Goal: Information Seeking & Learning: Learn about a topic

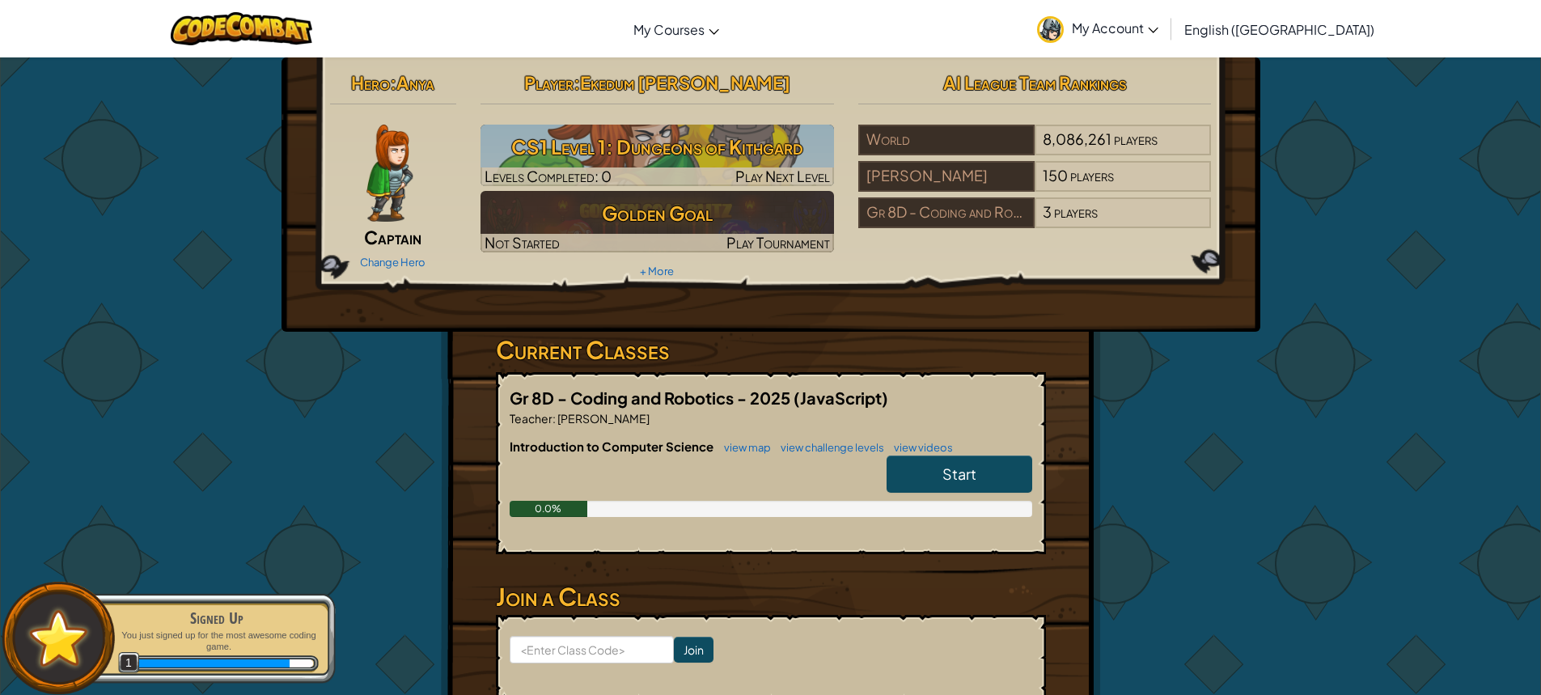
click at [963, 470] on span "Start" at bounding box center [960, 473] width 34 height 19
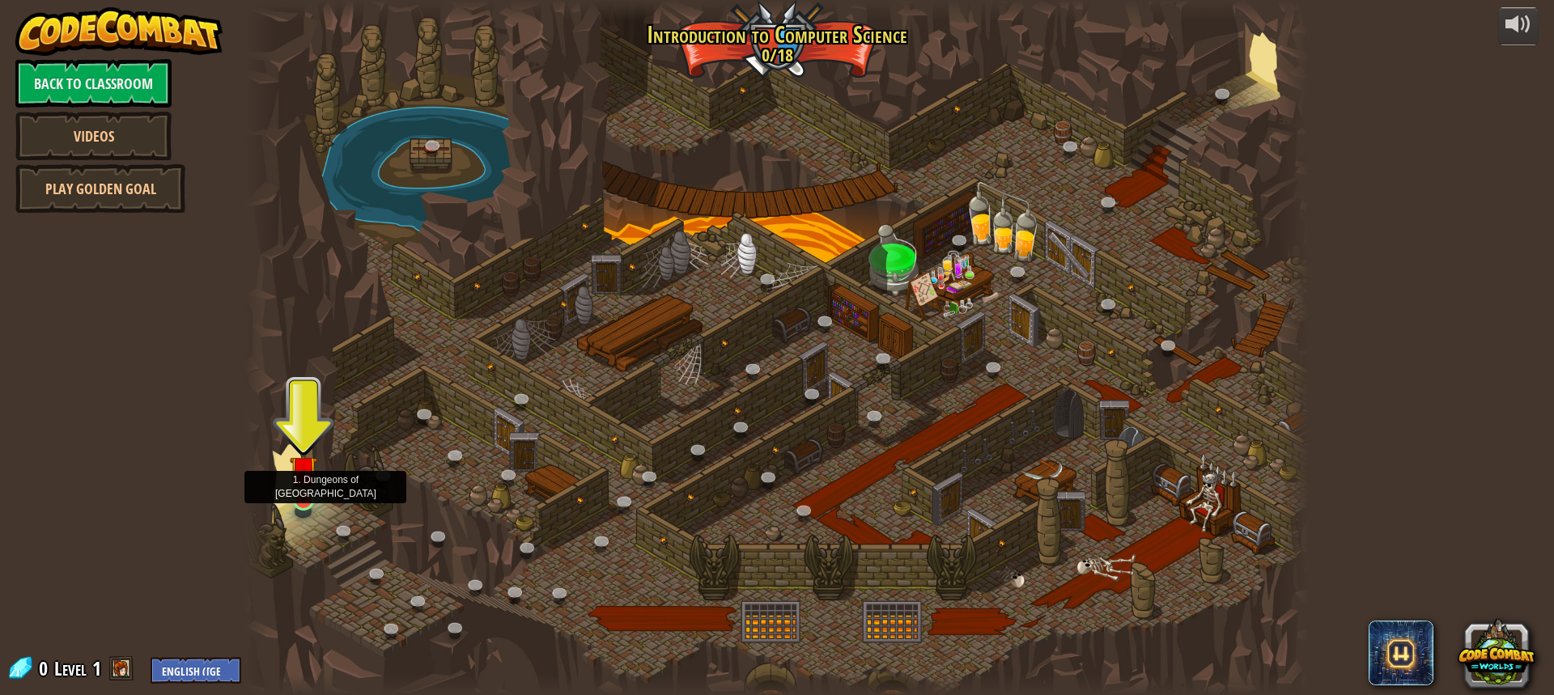
click at [308, 498] on img at bounding box center [304, 470] width 28 height 64
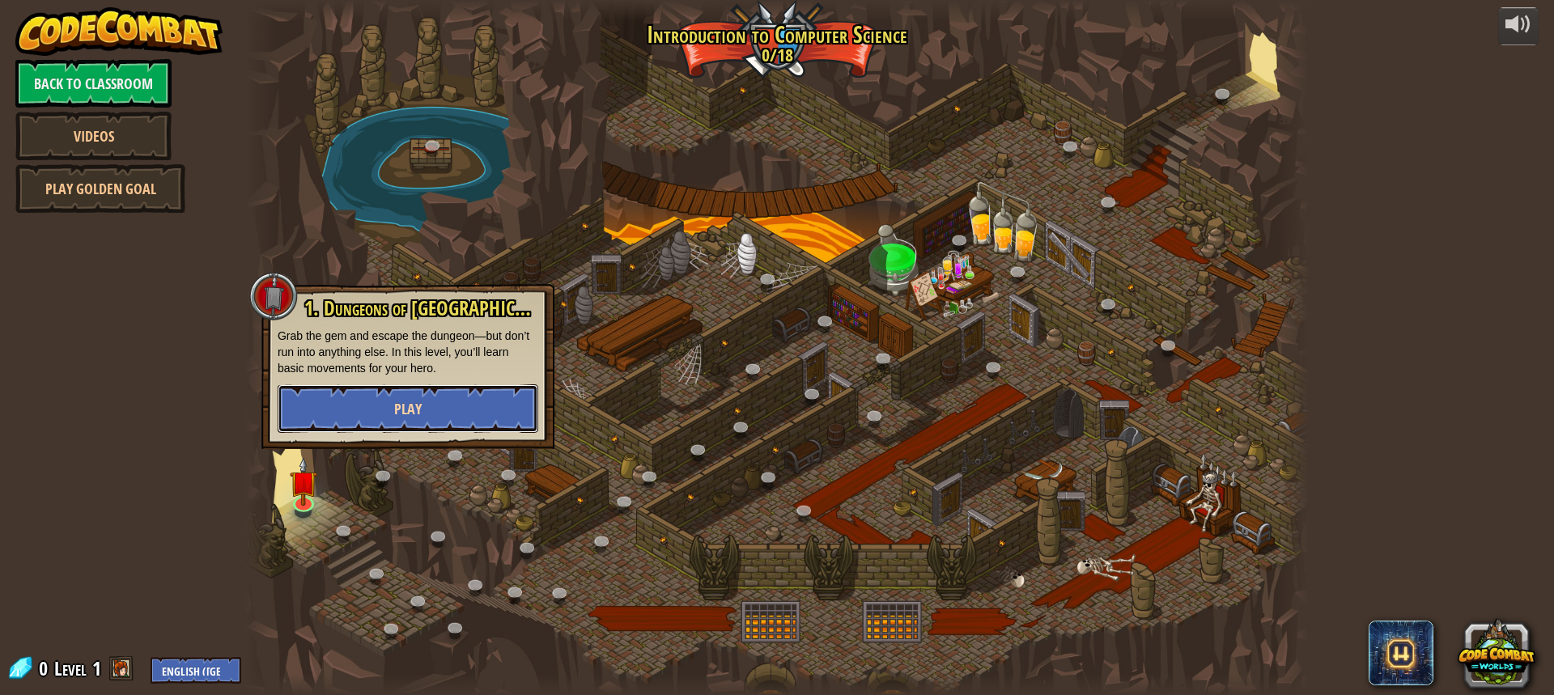
click at [362, 417] on button "Play" at bounding box center [408, 408] width 261 height 49
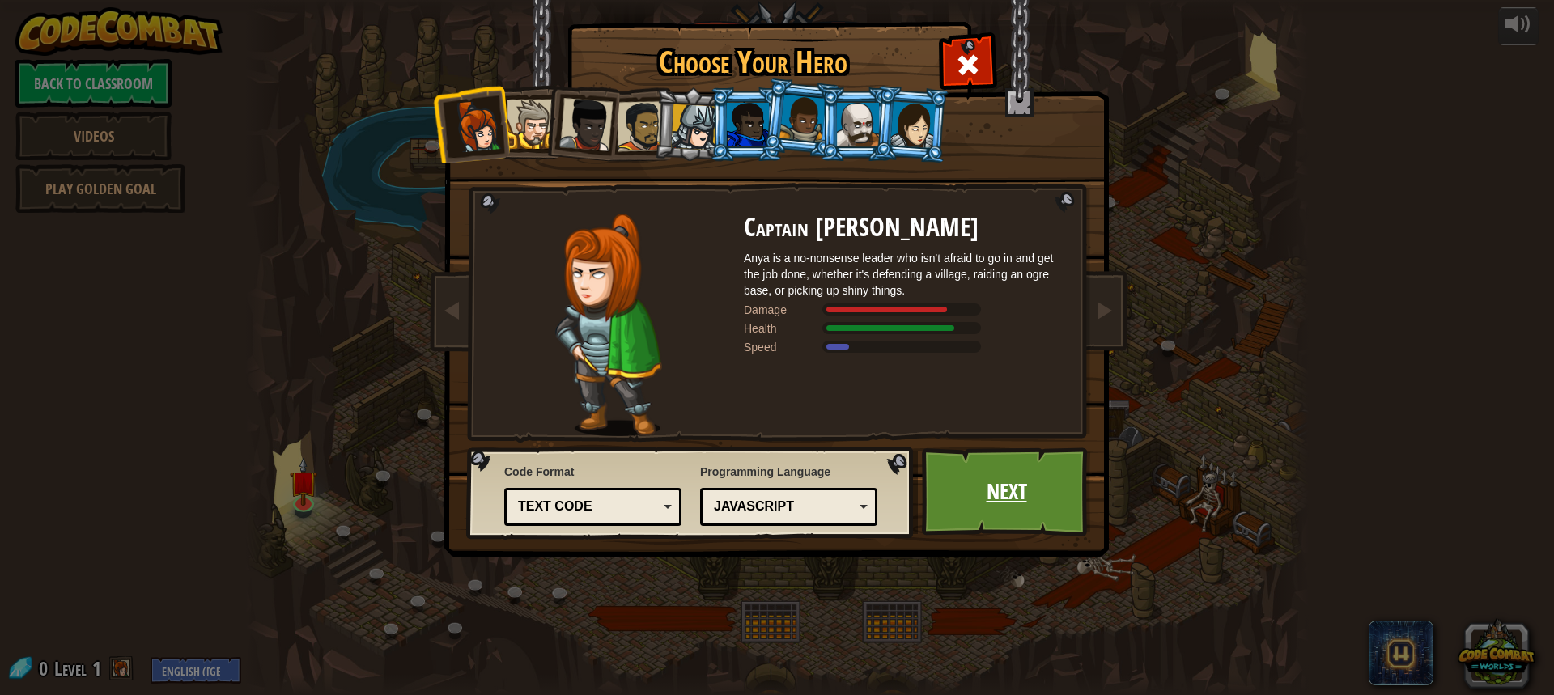
click at [998, 494] on link "Next" at bounding box center [1006, 491] width 169 height 89
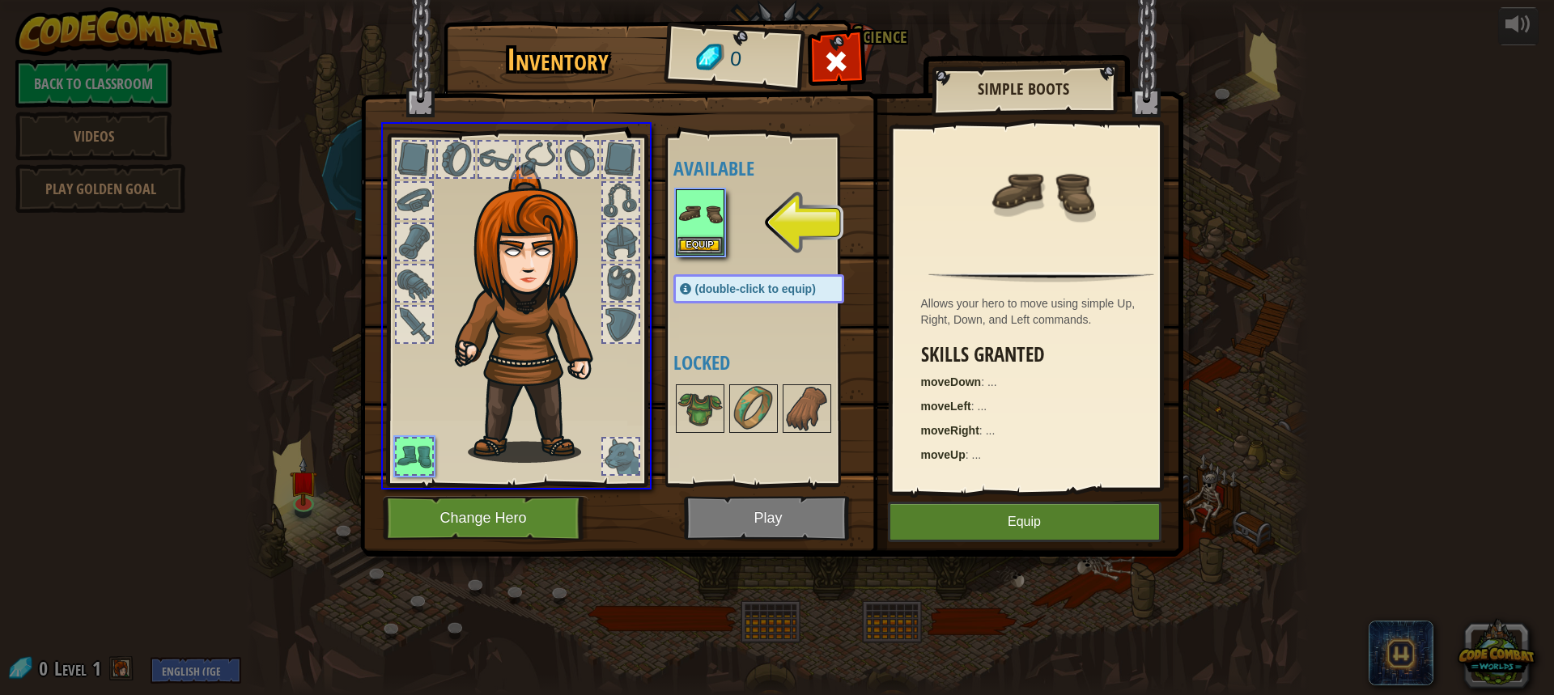
drag, startPoint x: 702, startPoint y: 206, endPoint x: 660, endPoint y: 223, distance: 44.6
click at [660, 223] on div "Inventory 0 Available Equip (double-click to equip) Locked Simple Boots Allows …" at bounding box center [777, 347] width 1554 height 695
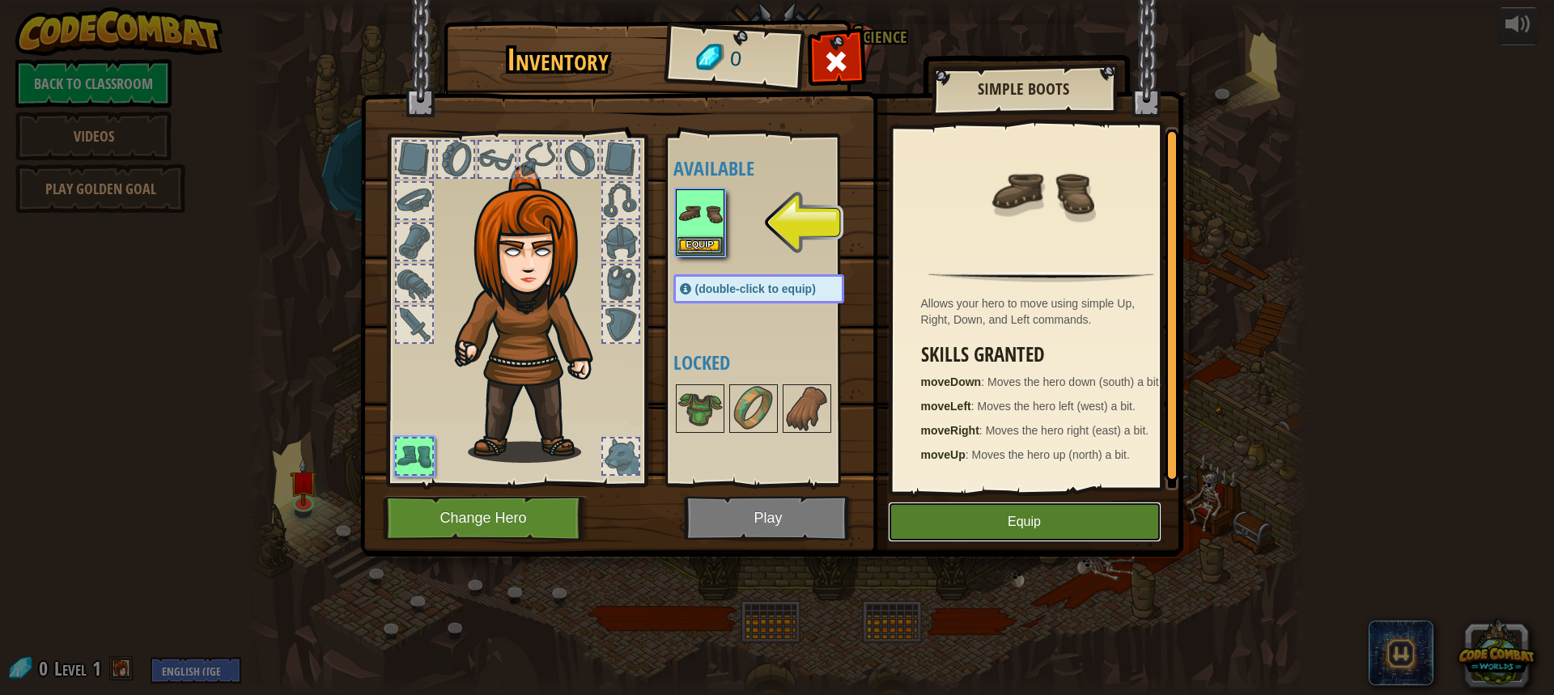
click at [961, 516] on button "Equip" at bounding box center [1024, 522] width 273 height 40
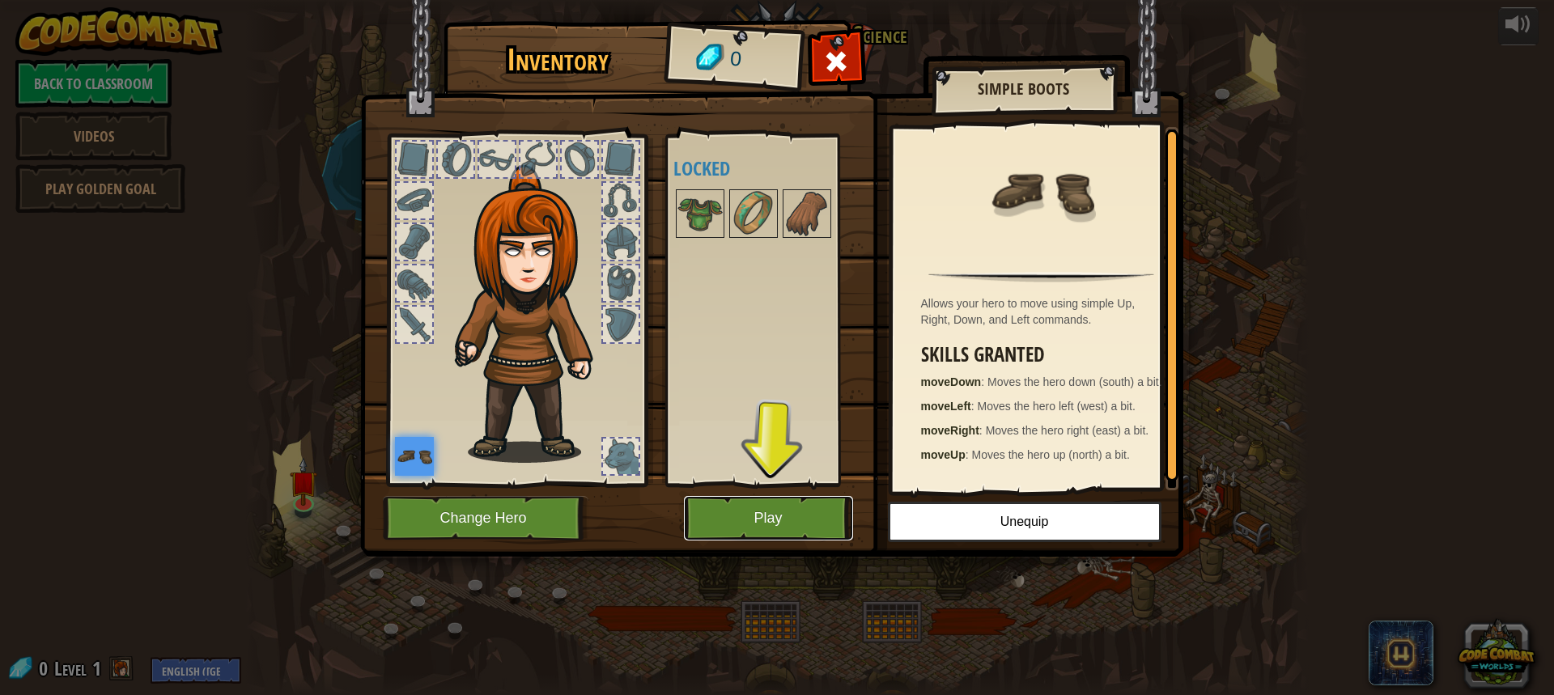
click at [765, 526] on button "Play" at bounding box center [768, 518] width 169 height 45
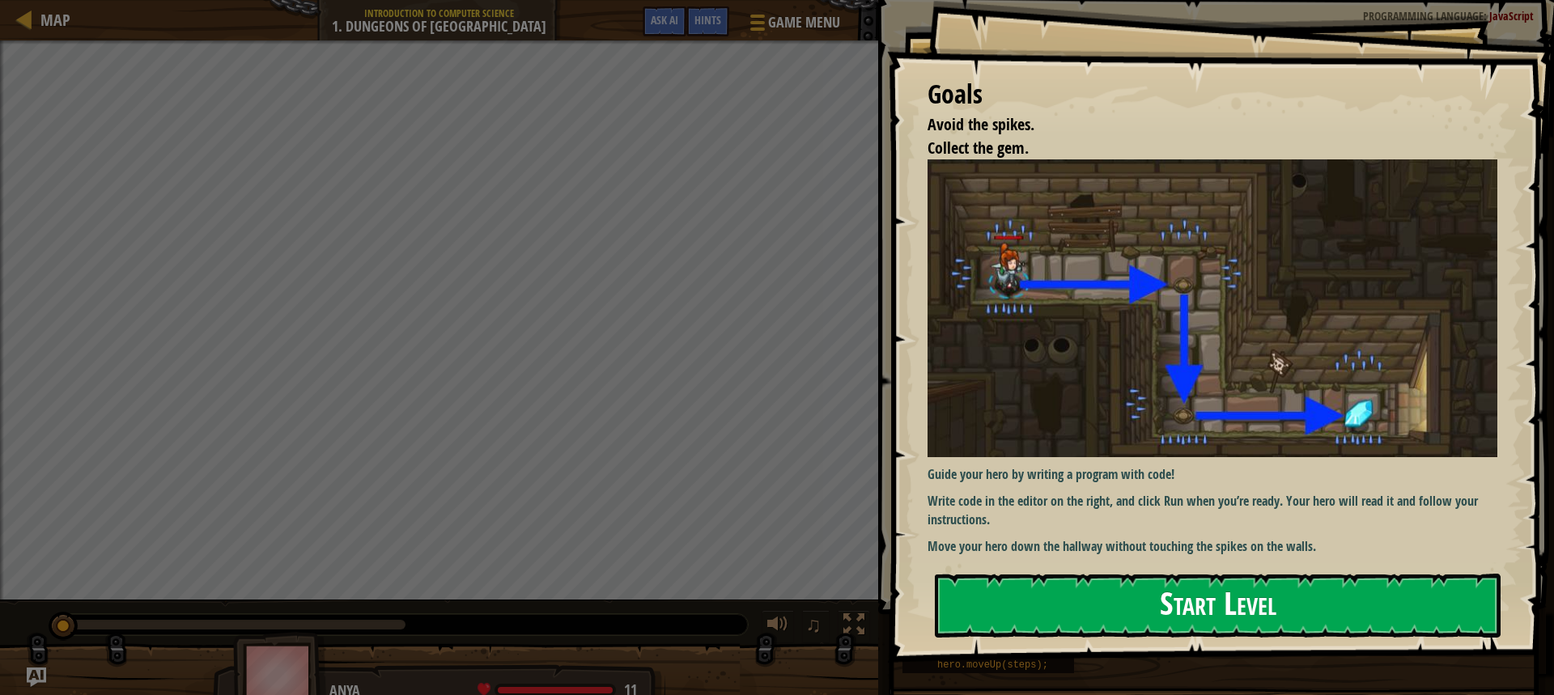
click at [1232, 603] on button "Start Level" at bounding box center [1218, 606] width 566 height 64
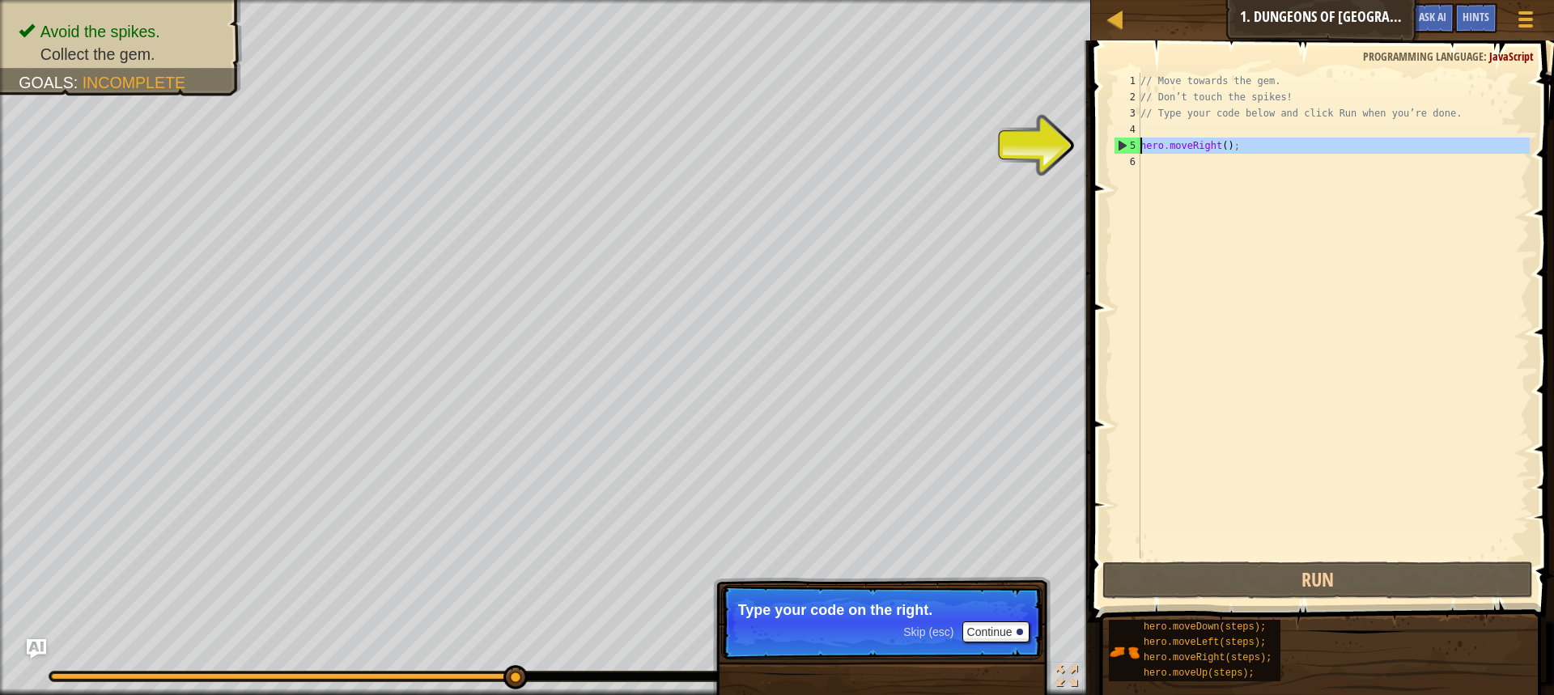
click at [1123, 142] on div "5" at bounding box center [1127, 146] width 26 height 16
click at [1123, 144] on div "5" at bounding box center [1127, 146] width 26 height 16
click at [1121, 144] on div "5" at bounding box center [1127, 146] width 26 height 16
click at [1197, 146] on div "// Move towards the gem. // Don’t touch the spikes! // Type your code below and…" at bounding box center [1333, 332] width 392 height 518
click at [1213, 147] on div "// Move towards the gem. // Don’t touch the spikes! // Type your code below and…" at bounding box center [1333, 332] width 392 height 518
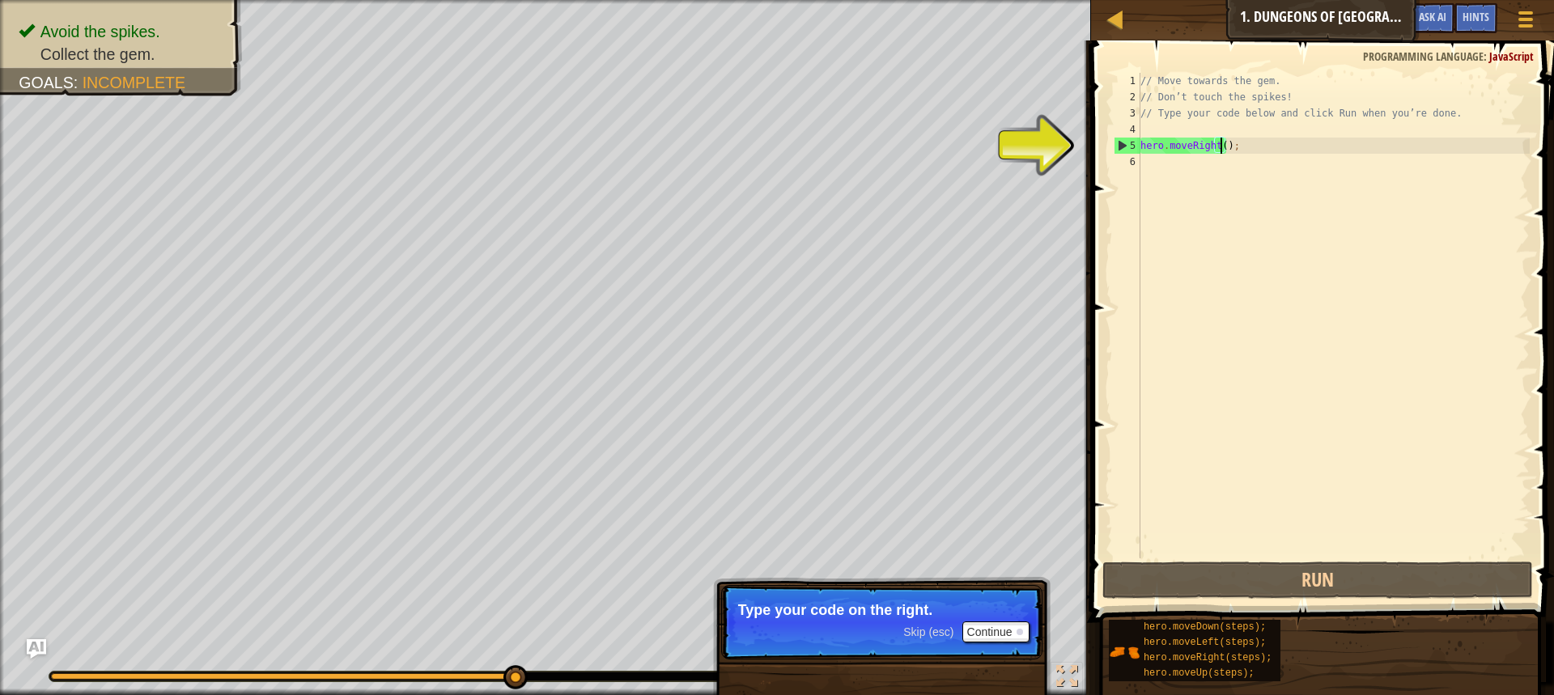
click at [1218, 146] on div "// Move towards the gem. // Don’t touch the spikes! // Type your code below and…" at bounding box center [1333, 332] width 392 height 518
click at [1219, 146] on div "// Move towards the gem. // Don’t touch the spikes! // Type your code below and…" at bounding box center [1333, 332] width 392 height 518
type textarea "hero.moveRight();"
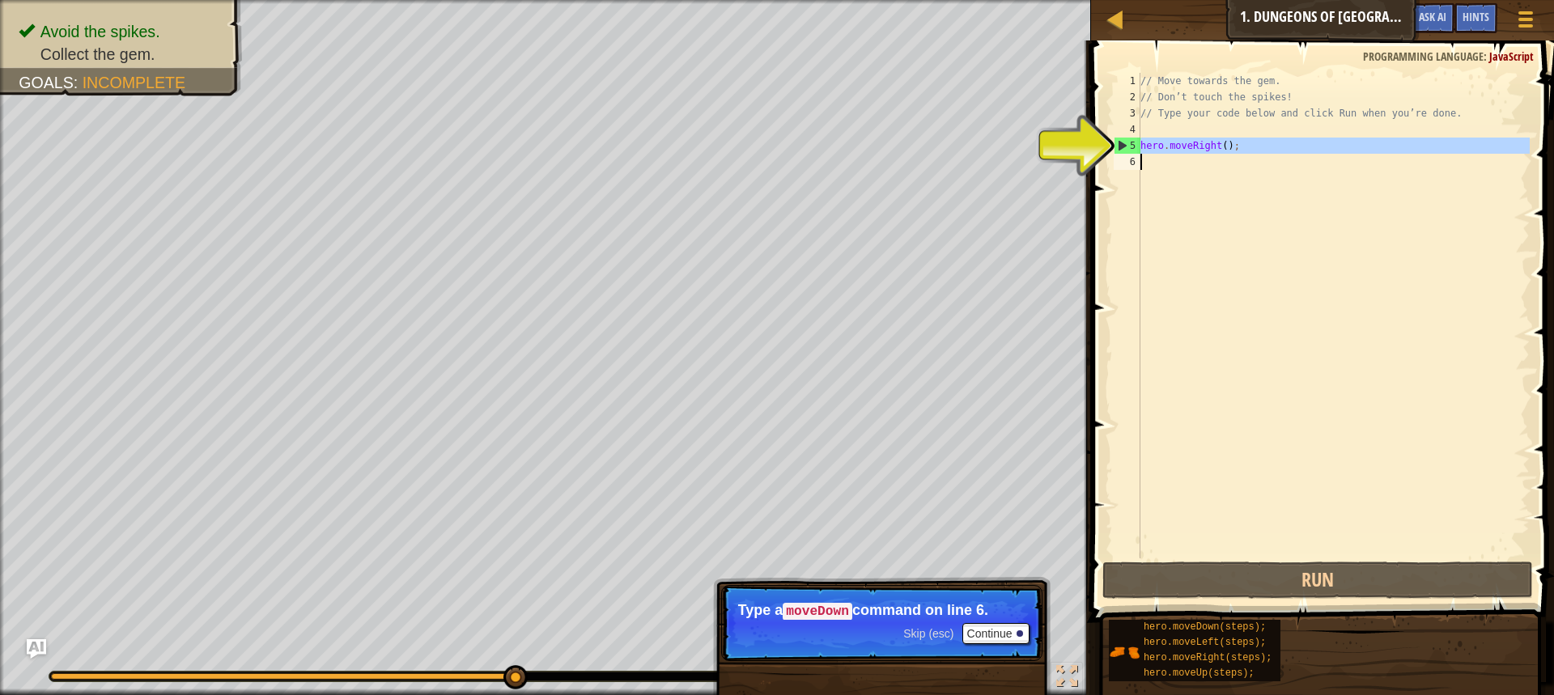
click at [1160, 168] on div "// Move towards the gem. // Don’t touch the spikes! // Type your code below and…" at bounding box center [1333, 315] width 392 height 485
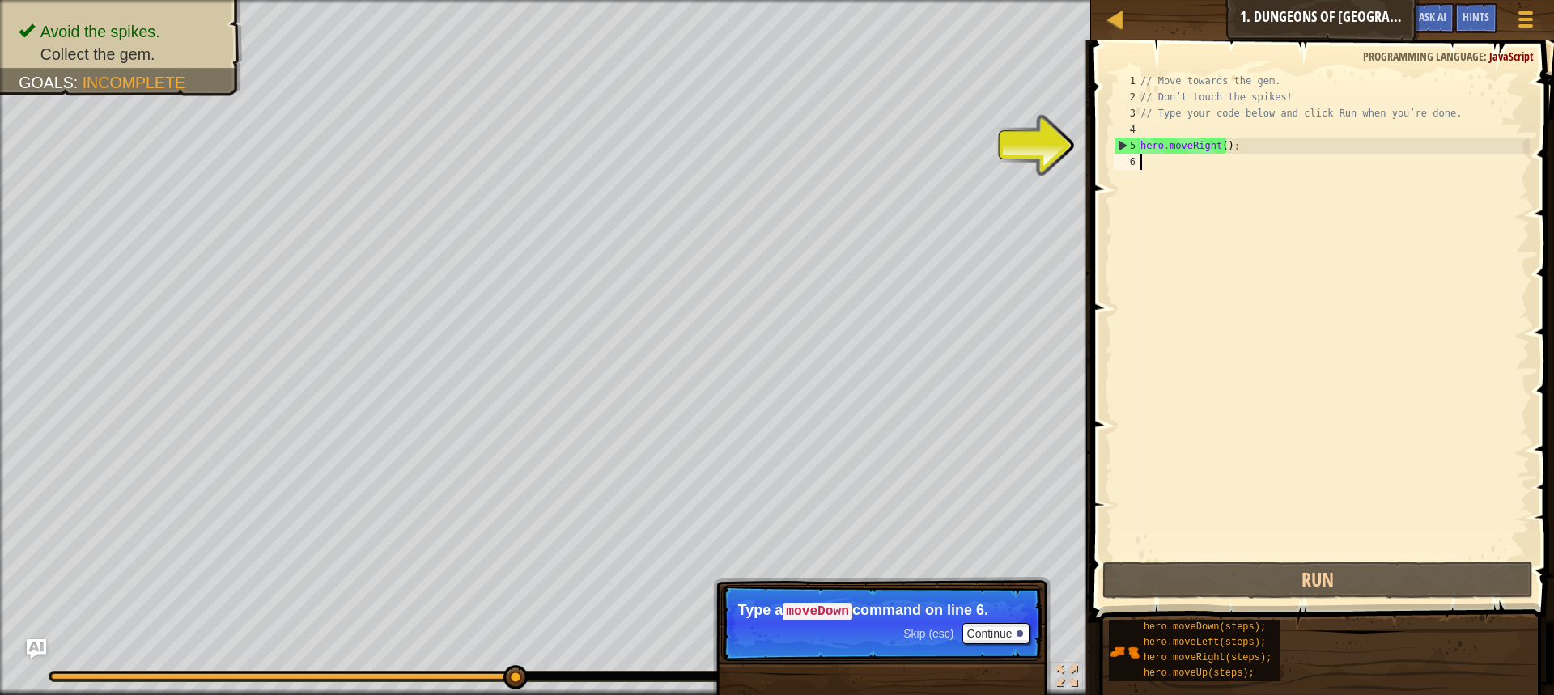
scroll to position [7, 0]
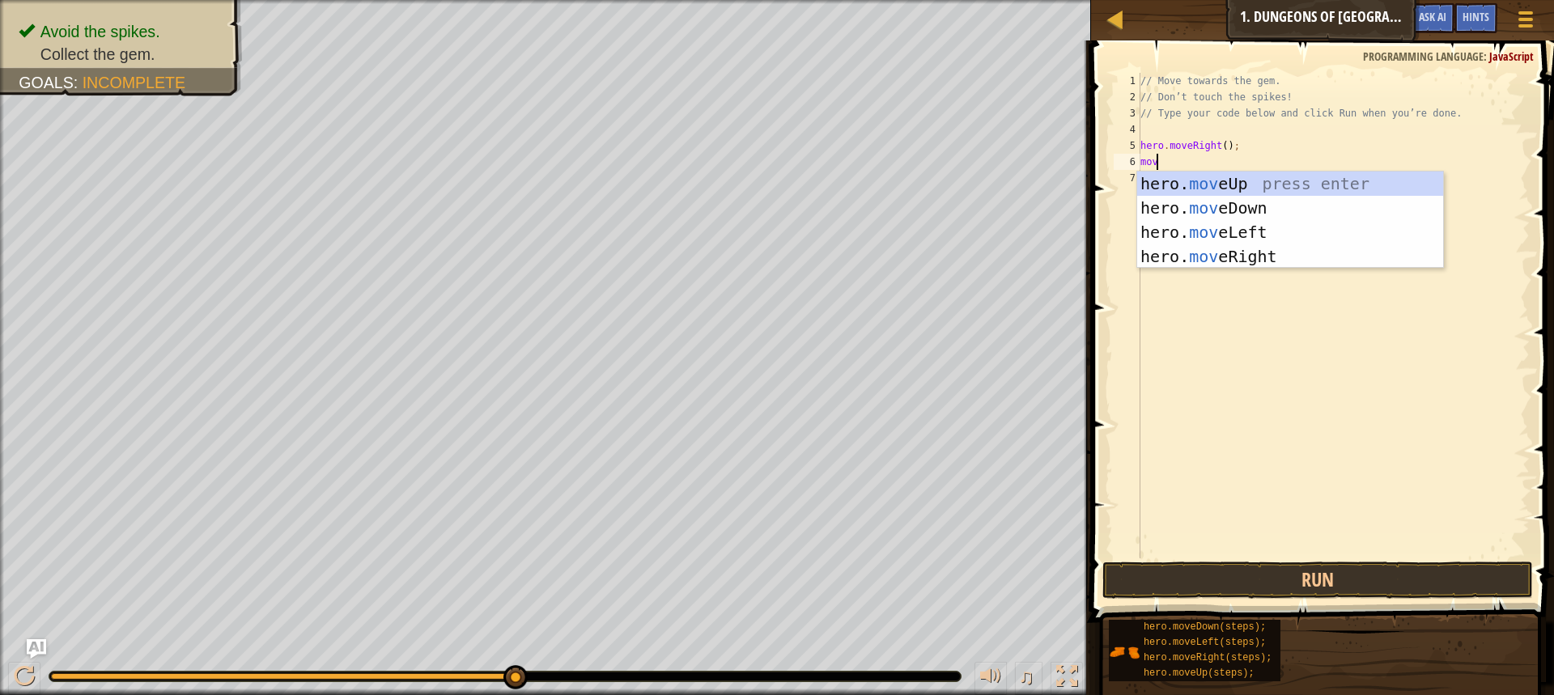
type textarea "move"
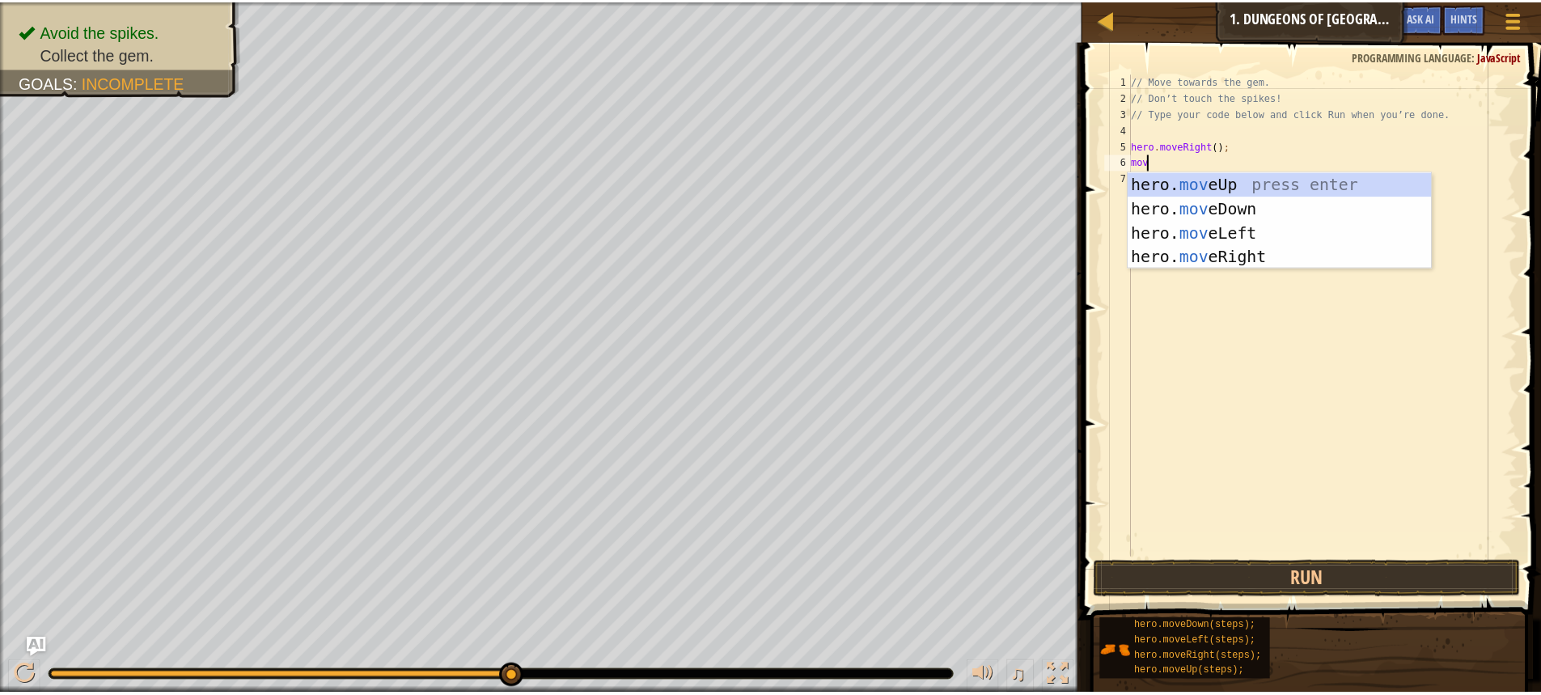
scroll to position [7, 1]
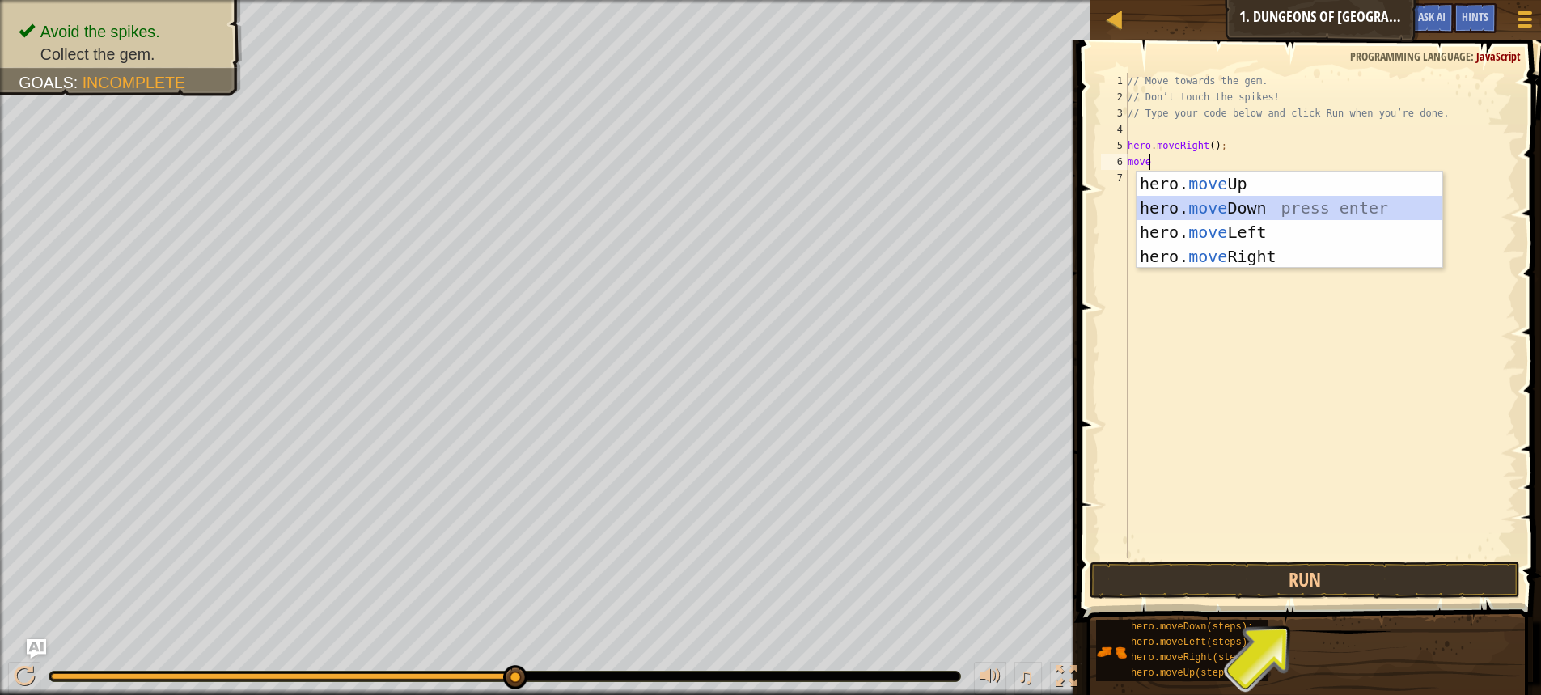
click at [1236, 205] on div "hero. move Up press enter hero. move Down press enter hero. move Left press ent…" at bounding box center [1290, 245] width 306 height 146
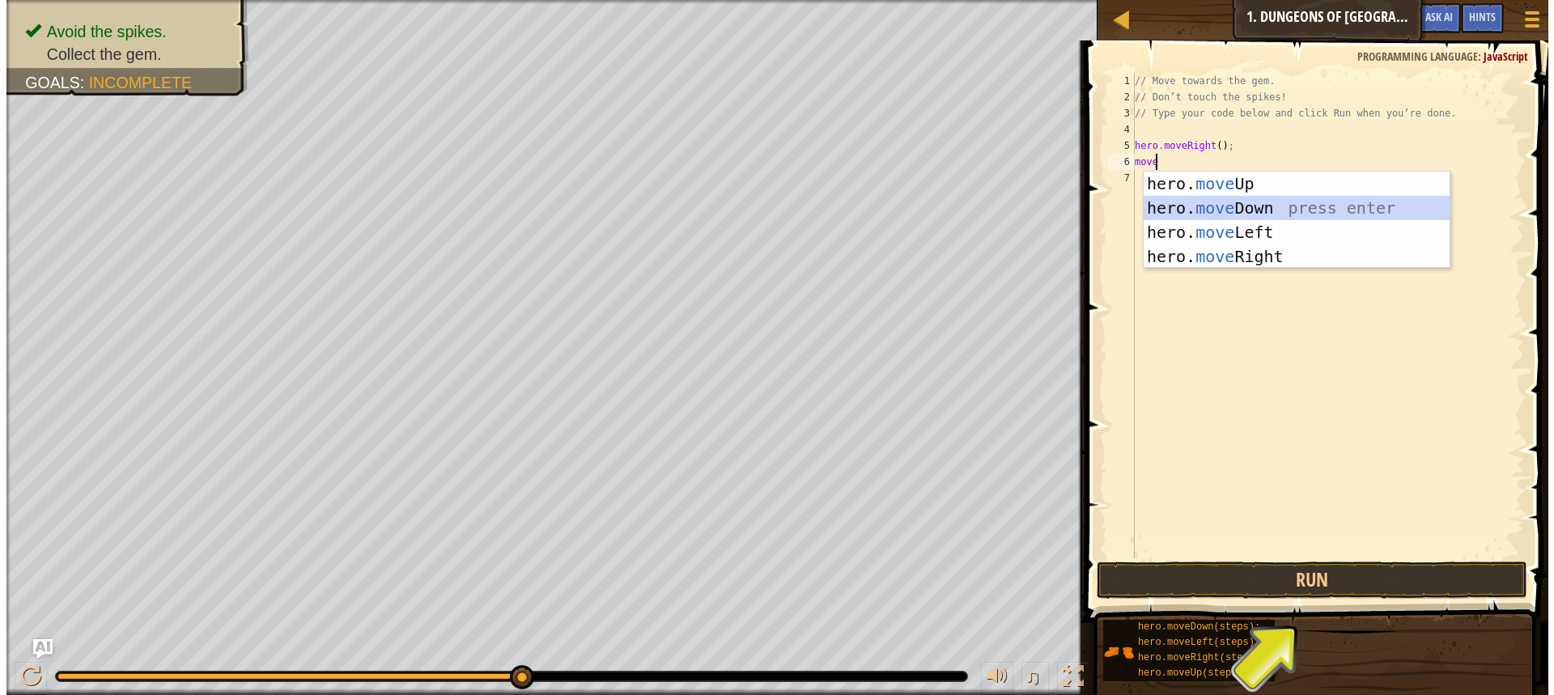
scroll to position [7, 0]
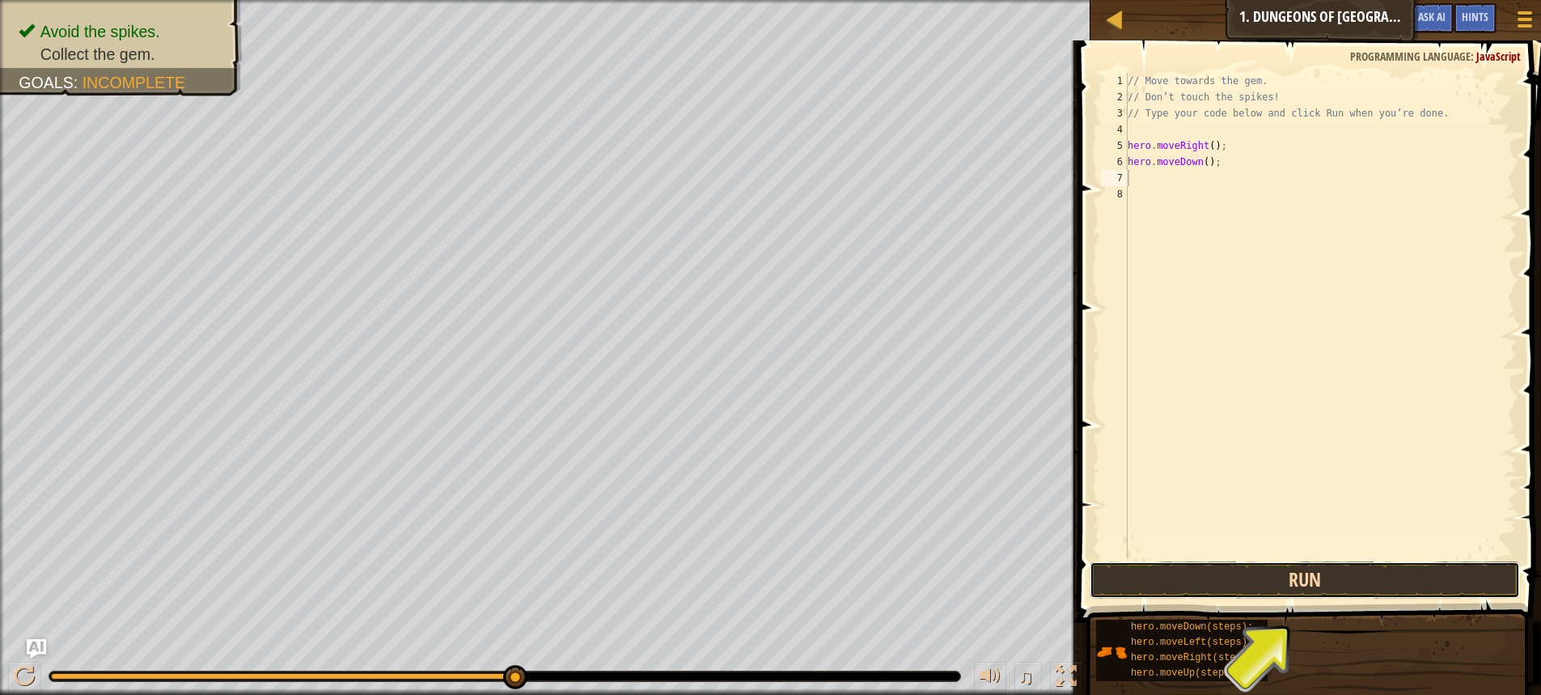
click at [1303, 576] on button "Run" at bounding box center [1305, 580] width 430 height 37
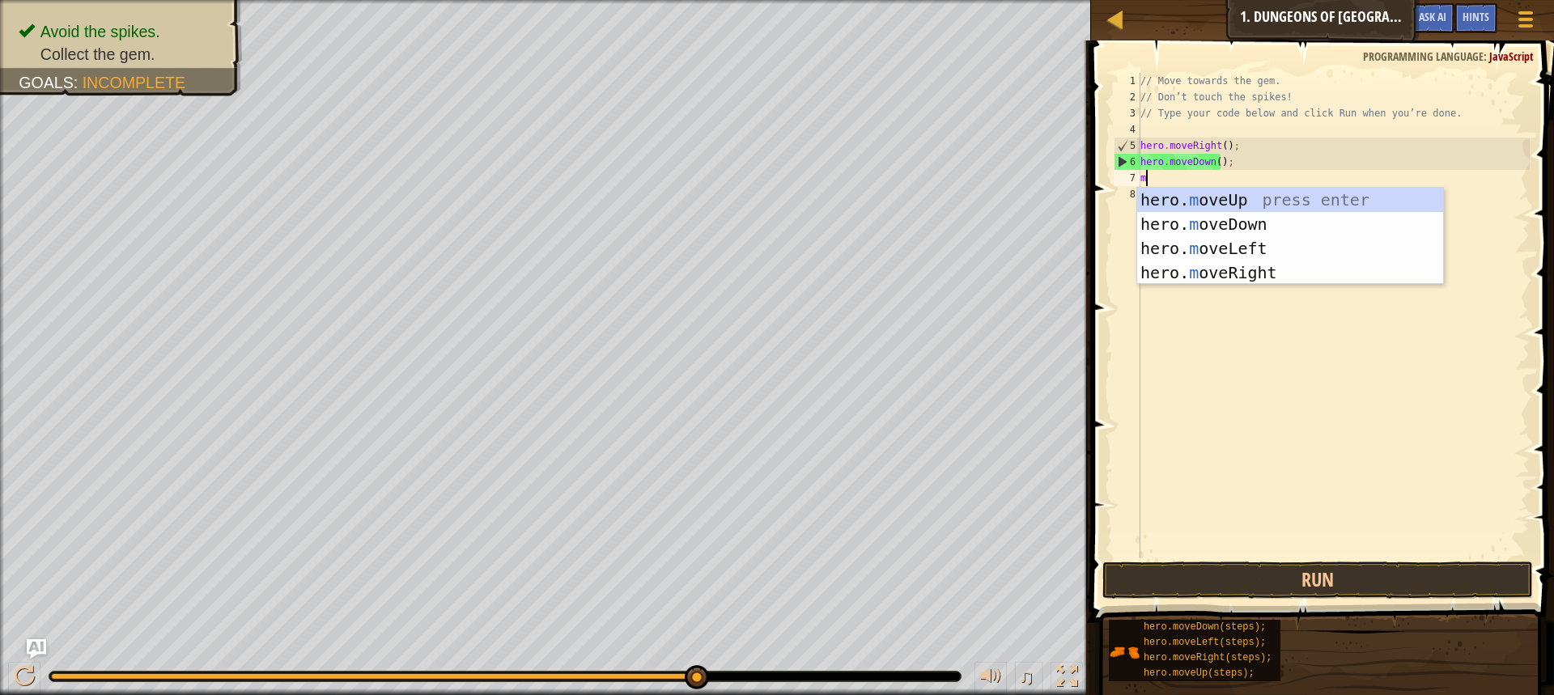
type textarea "mo"
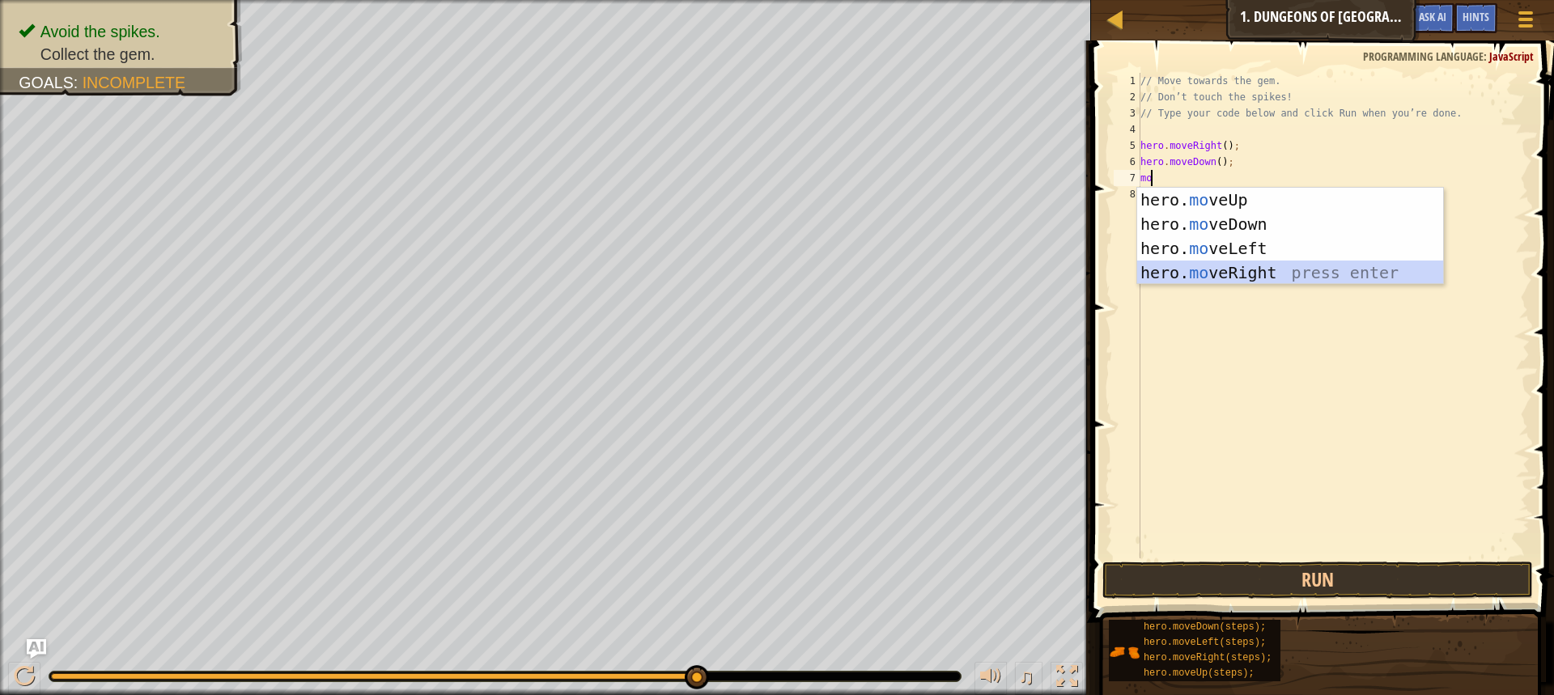
click at [1253, 277] on div "hero. mo veUp press enter hero. mo veDown press enter hero. mo veLeft press ent…" at bounding box center [1290, 261] width 306 height 146
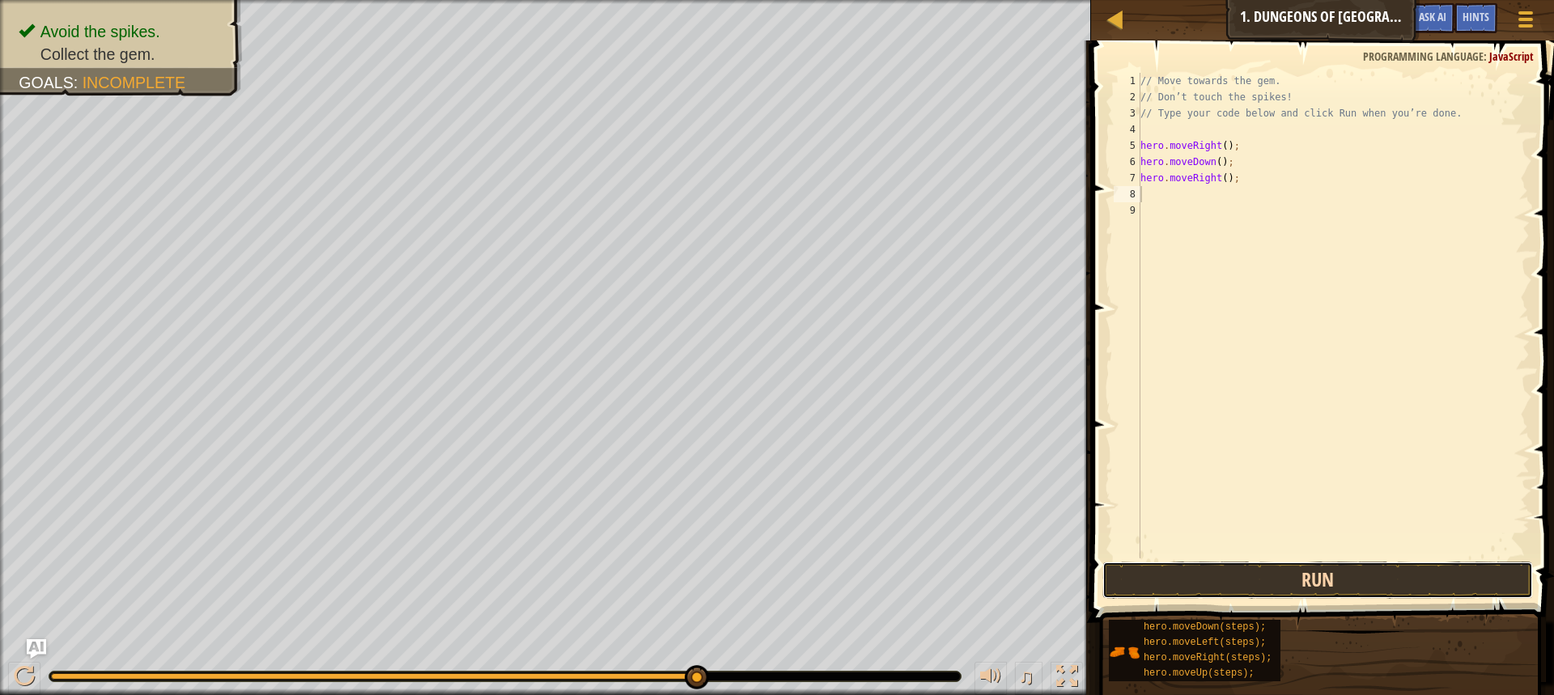
click at [1286, 574] on button "Run" at bounding box center [1317, 580] width 430 height 37
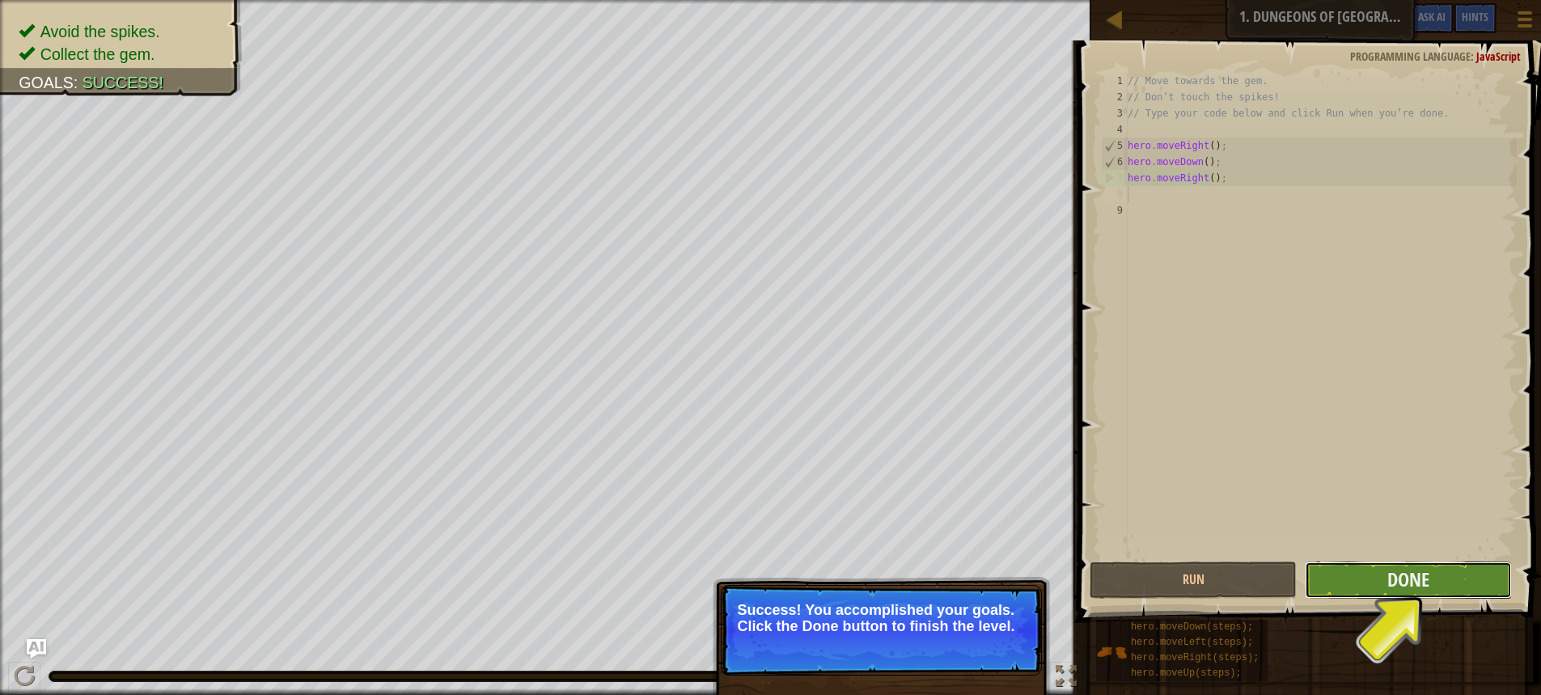
click at [1377, 574] on button "Done" at bounding box center [1408, 580] width 207 height 37
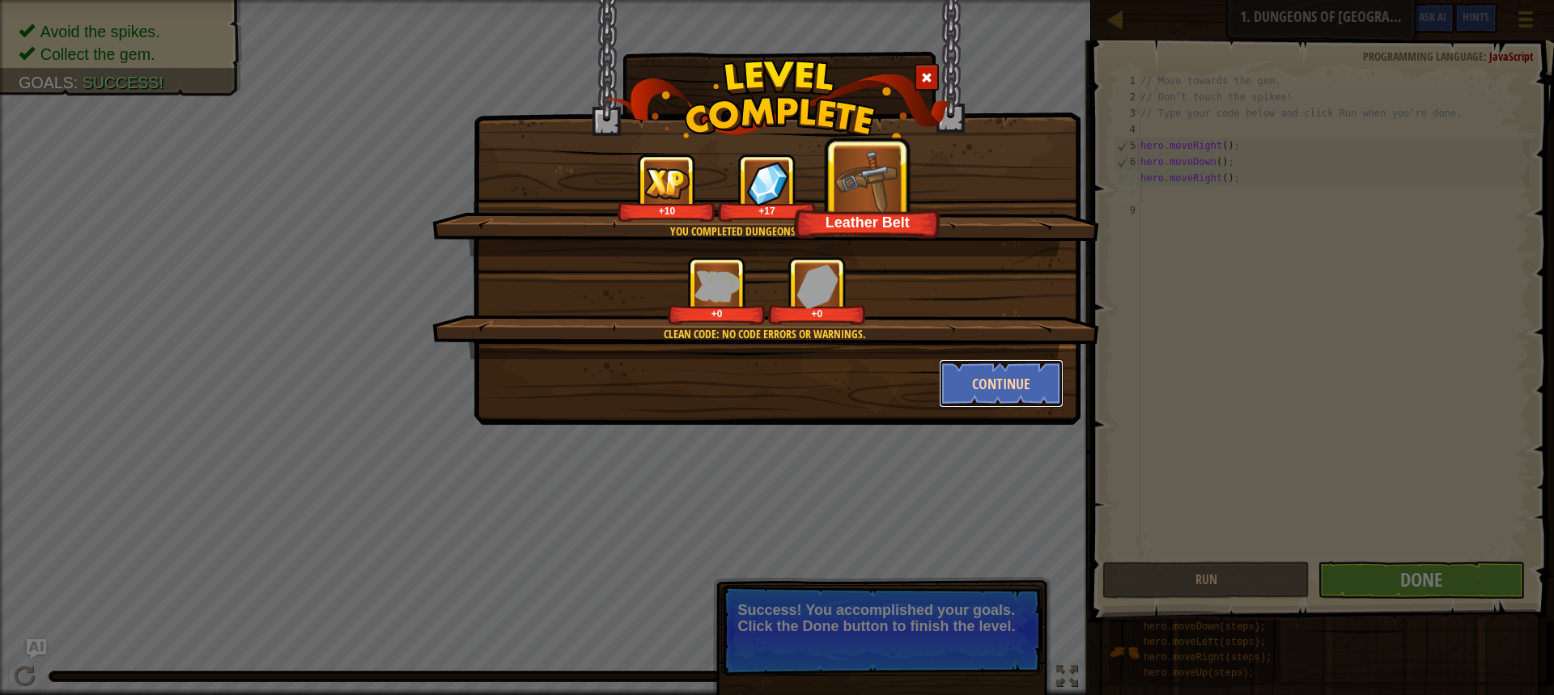
click at [980, 380] on button "Continue" at bounding box center [1001, 383] width 125 height 49
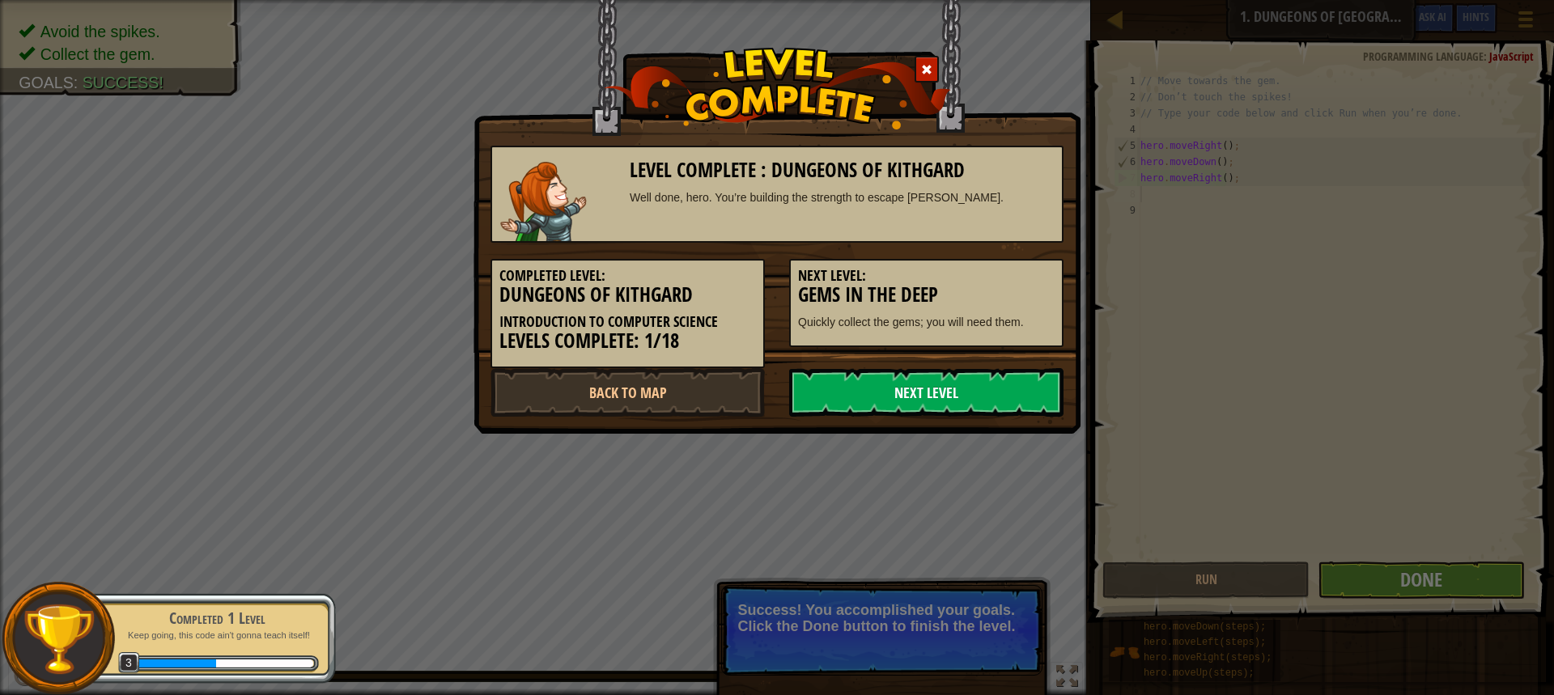
click at [937, 392] on link "Next Level" at bounding box center [926, 392] width 274 height 49
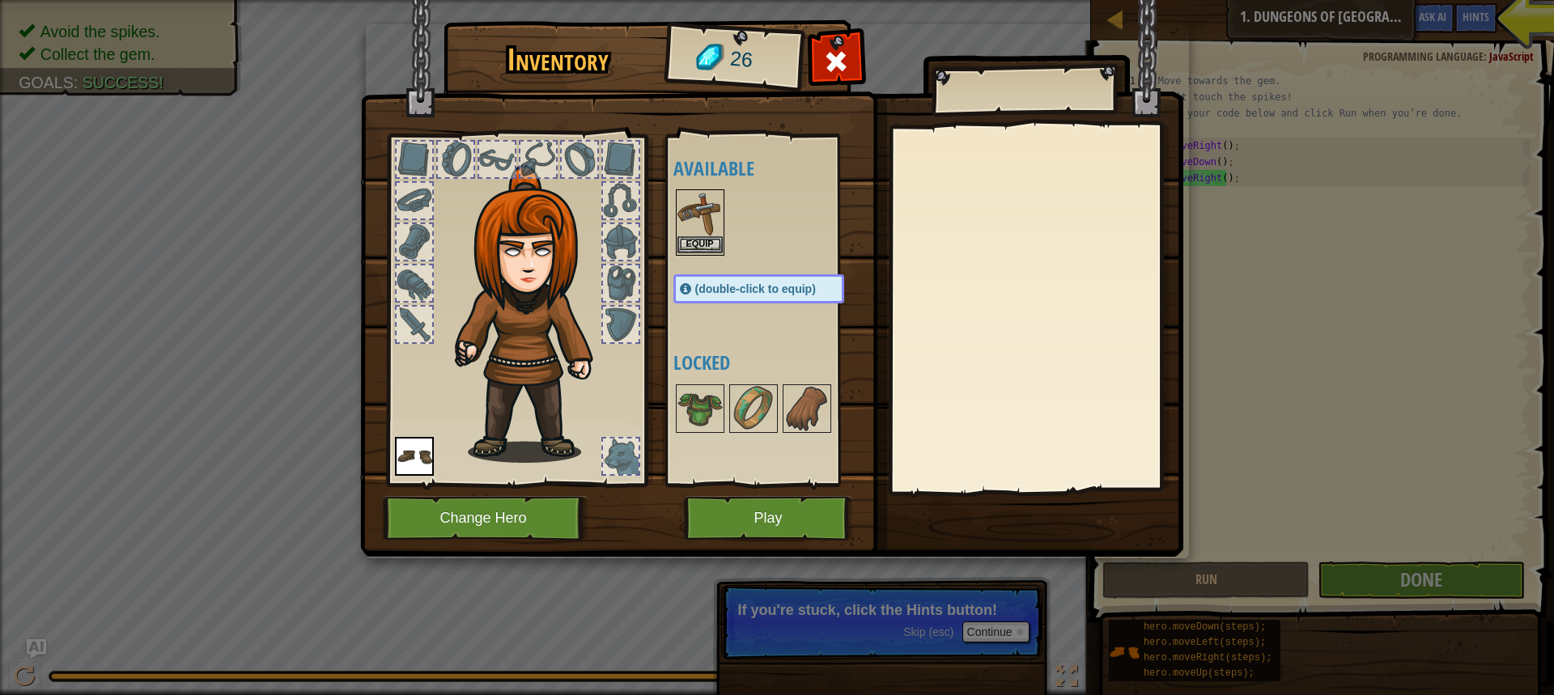
click at [696, 231] on img at bounding box center [699, 213] width 45 height 45
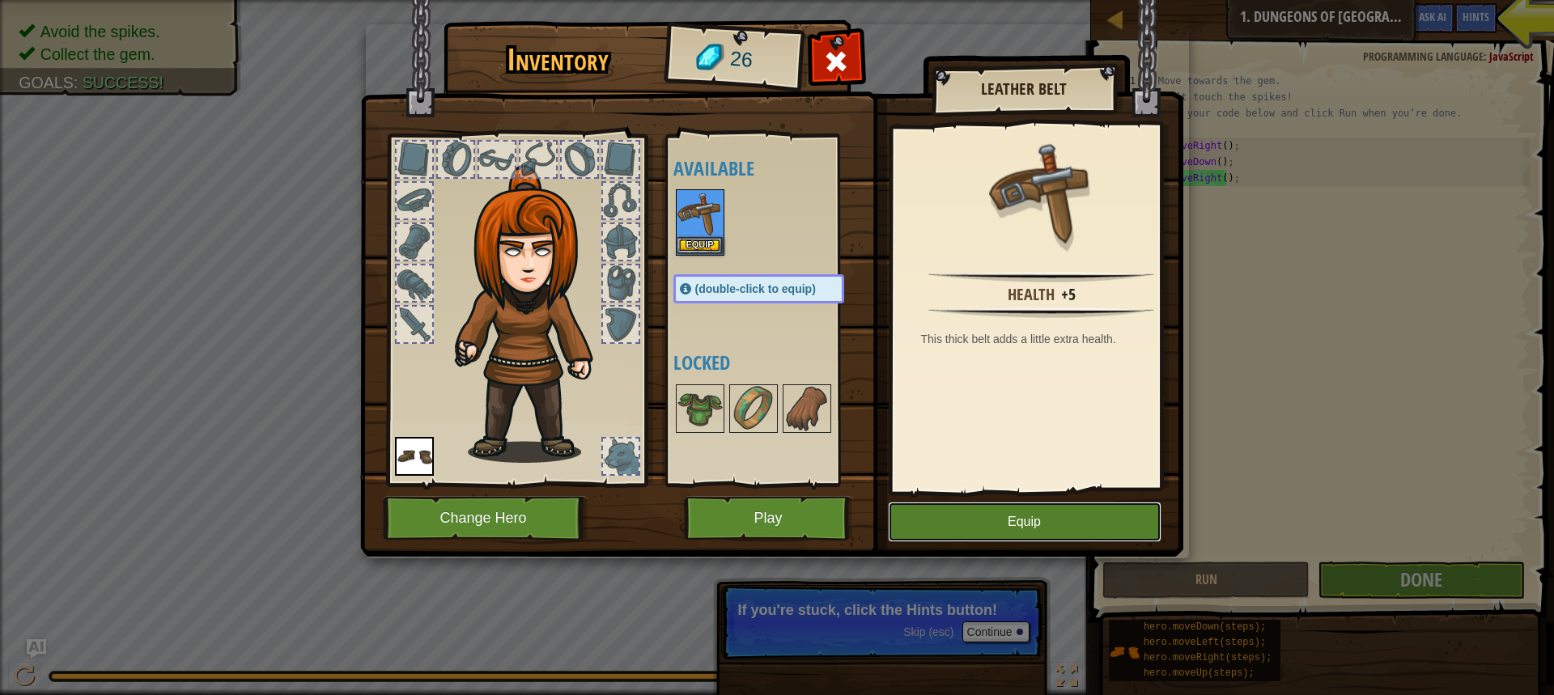
click at [978, 519] on button "Equip" at bounding box center [1024, 522] width 273 height 40
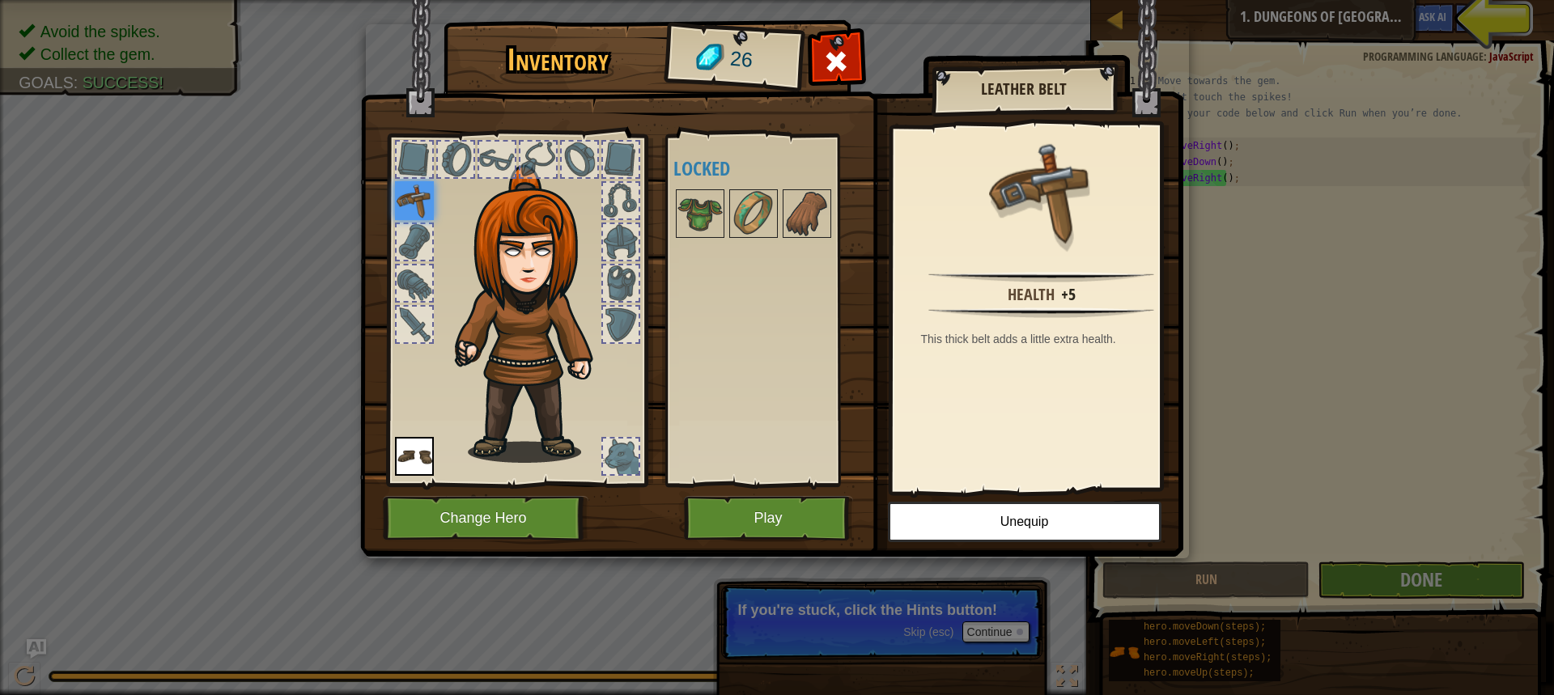
click at [415, 205] on img at bounding box center [414, 200] width 39 height 39
click at [790, 519] on button "Play" at bounding box center [768, 518] width 169 height 45
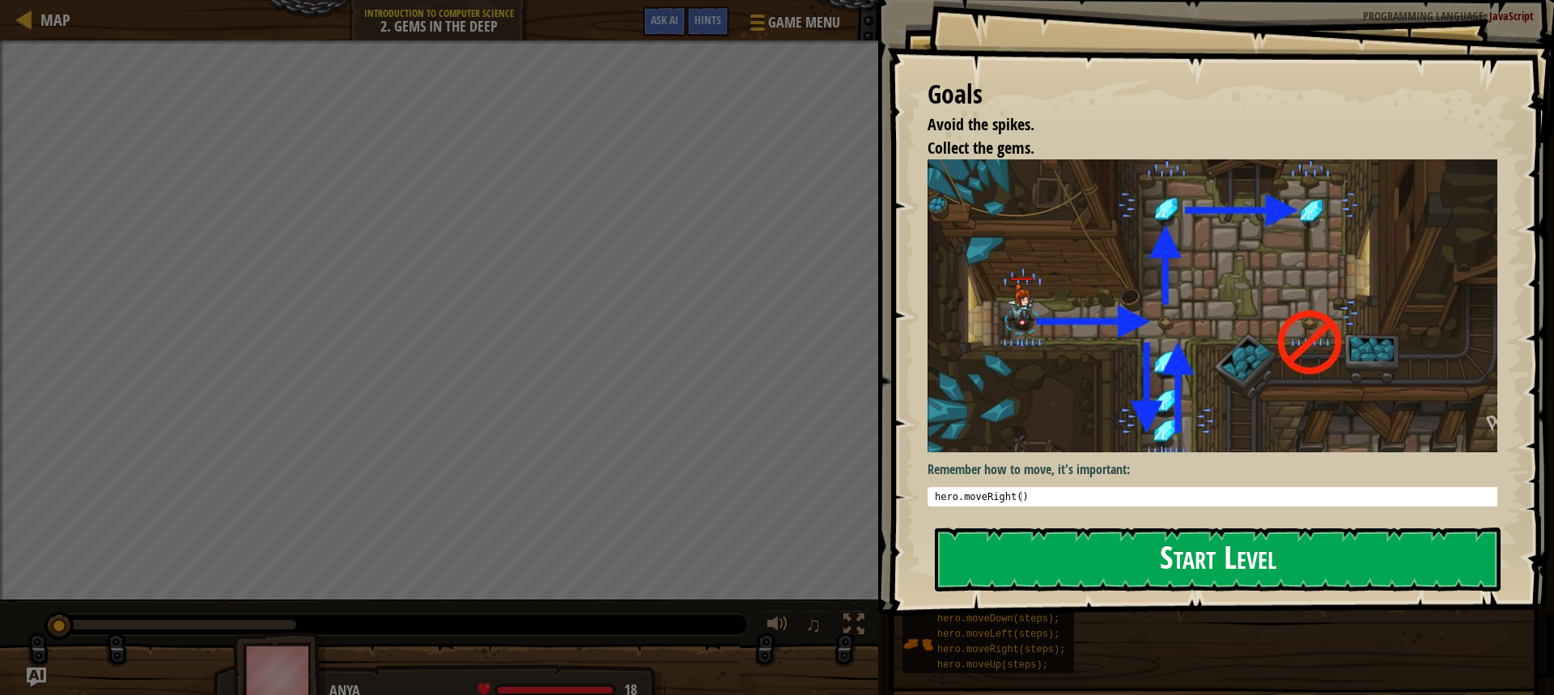
click at [1097, 560] on button "Start Level" at bounding box center [1218, 560] width 566 height 64
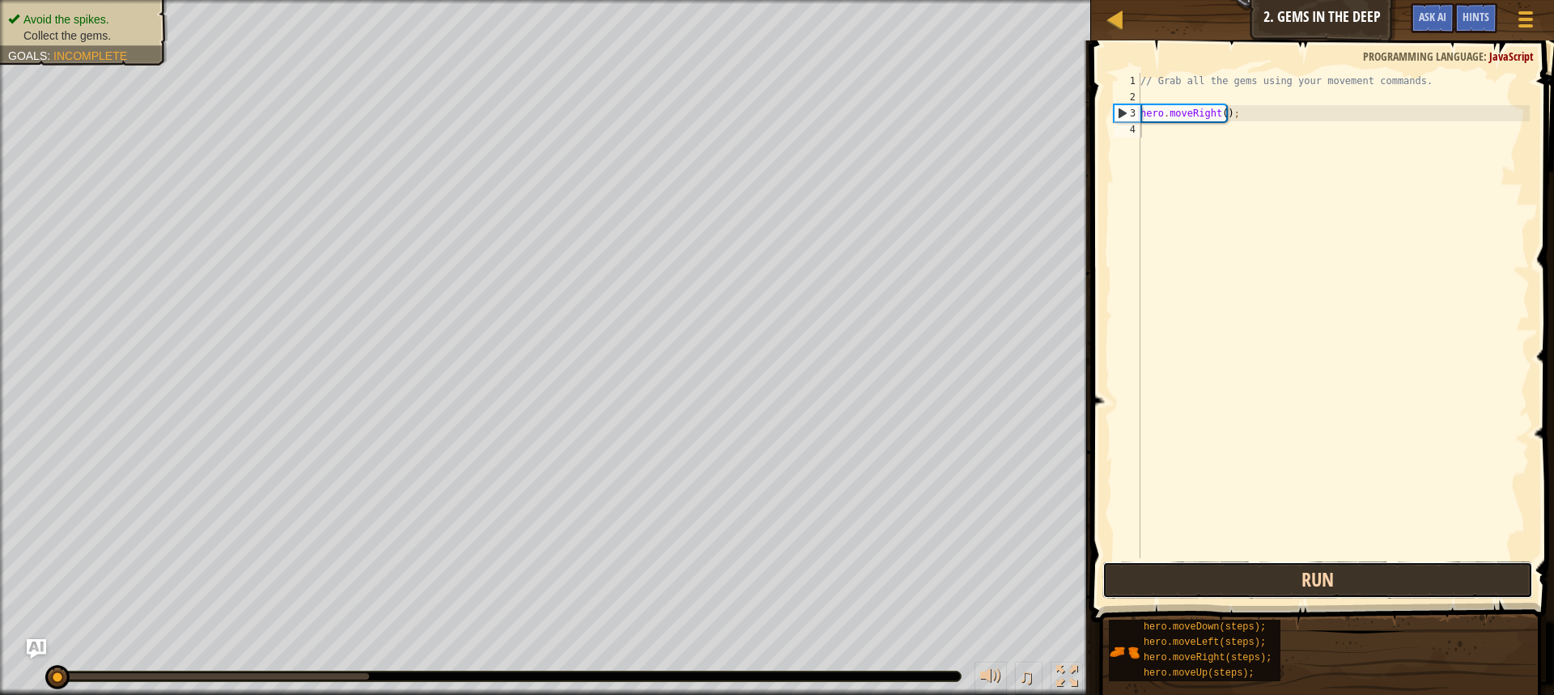
click at [1309, 576] on button "Run" at bounding box center [1317, 580] width 430 height 37
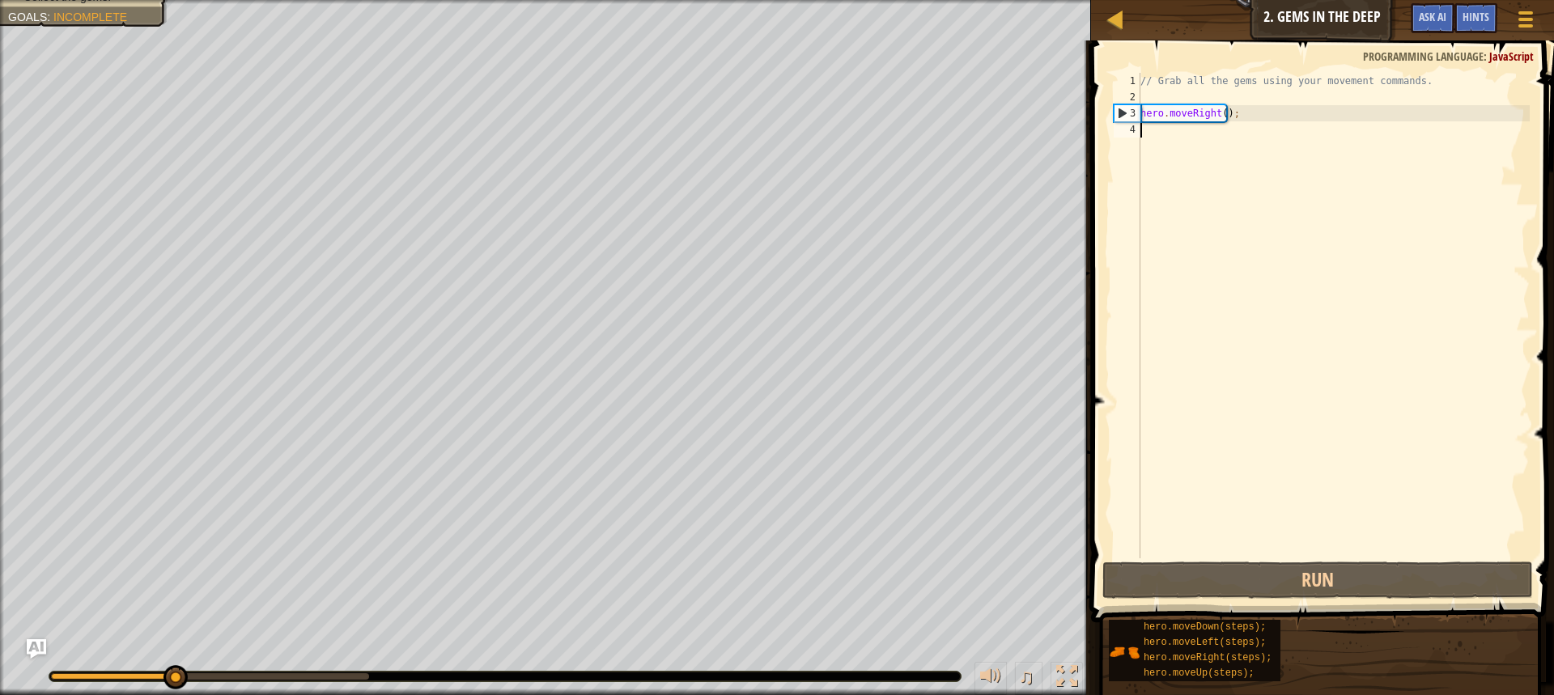
click at [1158, 140] on div "// Grab all the gems using your movement commands. hero . moveRight ( ) ;" at bounding box center [1333, 332] width 392 height 518
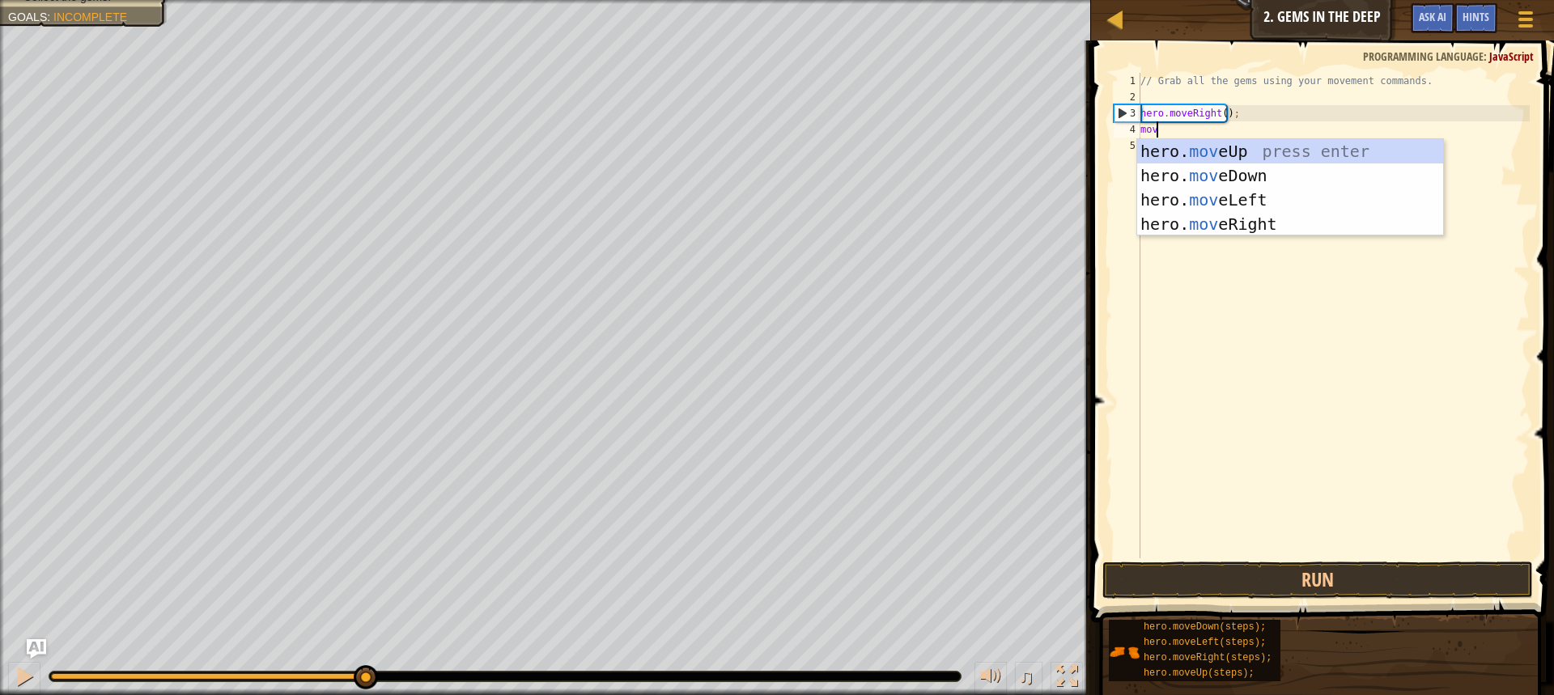
type textarea "mov"
click at [1238, 181] on div "hero. mov eUp press enter hero. mov eDown press enter hero. mov eLeft press ent…" at bounding box center [1290, 212] width 306 height 146
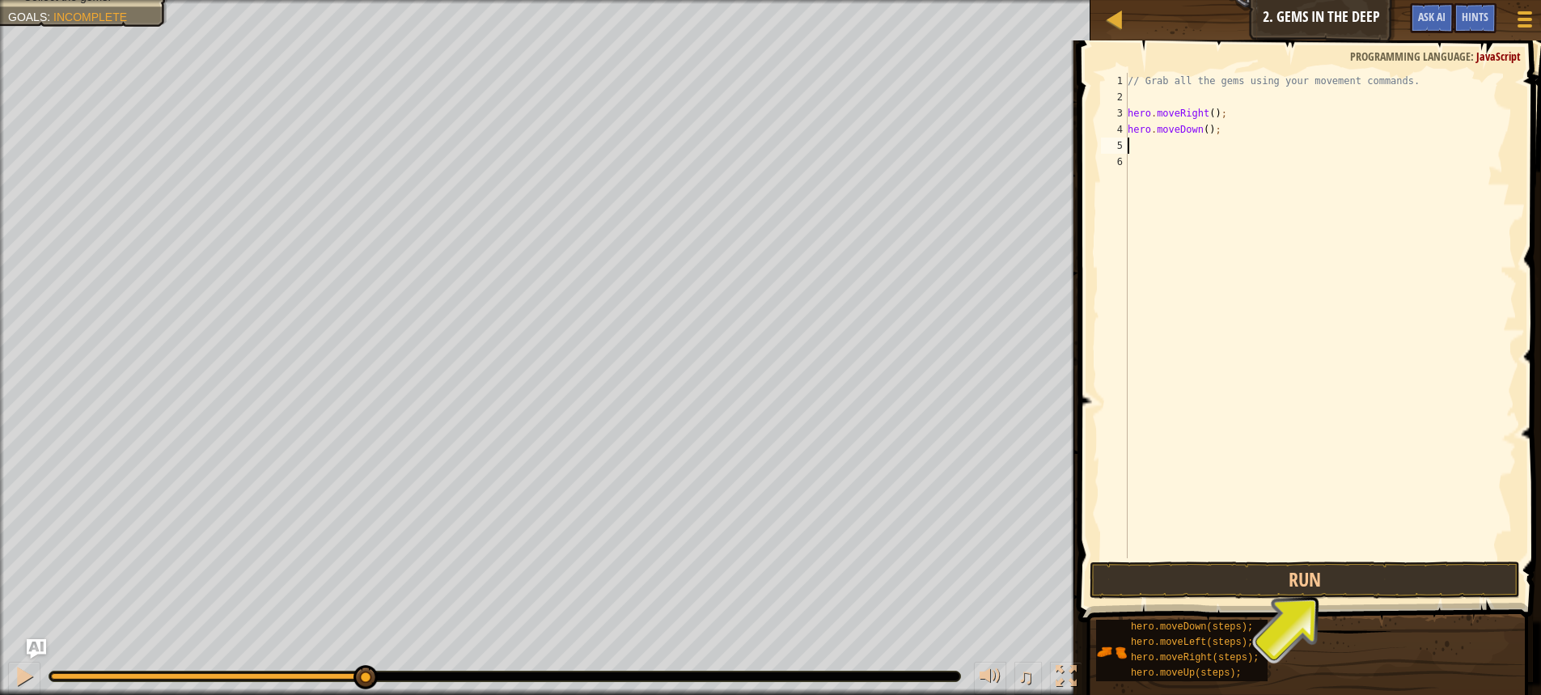
type textarea "m"
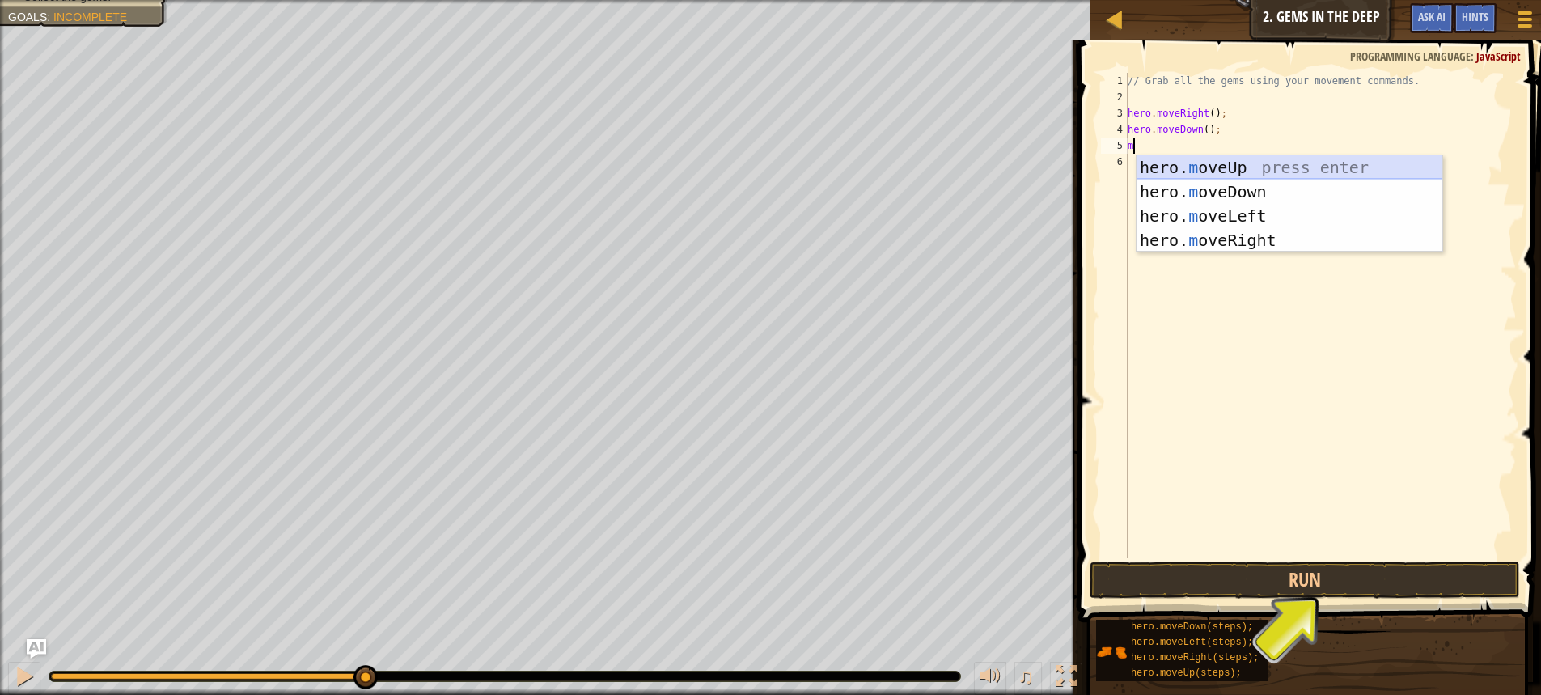
click at [1253, 160] on div "hero. m oveUp press enter hero. m oveDown press enter hero. m oveLeft press ent…" at bounding box center [1290, 228] width 306 height 146
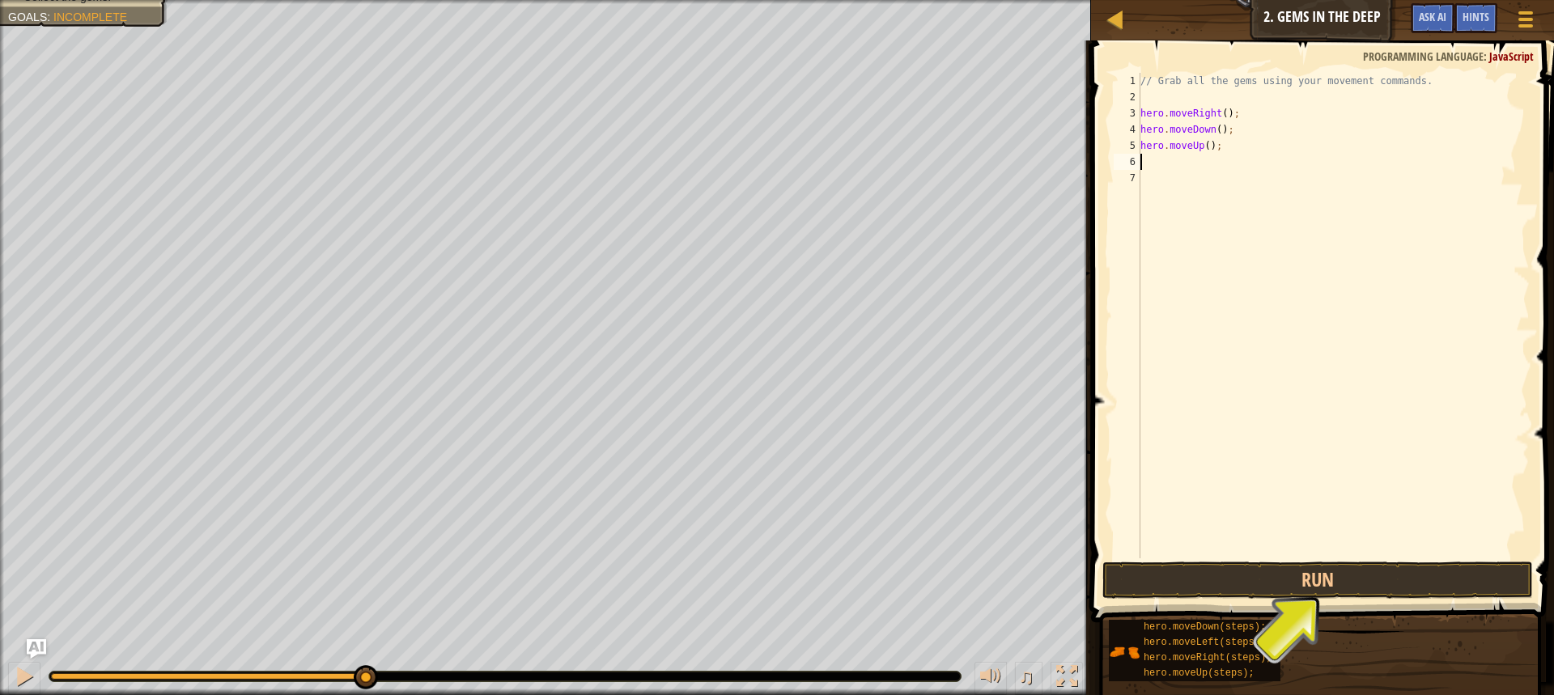
click at [1253, 160] on div "// Grab all the gems using your movement commands. hero . moveRight ( ) ; hero …" at bounding box center [1333, 332] width 392 height 518
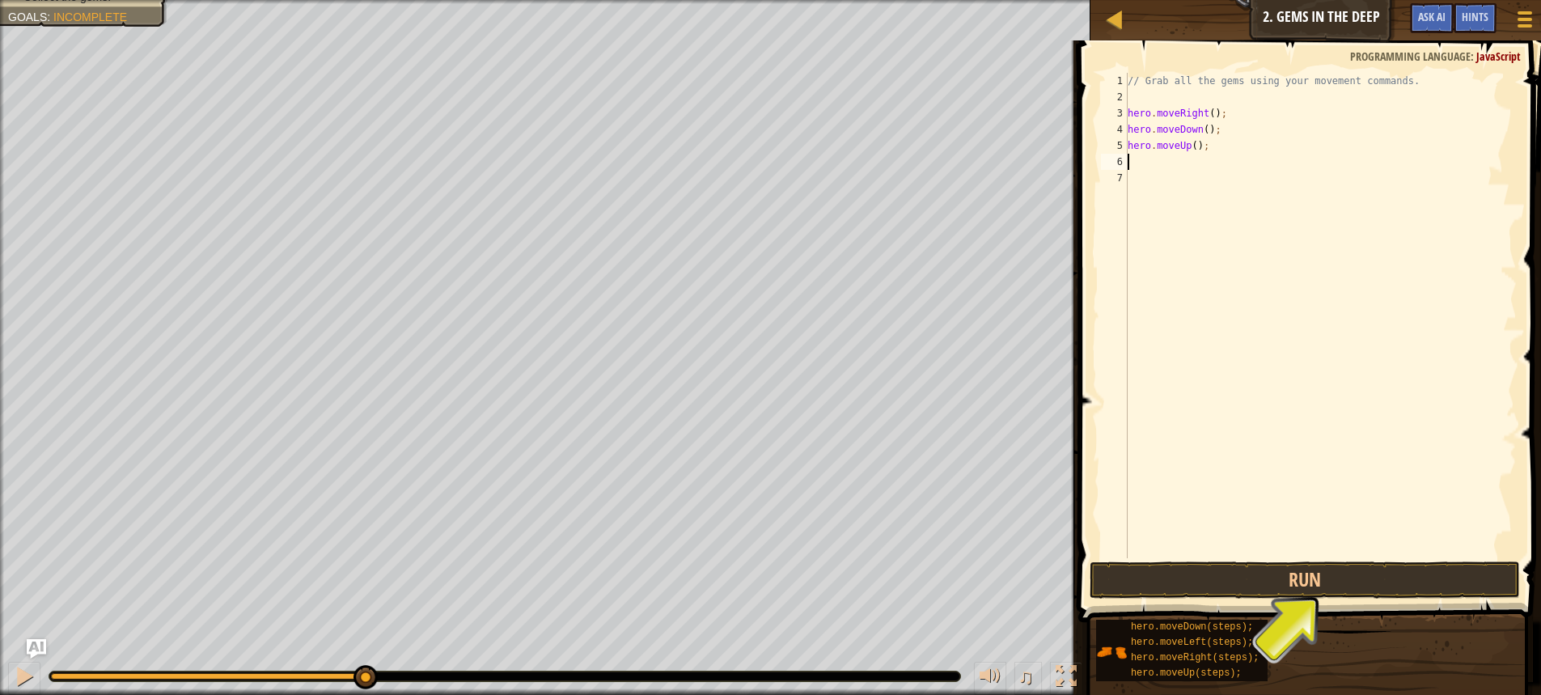
click at [1160, 168] on div "// Grab all the gems using your movement commands. hero . moveRight ( ) ; hero …" at bounding box center [1321, 332] width 392 height 518
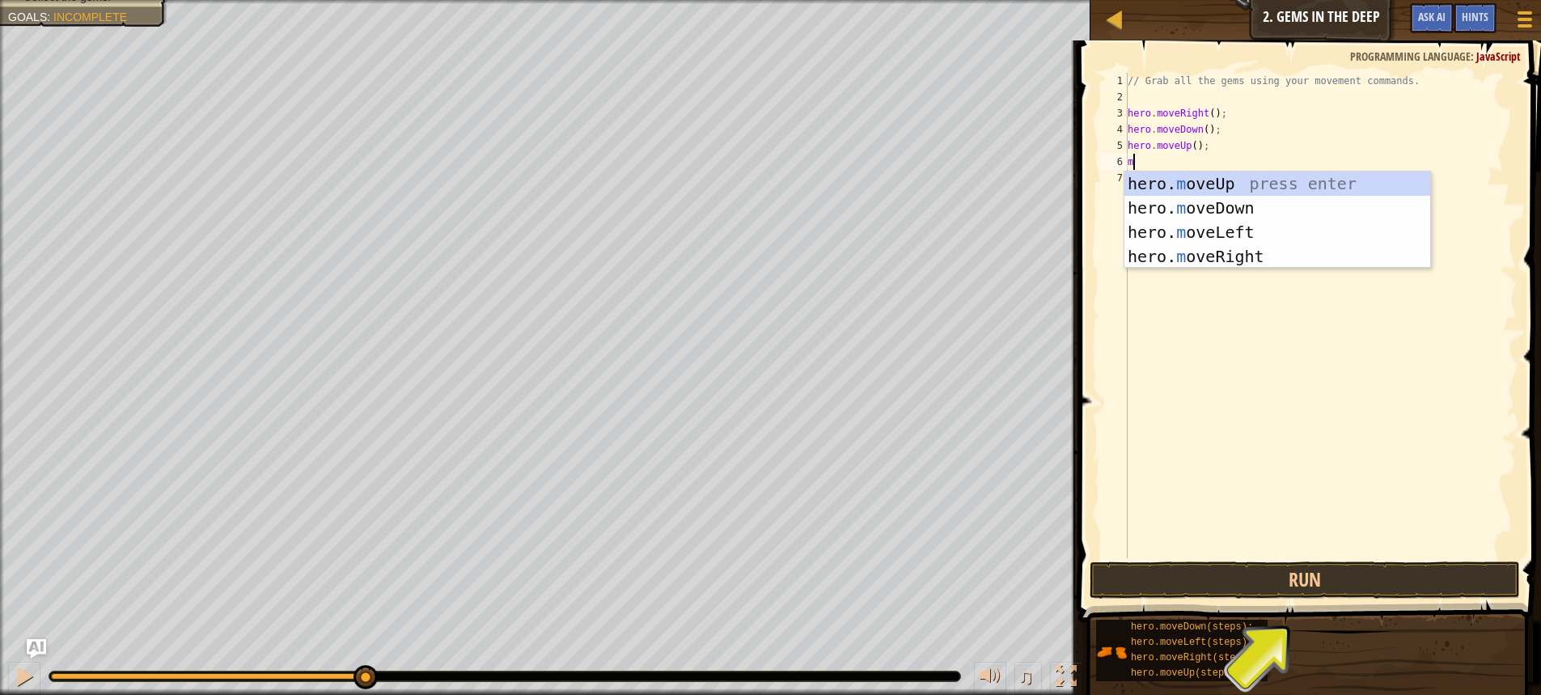
type textarea "mo"
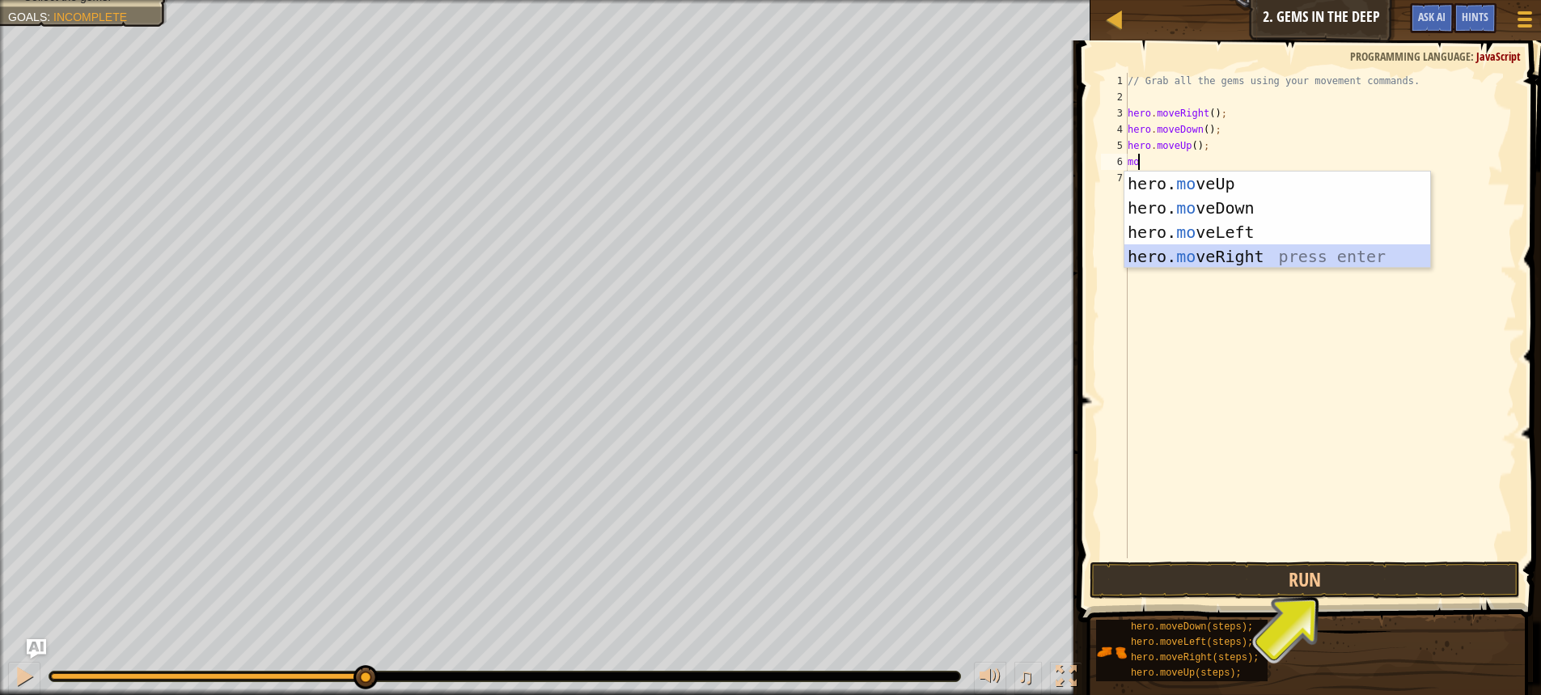
click at [1299, 256] on div "hero. mo veUp press enter hero. mo veDown press enter hero. mo veLeft press ent…" at bounding box center [1278, 245] width 306 height 146
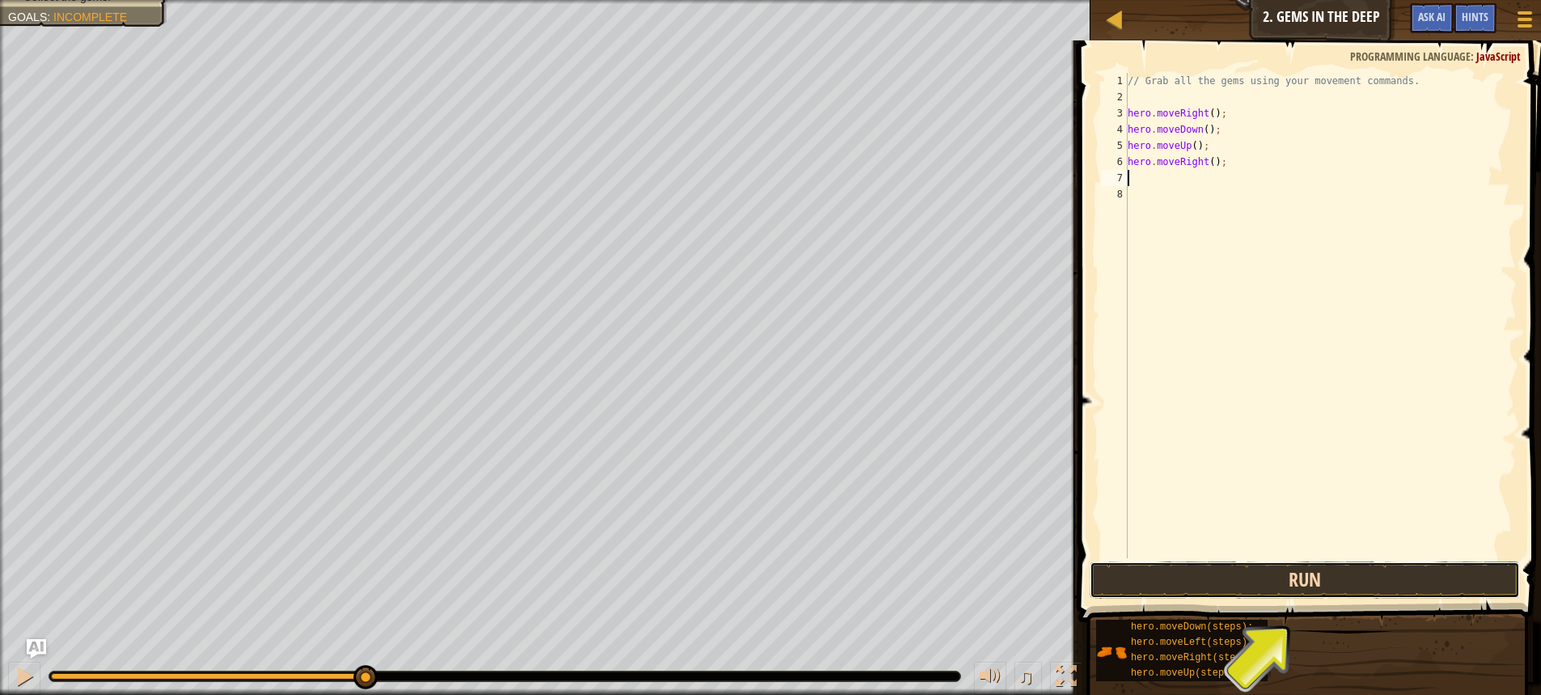
click at [1288, 583] on button "Run" at bounding box center [1305, 580] width 430 height 37
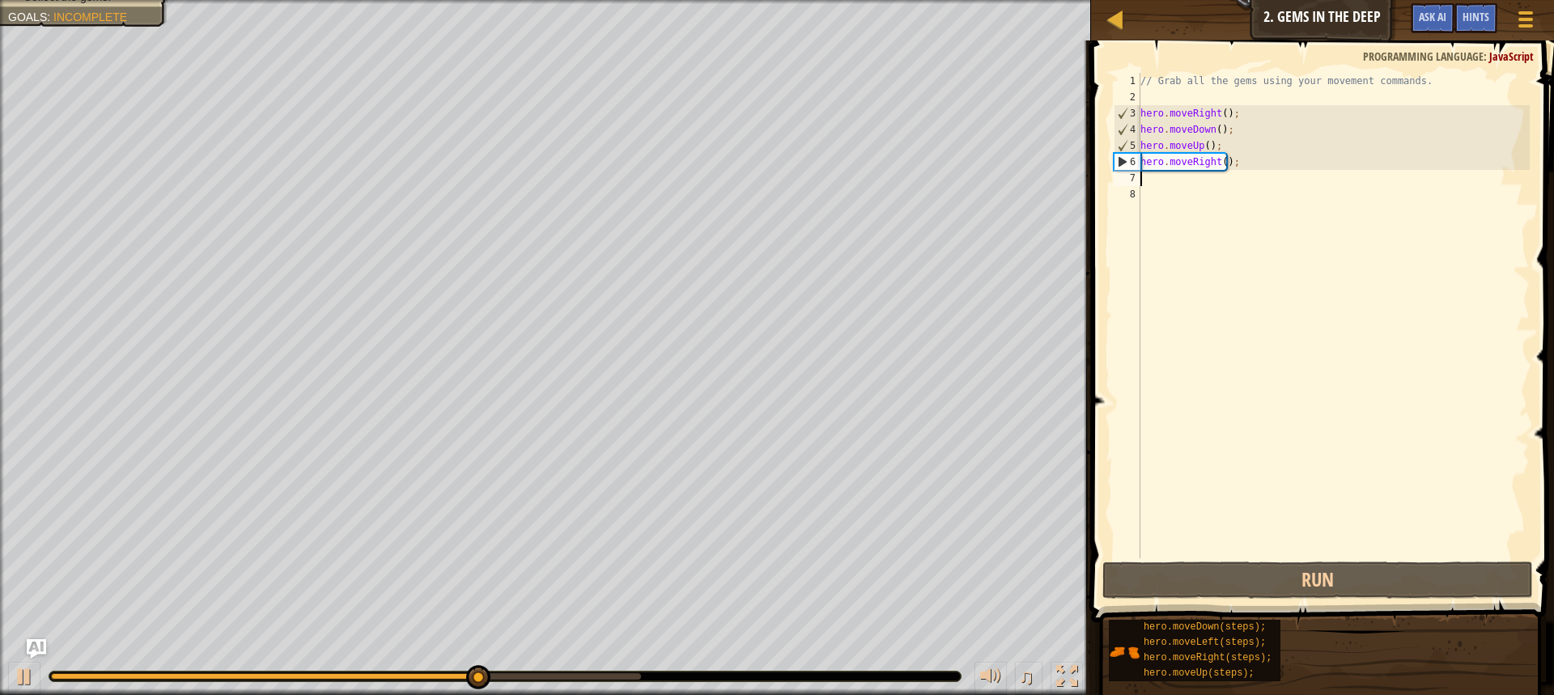
click at [1189, 182] on div "// Grab all the gems using your movement commands. hero . moveRight ( ) ; hero …" at bounding box center [1333, 332] width 392 height 518
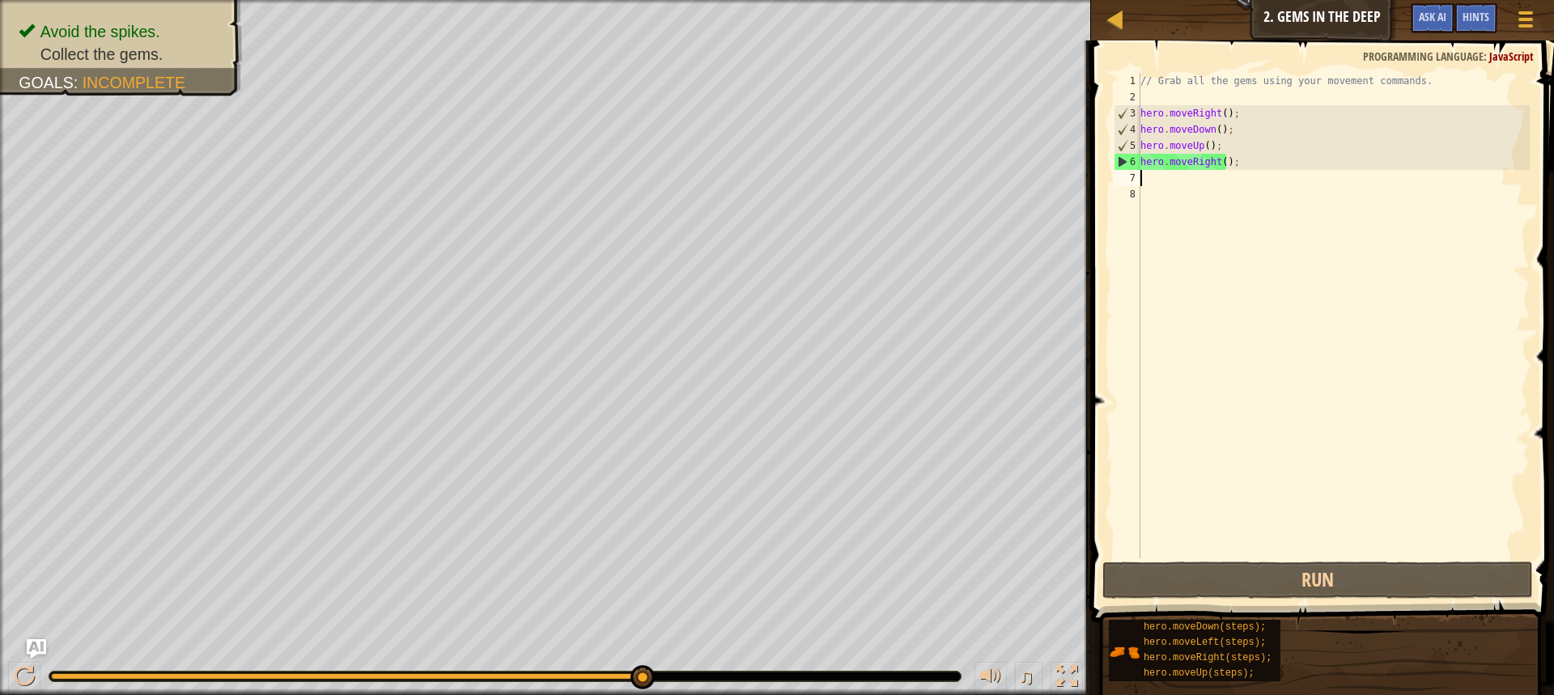
type textarea "m"
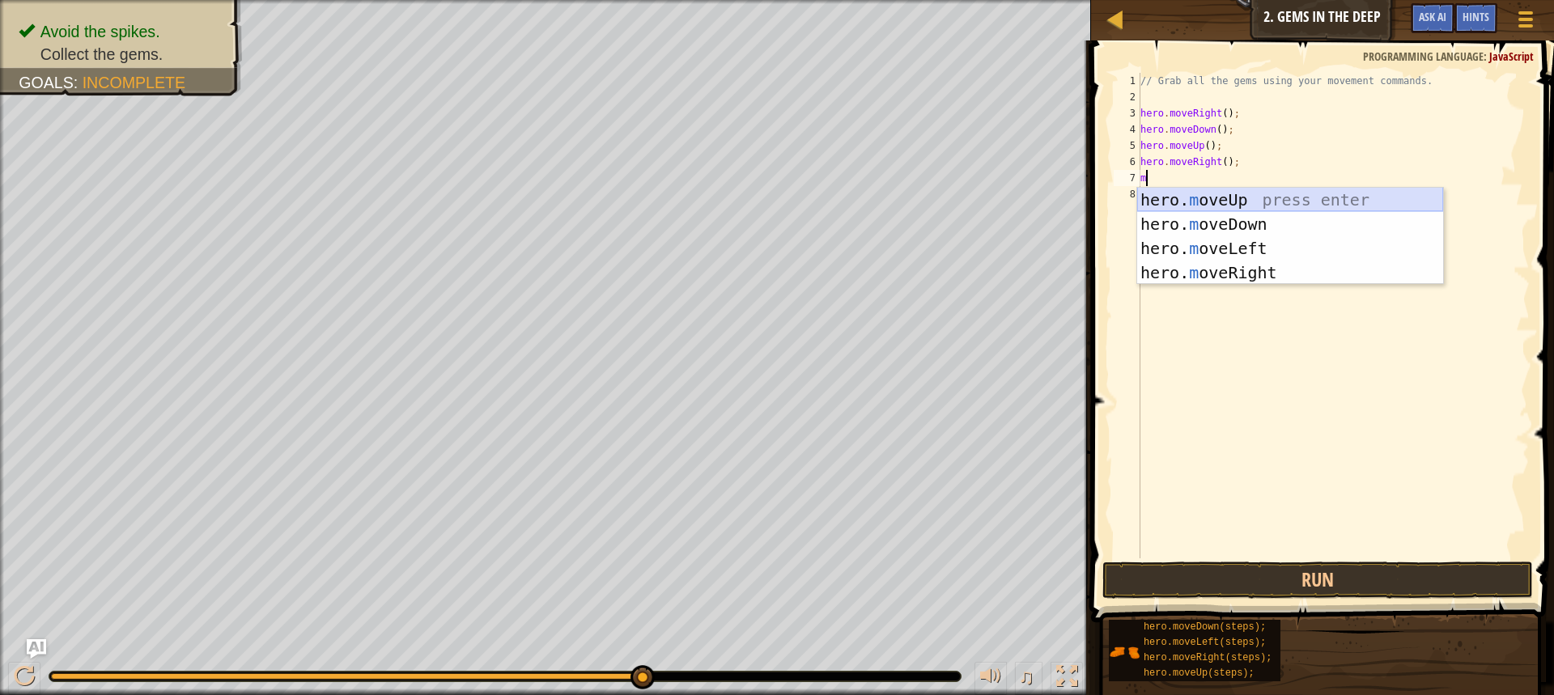
click at [1235, 209] on div "hero. m oveUp press enter hero. m oveDown press enter hero. m oveLeft press ent…" at bounding box center [1290, 261] width 306 height 146
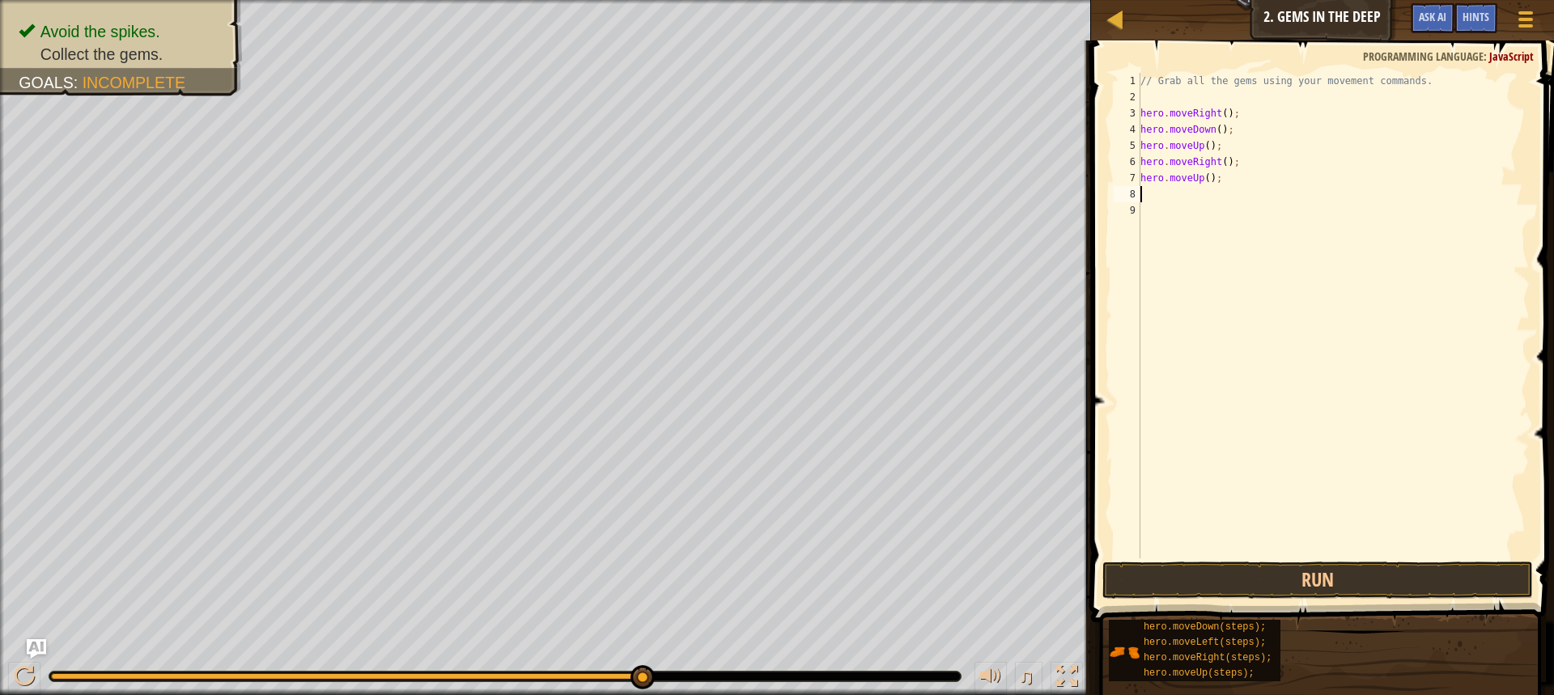
click at [1168, 192] on div "// Grab all the gems using your movement commands. hero . moveRight ( ) ; hero …" at bounding box center [1333, 332] width 392 height 518
type textarea "m"
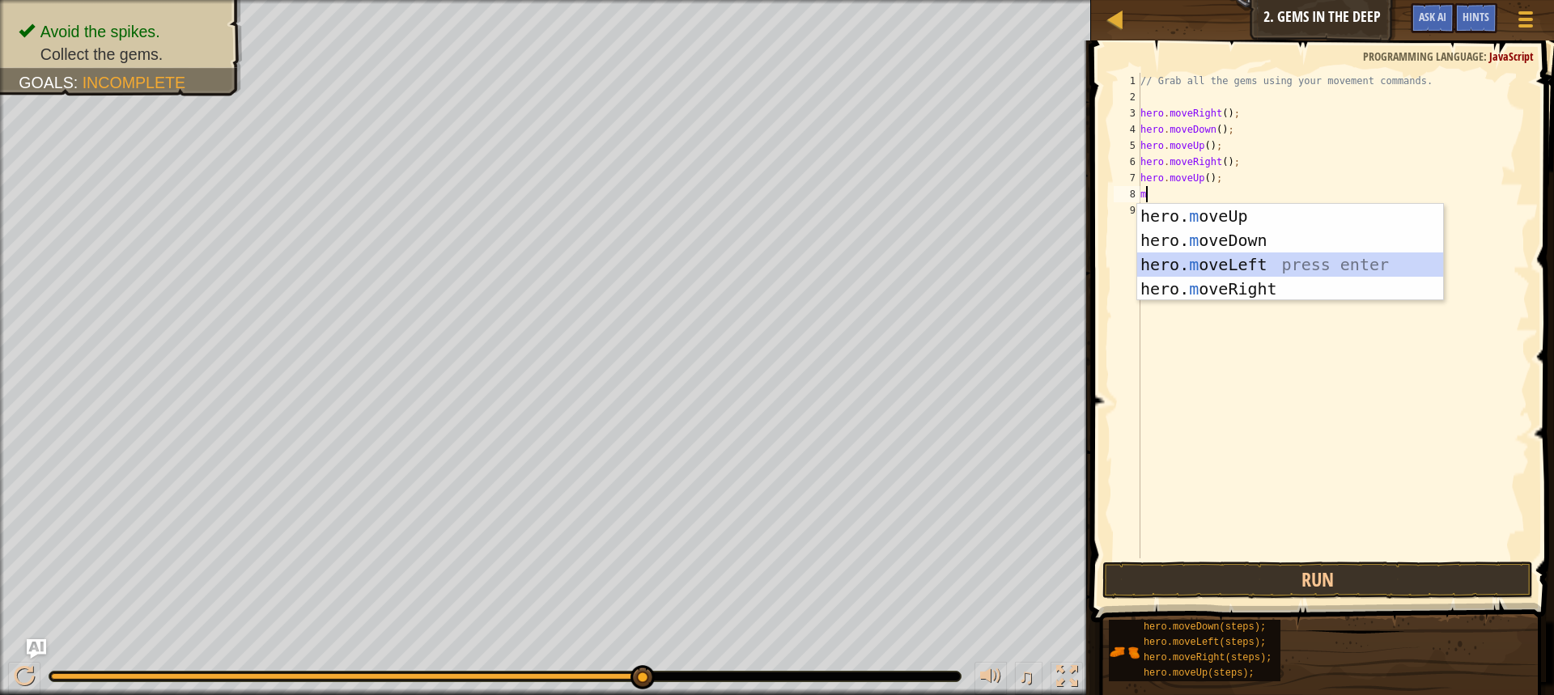
click at [1246, 261] on div "hero. m oveUp press enter hero. m oveDown press enter hero. m oveLeft press ent…" at bounding box center [1290, 277] width 306 height 146
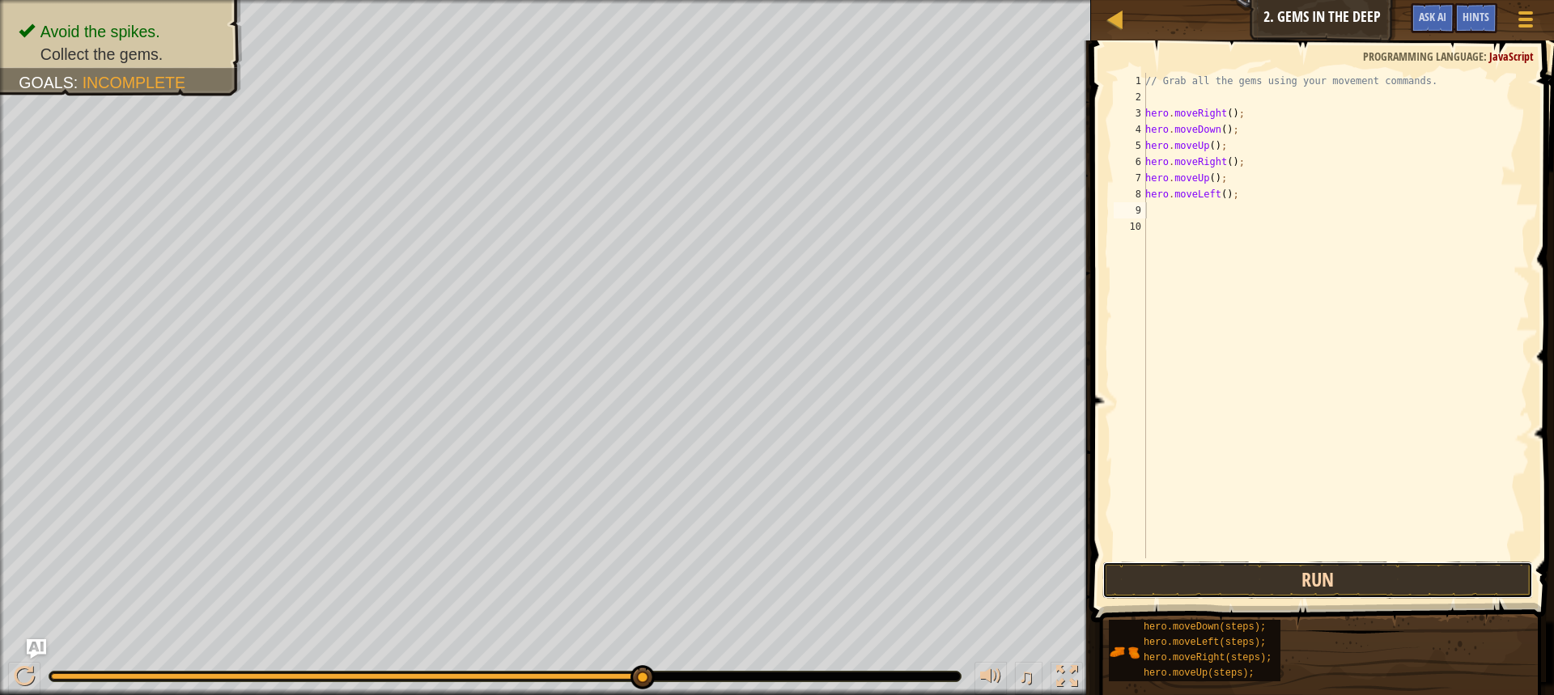
click at [1303, 578] on button "Run" at bounding box center [1317, 580] width 430 height 37
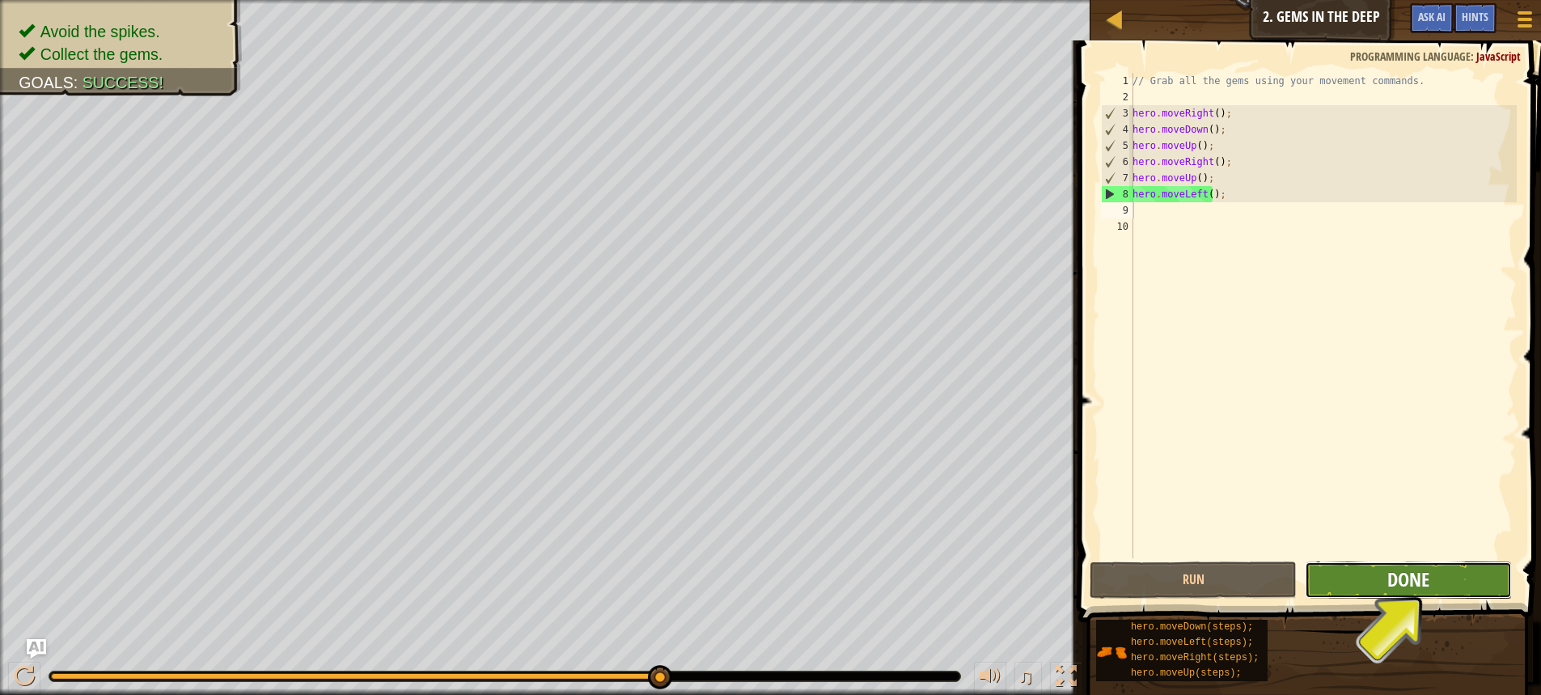
click at [1405, 587] on span "Done" at bounding box center [1409, 579] width 42 height 26
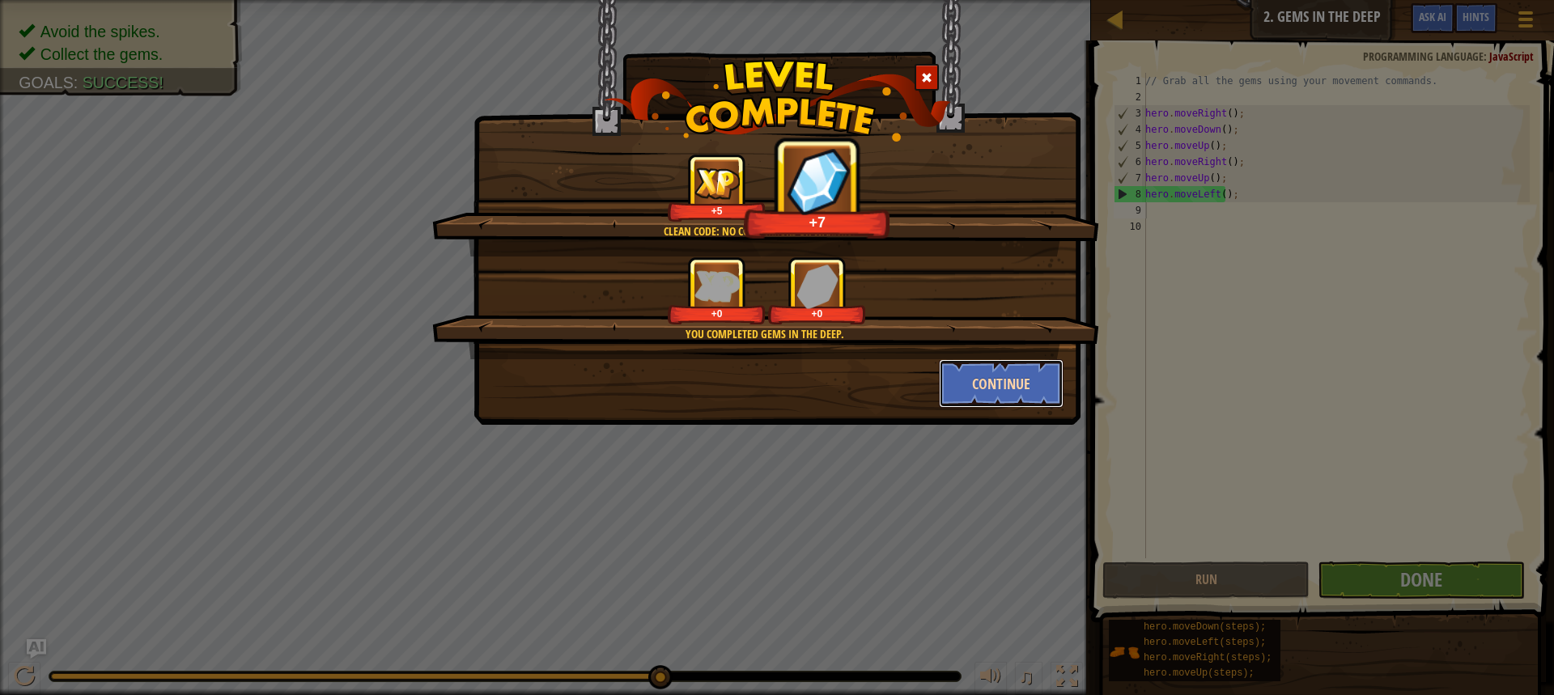
click at [1015, 379] on button "Continue" at bounding box center [1001, 383] width 125 height 49
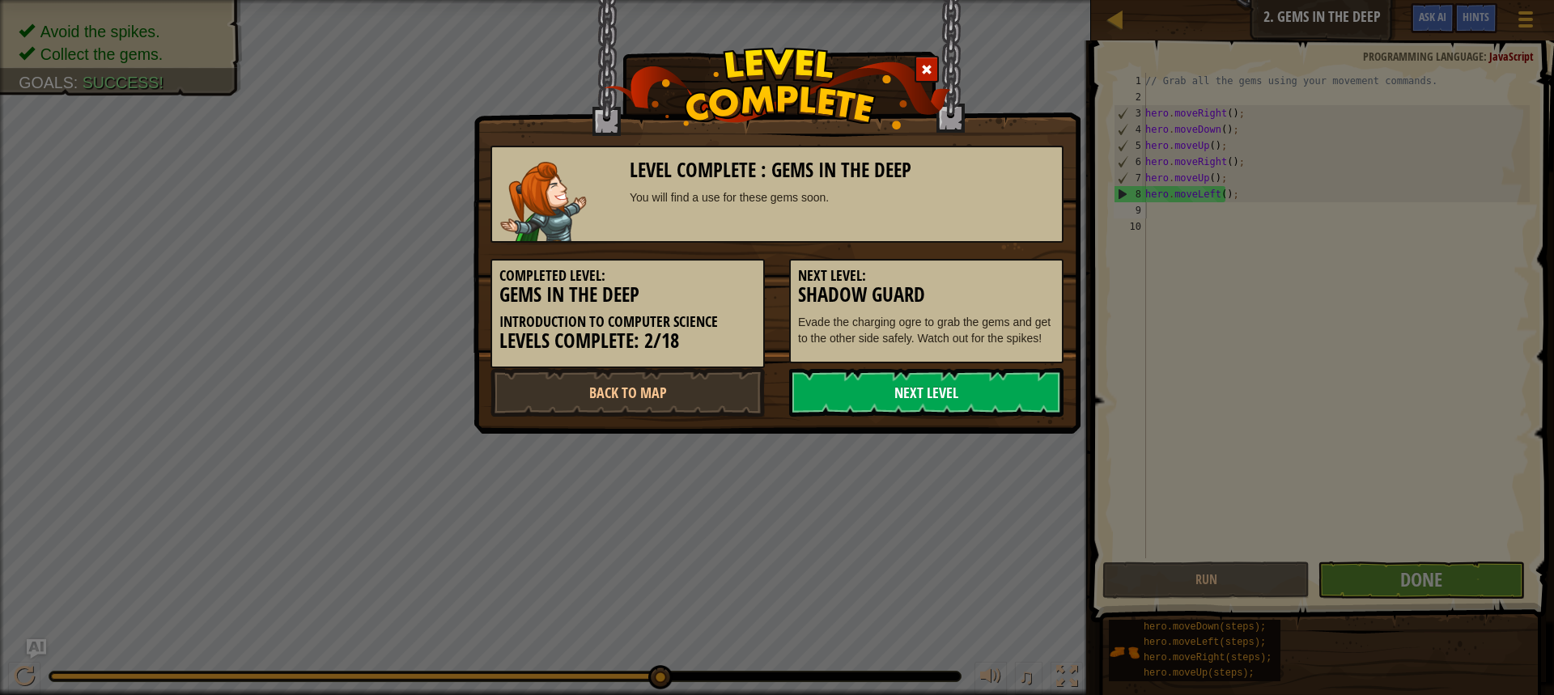
click at [975, 375] on link "Next Level" at bounding box center [926, 392] width 274 height 49
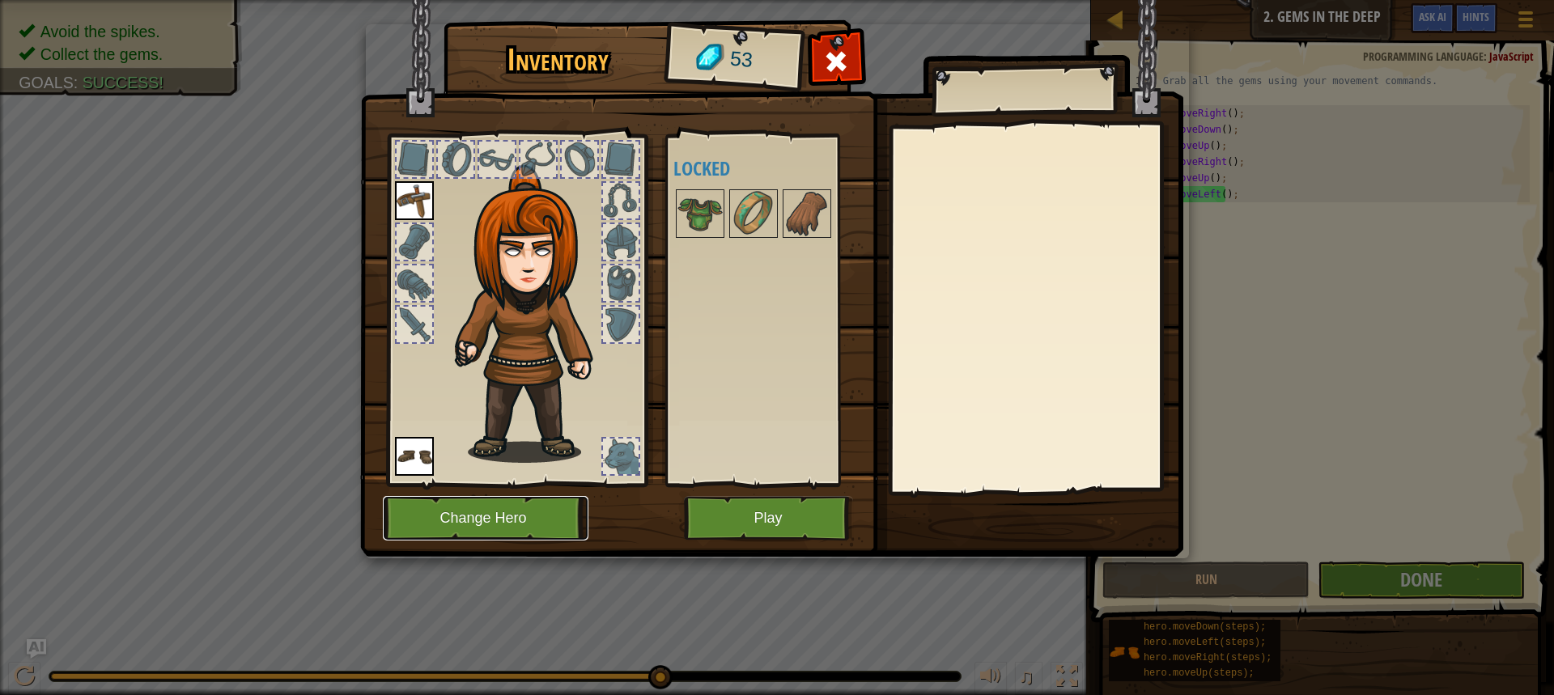
click at [511, 516] on button "Change Hero" at bounding box center [486, 518] width 206 height 45
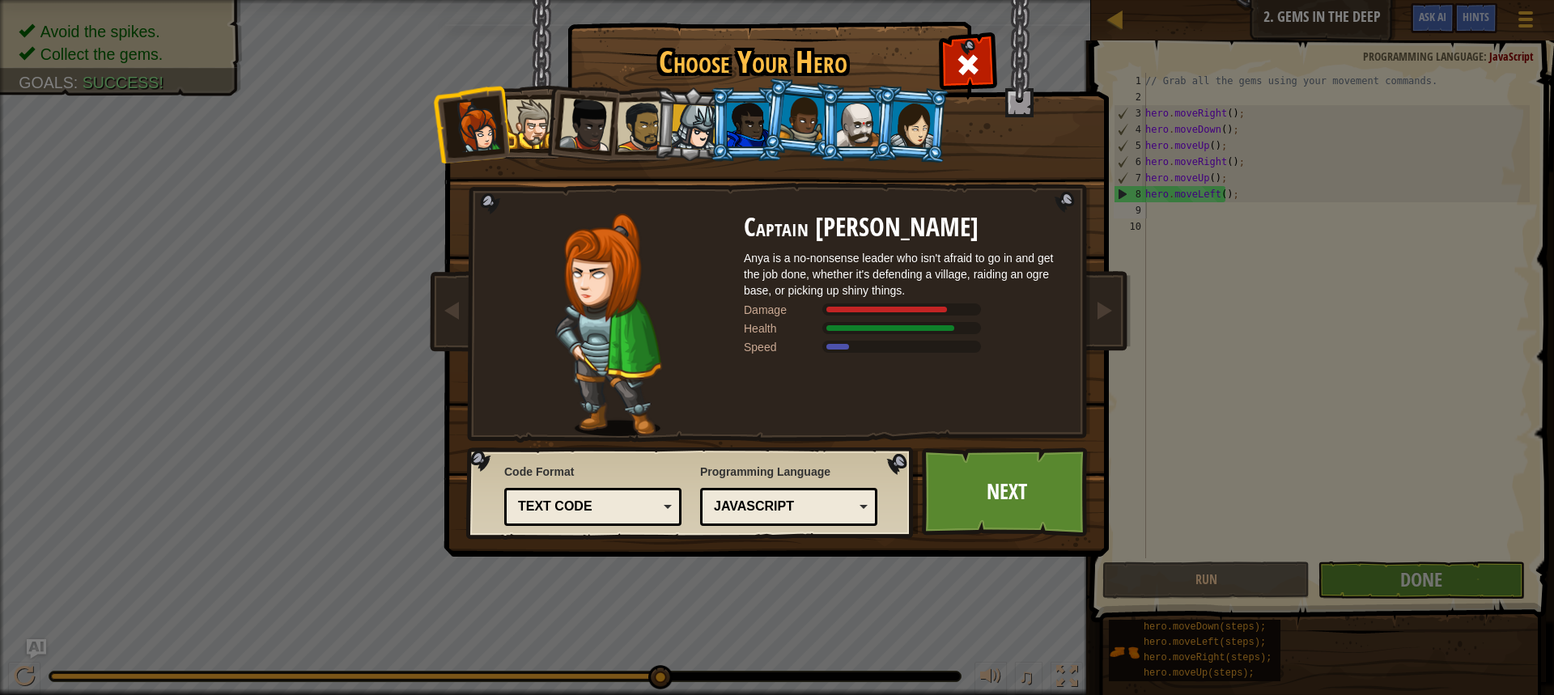
click at [521, 125] on div at bounding box center [531, 124] width 49 height 49
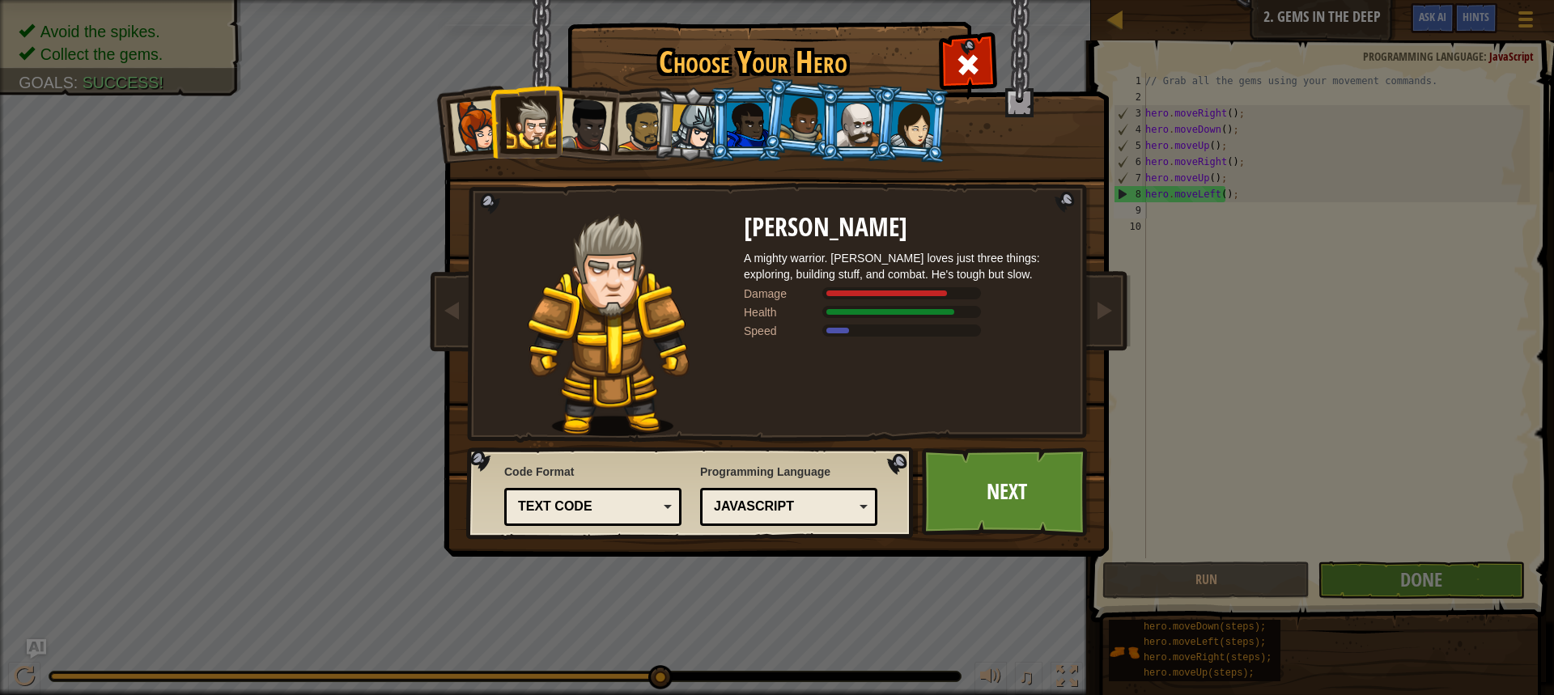
click at [490, 137] on li at bounding box center [526, 122] width 73 height 74
click at [485, 137] on div at bounding box center [476, 126] width 53 height 53
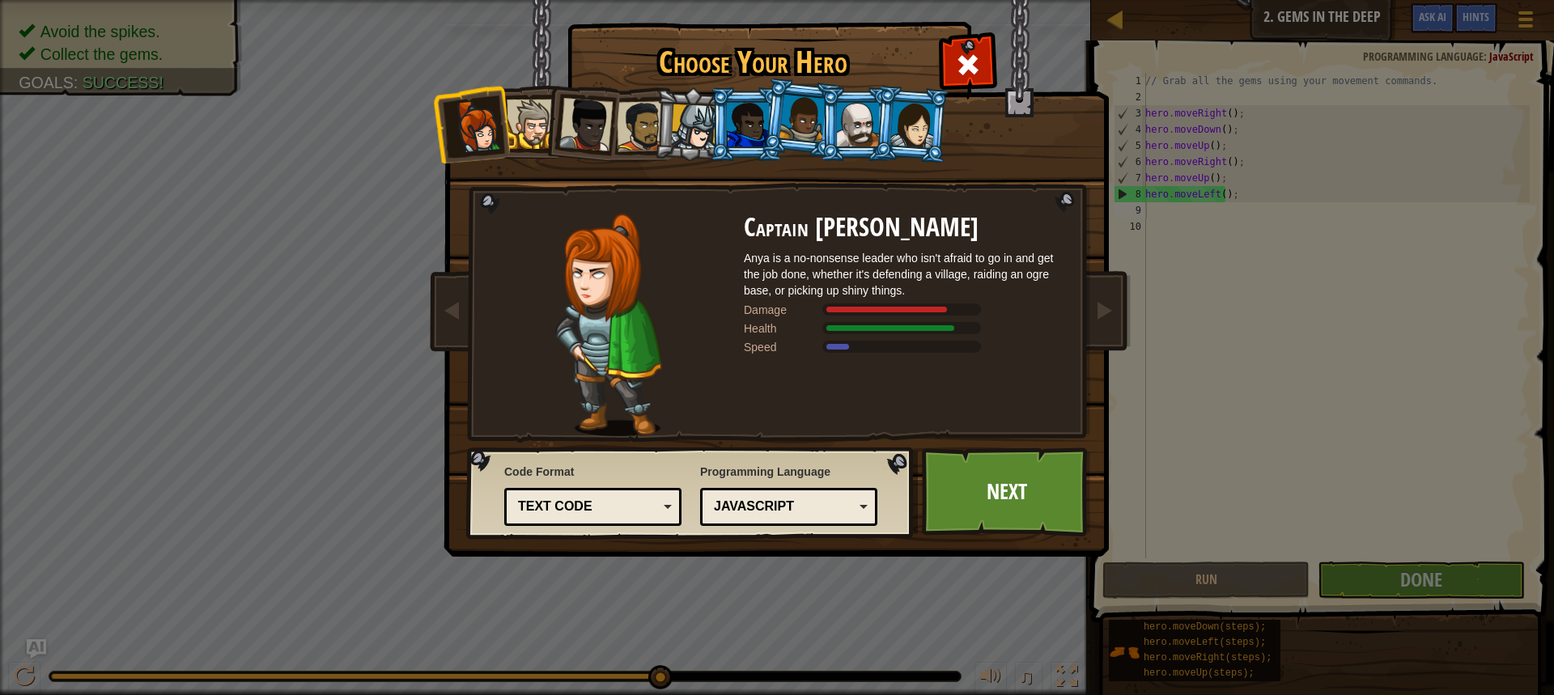
click at [572, 127] on div at bounding box center [585, 124] width 53 height 53
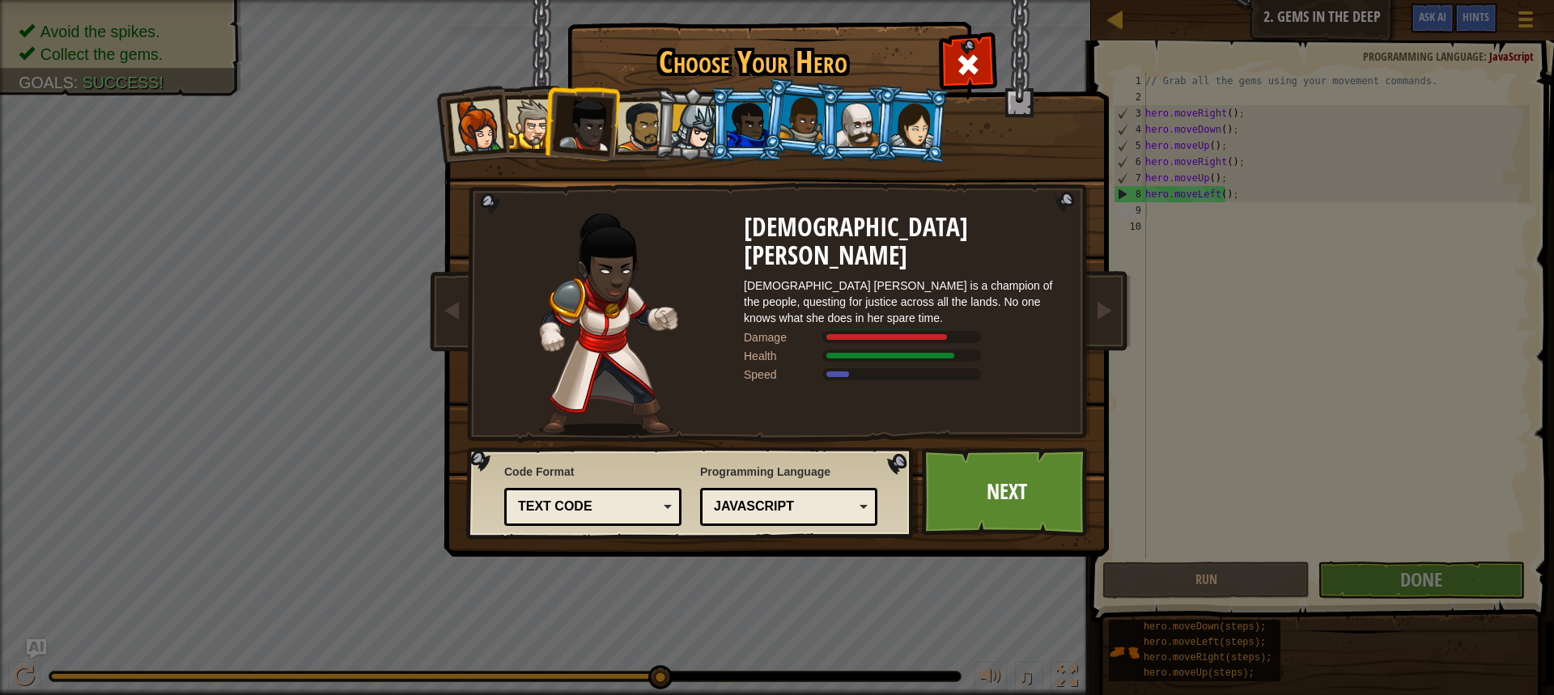
click at [676, 129] on div at bounding box center [694, 127] width 46 height 46
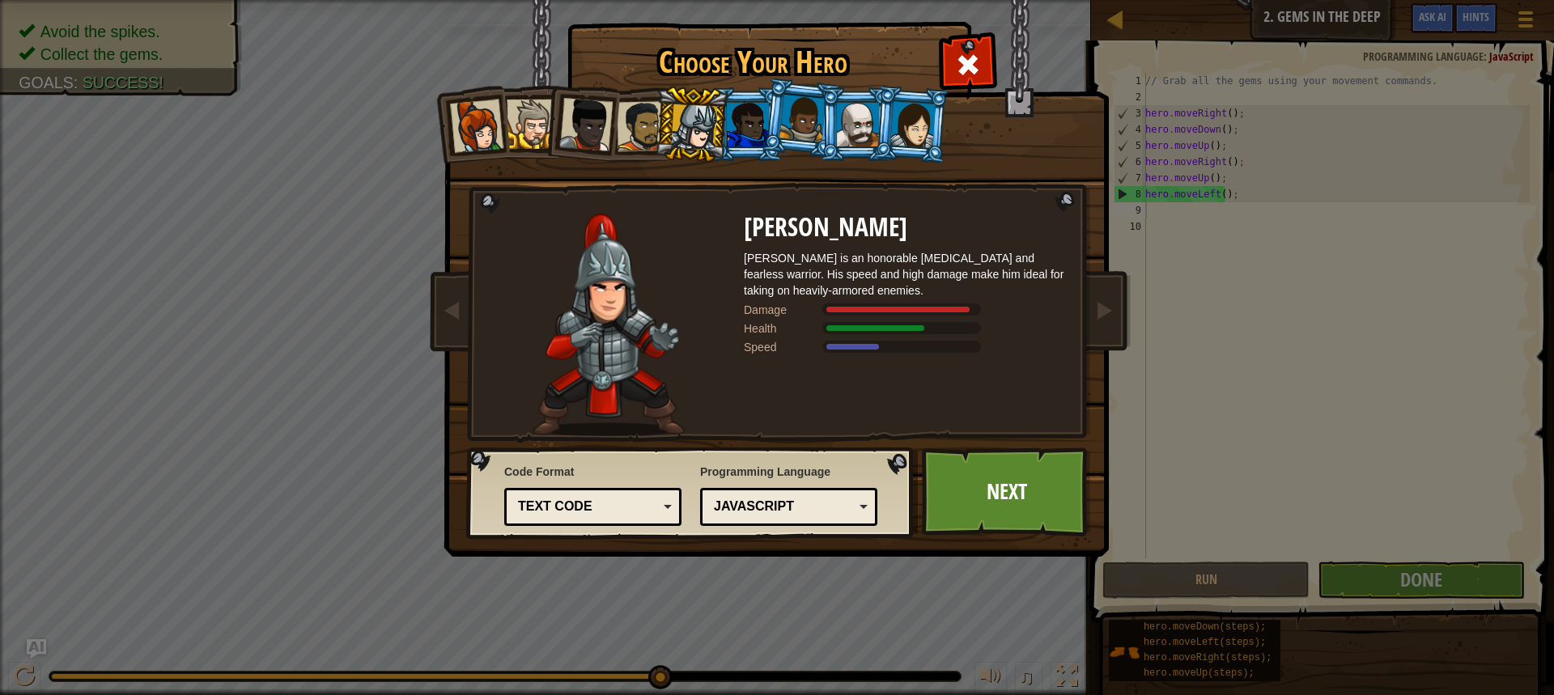
click at [852, 132] on div at bounding box center [858, 125] width 42 height 44
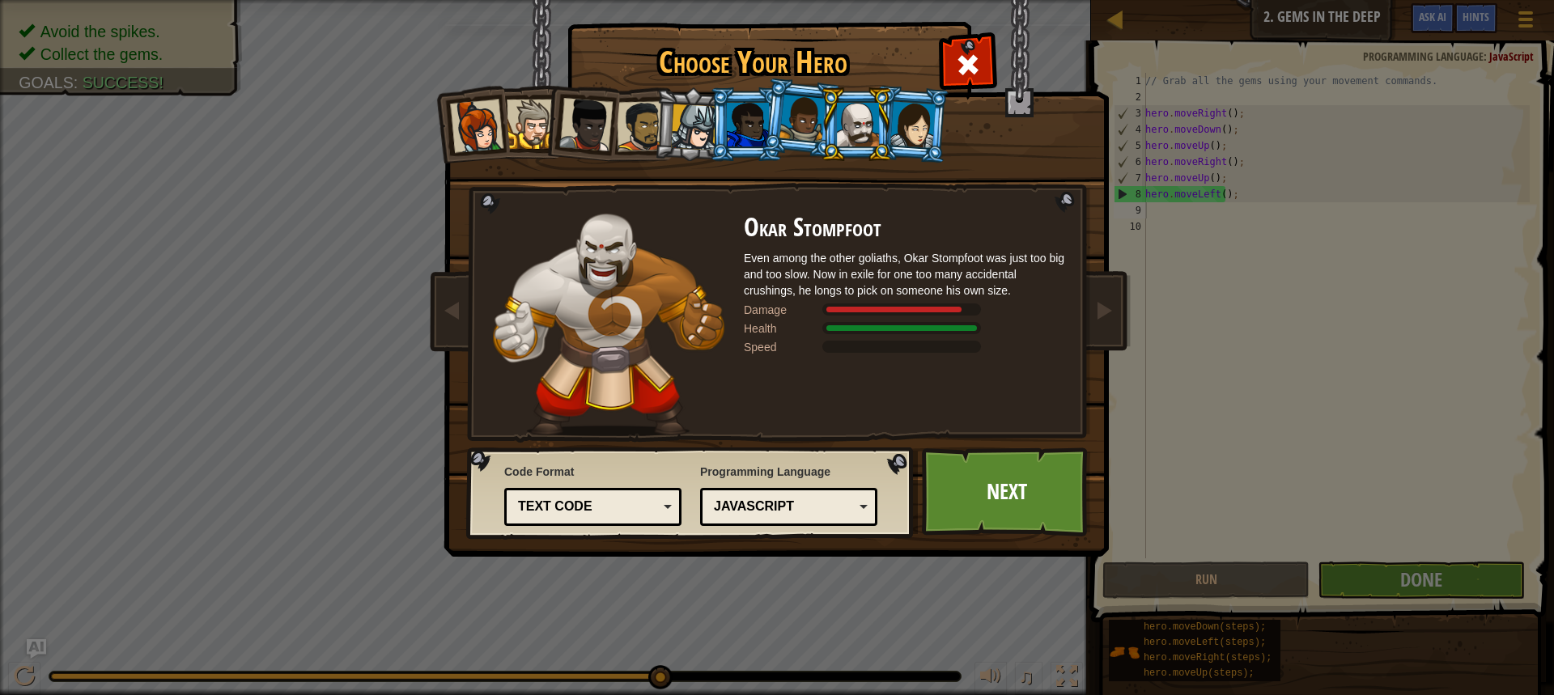
click at [761, 123] on div at bounding box center [748, 125] width 42 height 44
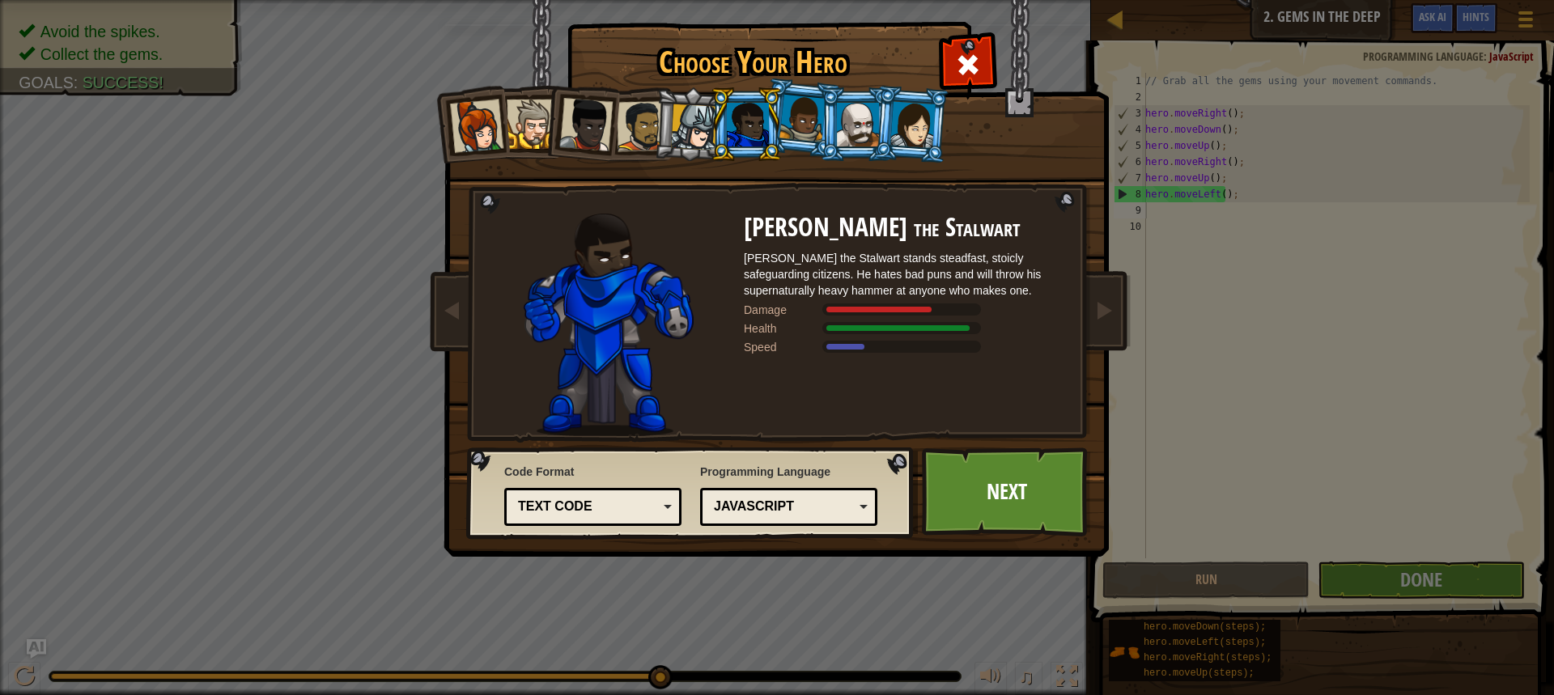
click at [706, 126] on div at bounding box center [694, 127] width 46 height 46
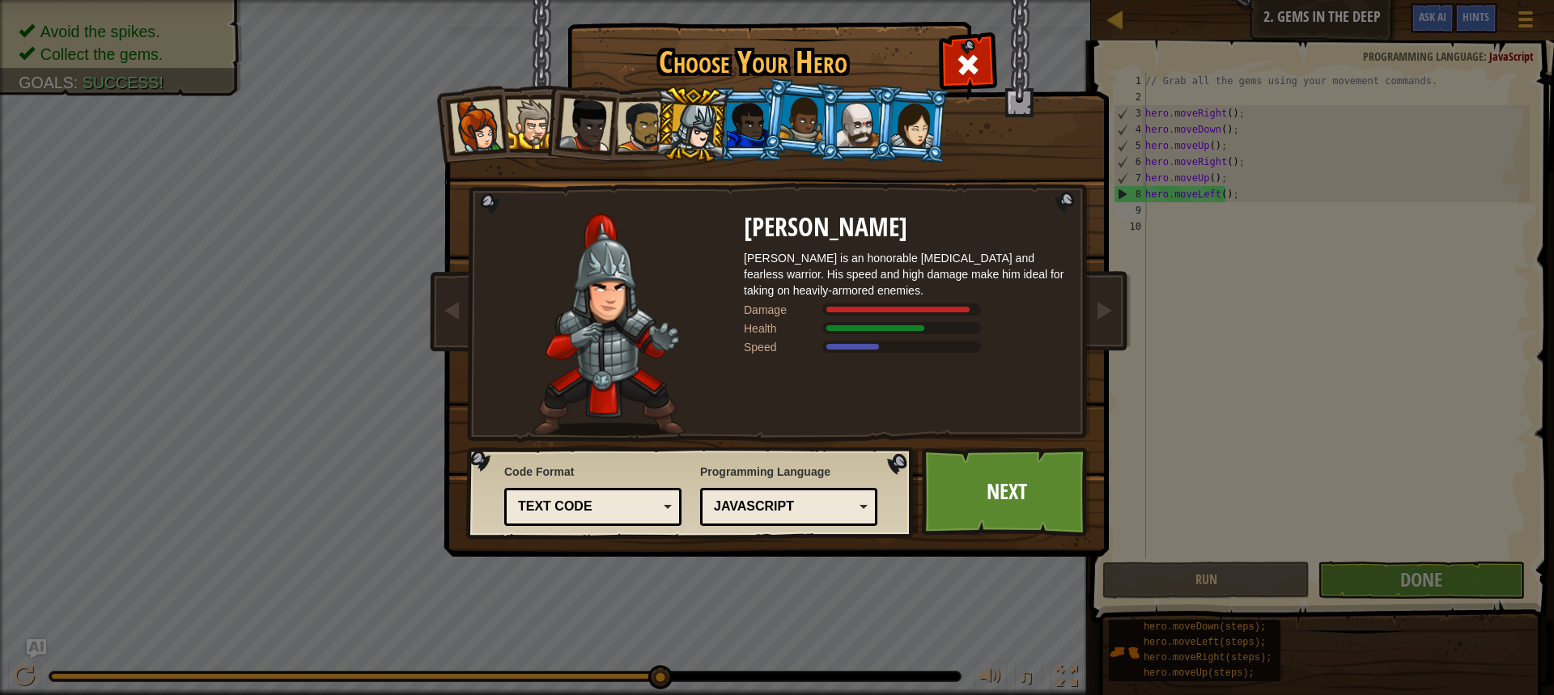
click at [891, 129] on div at bounding box center [912, 124] width 45 height 46
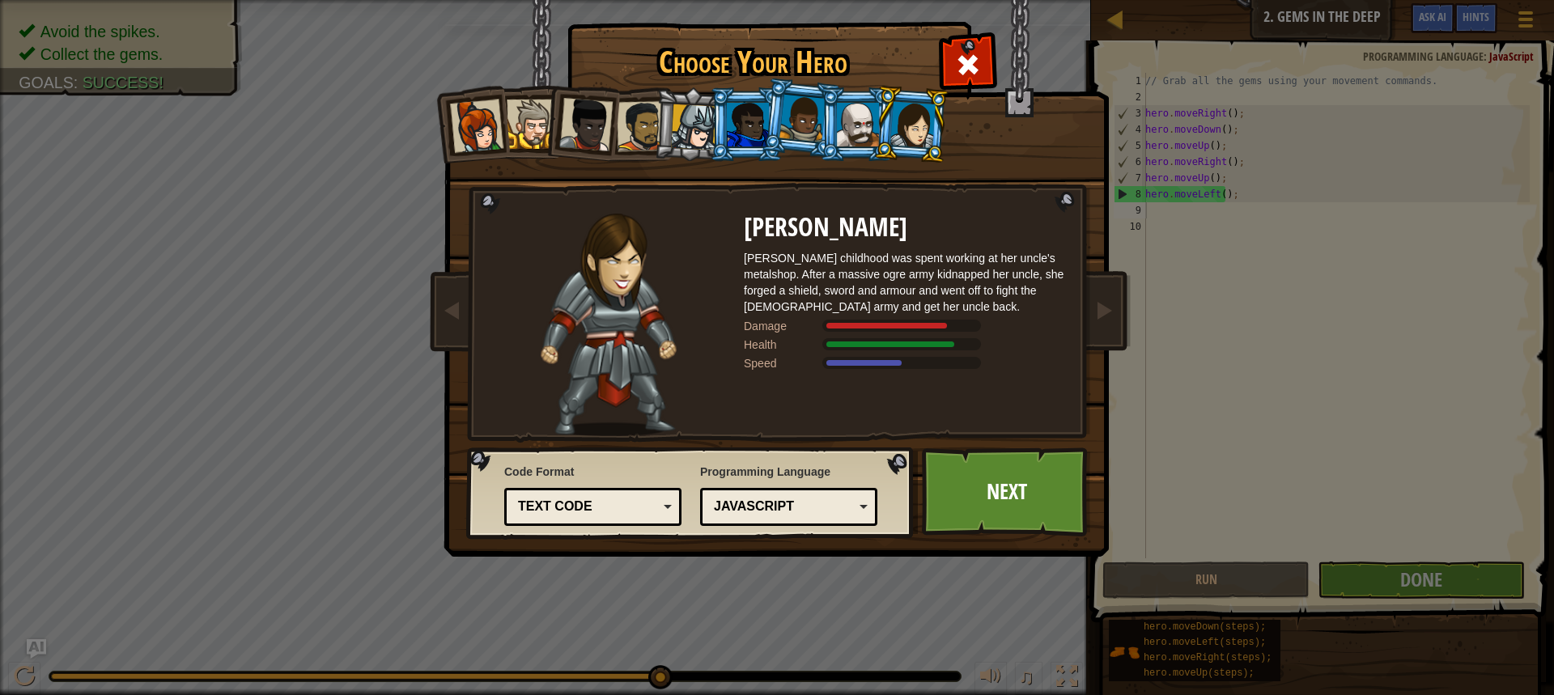
click at [858, 133] on div at bounding box center [858, 125] width 42 height 44
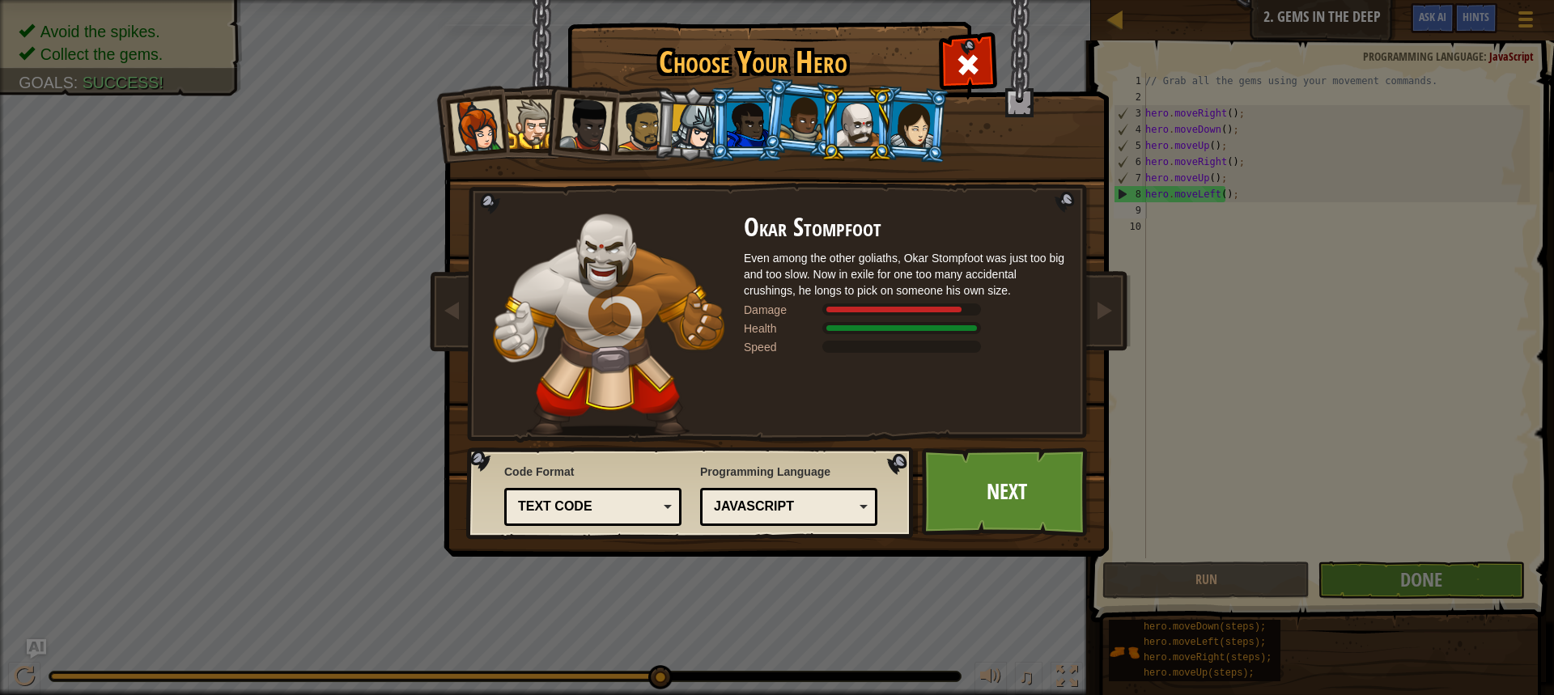
click at [552, 128] on li at bounding box center [580, 121] width 79 height 79
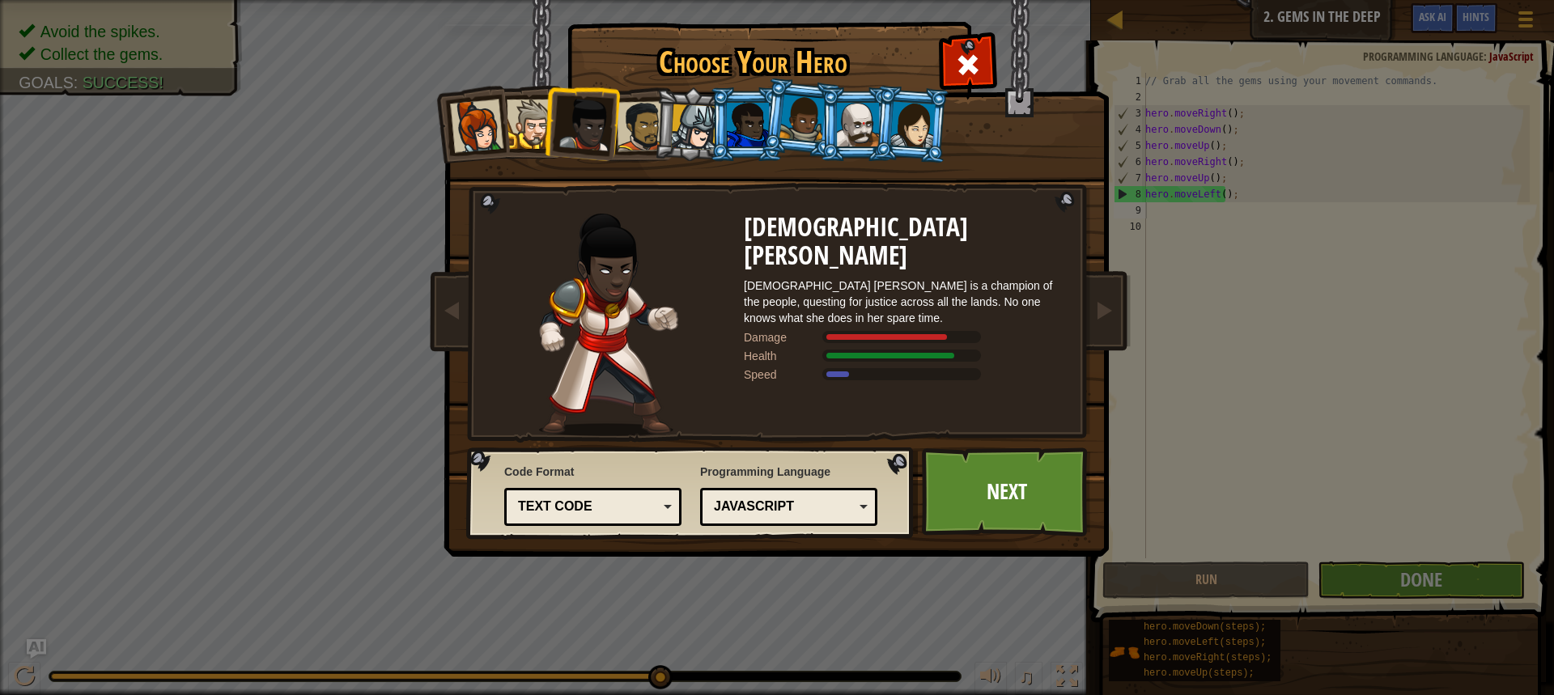
click at [536, 126] on div at bounding box center [531, 124] width 49 height 49
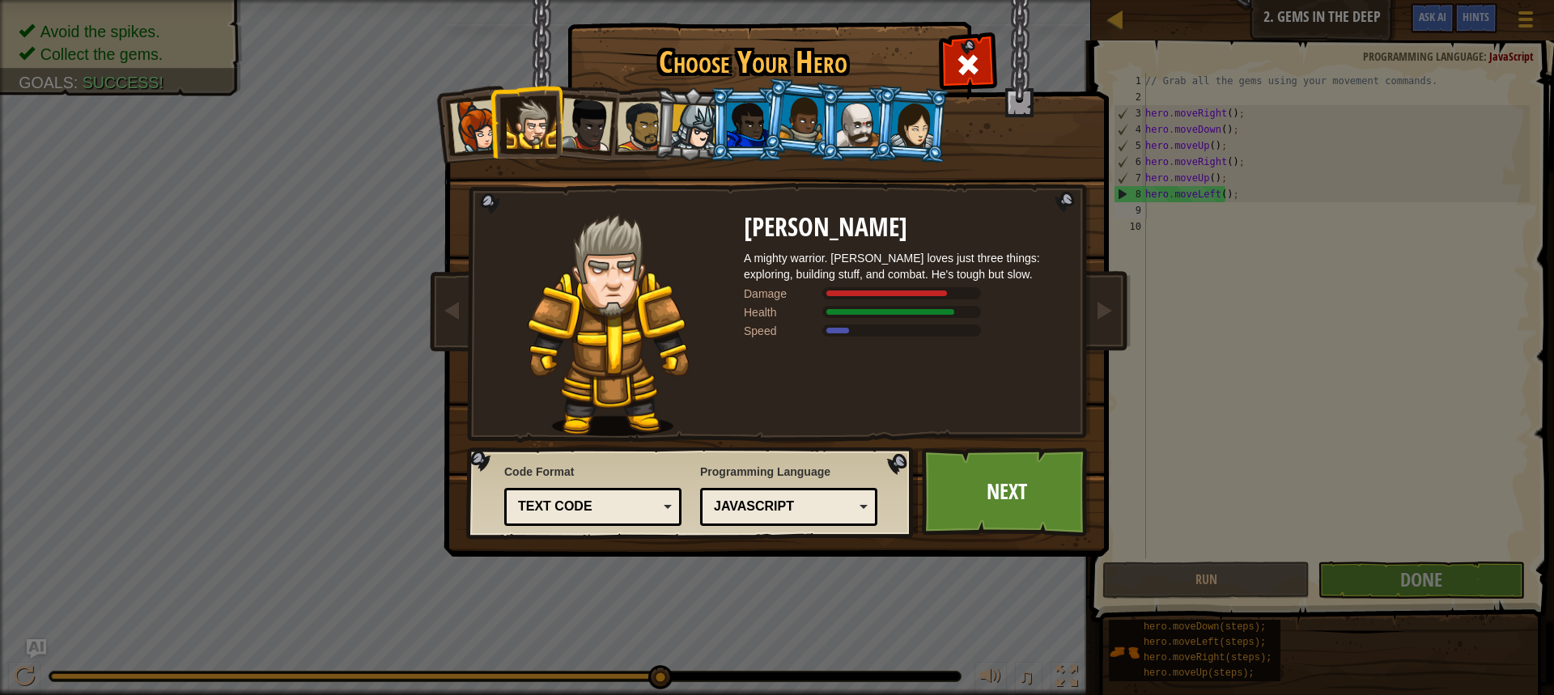
drag, startPoint x: 655, startPoint y: 131, endPoint x: 645, endPoint y: 133, distance: 9.8
click at [651, 87] on ol at bounding box center [777, 87] width 668 height 0
click at [644, 133] on div at bounding box center [642, 126] width 50 height 50
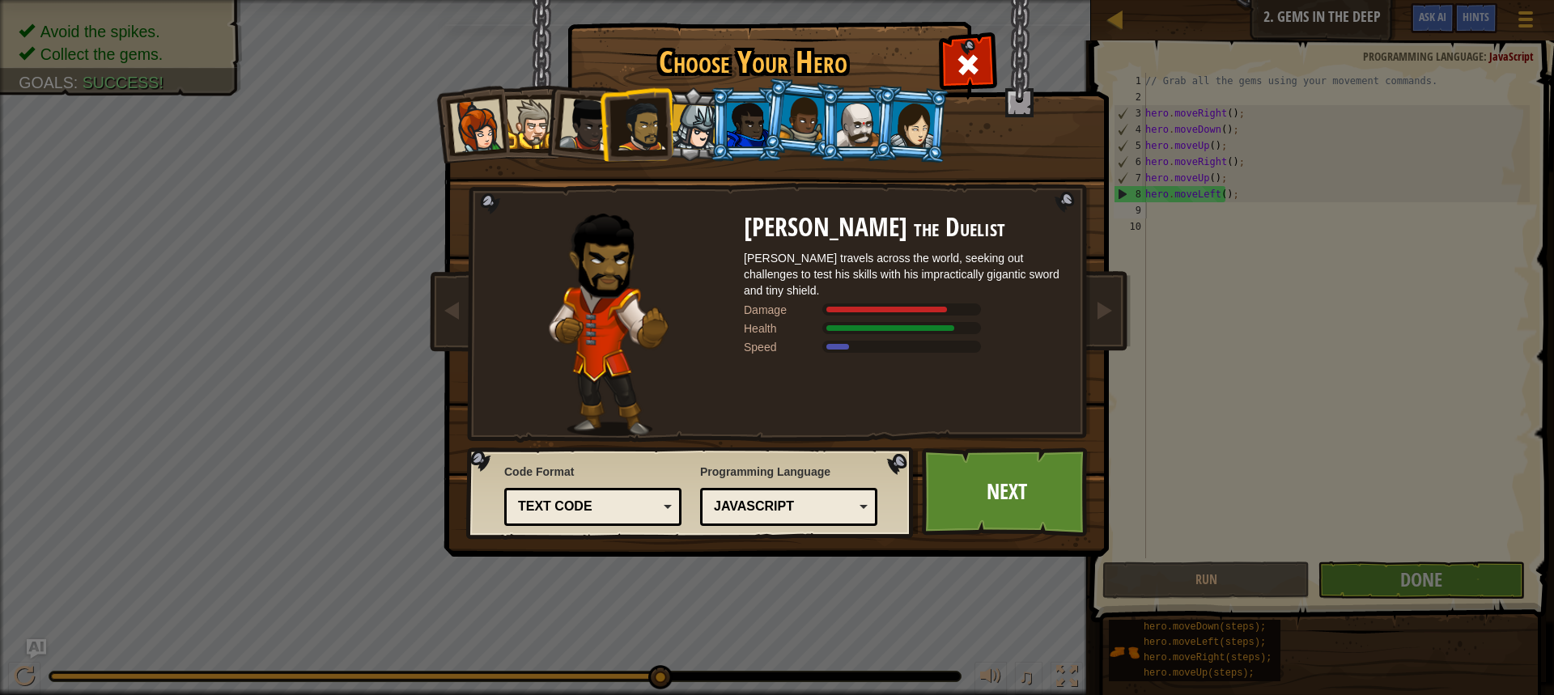
click at [683, 129] on div at bounding box center [694, 127] width 46 height 46
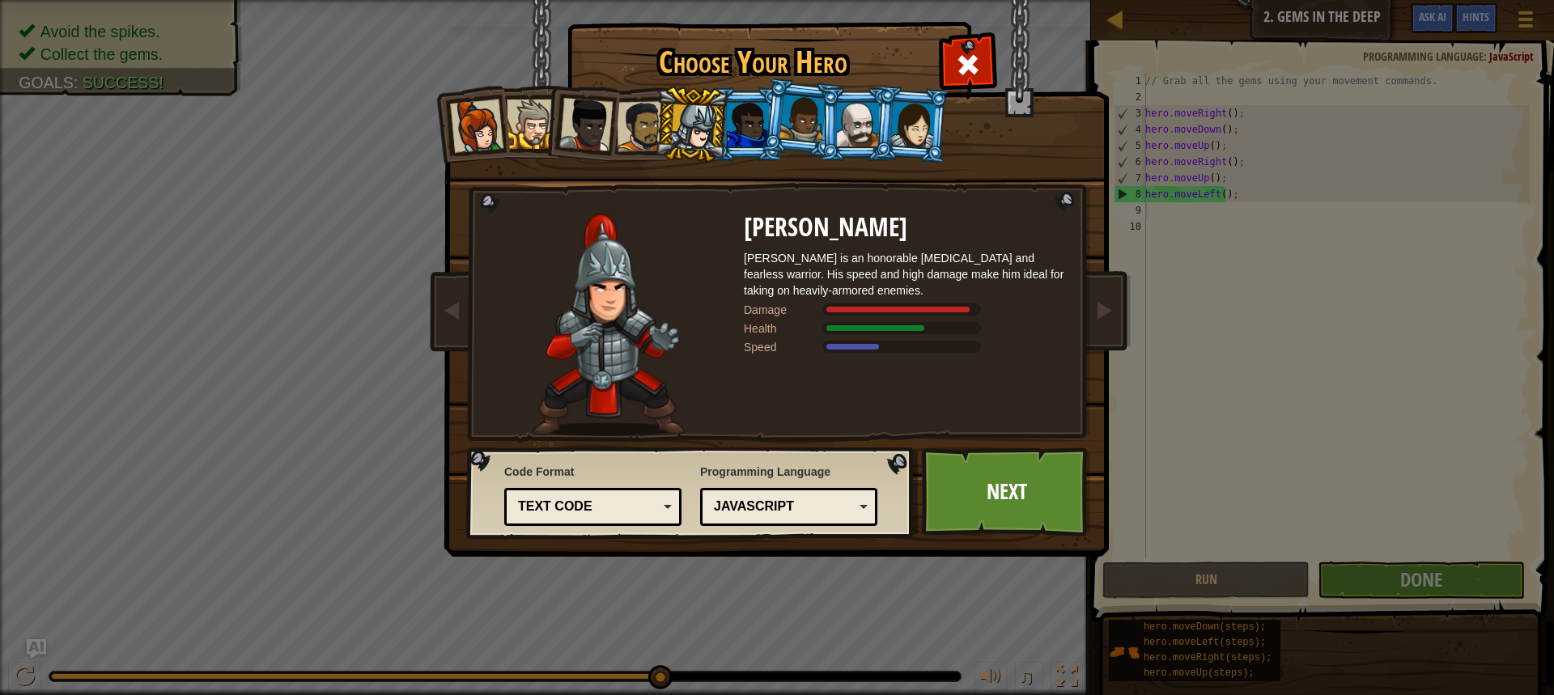
click at [741, 138] on div at bounding box center [748, 125] width 42 height 44
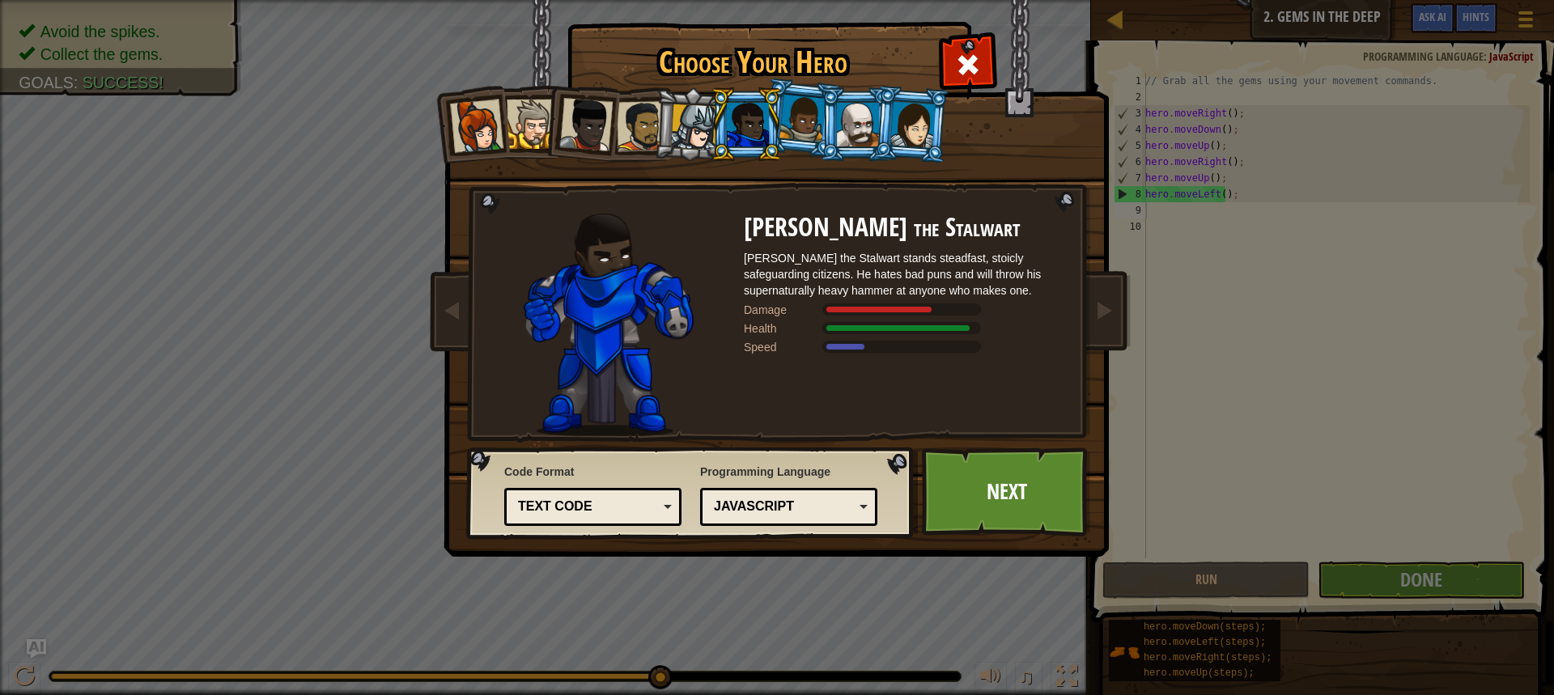
click at [797, 138] on div at bounding box center [802, 119] width 46 height 48
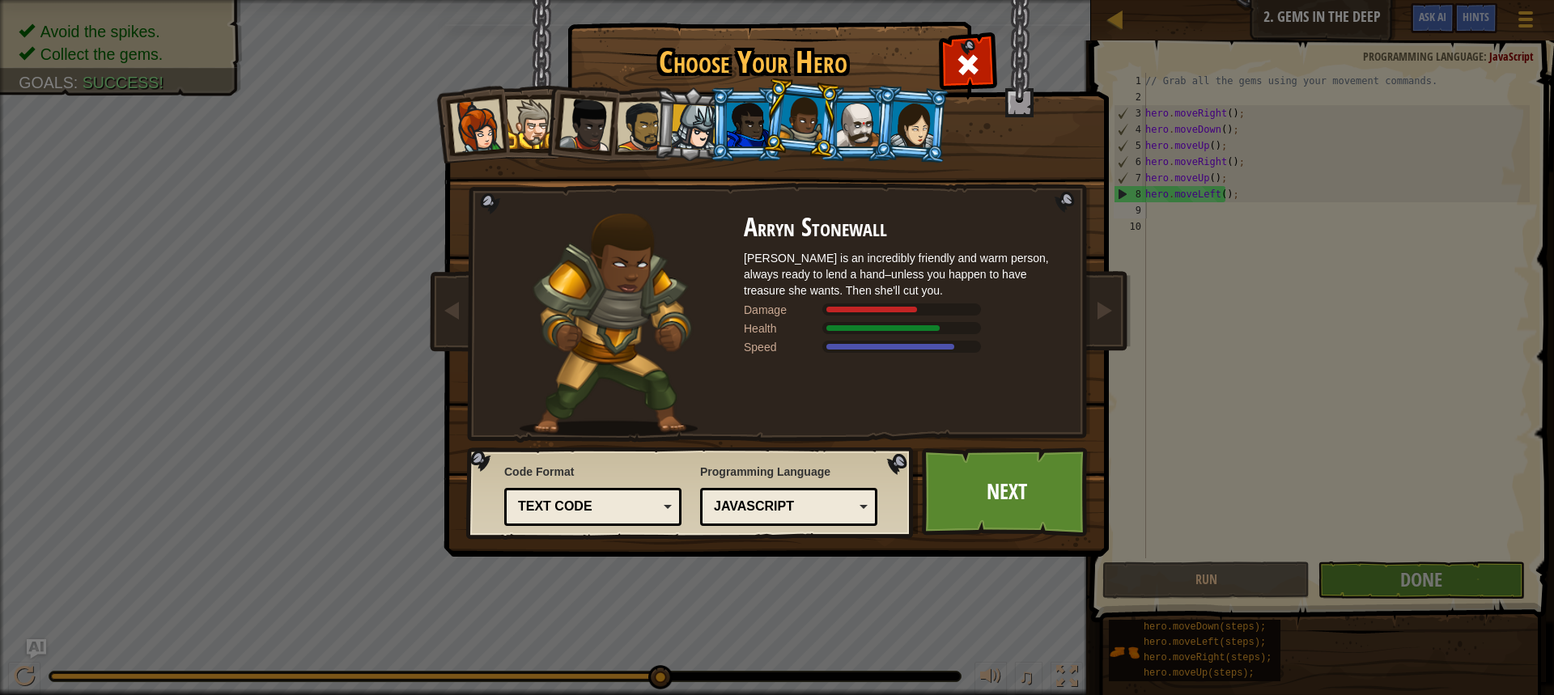
click at [799, 134] on div at bounding box center [802, 119] width 46 height 48
click at [975, 473] on link "Next" at bounding box center [1006, 491] width 169 height 89
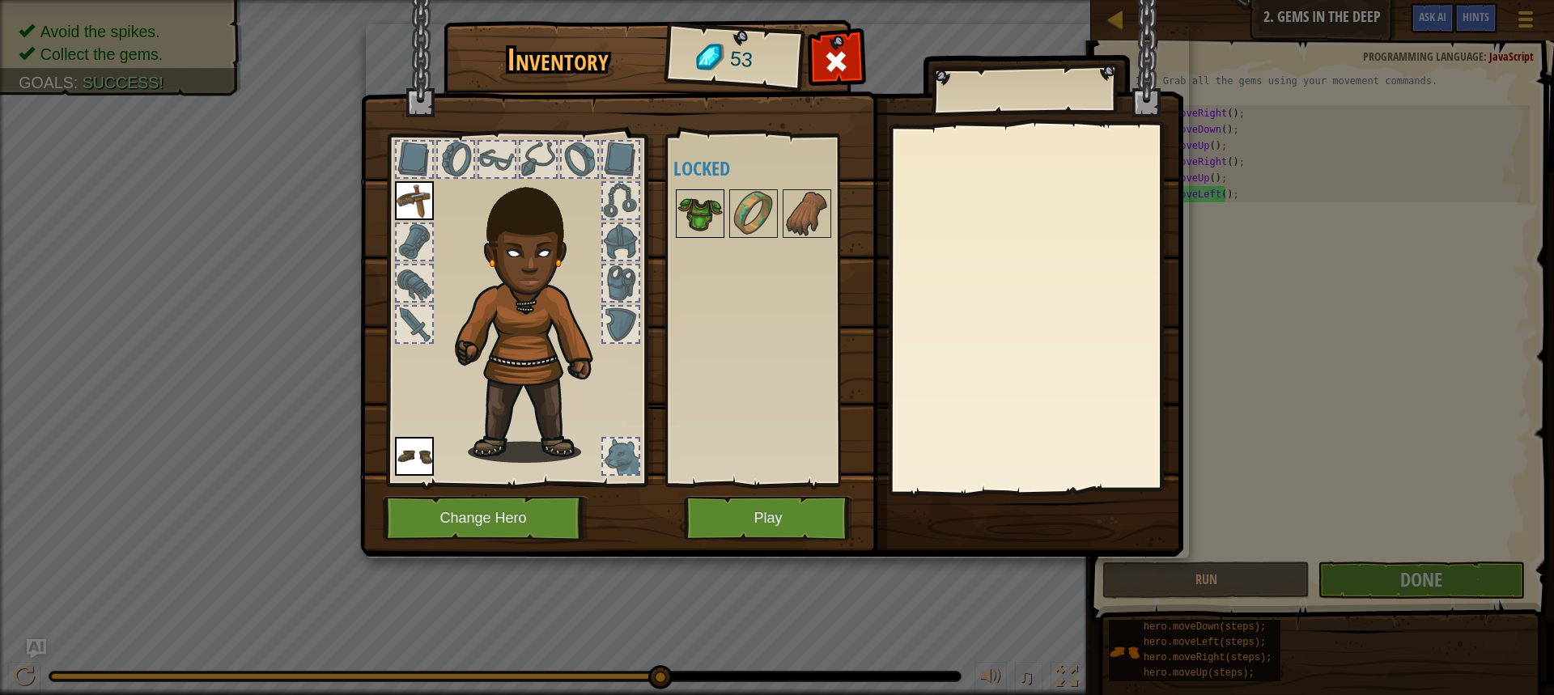
click at [693, 203] on img at bounding box center [699, 213] width 45 height 45
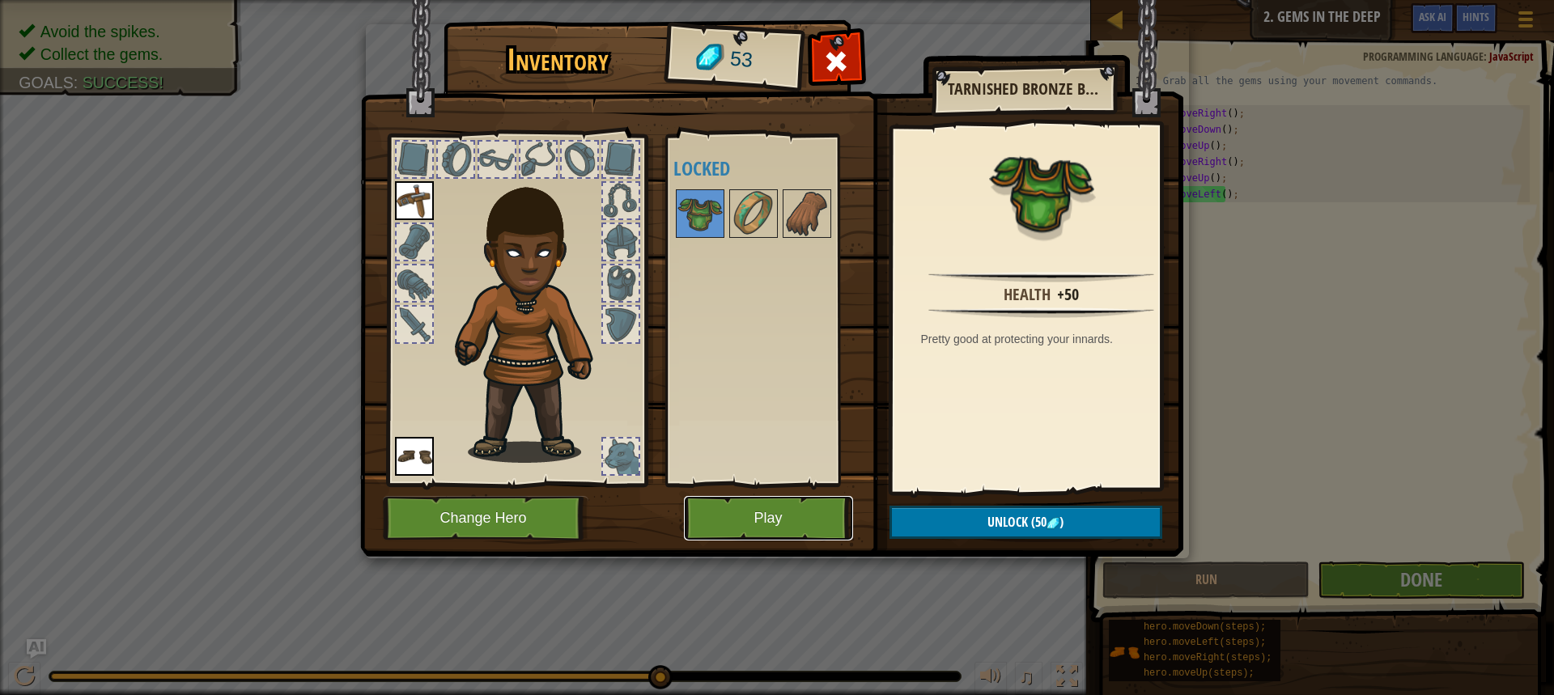
click at [769, 525] on button "Play" at bounding box center [768, 518] width 169 height 45
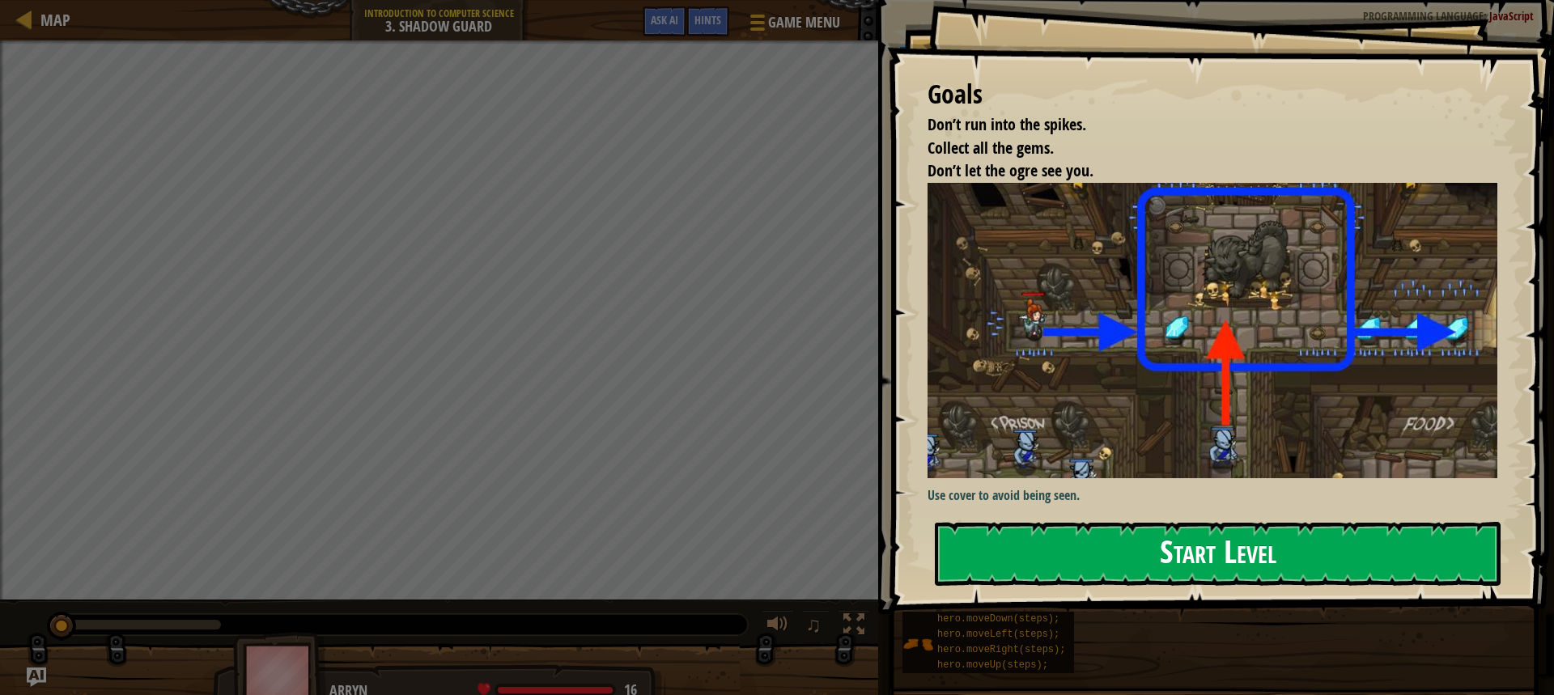
click at [1121, 546] on button "Start Level" at bounding box center [1218, 554] width 566 height 64
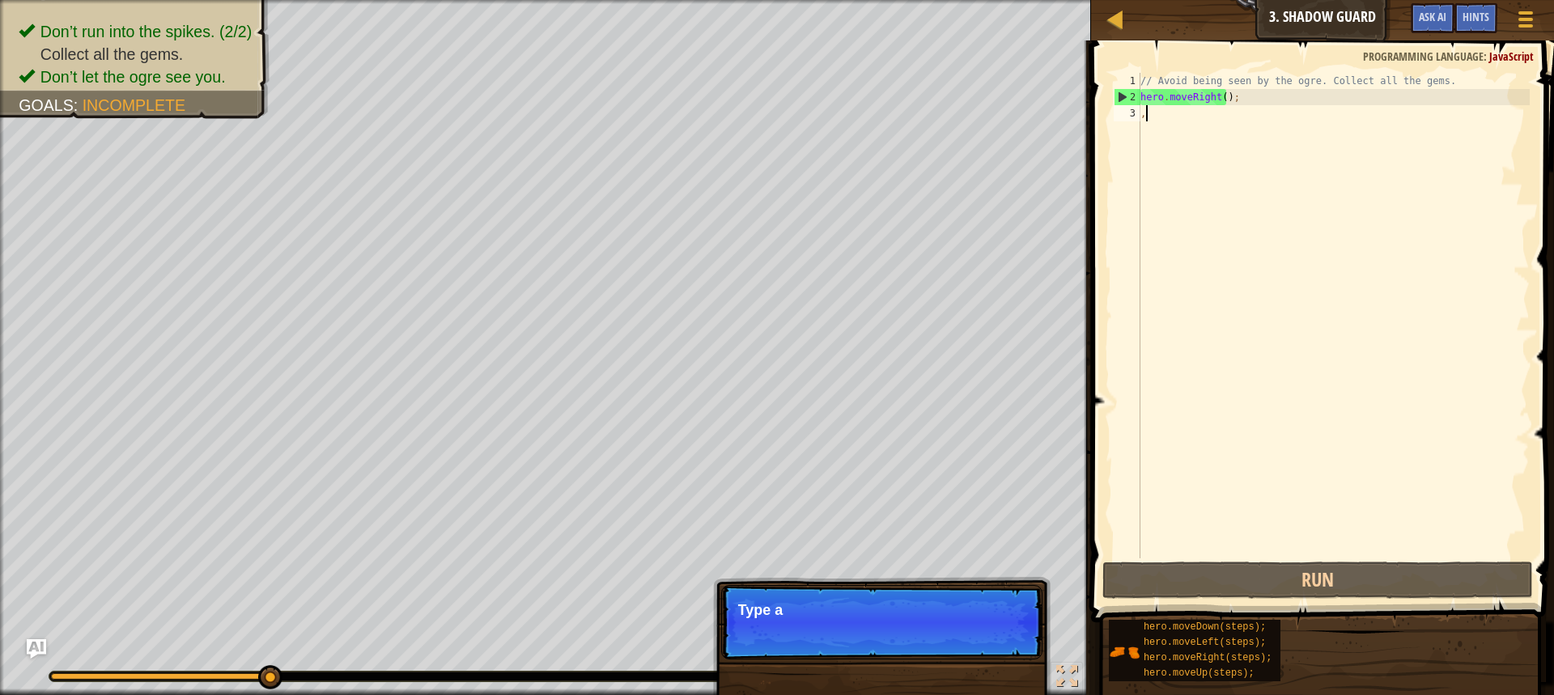
scroll to position [7, 0]
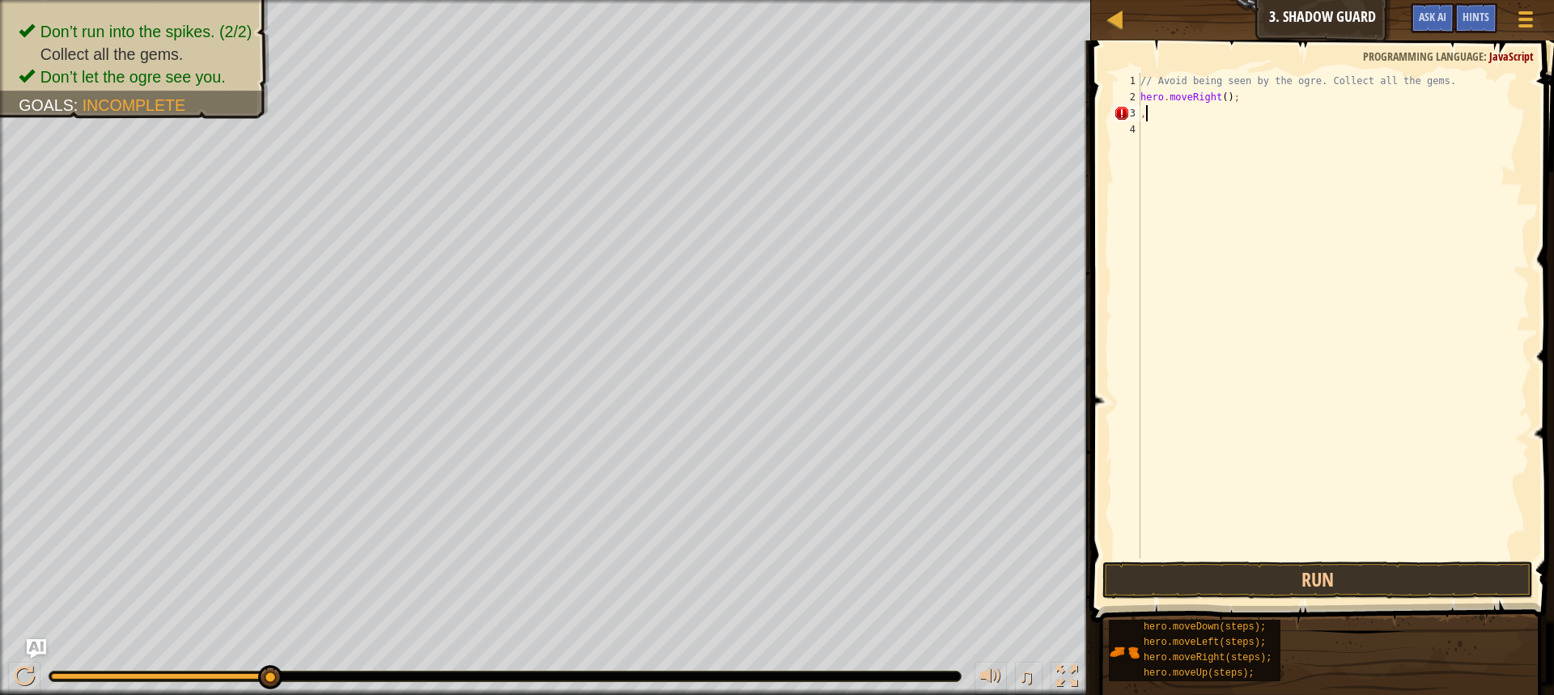
click at [1163, 114] on div "// Avoid being seen by the ogre. Collect all the gems. hero . moveRight ( ) ; ," at bounding box center [1333, 332] width 392 height 518
type textarea ",m"
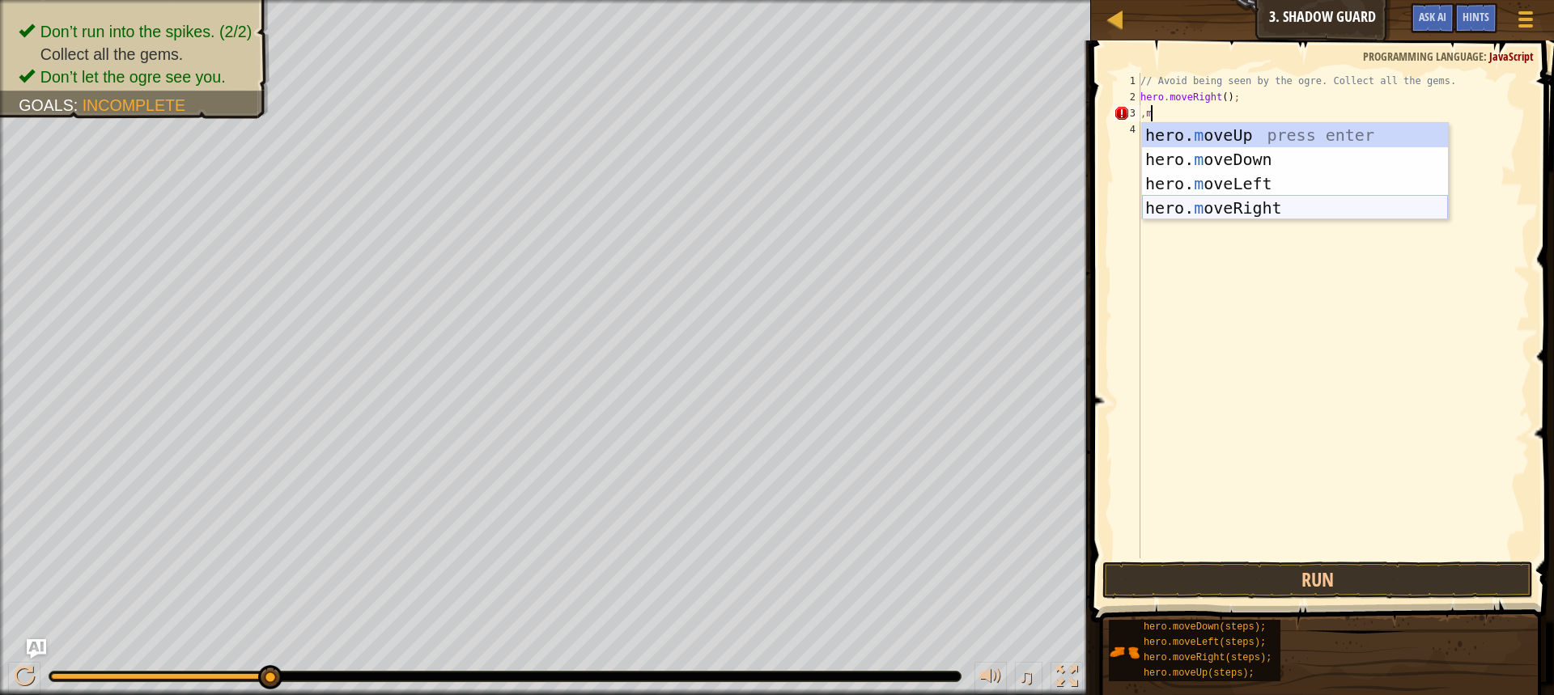
click at [1299, 209] on div "hero. m oveUp press enter hero. m oveDown press enter hero. m oveLeft press ent…" at bounding box center [1295, 196] width 306 height 146
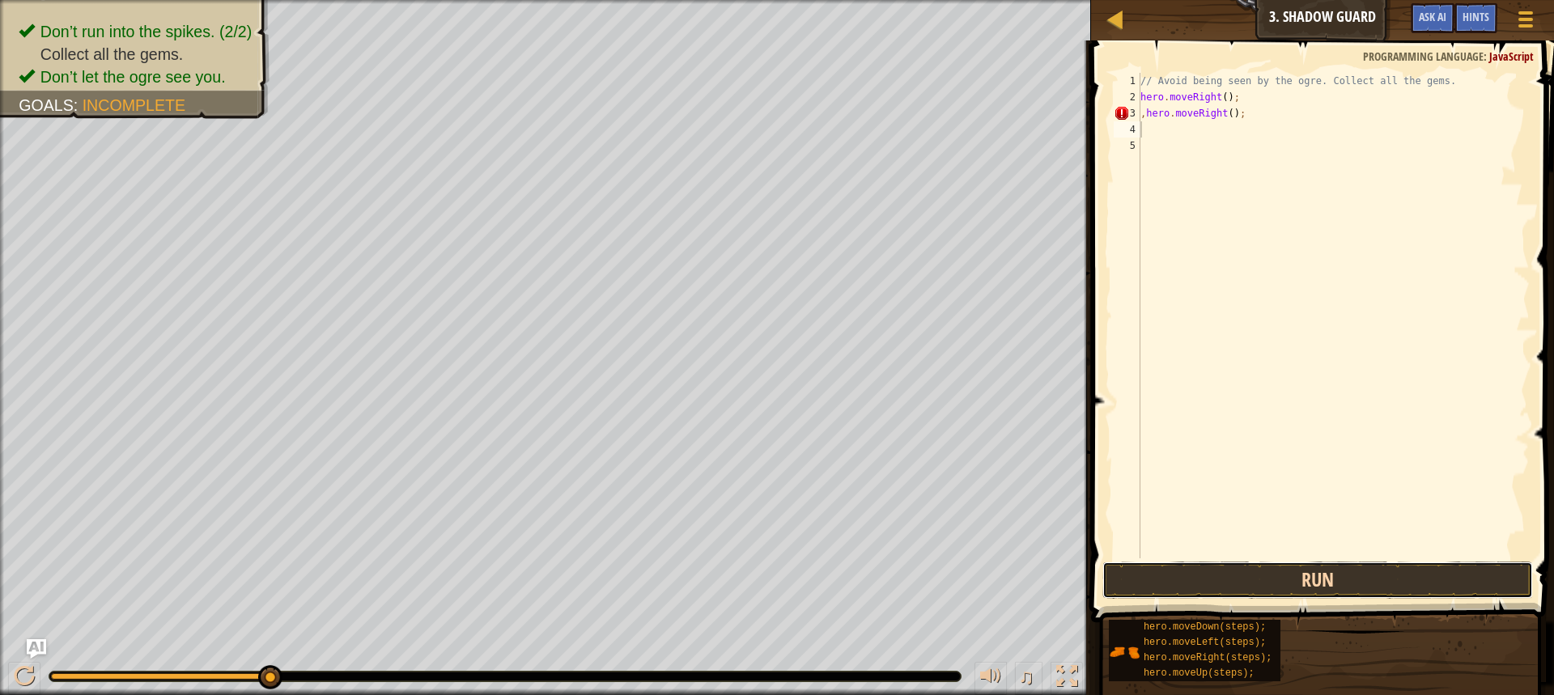
click at [1258, 569] on button "Run" at bounding box center [1317, 580] width 430 height 37
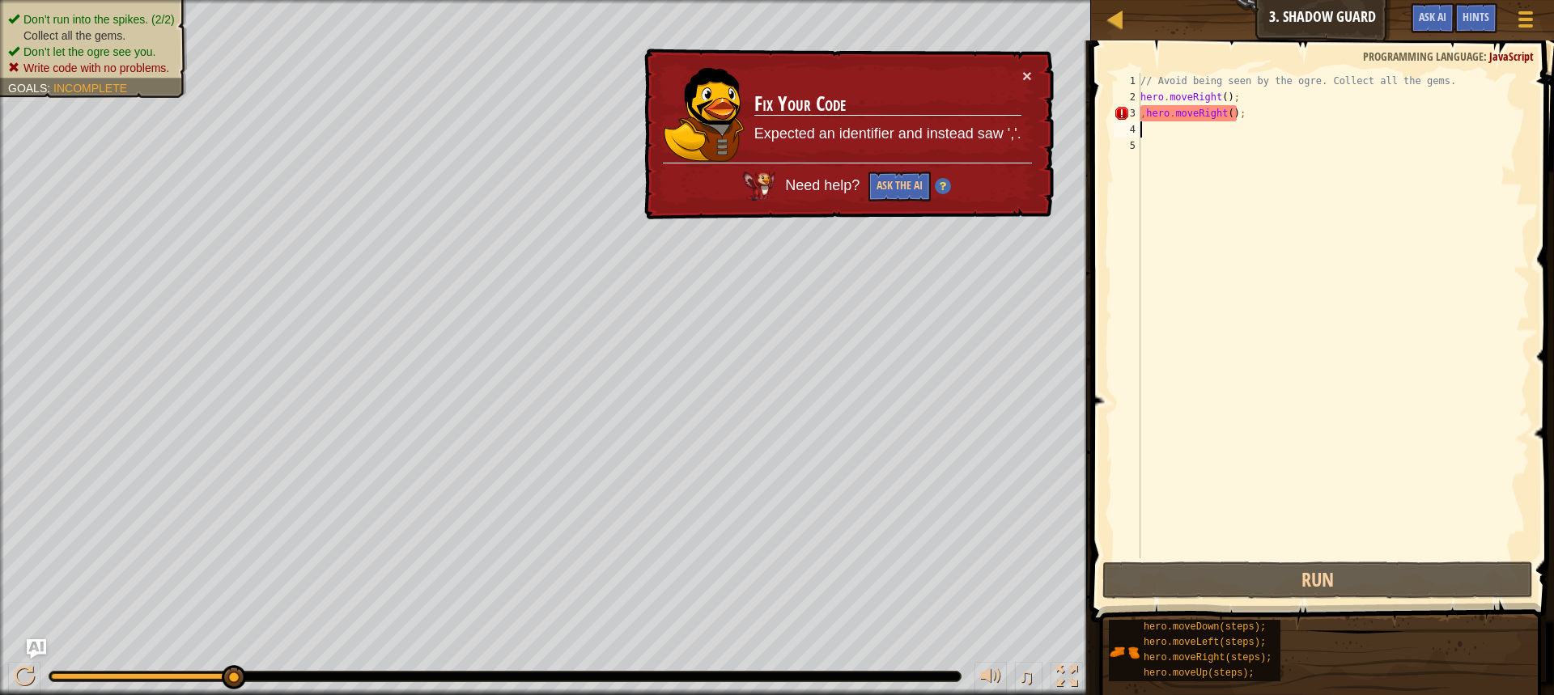
click at [74, 20] on ul "Don’t run into the spikes. (2/2) Collect all the gems. Don’t let the ogre see y…" at bounding box center [93, 43] width 171 height 65
click at [69, 19] on ul "Don’t run into the spikes. (2/2) Collect all the gems. Don’t let the ogre see y…" at bounding box center [93, 43] width 171 height 65
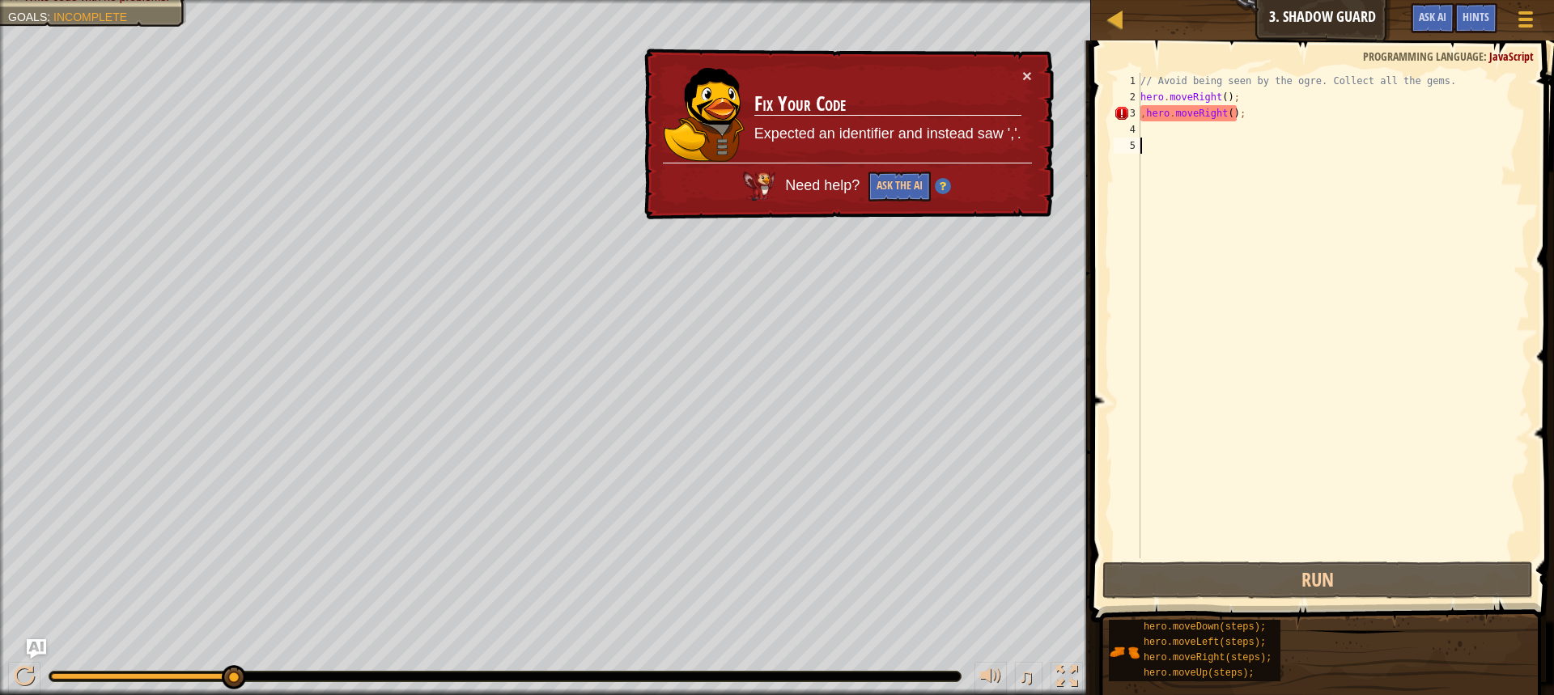
click at [1164, 138] on div "// Avoid being seen by the ogre. Collect all the gems. hero . moveRight ( ) ; ,…" at bounding box center [1333, 332] width 392 height 518
click at [913, 186] on button "Ask the AI" at bounding box center [899, 187] width 62 height 30
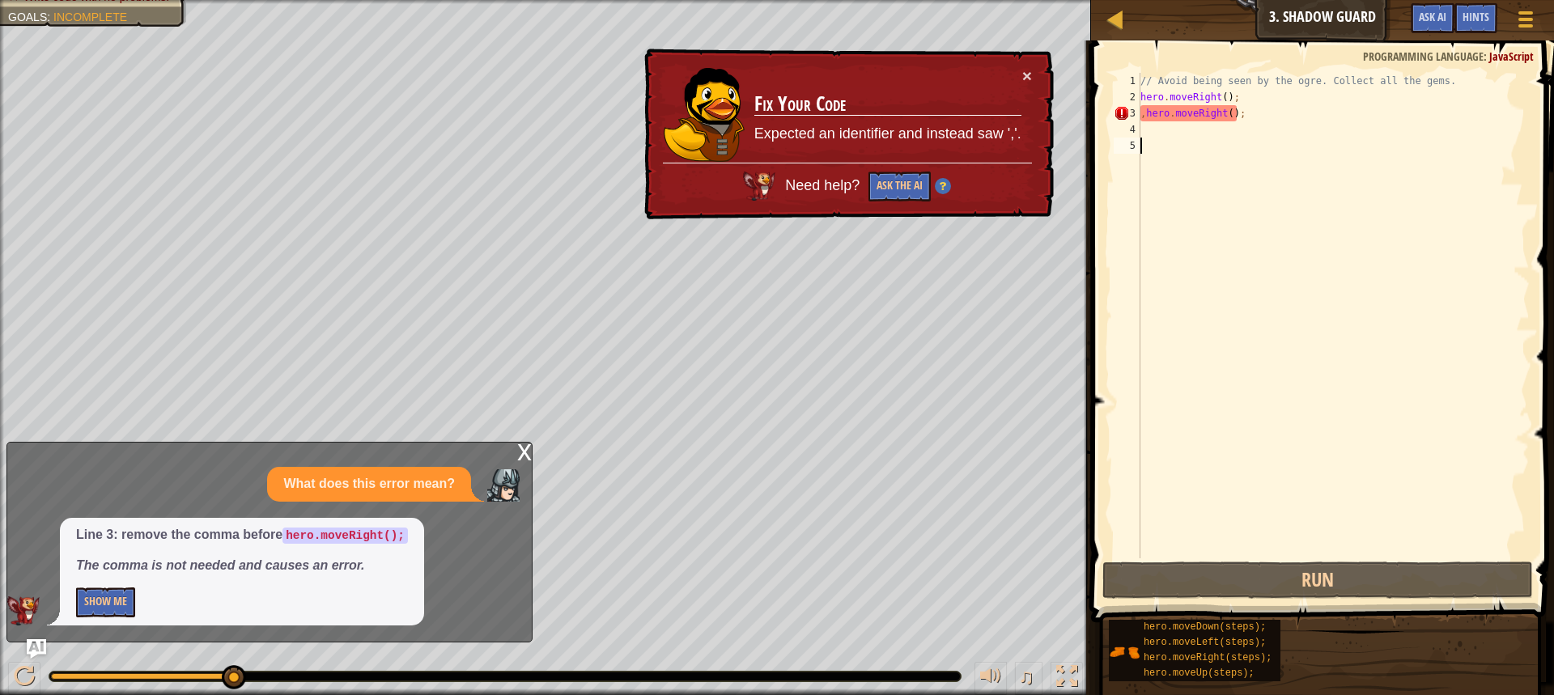
click at [1143, 116] on div "// Avoid being seen by the ogre. Collect all the gems. hero . moveRight ( ) ; ,…" at bounding box center [1333, 332] width 392 height 518
type textarea "hero.moveRight();"
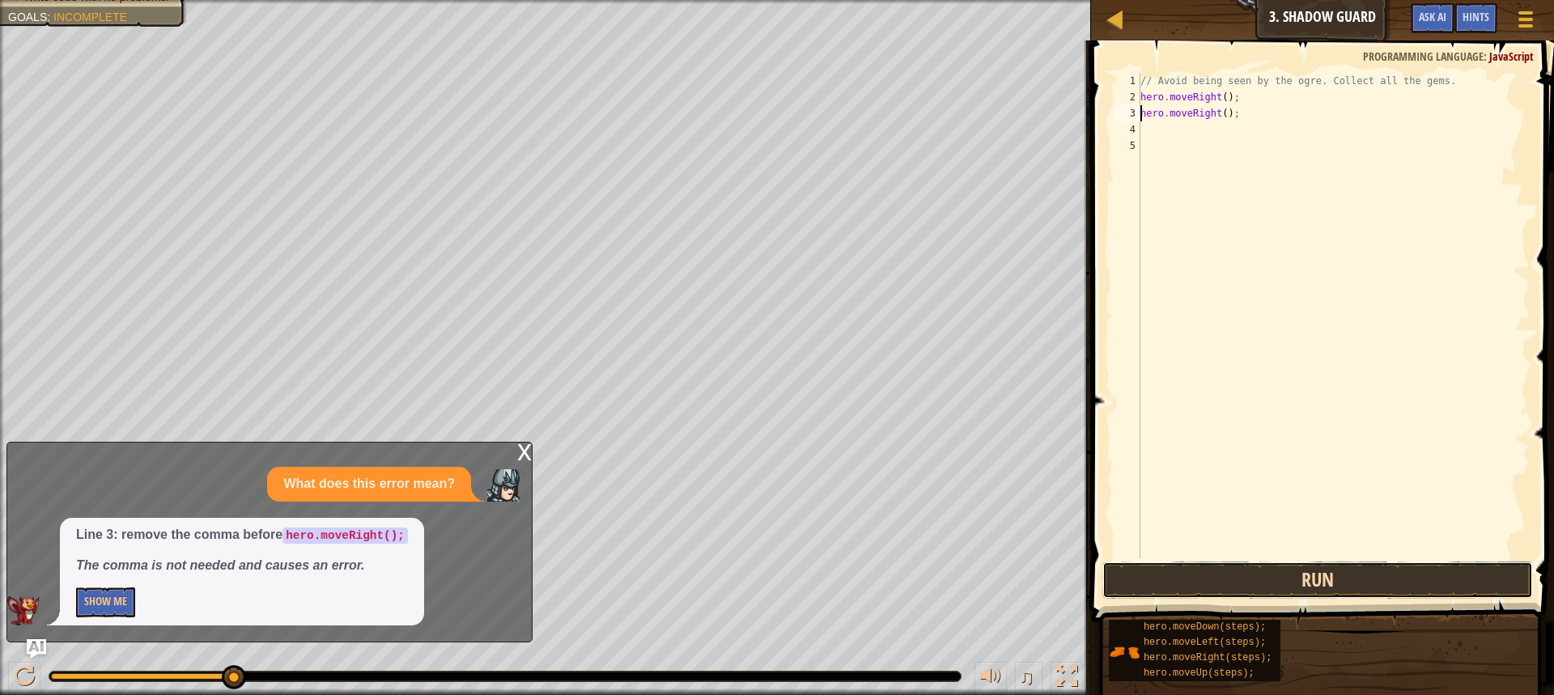
click at [1371, 581] on button "Run" at bounding box center [1317, 580] width 430 height 37
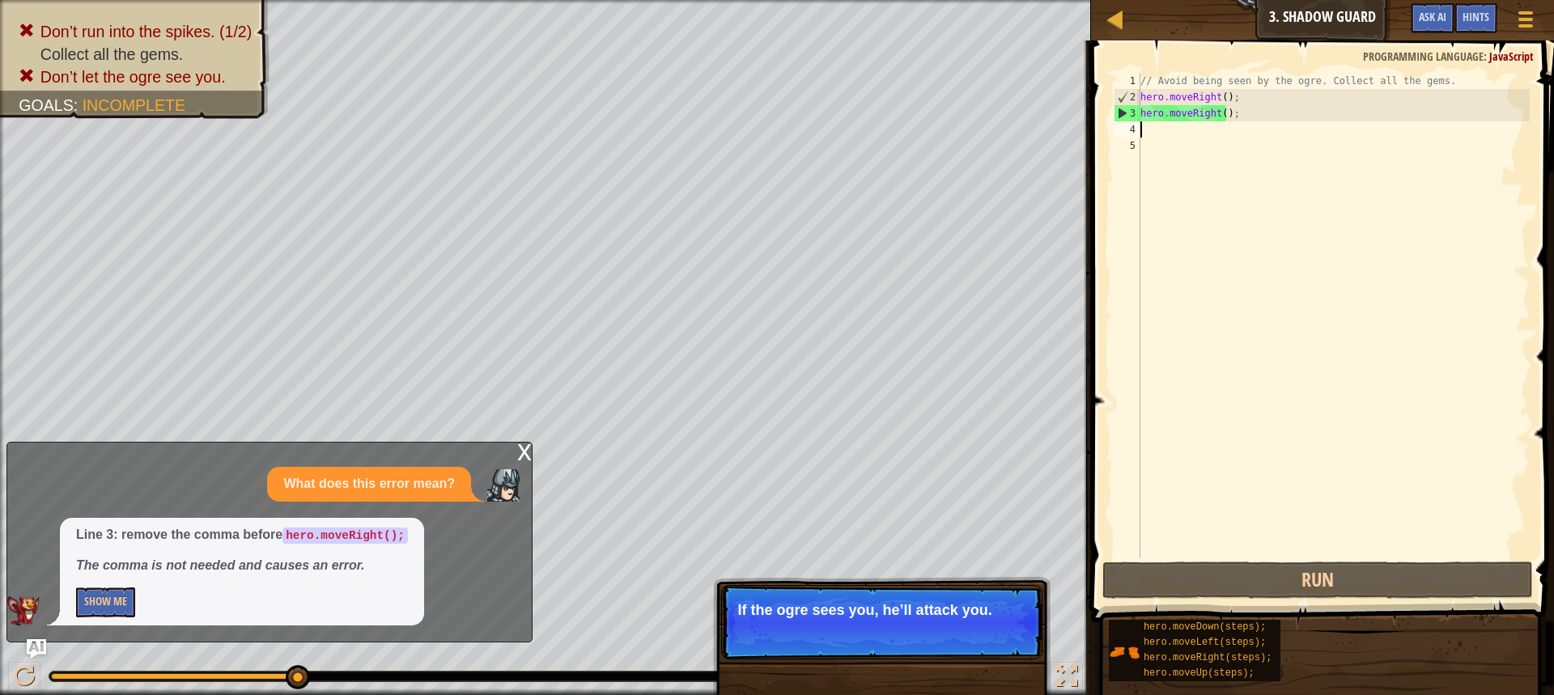
click at [1164, 131] on div "// Avoid being seen by the ogre. Collect all the gems. hero . moveRight ( ) ; h…" at bounding box center [1333, 332] width 392 height 518
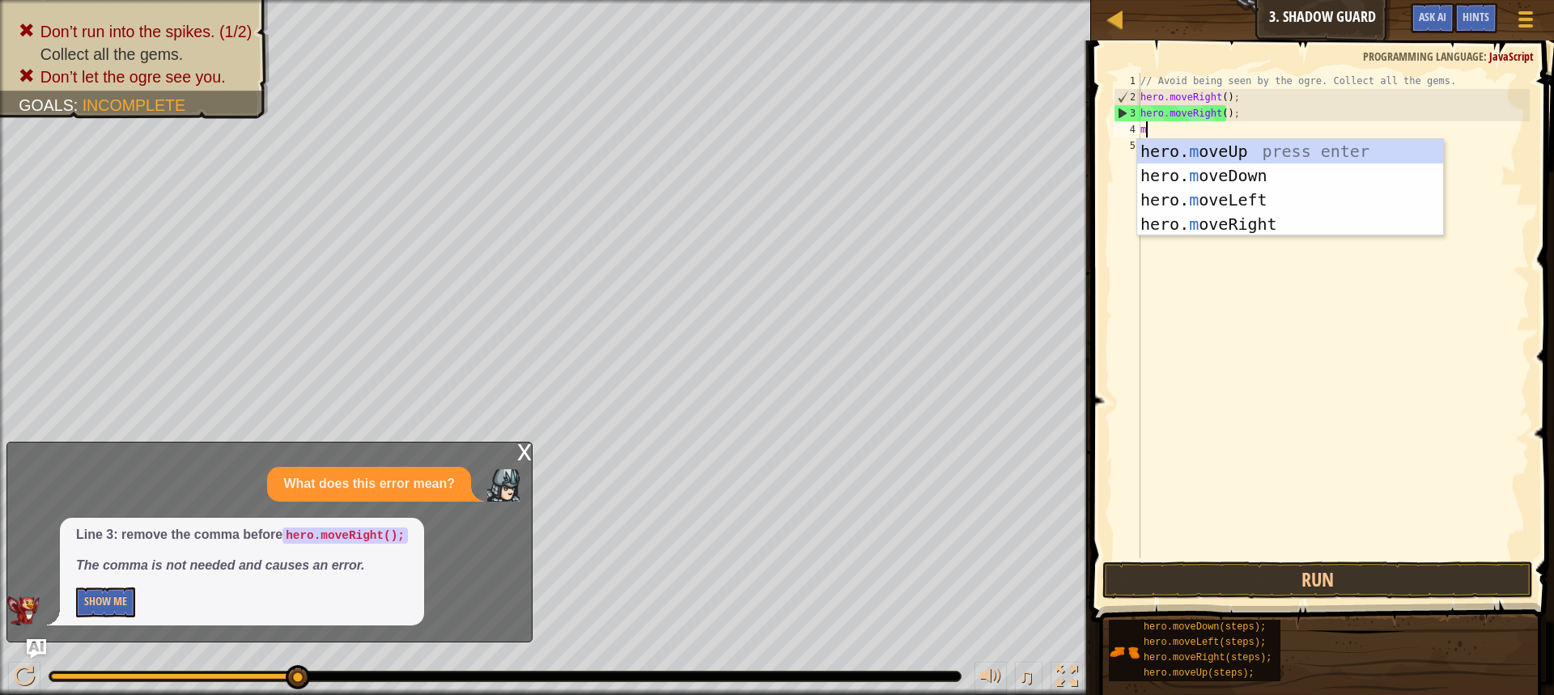
type textarea "mo"
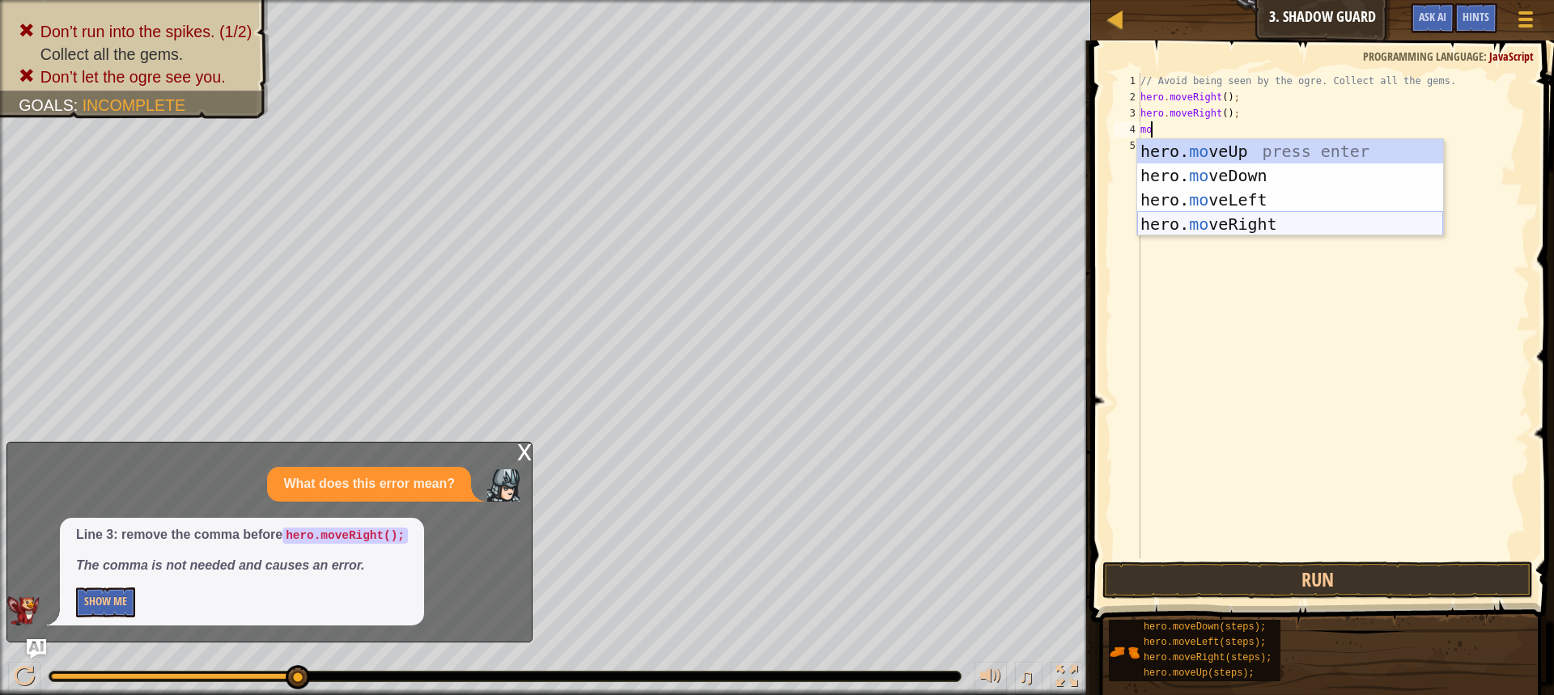
click at [1218, 216] on div "hero. mo veUp press enter hero. mo veDown press enter hero. mo veLeft press ent…" at bounding box center [1290, 212] width 306 height 146
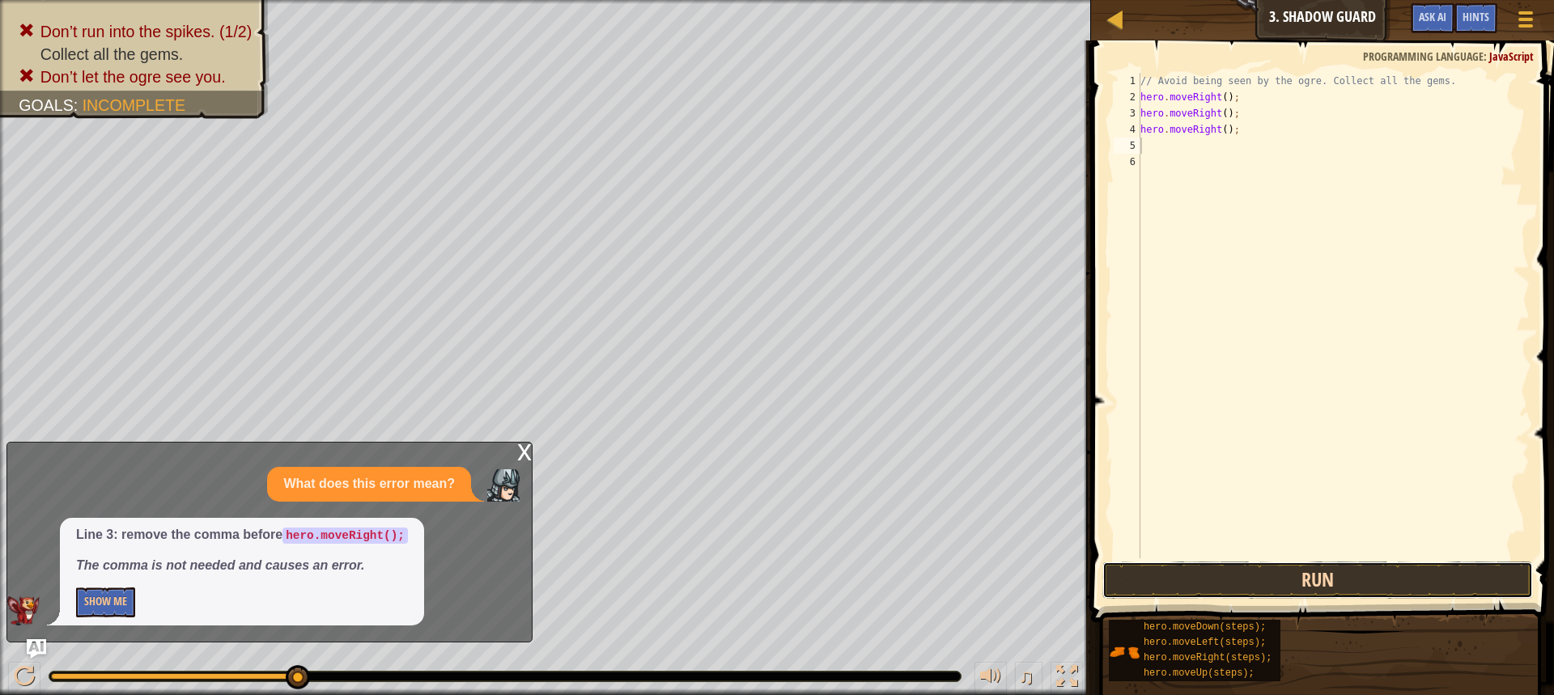
click at [1131, 568] on button "Run" at bounding box center [1317, 580] width 430 height 37
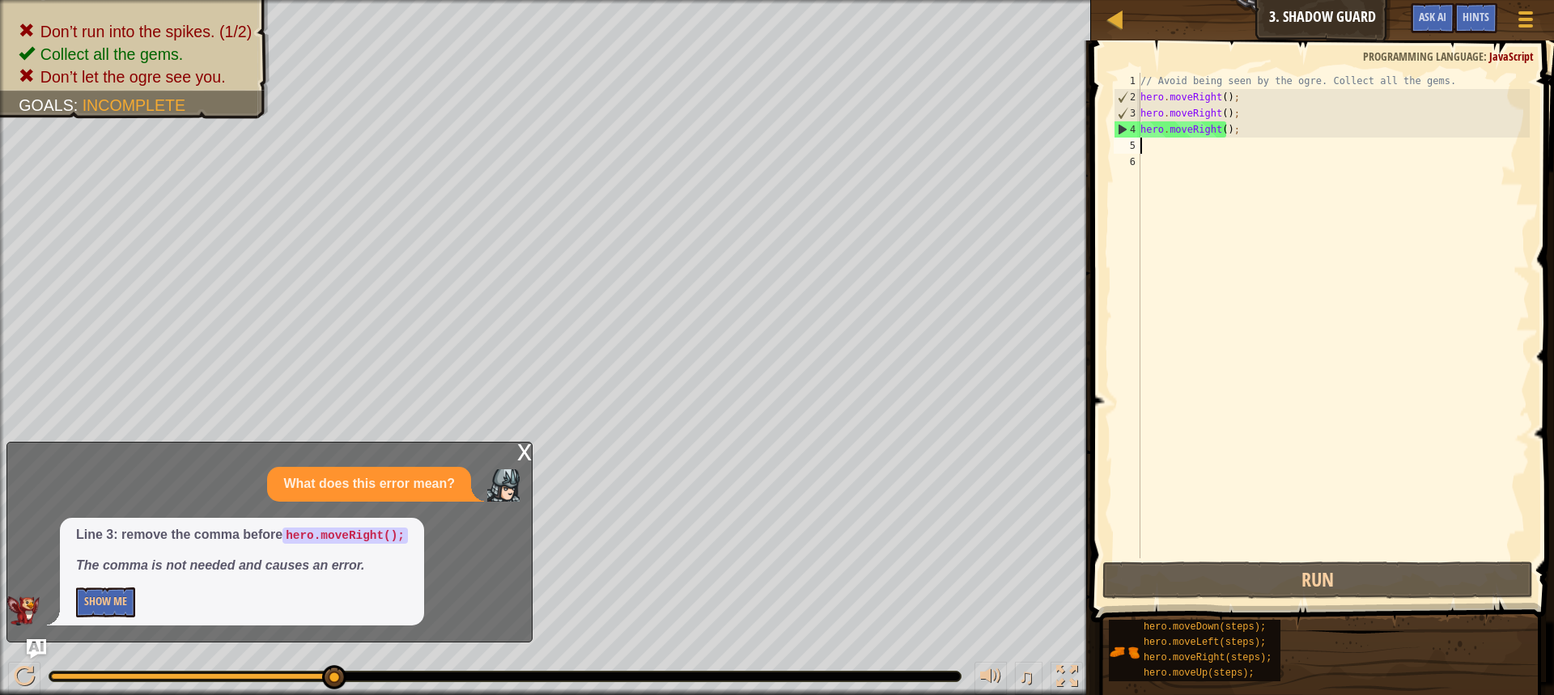
click at [1184, 129] on div "// Avoid being seen by the ogre. Collect all the gems. hero . moveRight ( ) ; h…" at bounding box center [1333, 332] width 392 height 518
click at [1213, 129] on div "// Avoid being seen by the ogre. Collect all the gems. hero . moveRight ( ) ; h…" at bounding box center [1333, 332] width 392 height 518
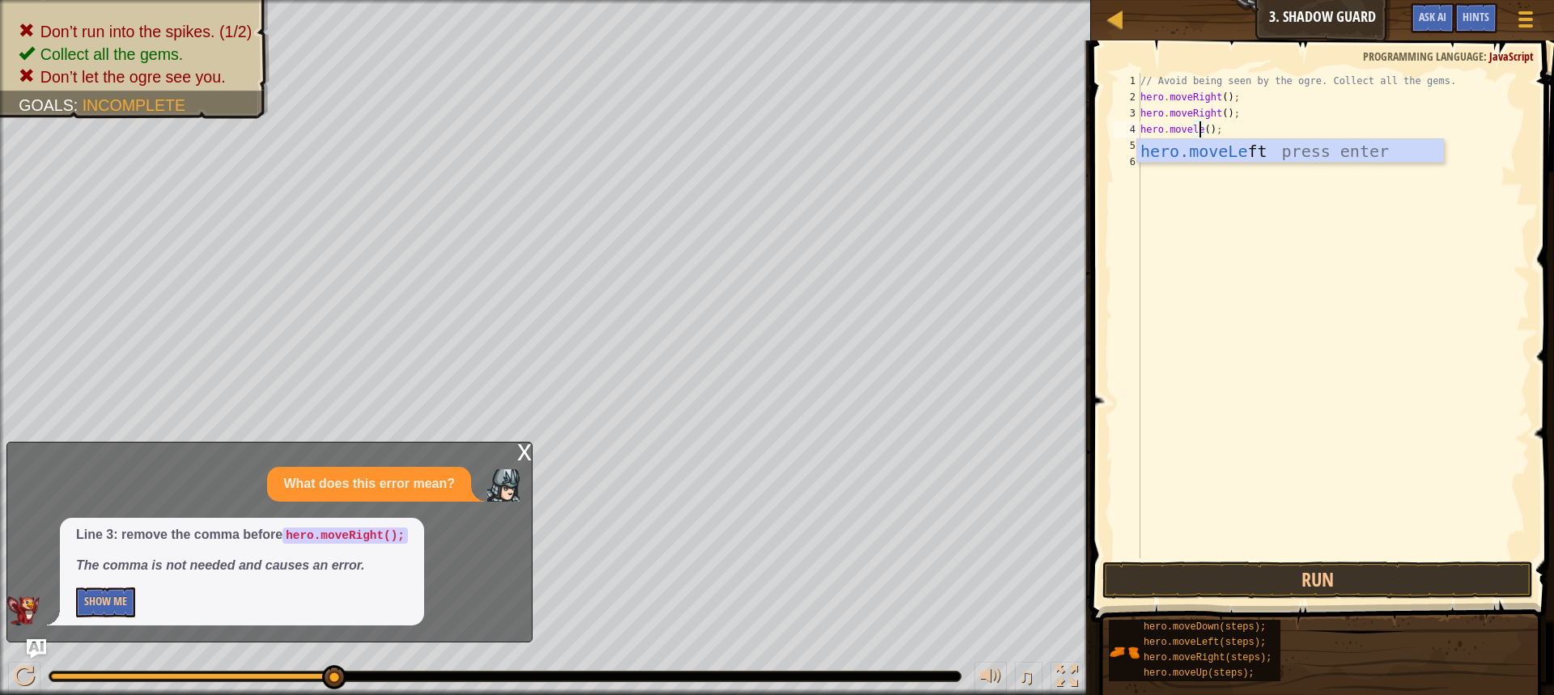
scroll to position [7, 5]
click at [1254, 146] on div "hero.moveLe f t press enter" at bounding box center [1290, 175] width 306 height 73
type textarea "hero.moveLeft();"
click at [1152, 145] on div "// Avoid being seen by the ogre. Collect all the gems. hero . moveRight ( ) ; h…" at bounding box center [1333, 332] width 392 height 518
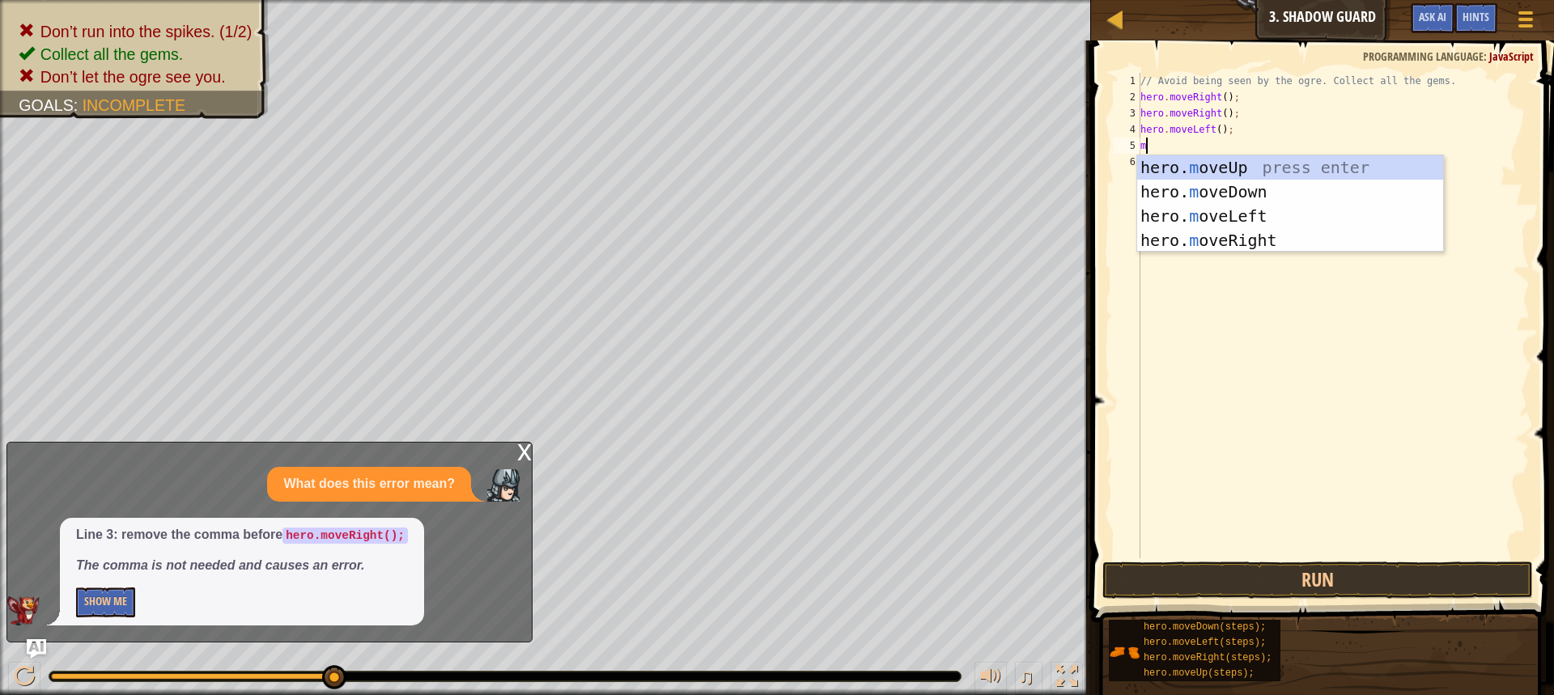
type textarea "mo"
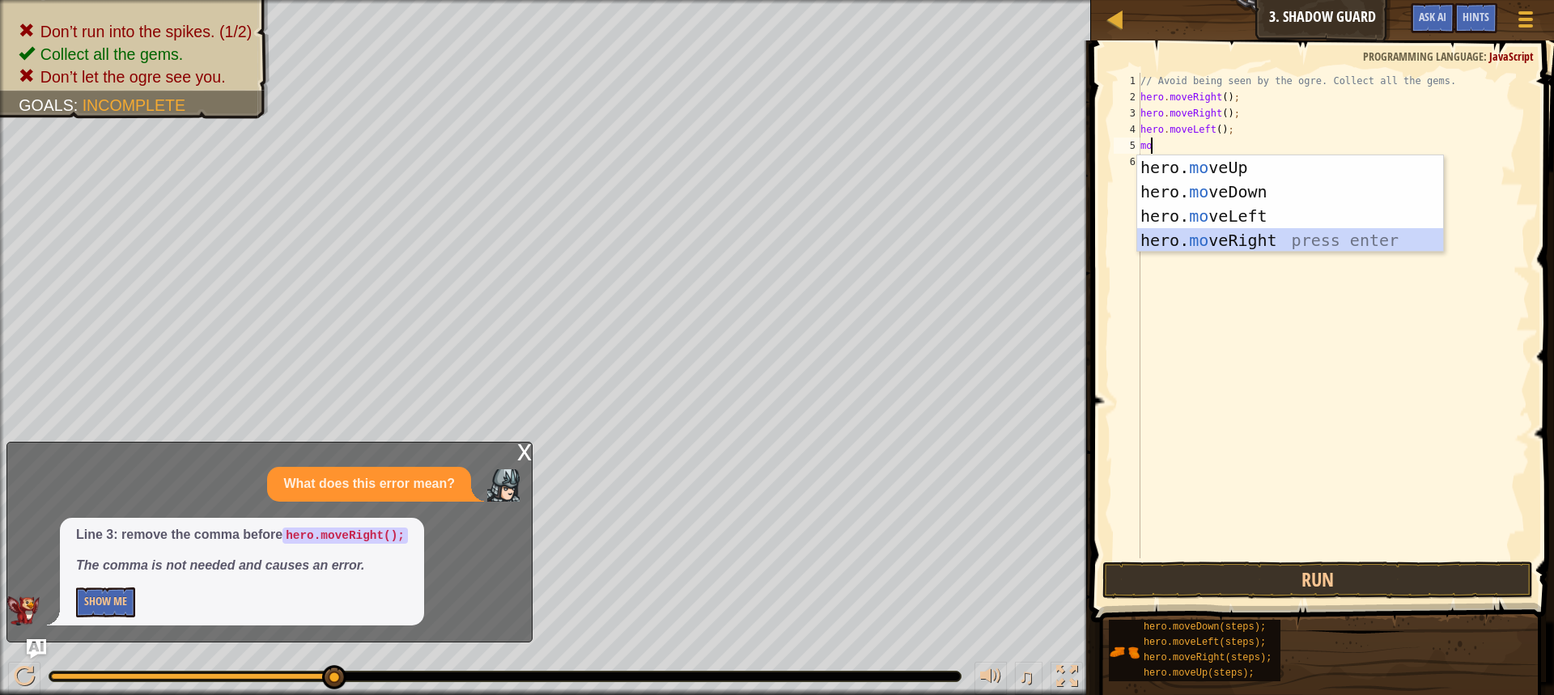
click at [1231, 246] on div "hero. mo veUp press enter hero. mo veDown press enter hero. mo veLeft press ent…" at bounding box center [1290, 228] width 306 height 146
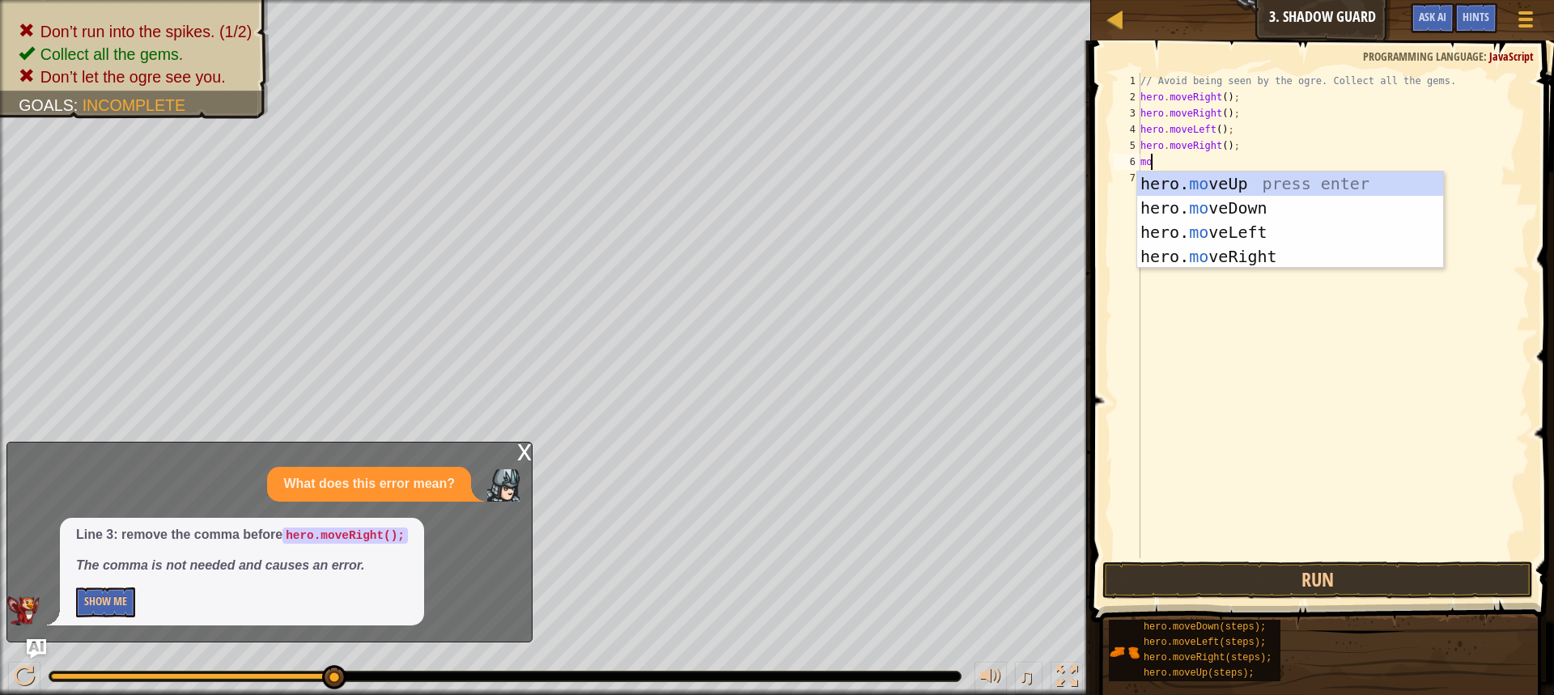
type textarea "mov"
click at [1206, 209] on div "hero. mov eUp press enter hero. mov eDown press enter hero. mov eLeft press ent…" at bounding box center [1290, 245] width 306 height 146
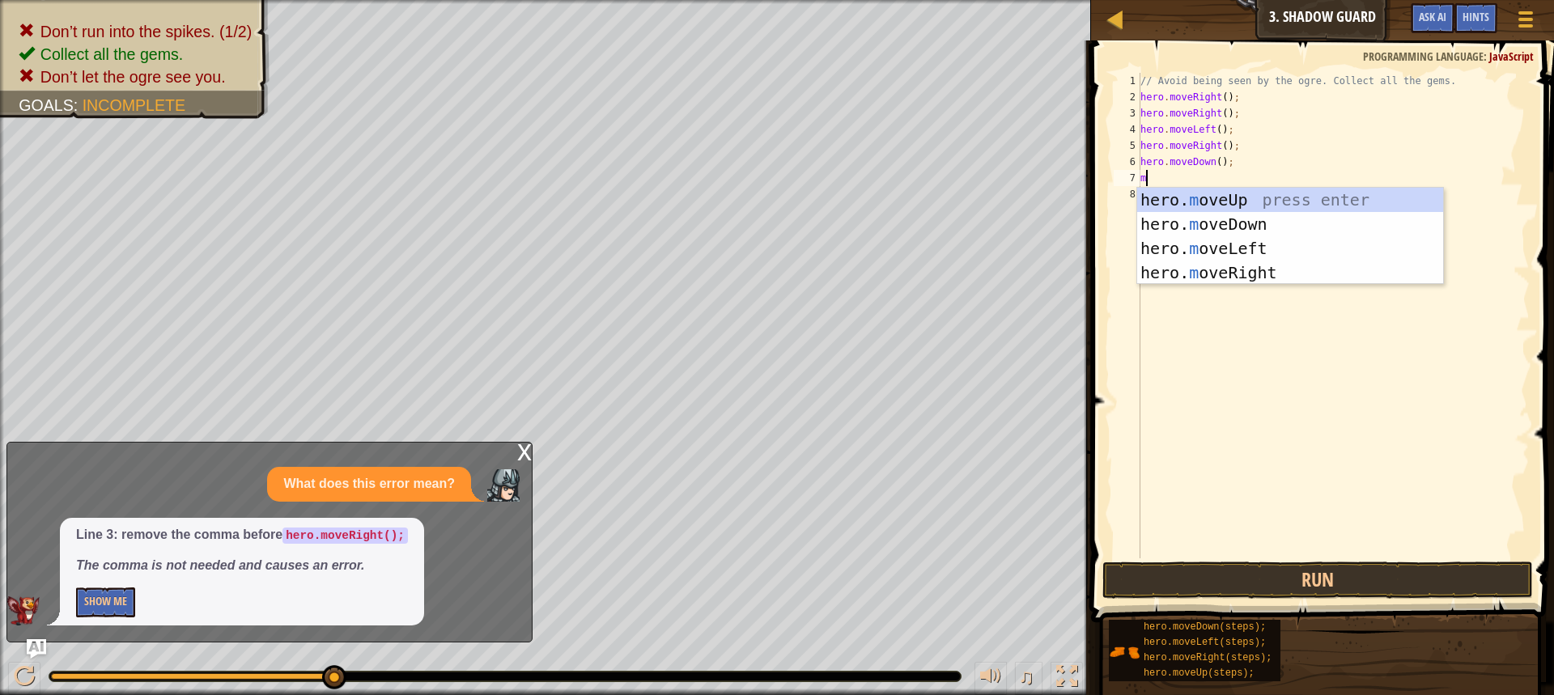
type textarea "mo"
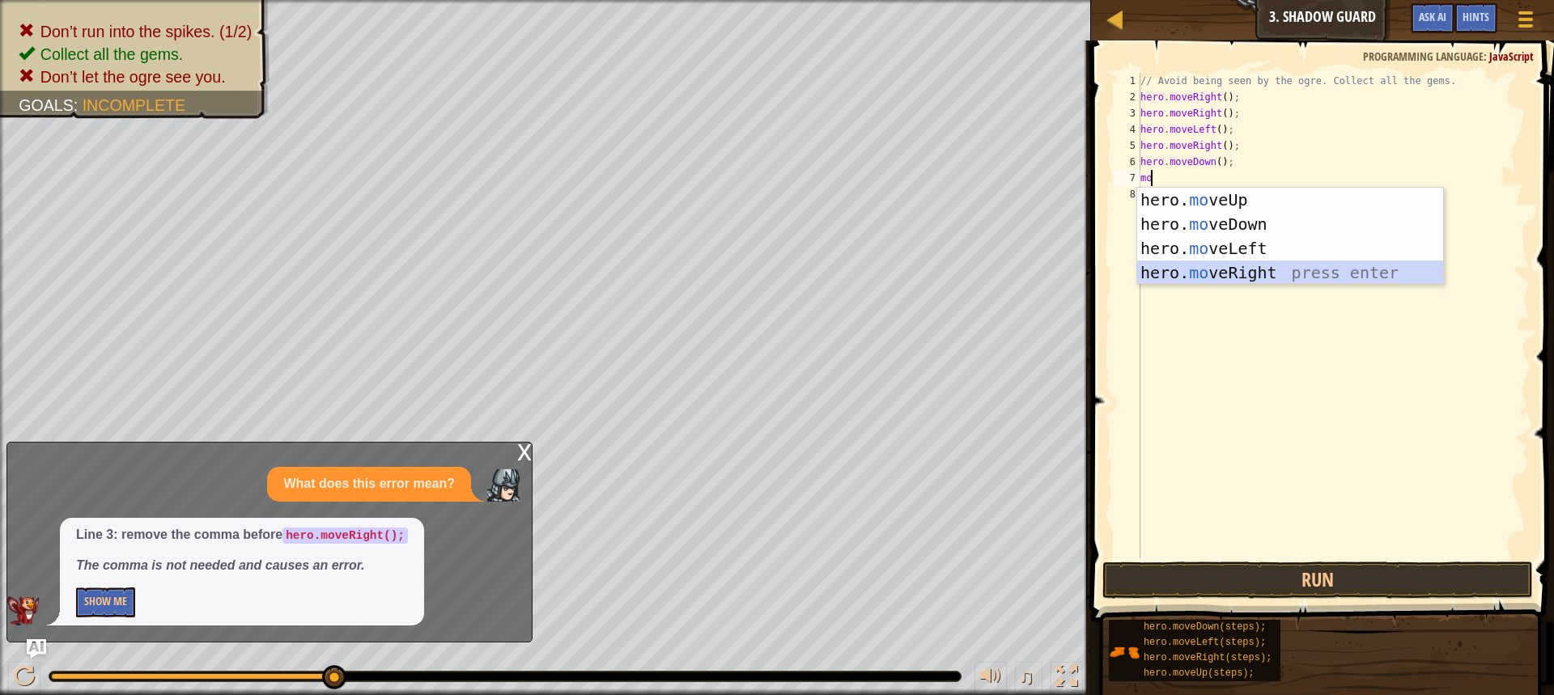
click at [1242, 272] on div "hero. mo veUp press enter hero. mo veDown press enter hero. mo veLeft press ent…" at bounding box center [1290, 261] width 306 height 146
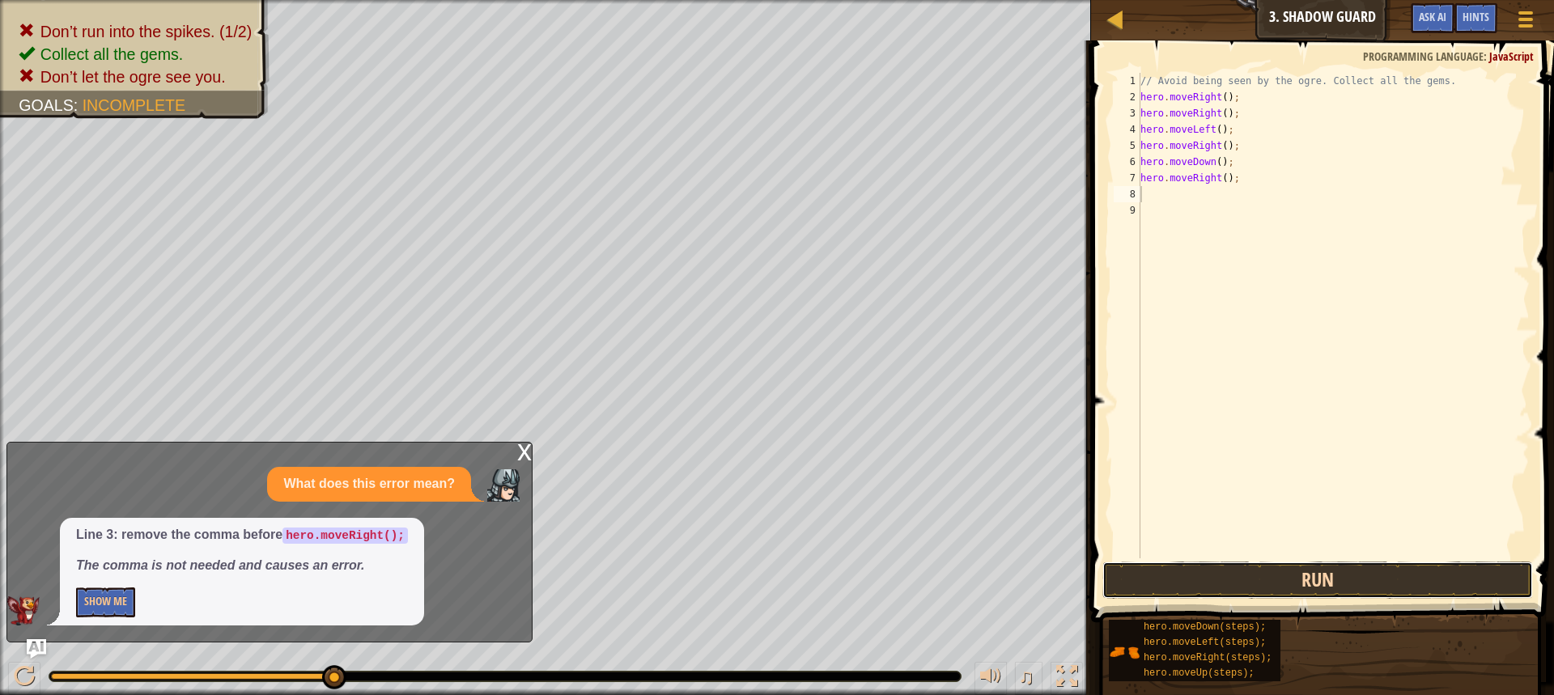
click at [1304, 583] on button "Run" at bounding box center [1317, 580] width 430 height 37
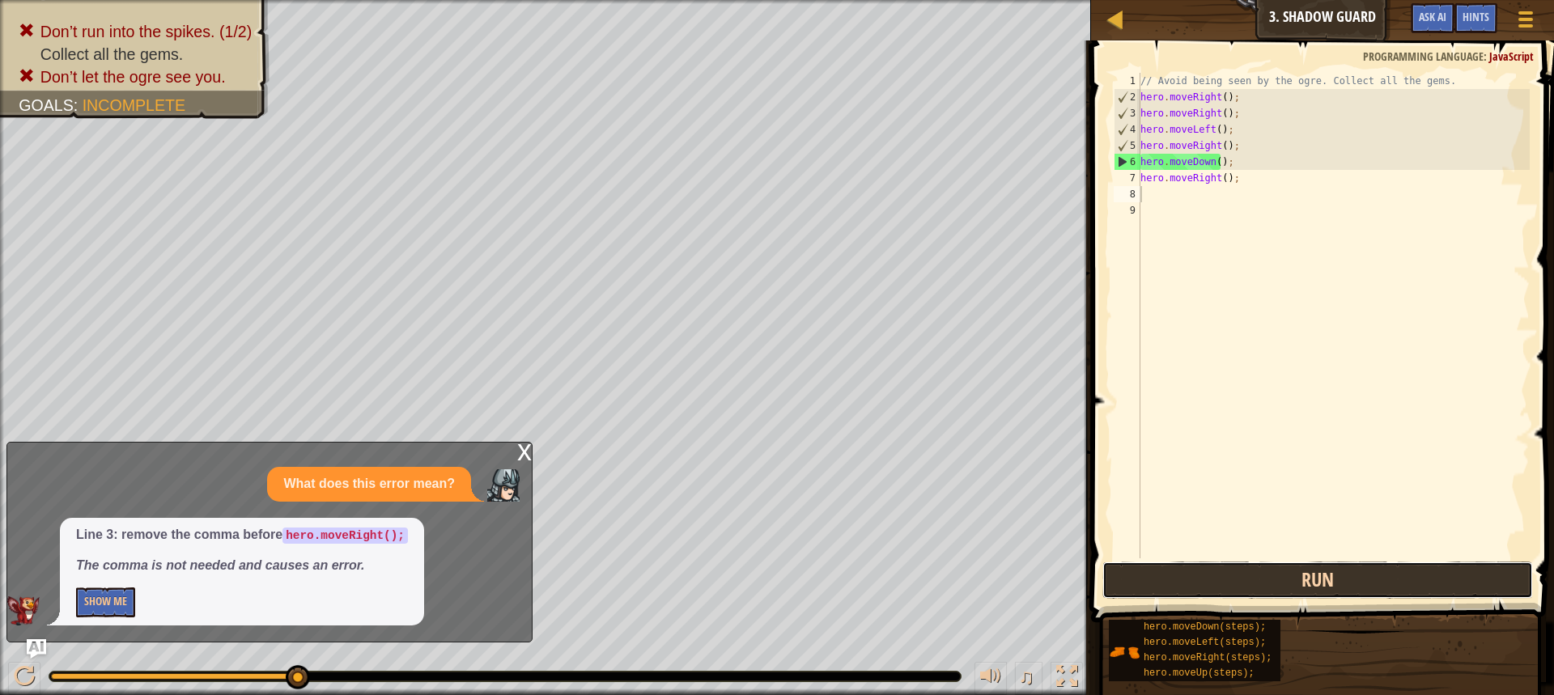
click at [1315, 569] on button "Run" at bounding box center [1317, 580] width 430 height 37
click at [1217, 172] on div "// Avoid being seen by the ogre. Collect all the gems. hero . moveRight ( ) ; h…" at bounding box center [1333, 332] width 392 height 518
type textarea "hero.moveRight();"
click at [1223, 180] on div "// Avoid being seen by the ogre. Collect all the gems. hero . moveRight ( ) ; h…" at bounding box center [1333, 332] width 392 height 518
click at [1226, 180] on div "// Avoid being seen by the ogre. Collect all the gems. hero . moveRight ( ) ; h…" at bounding box center [1333, 332] width 392 height 518
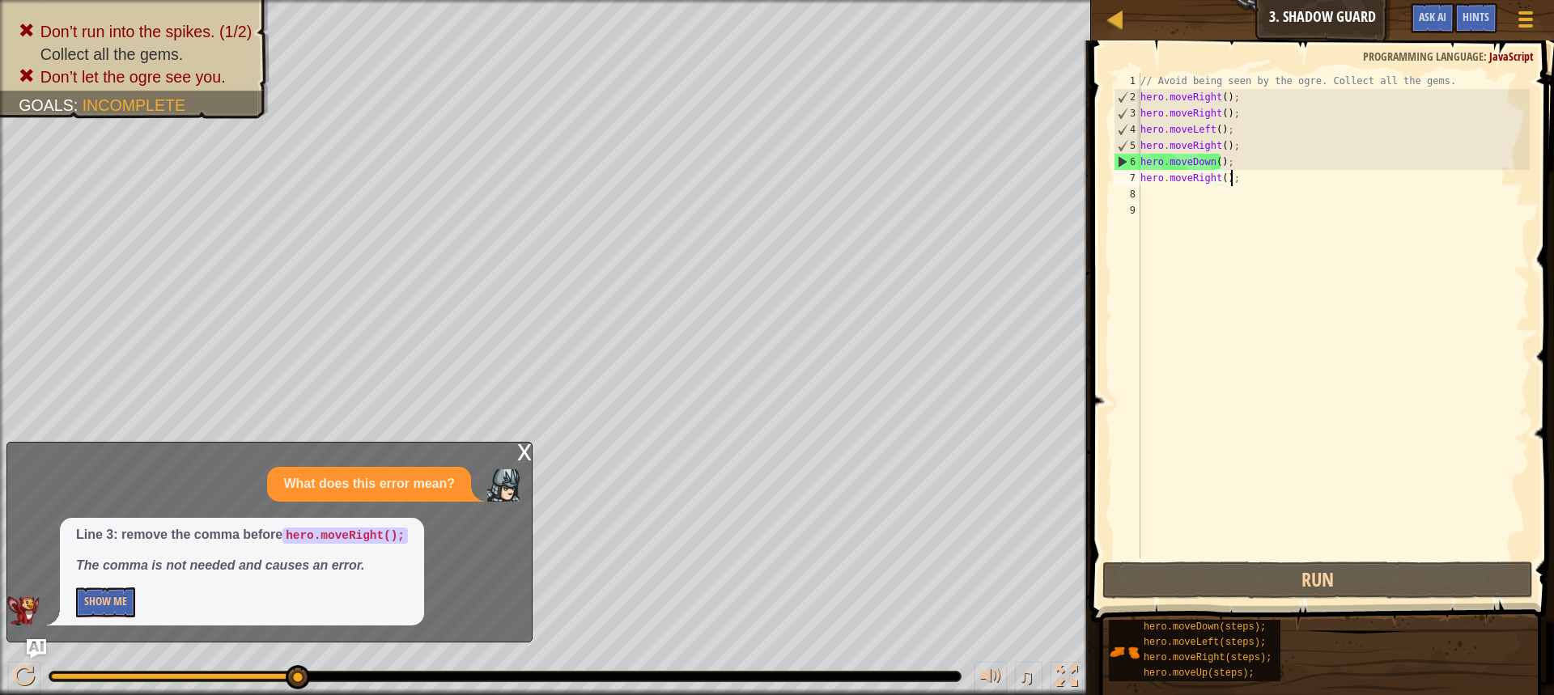
click at [1230, 180] on div "// Avoid being seen by the ogre. Collect all the gems. hero . moveRight ( ) ; h…" at bounding box center [1333, 332] width 392 height 518
type textarea "hero.m();oveDown();"
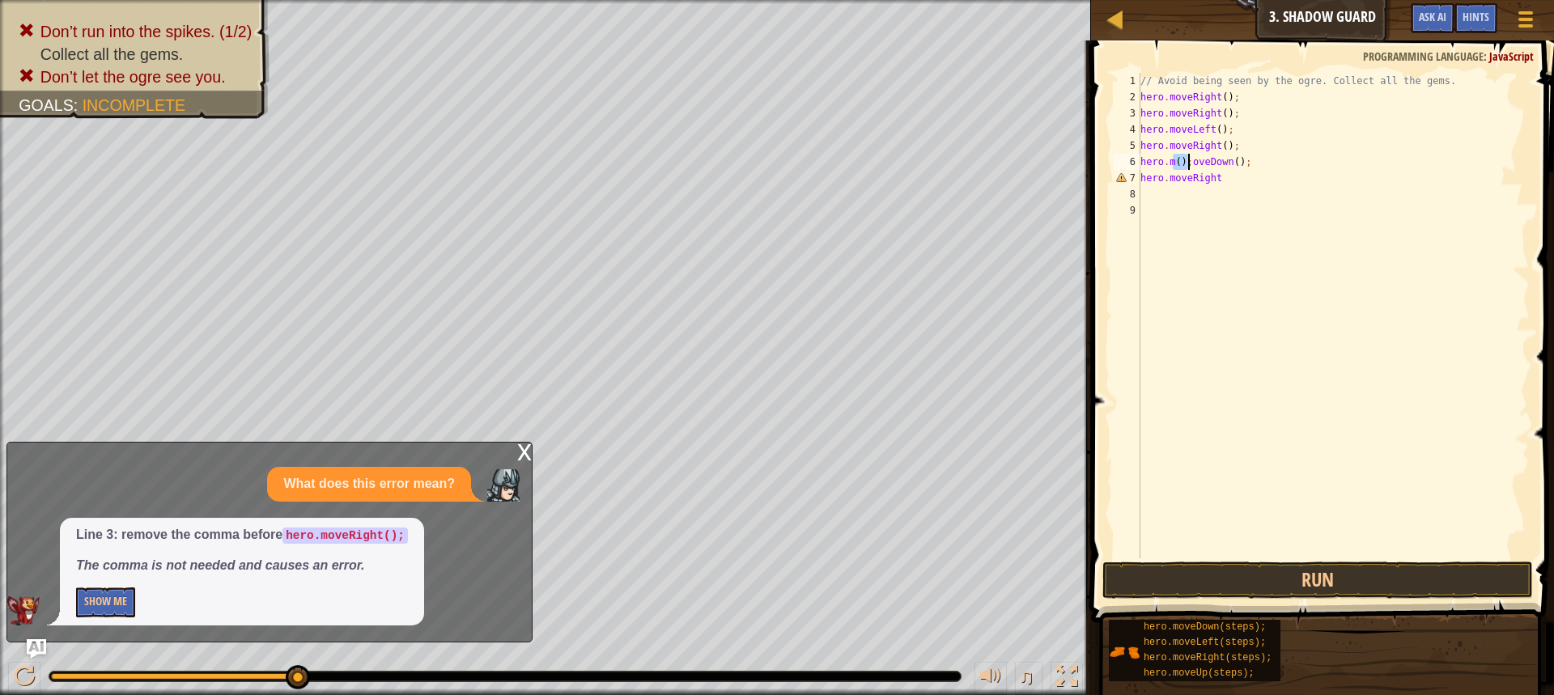
drag, startPoint x: 1168, startPoint y: 155, endPoint x: 1219, endPoint y: 150, distance: 51.3
drag, startPoint x: 1219, startPoint y: 150, endPoint x: 1167, endPoint y: 365, distance: 221.4
click at [1167, 365] on div "// Avoid being seen by the ogre. Collect all the gems. hero . moveRight ( ) ; h…" at bounding box center [1333, 332] width 392 height 518
click at [1211, 175] on div "// Avoid being seen by the ogre. Collect all the gems. hero . moveRight ( ) ; h…" at bounding box center [1333, 332] width 392 height 518
click at [1249, 172] on div "// Avoid being seen by the ogre. Collect all the gems. hero . moveRight ( ) ; h…" at bounding box center [1333, 332] width 392 height 518
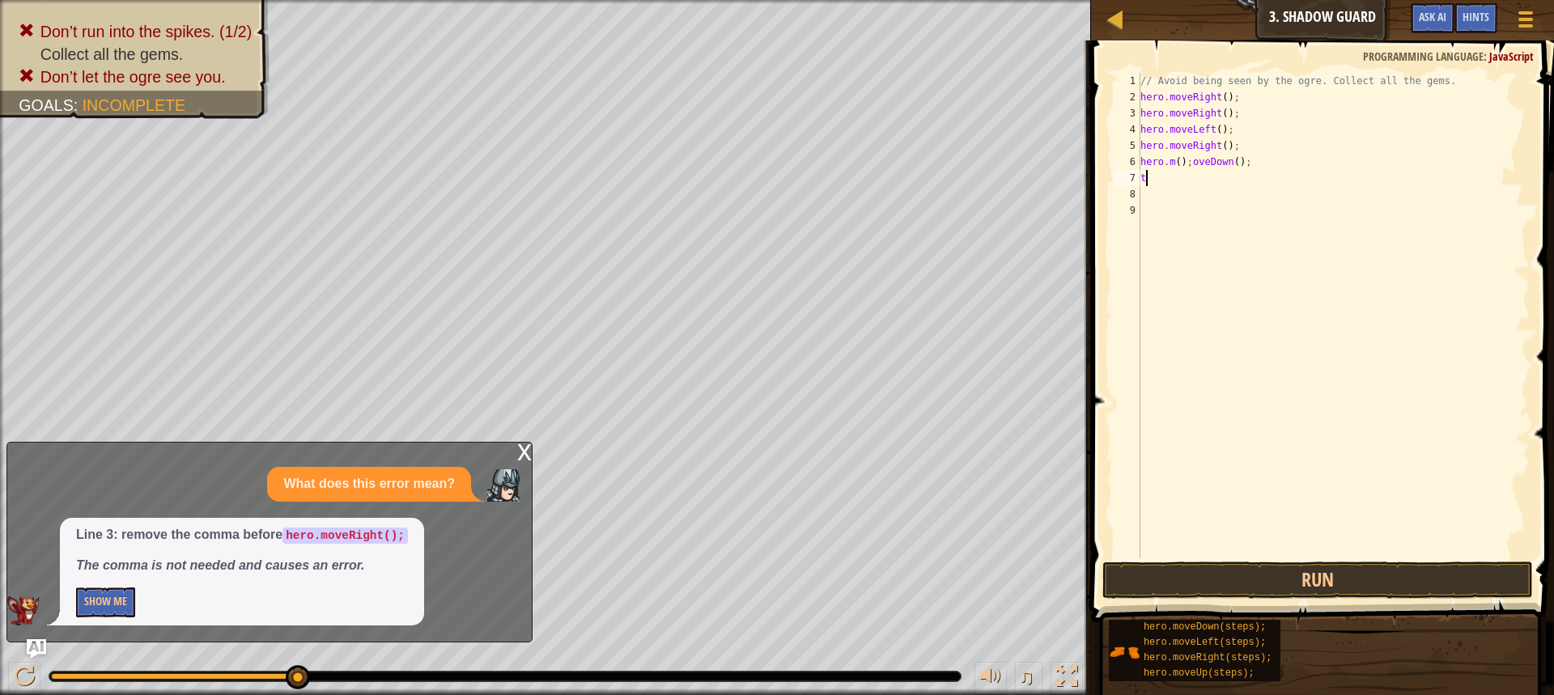
click at [1253, 167] on div "// Avoid being seen by the ogre. Collect all the gems. hero . moveRight ( ) ; h…" at bounding box center [1333, 332] width 392 height 518
type textarea "h"
click at [1239, 150] on div "// Avoid being seen by the ogre. Collect all the gems. hero . moveRight ( ) ; h…" at bounding box center [1333, 332] width 392 height 518
type textarea "h"
click at [1228, 134] on div "// Avoid being seen by the ogre. Collect all the gems. hero . moveRight ( ) ; h…" at bounding box center [1333, 332] width 392 height 518
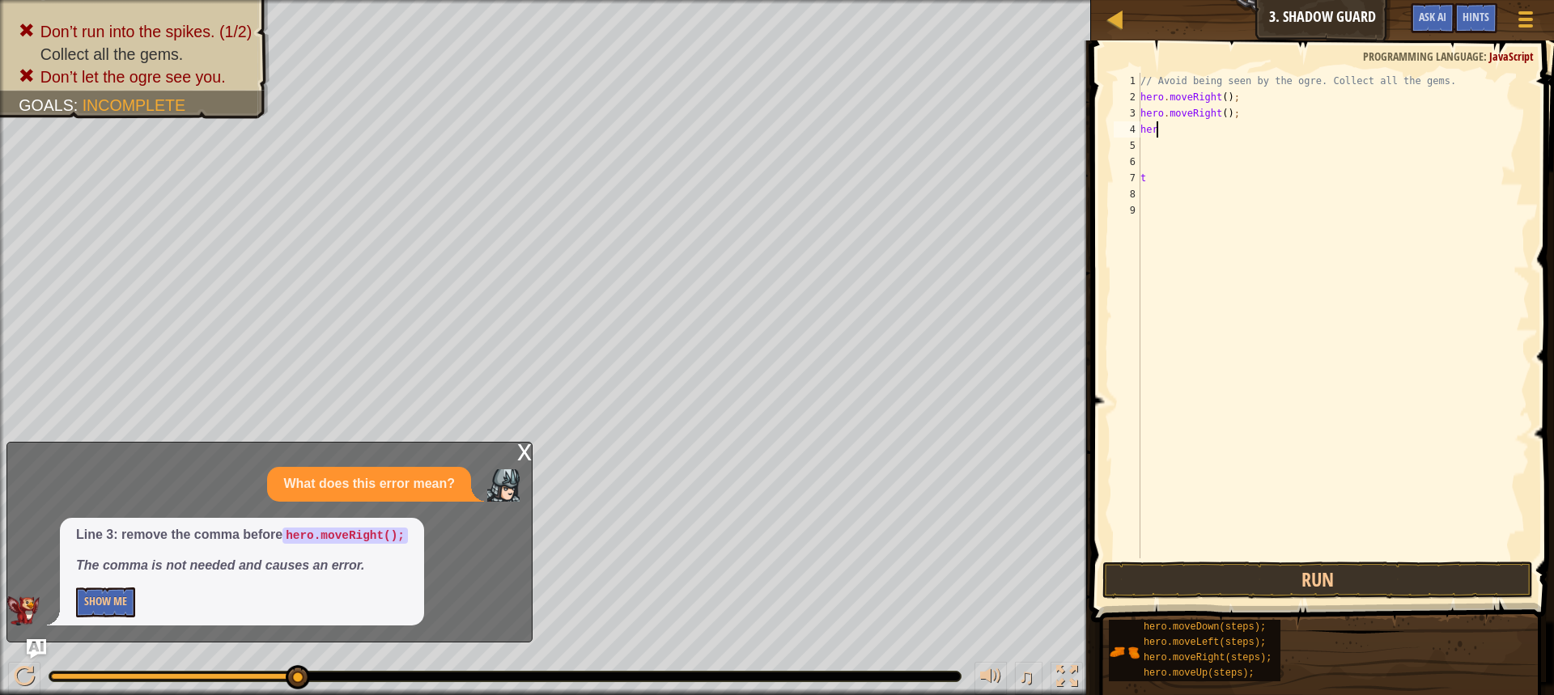
type textarea "h"
click at [1237, 117] on div "// Avoid being seen by the ogre. Collect all the gems. hero . moveRight ( ) ; h…" at bounding box center [1333, 332] width 392 height 518
type textarea "h"
click at [1168, 187] on div "// Avoid being seen by the ogre. Collect all the gems. hero . moveRight ( ) ; t" at bounding box center [1333, 332] width 392 height 518
click at [1160, 161] on div "// Avoid being seen by the ogre. Collect all the gems. hero . moveRight ( ) ; t" at bounding box center [1333, 332] width 392 height 518
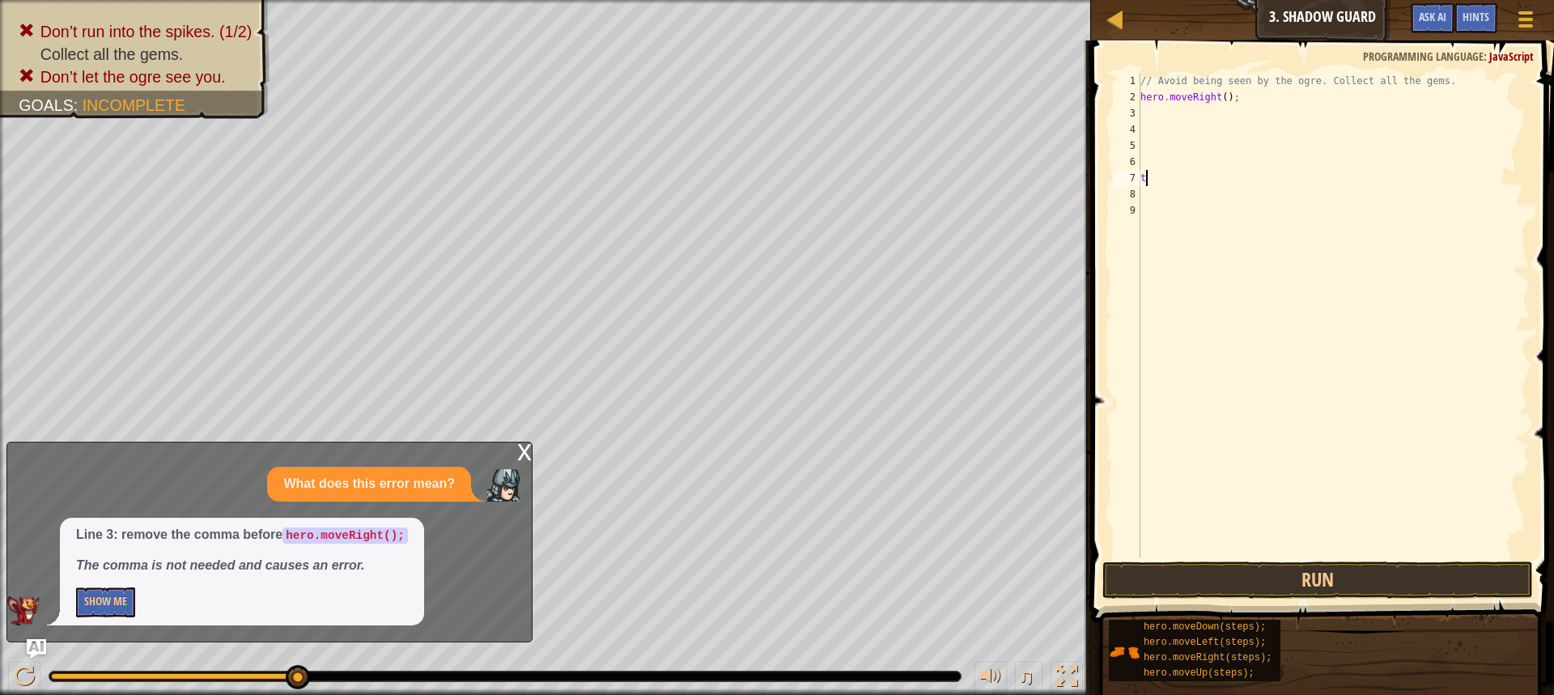
click at [1159, 171] on div "// Avoid being seen by the ogre. Collect all the gems. hero . moveRight ( ) ; t" at bounding box center [1333, 332] width 392 height 518
type textarea "t"
click at [1155, 113] on div "// Avoid being seen by the ogre. Collect all the gems. hero . moveRight ( ) ;" at bounding box center [1333, 332] width 392 height 518
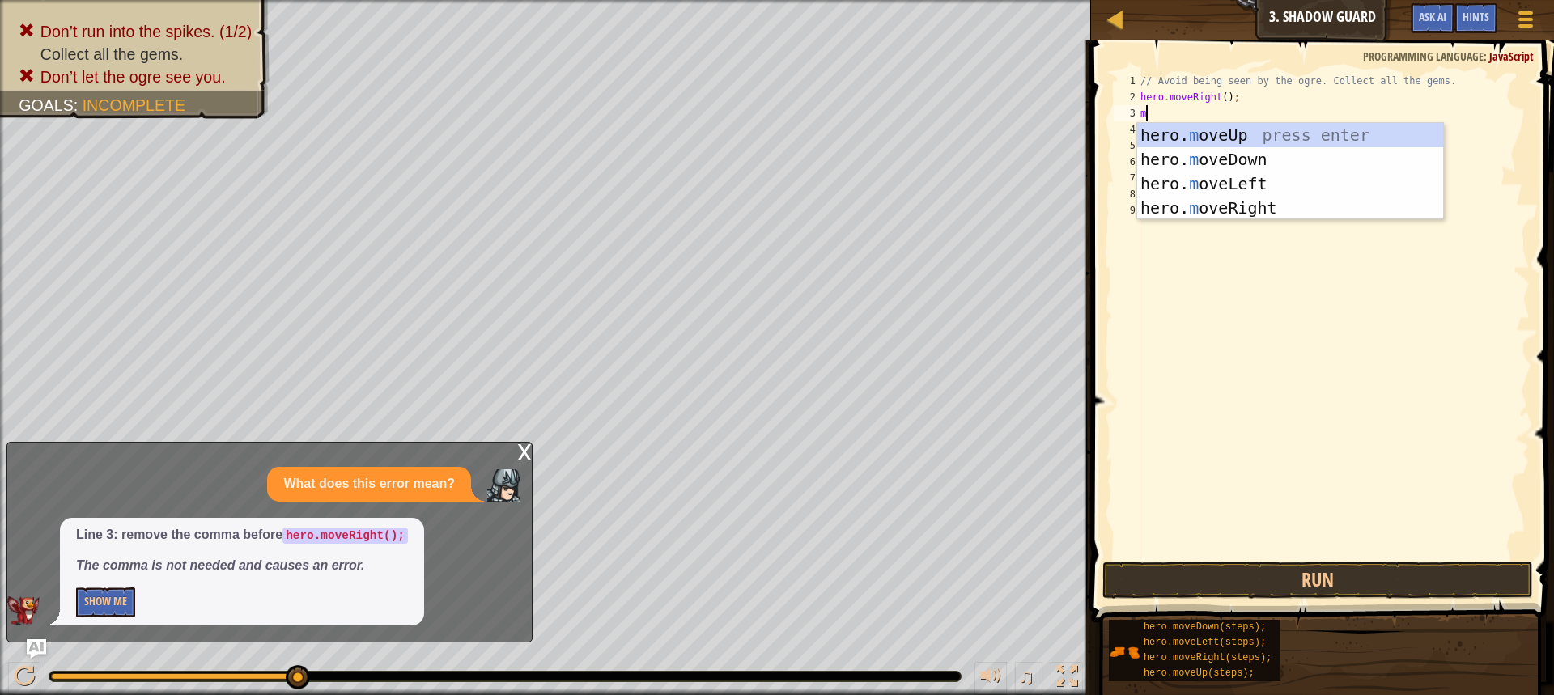
type textarea "mo"
click at [1223, 184] on div "hero. mo veUp press enter hero. mo veDown press enter hero. mo veLeft press ent…" at bounding box center [1290, 196] width 306 height 146
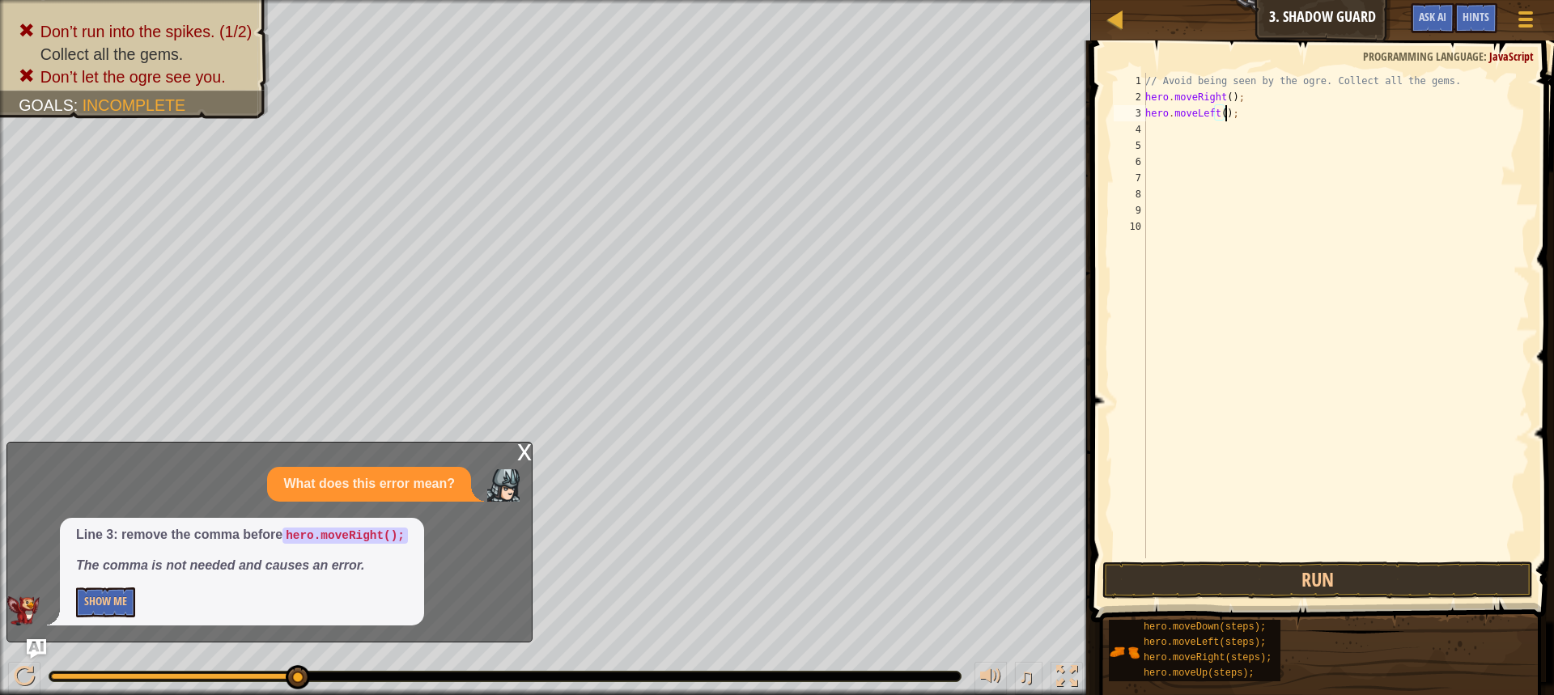
click at [1227, 120] on div "// Avoid being seen by the ogre. Collect all the gems. hero . moveRight ( ) ; h…" at bounding box center [1336, 332] width 388 height 518
type textarea ";"
click at [1221, 113] on div "// Avoid being seen by the ogre. Collect all the gems. hero . moveRight ( ) ; ;" at bounding box center [1336, 332] width 388 height 518
type textarea "m"
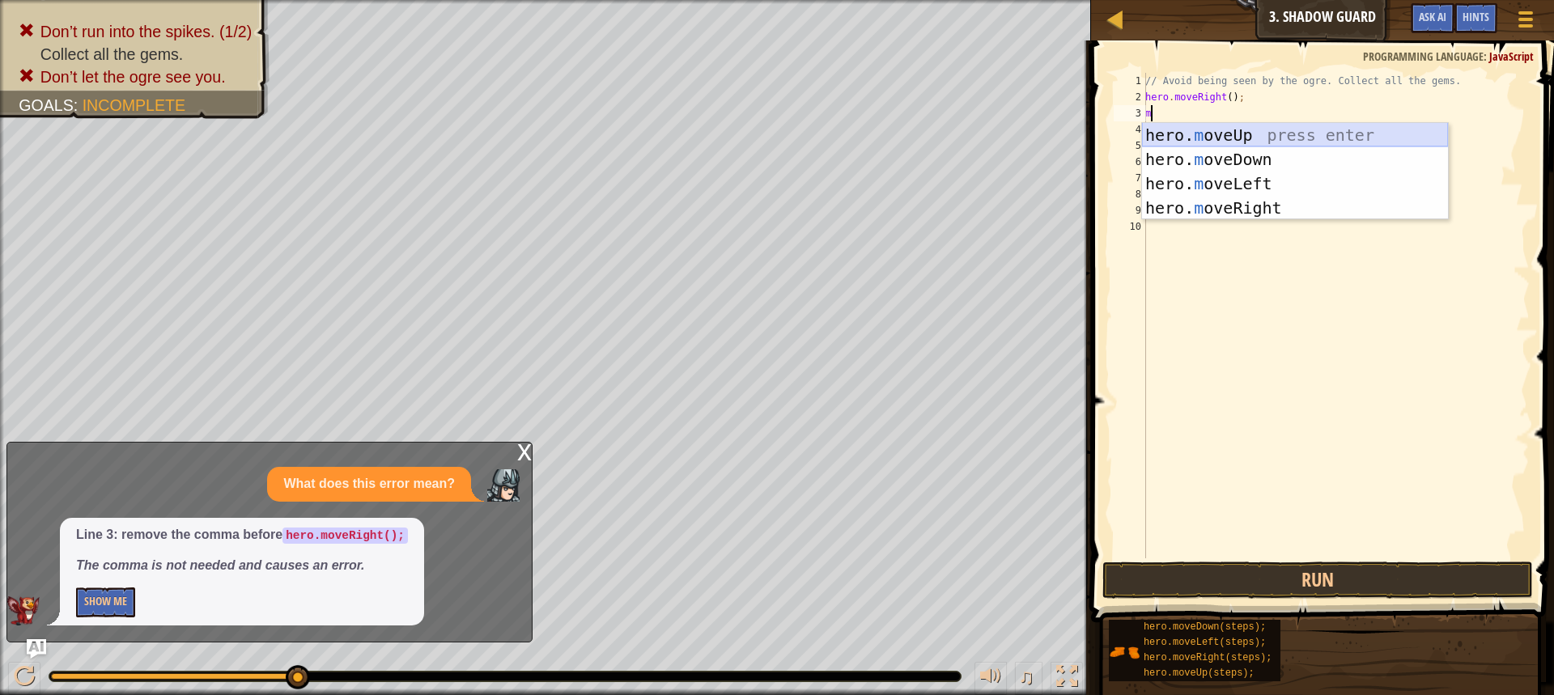
click at [1239, 133] on div "hero. m oveUp press enter hero. m oveDown press enter hero. m oveLeft press ent…" at bounding box center [1295, 196] width 306 height 146
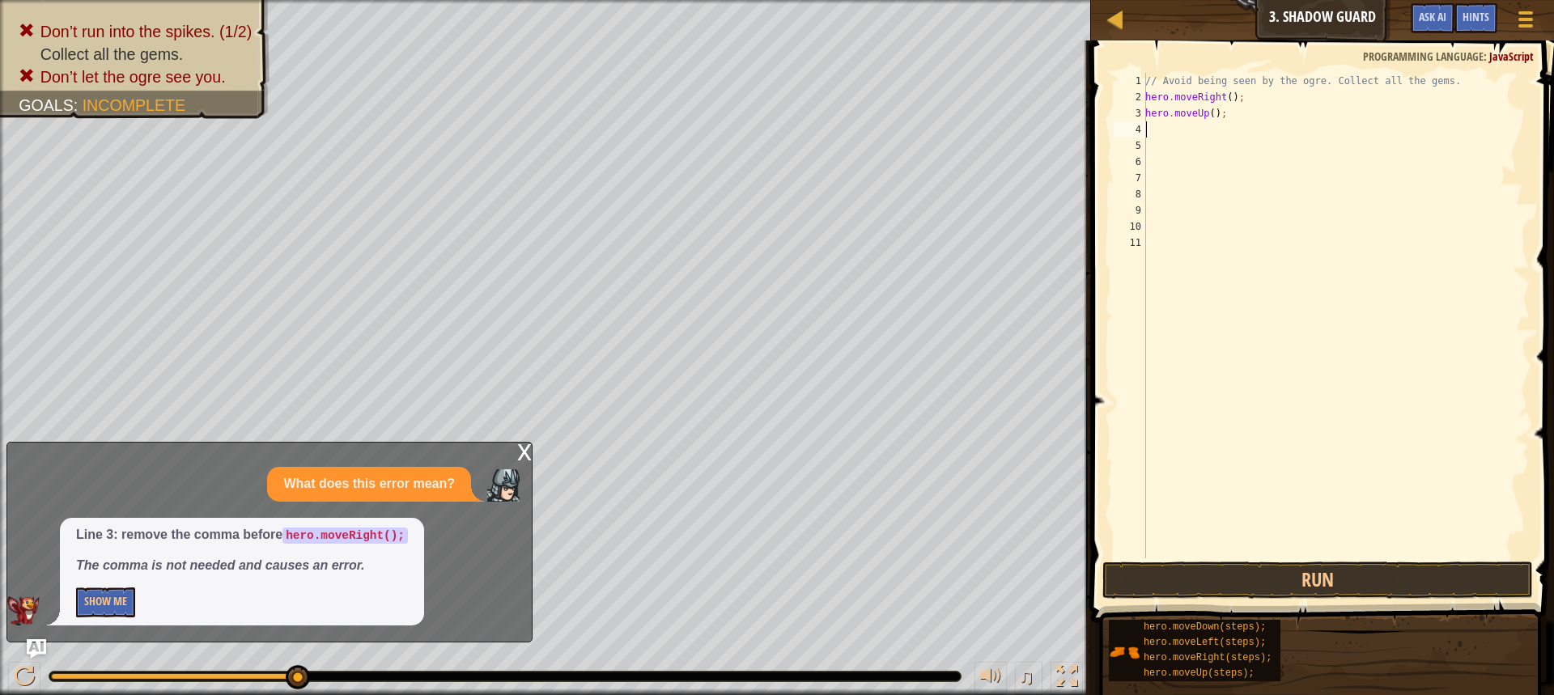
click at [1200, 128] on div "// Avoid being seen by the ogre. Collect all the gems. hero . moveRight ( ) ; h…" at bounding box center [1336, 332] width 388 height 518
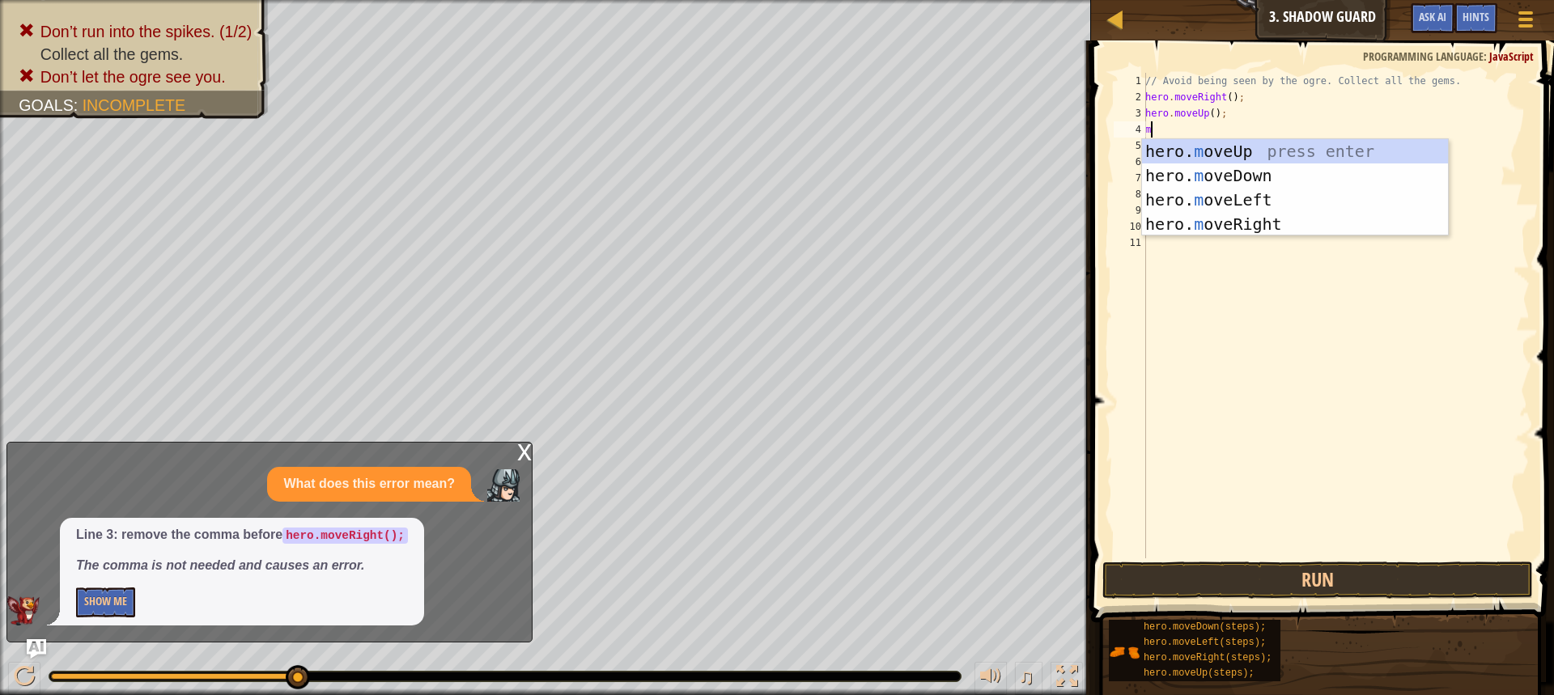
type textarea "mo"
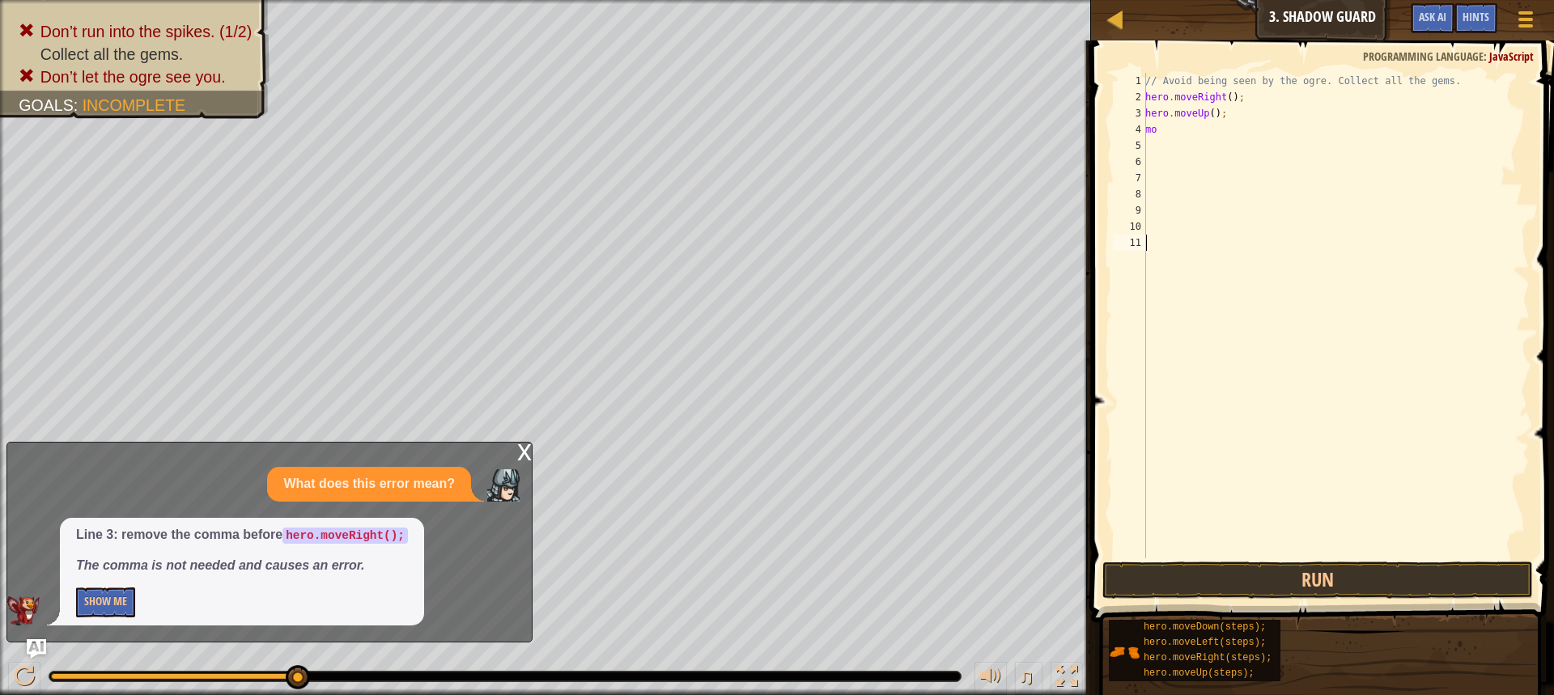
click at [1271, 236] on div "// Avoid being seen by the ogre. Collect all the gems. hero . moveRight ( ) ; h…" at bounding box center [1336, 332] width 388 height 518
click at [1170, 138] on div "// Avoid being seen by the ogre. Collect all the gems. hero . moveRight ( ) ; h…" at bounding box center [1336, 332] width 388 height 518
click at [1172, 134] on div "// Avoid being seen by the ogre. Collect all the gems. hero . moveRight ( ) ; h…" at bounding box center [1336, 332] width 388 height 518
type textarea "mo"
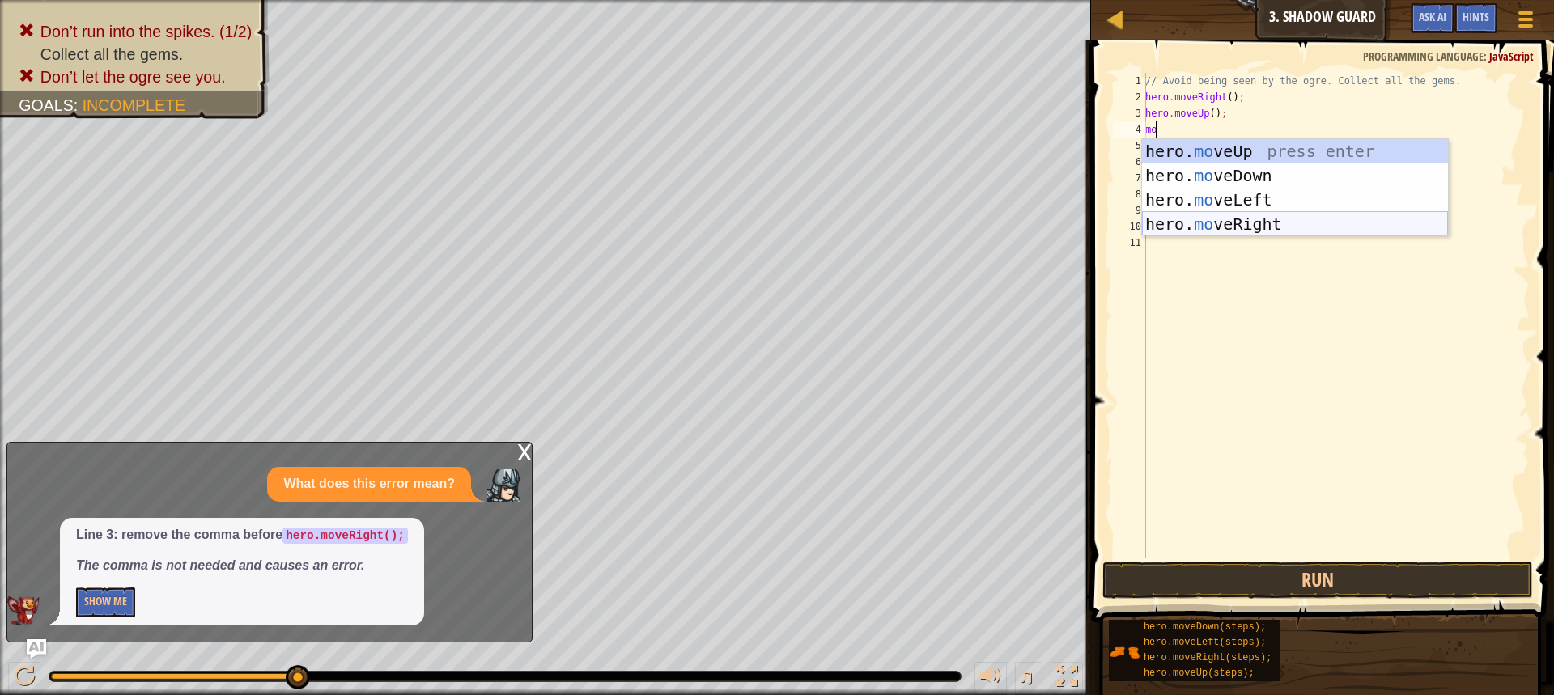
click at [1245, 223] on div "hero. mo veUp press enter hero. mo veDown press enter hero. mo veLeft press ent…" at bounding box center [1295, 212] width 306 height 146
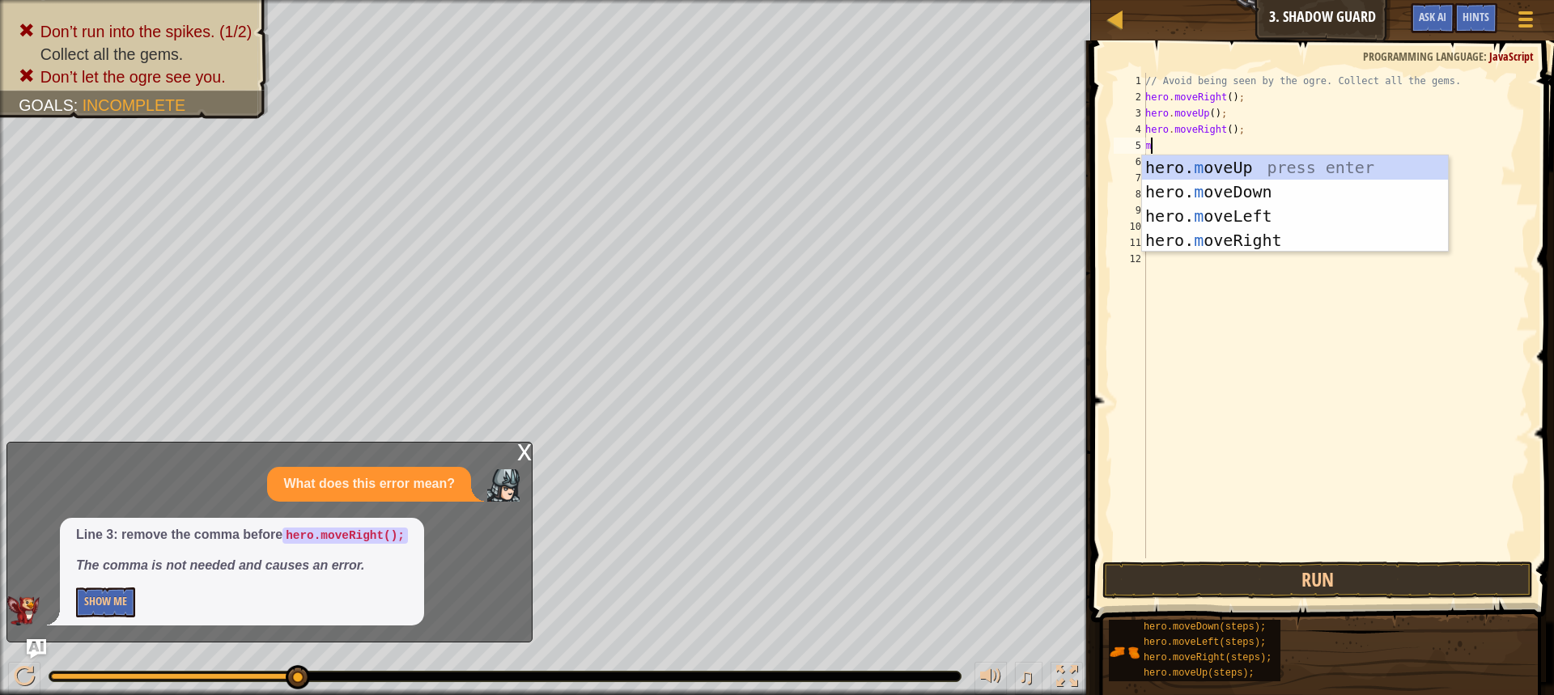
type textarea "mo"
click at [1175, 190] on div "hero. mo veUp press enter hero. mo veDown press enter hero. mo veLeft press ent…" at bounding box center [1295, 228] width 306 height 146
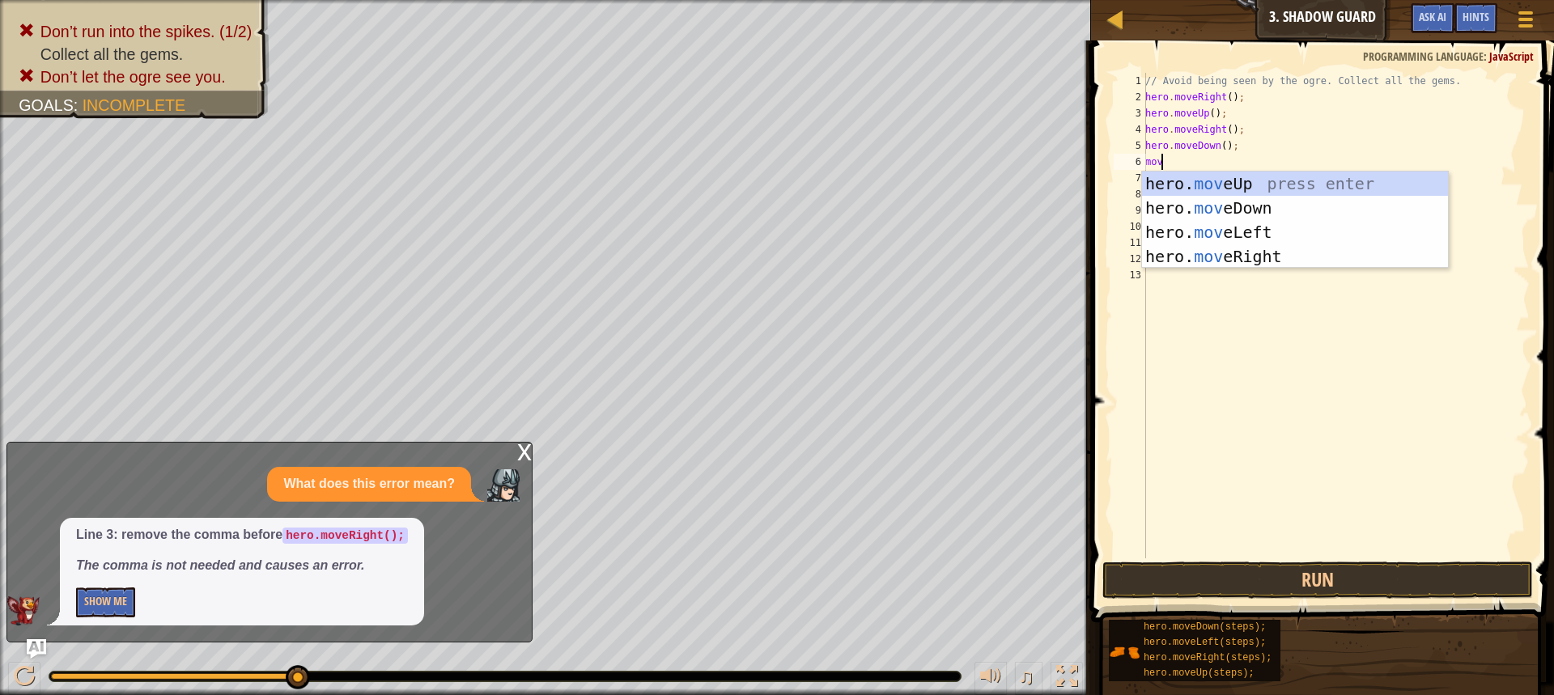
type textarea "move"
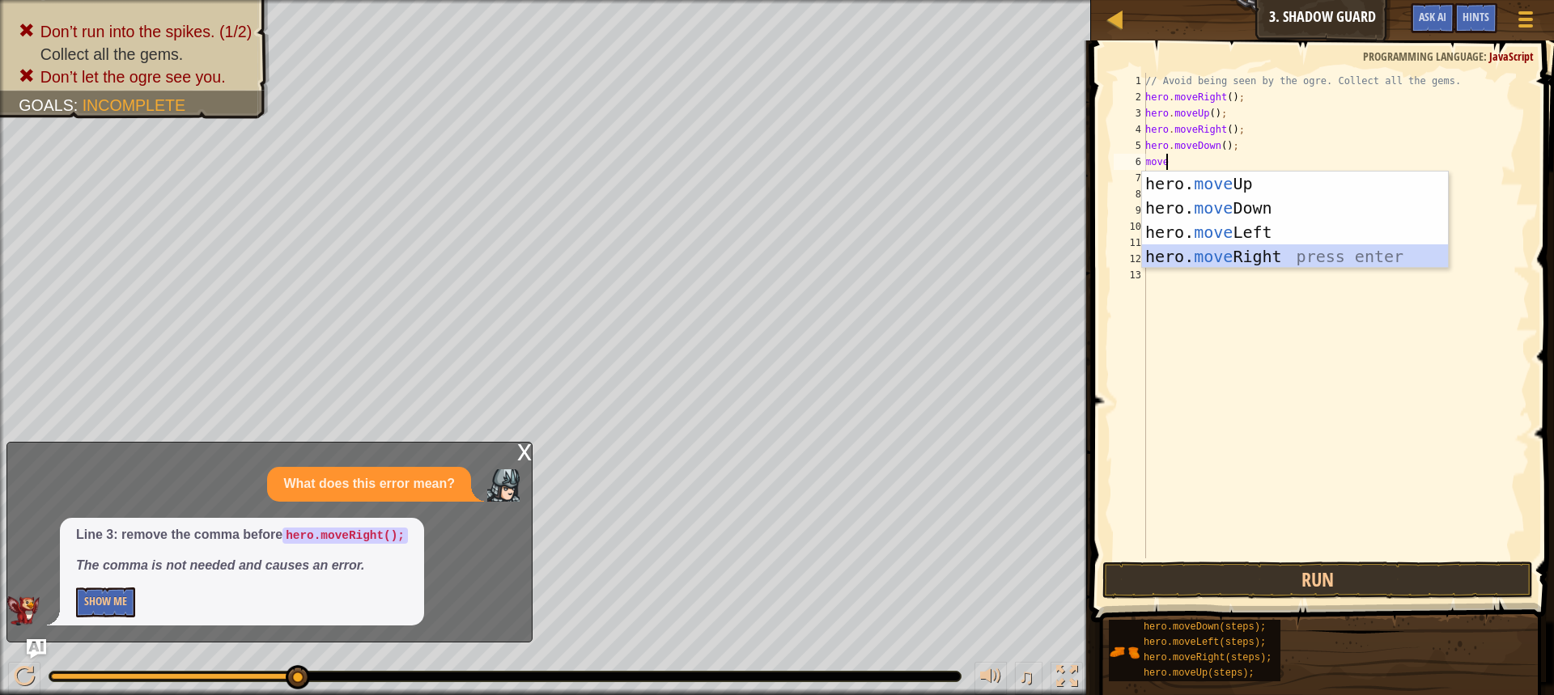
click at [1233, 264] on div "hero. move Up press enter hero. move Down press enter hero. move Left press ent…" at bounding box center [1295, 245] width 306 height 146
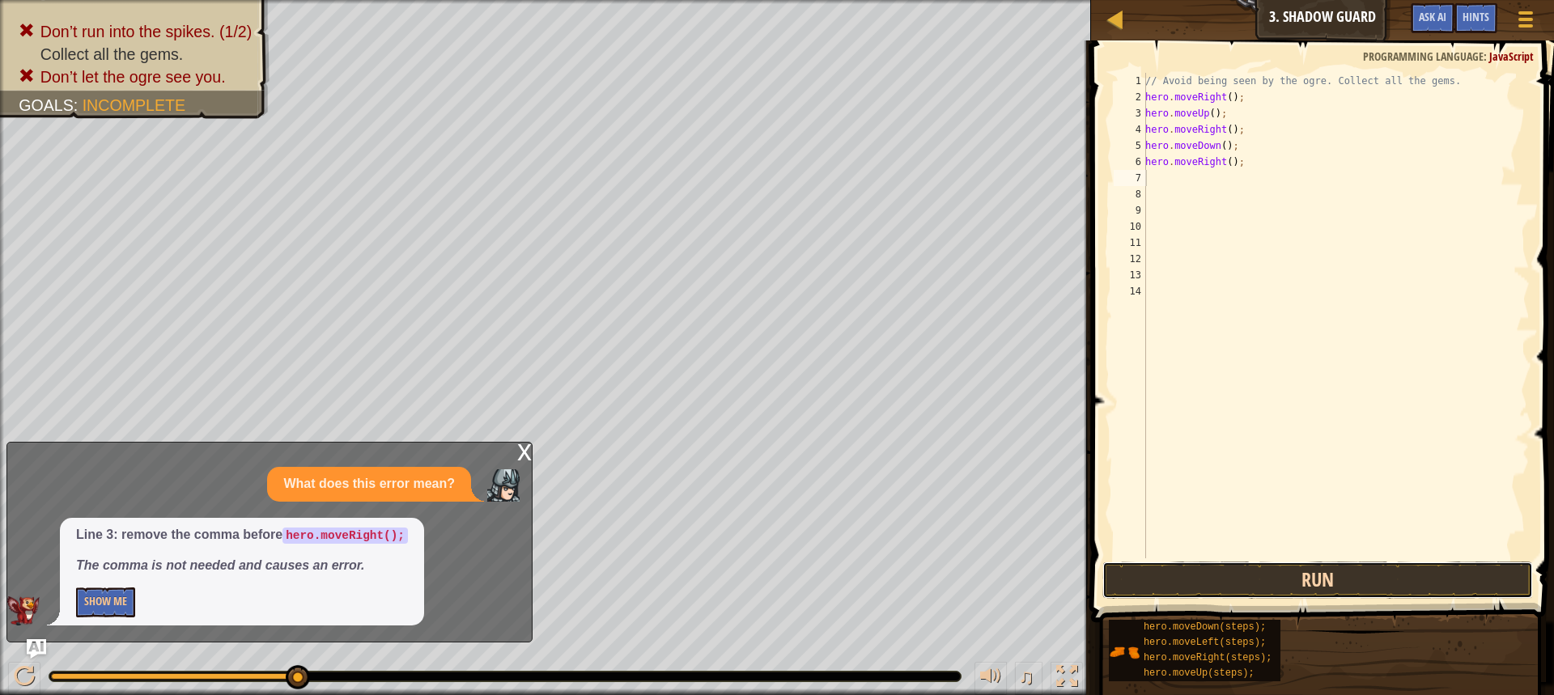
click at [1295, 581] on button "Run" at bounding box center [1317, 580] width 430 height 37
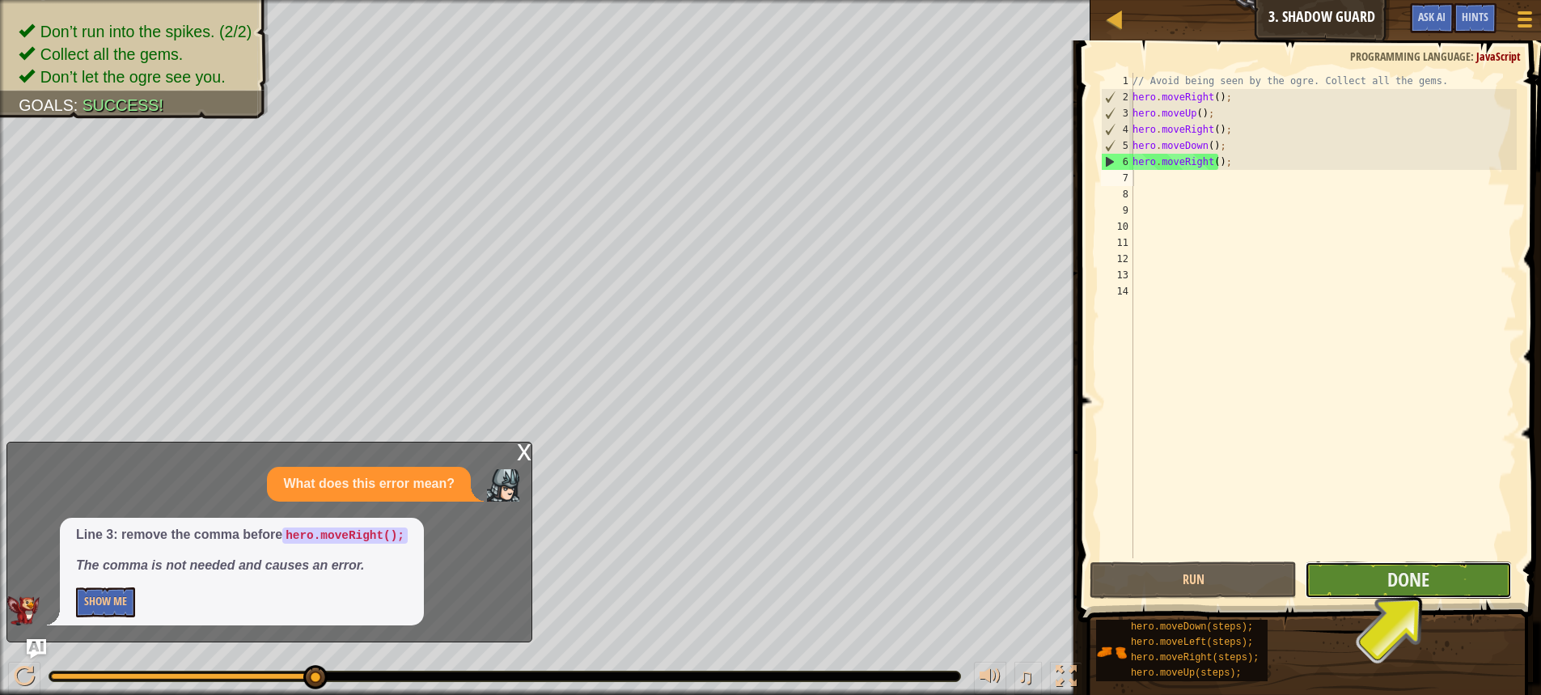
click at [1339, 587] on button "Done" at bounding box center [1408, 580] width 207 height 37
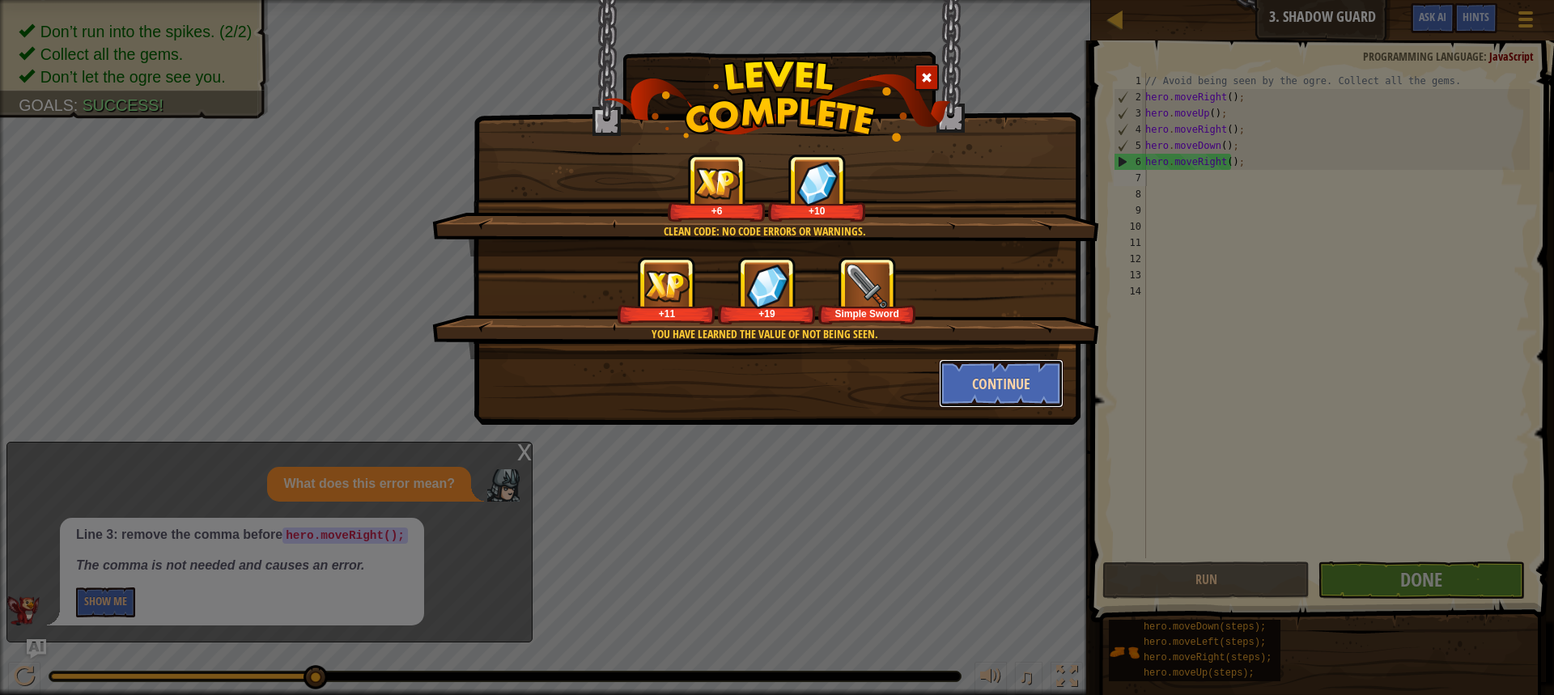
click at [986, 393] on button "Continue" at bounding box center [1001, 383] width 125 height 49
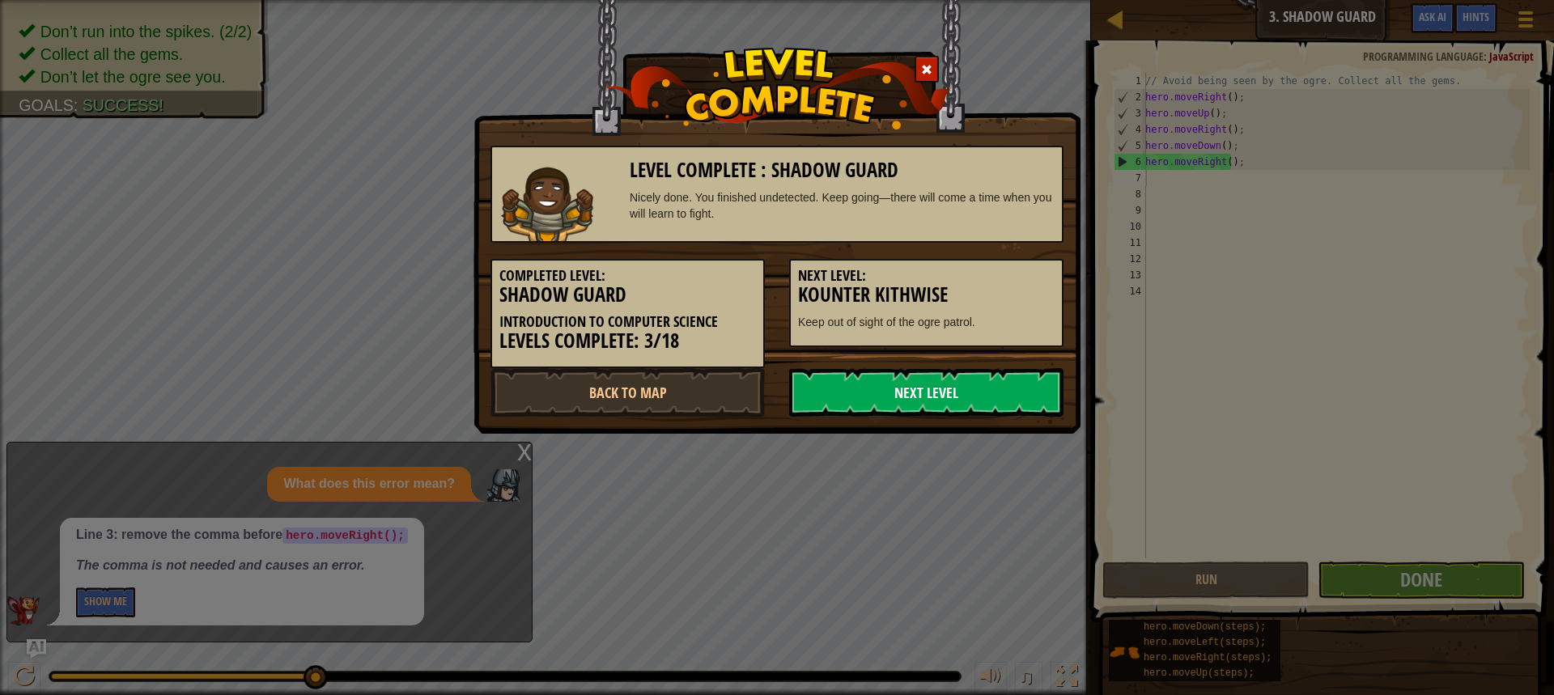
click at [1028, 388] on link "Next Level" at bounding box center [926, 392] width 274 height 49
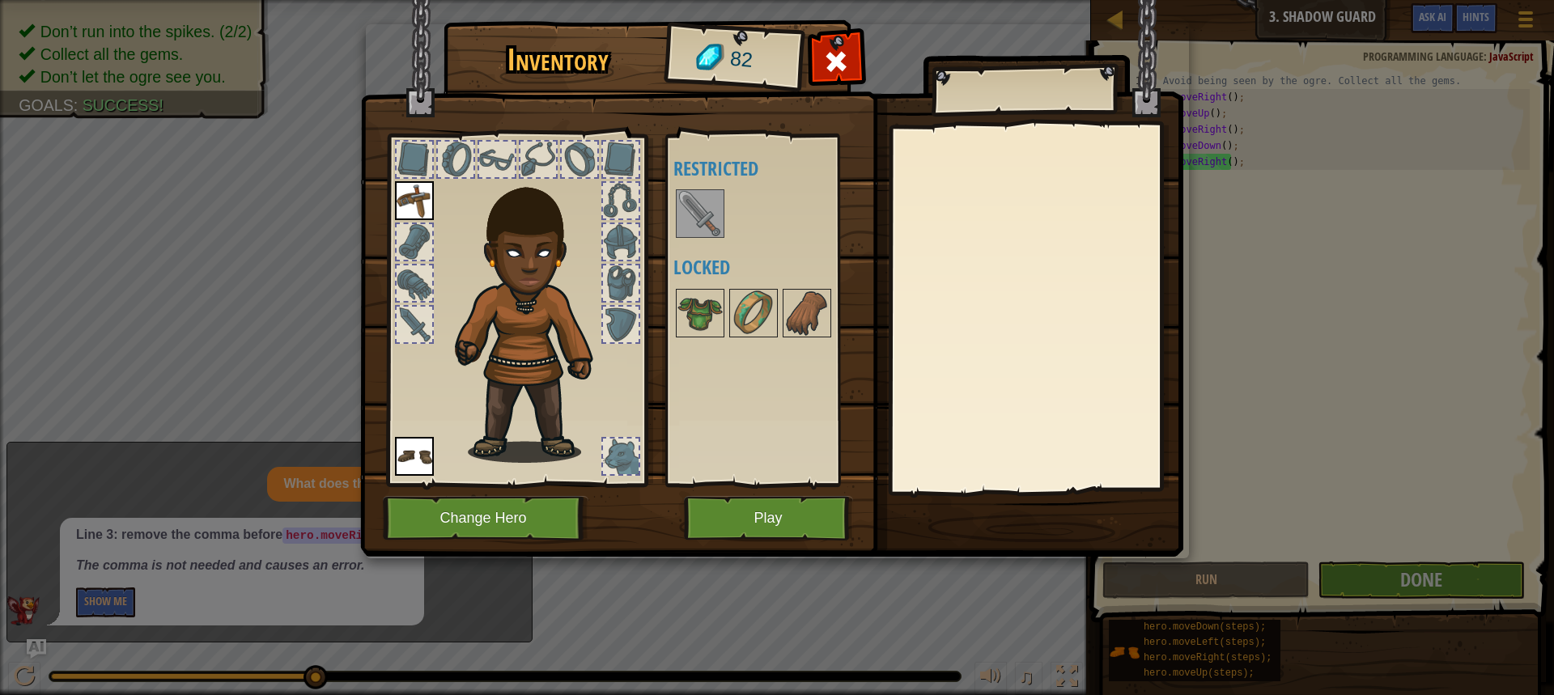
click at [704, 222] on img at bounding box center [699, 213] width 45 height 45
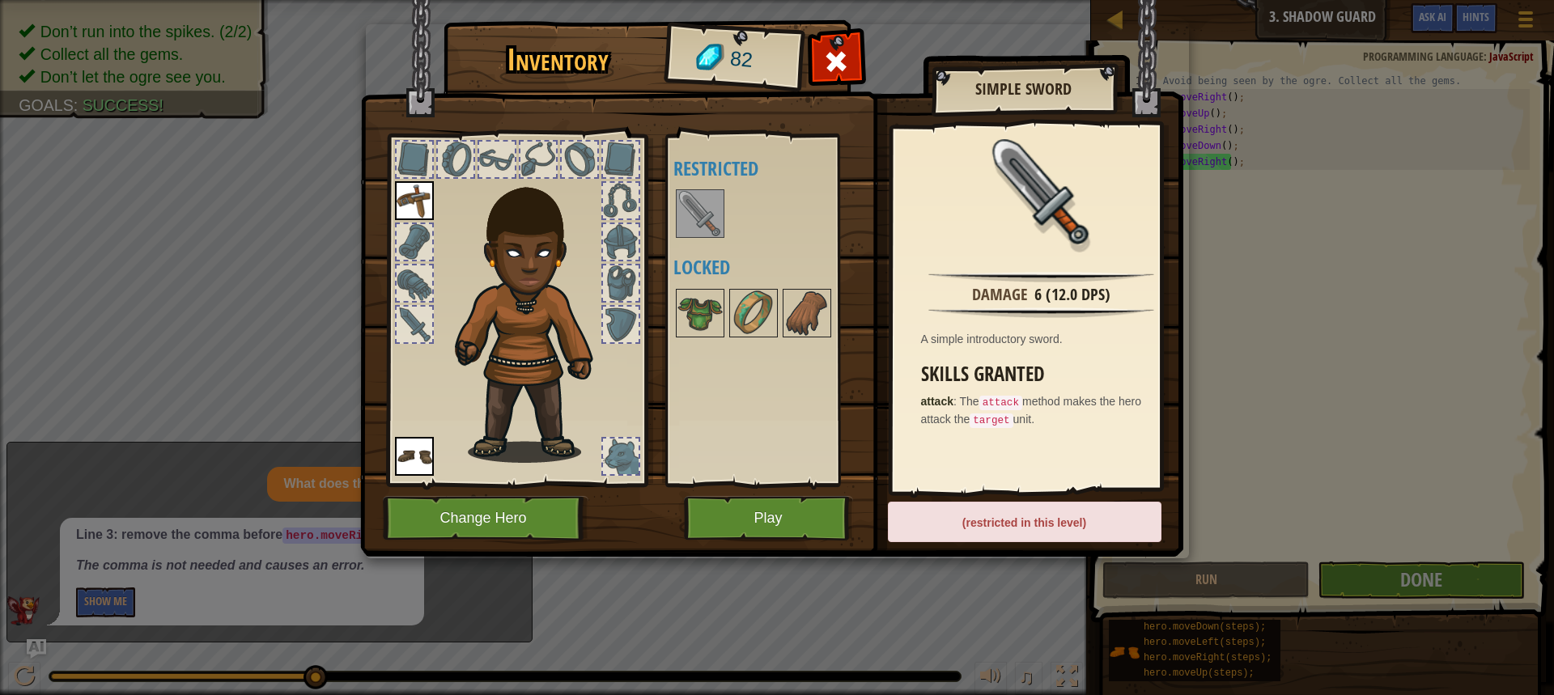
click at [1051, 525] on div "(restricted in this level)" at bounding box center [1024, 522] width 273 height 40
click at [499, 509] on button "Change Hero" at bounding box center [486, 518] width 206 height 45
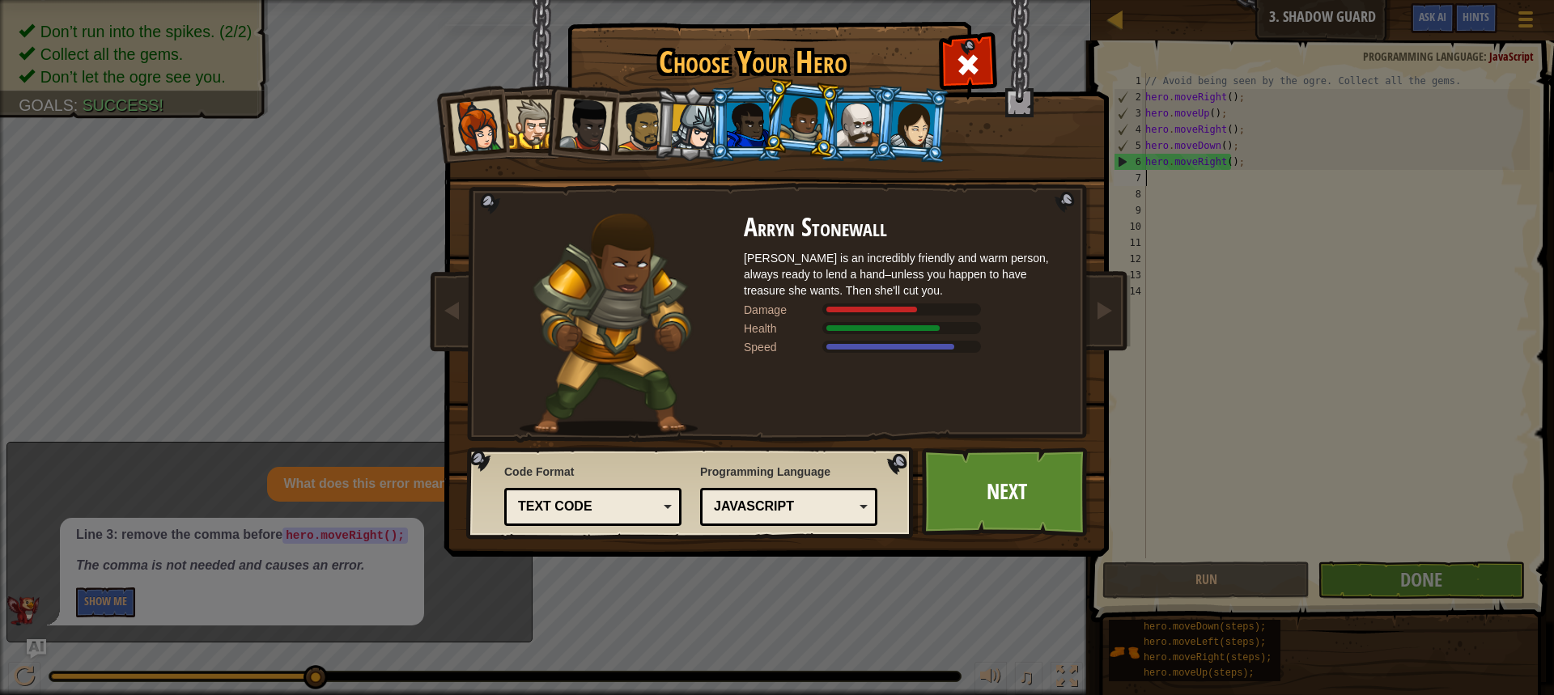
click at [596, 122] on div at bounding box center [585, 124] width 53 height 53
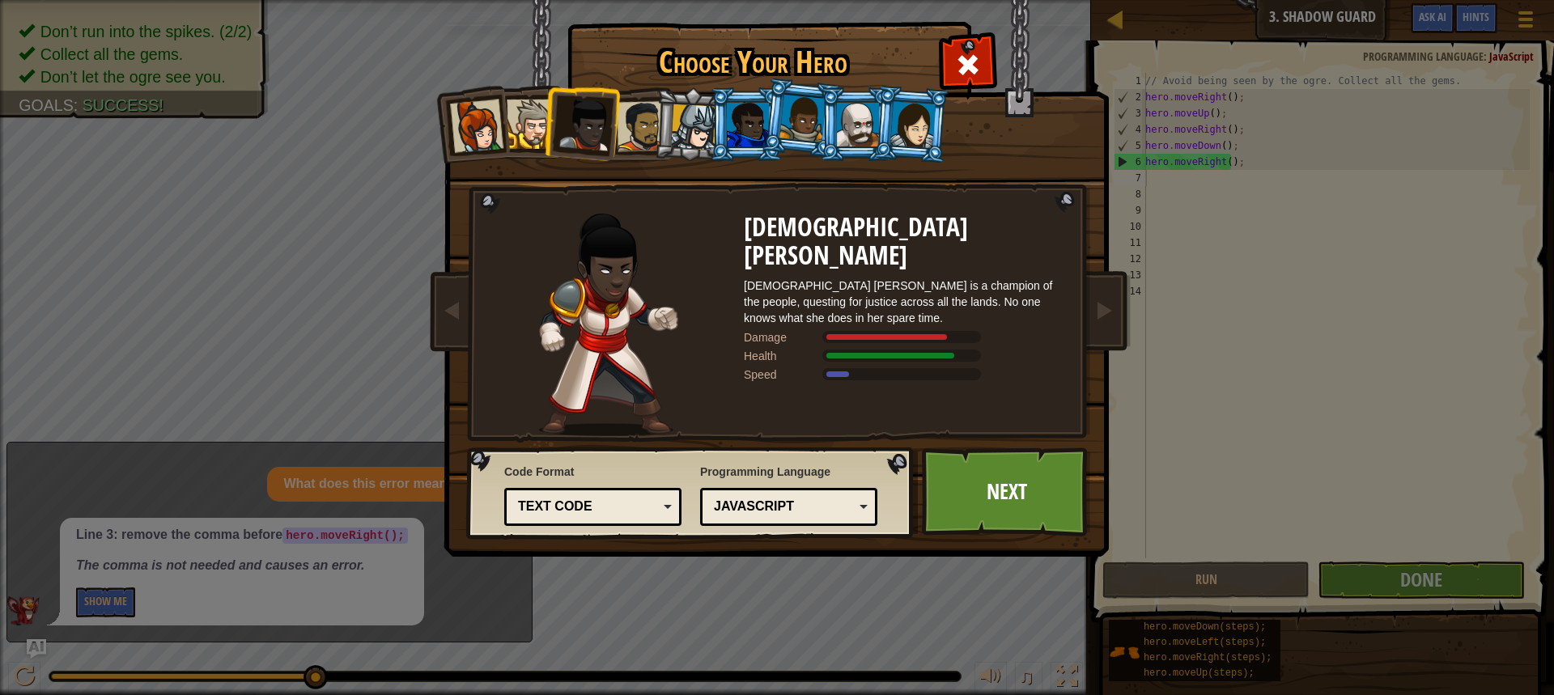
click at [799, 112] on div at bounding box center [802, 119] width 46 height 48
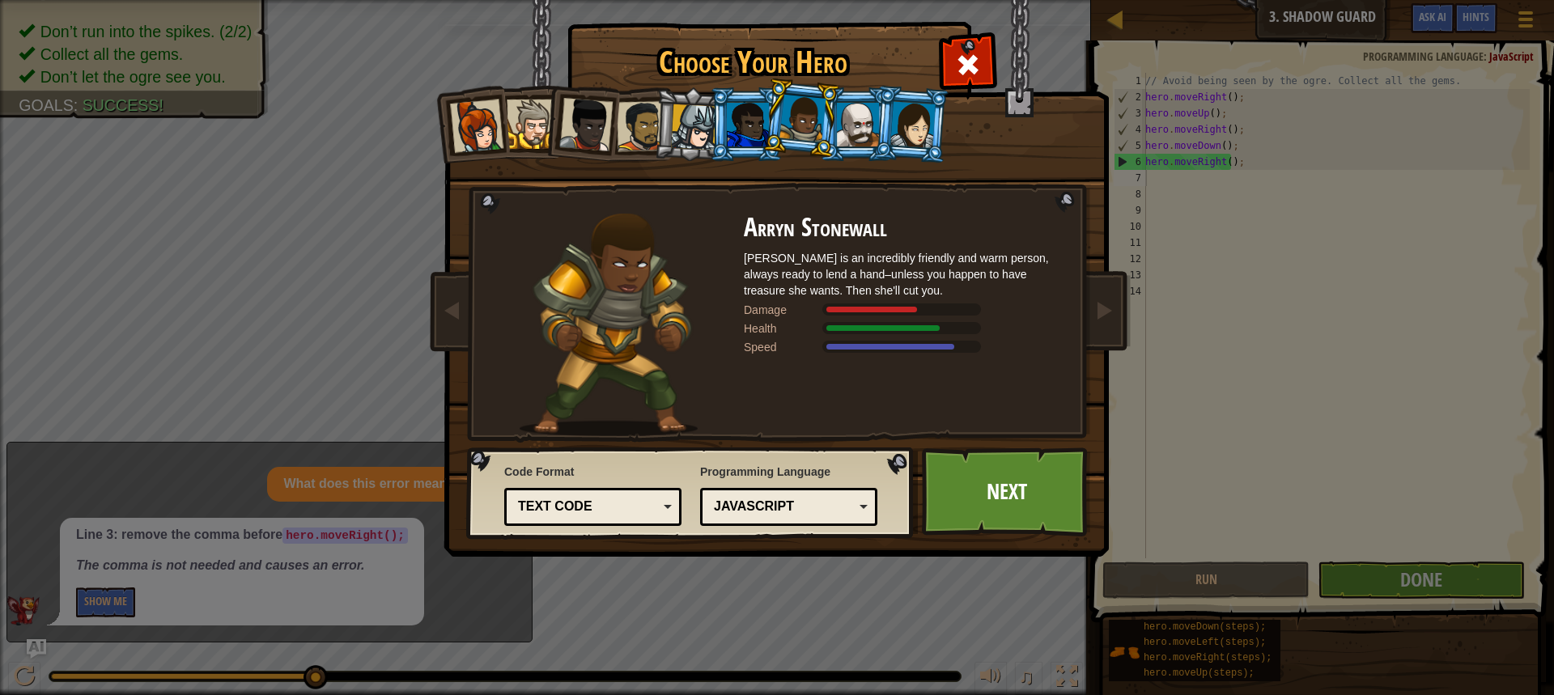
click at [671, 125] on li at bounding box center [691, 125] width 77 height 78
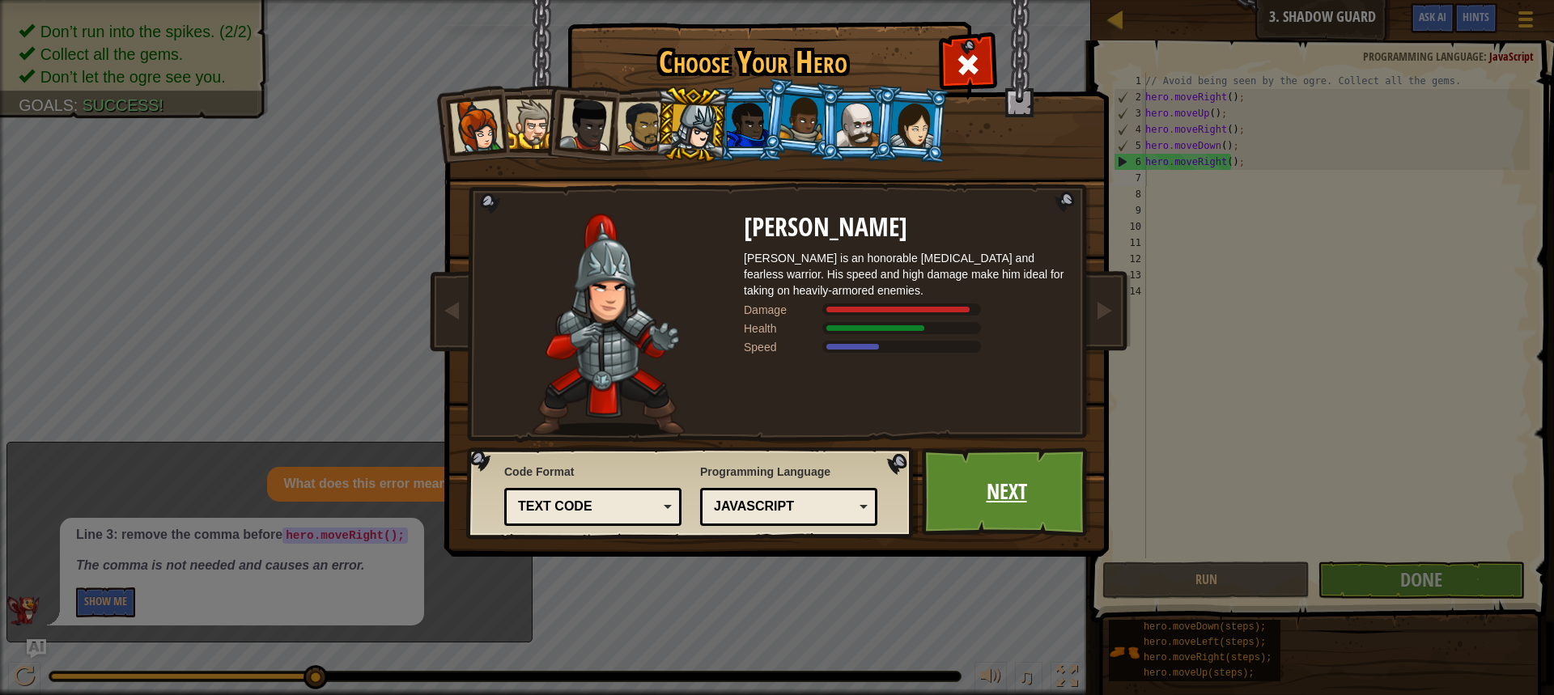
click at [971, 475] on link "Next" at bounding box center [1006, 491] width 169 height 89
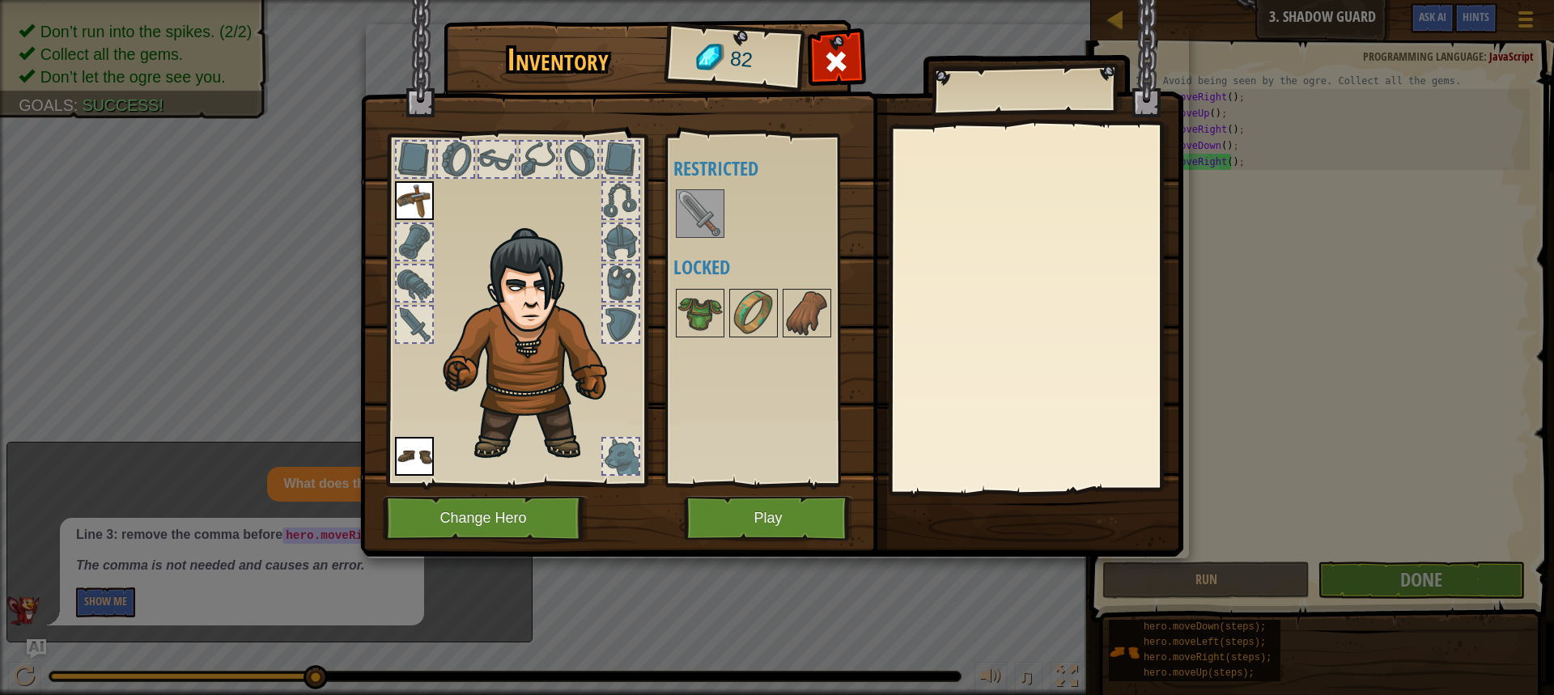
click at [523, 355] on img at bounding box center [534, 344] width 198 height 235
click at [702, 309] on img at bounding box center [699, 312] width 45 height 45
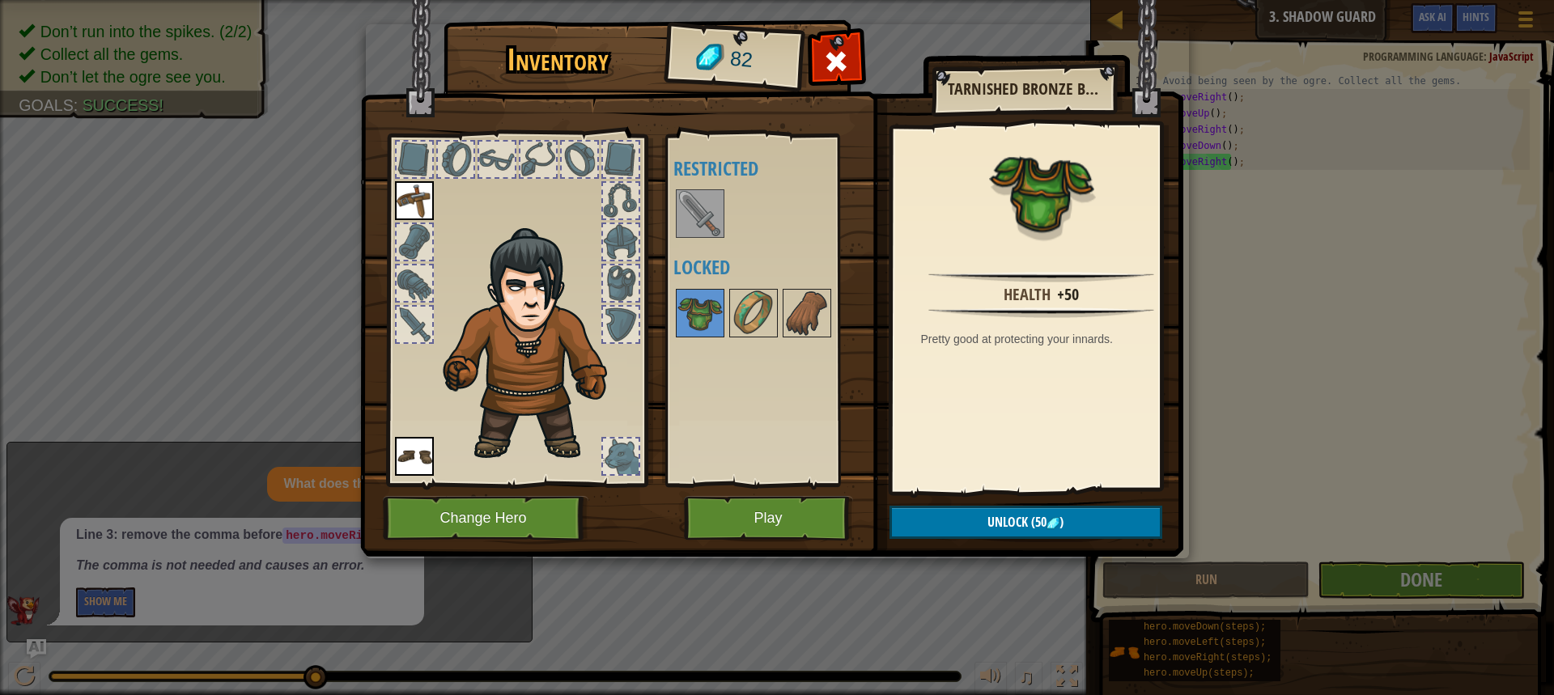
click at [1354, 290] on div "Inventory 82 Available Equip Equip (double-click to equip) Restricted Locked Ta…" at bounding box center [777, 347] width 1554 height 695
click at [748, 526] on button "Play" at bounding box center [768, 518] width 169 height 45
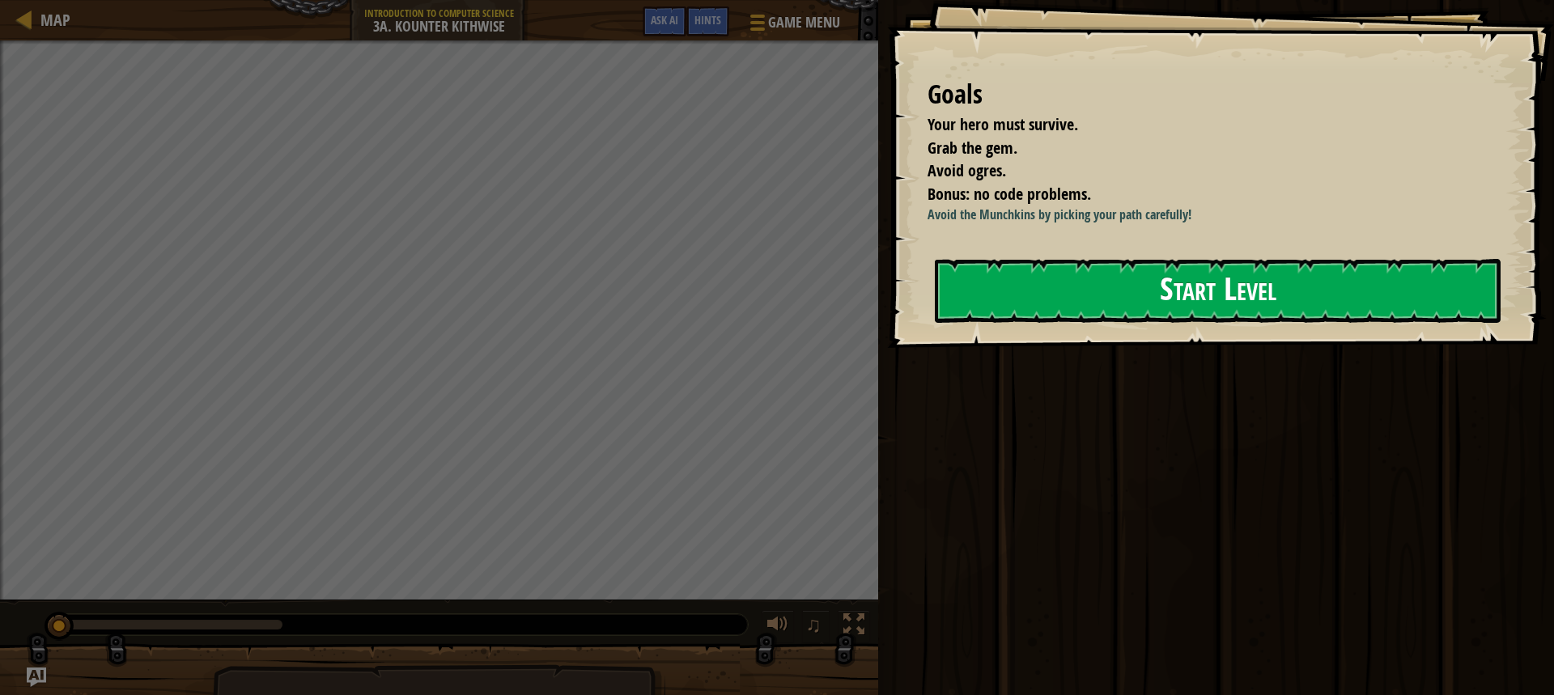
click at [1066, 297] on button "Start Level" at bounding box center [1218, 291] width 566 height 64
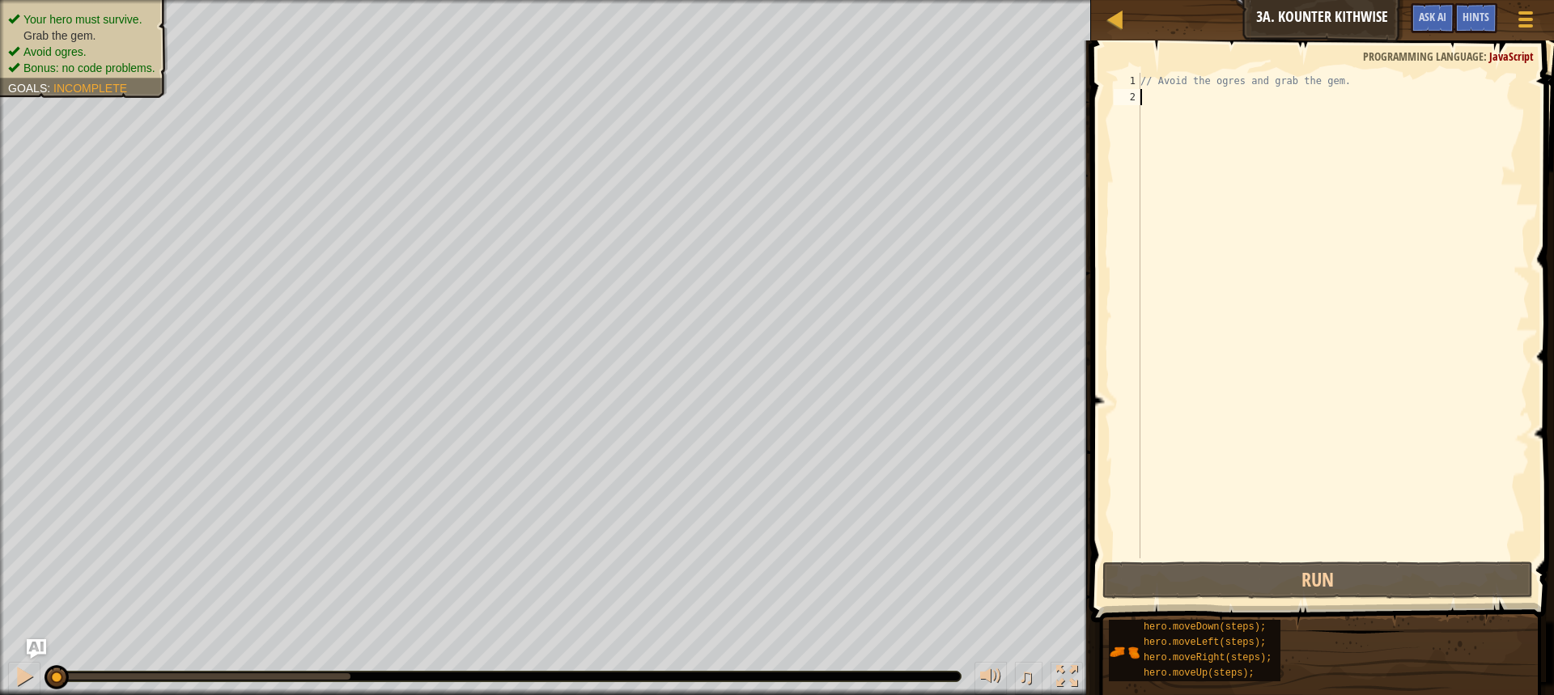
type textarea "m"
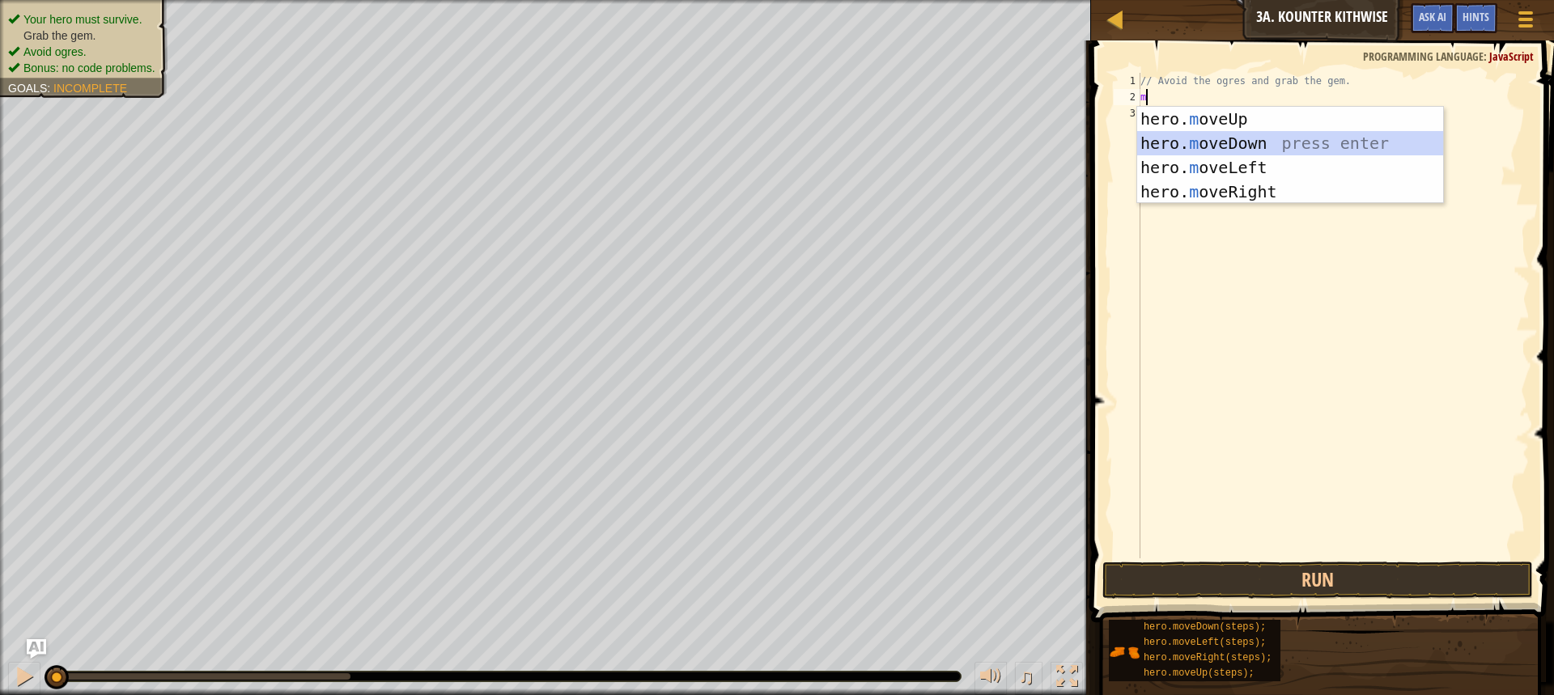
click at [1231, 140] on div "hero. m oveUp press enter hero. m oveDown press enter hero. m oveLeft press ent…" at bounding box center [1290, 180] width 306 height 146
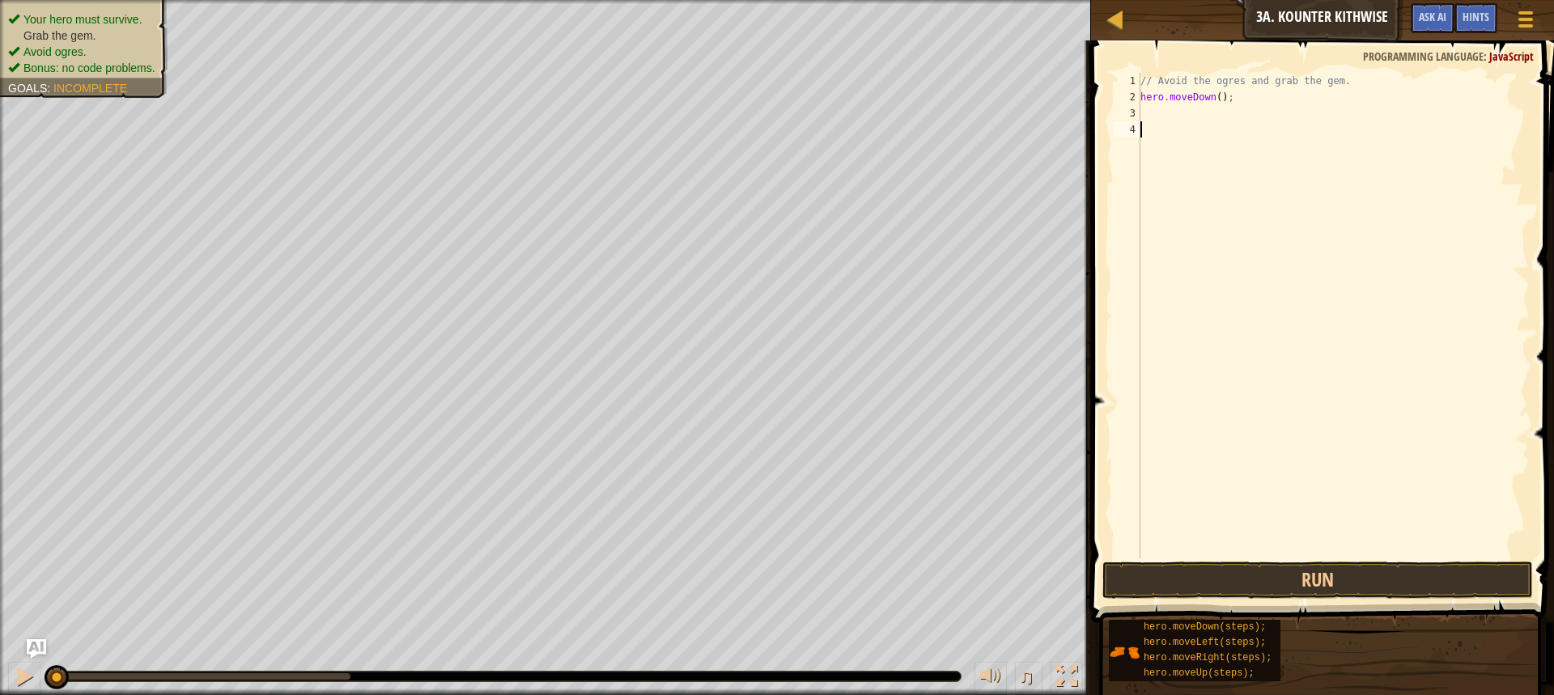
click at [1193, 121] on div "// Avoid the ogres and grab the gem. hero . moveDown ( ) ;" at bounding box center [1333, 332] width 392 height 518
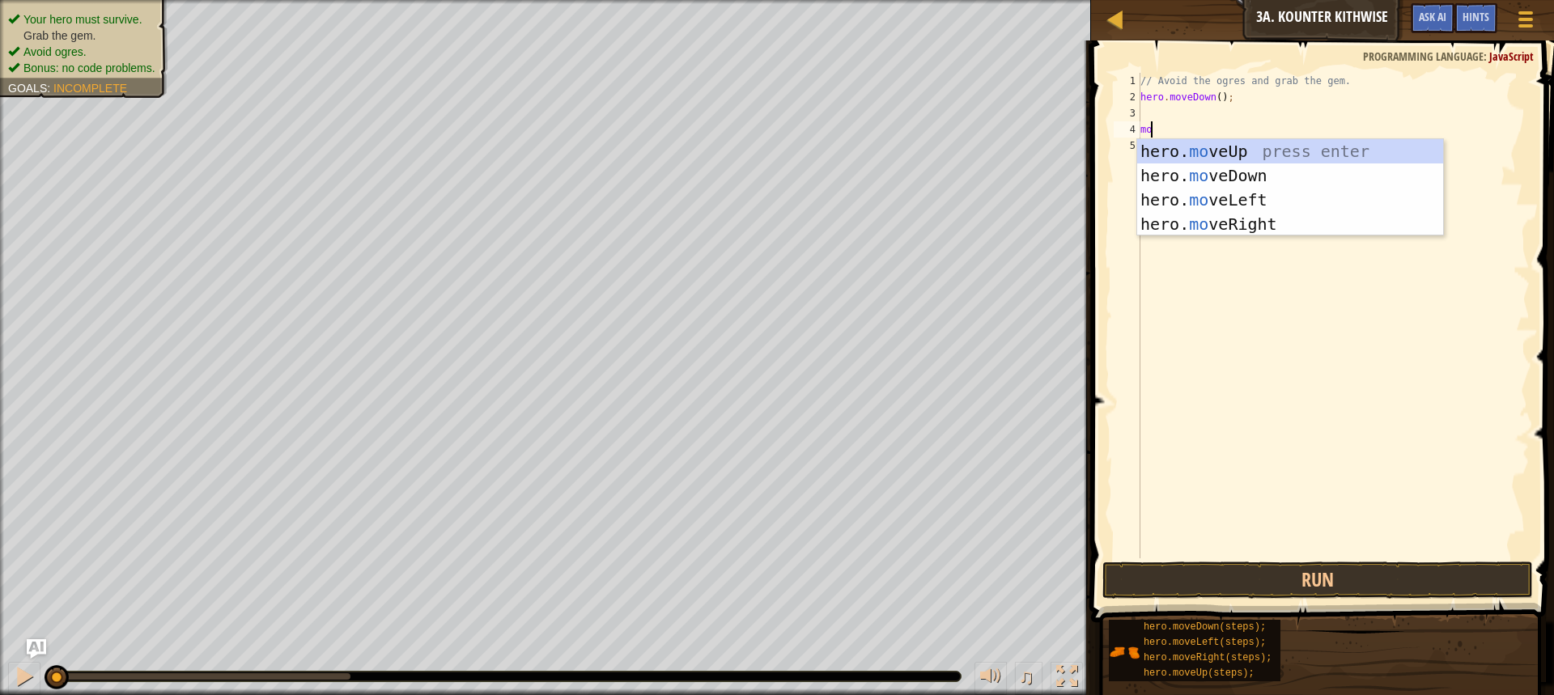
type textarea "mo"
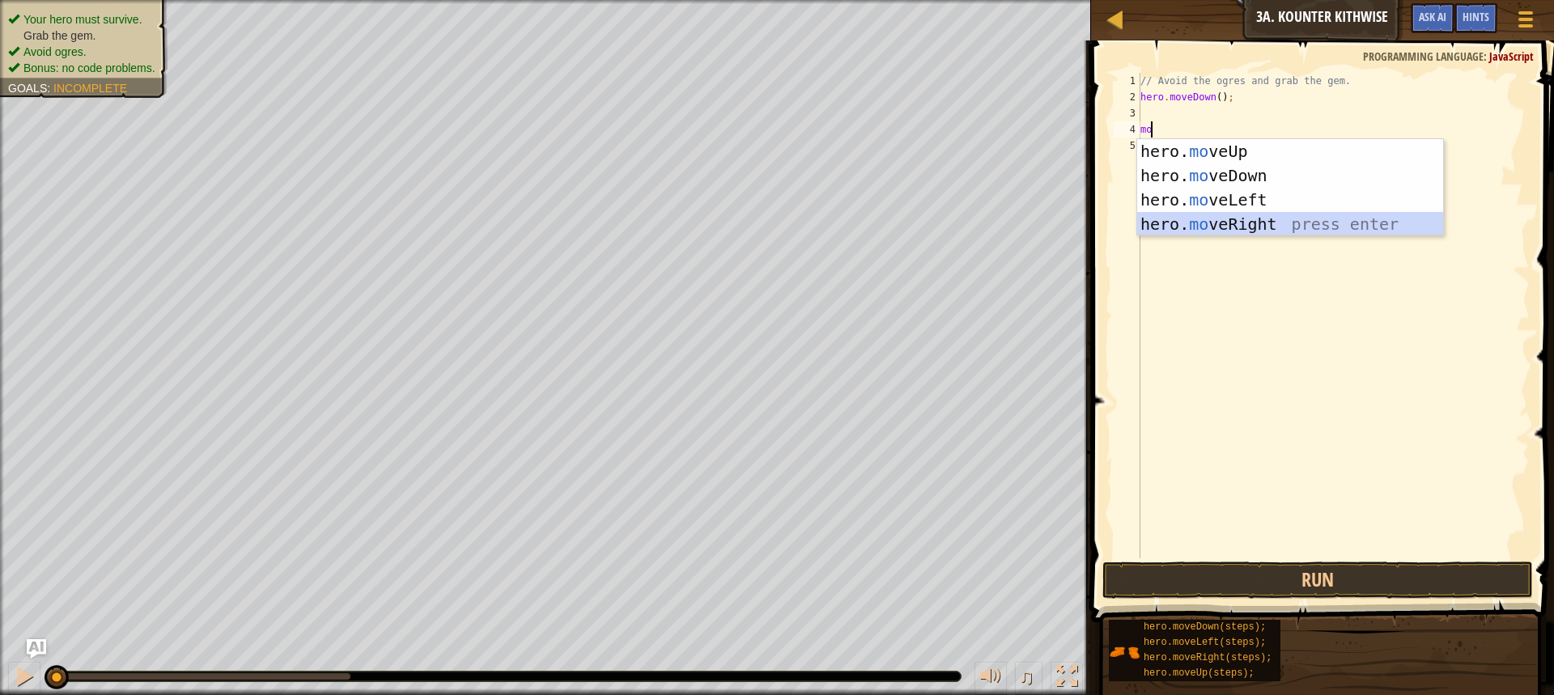
click at [1210, 222] on div "hero. mo veUp press enter hero. mo veDown press enter hero. mo veLeft press ent…" at bounding box center [1290, 212] width 306 height 146
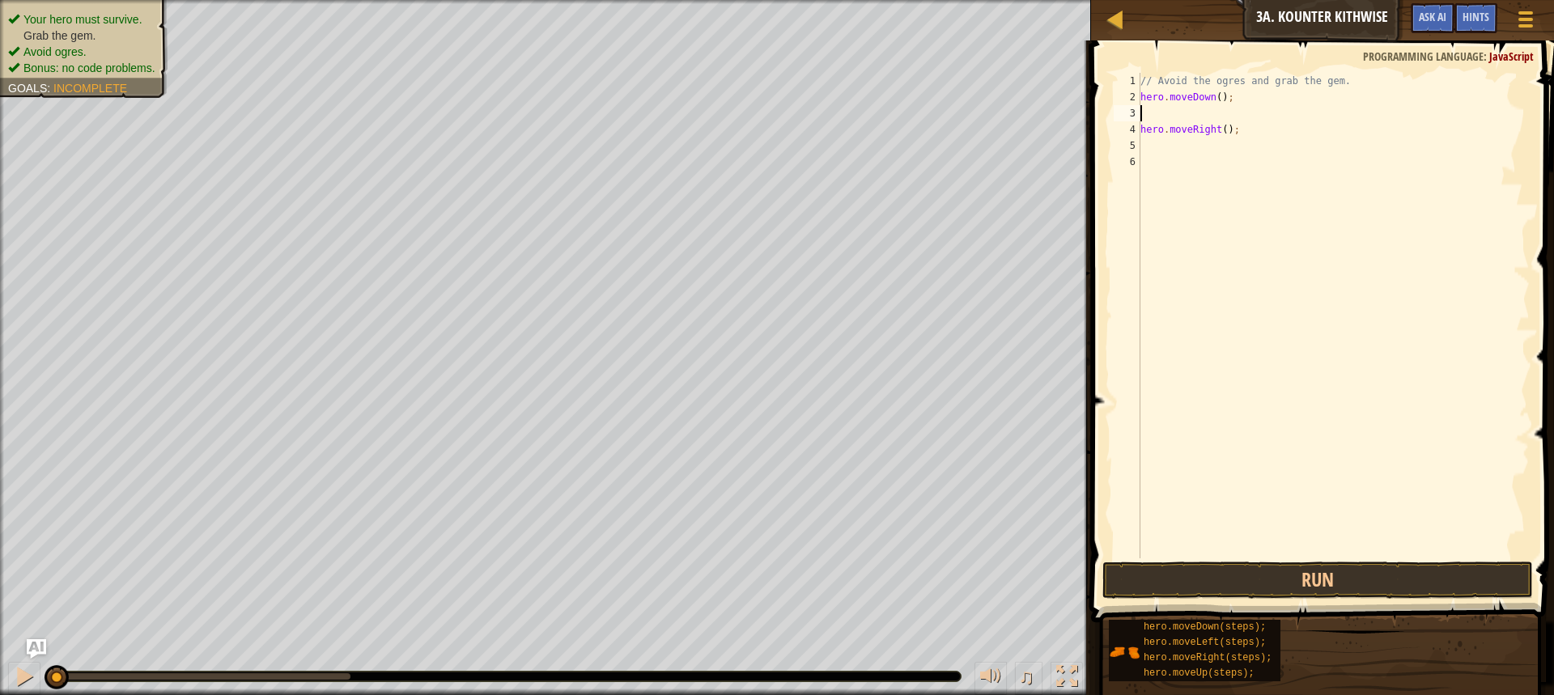
click at [1176, 117] on div "// Avoid the ogres and grab the gem. hero . moveDown ( ) ; hero . moveRight ( )…" at bounding box center [1333, 332] width 392 height 518
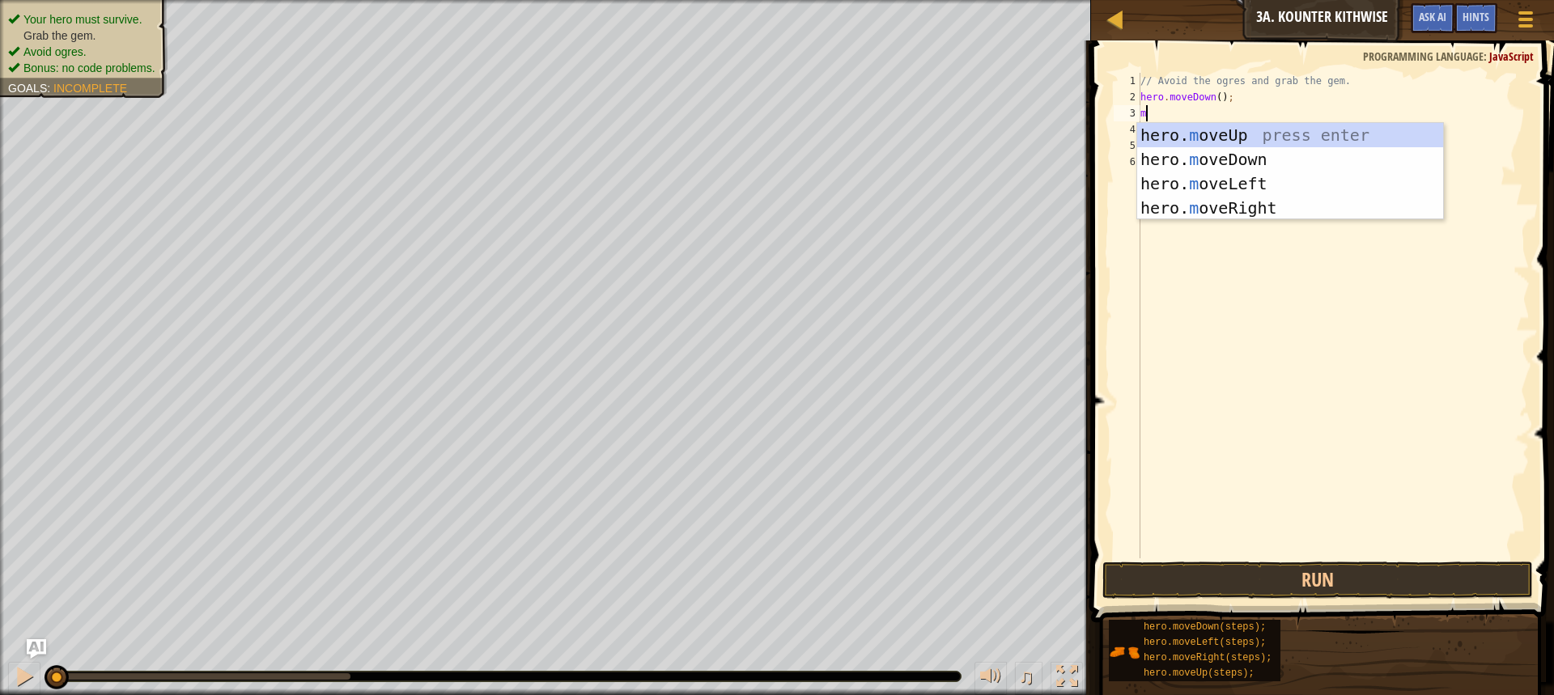
type textarea "mo"
click at [1231, 207] on div "hero. mo veUp press enter hero. mo veDown press enter hero. mo veLeft press ent…" at bounding box center [1290, 196] width 306 height 146
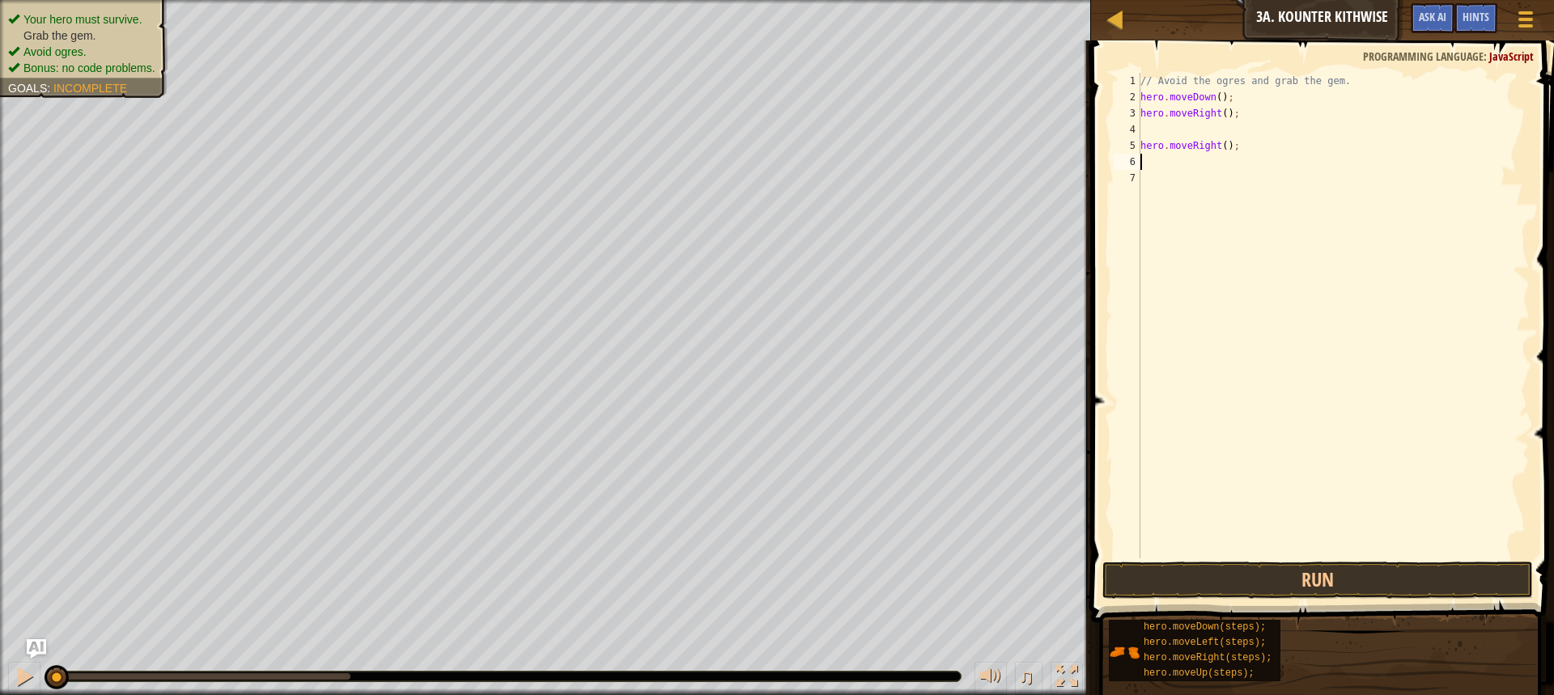
click at [1230, 154] on div "// Avoid the ogres and grab the gem. hero . moveDown ( ) ; hero . moveRight ( )…" at bounding box center [1333, 332] width 392 height 518
click at [1233, 149] on div "// Avoid the ogres and grab the gem. hero . moveDown ( ) ; hero . moveRight ( )…" at bounding box center [1333, 332] width 392 height 518
type textarea "h"
click at [1176, 127] on div "// Avoid the ogres and grab the gem. hero . moveDown ( ) ; hero . moveRight ( )…" at bounding box center [1333, 332] width 392 height 518
type textarea ","
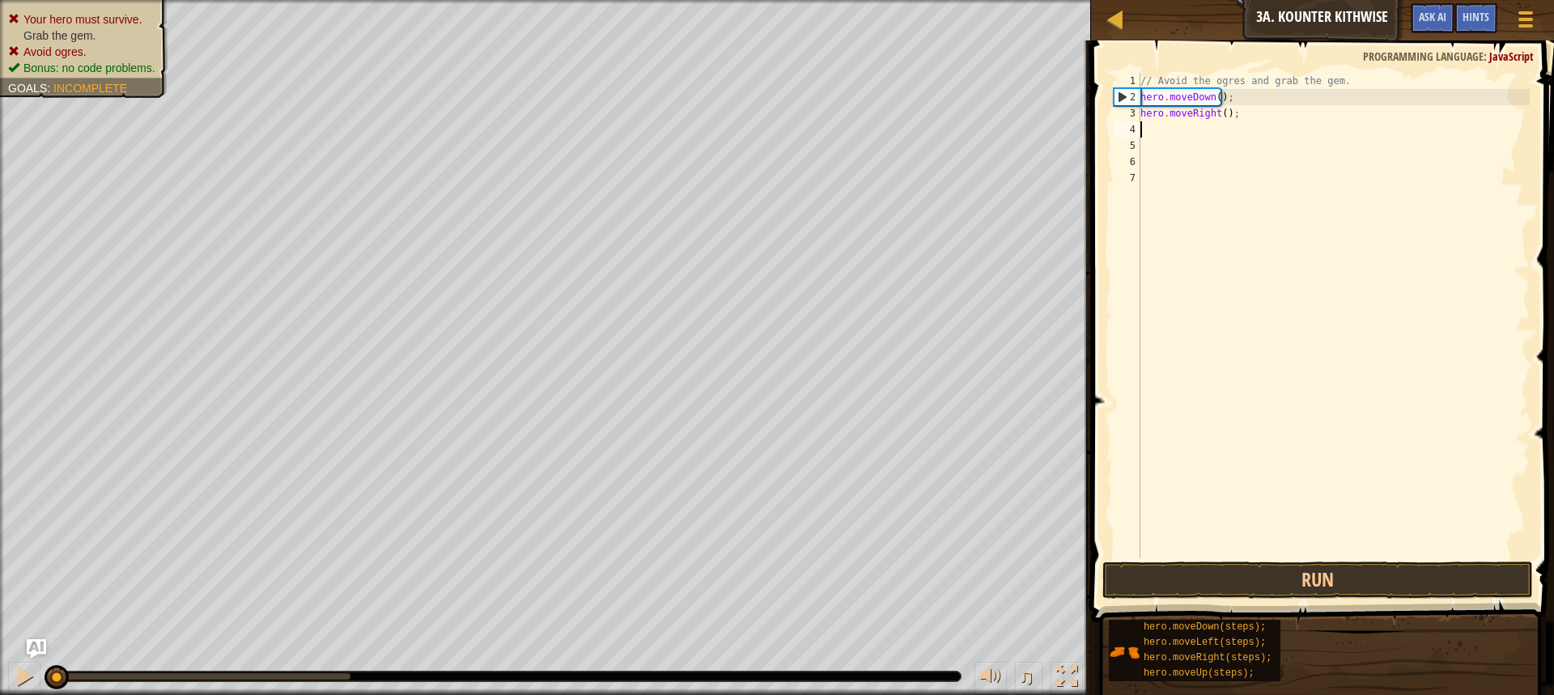
click at [1170, 131] on div "// Avoid the ogres and grab the gem. hero . moveDown ( ) ; hero . moveRight ( )…" at bounding box center [1333, 332] width 392 height 518
type textarea "m"
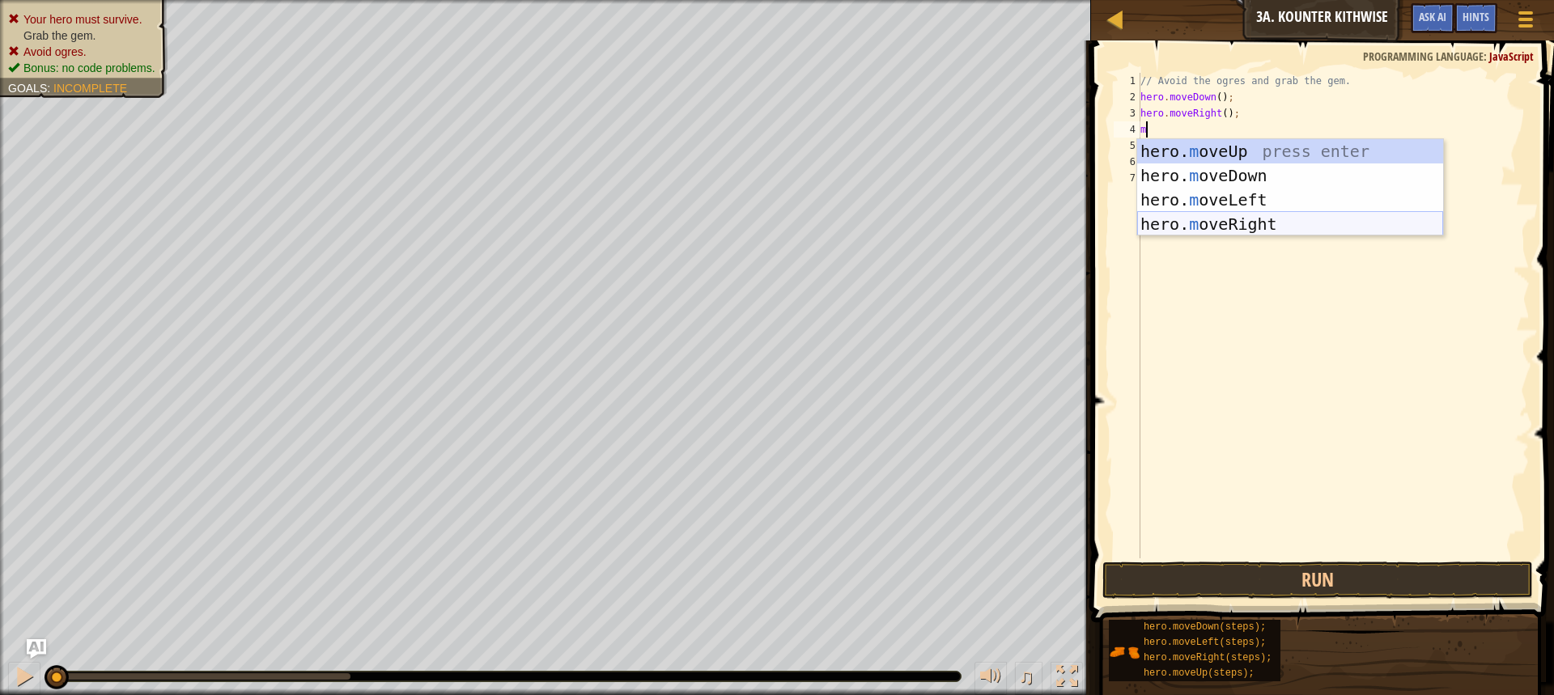
click at [1251, 212] on div "hero. m oveUp press enter hero. m oveDown press enter hero. m oveLeft press ent…" at bounding box center [1290, 212] width 306 height 146
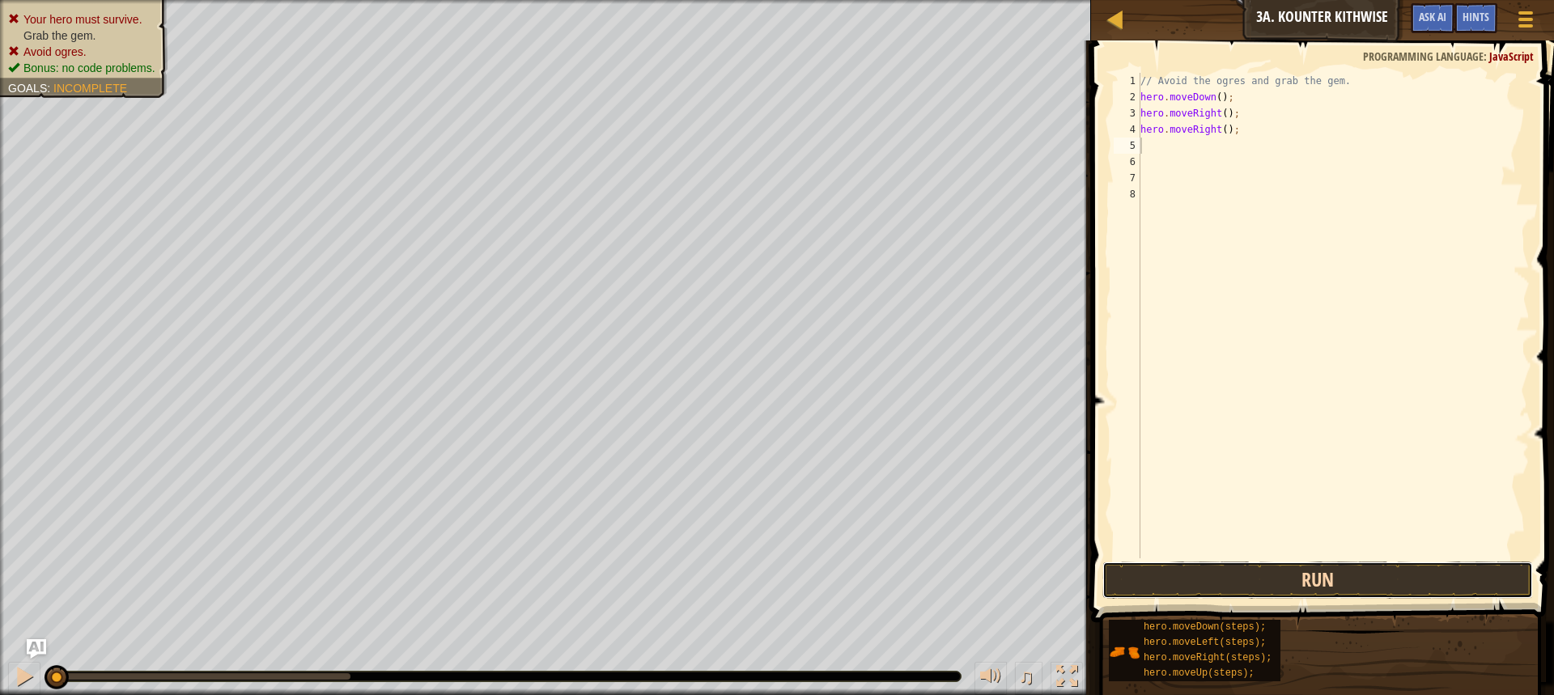
click at [1244, 577] on button "Run" at bounding box center [1317, 580] width 430 height 37
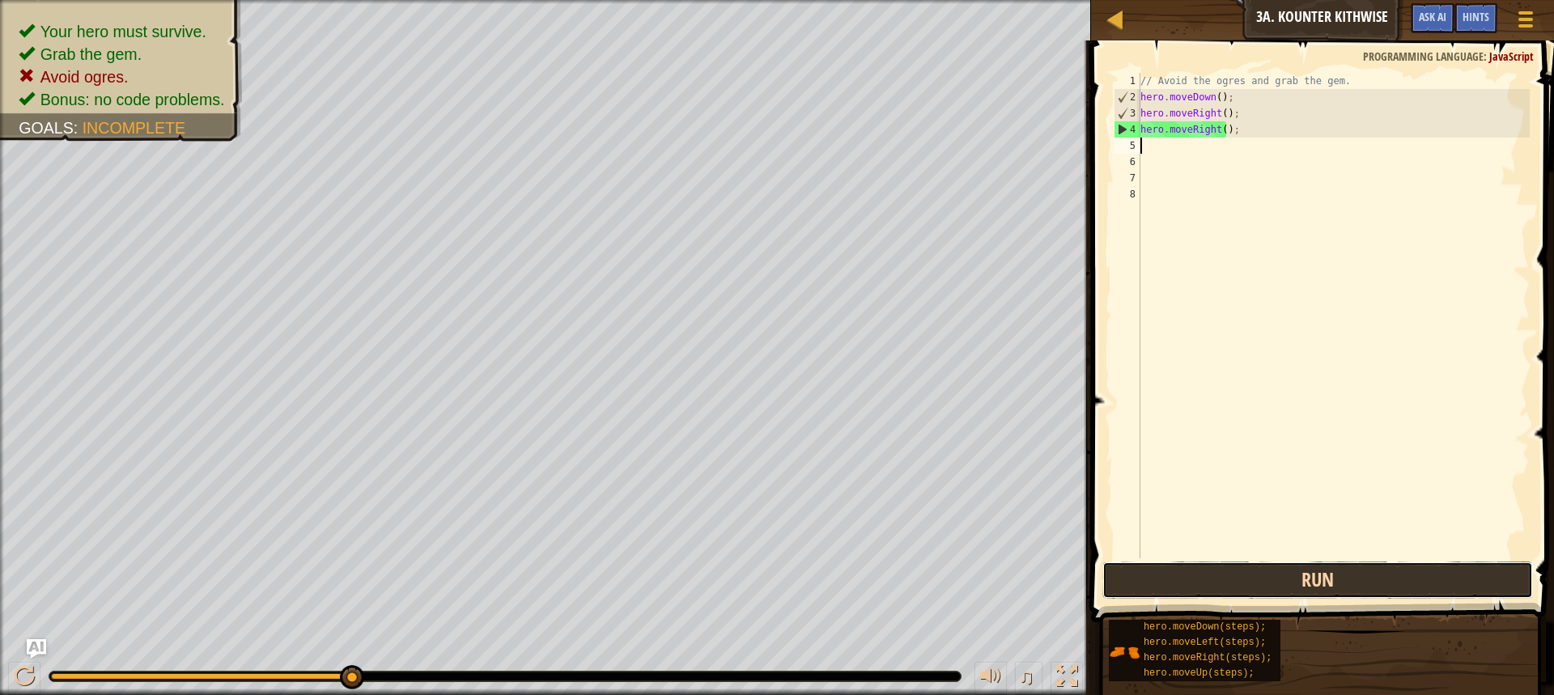
click at [1250, 578] on button "Run" at bounding box center [1317, 580] width 430 height 37
drag, startPoint x: 342, startPoint y: 672, endPoint x: 547, endPoint y: 689, distance: 205.5
click at [584, 0] on html "Map Introduction to Computer Science 3a. Kounter Kithwise Game Menu Done Hints …" at bounding box center [777, 0] width 1554 height 0
drag, startPoint x: 358, startPoint y: 678, endPoint x: 392, endPoint y: 714, distance: 49.2
click at [392, 0] on html "Map Introduction to Computer Science 3a. Kounter Kithwise Game Menu Done Hints …" at bounding box center [777, 0] width 1554 height 0
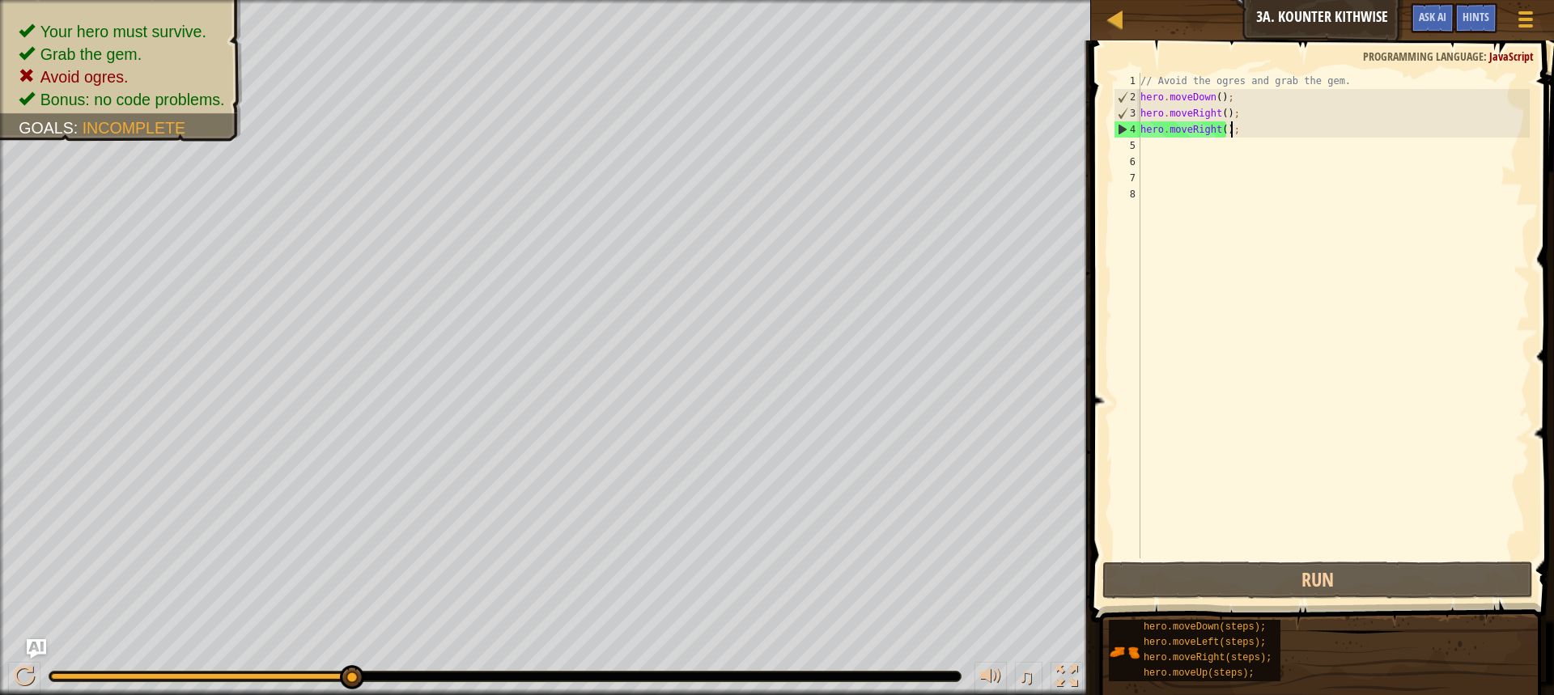
click at [1238, 137] on div "// Avoid the ogres and grab the gem. hero . moveDown ( ) ; hero . moveRight ( )…" at bounding box center [1333, 332] width 392 height 518
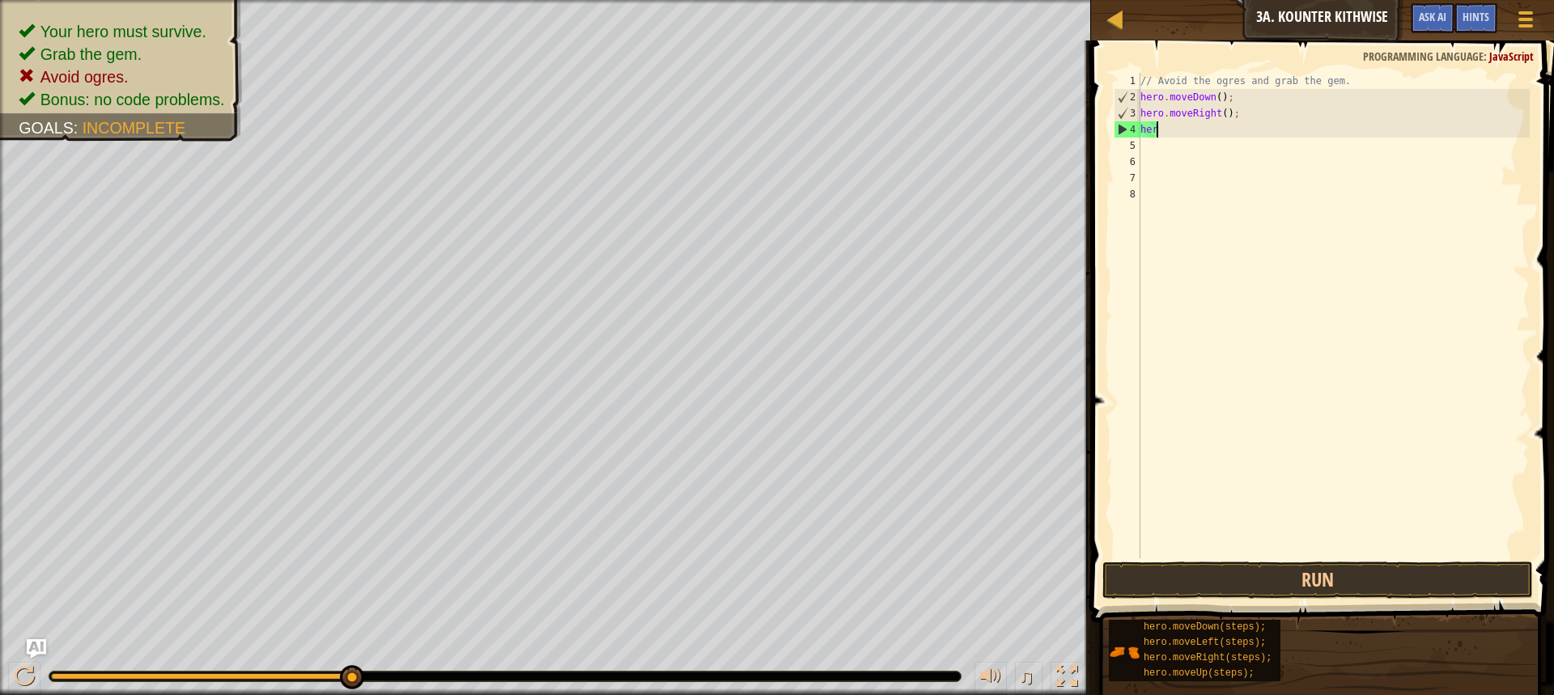
type textarea "h"
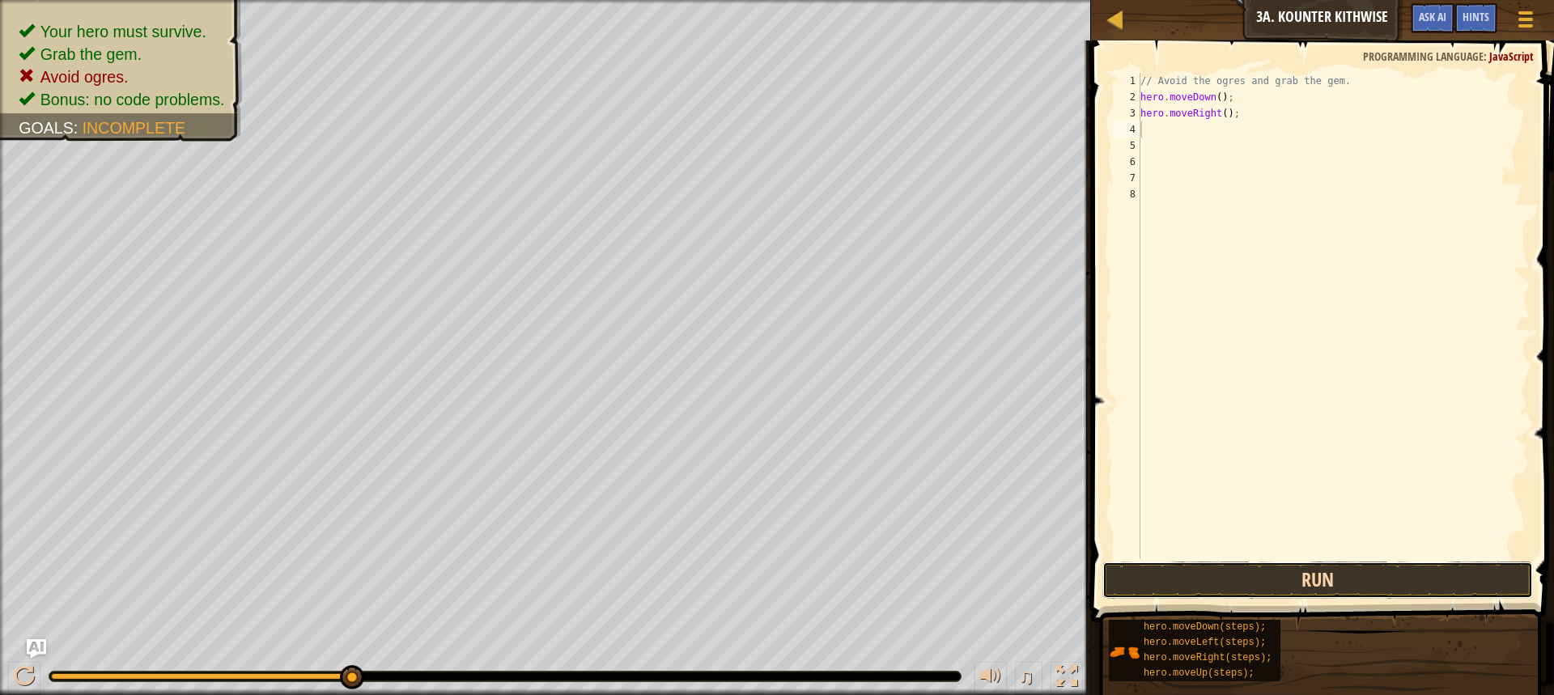
click at [1270, 575] on button "Run" at bounding box center [1317, 580] width 430 height 37
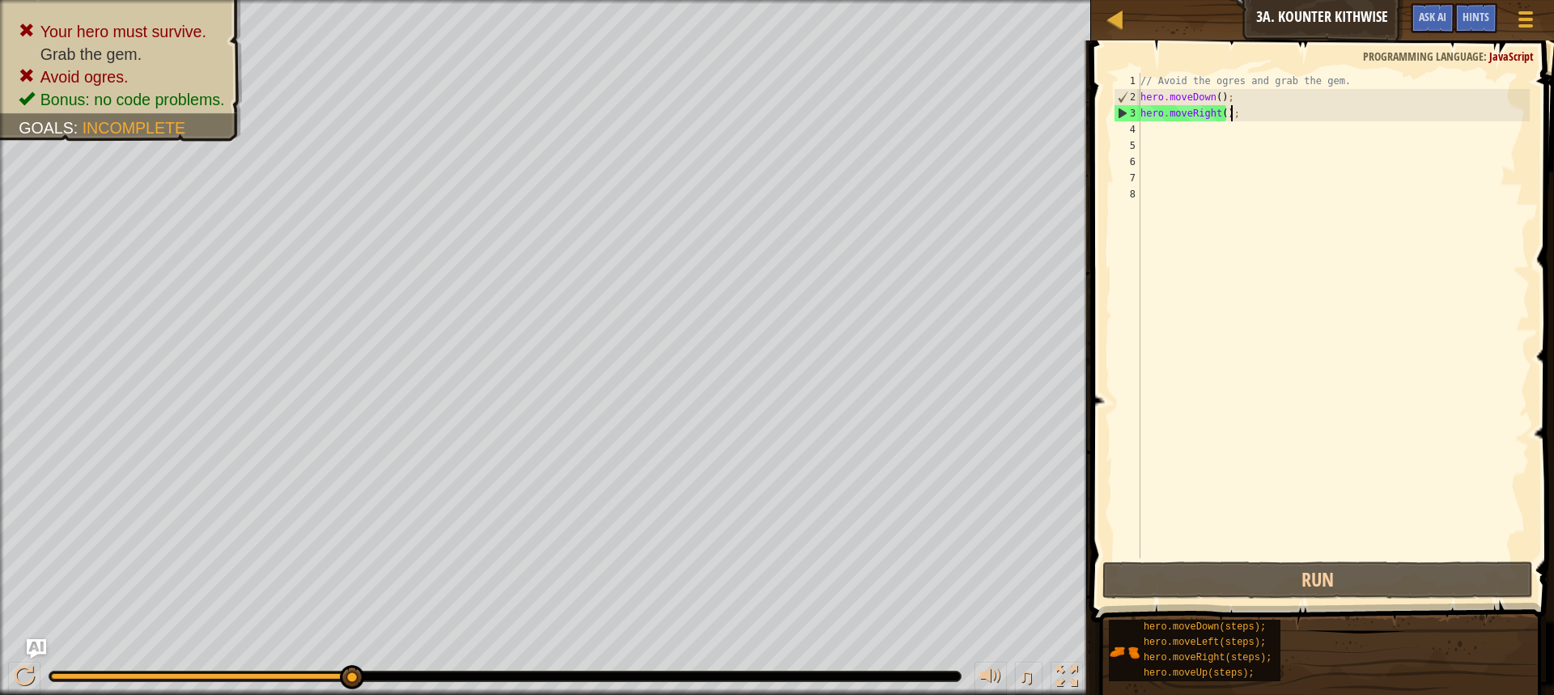
click at [1237, 119] on div "// Avoid the ogres and grab the gem. hero . moveDown ( ) ; hero . moveRight ( )…" at bounding box center [1333, 332] width 392 height 518
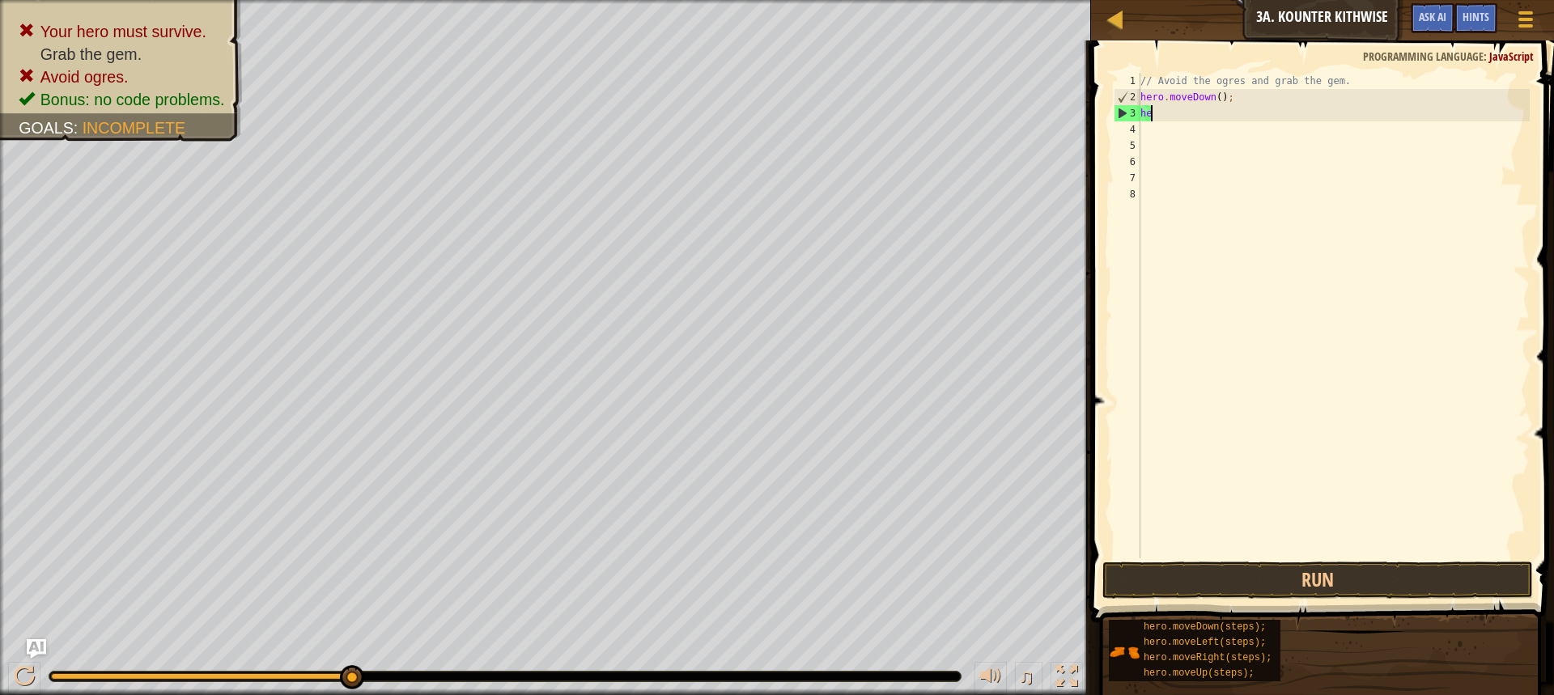
type textarea "h"
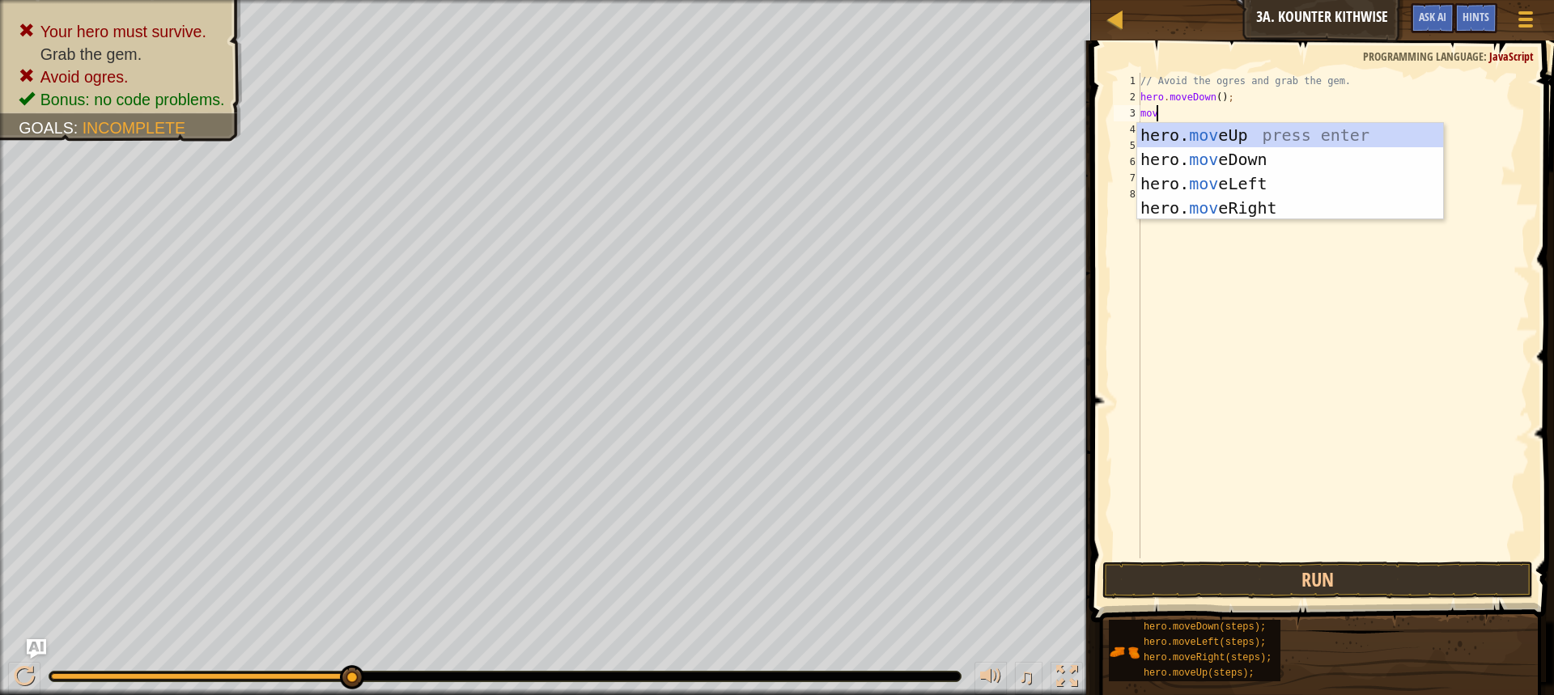
type textarea "move"
click at [1256, 150] on div "hero. move Up press enter hero. move Down press enter hero. move Left press ent…" at bounding box center [1290, 196] width 306 height 146
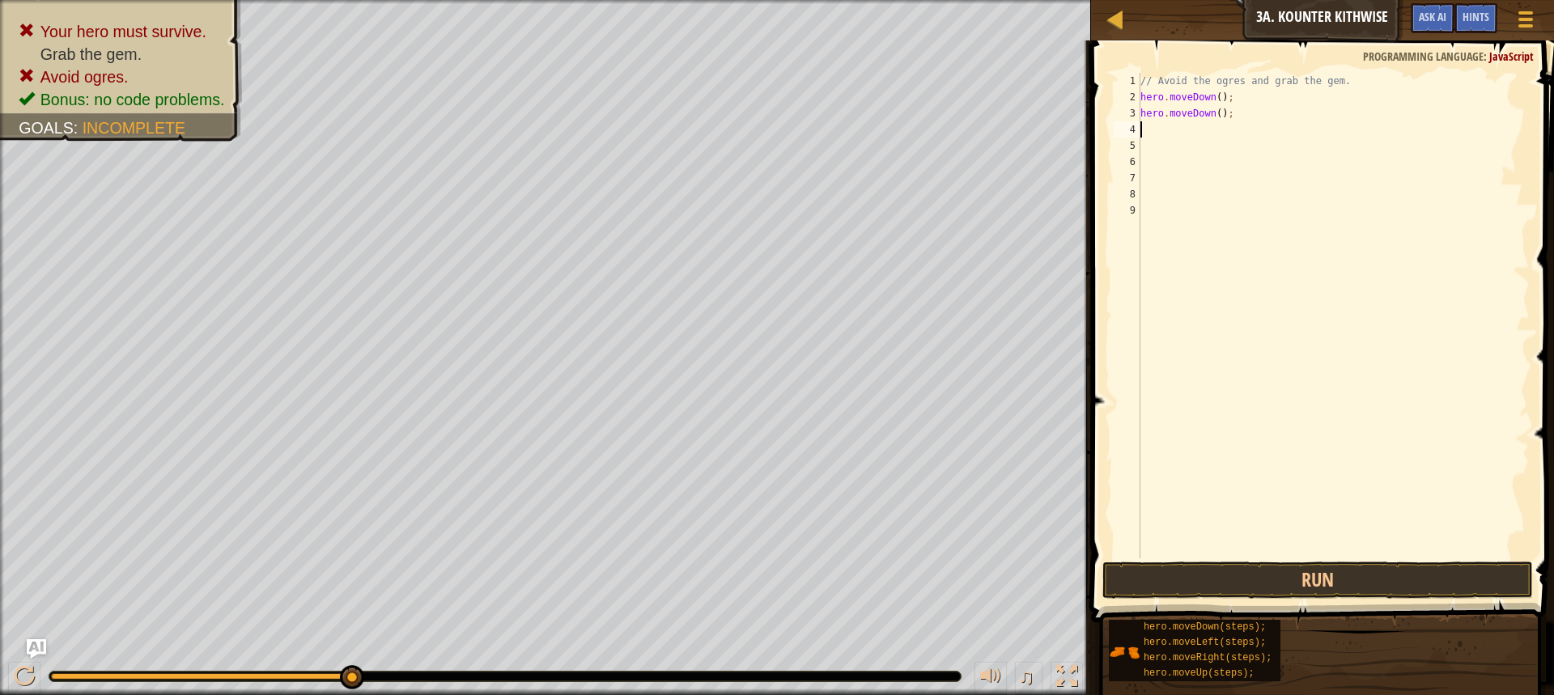
scroll to position [7, 0]
click at [1297, 570] on button "Run" at bounding box center [1317, 580] width 430 height 37
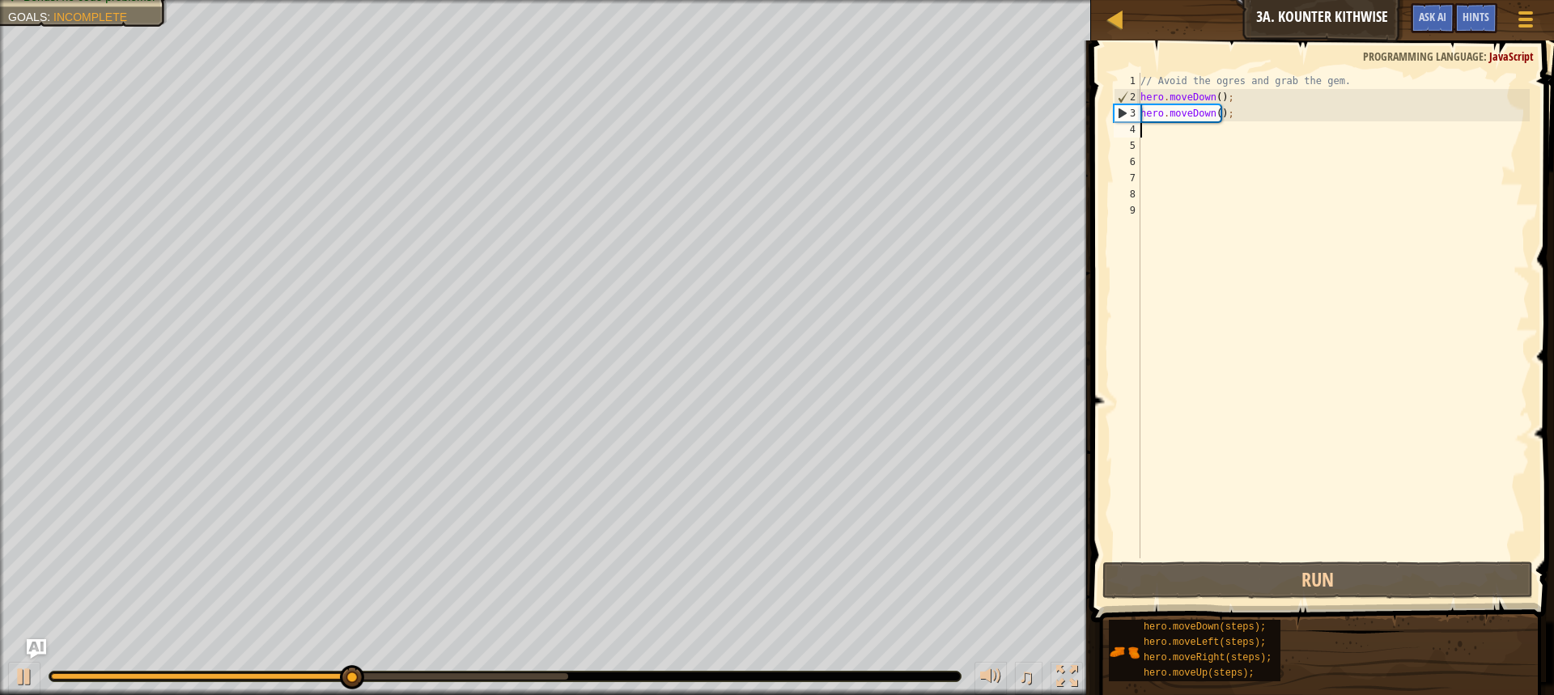
click at [1183, 135] on div "// Avoid the ogres and grab the gem. hero . moveDown ( ) ; hero . moveDown ( ) ;" at bounding box center [1333, 332] width 392 height 518
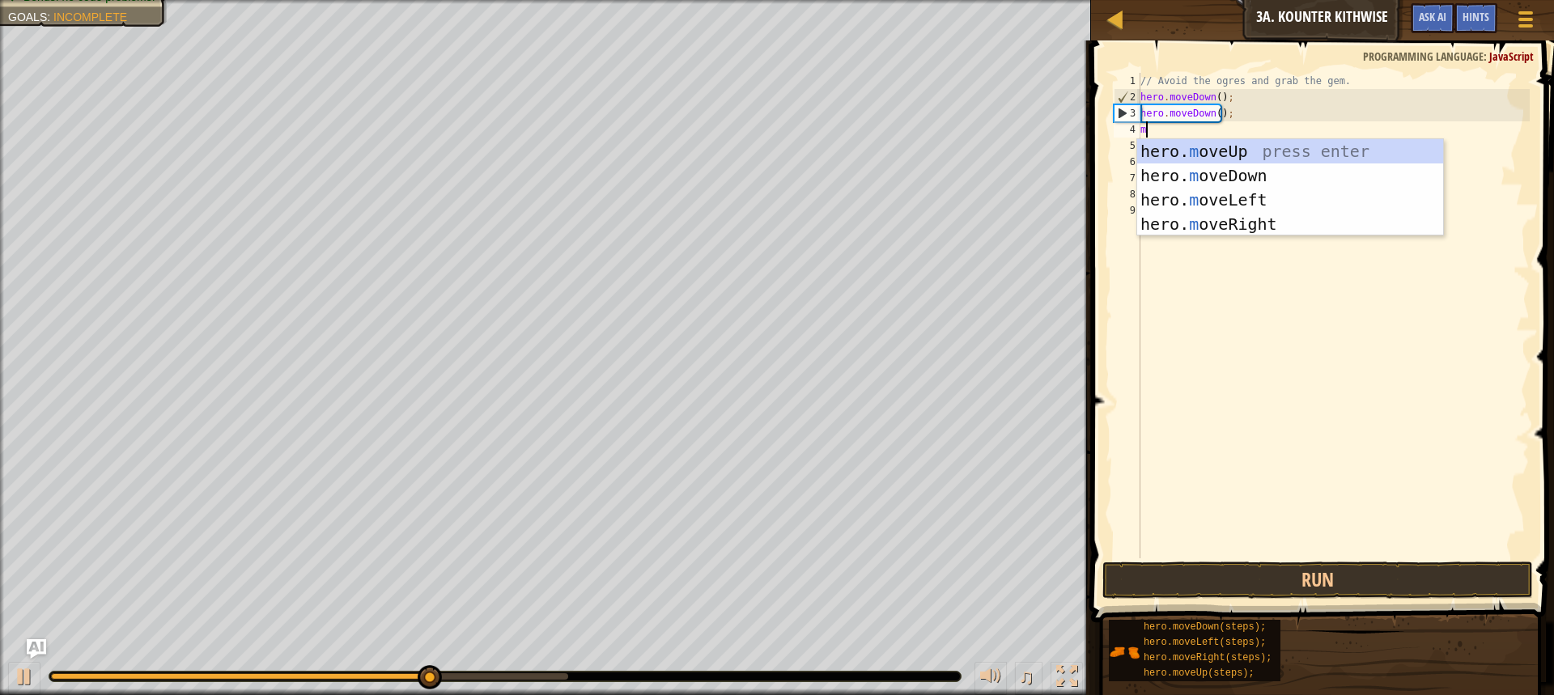
type textarea "mo"
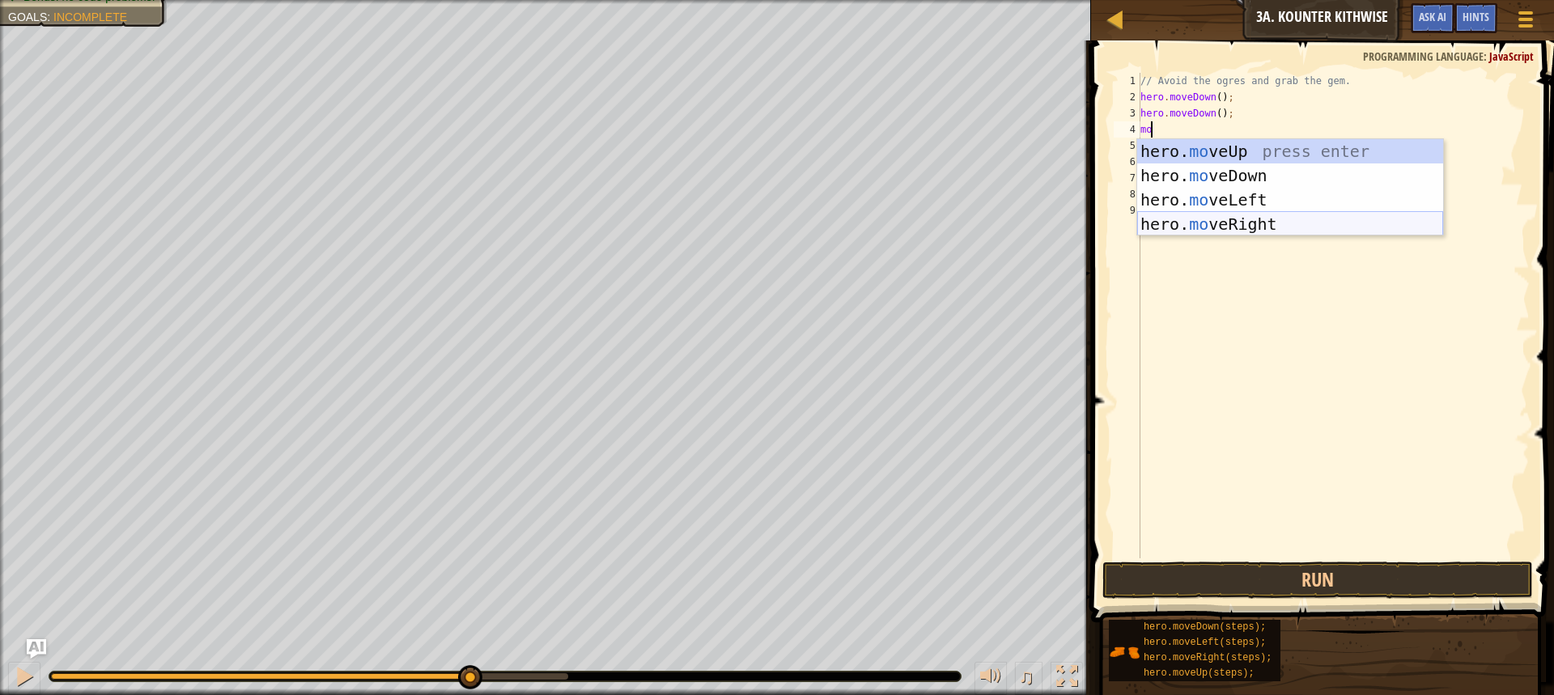
click at [1197, 223] on div "hero. mo veUp press enter hero. mo veDown press enter hero. mo veLeft press ent…" at bounding box center [1290, 212] width 306 height 146
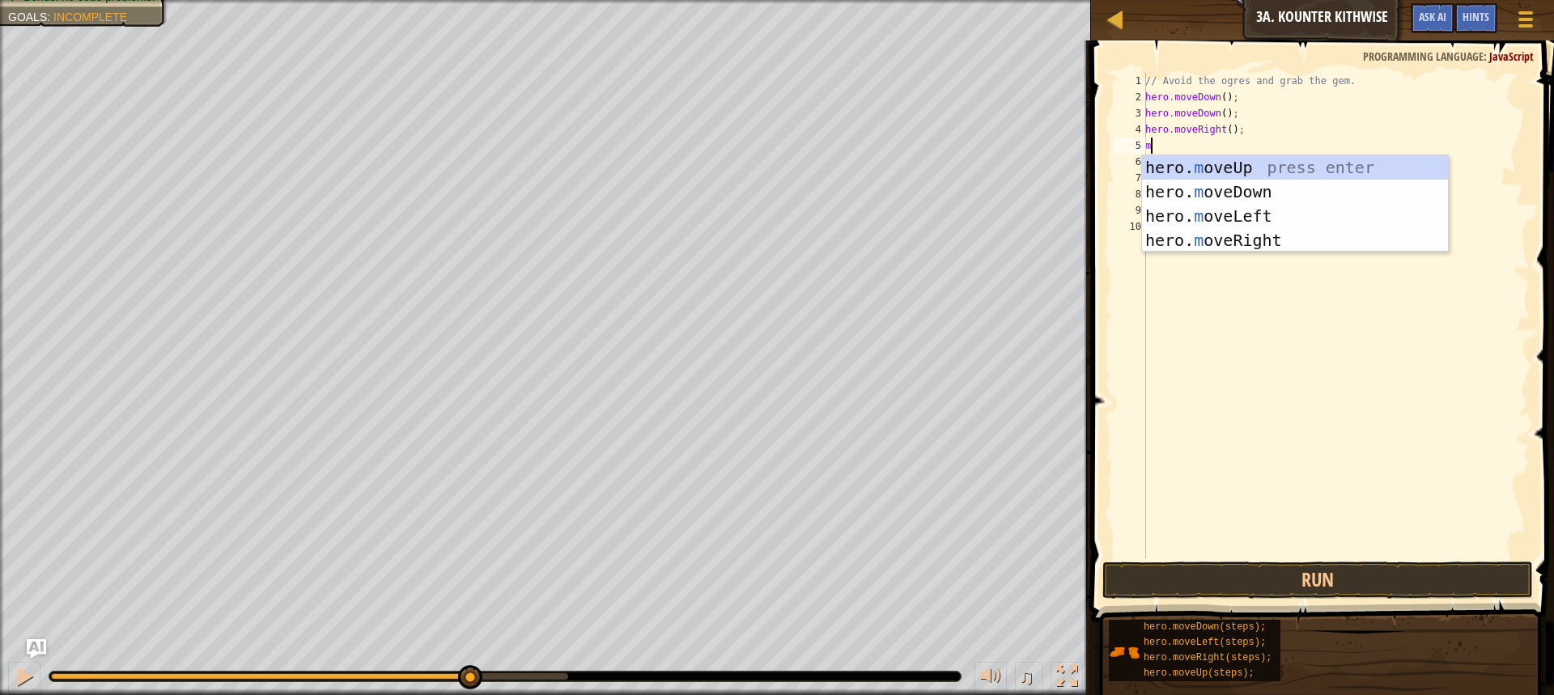
type textarea "mo"
click at [1176, 165] on div "hero. mo veUp press enter hero. mo veDown press enter hero. mo veLeft press ent…" at bounding box center [1295, 228] width 306 height 146
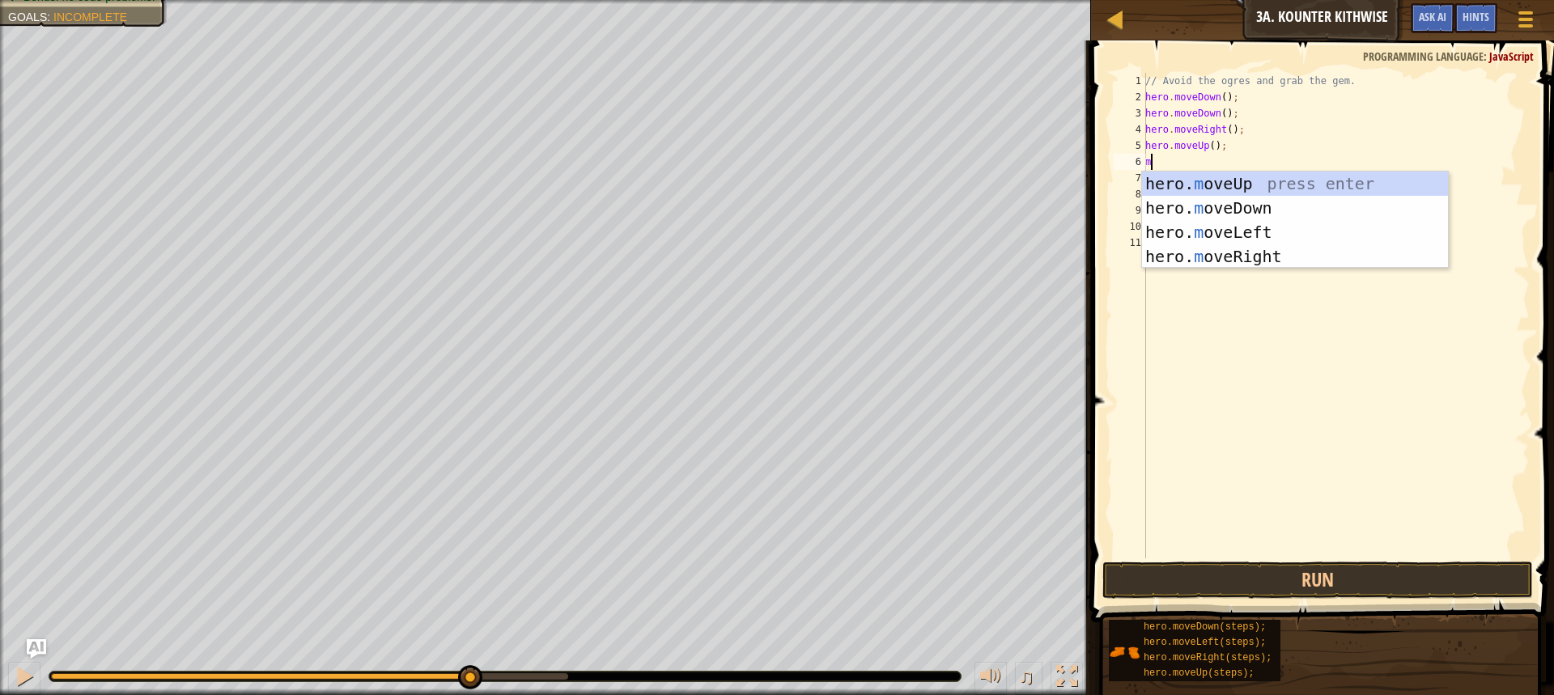
type textarea "mo"
click at [1212, 257] on div "hero. mo veUp press enter hero. mo veDown press enter hero. mo veLeft press ent…" at bounding box center [1295, 245] width 306 height 146
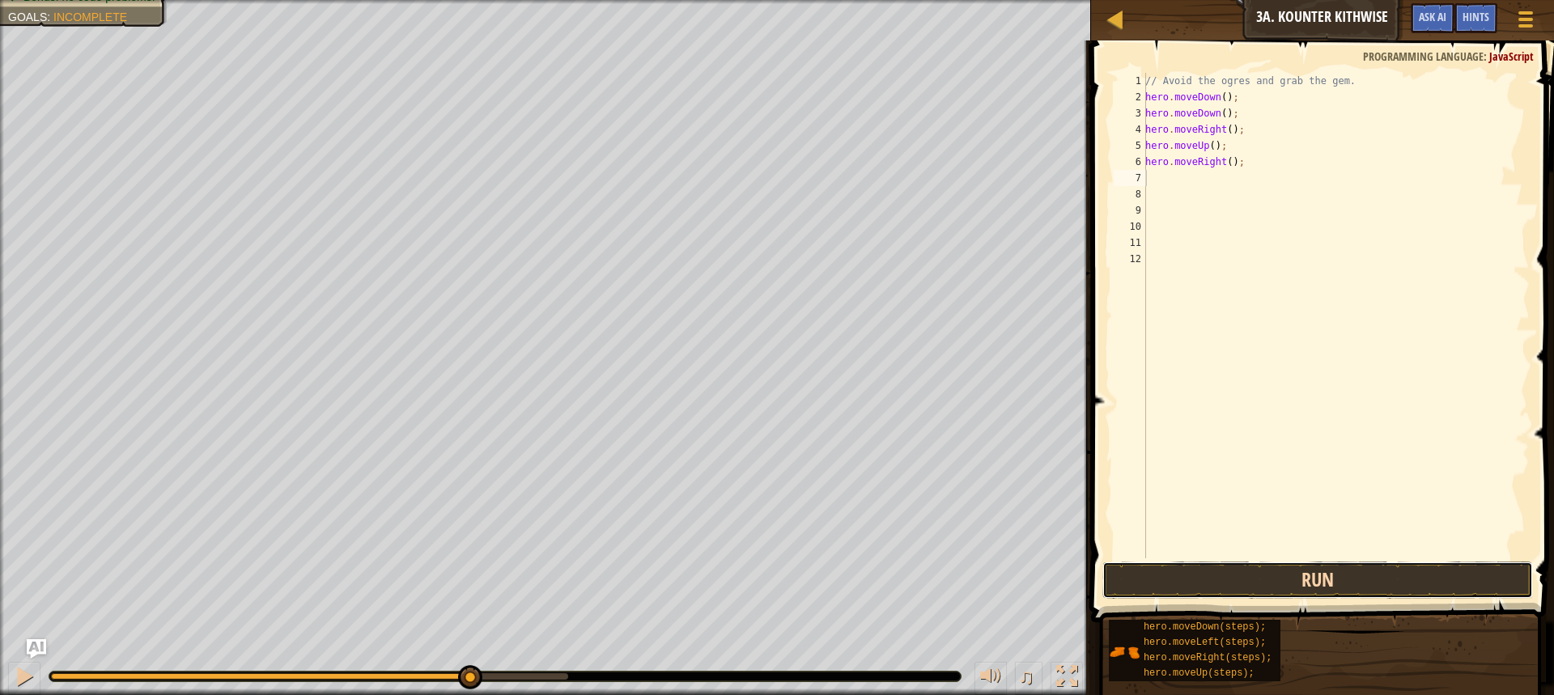
click at [1176, 570] on button "Run" at bounding box center [1317, 580] width 430 height 37
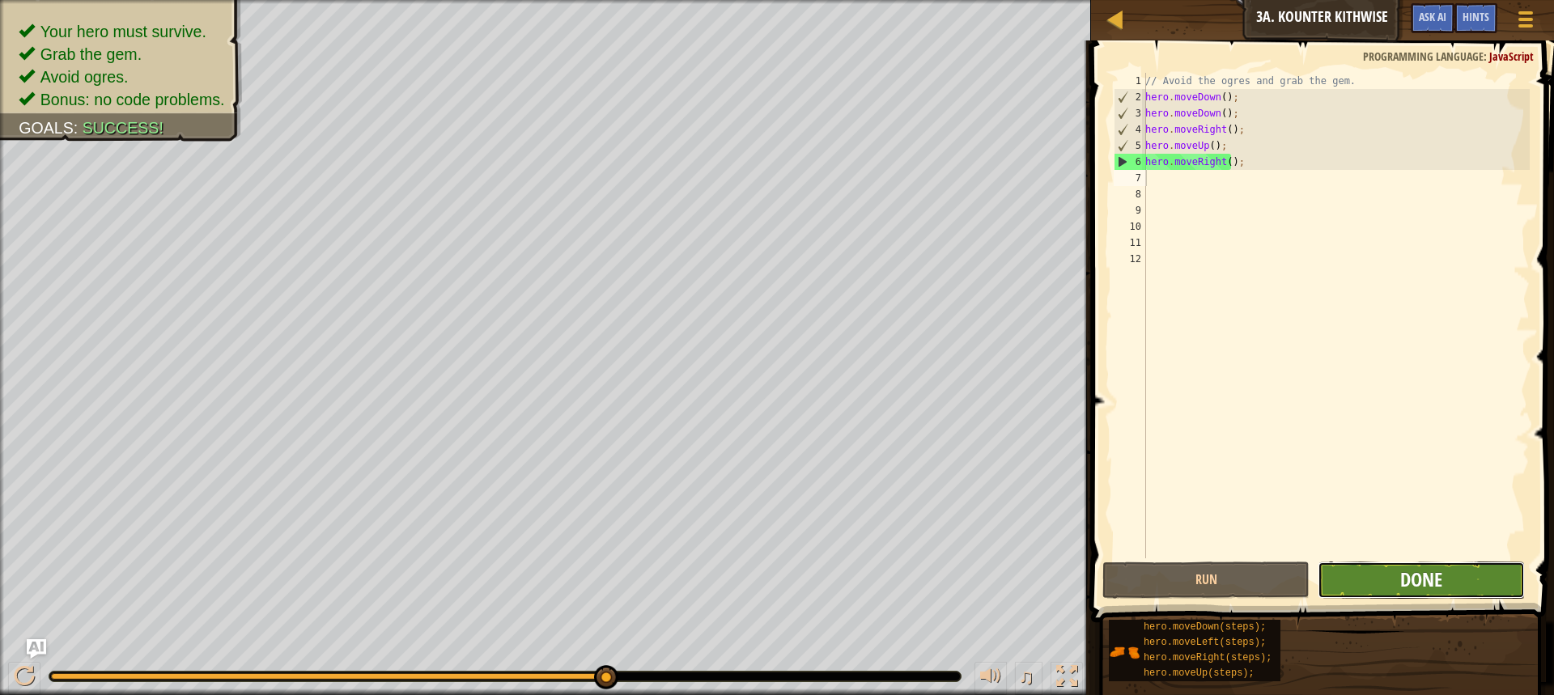
click at [1410, 576] on span "Done" at bounding box center [1421, 579] width 42 height 26
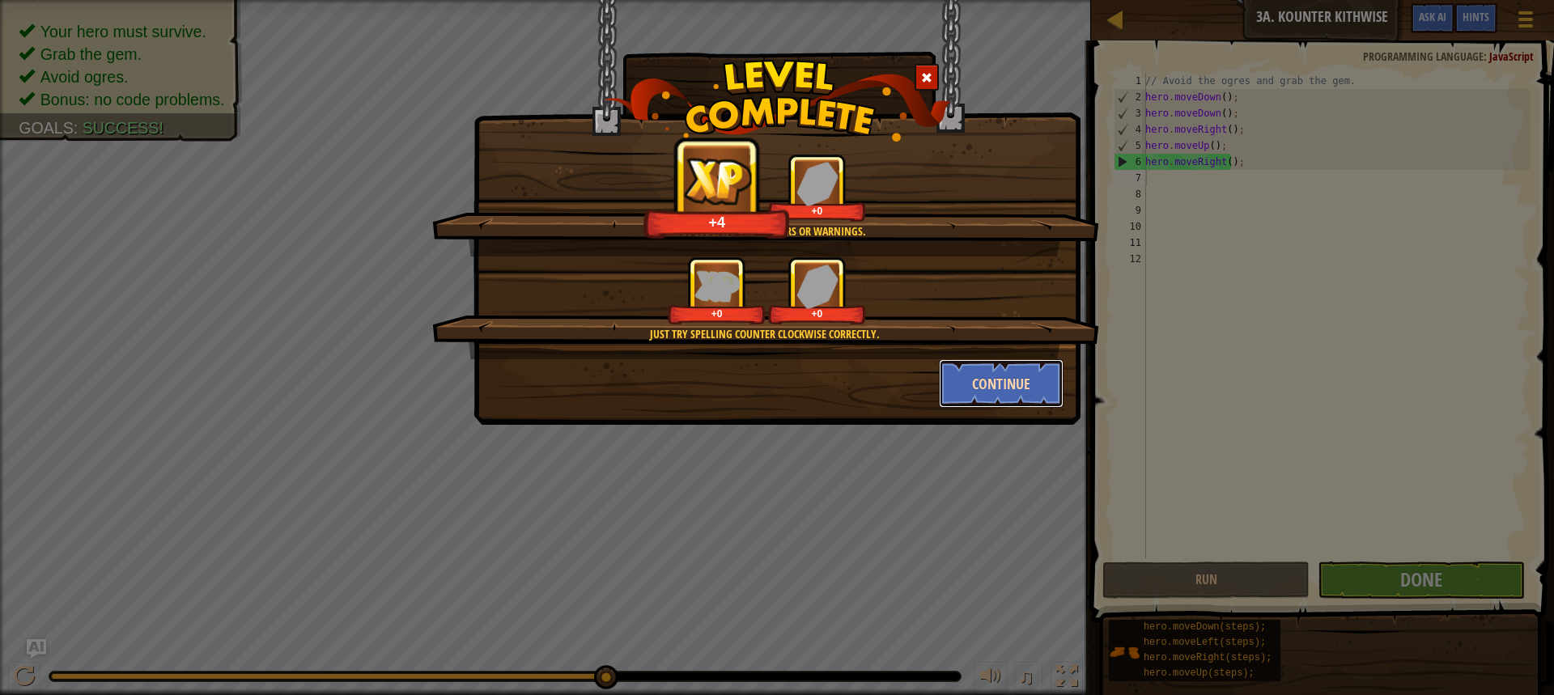
click at [1026, 392] on button "Continue" at bounding box center [1001, 383] width 125 height 49
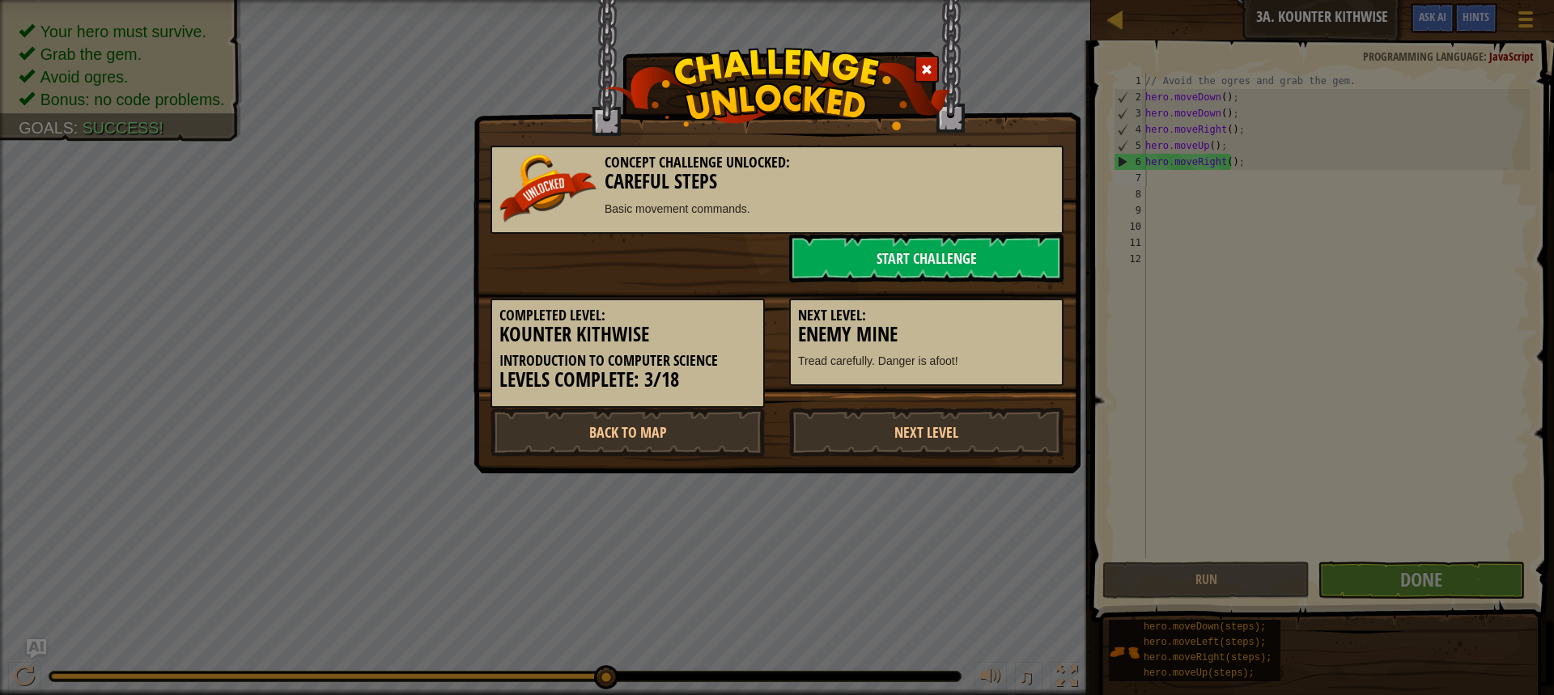
click at [1045, 353] on div "Completed Level: Kounter Kithwise Introduction to Computer Science Levels Compl…" at bounding box center [776, 344] width 597 height 125
click at [1006, 247] on link "Start Challenge" at bounding box center [926, 258] width 274 height 49
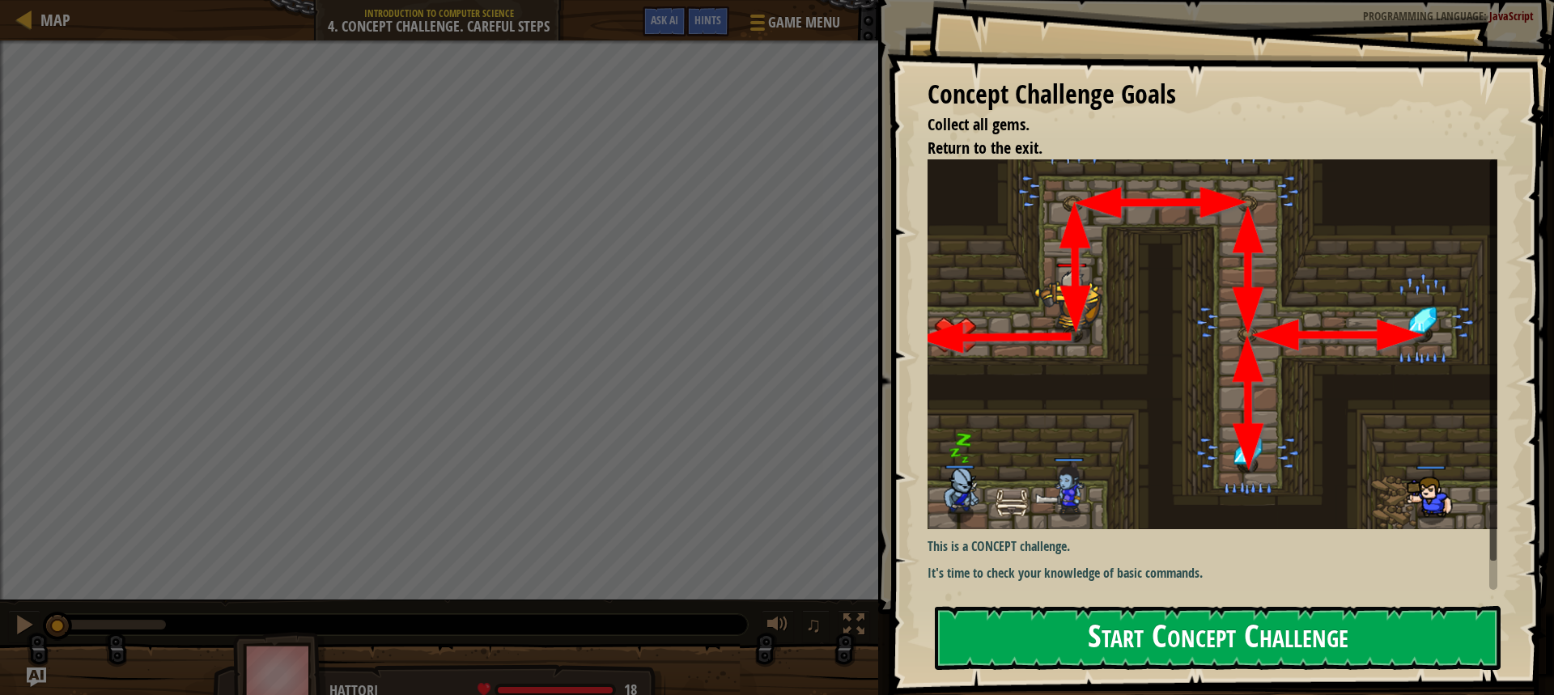
click at [1155, 637] on button "Start Concept Challenge" at bounding box center [1218, 638] width 566 height 64
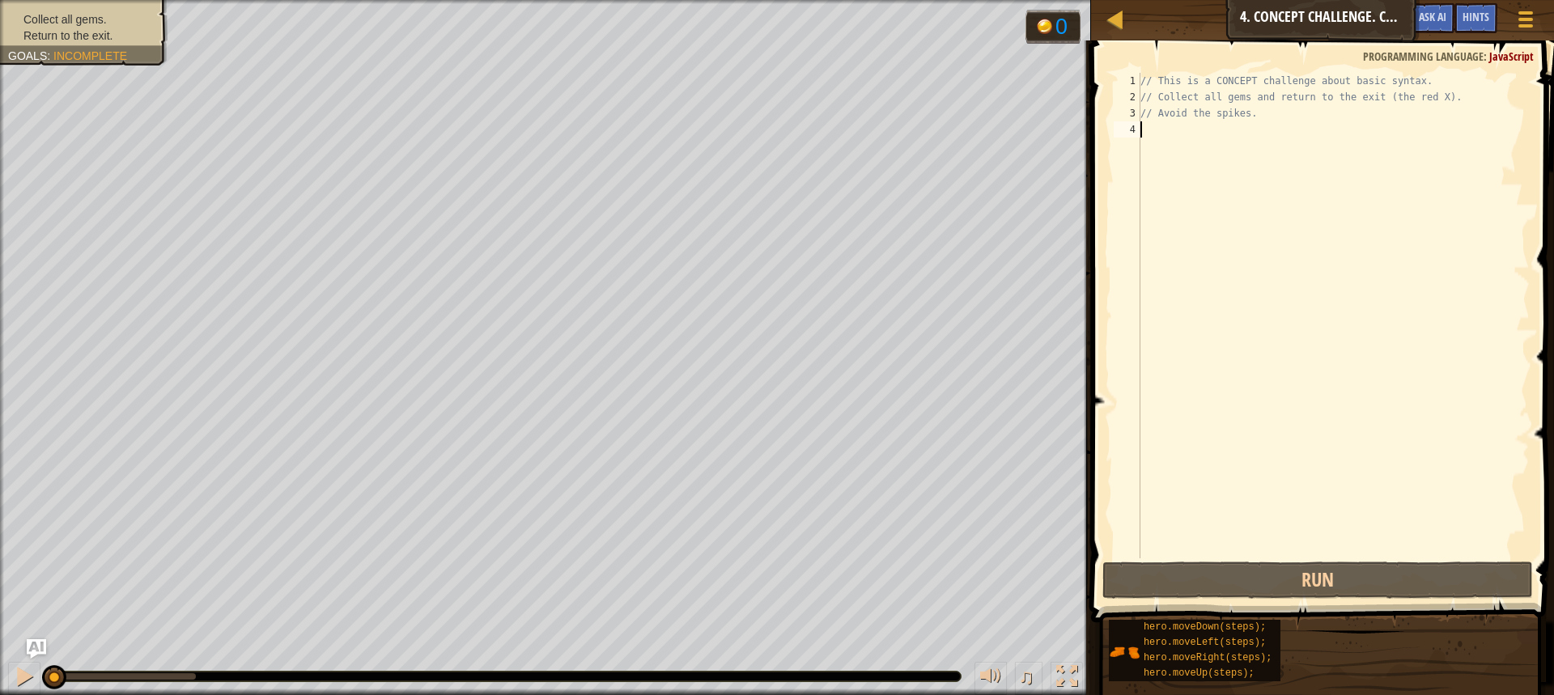
click at [1172, 136] on div "// This is a CONCEPT challenge about basic syntax. // Collect all gems and retu…" at bounding box center [1333, 332] width 392 height 518
type textarea "m"
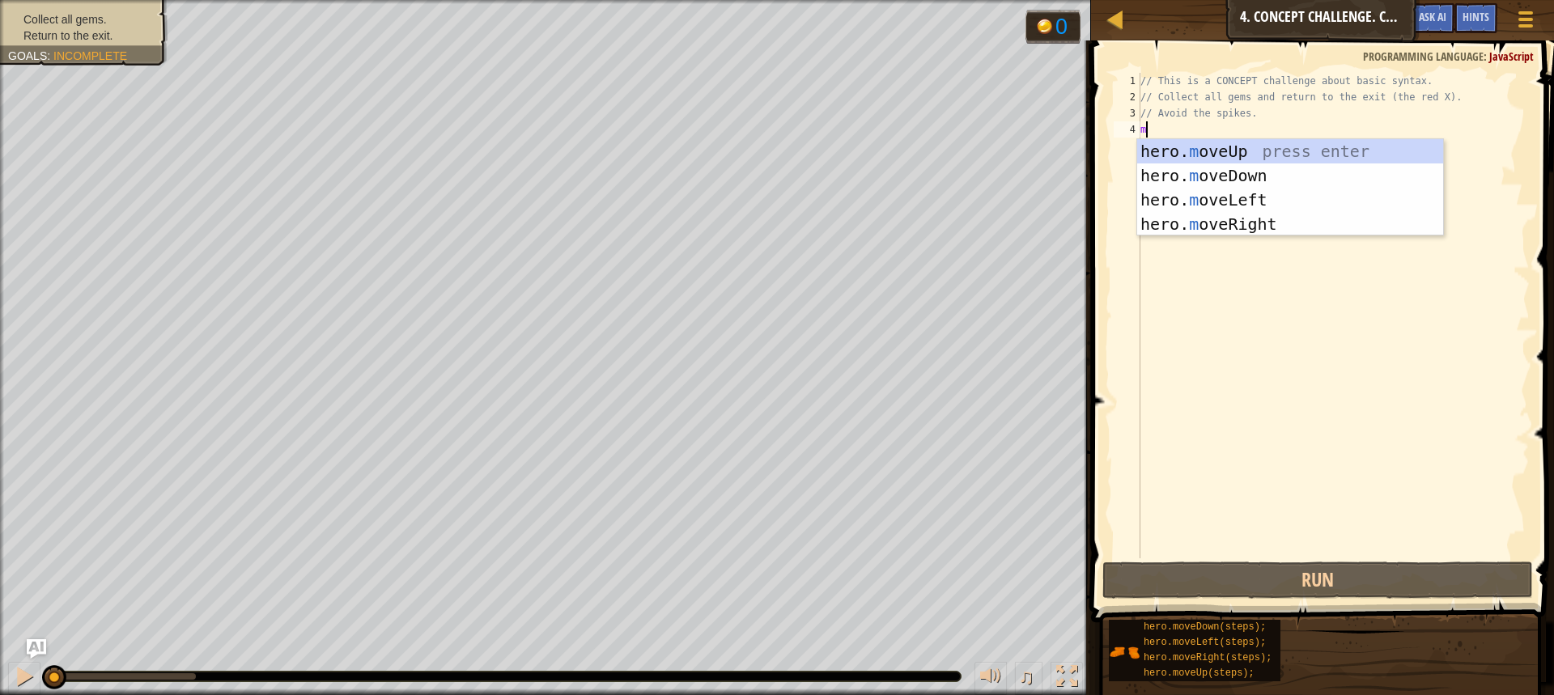
scroll to position [7, 0]
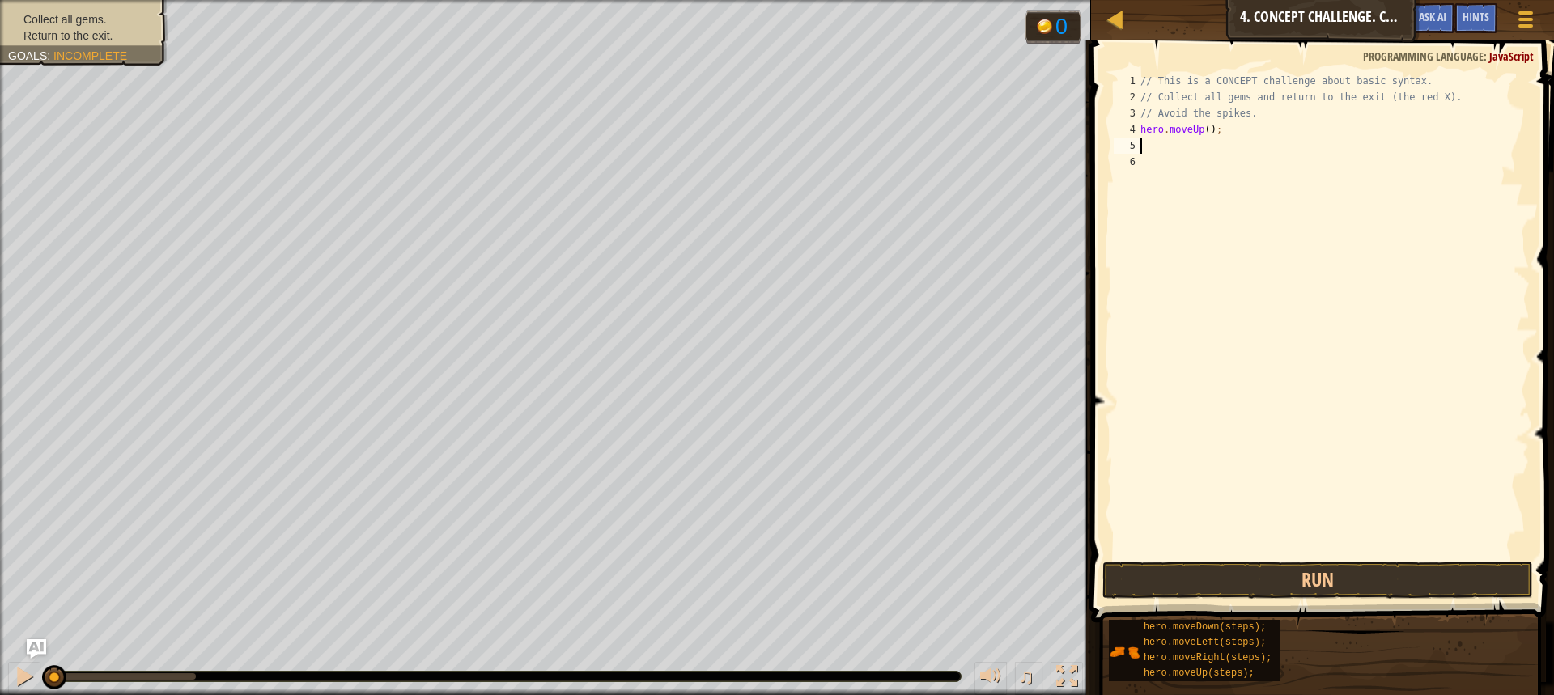
type textarea "m"
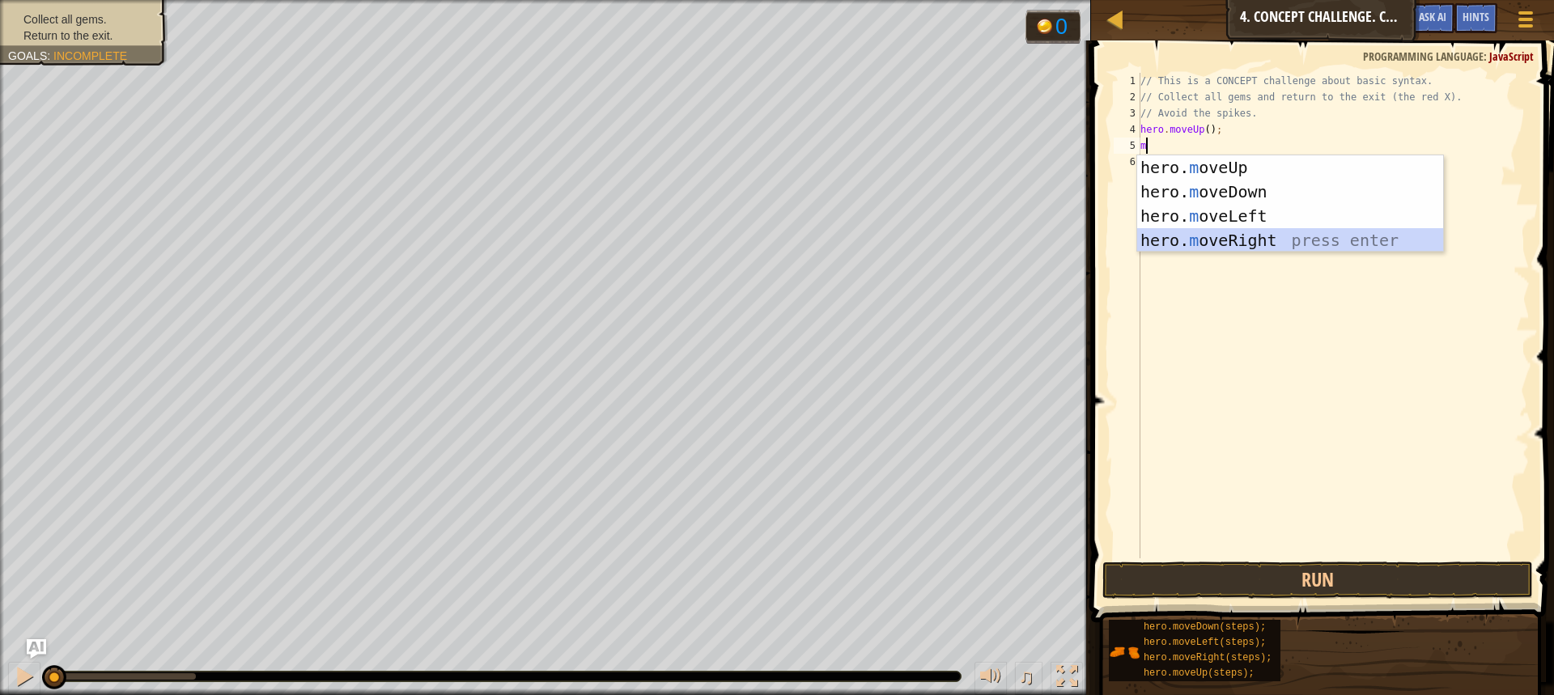
click at [1254, 238] on div "hero. m oveUp press enter hero. m oveDown press enter hero. m oveLeft press ent…" at bounding box center [1290, 228] width 306 height 146
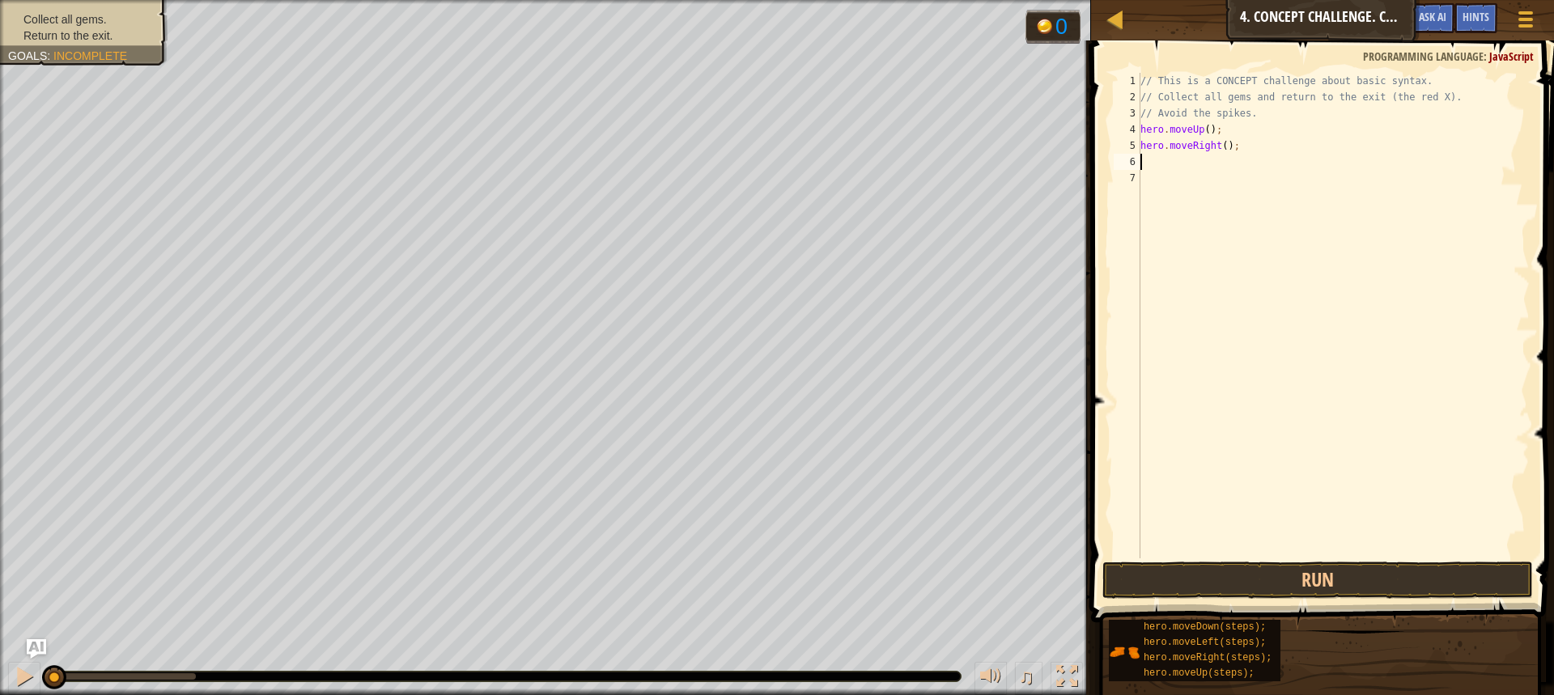
type textarea "m"
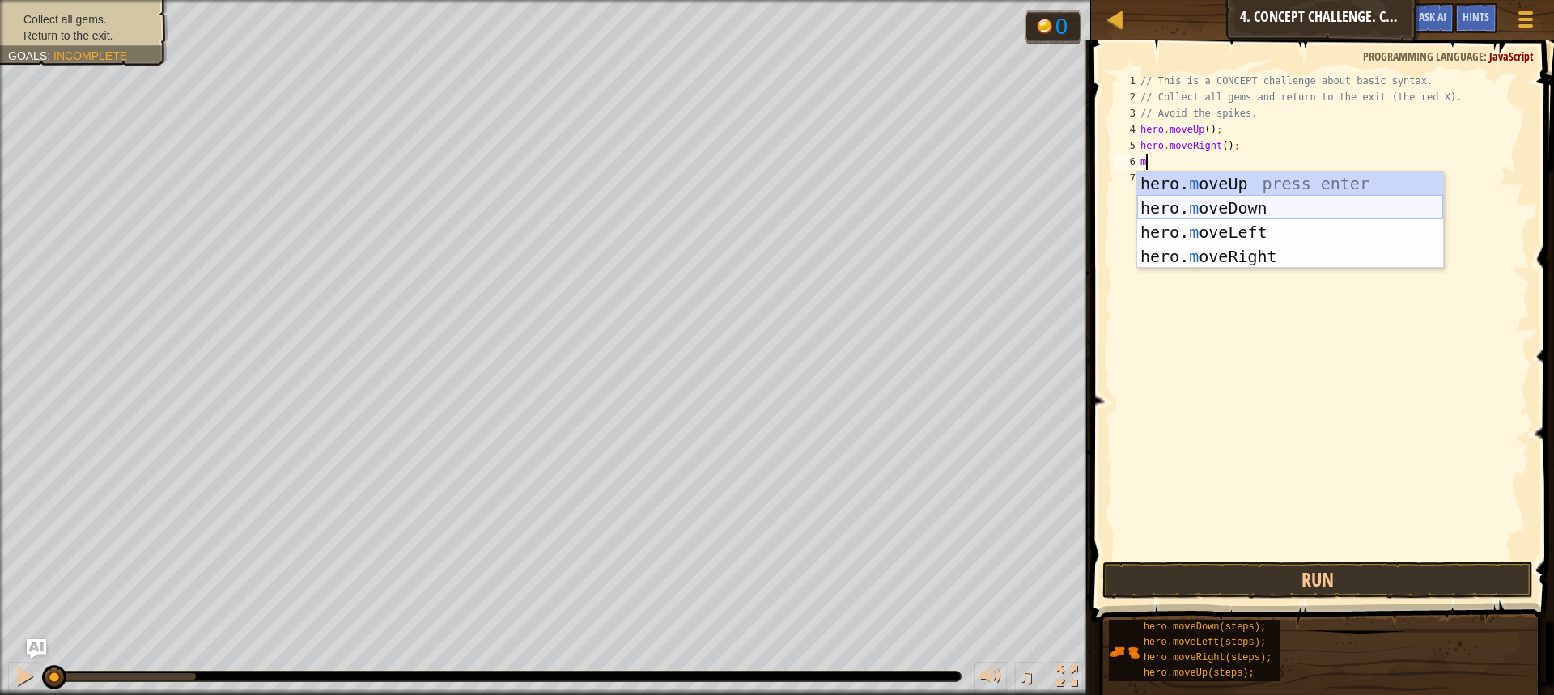
click at [1219, 208] on div "hero. m oveUp press enter hero. m oveDown press enter hero. m oveLeft press ent…" at bounding box center [1290, 245] width 306 height 146
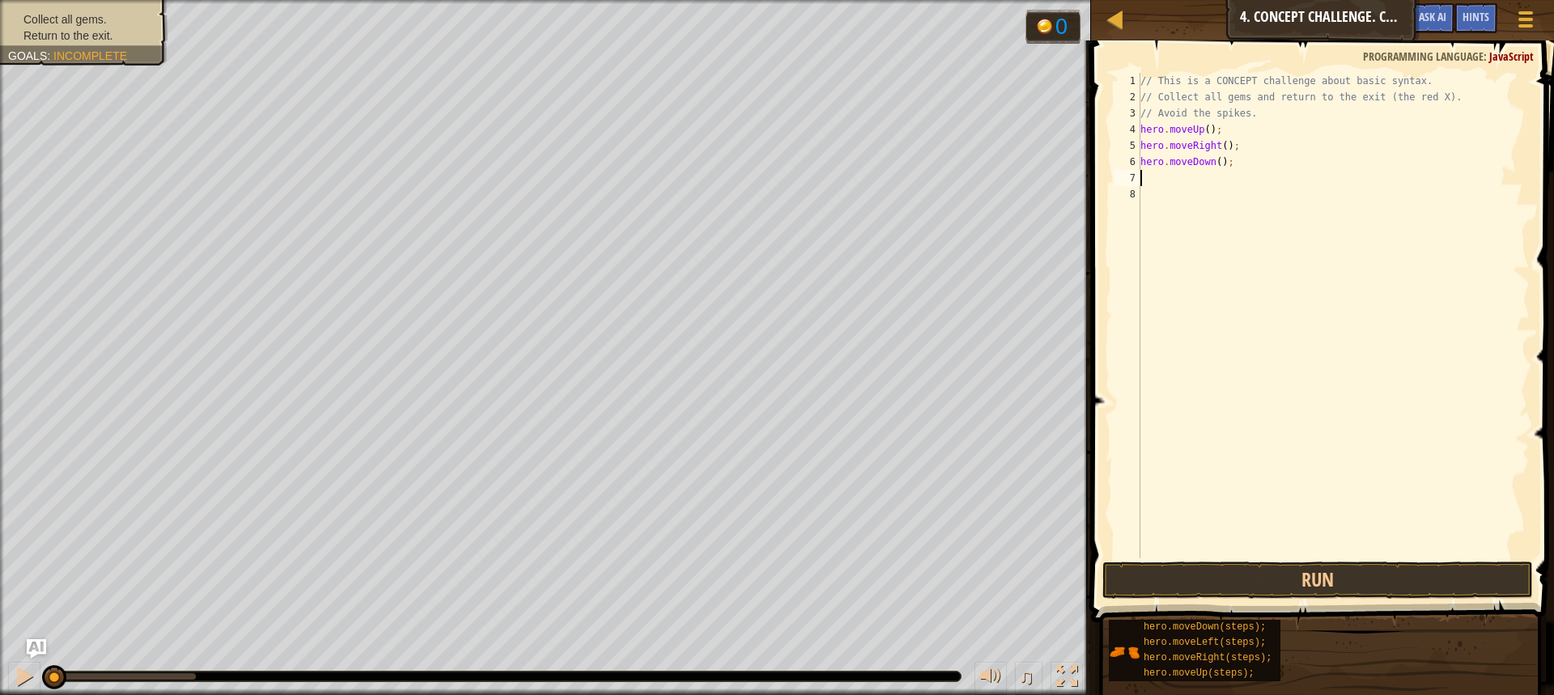
type textarea "m"
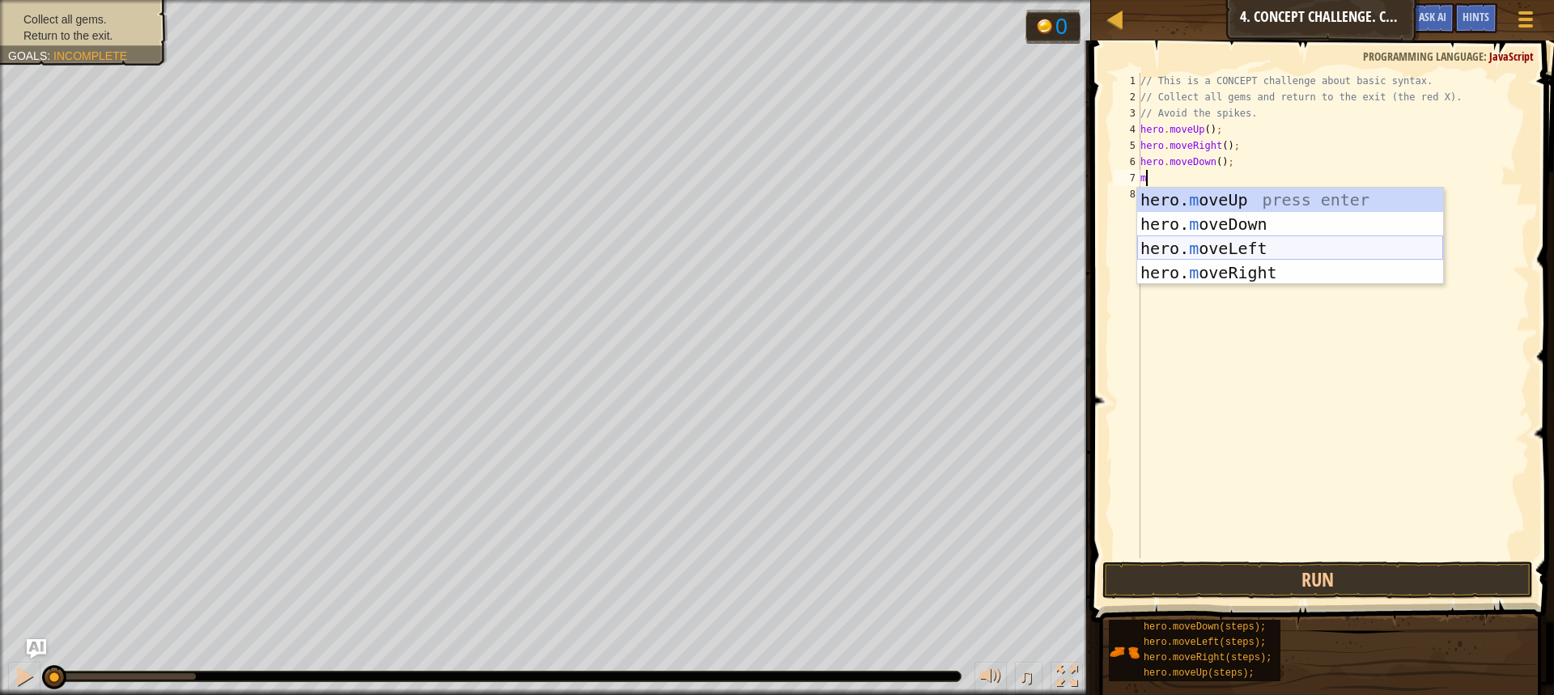
click at [1179, 248] on div "hero. m oveUp press enter hero. m oveDown press enter hero. m oveLeft press ent…" at bounding box center [1290, 261] width 306 height 146
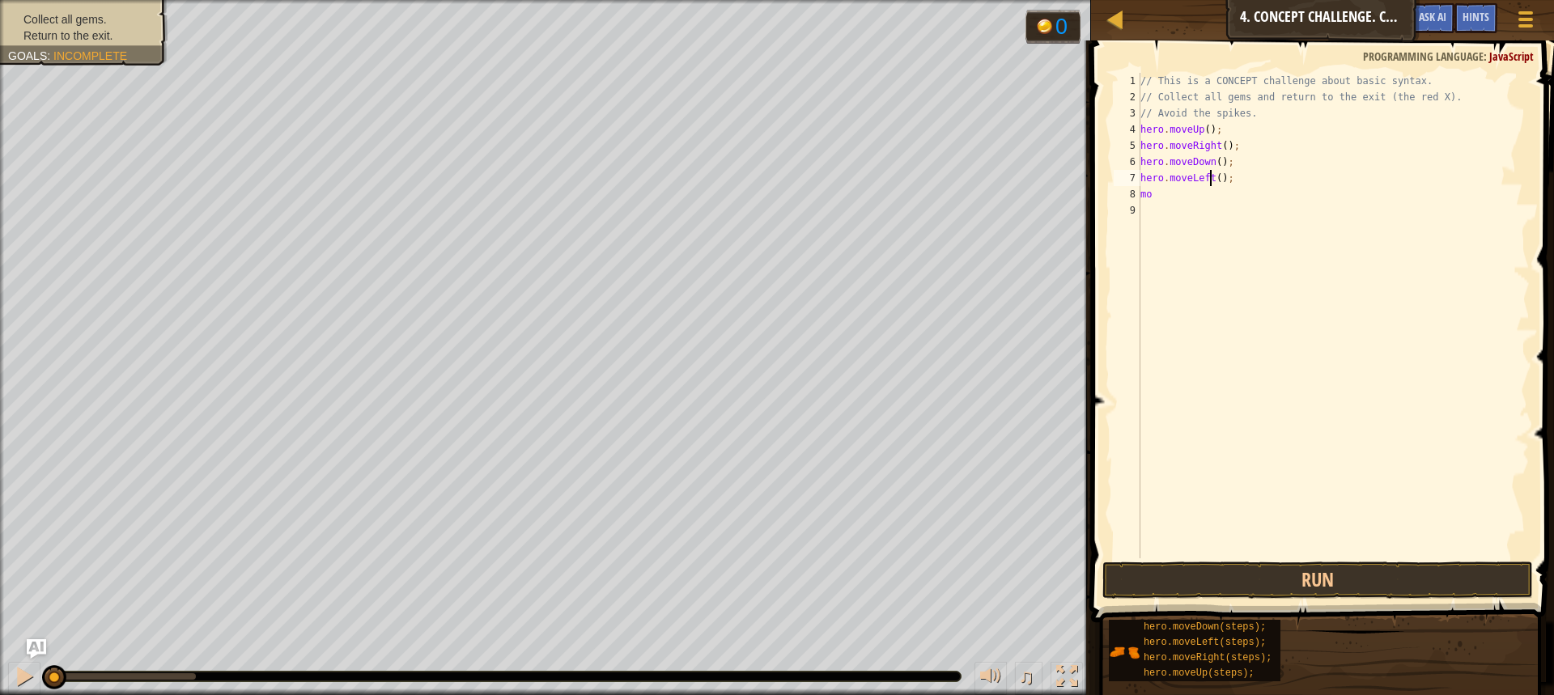
click at [1208, 173] on div "// This is a CONCEPT challenge about basic syntax. // Collect all gems and retu…" at bounding box center [1333, 332] width 392 height 518
click at [1197, 181] on div "// This is a CONCEPT challenge about basic syntax. // Collect all gems and retu…" at bounding box center [1333, 332] width 392 height 518
click at [1252, 202] on div "hero.moveRig ht press enter" at bounding box center [1290, 224] width 306 height 73
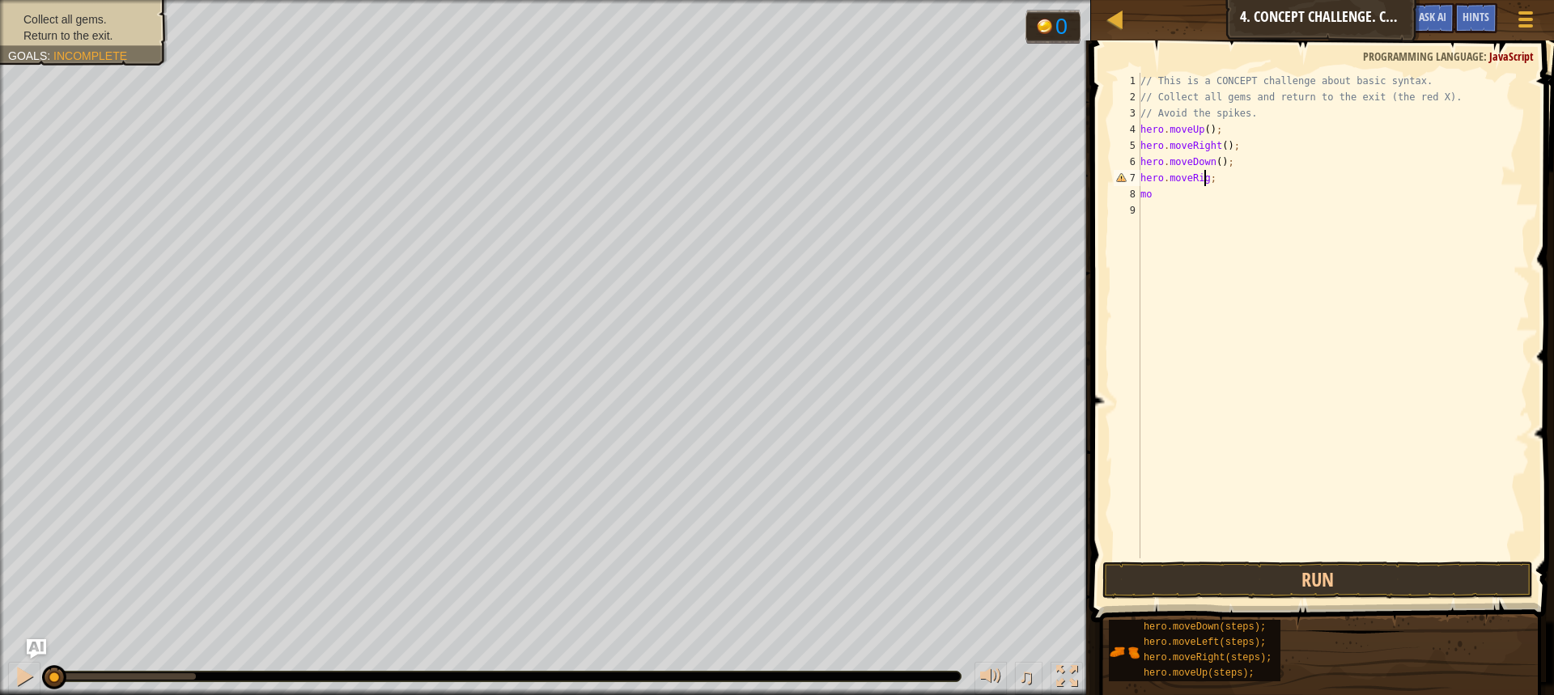
click at [1208, 185] on div "// This is a CONCEPT challenge about basic syntax. // Collect all gems and retu…" at bounding box center [1333, 332] width 392 height 518
type textarea "h"
type textarea "m"
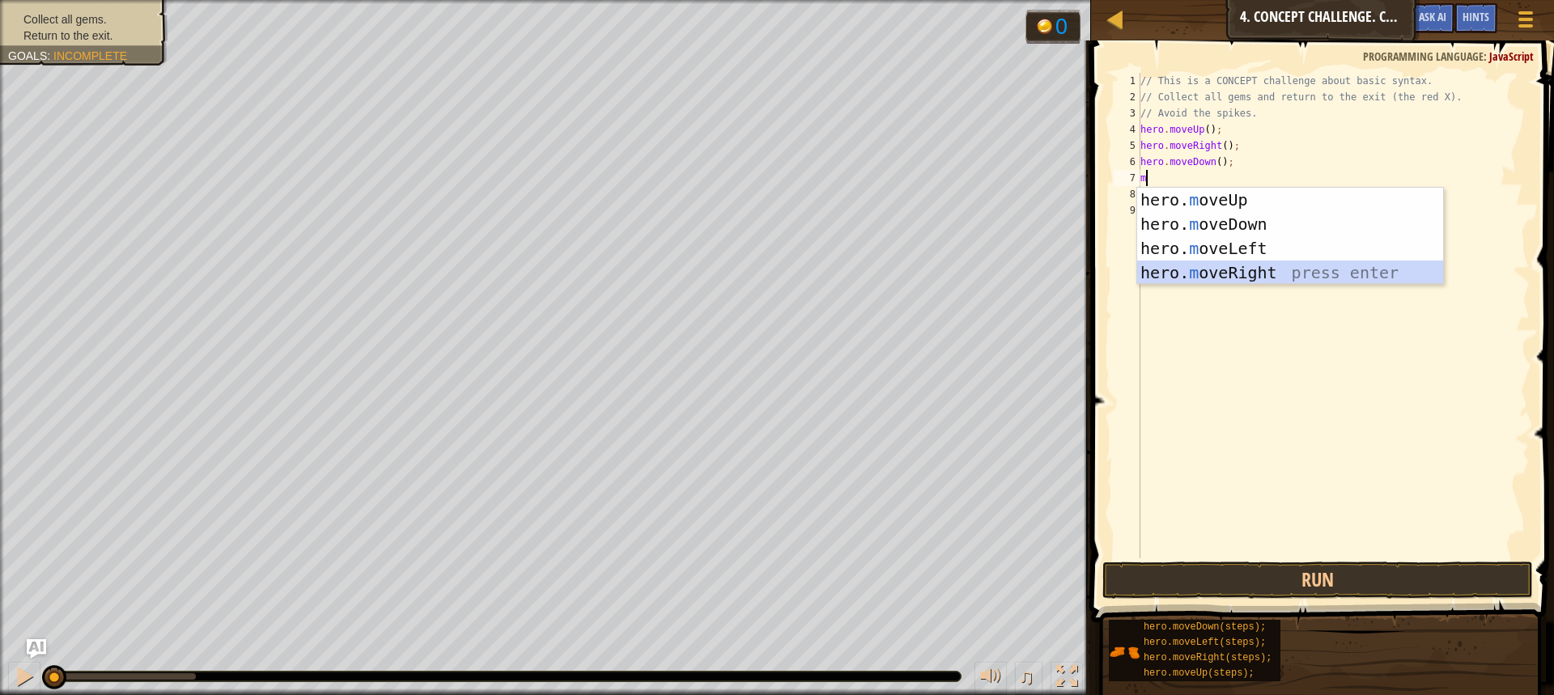
click at [1270, 278] on div "hero. m oveUp press enter hero. m oveDown press enter hero. m oveLeft press ent…" at bounding box center [1290, 261] width 306 height 146
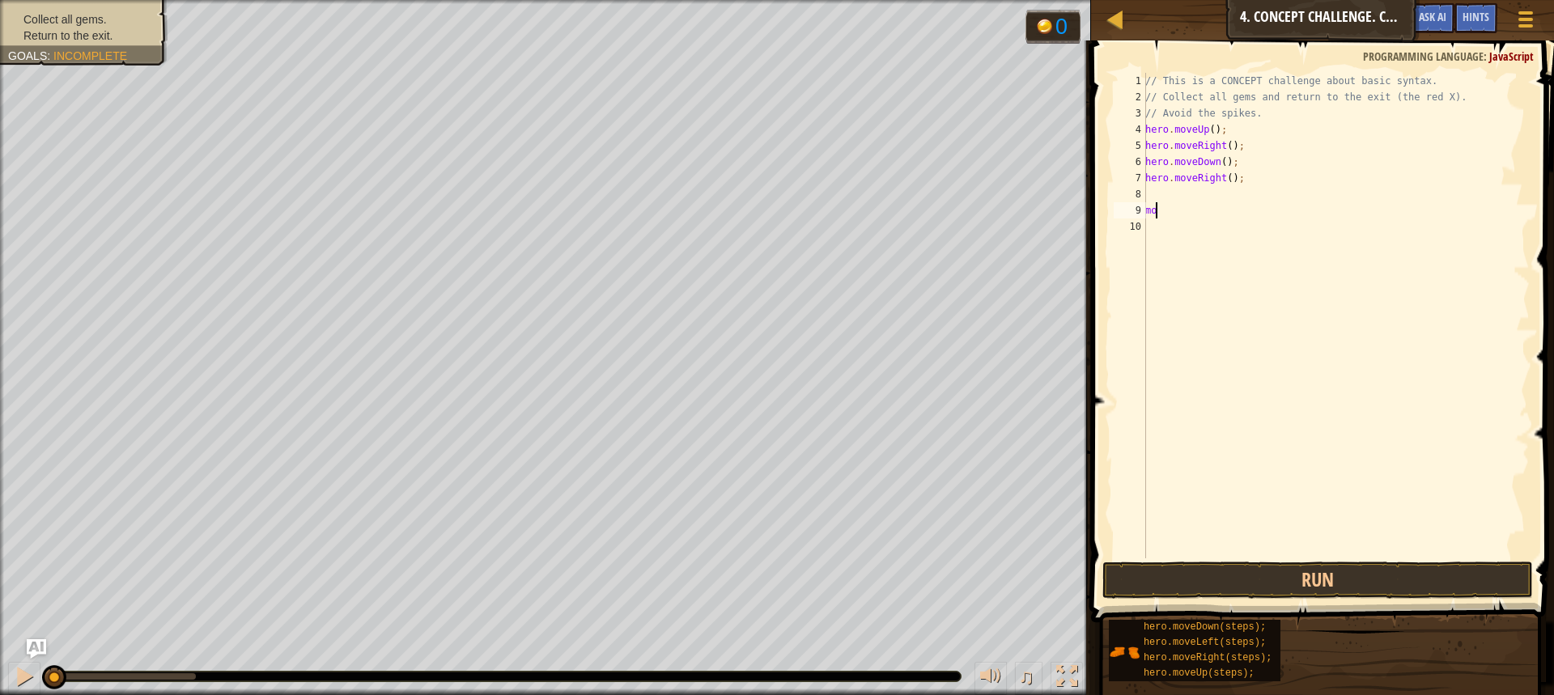
click at [1166, 211] on div "// This is a CONCEPT challenge about basic syntax. // Collect all gems and retu…" at bounding box center [1336, 332] width 388 height 518
type textarea "m"
click at [1170, 194] on div "// This is a CONCEPT challenge about basic syntax. // Collect all gems and retu…" at bounding box center [1336, 332] width 388 height 518
type textarea "m"
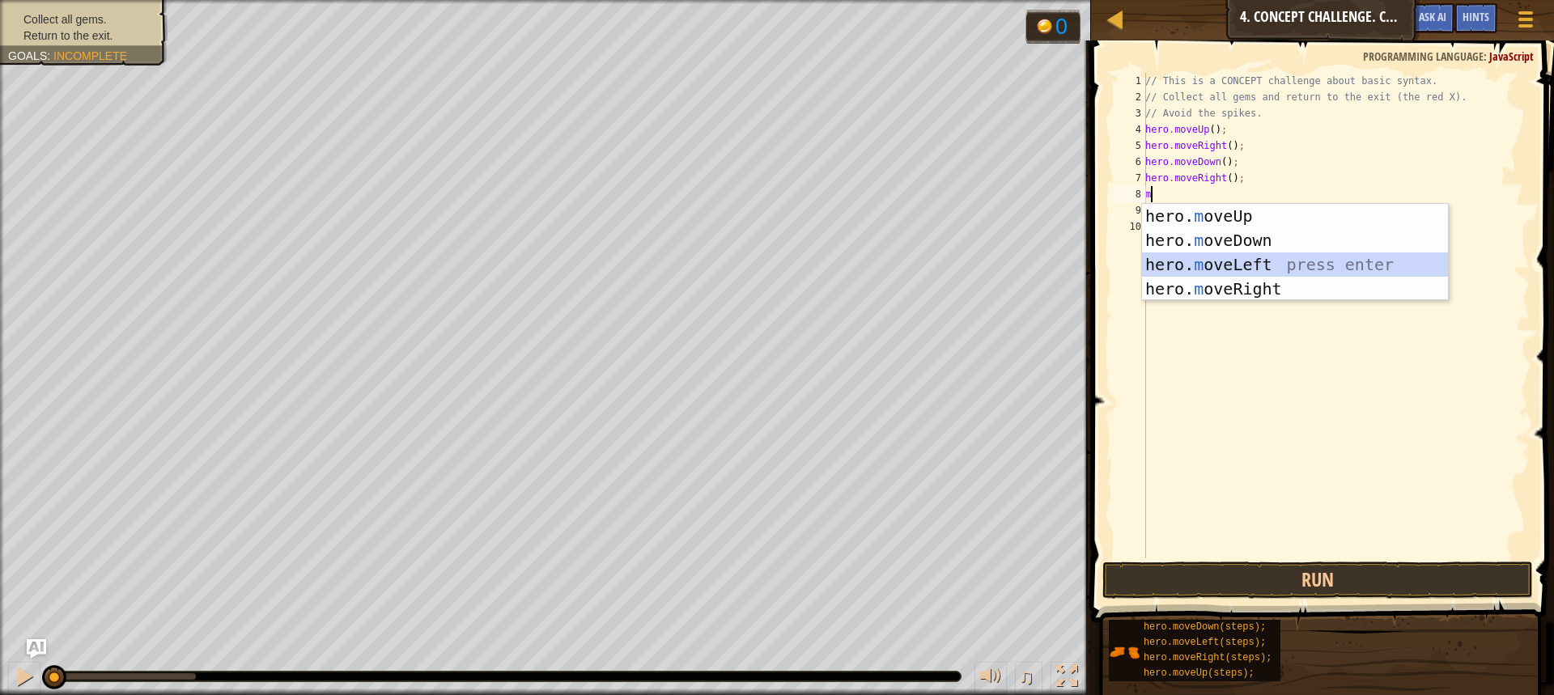
click at [1219, 258] on div "hero. m oveUp press enter hero. m oveDown press enter hero. m oveLeft press ent…" at bounding box center [1295, 277] width 306 height 146
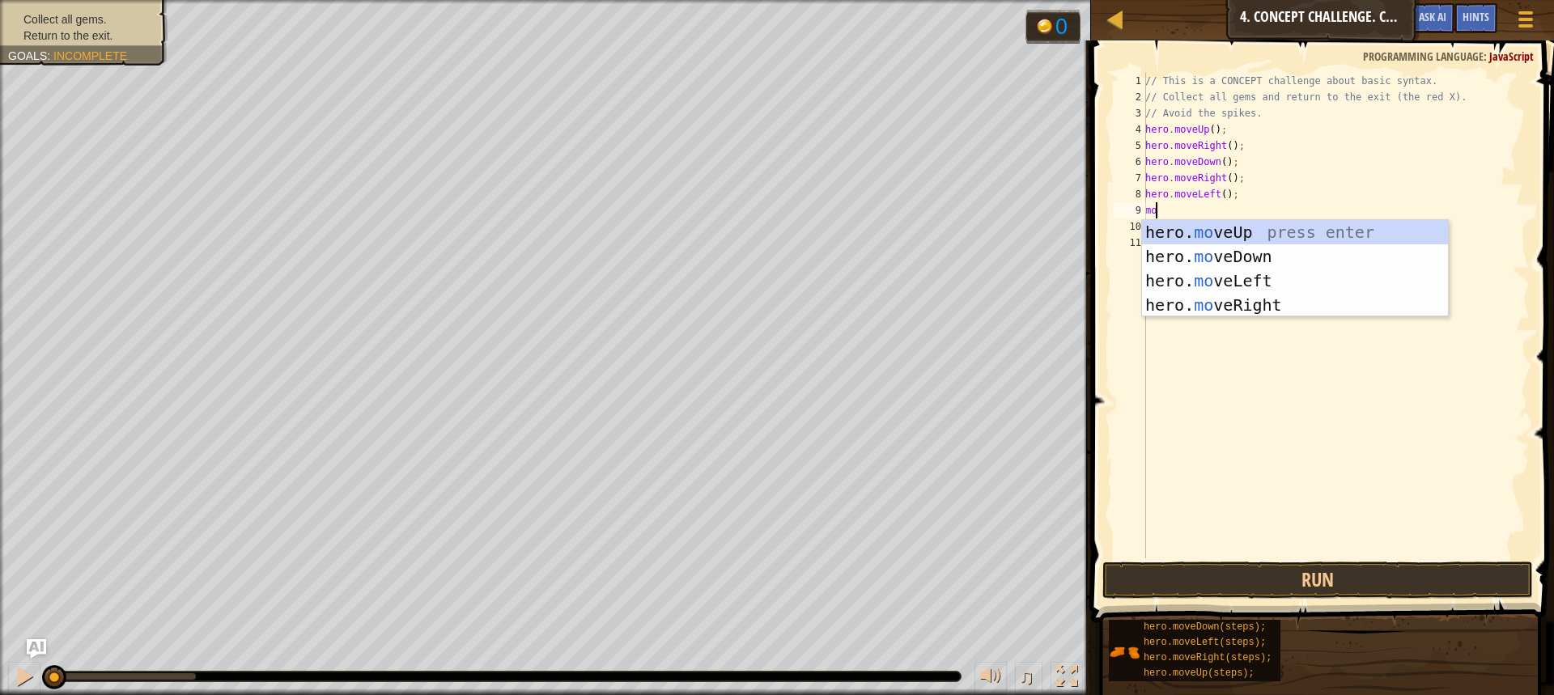
type textarea "mov"
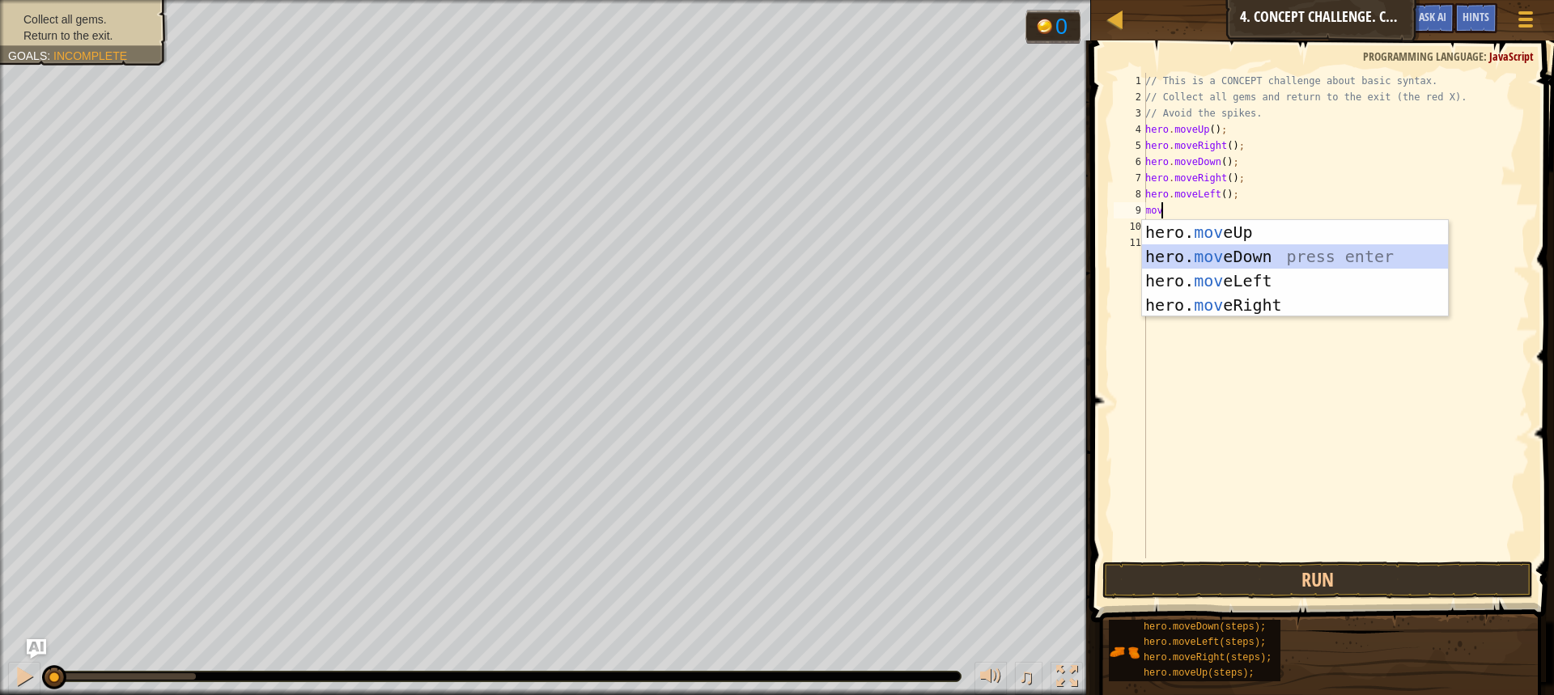
click at [1261, 257] on div "hero. mov eUp press enter hero. mov eDown press enter hero. mov eLeft press ent…" at bounding box center [1295, 293] width 306 height 146
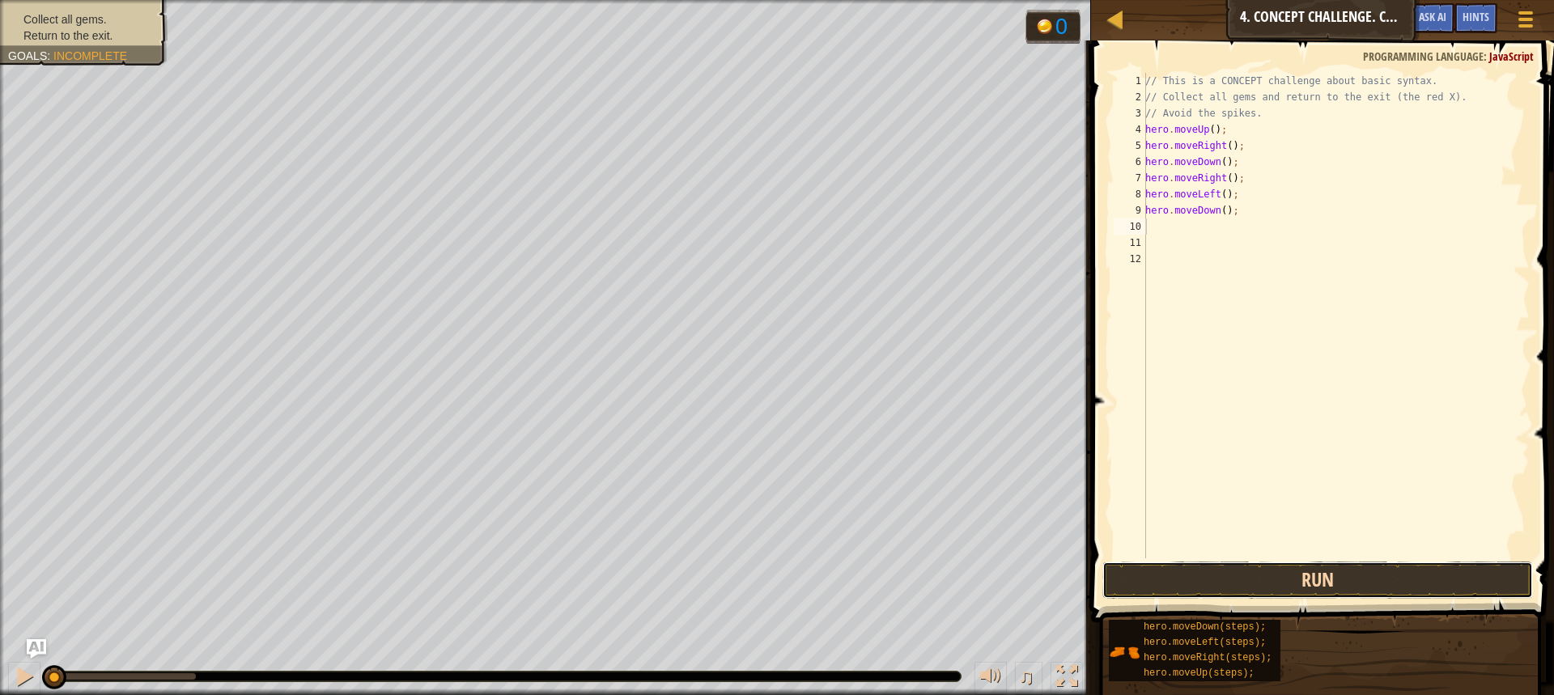
click at [1258, 574] on button "Run" at bounding box center [1317, 580] width 430 height 37
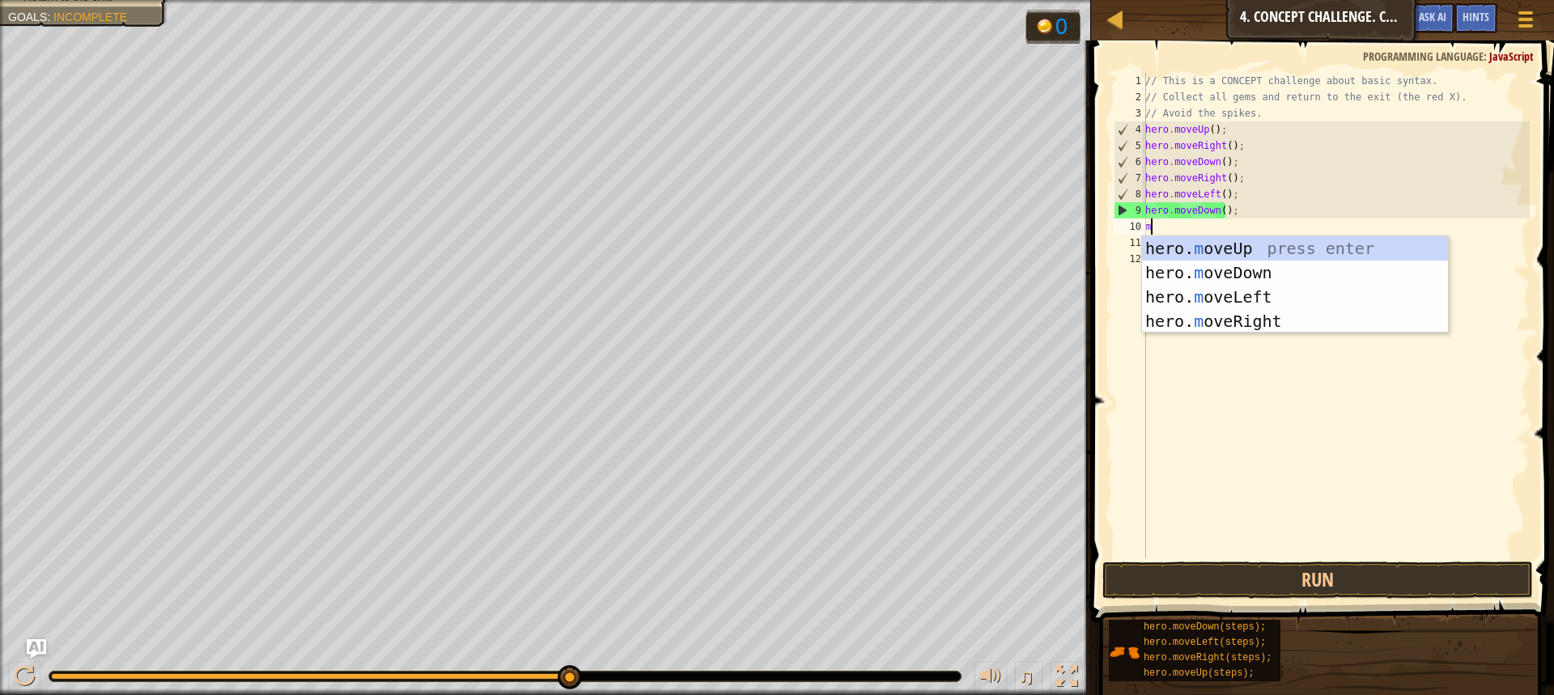
type textarea "mo"
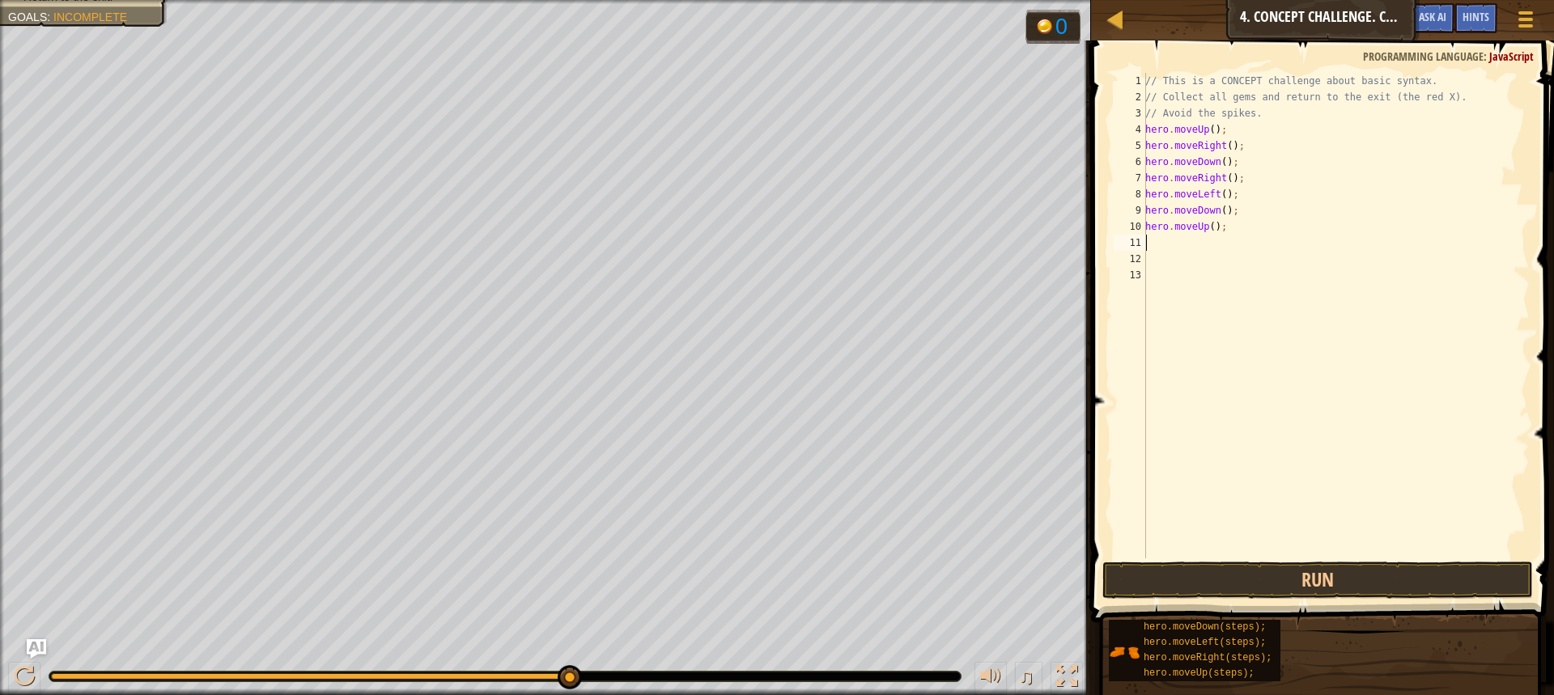
type textarea "m"
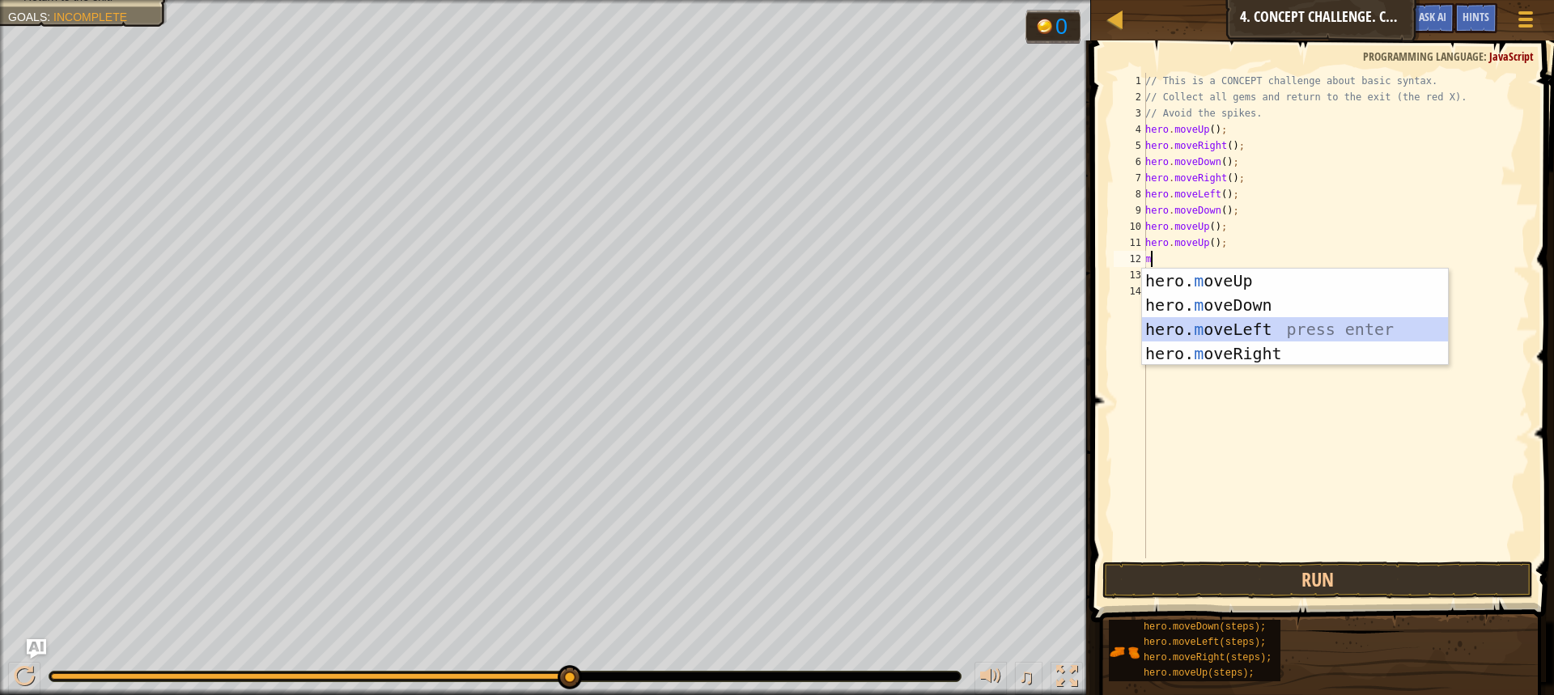
click at [1205, 328] on div "hero. m oveUp press enter hero. m oveDown press enter hero. m oveLeft press ent…" at bounding box center [1295, 342] width 306 height 146
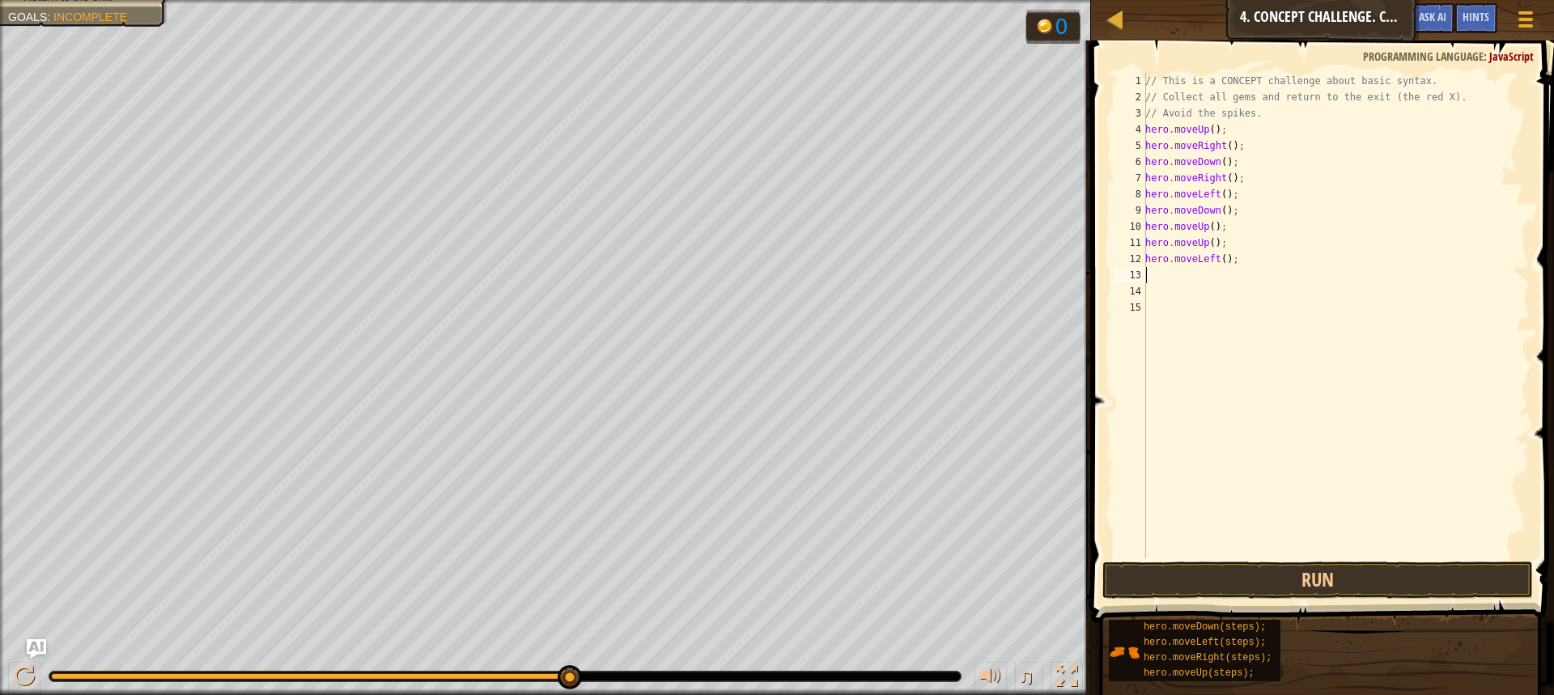
type textarea "m"
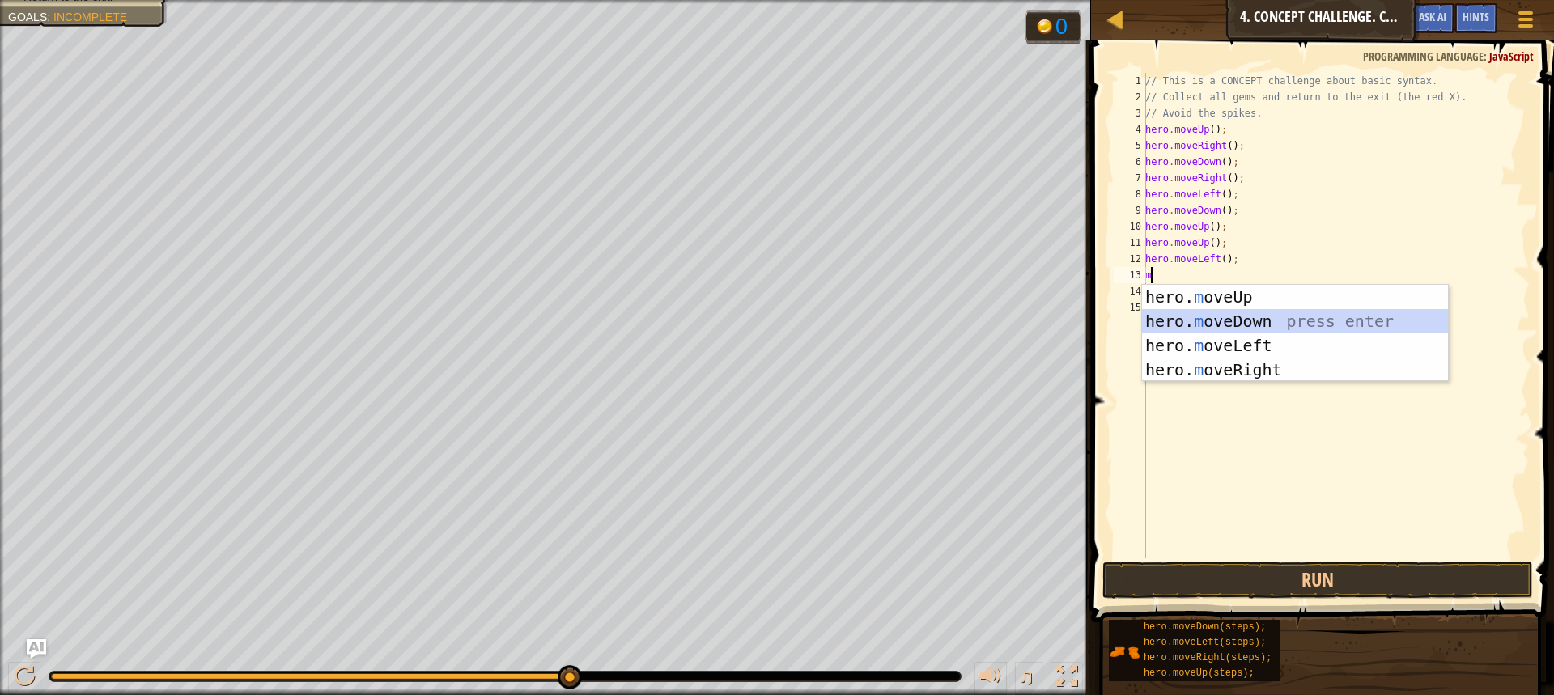
click at [1221, 326] on div "hero. m oveUp press enter hero. m oveDown press enter hero. m oveLeft press ent…" at bounding box center [1295, 358] width 306 height 146
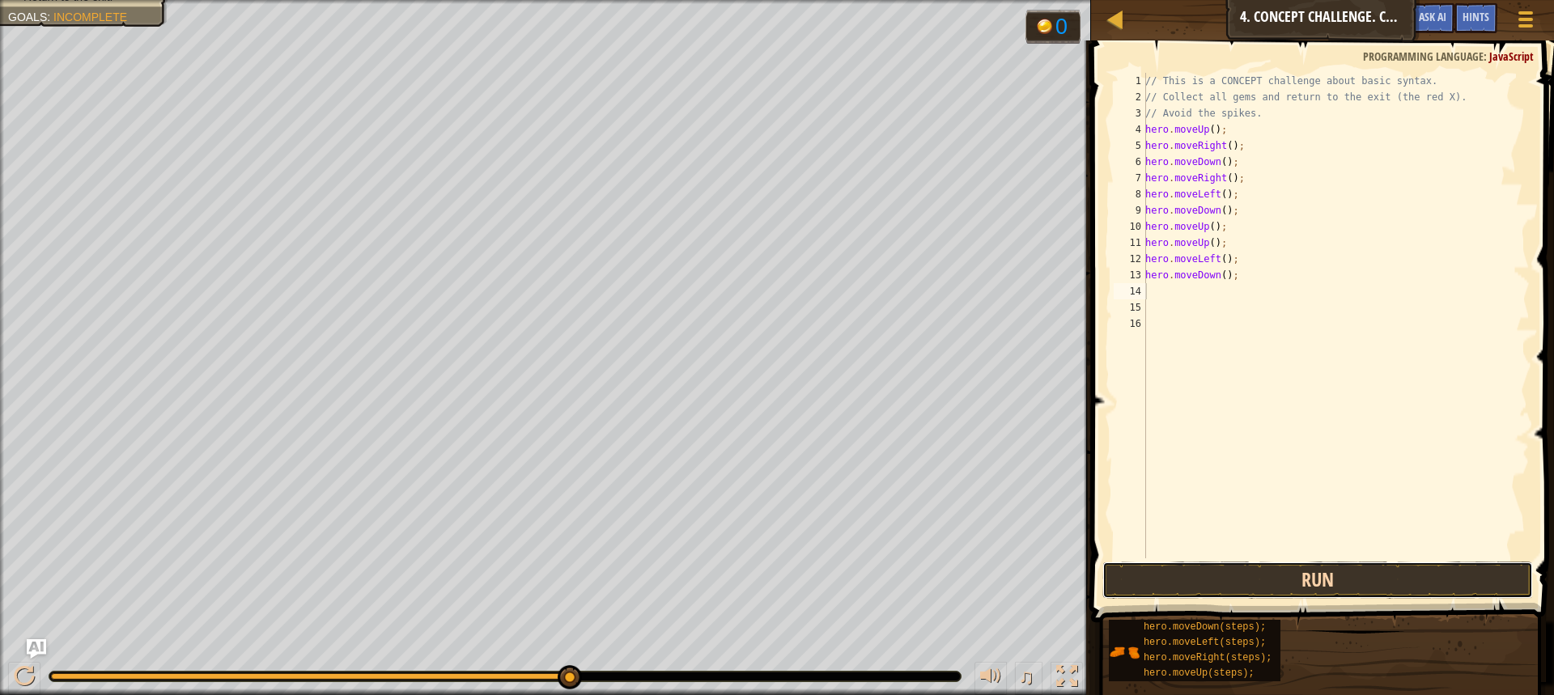
click at [1228, 571] on button "Run" at bounding box center [1317, 580] width 430 height 37
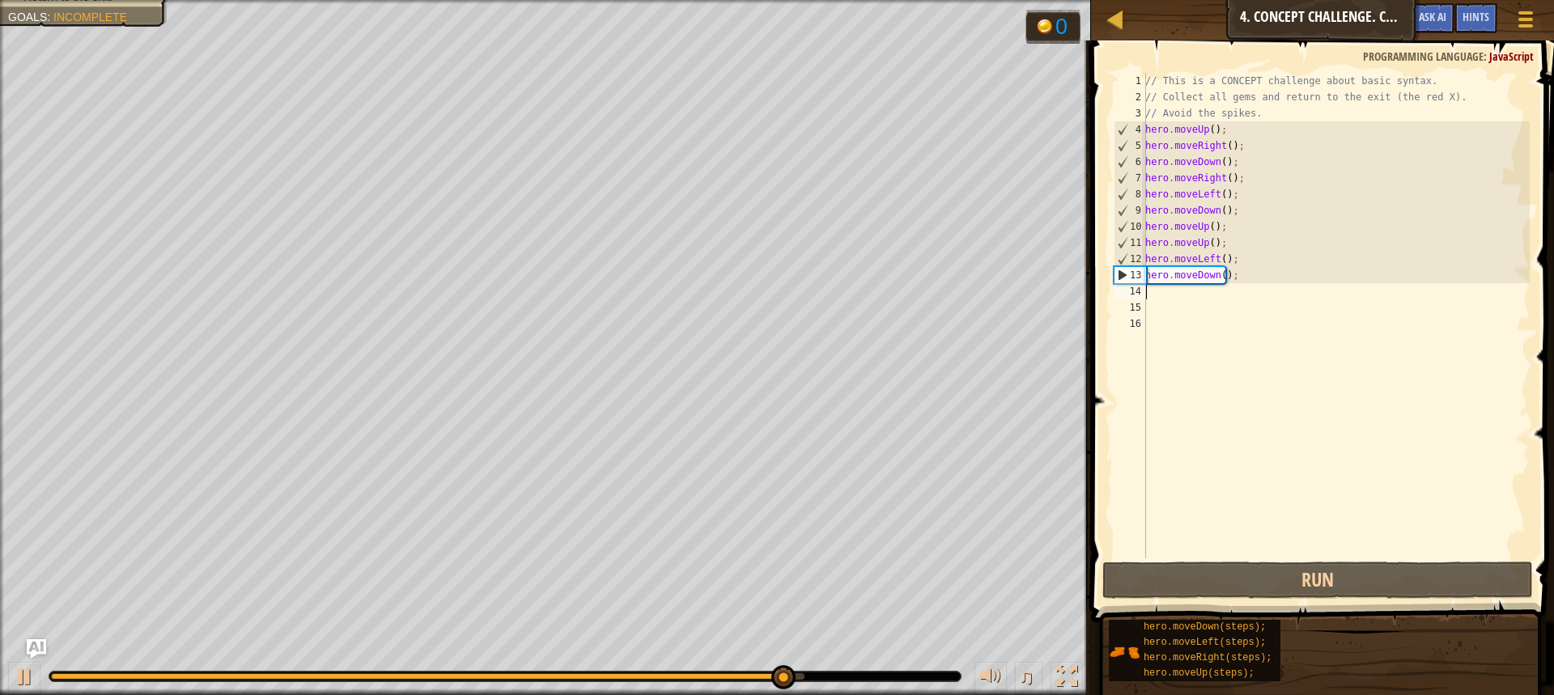
click at [1151, 298] on div "// This is a CONCEPT challenge about basic syntax. // Collect all gems and retu…" at bounding box center [1336, 332] width 388 height 518
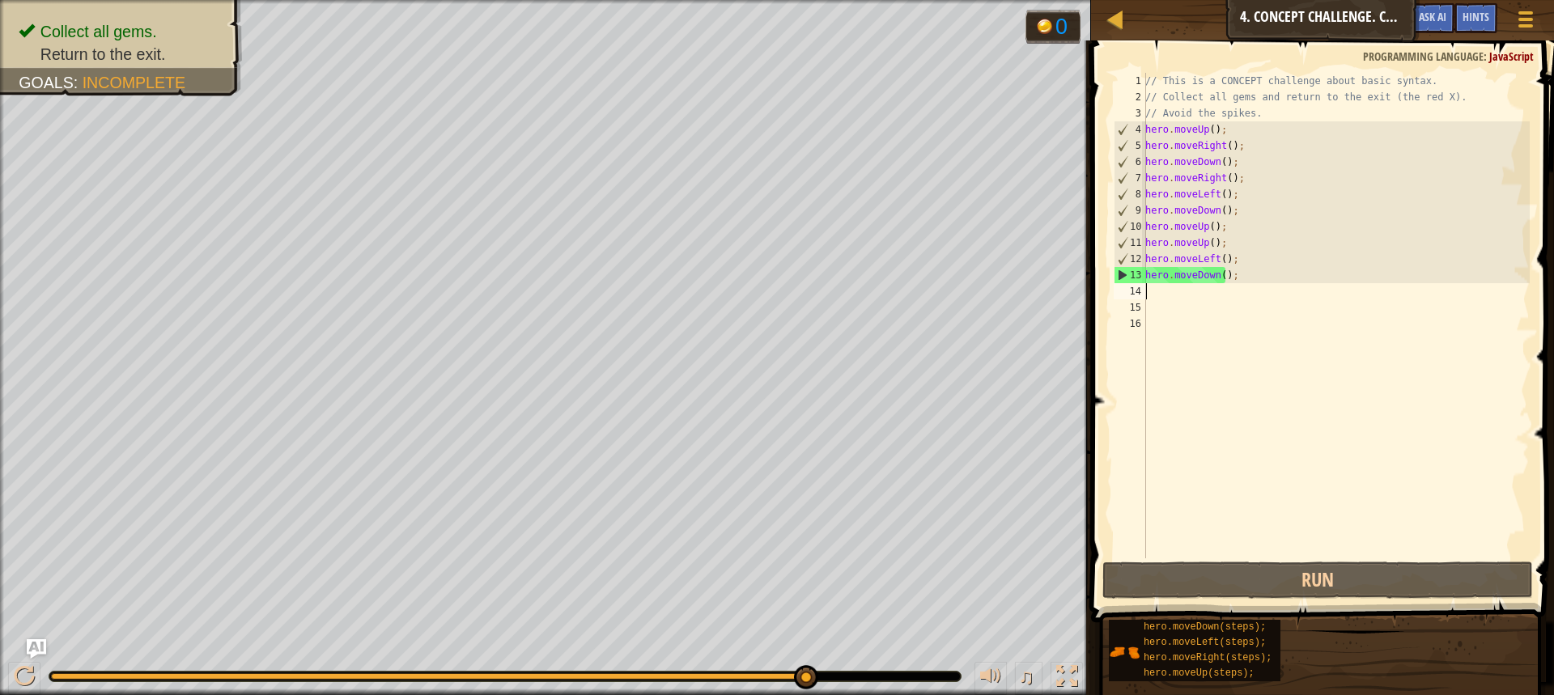
type textarea "m"
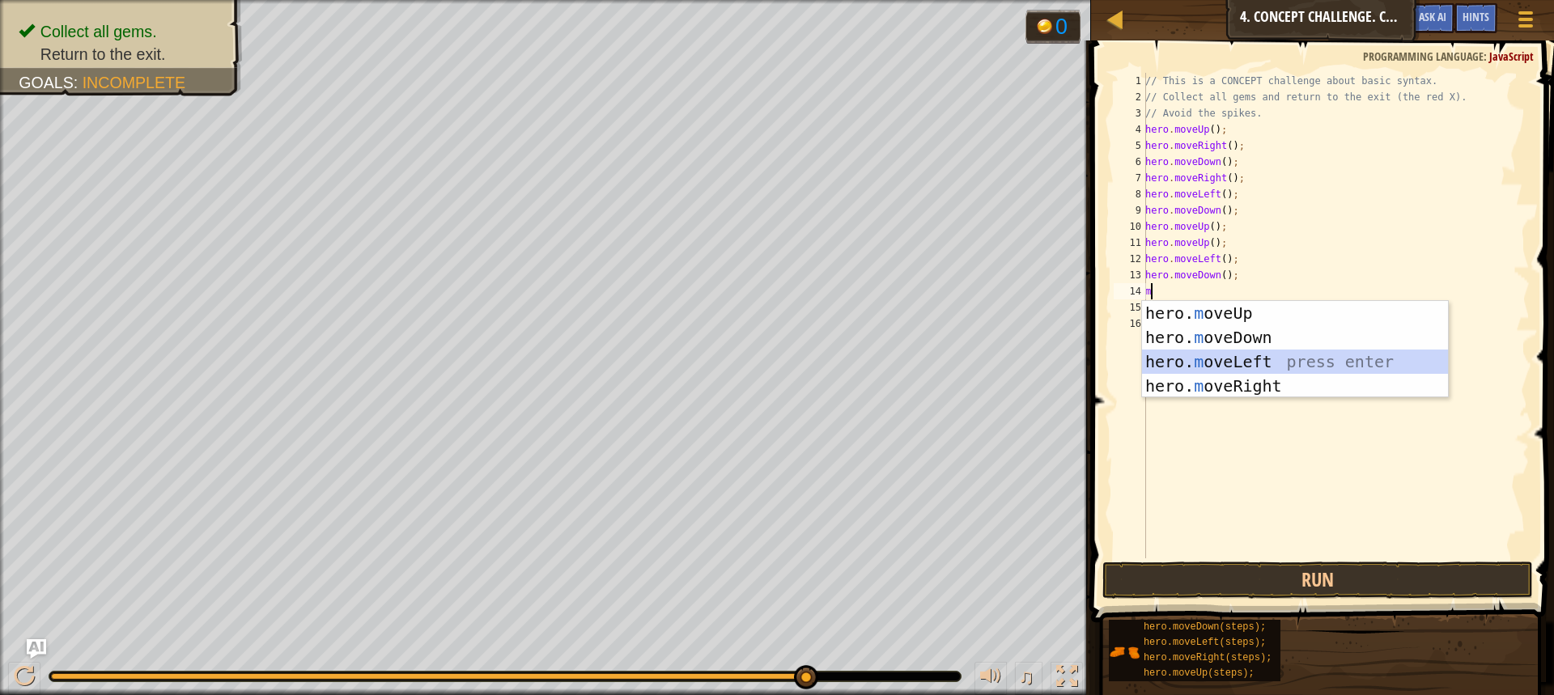
click at [1224, 364] on div "hero. m oveUp press enter hero. m oveDown press enter hero. m oveLeft press ent…" at bounding box center [1295, 374] width 306 height 146
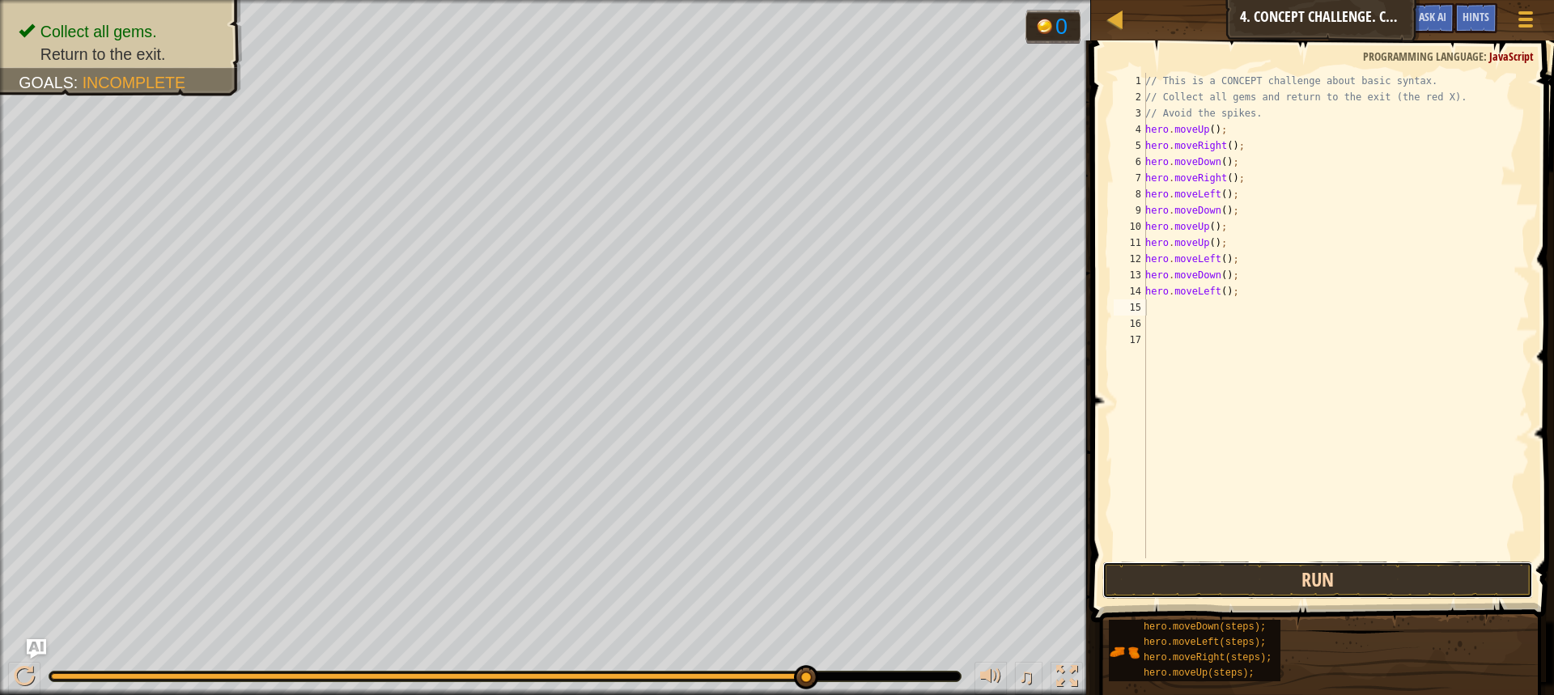
click at [1249, 575] on button "Run" at bounding box center [1317, 580] width 430 height 37
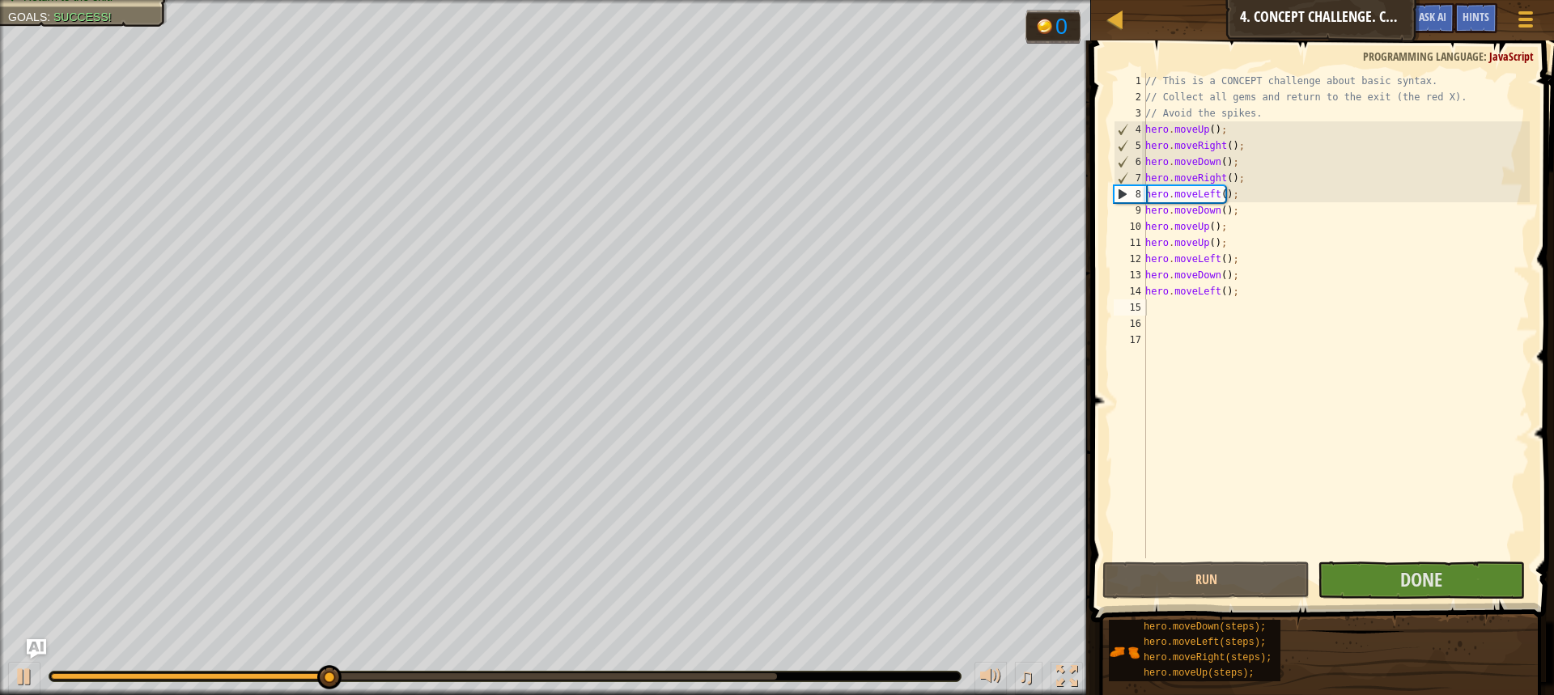
drag, startPoint x: 426, startPoint y: 686, endPoint x: 473, endPoint y: 693, distance: 47.5
click at [473, 693] on div "♫" at bounding box center [545, 672] width 1091 height 49
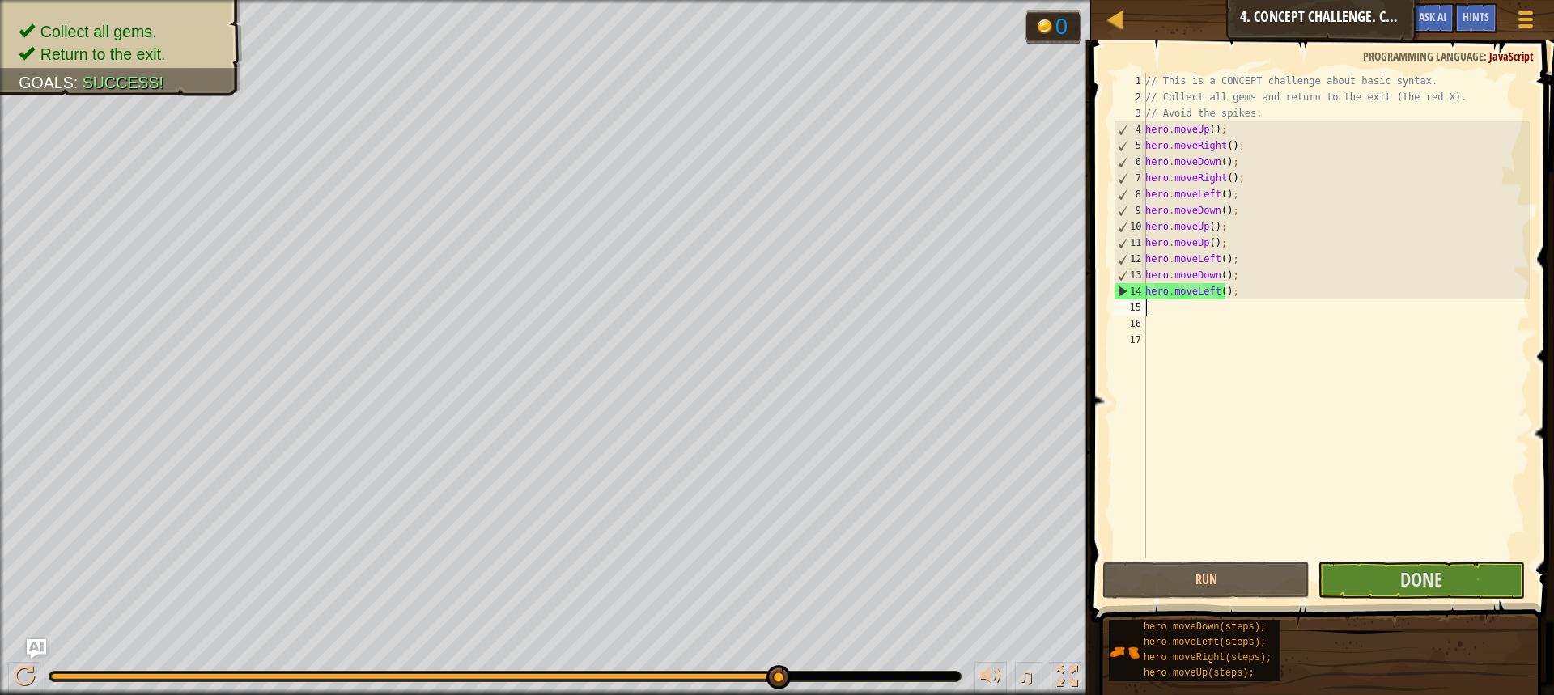
drag, startPoint x: 468, startPoint y: 679, endPoint x: 807, endPoint y: 693, distance: 339.3
click at [807, 693] on div "♫" at bounding box center [545, 672] width 1091 height 49
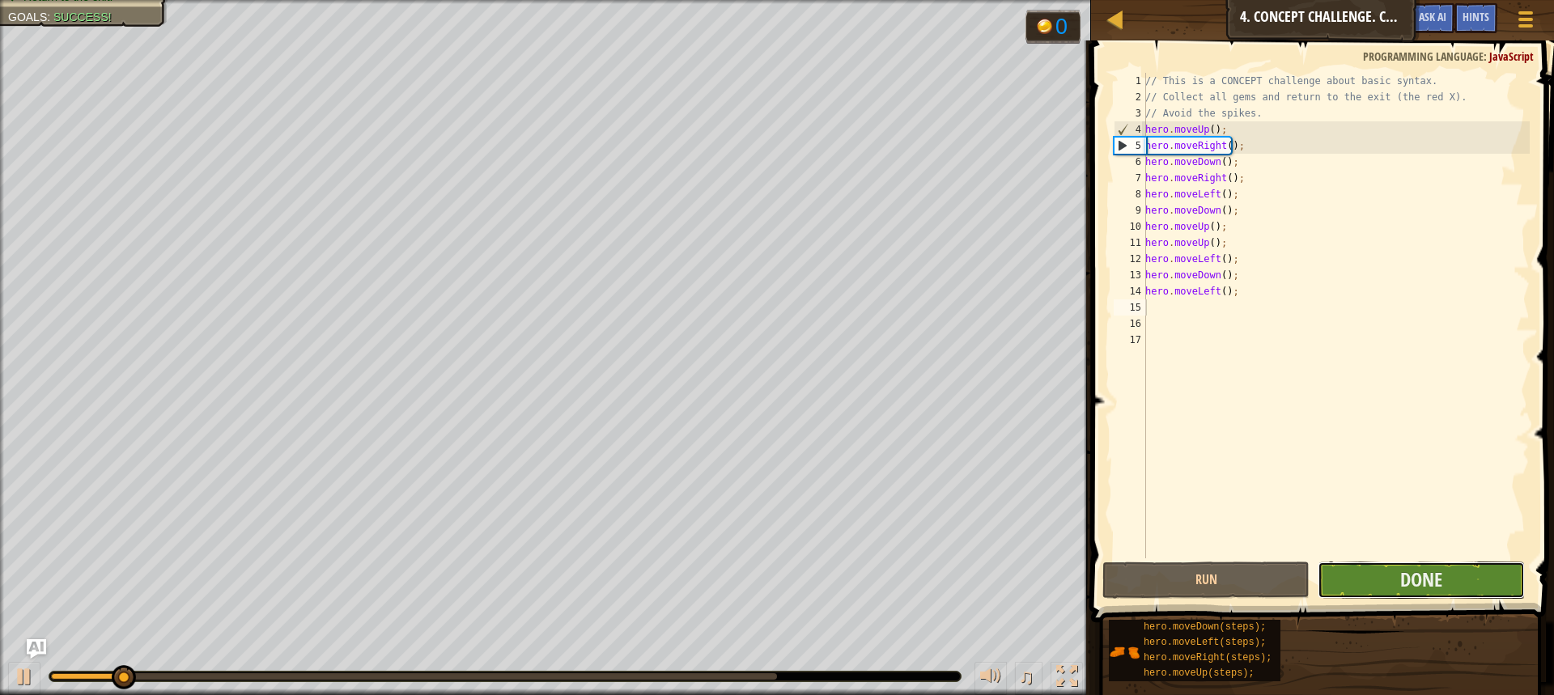
click at [1373, 574] on button "Done" at bounding box center [1420, 580] width 207 height 37
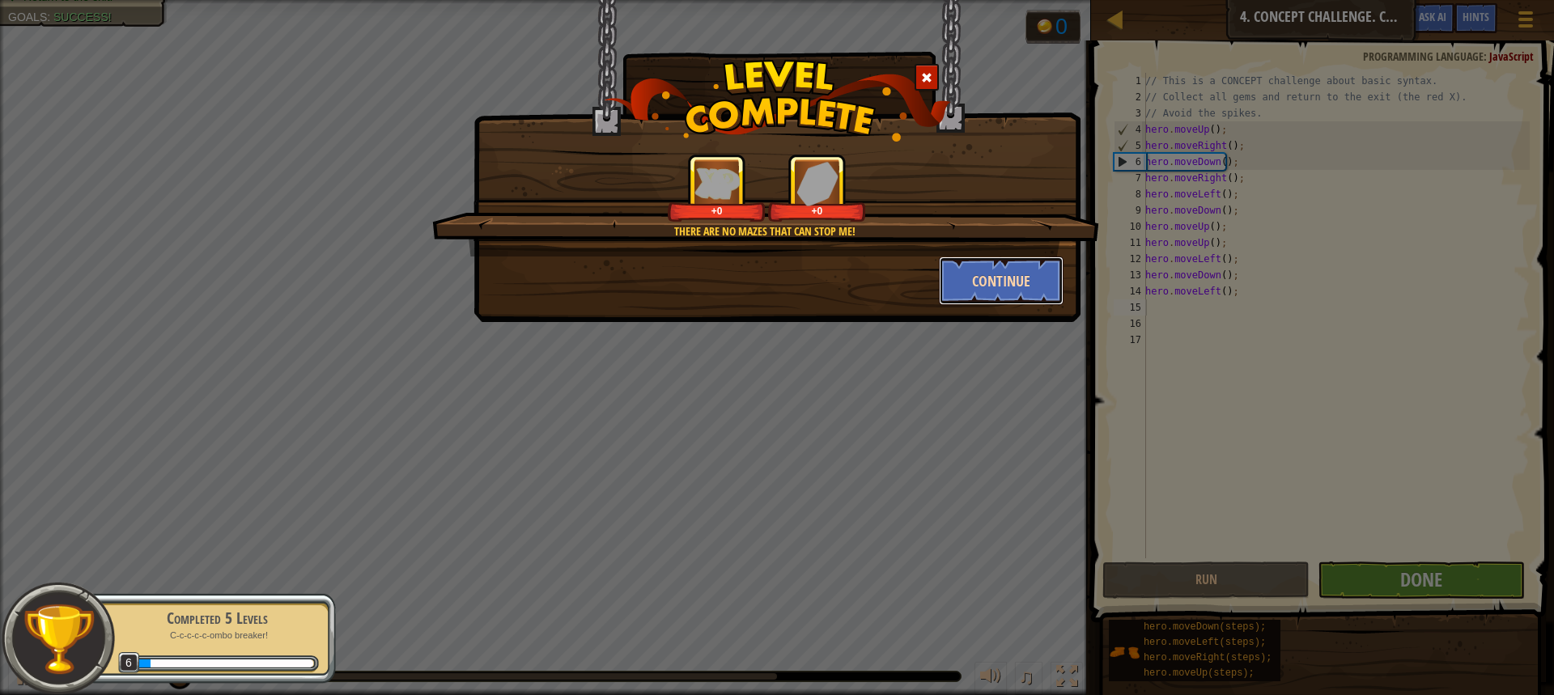
click at [990, 292] on button "Continue" at bounding box center [1001, 280] width 125 height 49
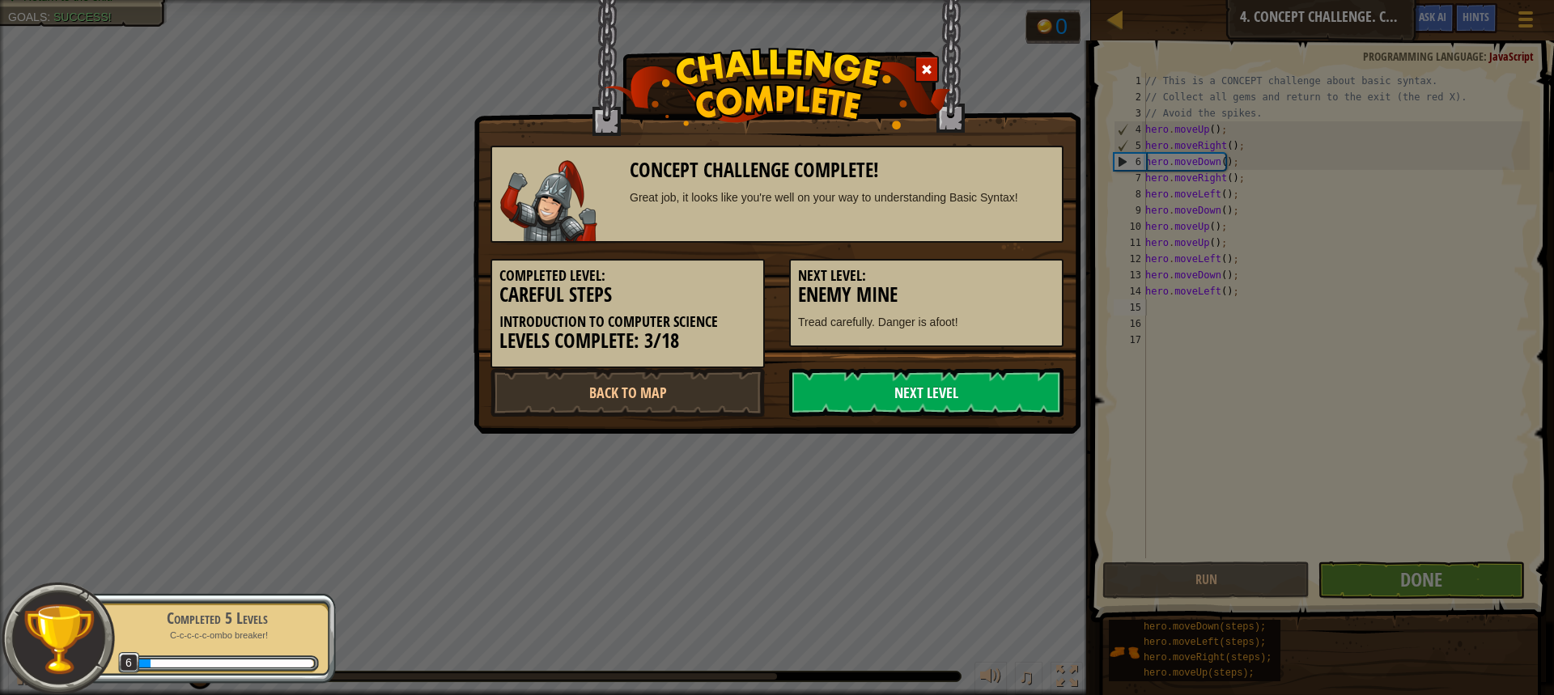
click at [851, 389] on link "Next Level" at bounding box center [926, 392] width 274 height 49
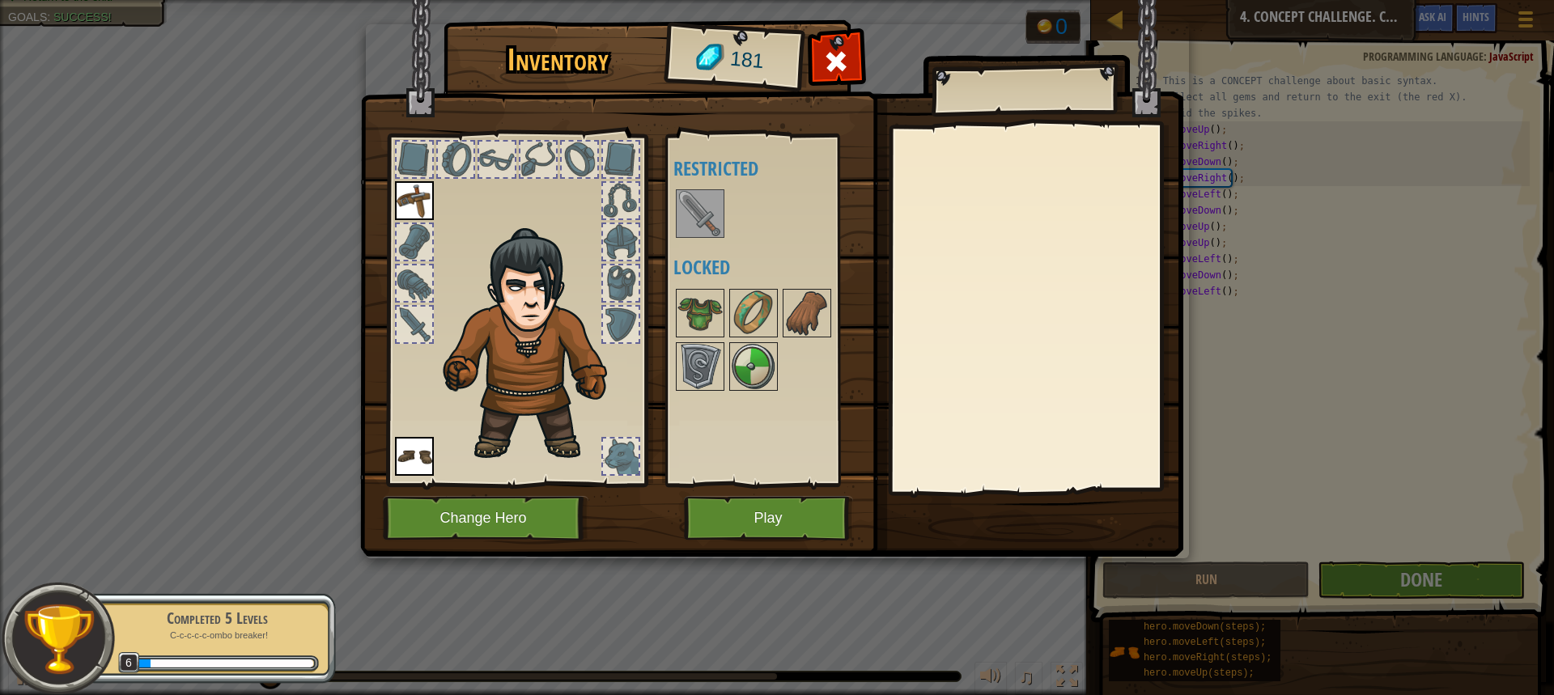
click at [699, 214] on img at bounding box center [699, 213] width 45 height 45
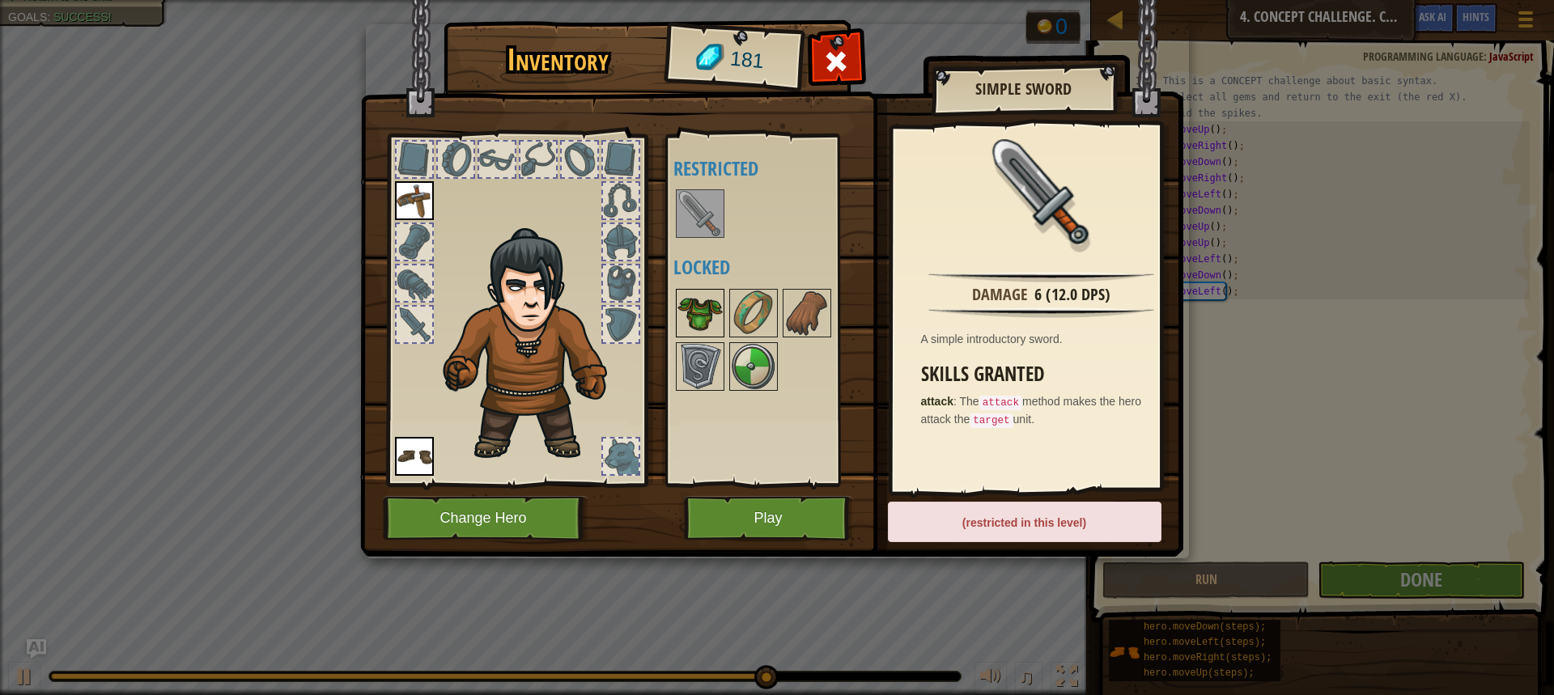
click at [690, 303] on img at bounding box center [699, 312] width 45 height 45
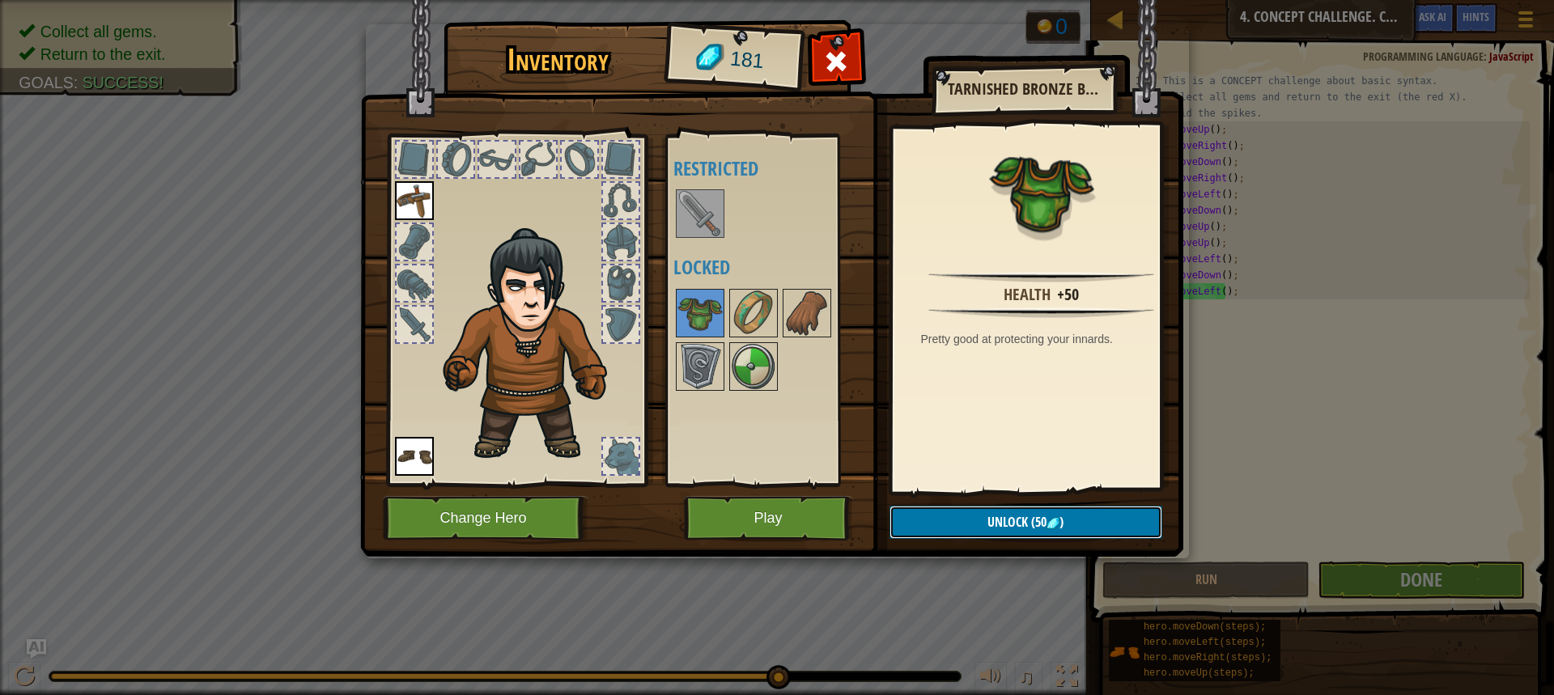
click at [972, 520] on button "Unlock (50 )" at bounding box center [1025, 522] width 273 height 33
click at [740, 316] on img at bounding box center [753, 312] width 45 height 45
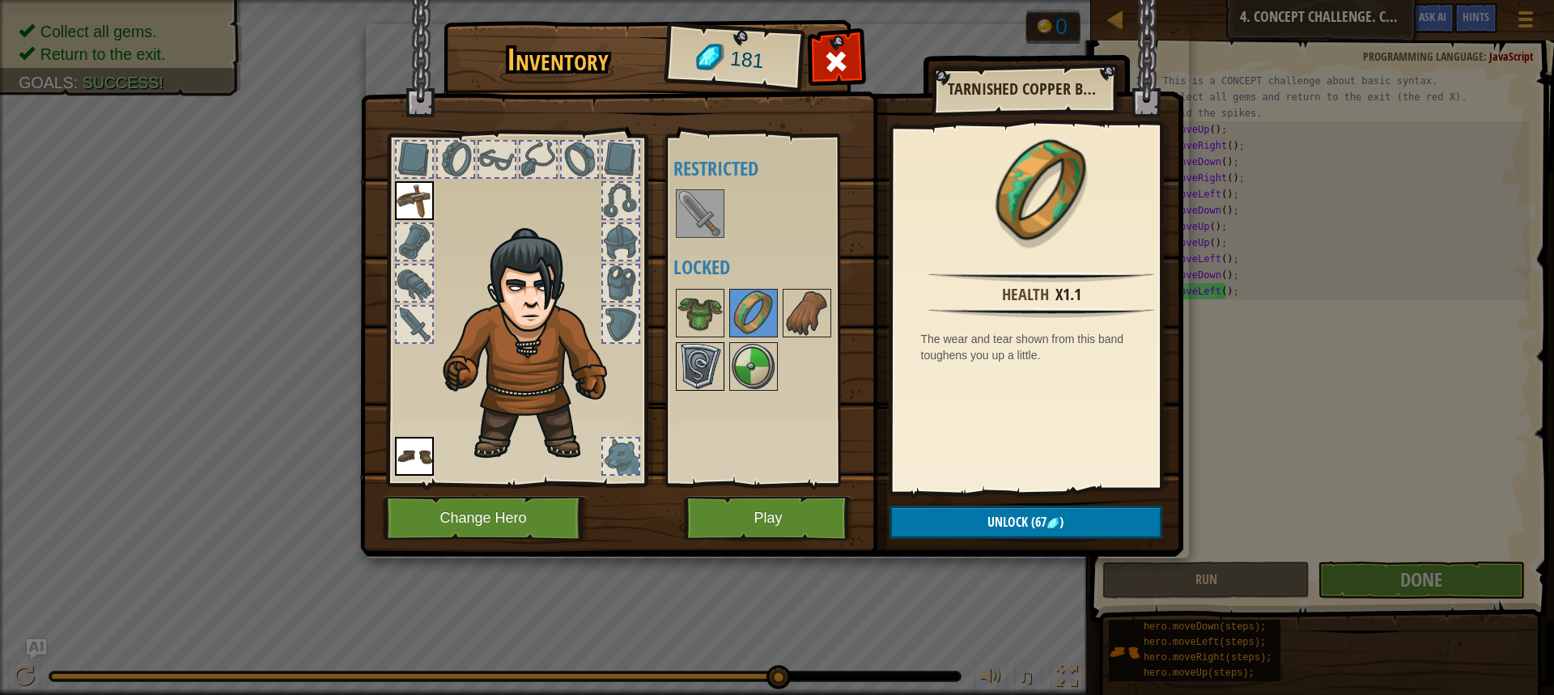
click at [703, 362] on img at bounding box center [699, 366] width 45 height 45
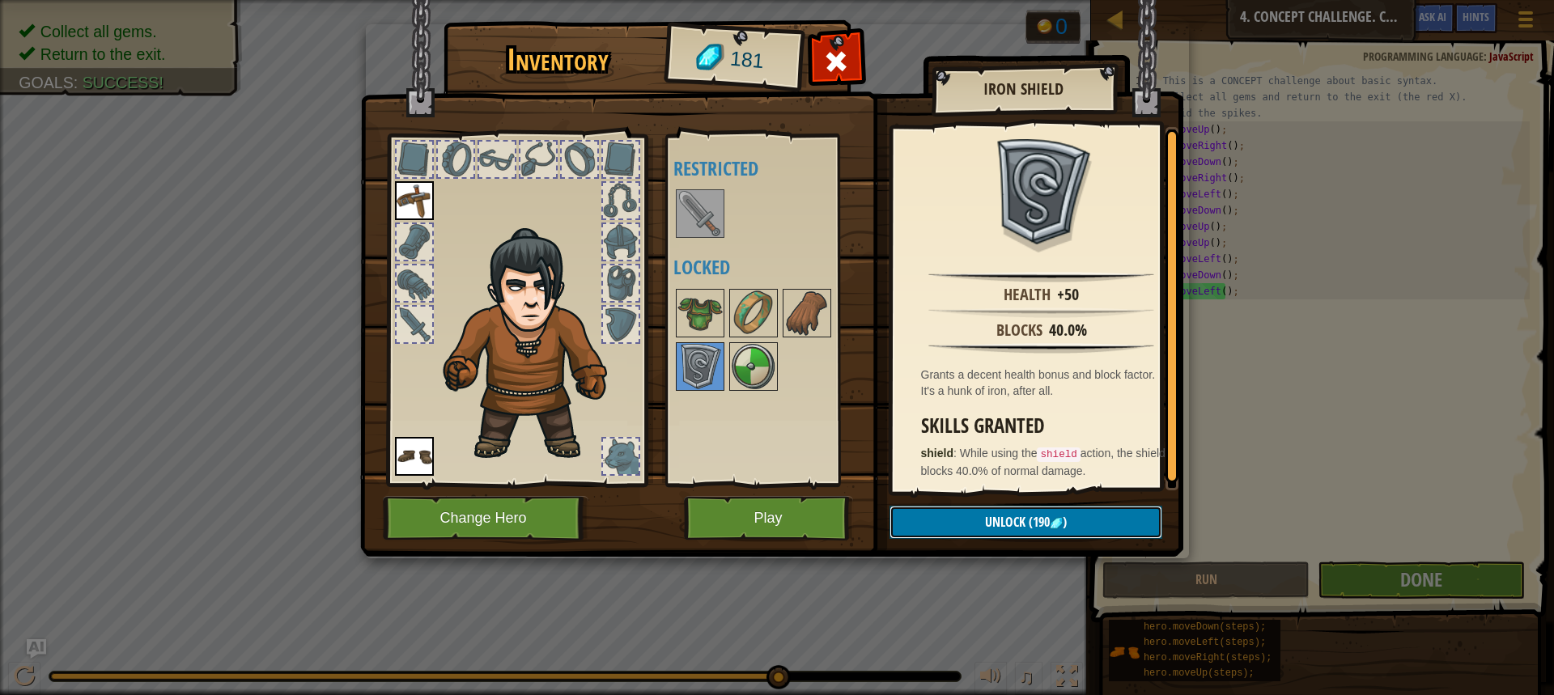
click at [1012, 522] on span "Unlock" at bounding box center [1005, 522] width 40 height 18
click at [768, 371] on img at bounding box center [753, 366] width 45 height 45
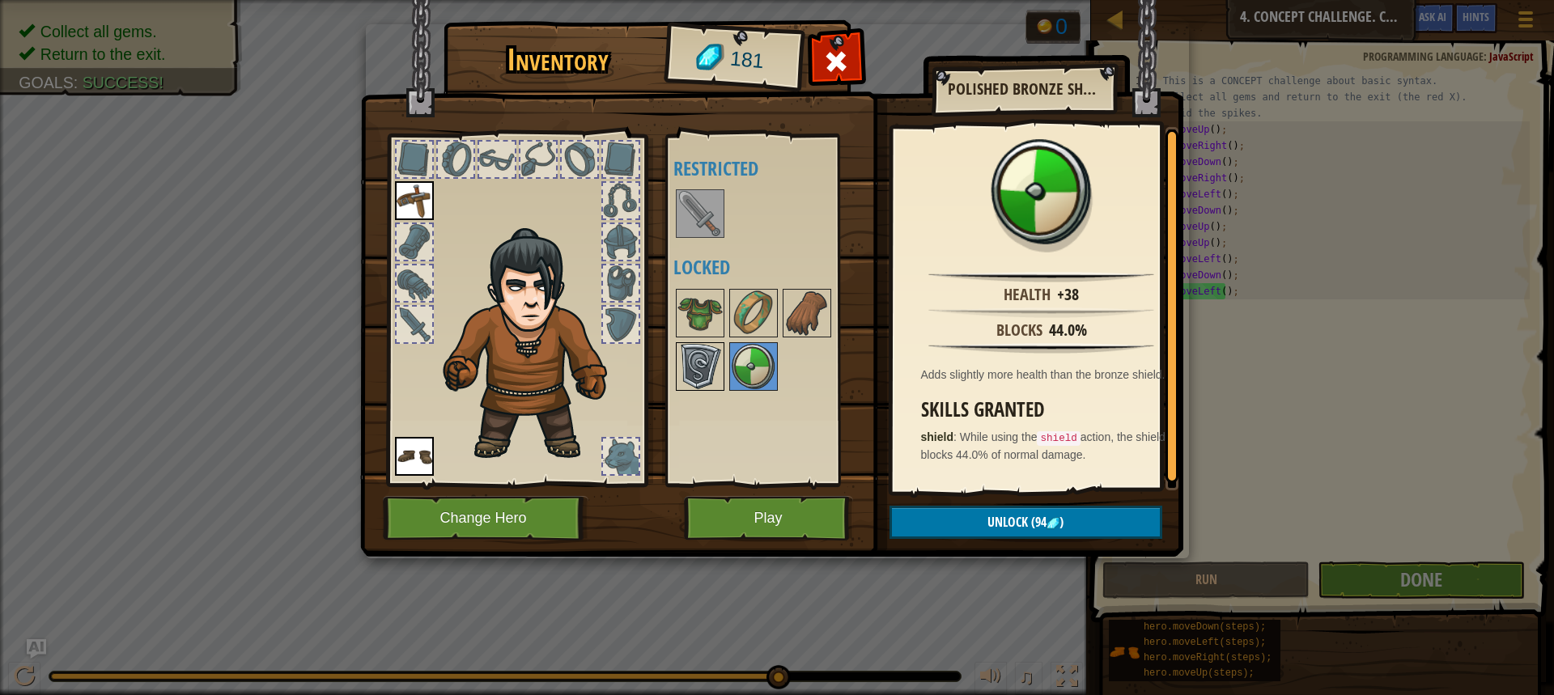
click at [702, 365] on img at bounding box center [699, 366] width 45 height 45
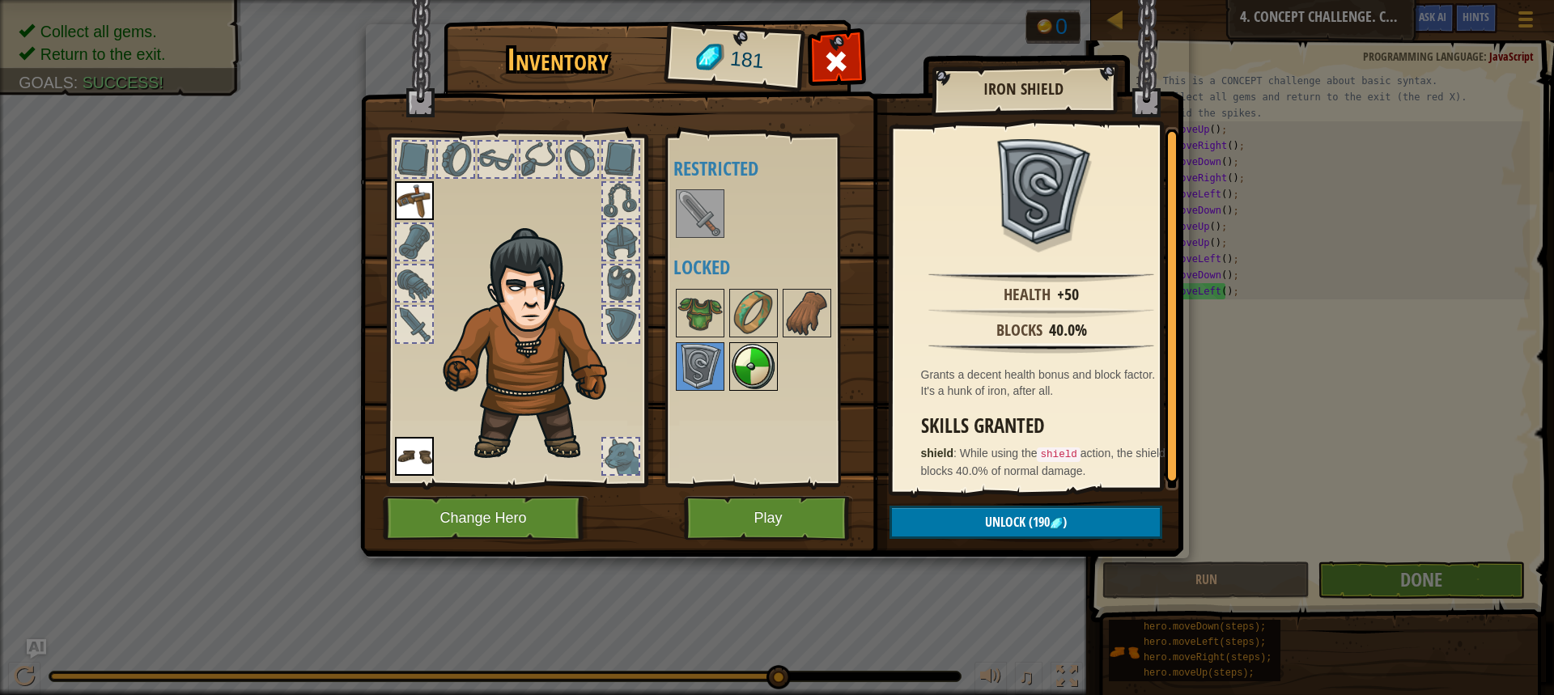
click at [752, 371] on img at bounding box center [753, 366] width 45 height 45
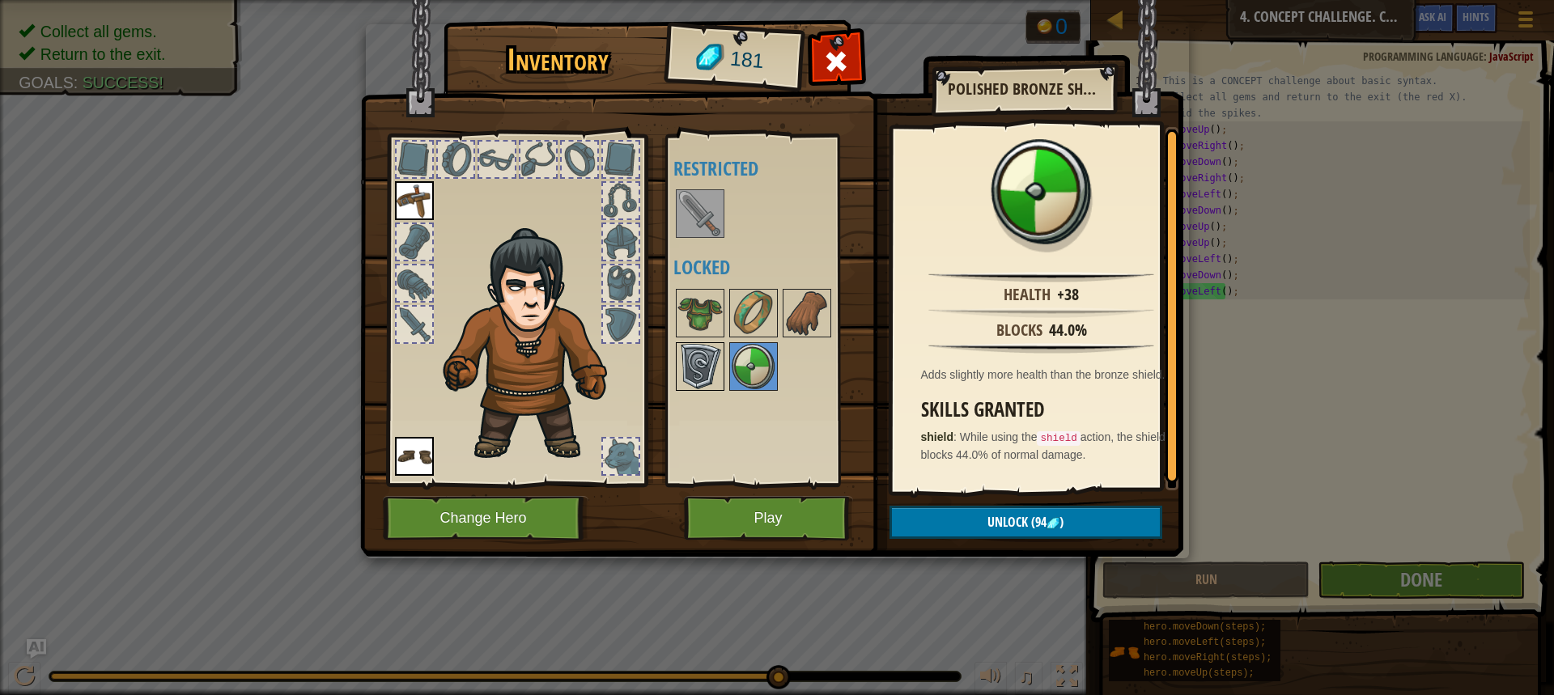
click at [704, 370] on img at bounding box center [699, 366] width 45 height 45
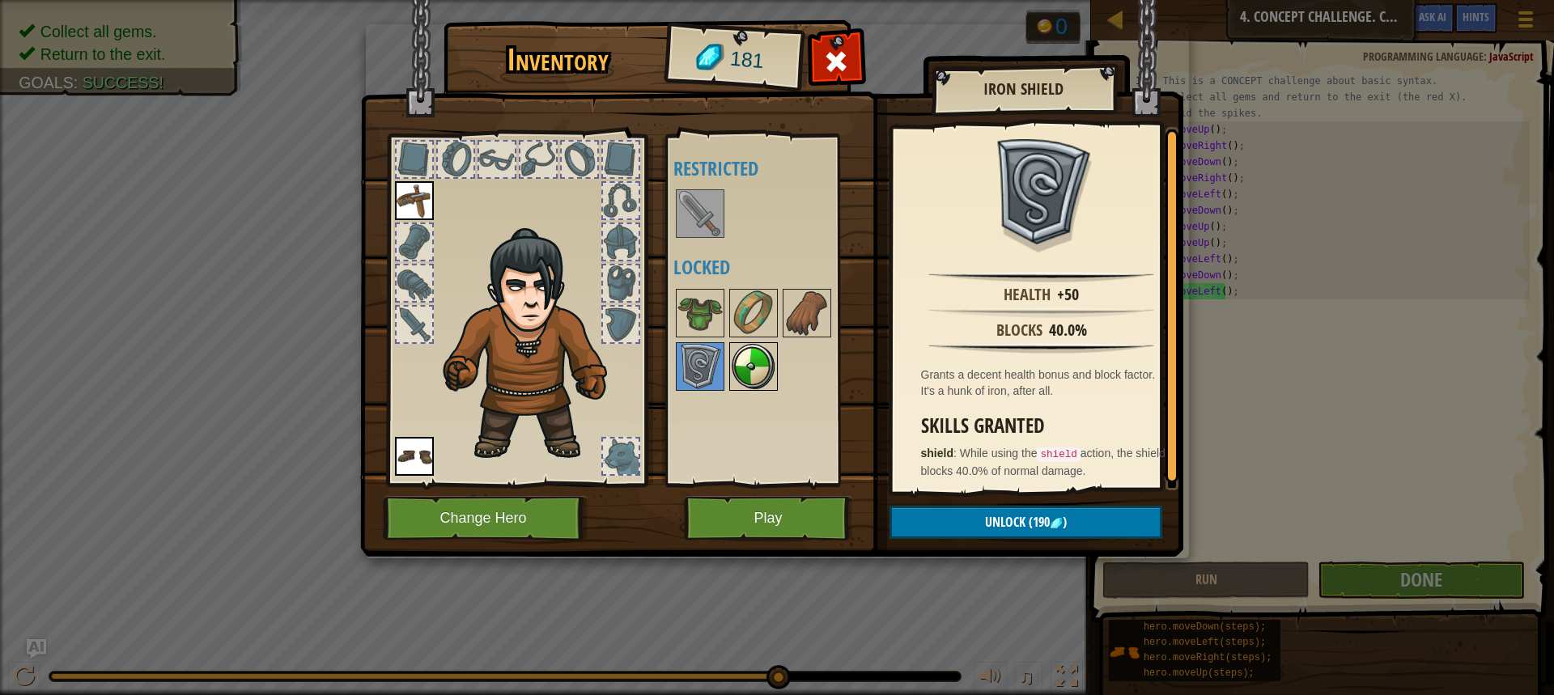
click at [767, 379] on img at bounding box center [753, 366] width 45 height 45
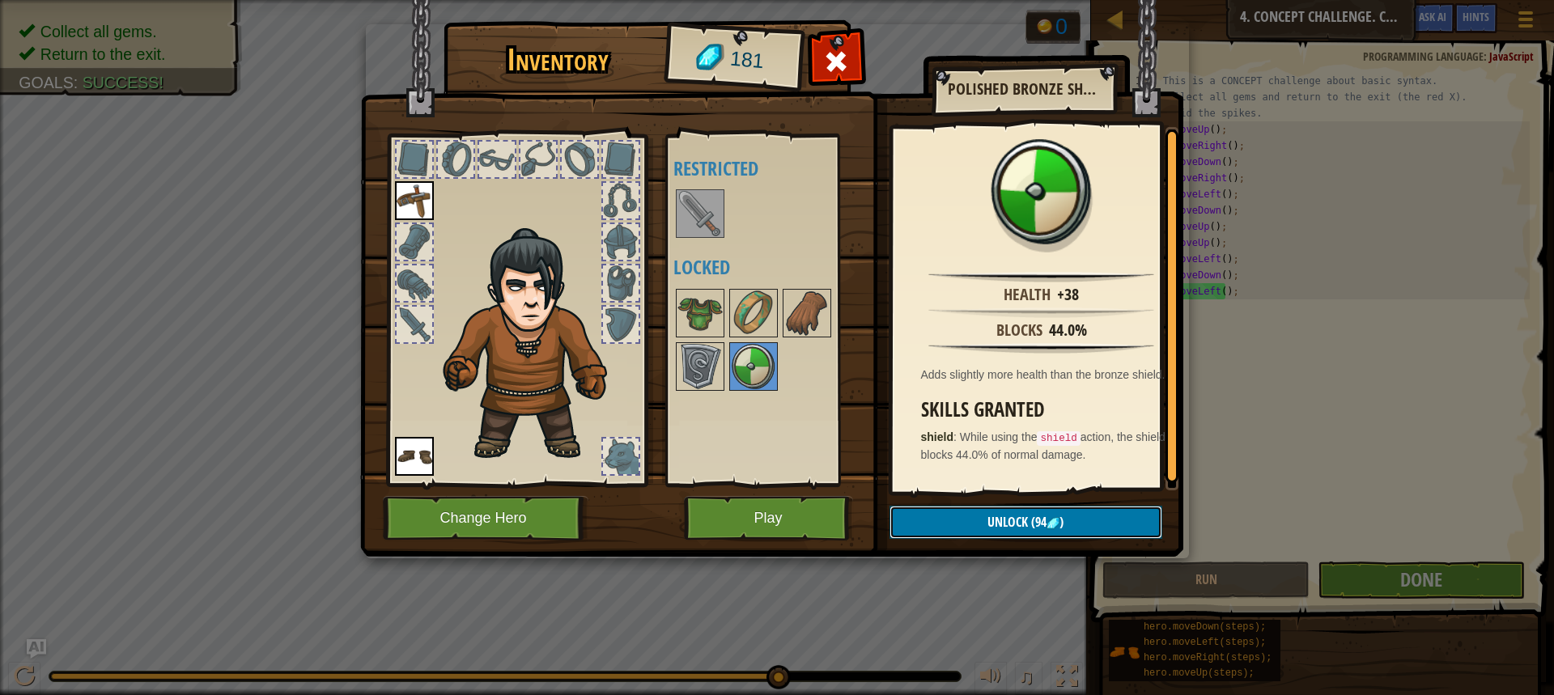
click at [1007, 524] on span "Unlock" at bounding box center [1007, 522] width 40 height 18
click at [1032, 519] on button "Confirm" at bounding box center [1025, 522] width 273 height 33
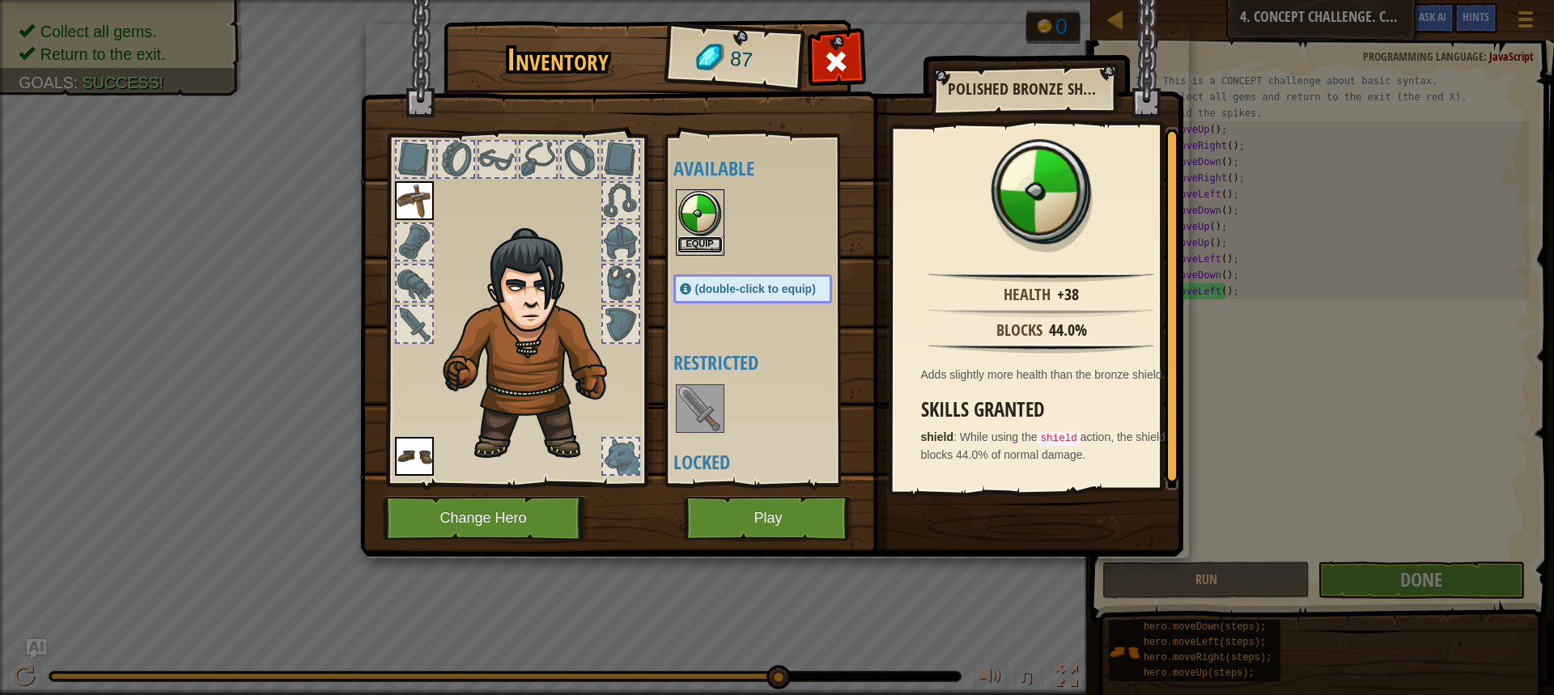
click at [685, 238] on button "Equip" at bounding box center [699, 244] width 45 height 17
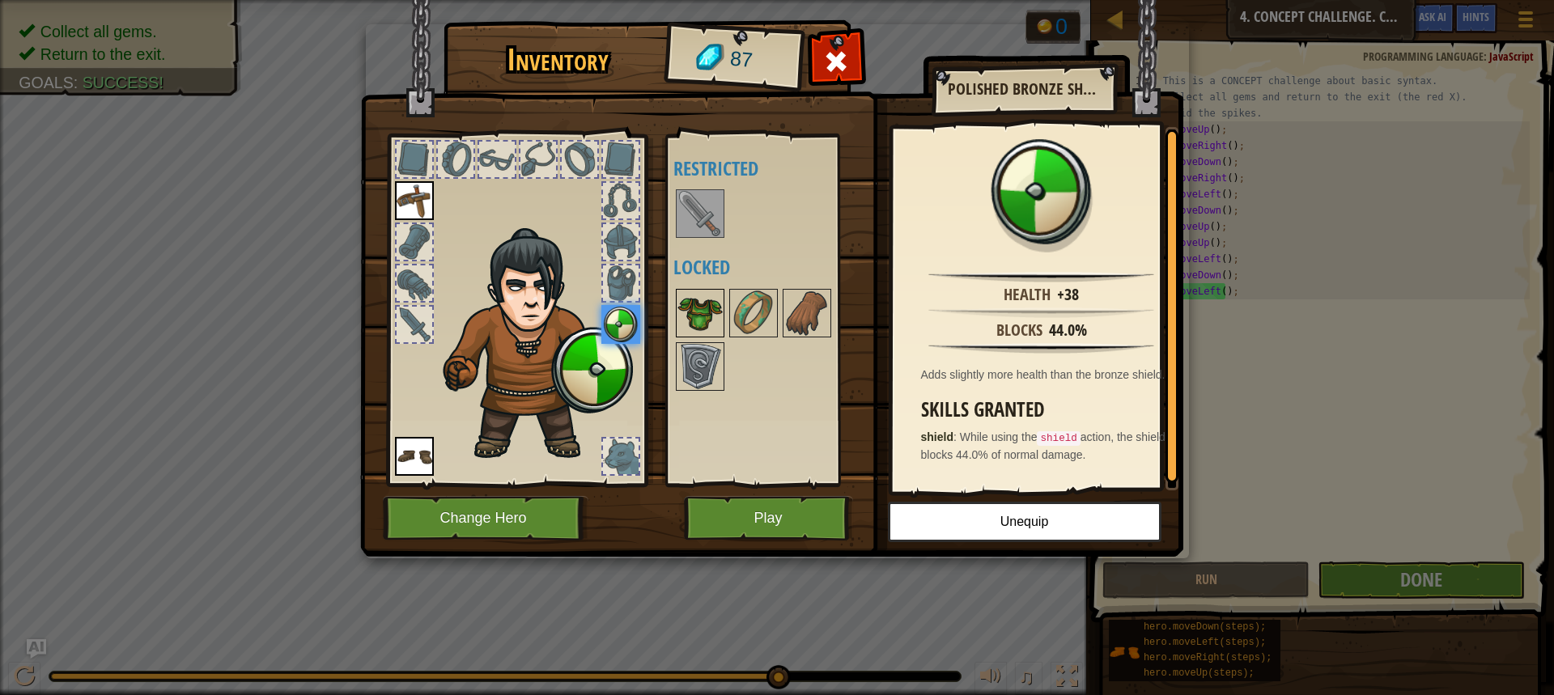
click at [707, 321] on img at bounding box center [699, 312] width 45 height 45
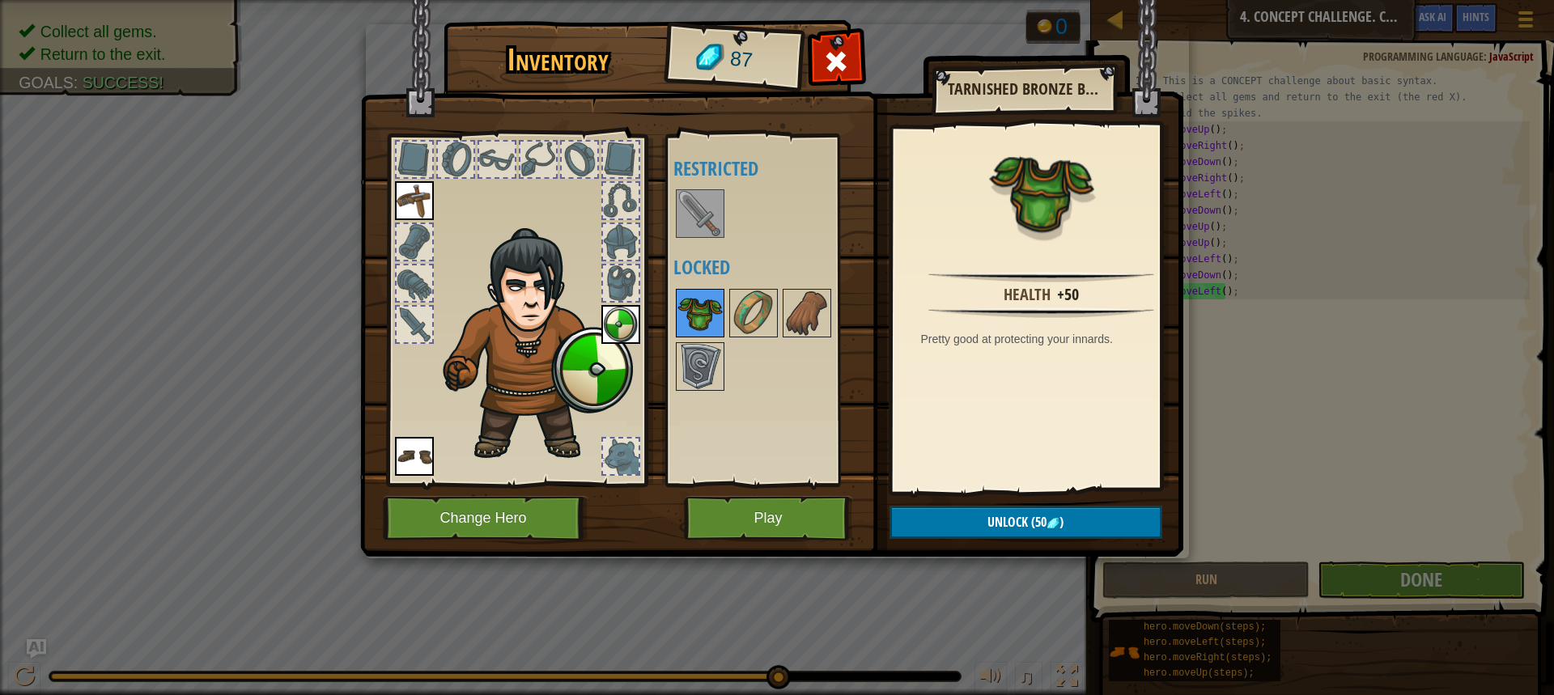
click at [697, 316] on img at bounding box center [699, 312] width 45 height 45
click at [1028, 518] on span "(50" at bounding box center [1037, 522] width 19 height 18
click at [1010, 521] on button "Confirm" at bounding box center [1025, 522] width 273 height 33
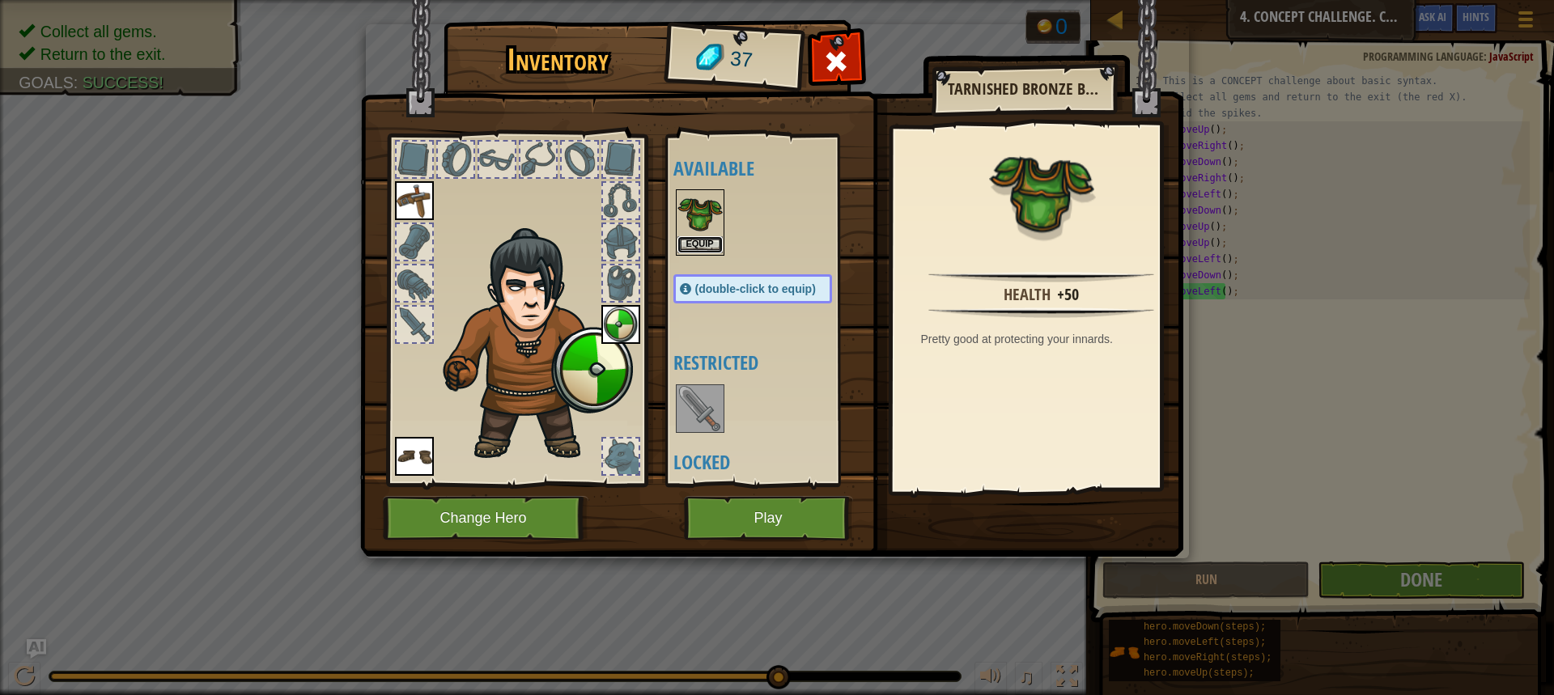
click at [706, 248] on button "Equip" at bounding box center [699, 244] width 45 height 17
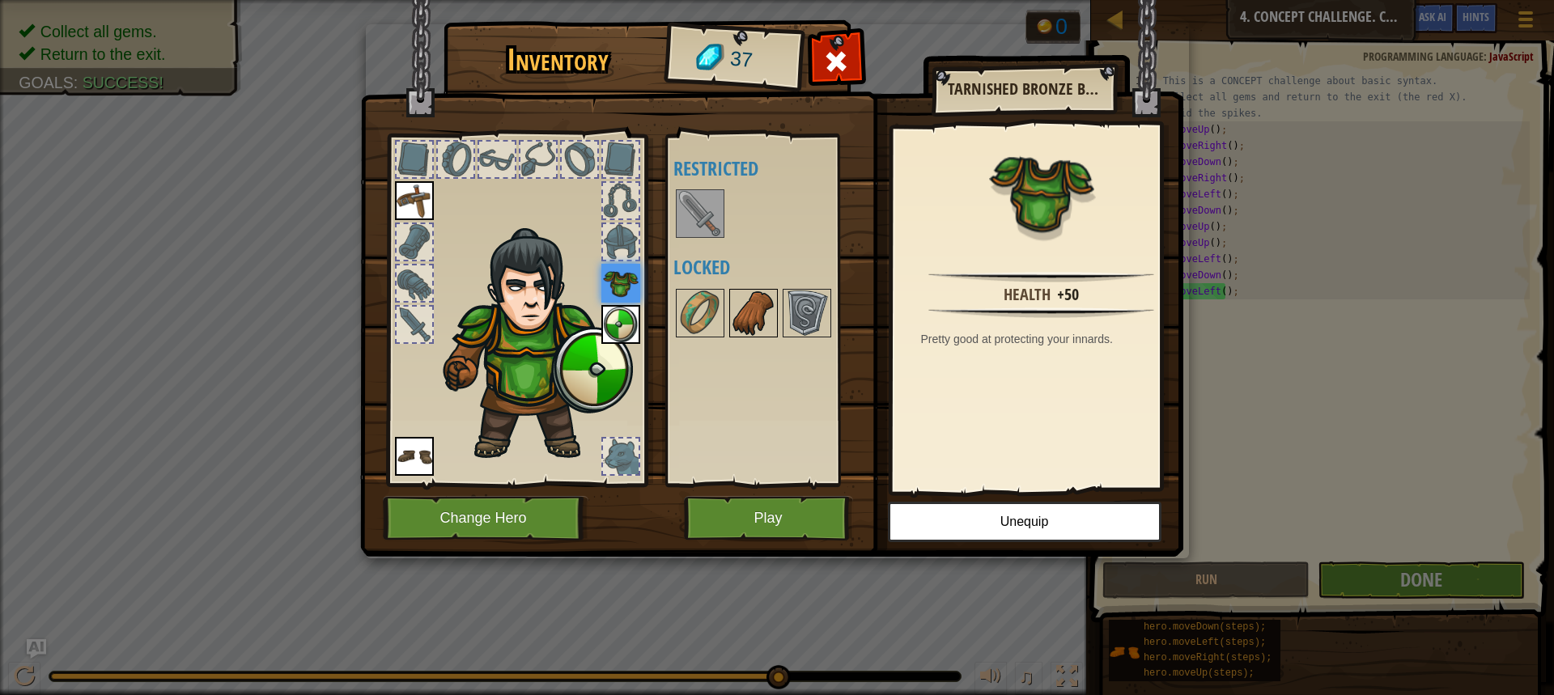
click at [754, 299] on img at bounding box center [753, 312] width 45 height 45
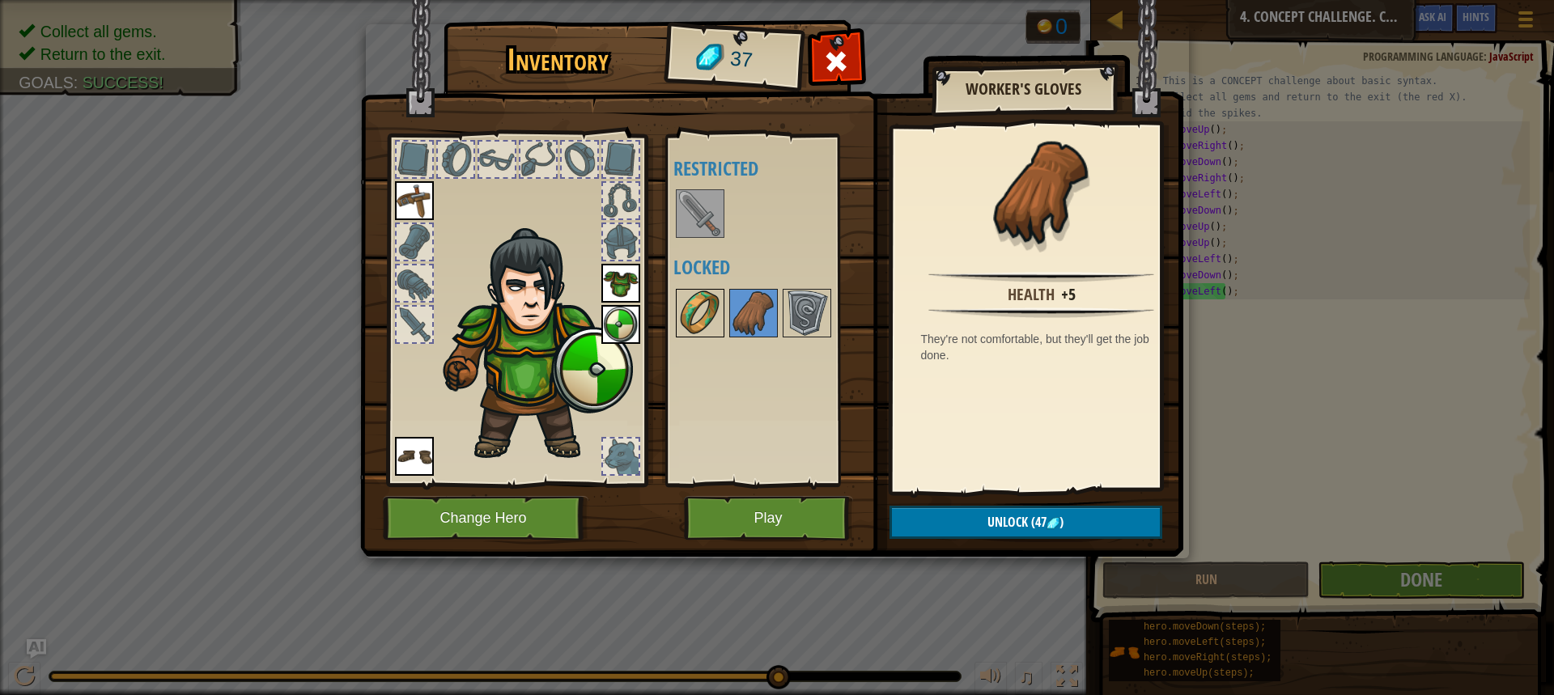
click at [703, 320] on img at bounding box center [699, 312] width 45 height 45
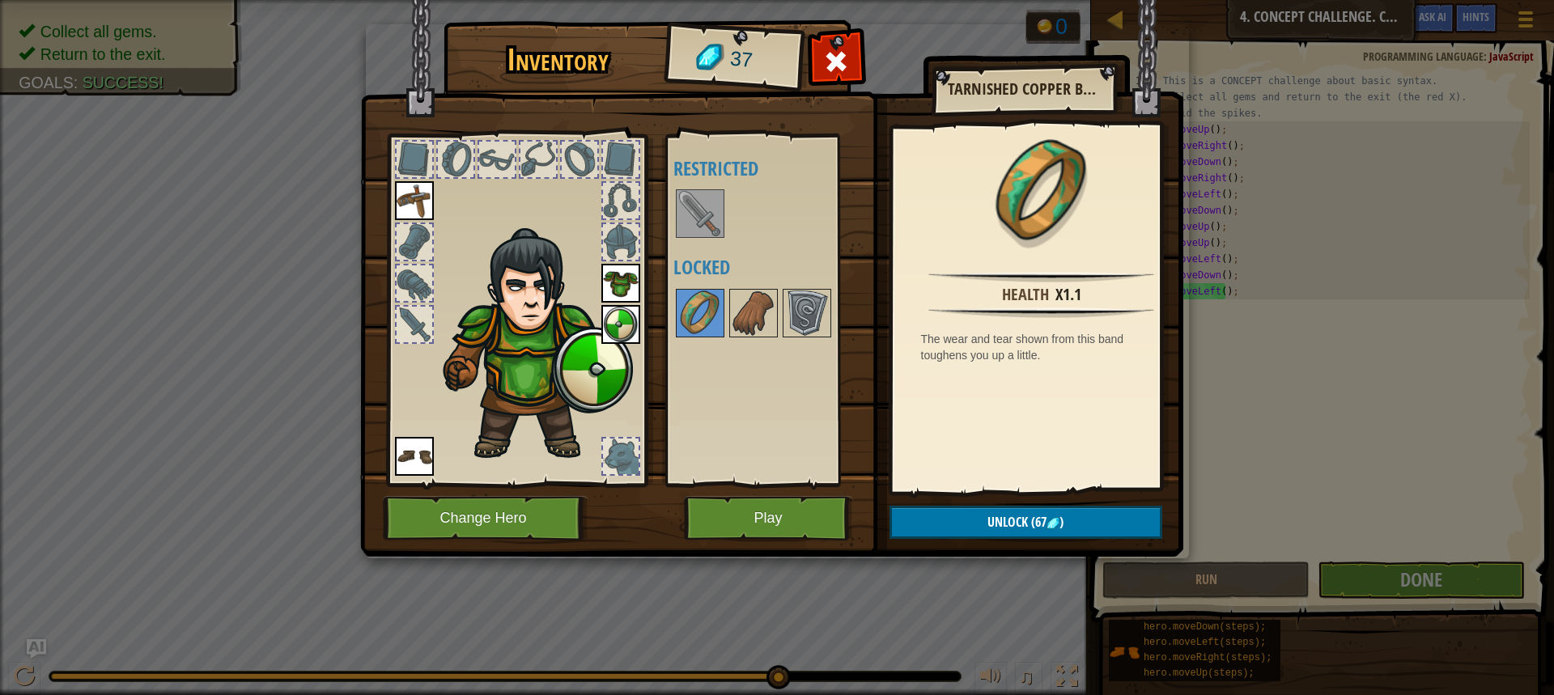
click at [422, 209] on img at bounding box center [414, 200] width 39 height 39
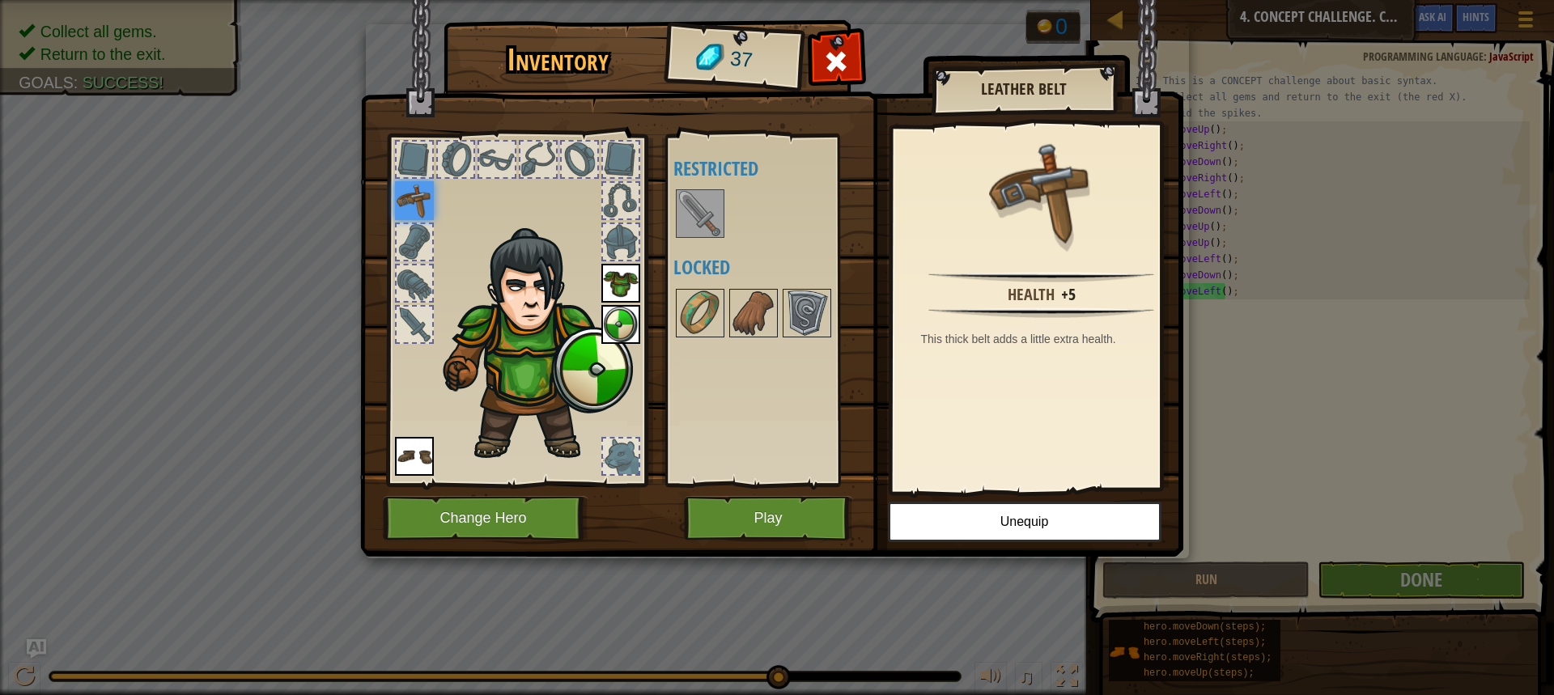
click at [737, 397] on div "Available Equip Equip Equip Equip (double-click to equip) Restricted Locked" at bounding box center [768, 310] width 191 height 337
click at [710, 219] on img at bounding box center [699, 213] width 45 height 45
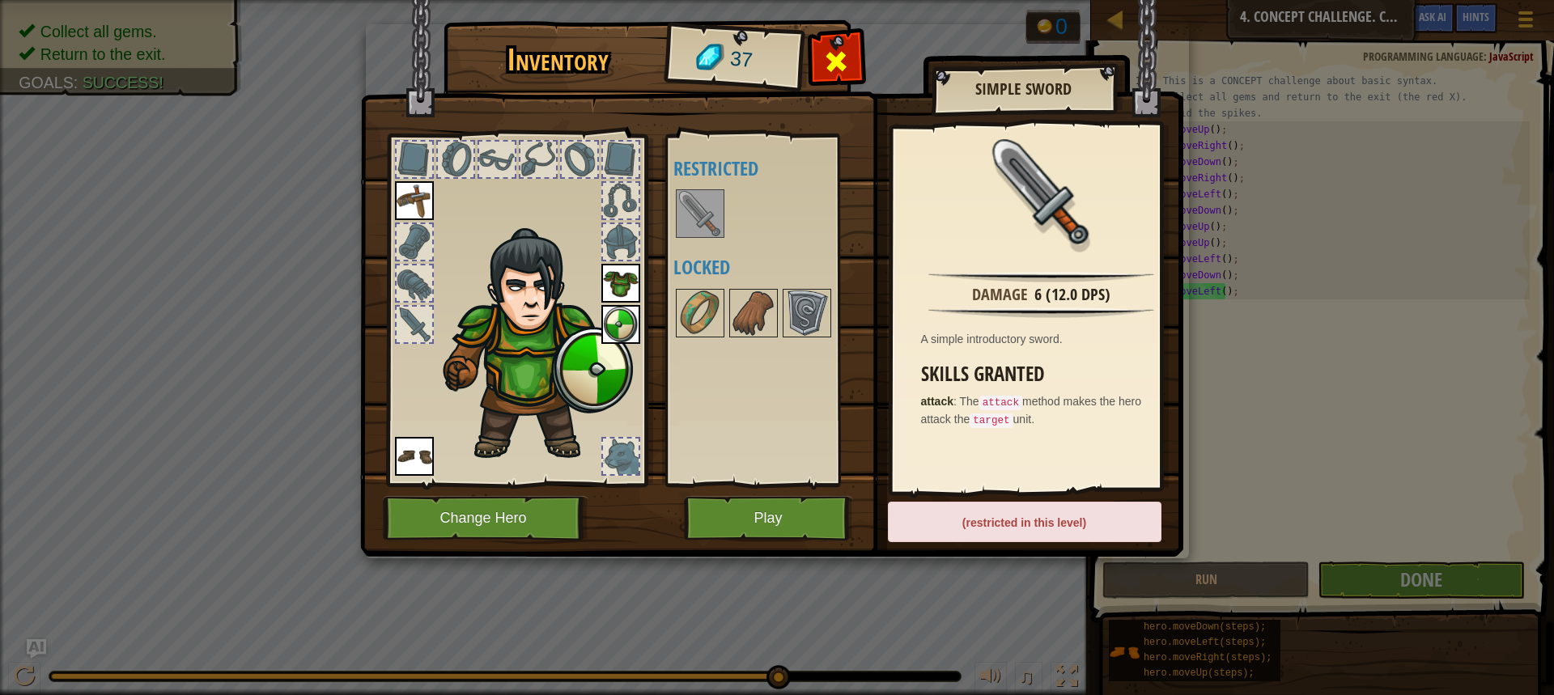
click at [833, 57] on span at bounding box center [836, 62] width 26 height 26
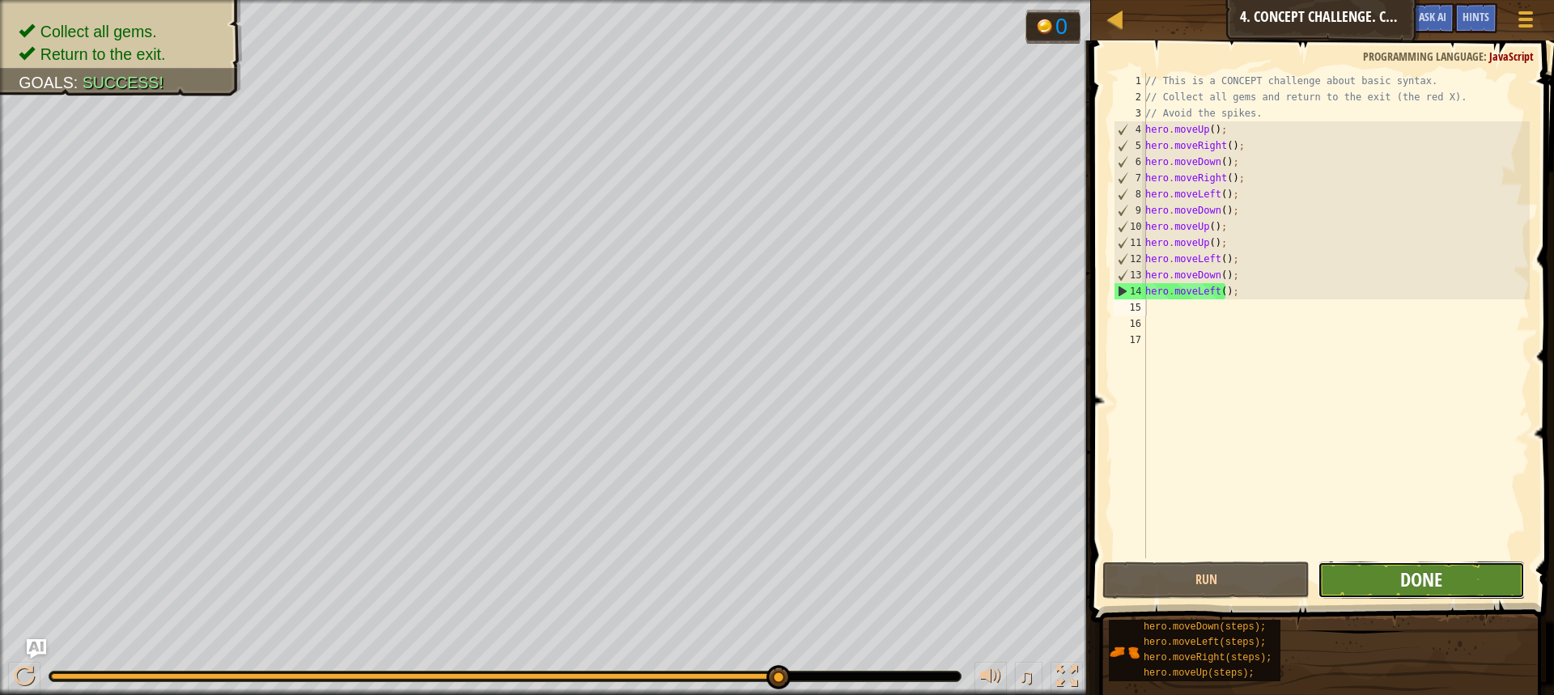
click at [1412, 578] on span "Done" at bounding box center [1421, 579] width 42 height 26
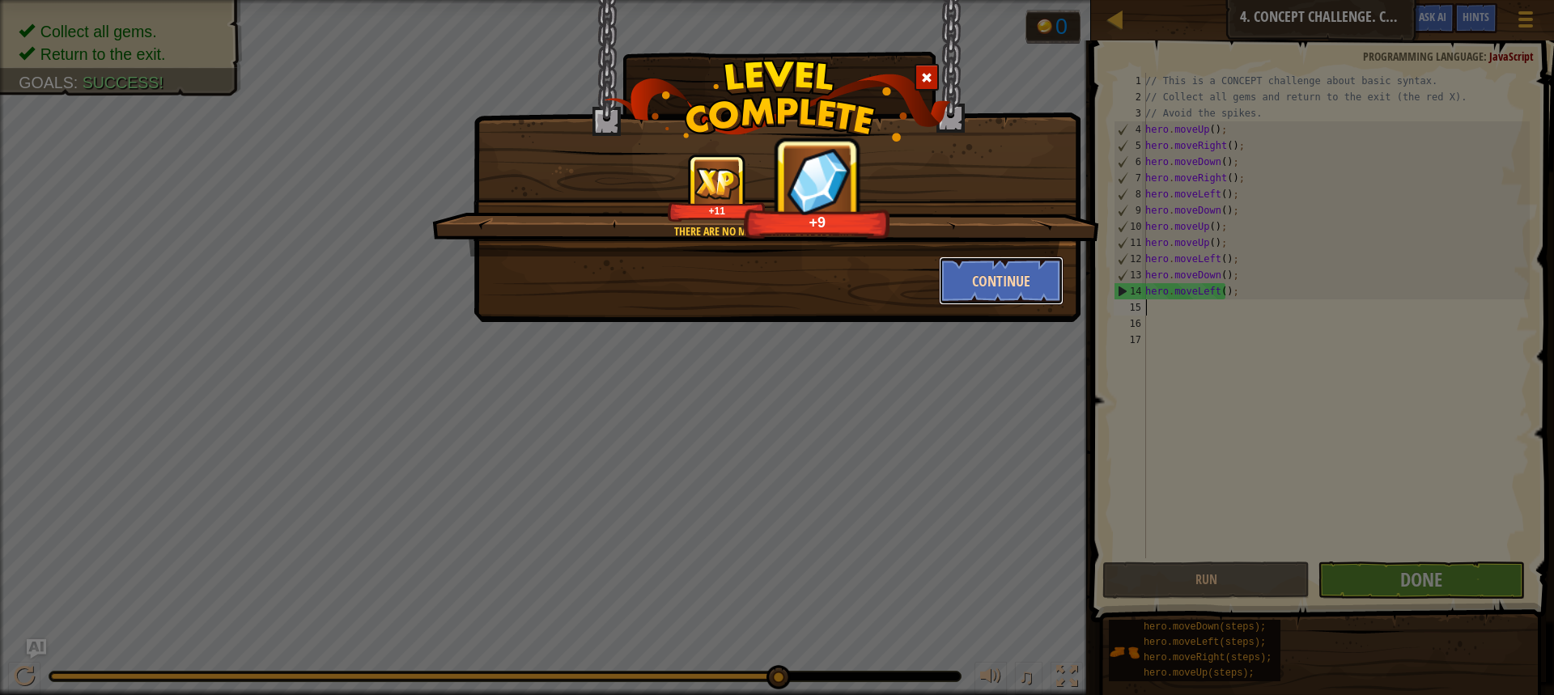
click at [986, 274] on button "Continue" at bounding box center [1001, 280] width 125 height 49
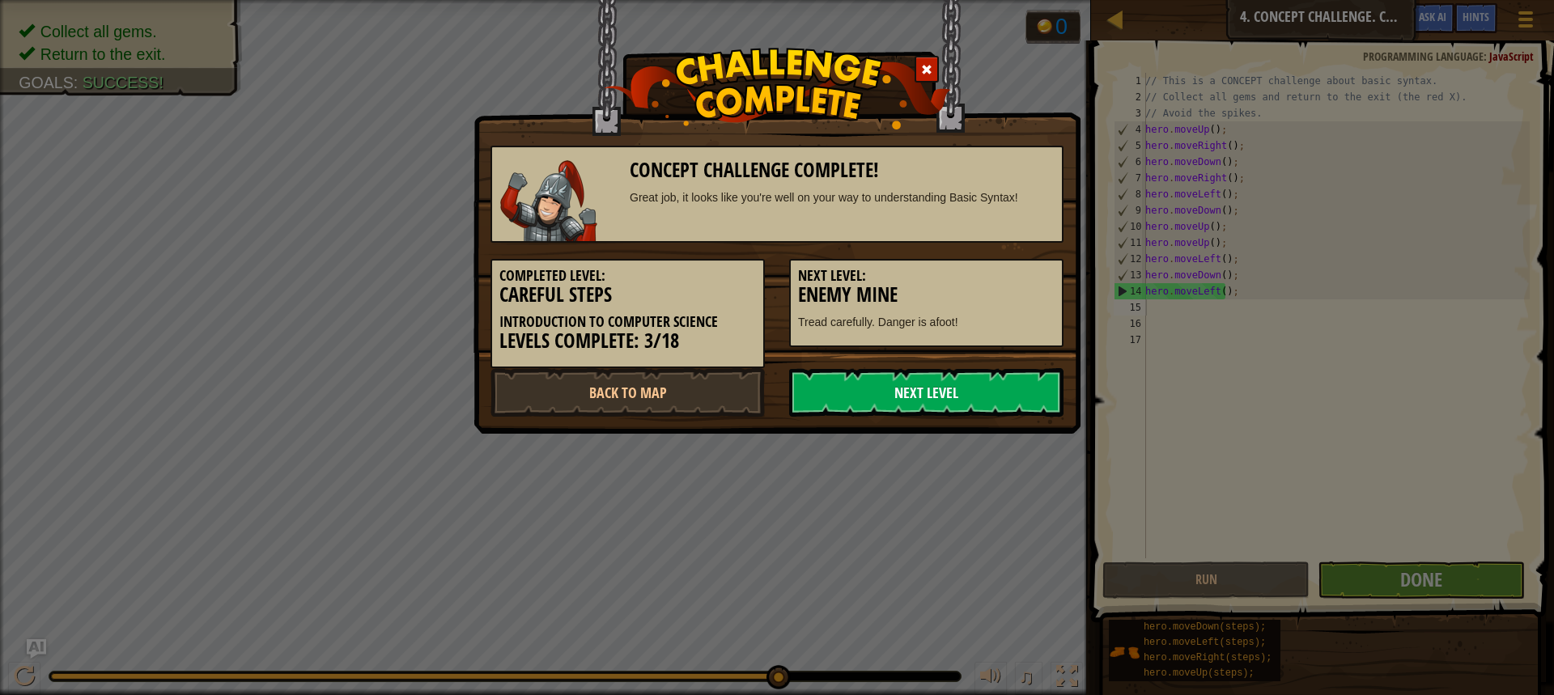
click at [984, 390] on link "Next Level" at bounding box center [926, 392] width 274 height 49
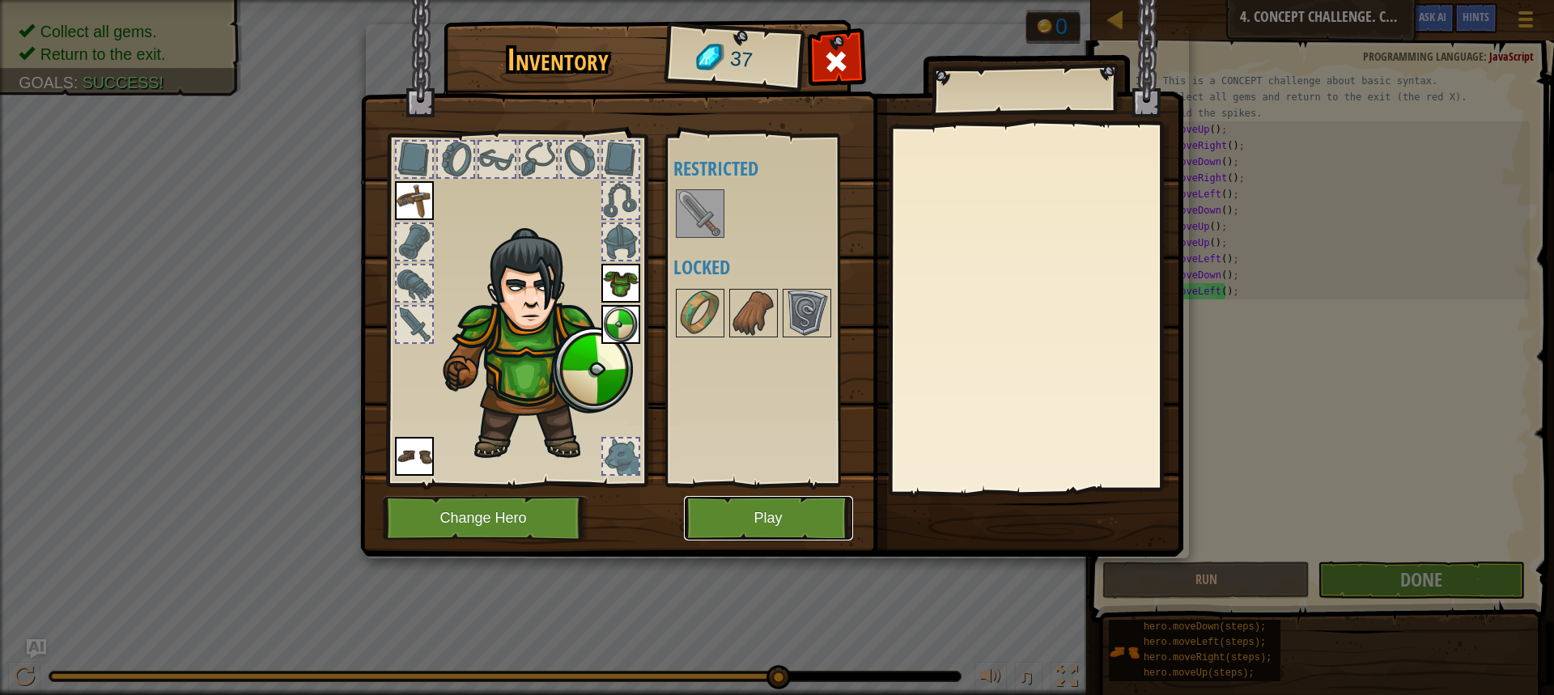
click at [790, 521] on button "Play" at bounding box center [768, 518] width 169 height 45
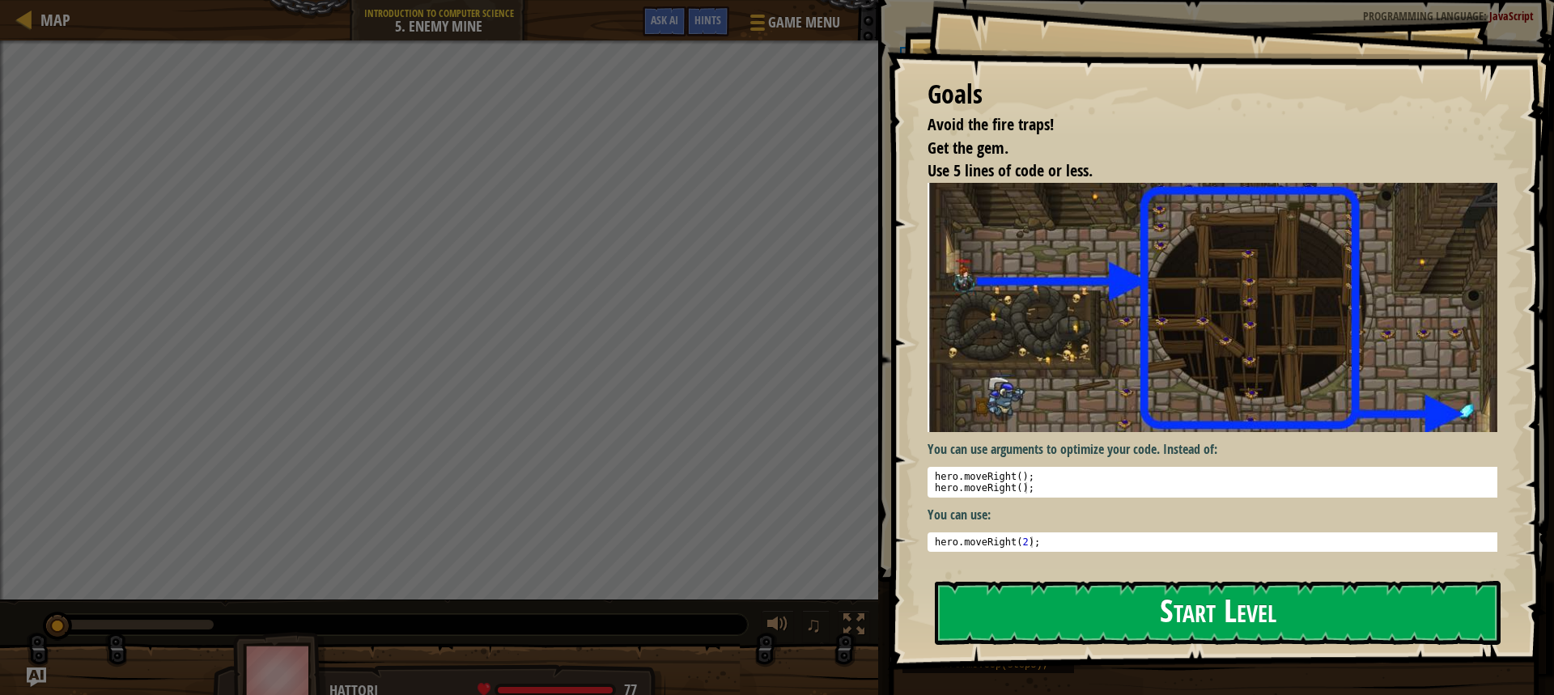
click at [1147, 603] on button "Start Level" at bounding box center [1218, 613] width 566 height 64
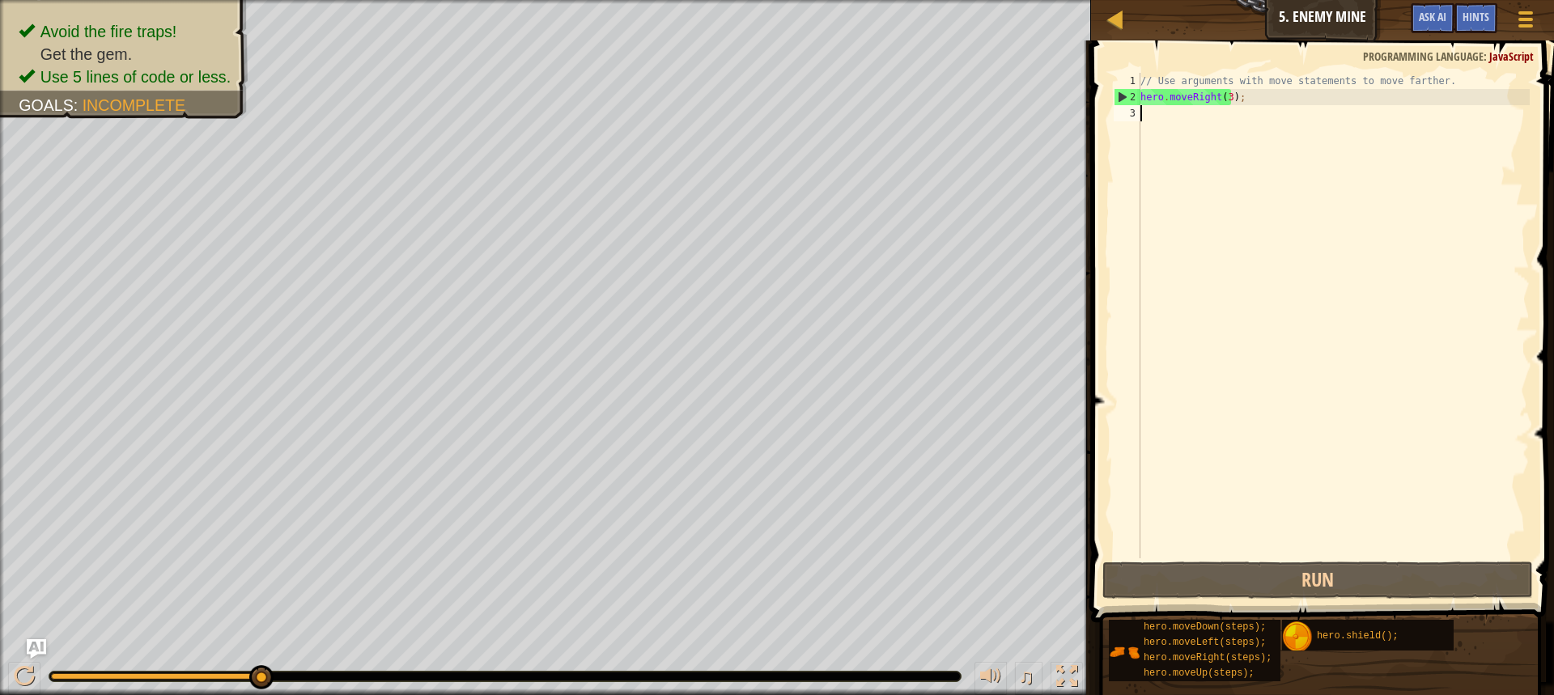
type textarea "m"
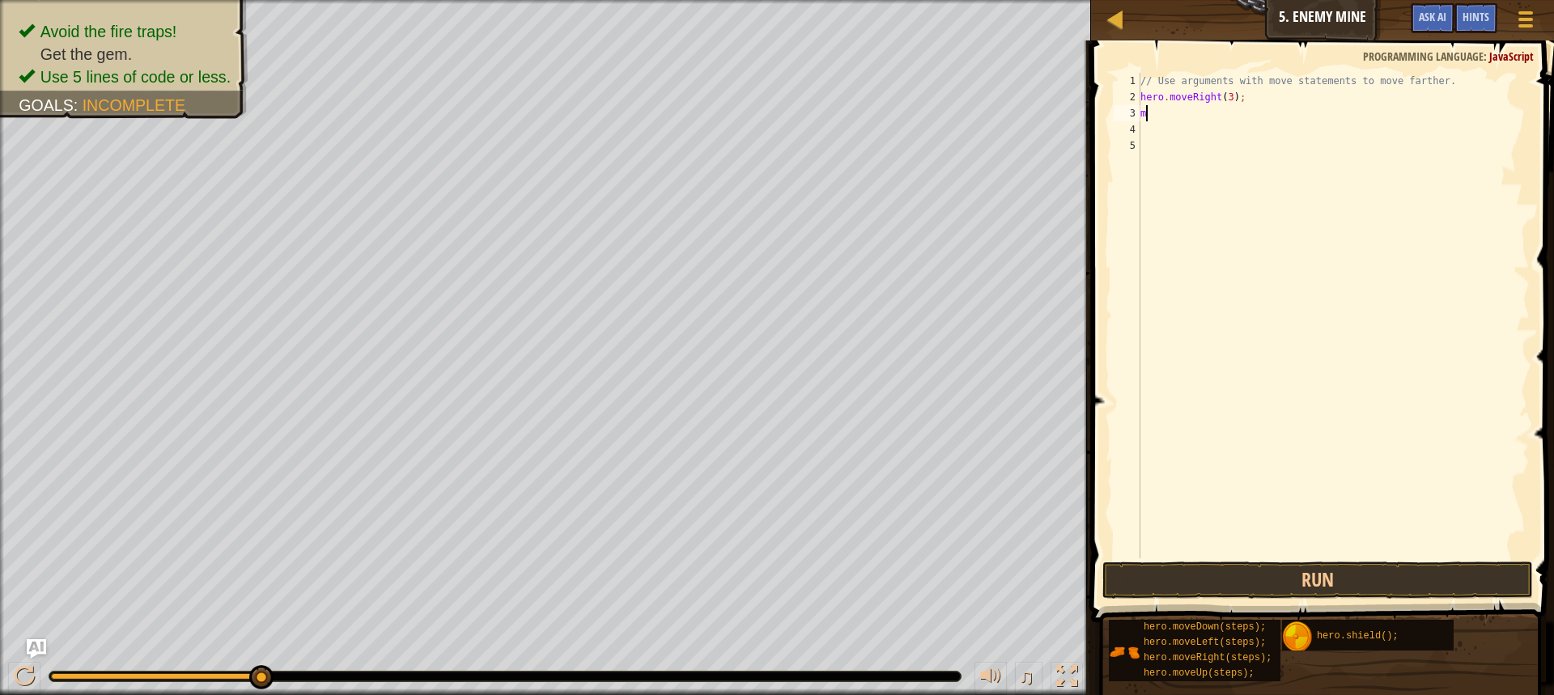
click at [1160, 116] on div "// Use arguments with move statements to move farther. hero . moveRight ( 3 ) ;…" at bounding box center [1333, 332] width 392 height 518
type textarea "mo"
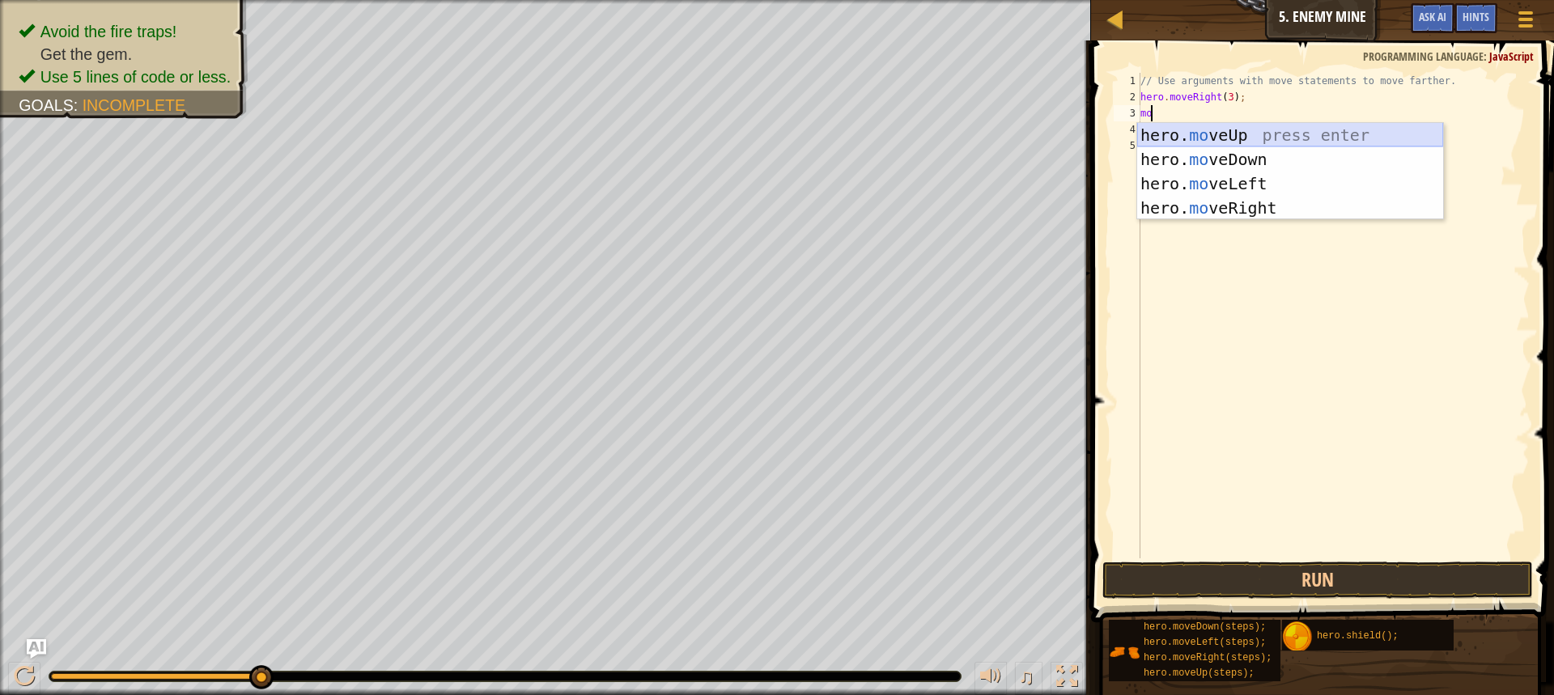
click at [1211, 137] on div "hero. mo veUp press enter hero. mo veDown press enter hero. mo veLeft press ent…" at bounding box center [1290, 196] width 306 height 146
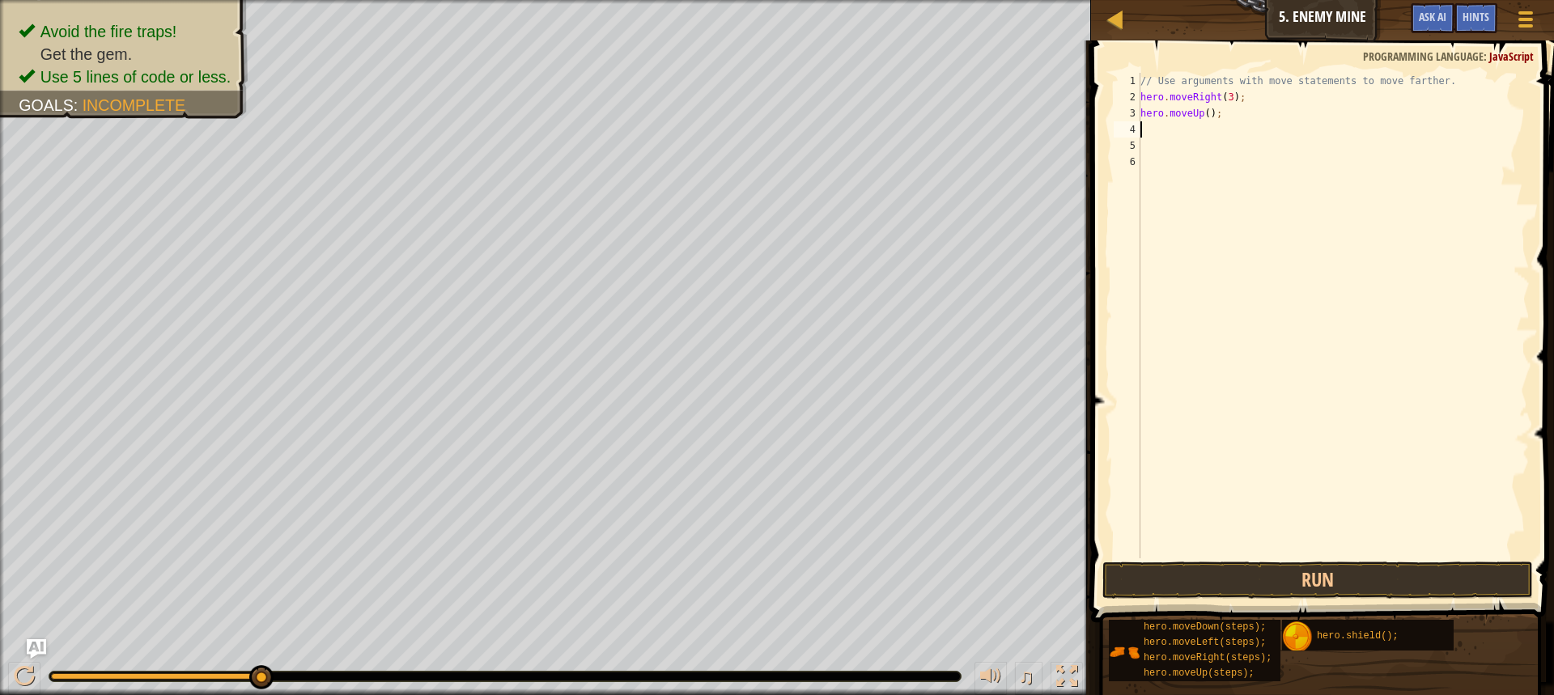
type textarea "m"
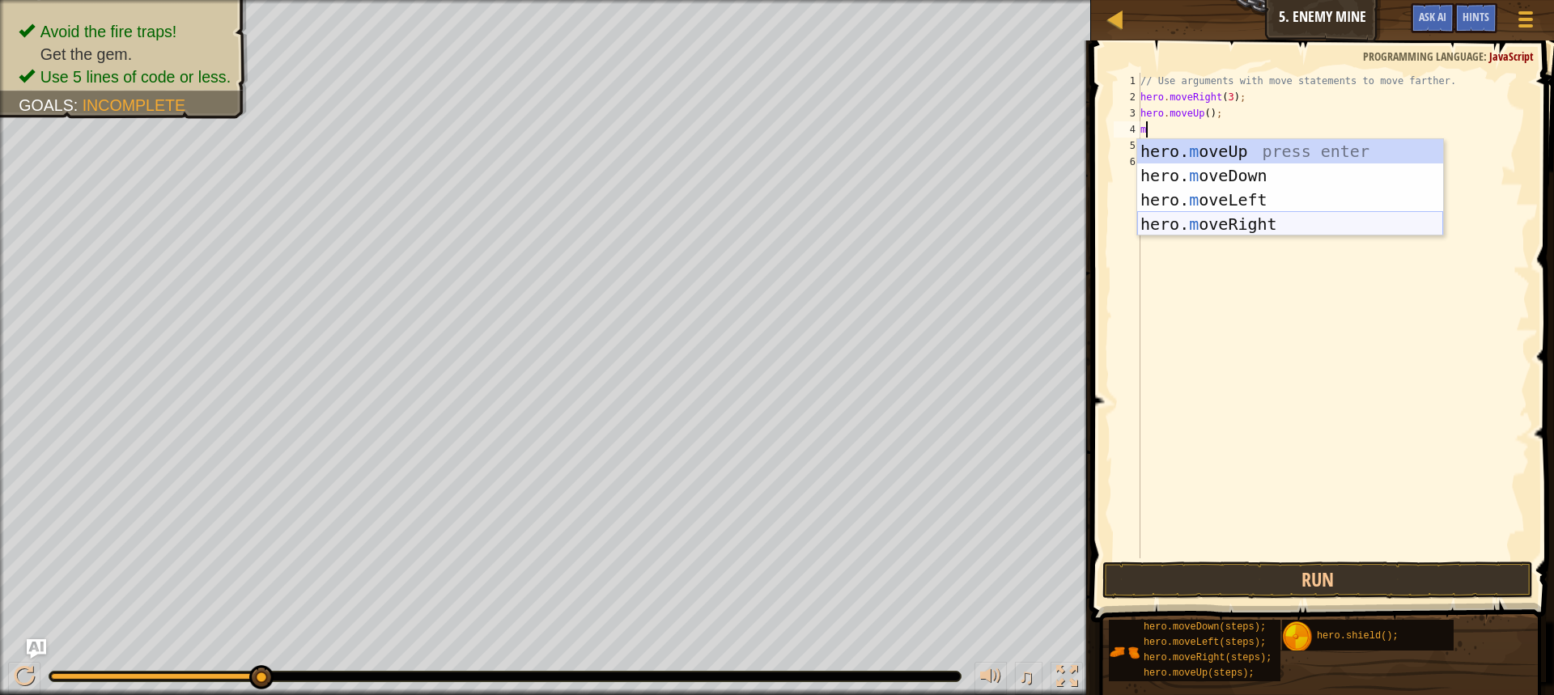
click at [1256, 219] on div "hero. m oveUp press enter hero. m oveDown press enter hero. m oveLeft press ent…" at bounding box center [1290, 212] width 306 height 146
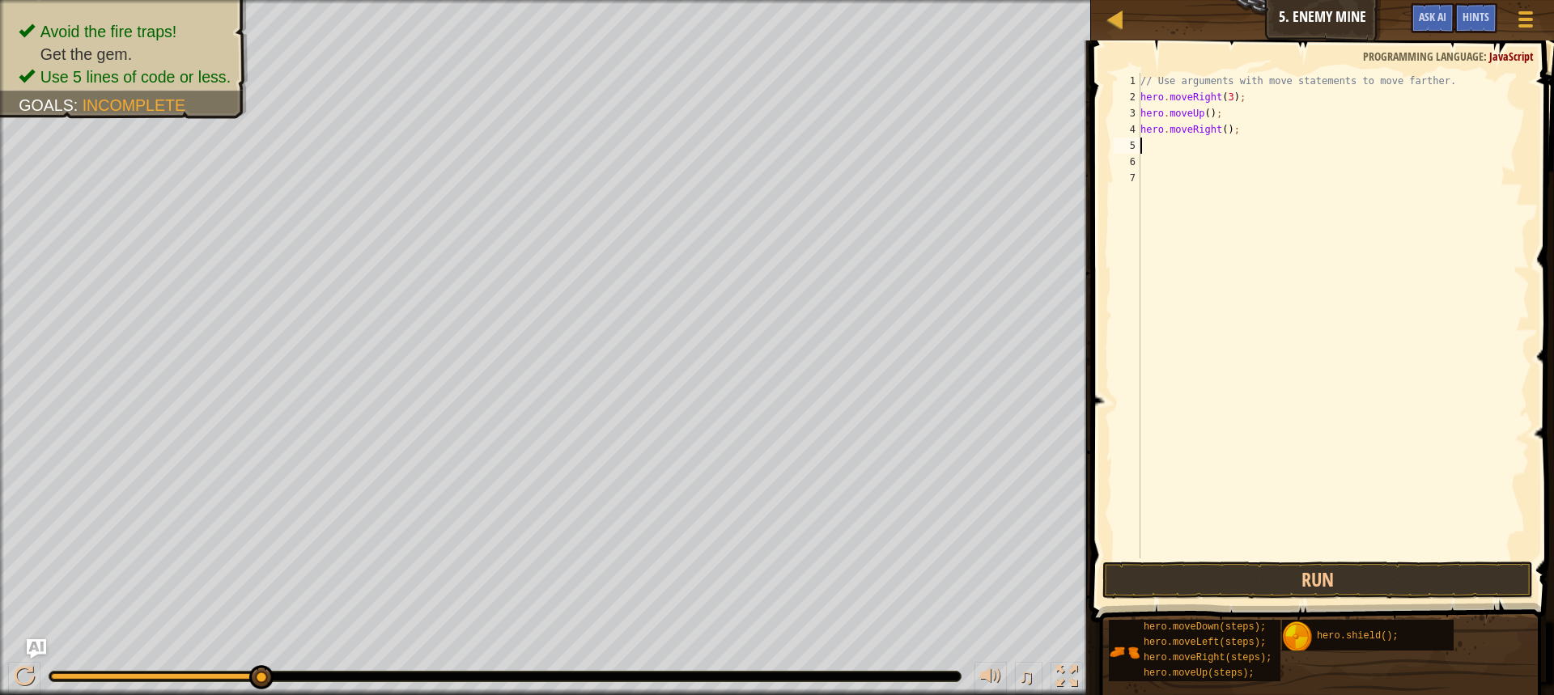
type textarea "m"
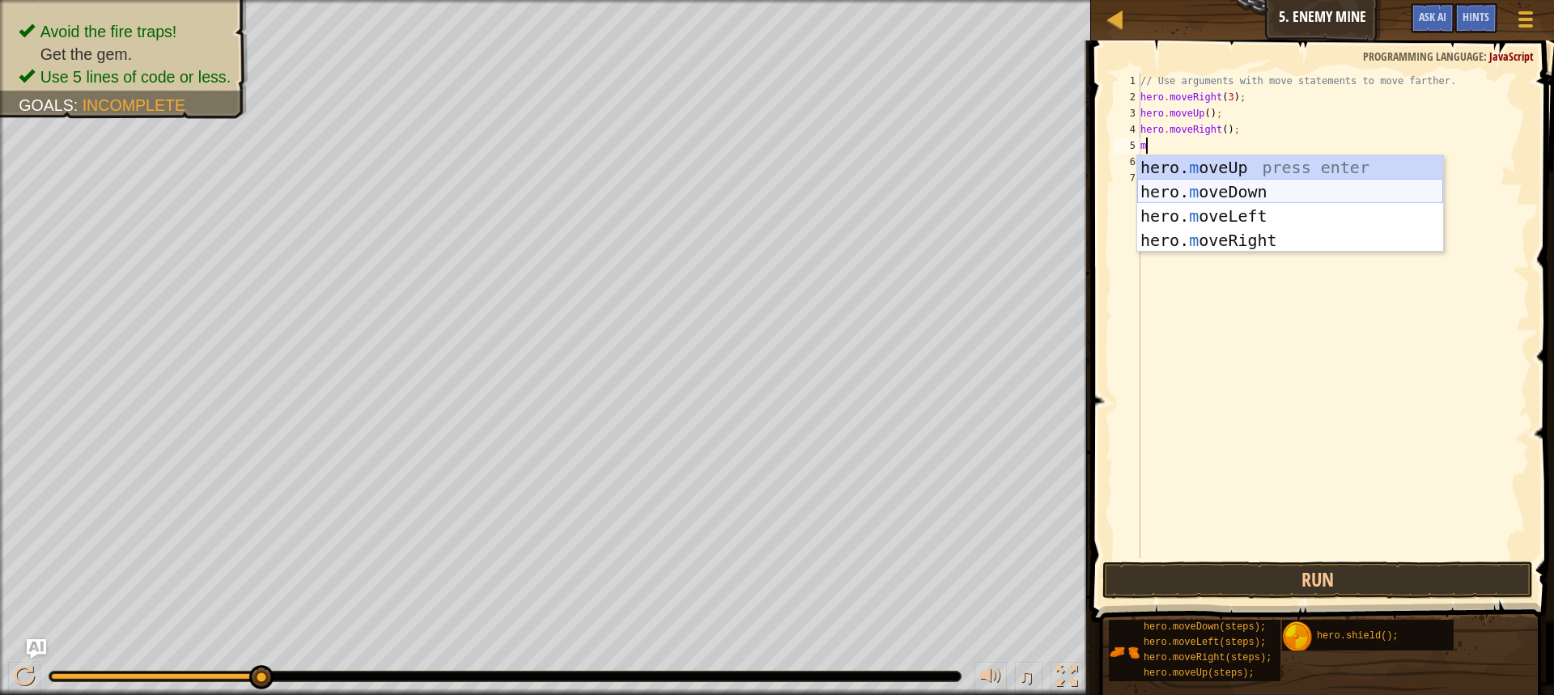
click at [1248, 196] on div "hero. m oveUp press enter hero. m oveDown press enter hero. m oveLeft press ent…" at bounding box center [1290, 228] width 306 height 146
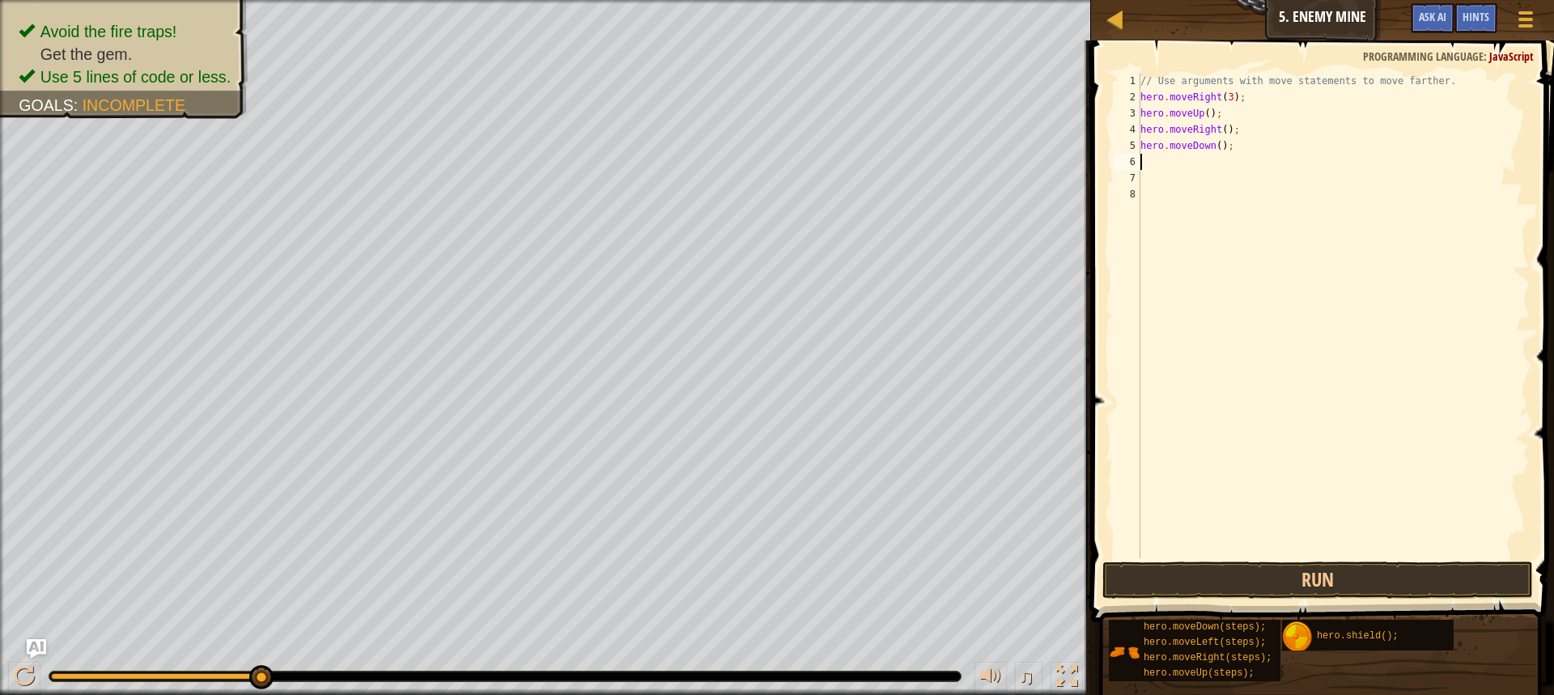
type textarea "m"
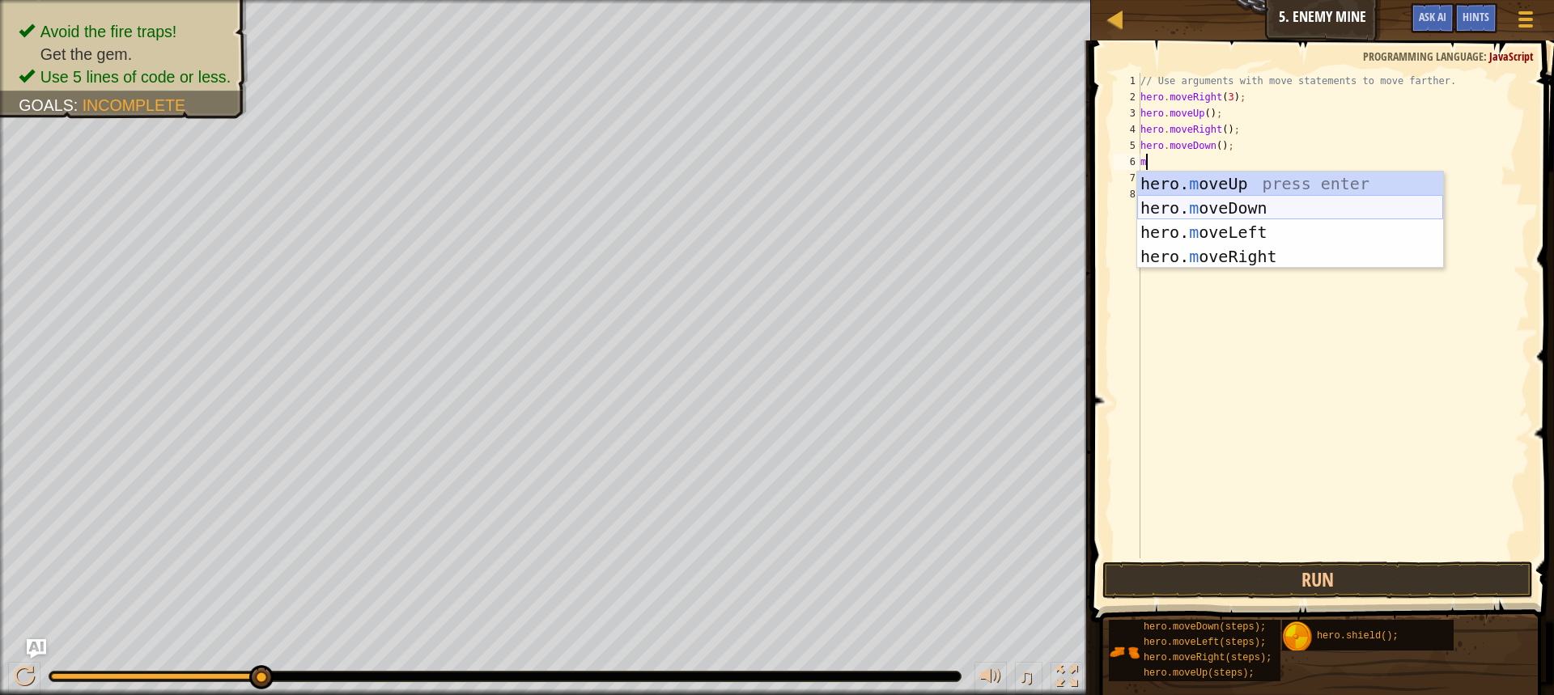
click at [1237, 202] on div "hero. m oveUp press enter hero. m oveDown press enter hero. m oveLeft press ent…" at bounding box center [1290, 245] width 306 height 146
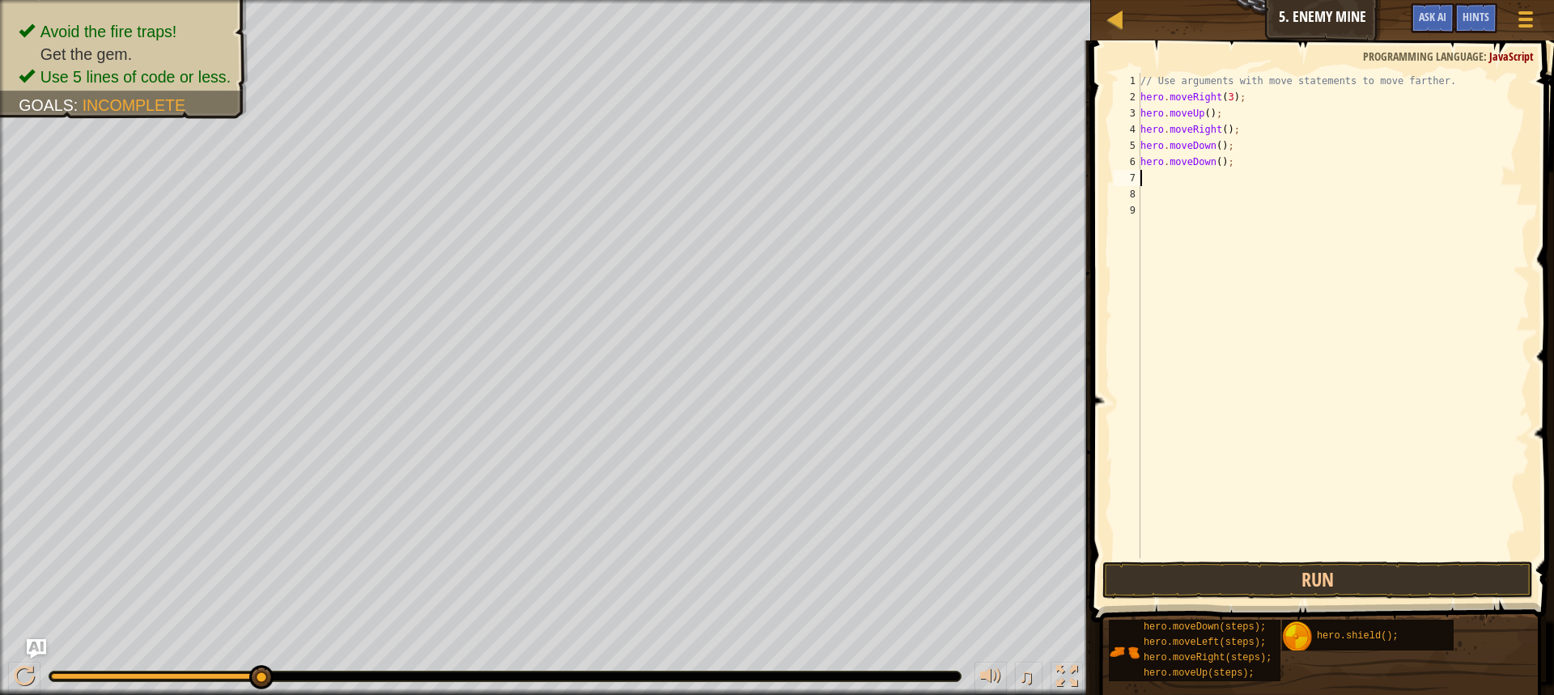
type textarea "m"
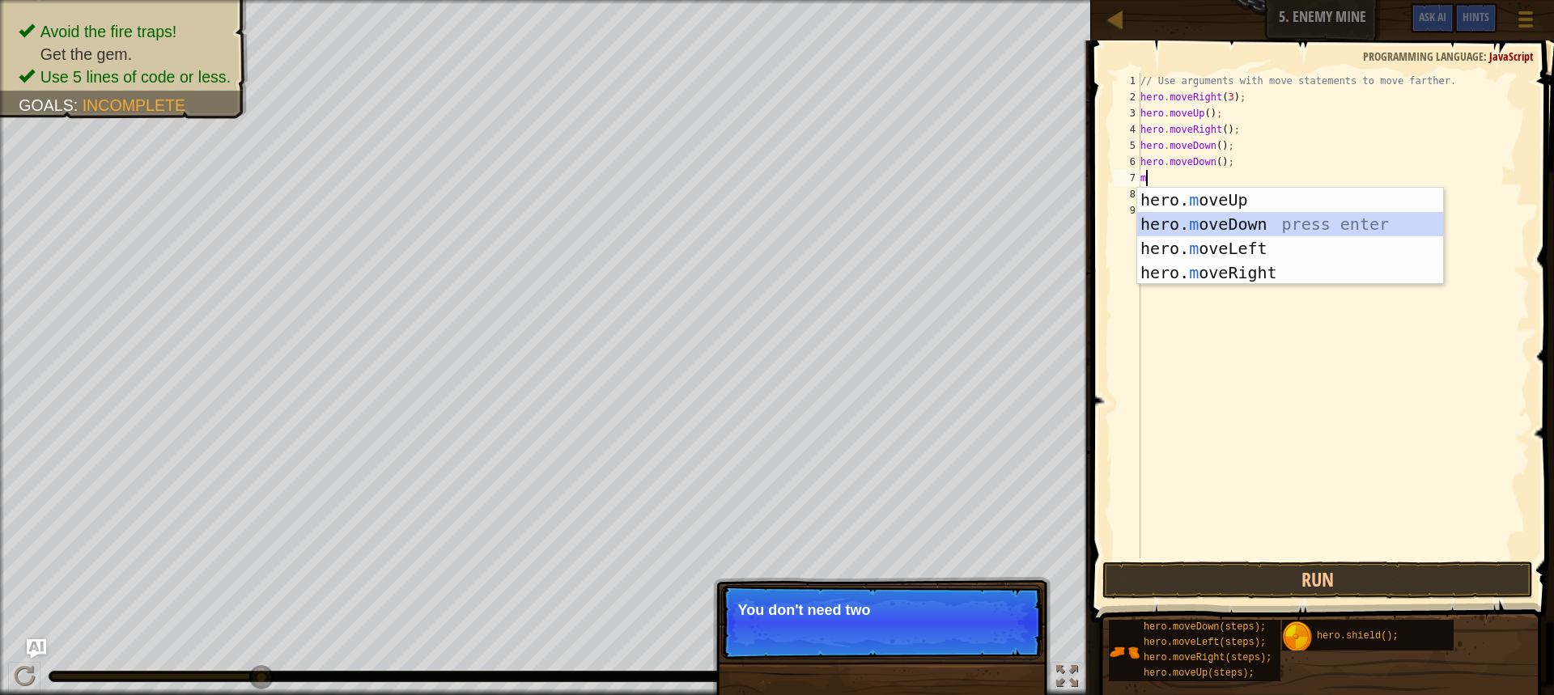
click at [1242, 219] on div "hero. m oveUp press enter hero. m oveDown press enter hero. m oveLeft press ent…" at bounding box center [1290, 261] width 306 height 146
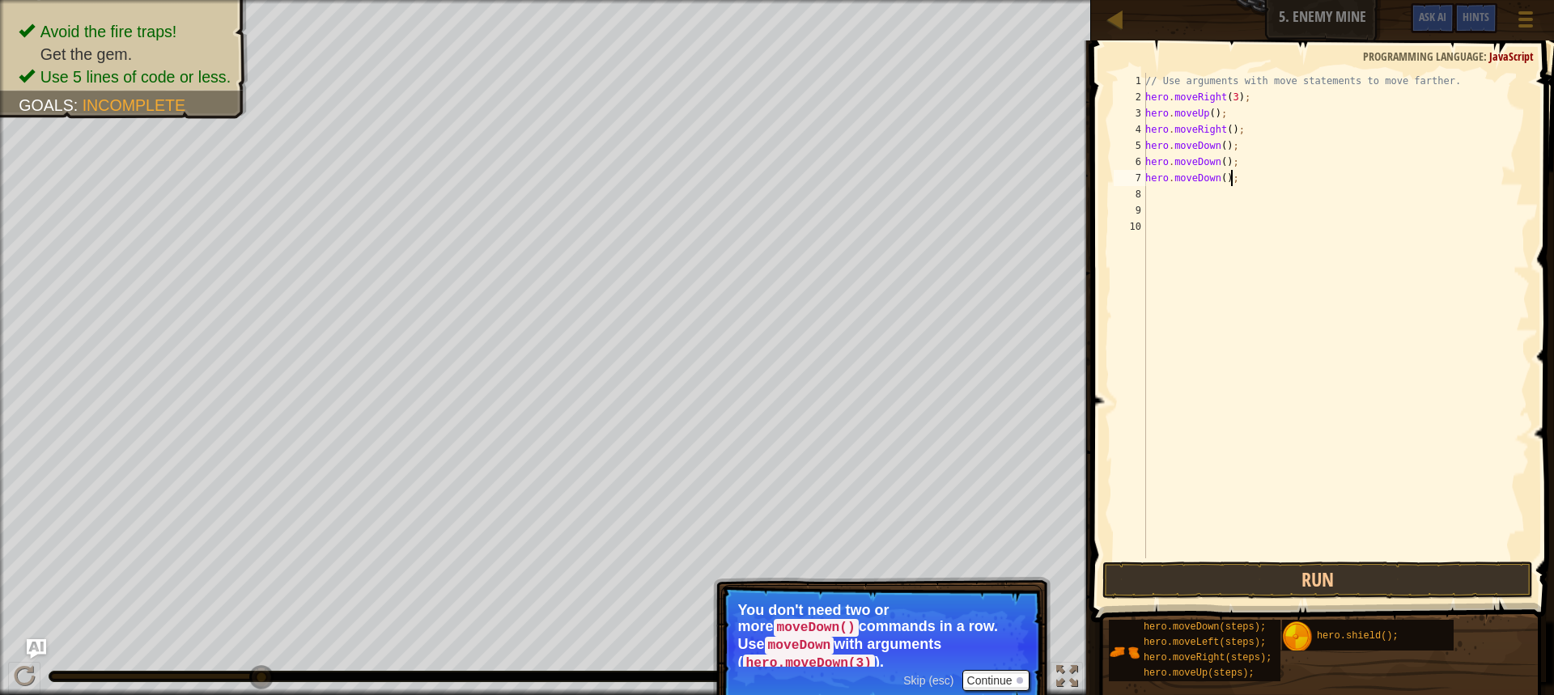
click at [1238, 176] on div "// Use arguments with move statements to move farther. hero . moveRight ( 3 ) ;…" at bounding box center [1336, 332] width 388 height 518
type textarea "h"
click at [1237, 167] on div "// Use arguments with move statements to move farther. hero . moveRight ( 3 ) ;…" at bounding box center [1336, 332] width 388 height 518
type textarea "h"
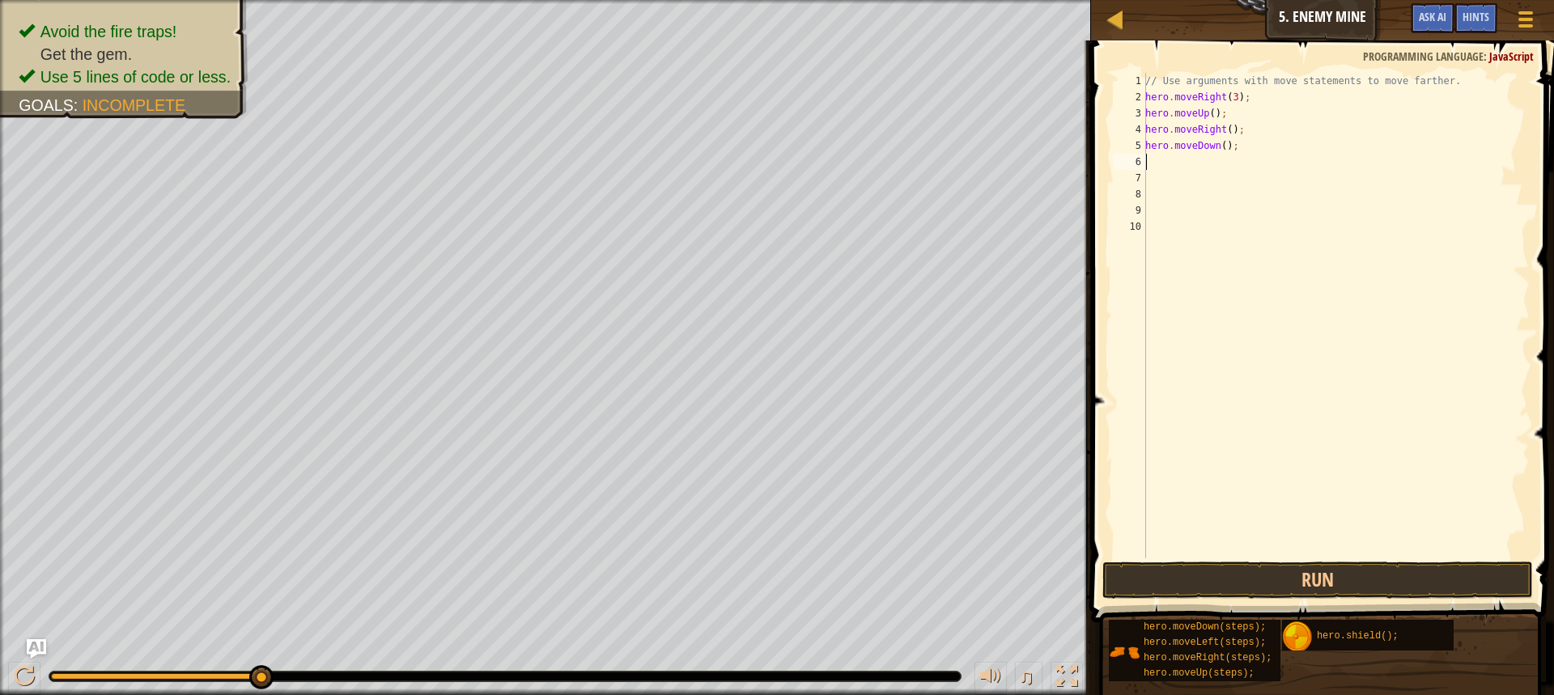
click at [1219, 148] on div "// Use arguments with move statements to move farther. hero . moveRight ( 3 ) ;…" at bounding box center [1336, 332] width 388 height 518
type textarea "hero.moveDown(3);"
click at [1186, 163] on div "// Use arguments with move statements to move farther. hero . moveRight ( 3 ) ;…" at bounding box center [1336, 332] width 388 height 518
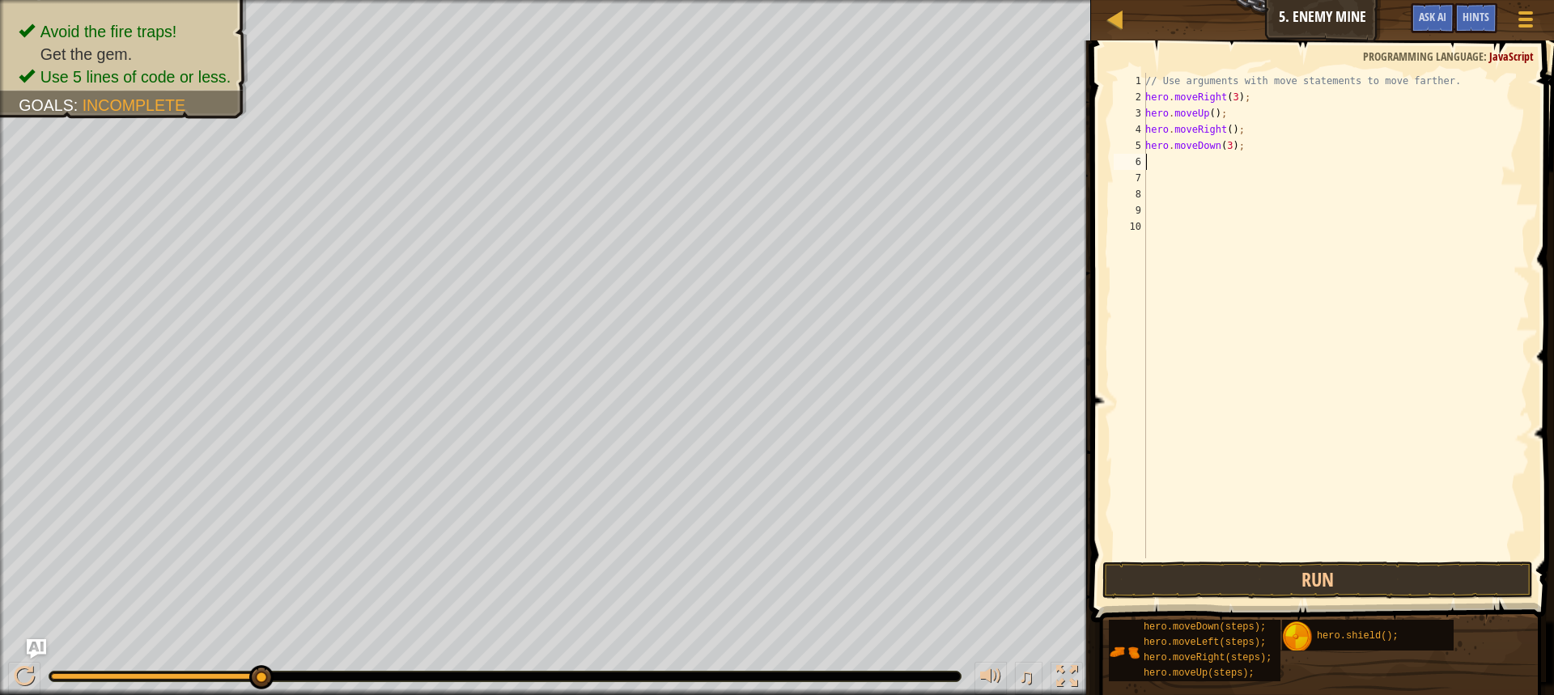
type textarea "m"
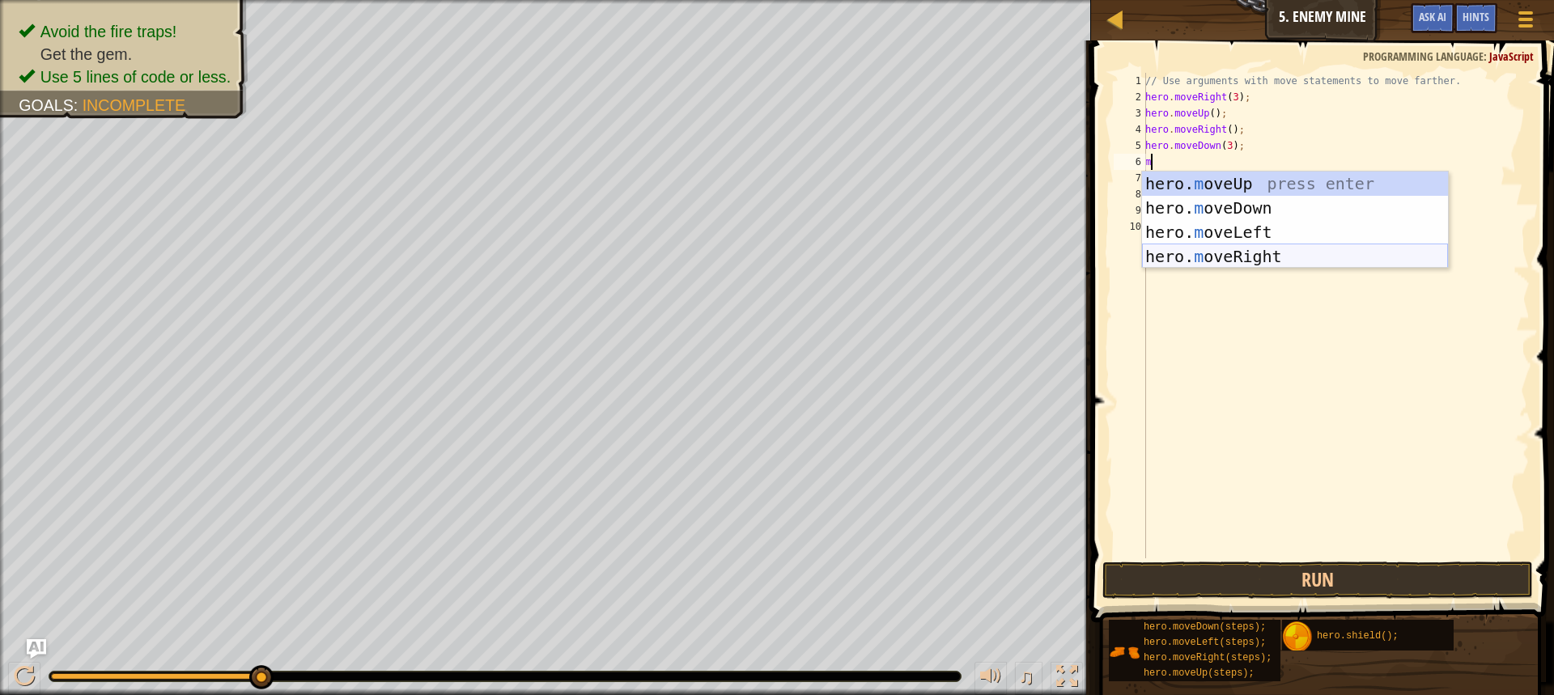
click at [1290, 259] on div "hero. m oveUp press enter hero. m oveDown press enter hero. m oveLeft press ent…" at bounding box center [1295, 245] width 306 height 146
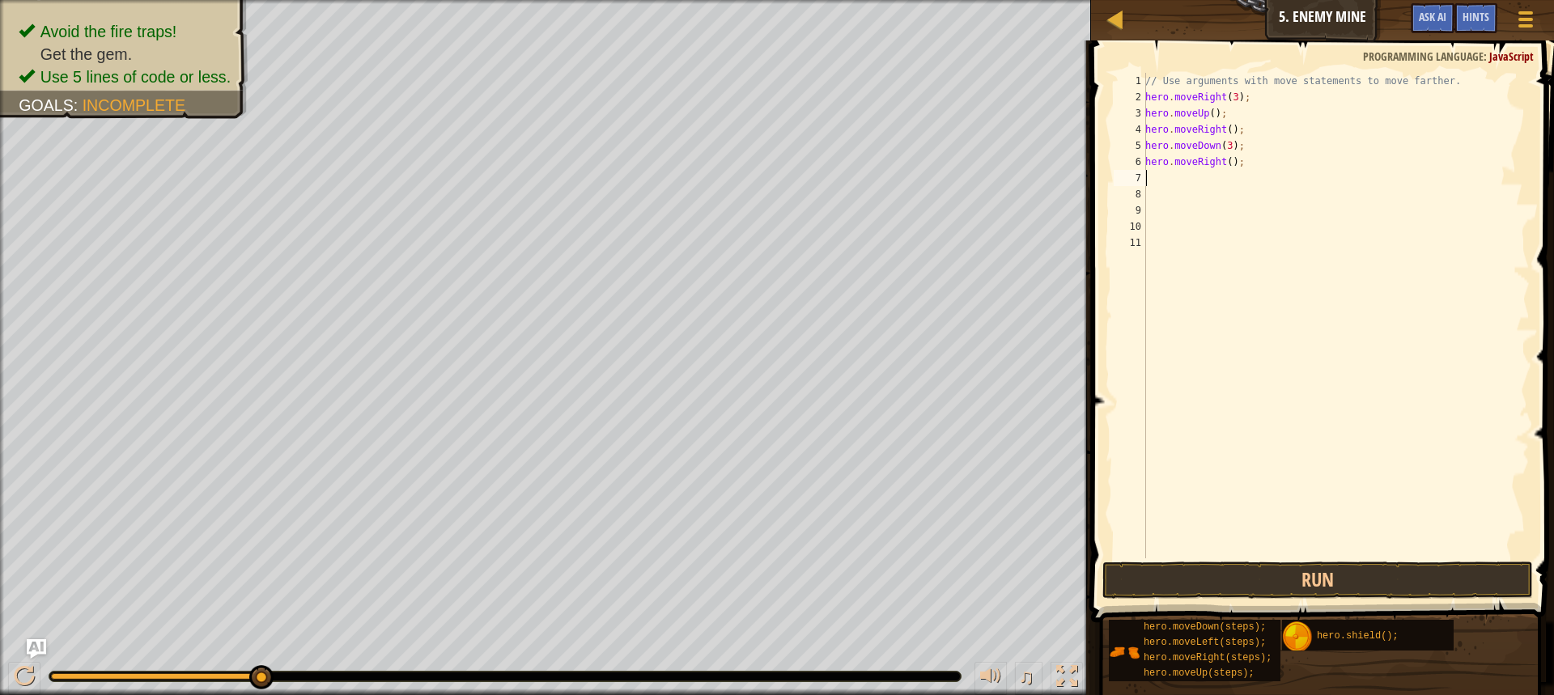
click at [1227, 164] on div "// Use arguments with move statements to move farther. hero . moveRight ( 3 ) ;…" at bounding box center [1336, 332] width 388 height 518
type textarea "hero.moveRight(2);"
click at [1273, 577] on button "Run" at bounding box center [1317, 580] width 430 height 37
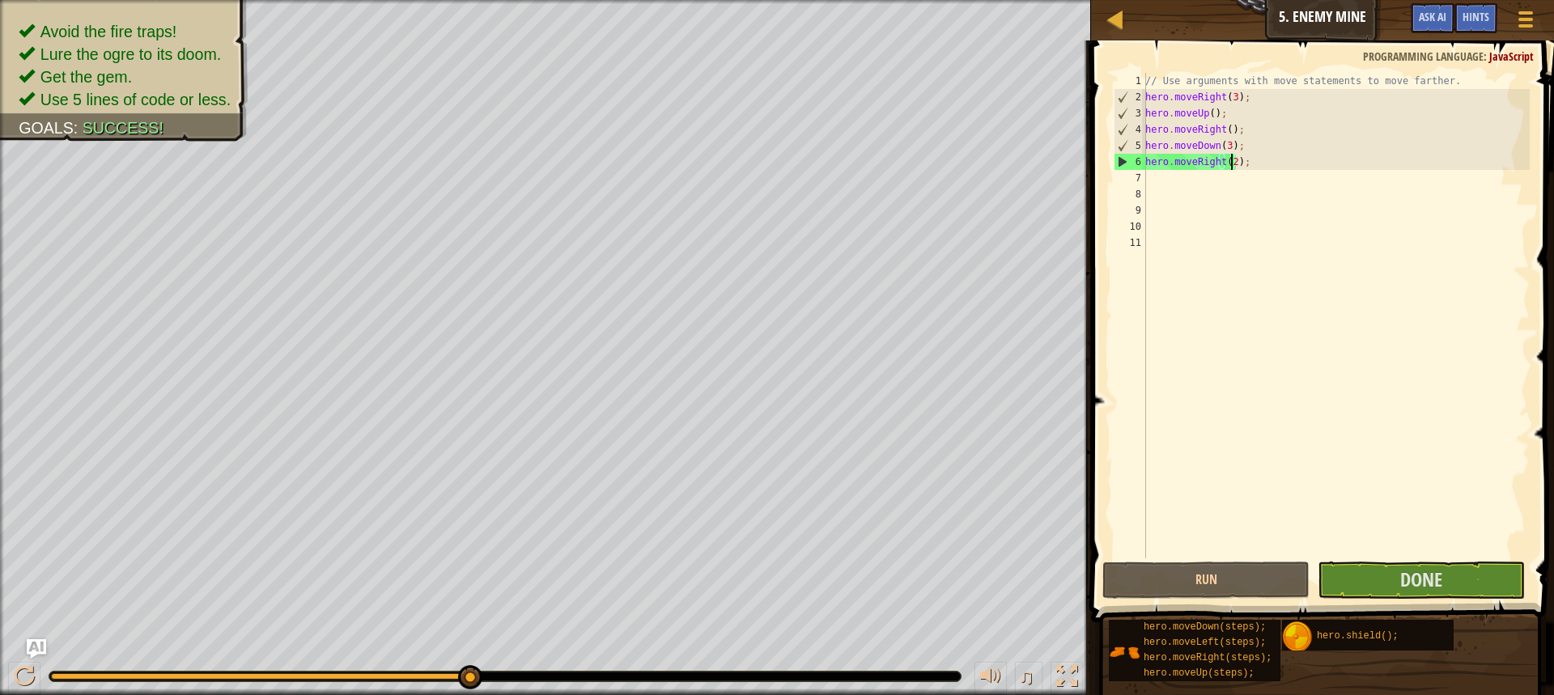
drag, startPoint x: 240, startPoint y: 678, endPoint x: 617, endPoint y: 709, distance: 378.3
click at [617, 0] on html "Map Introduction to Computer Science 5. Enemy Mine Game Menu Done Hints Ask AI …" at bounding box center [777, 0] width 1554 height 0
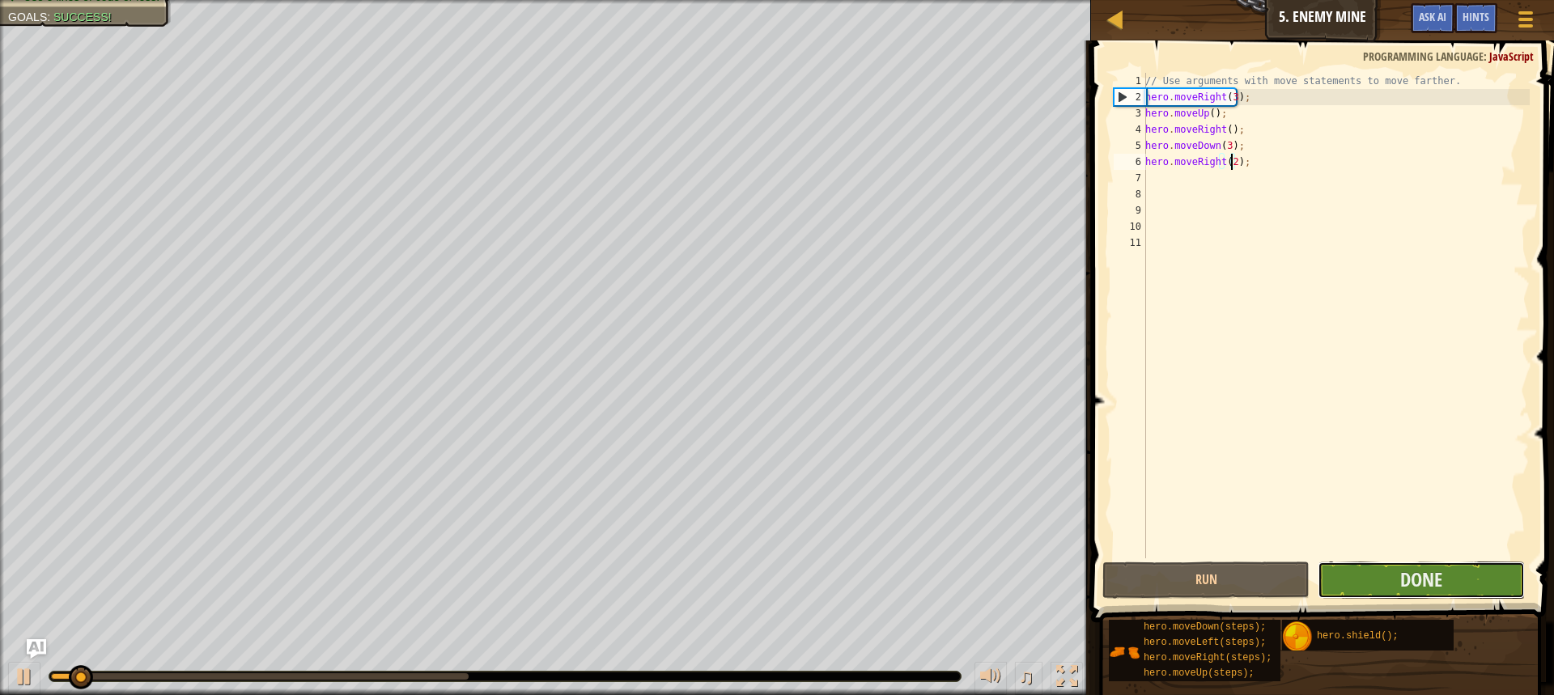
click at [1346, 571] on button "Done" at bounding box center [1420, 580] width 207 height 37
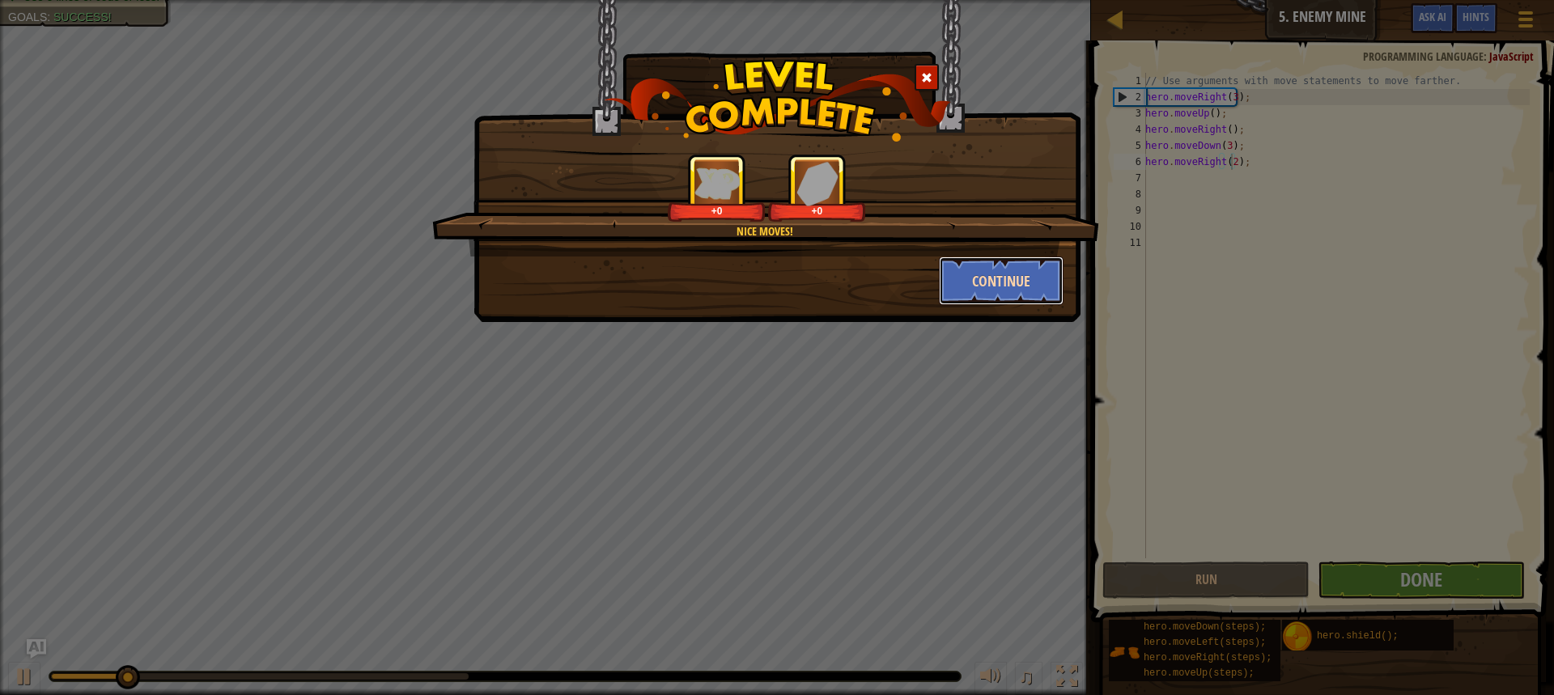
click at [991, 278] on button "Continue" at bounding box center [1001, 280] width 125 height 49
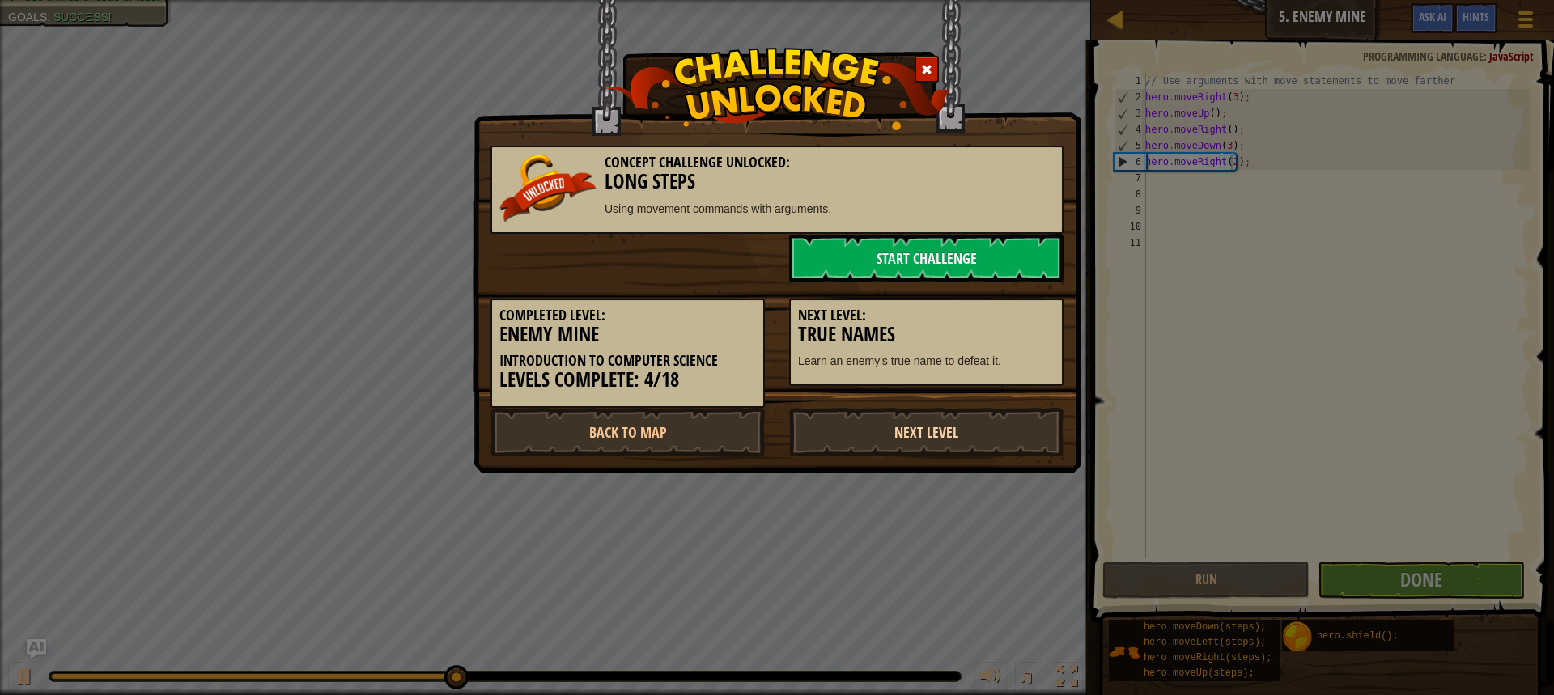
click at [913, 438] on link "Next Level" at bounding box center [926, 432] width 274 height 49
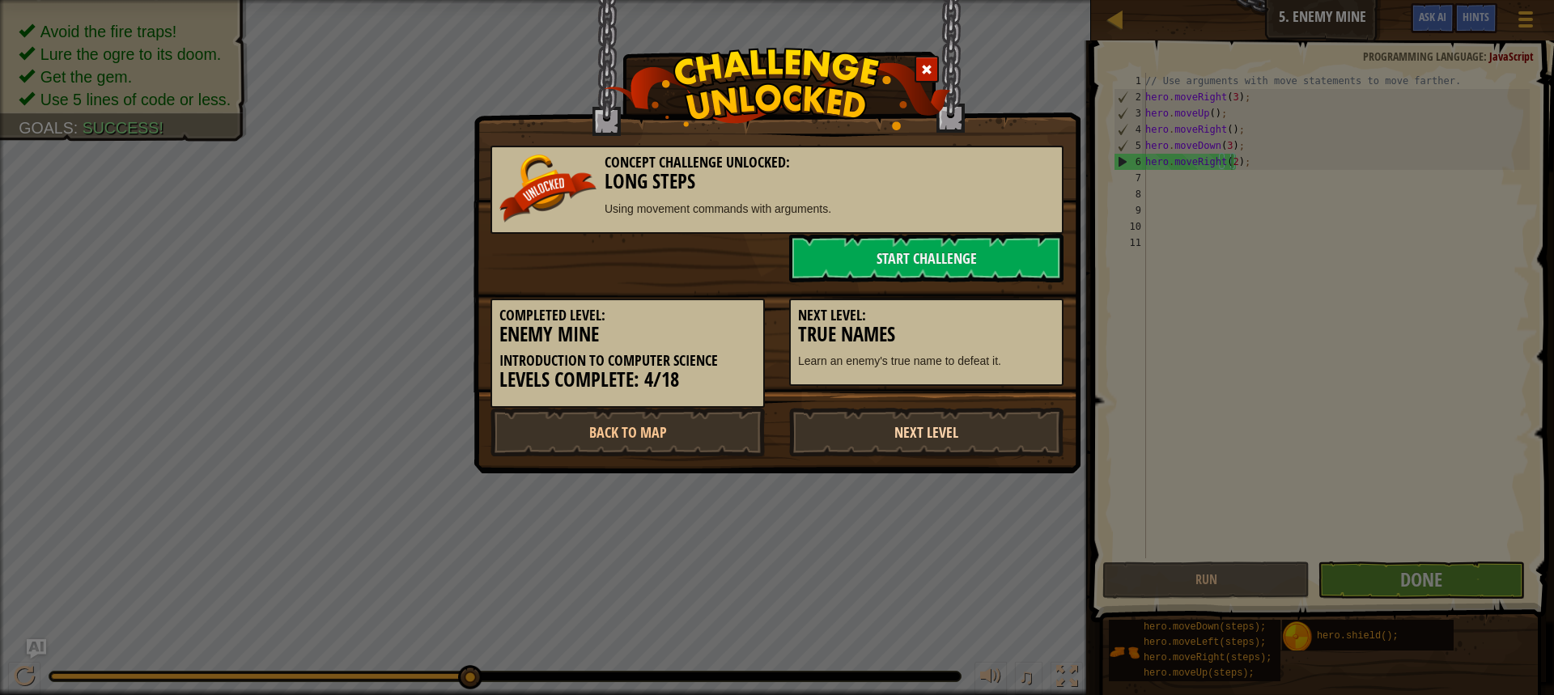
click at [917, 430] on link "Next Level" at bounding box center [926, 432] width 274 height 49
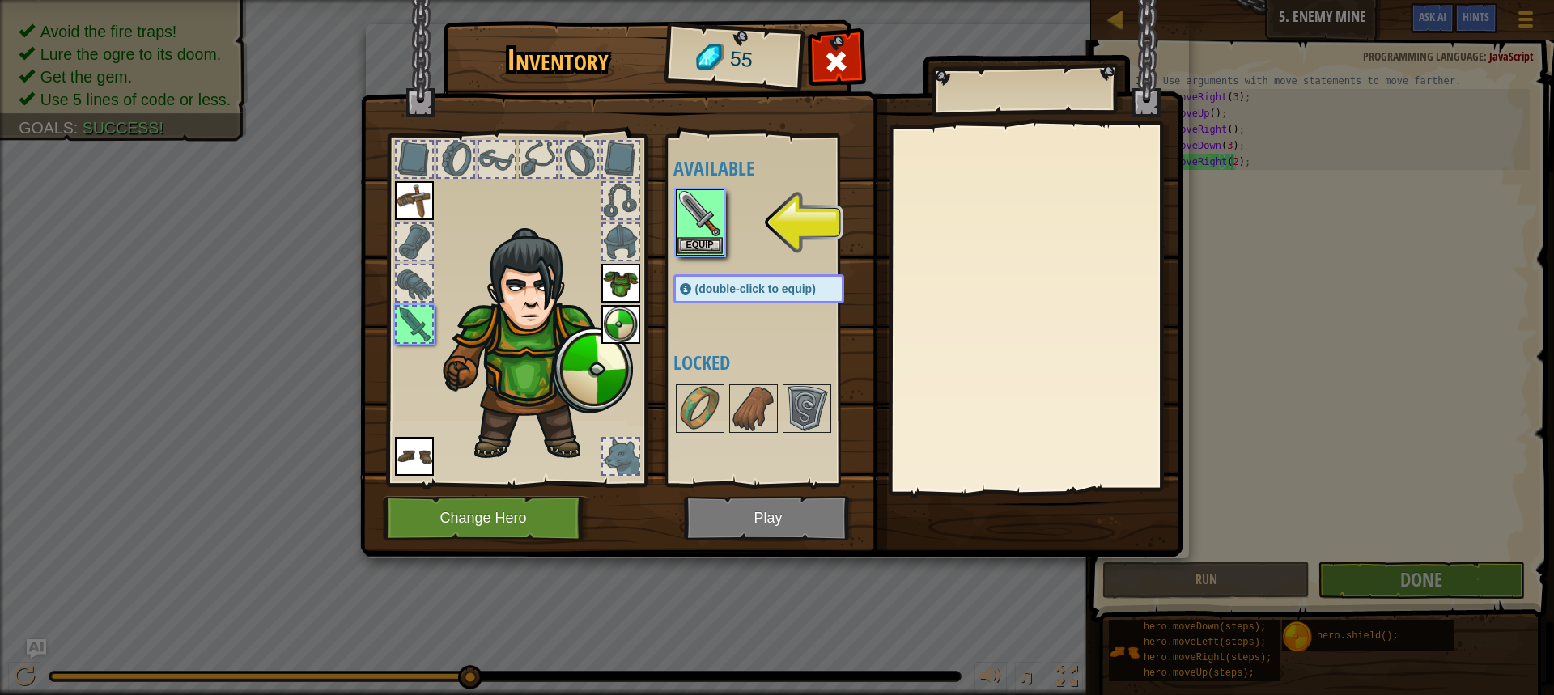
click at [794, 505] on img at bounding box center [771, 262] width 823 height 587
click at [710, 237] on button "Equip" at bounding box center [699, 244] width 45 height 17
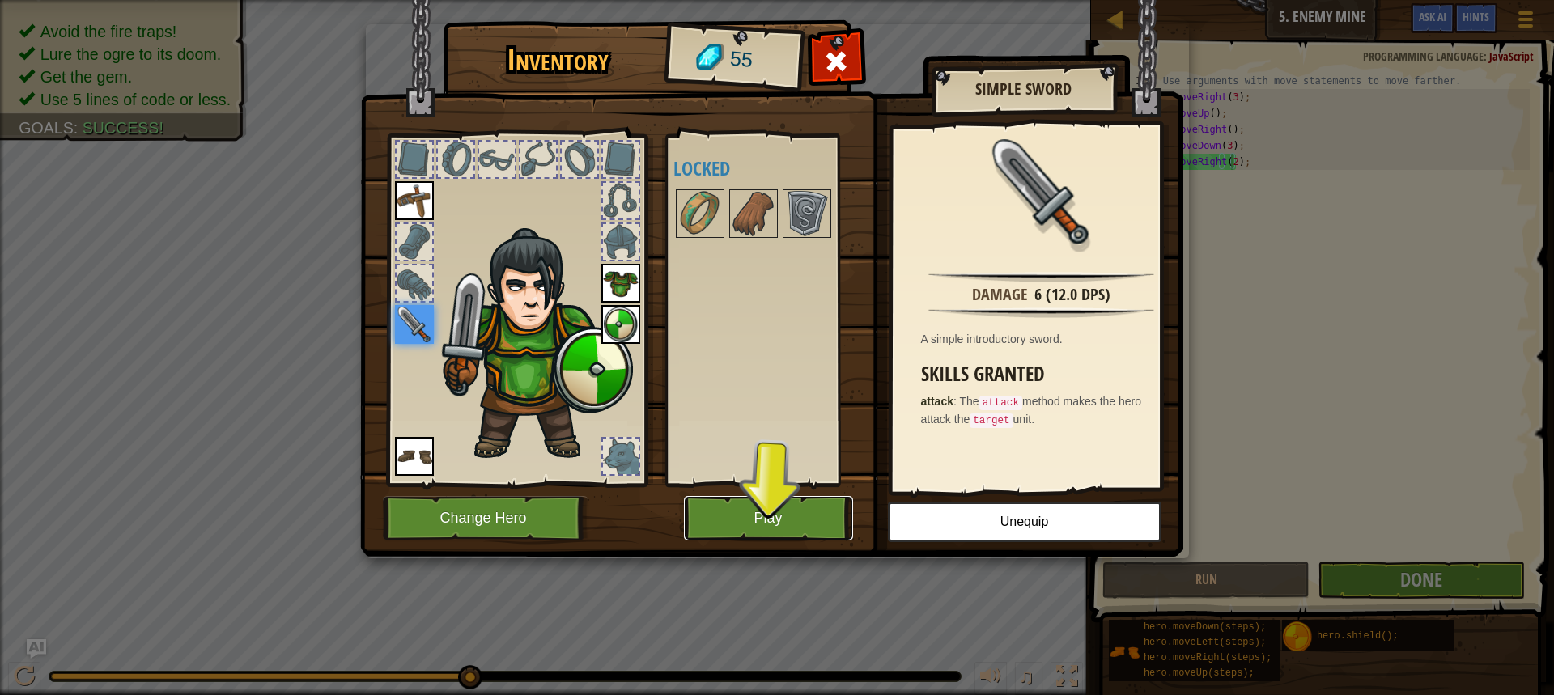
click at [729, 498] on button "Play" at bounding box center [768, 518] width 169 height 45
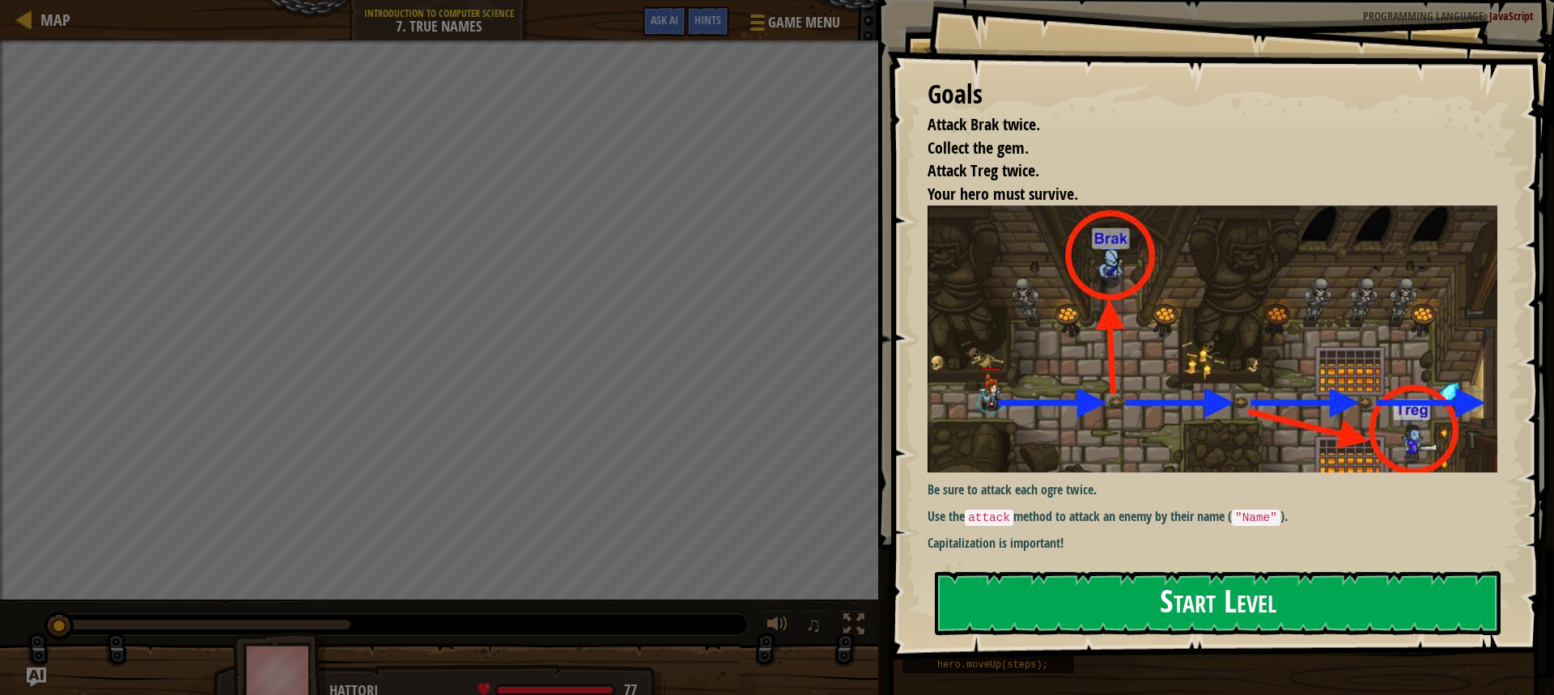
click at [1193, 572] on button "Start Level" at bounding box center [1218, 603] width 566 height 64
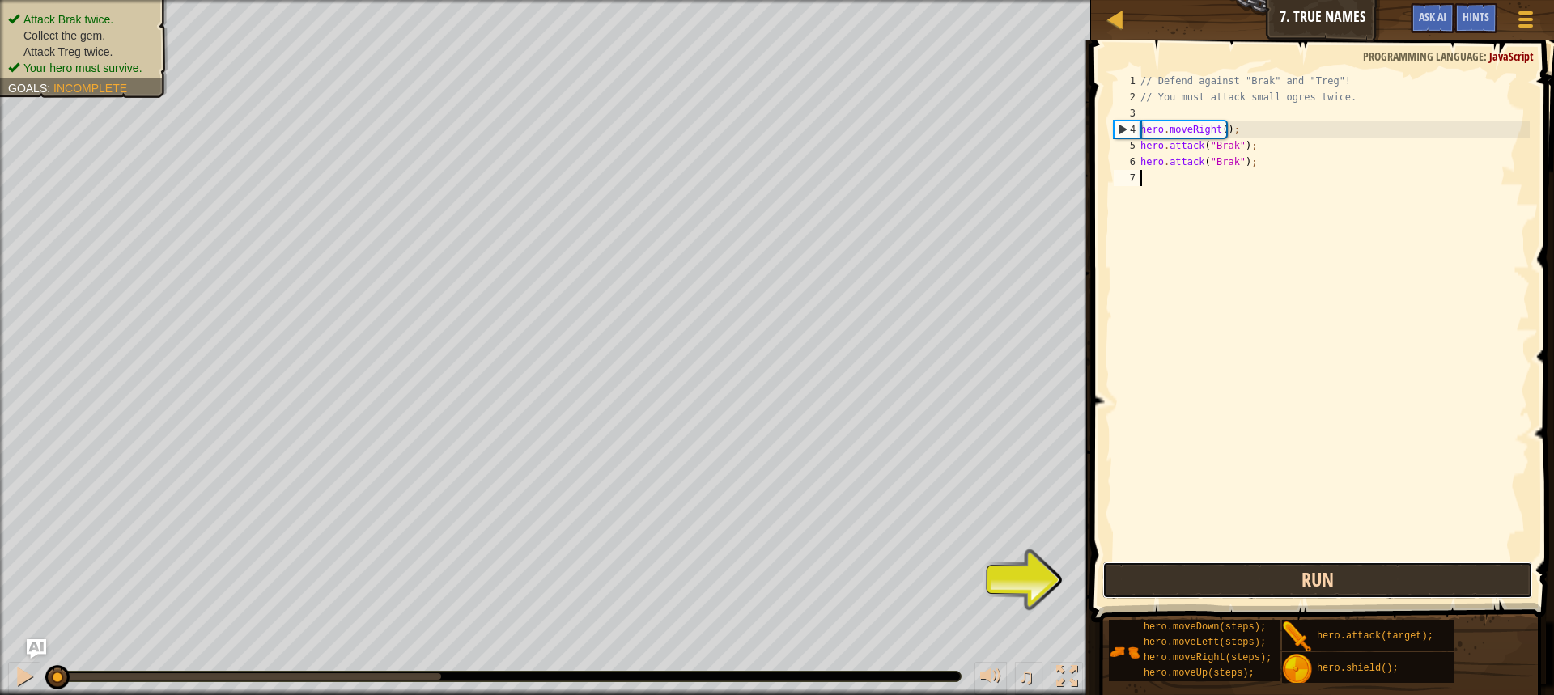
click at [1173, 562] on button "Run" at bounding box center [1317, 580] width 430 height 37
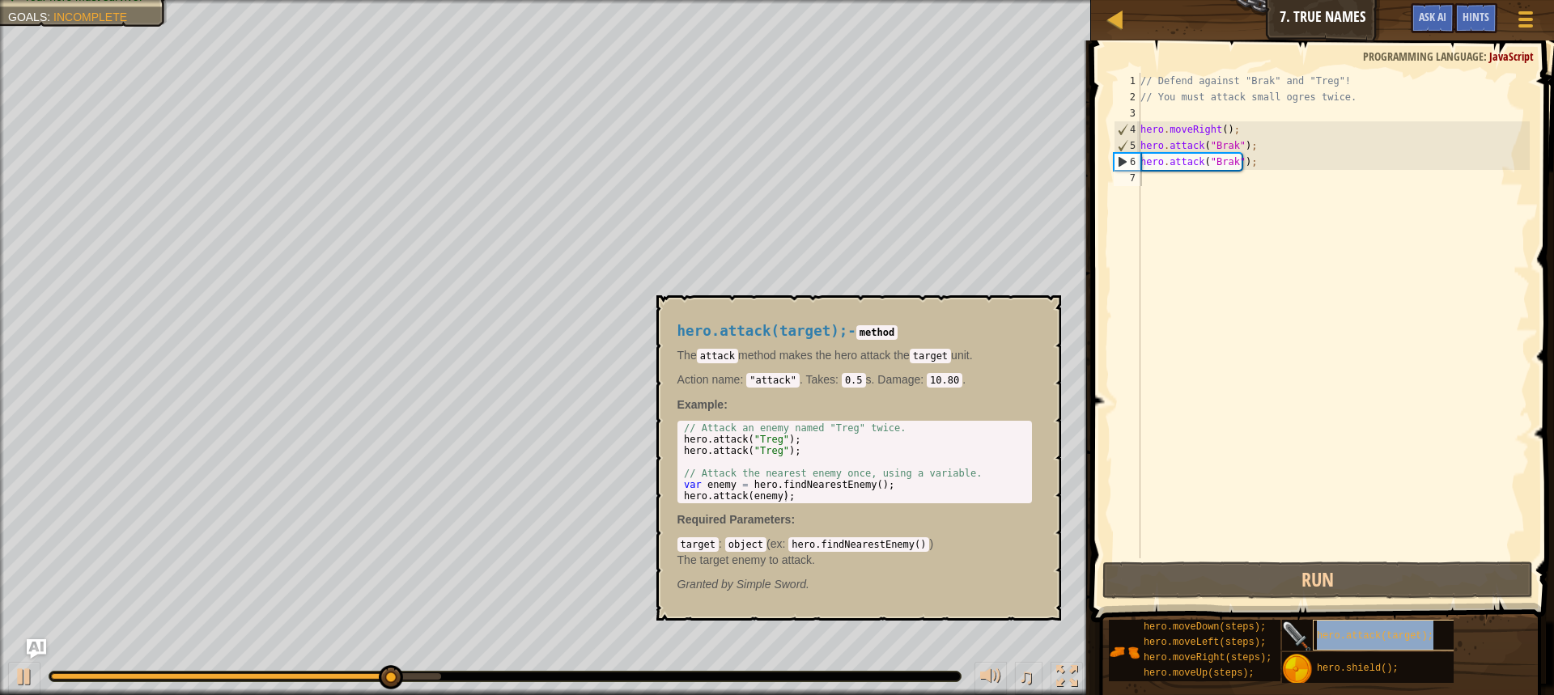
click at [1339, 633] on span "hero.attack(target);" at bounding box center [1374, 635] width 117 height 11
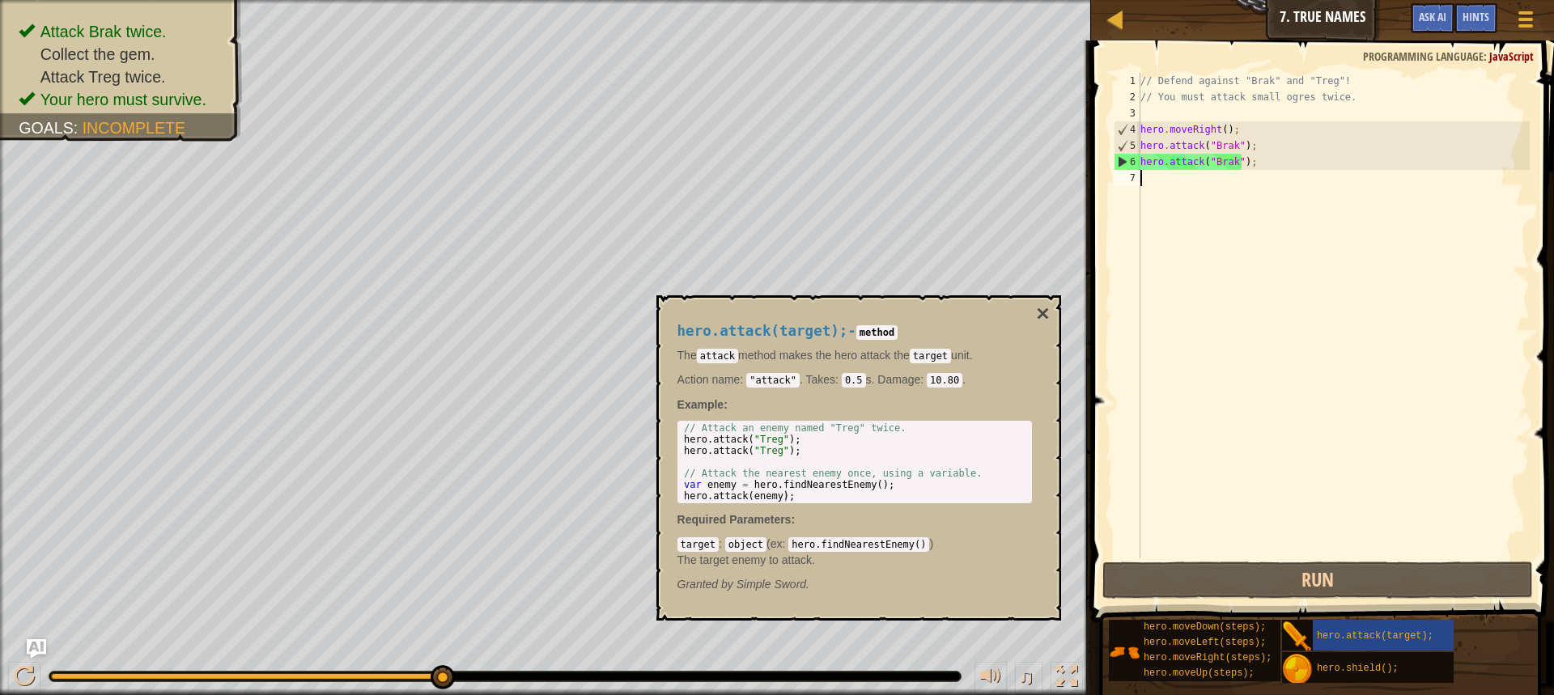
click at [1193, 184] on div "// Defend against "Brak" and "Treg"! // You must attack small ogres twice. hero…" at bounding box center [1333, 332] width 392 height 518
click at [1156, 248] on div "// Defend against "Brak" and "Treg"! // You must attack small ogres twice. hero…" at bounding box center [1333, 332] width 392 height 518
type textarea "hero.attack("Treg");"
click at [792, 455] on div "// Attack an enemy named "Treg" twice. hero . attack ( "Treg" ) ; hero . attack…" at bounding box center [854, 473] width 348 height 102
click at [814, 452] on div "// Attack an enemy named "Treg" twice. hero . attack ( "Treg" ) ; hero . attack…" at bounding box center [854, 473] width 348 height 102
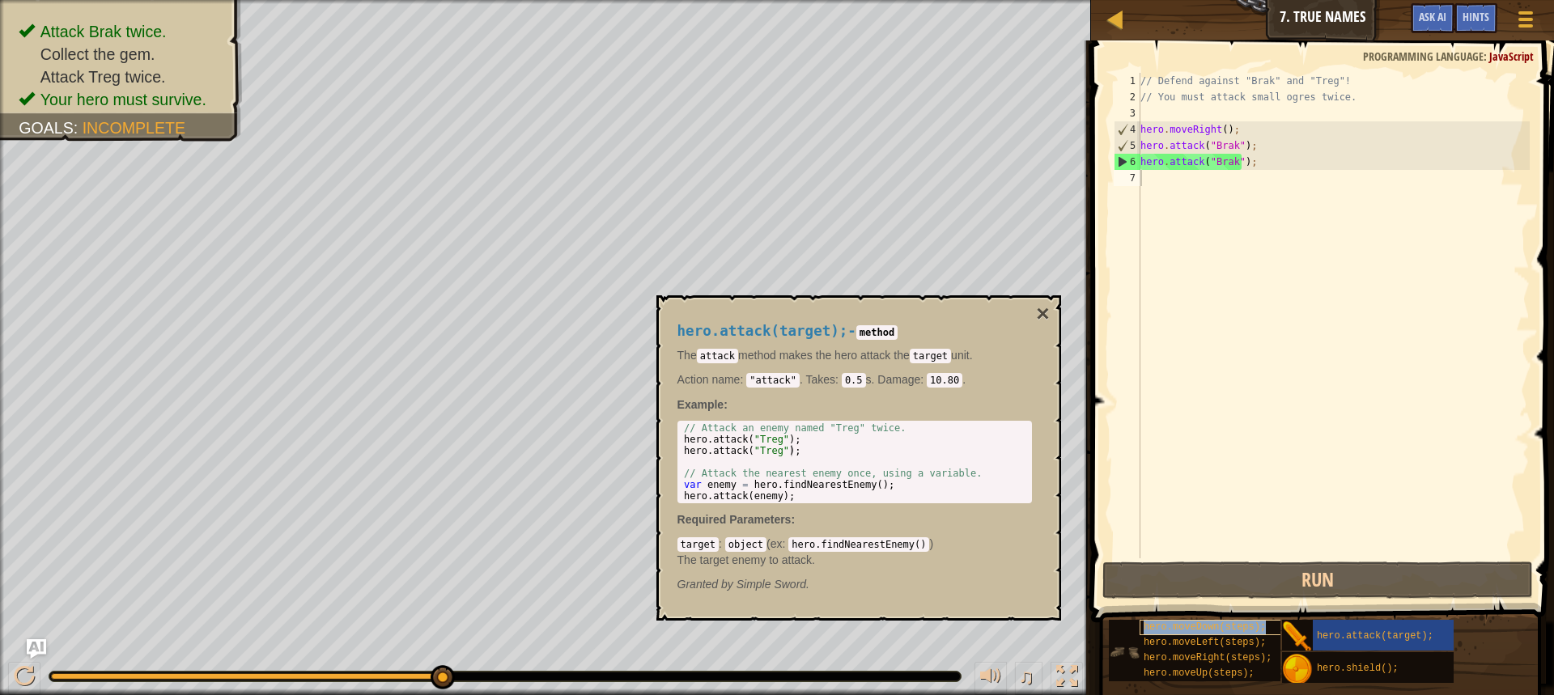
click at [1195, 631] on span "hero.moveDown(steps);" at bounding box center [1204, 626] width 122 height 11
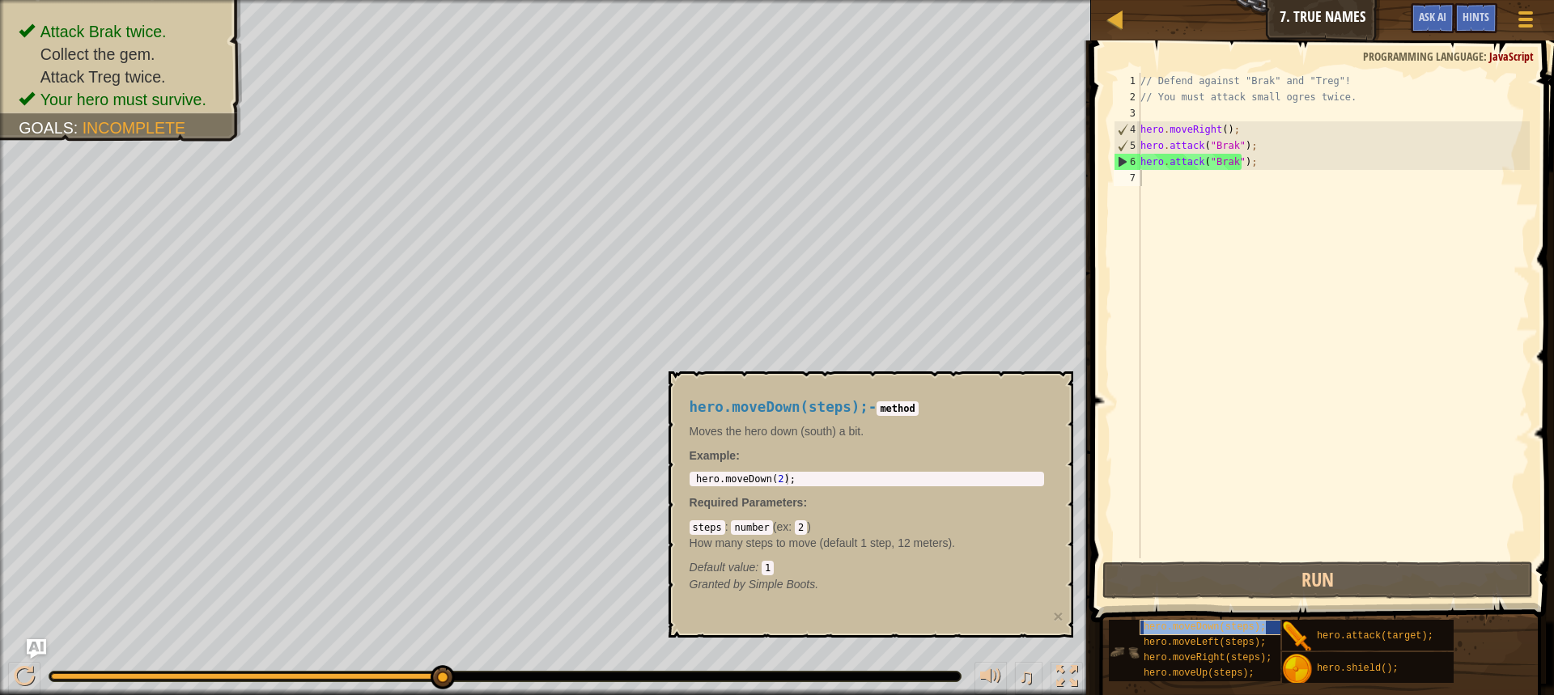
click at [1195, 631] on span "hero.moveDown(steps);" at bounding box center [1204, 626] width 122 height 11
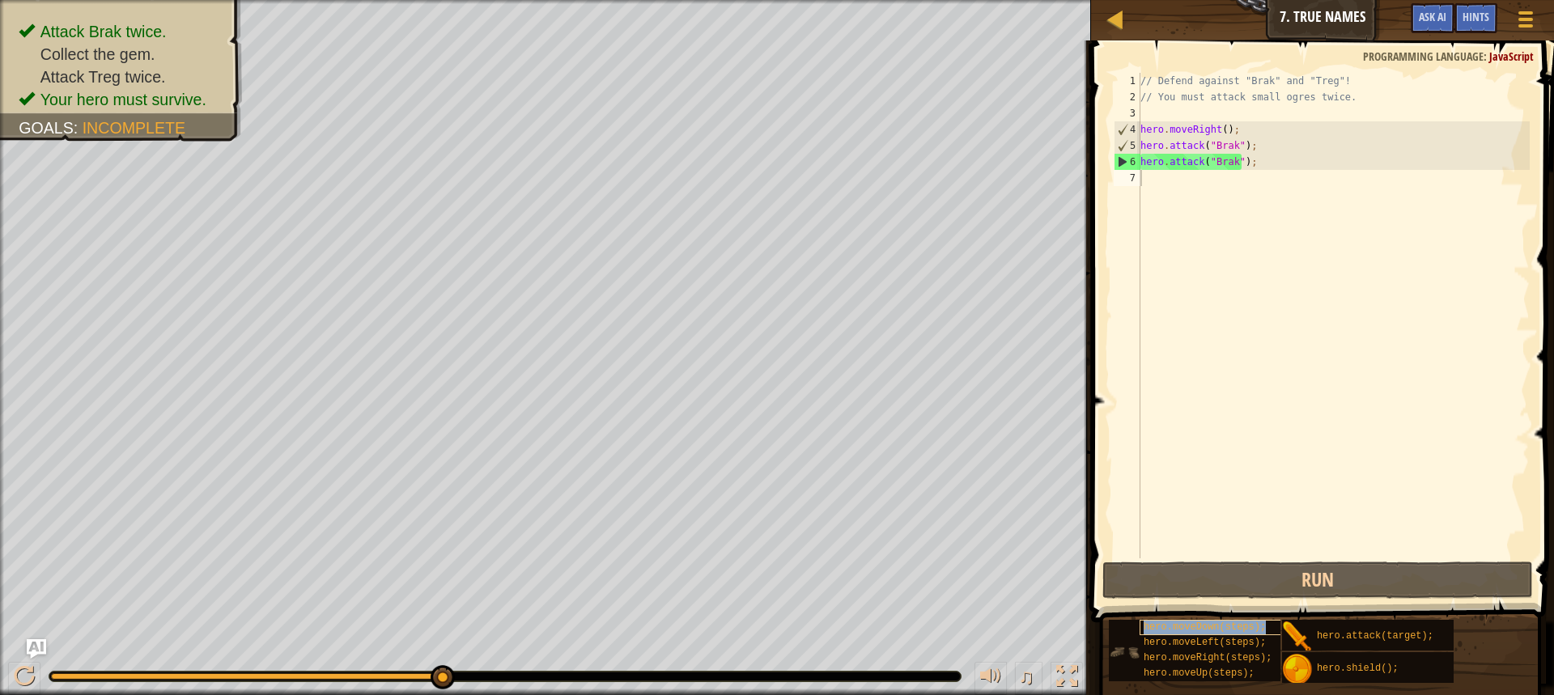
click at [1195, 631] on span "hero.moveDown(steps);" at bounding box center [1204, 626] width 122 height 11
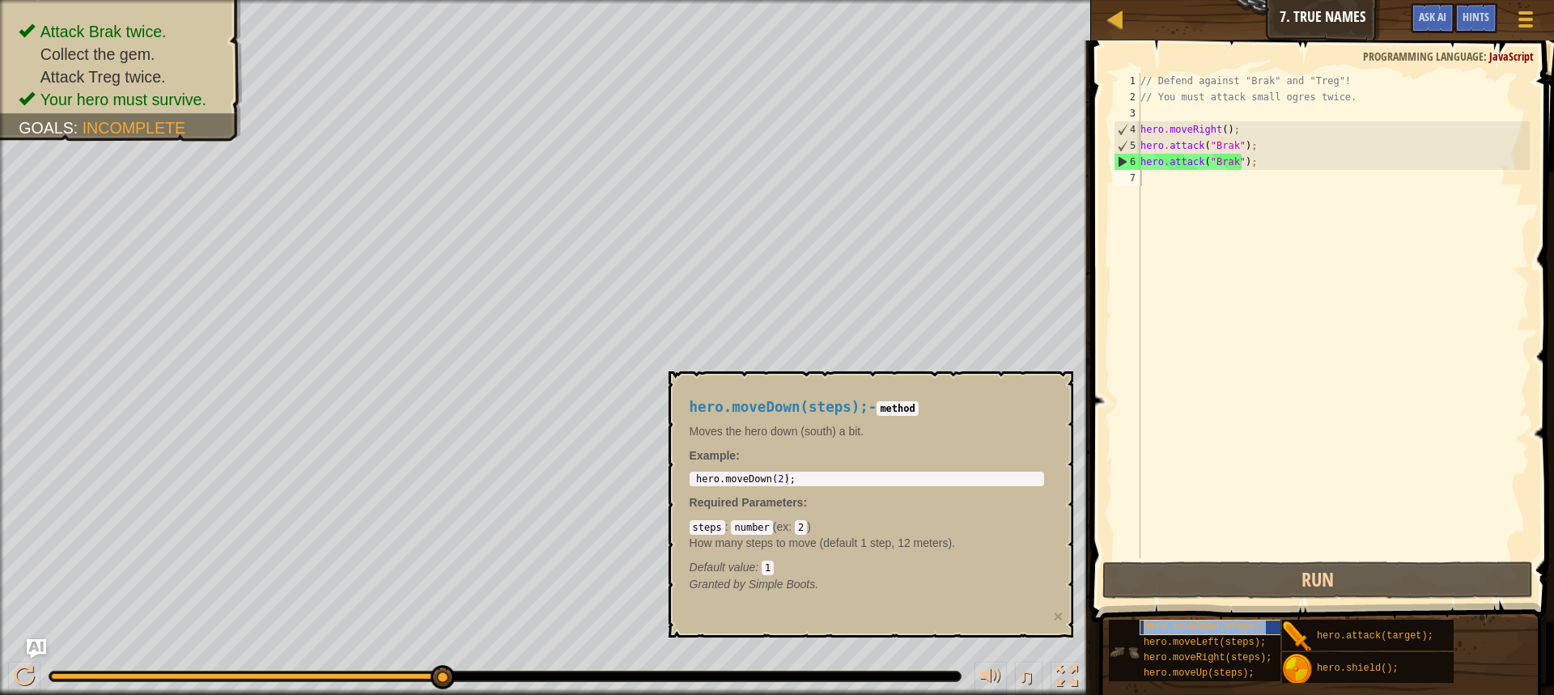
click at [1195, 631] on span "hero.moveDown(steps);" at bounding box center [1204, 626] width 122 height 11
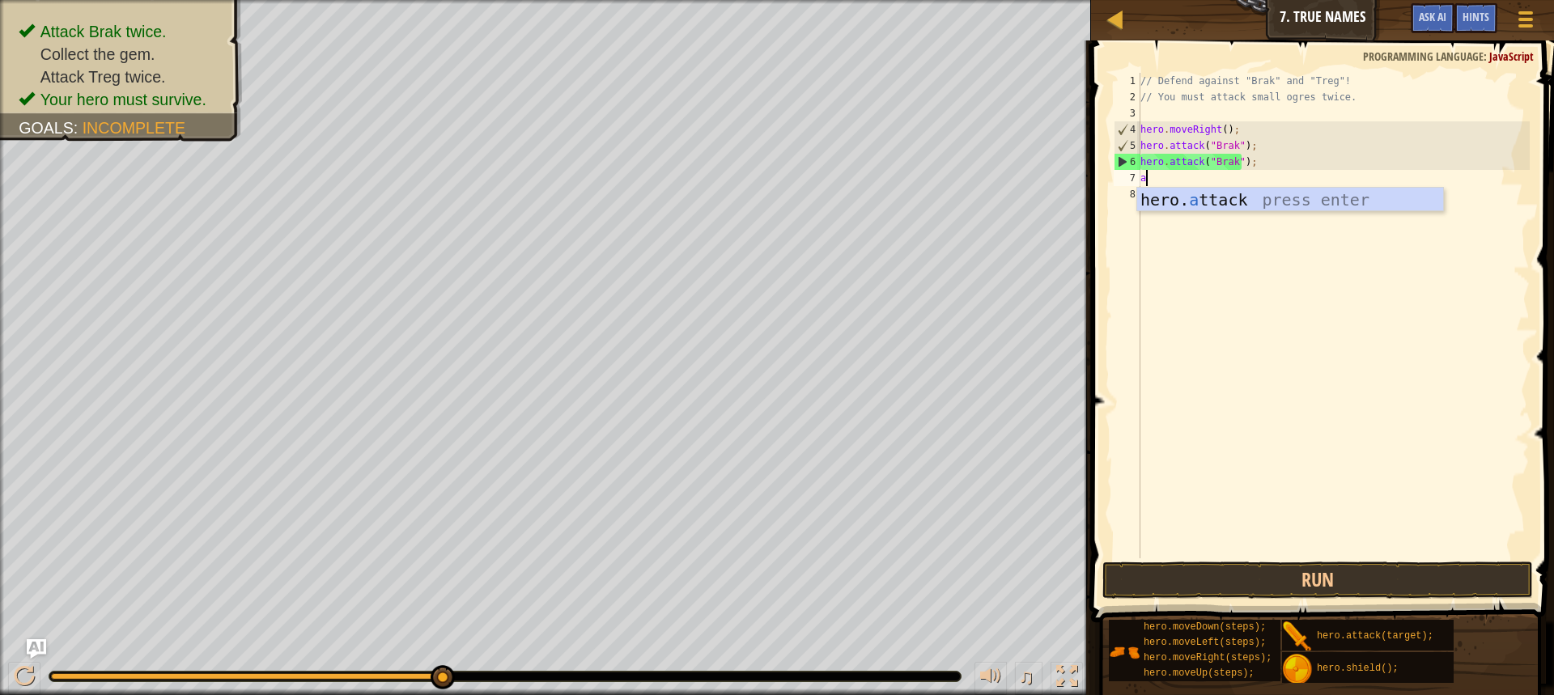
scroll to position [7, 0]
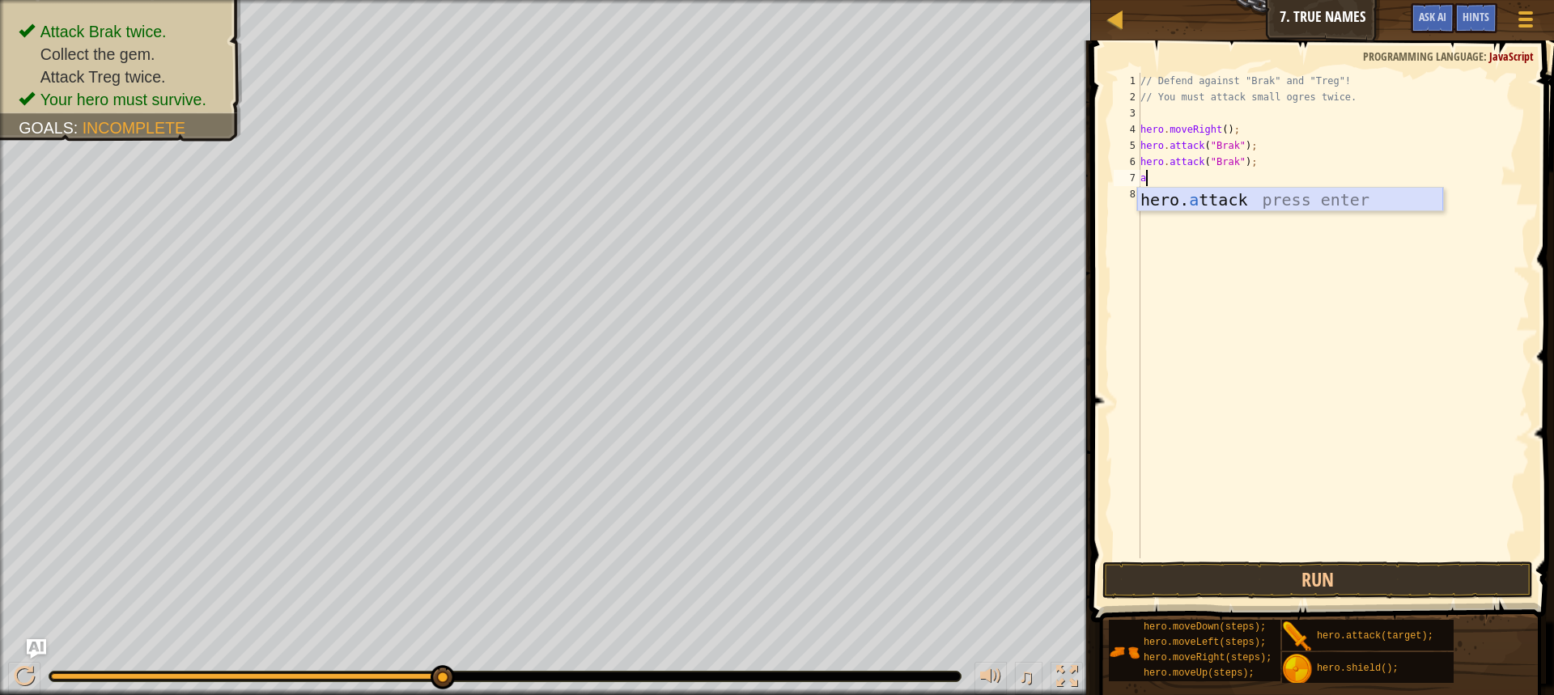
click at [1217, 200] on div "hero. a ttack press enter" at bounding box center [1290, 224] width 306 height 73
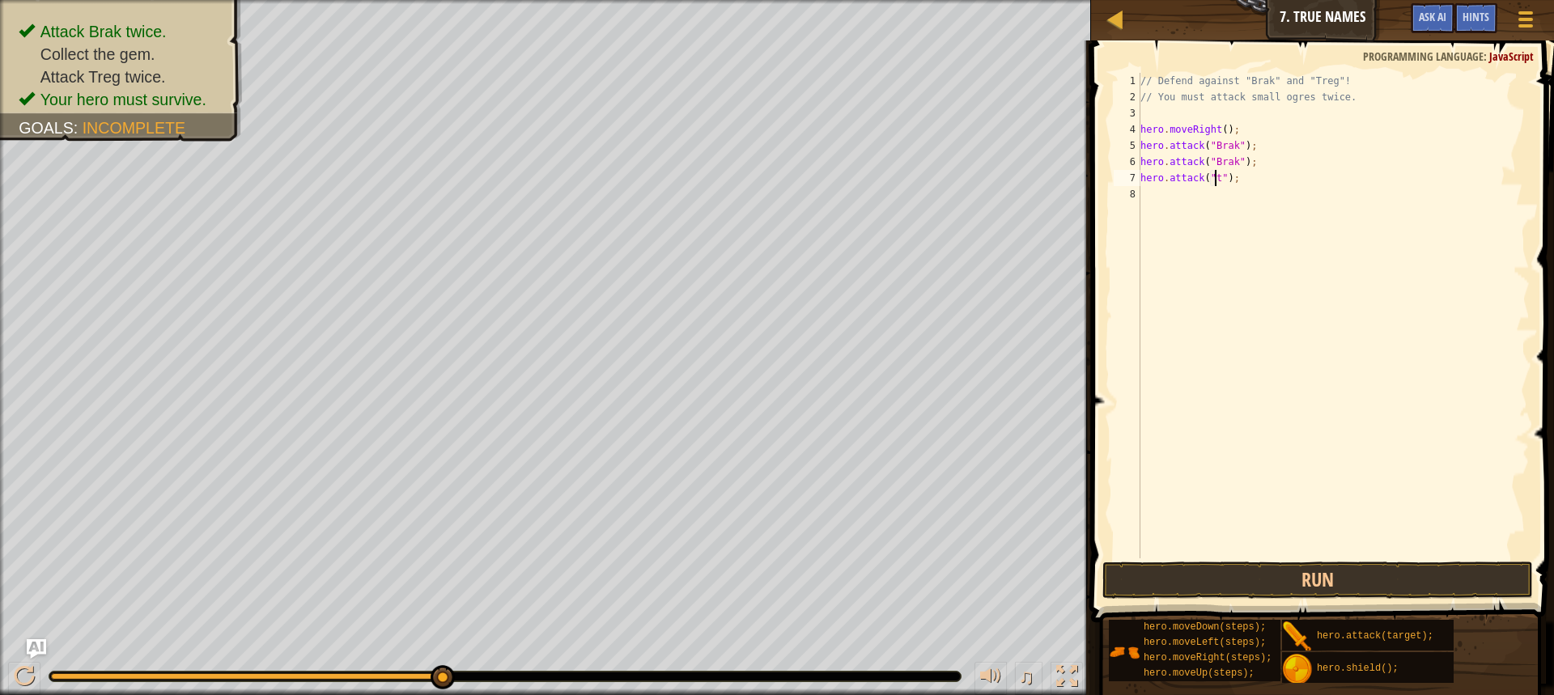
scroll to position [7, 6]
type textarea "hero.attack("treg");"
click at [1152, 193] on div "// Defend against "Brak" and "Treg"! // You must attack small ogres twice. hero…" at bounding box center [1333, 332] width 392 height 518
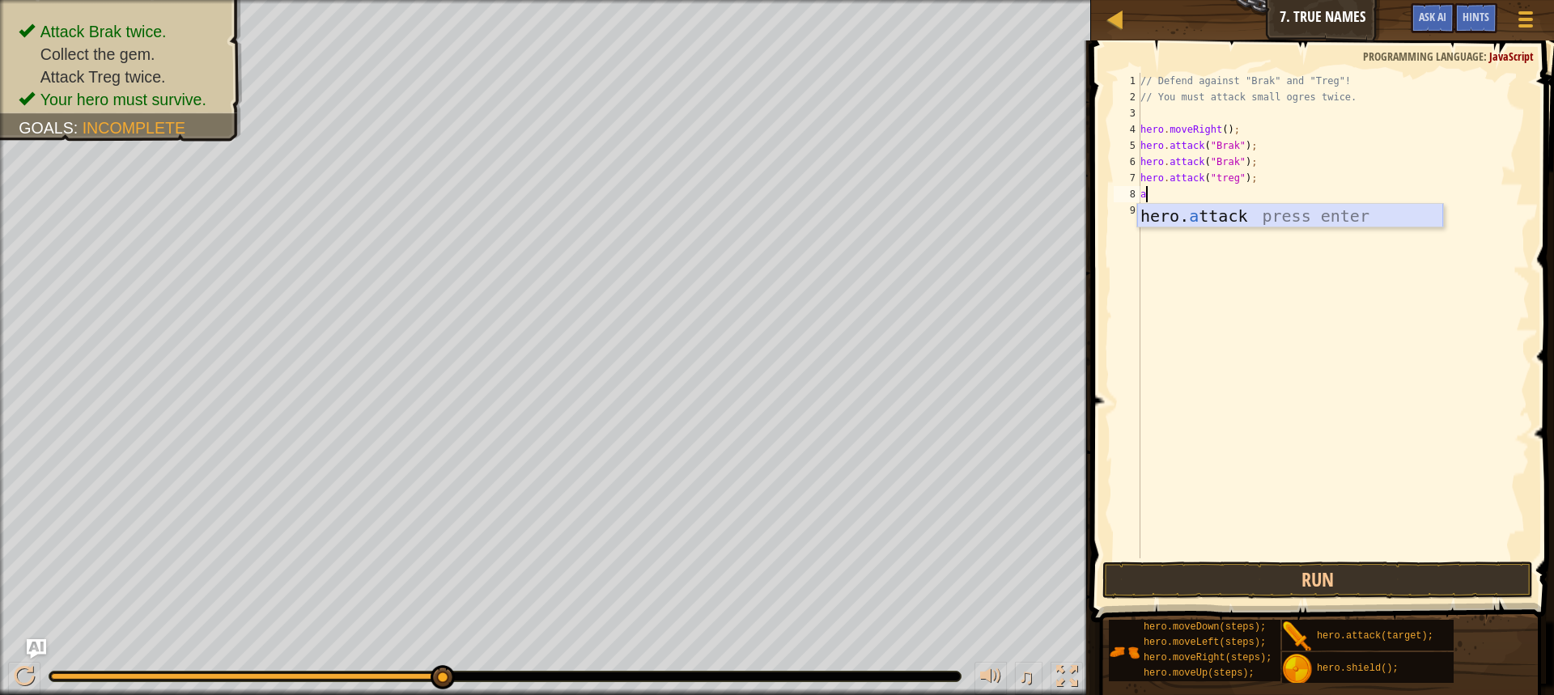
click at [1163, 211] on div "hero. a ttack press enter" at bounding box center [1290, 240] width 306 height 73
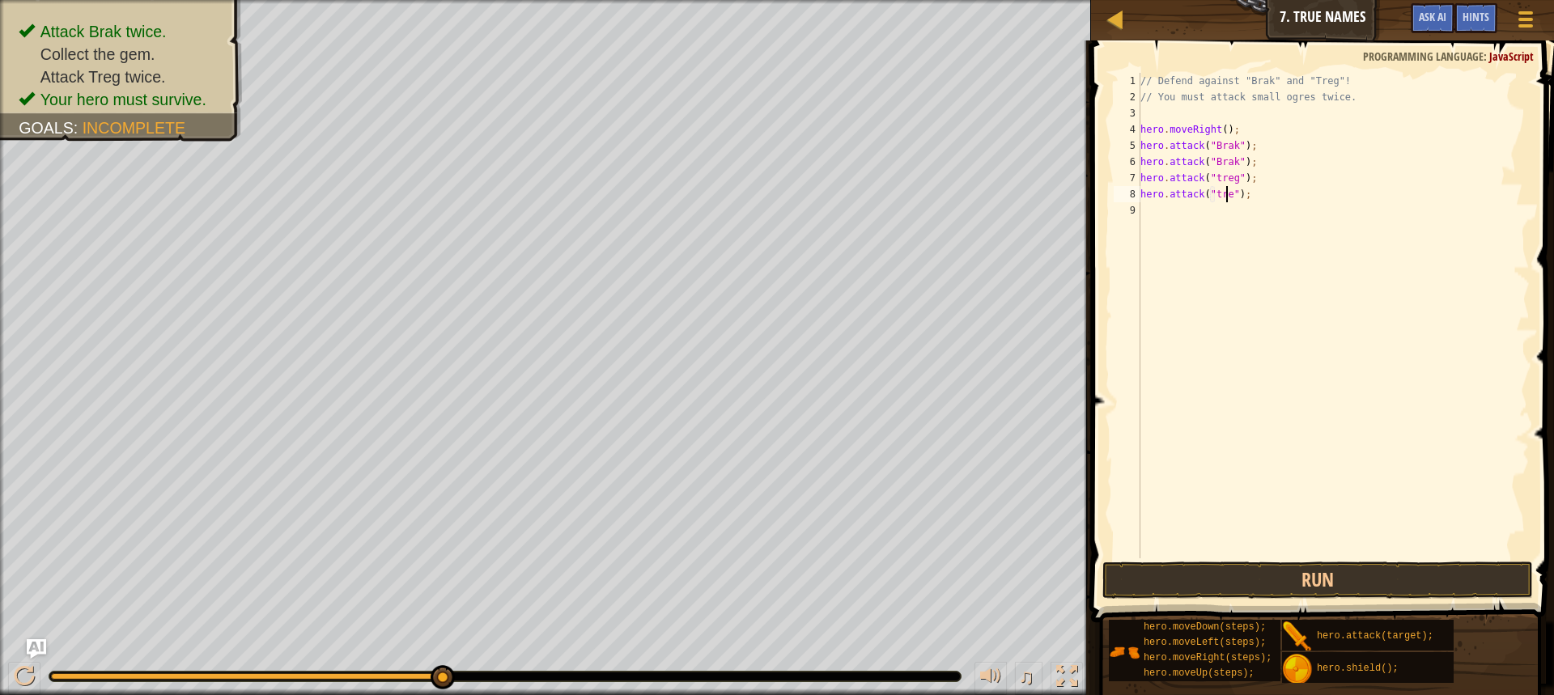
type textarea "hero.attack("treg");"
click at [1185, 218] on div "// Defend against "Brak" and "Treg"! // You must attack small ogres twice. hero…" at bounding box center [1333, 332] width 392 height 518
click at [1246, 572] on button "Run" at bounding box center [1317, 580] width 430 height 37
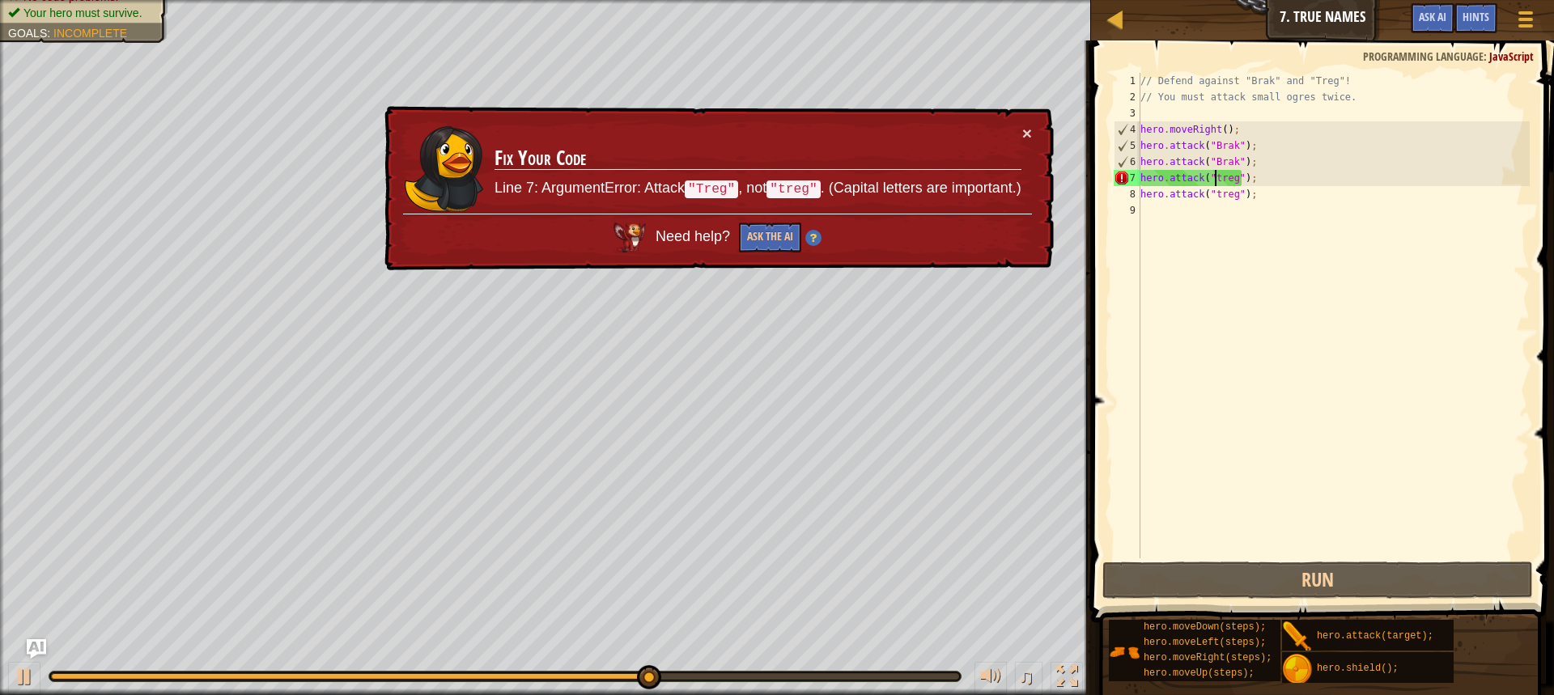
click at [1214, 180] on div "// Defend against "Brak" and "Treg"! // You must attack small ogres twice. hero…" at bounding box center [1333, 332] width 392 height 518
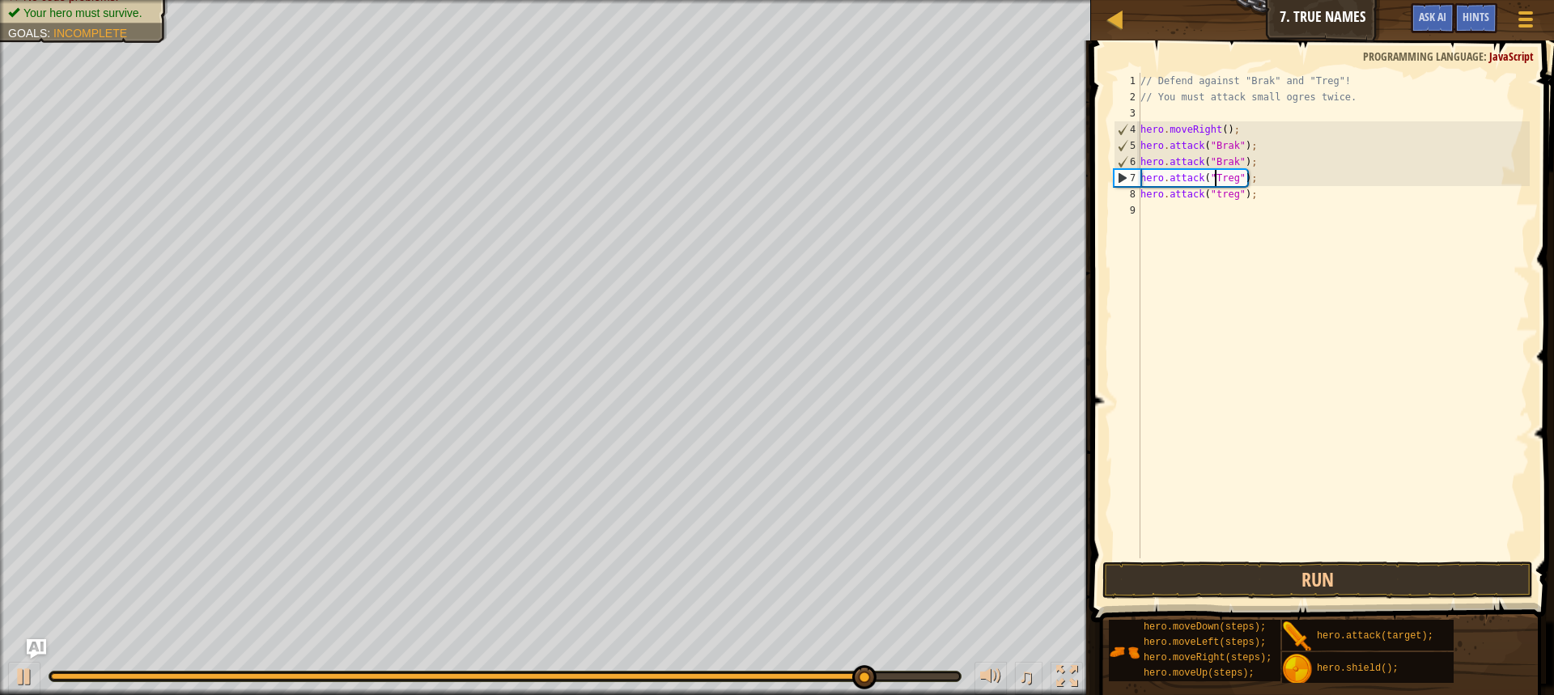
scroll to position [7, 6]
click at [1215, 191] on div "// Defend against "Brak" and "Treg"! // You must attack small ogres twice. hero…" at bounding box center [1333, 332] width 392 height 518
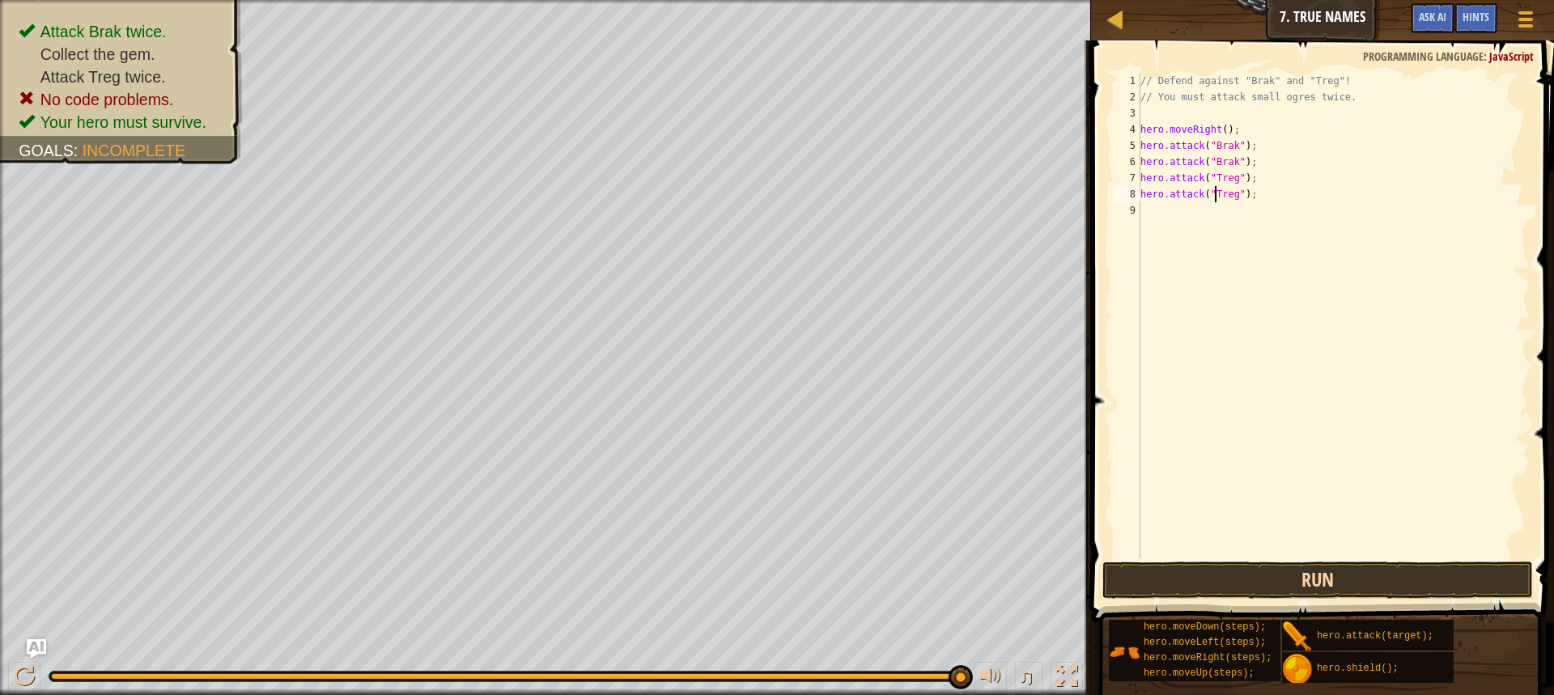
type textarea "hero.attack("Treg");"
click at [1129, 569] on button "Run" at bounding box center [1317, 580] width 430 height 37
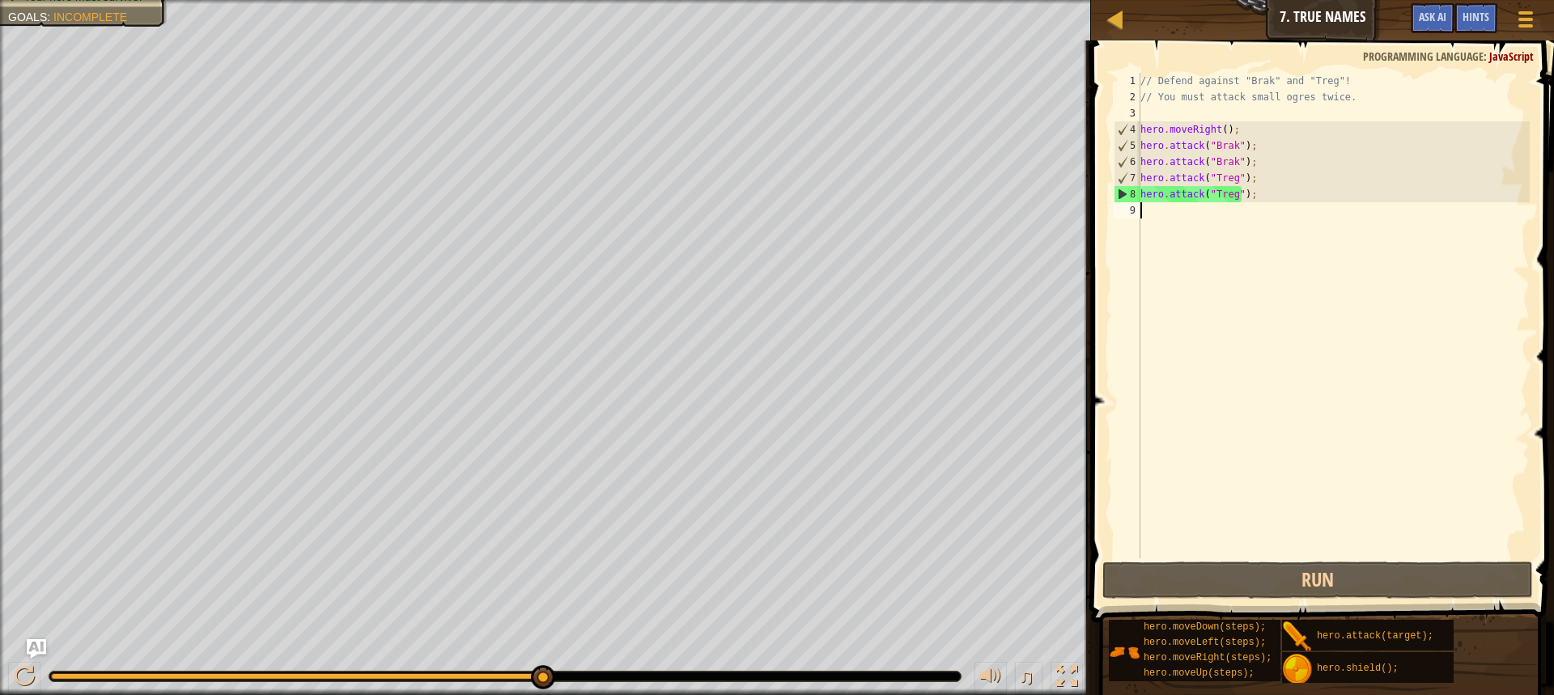
click at [1155, 218] on div "// Defend against "Brak" and "Treg"! // You must attack small ogres twice. hero…" at bounding box center [1333, 332] width 392 height 518
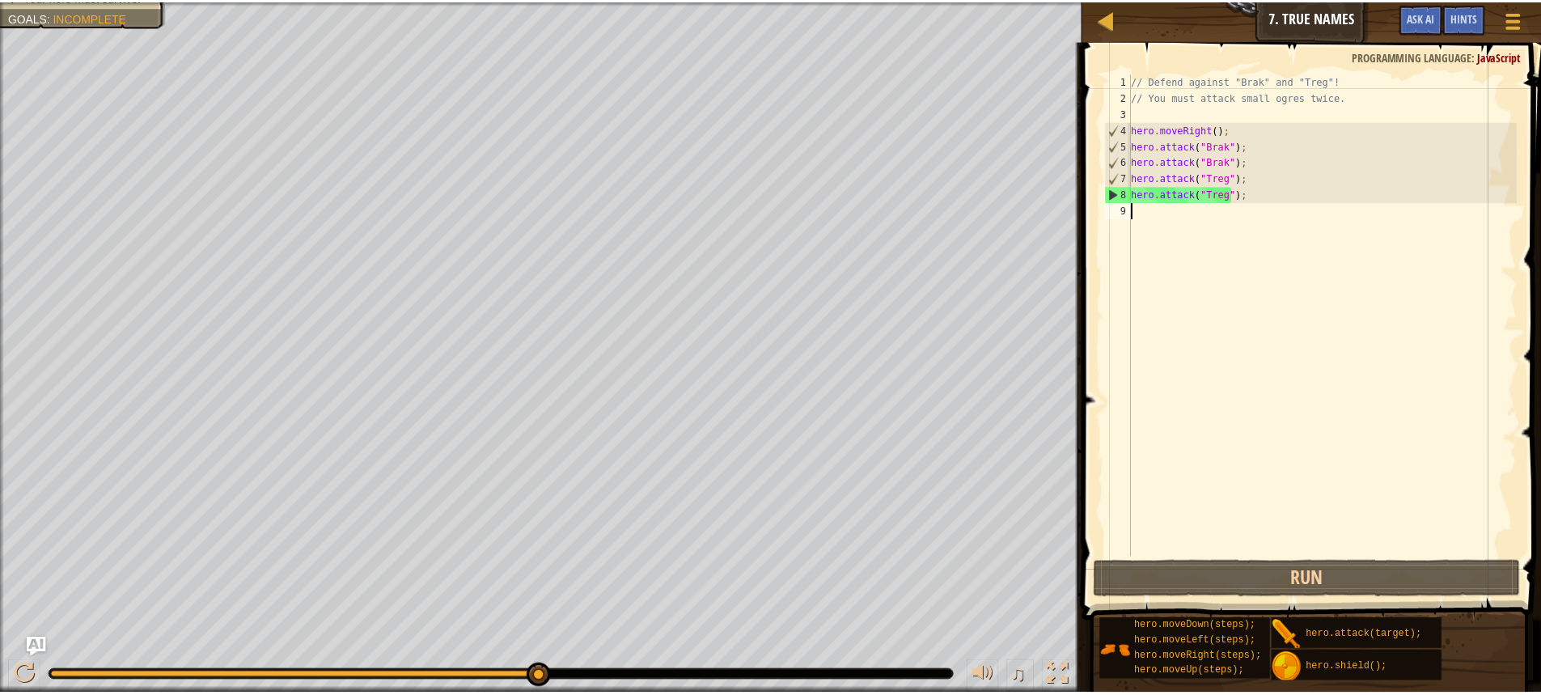
scroll to position [7, 0]
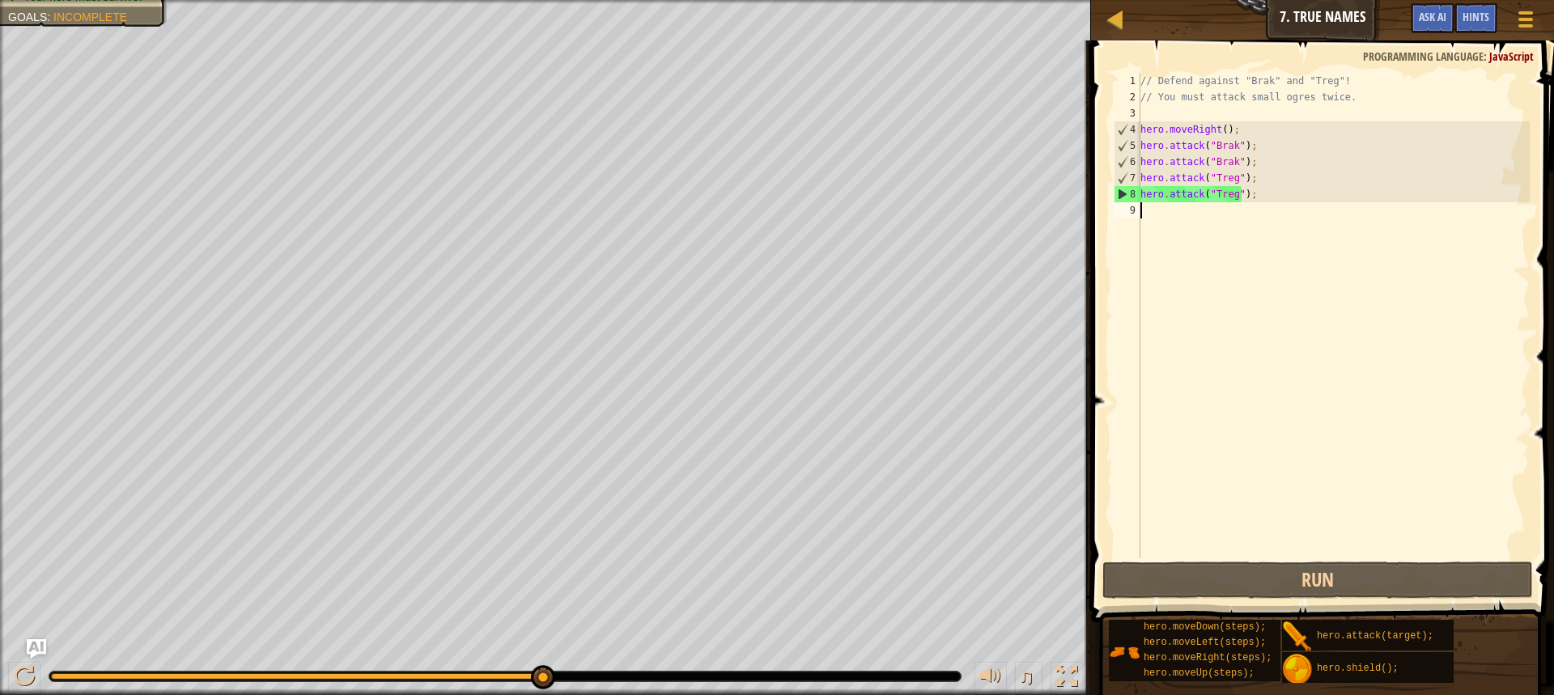
type textarea "M"
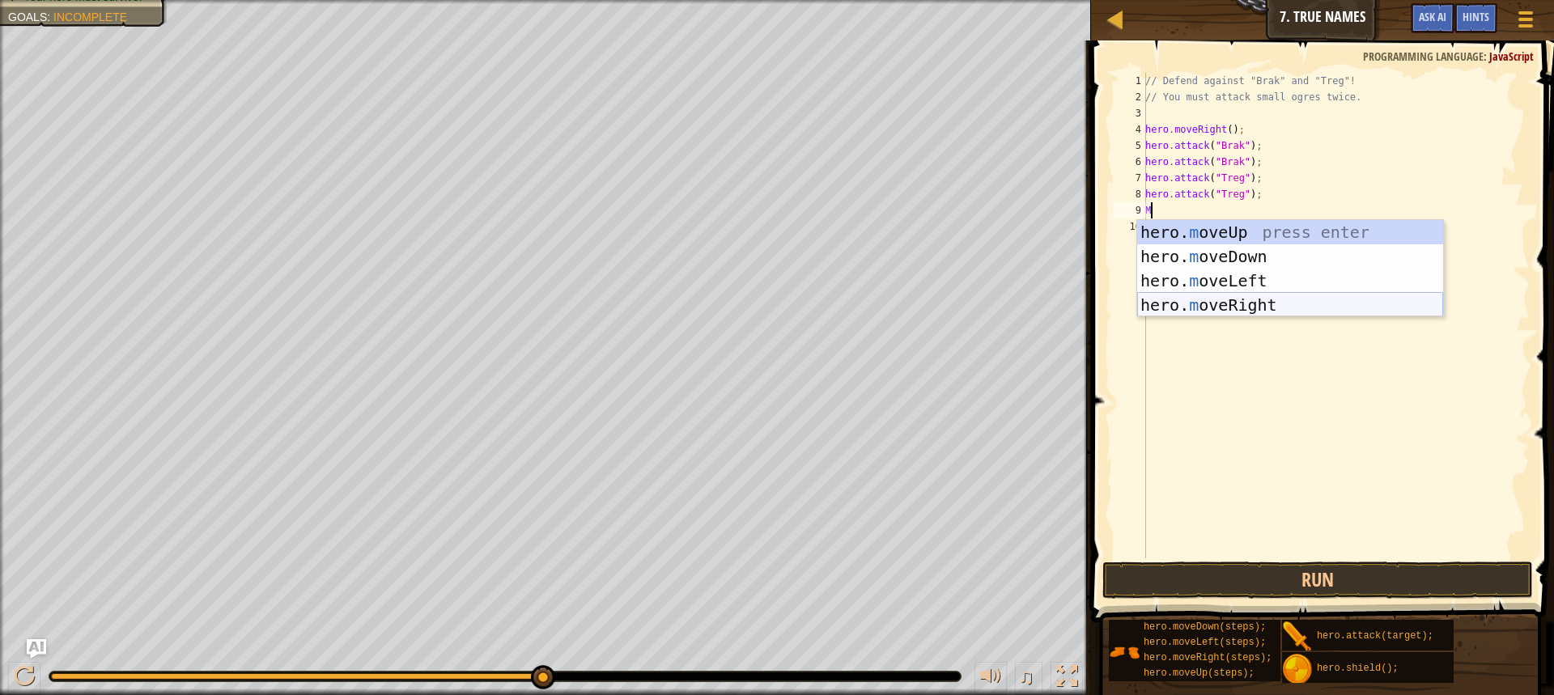
click at [1176, 307] on div "hero. m oveUp press enter hero. m oveDown press enter hero. m oveLeft press ent…" at bounding box center [1290, 293] width 306 height 146
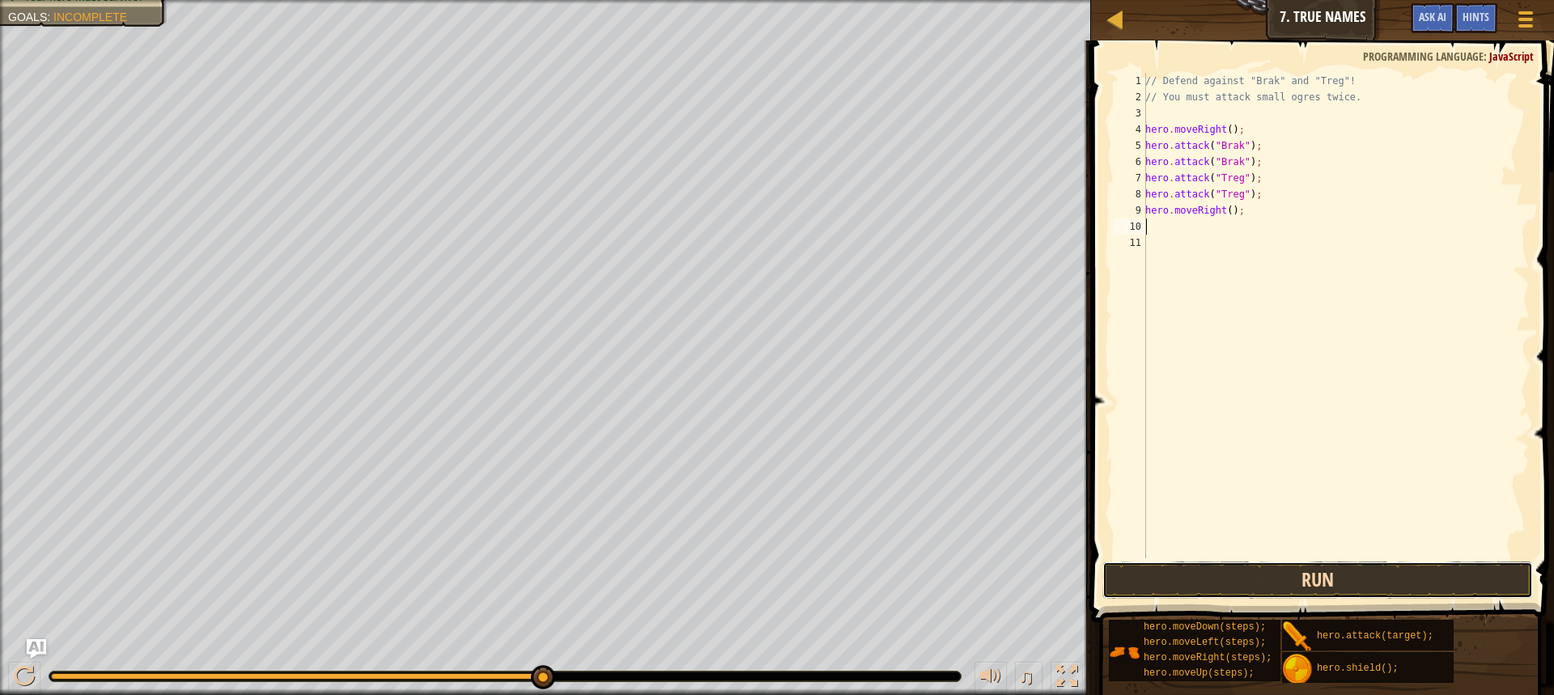
click at [1202, 580] on button "Run" at bounding box center [1317, 580] width 430 height 37
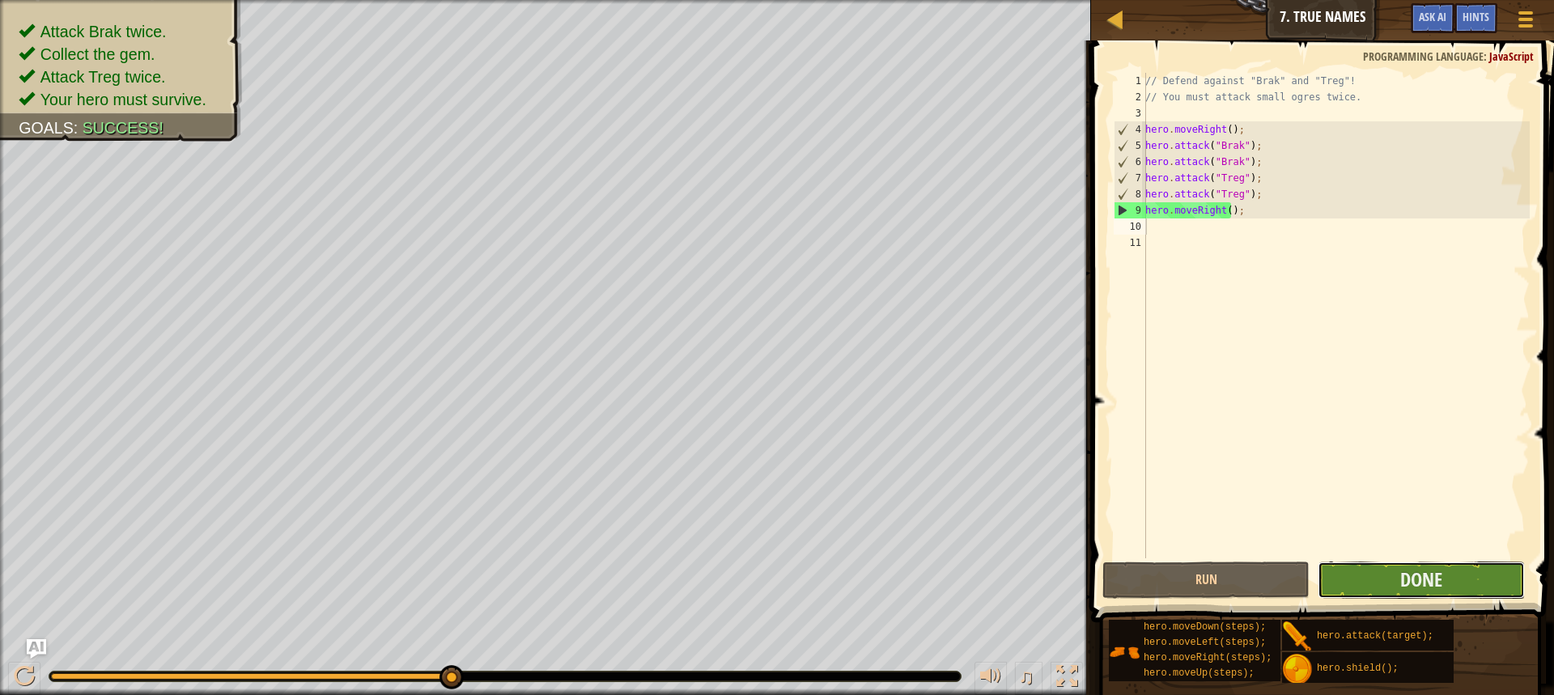
click at [1333, 575] on button "Done" at bounding box center [1420, 580] width 207 height 37
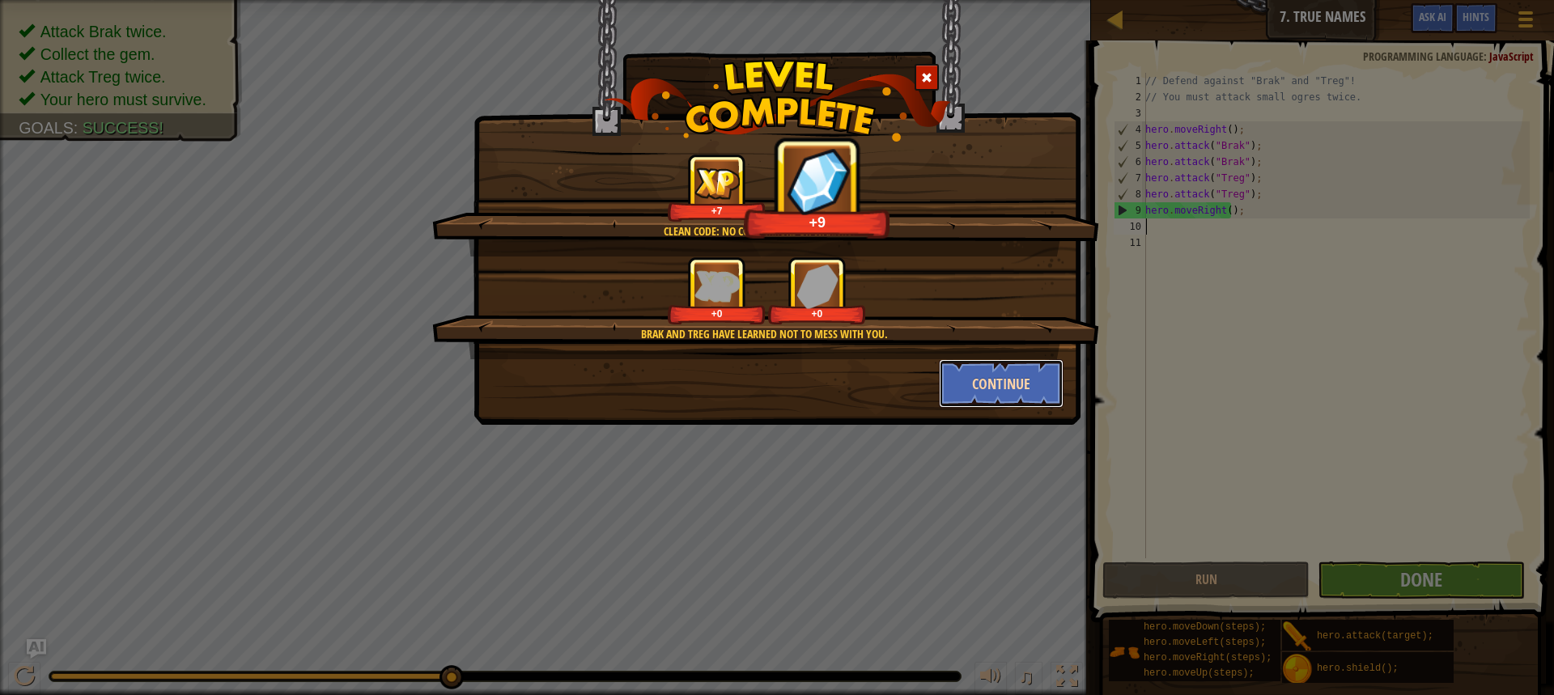
click at [977, 375] on button "Continue" at bounding box center [1001, 383] width 125 height 49
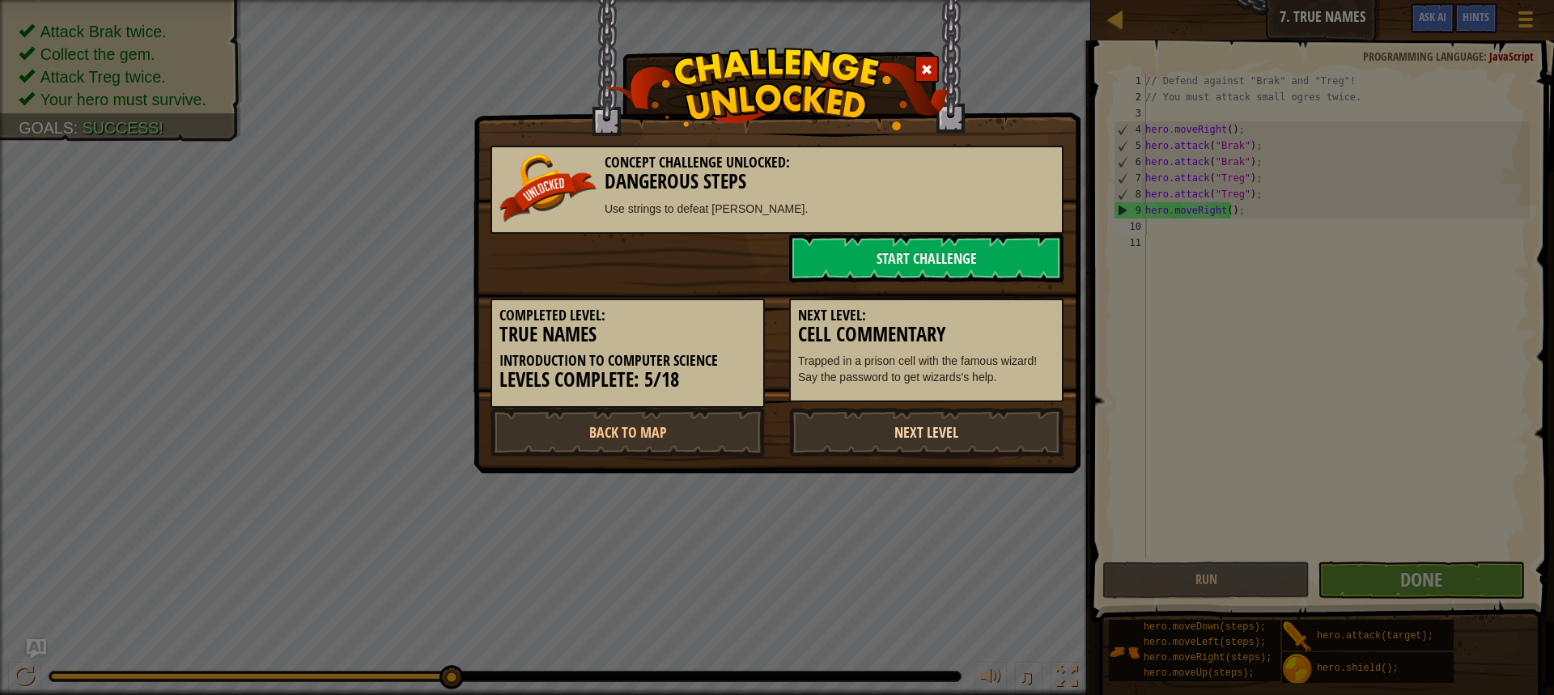
click at [935, 416] on link "Next Level" at bounding box center [926, 432] width 274 height 49
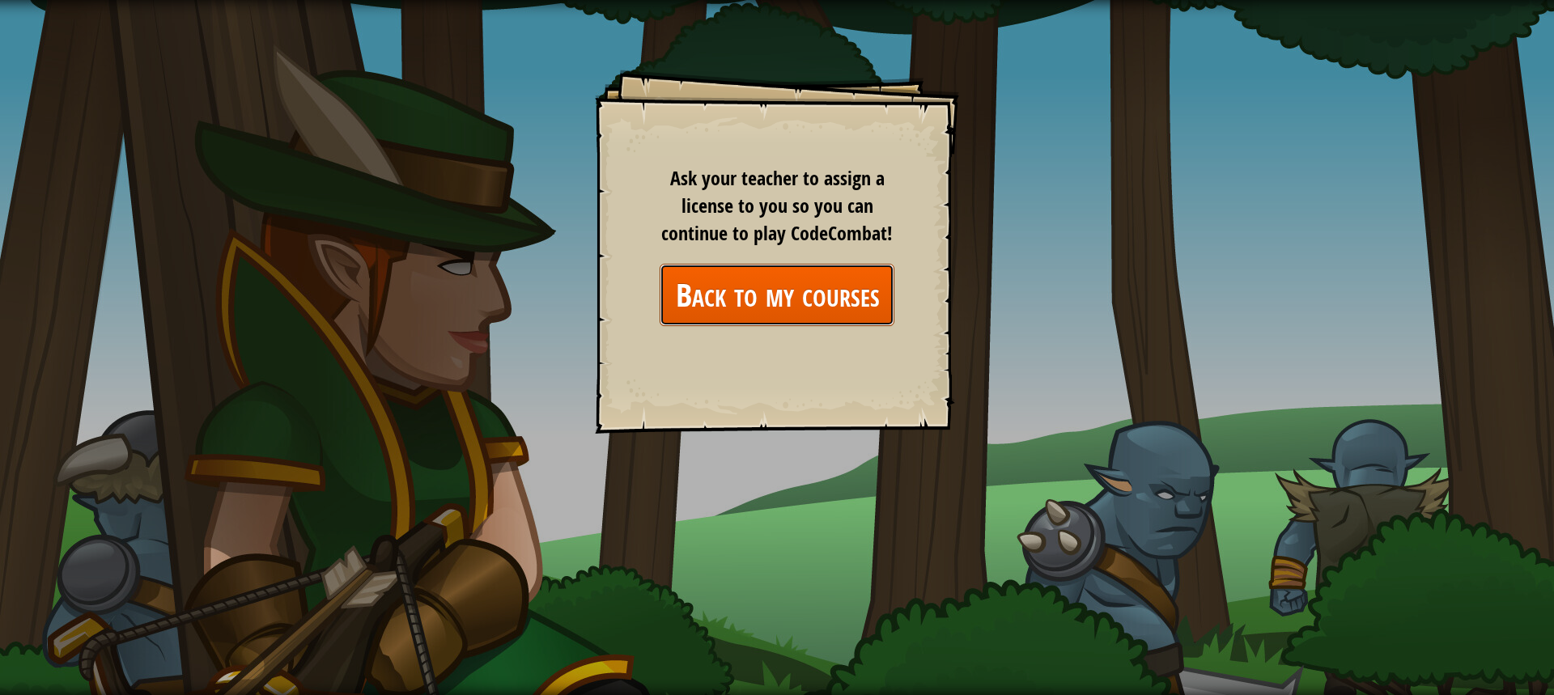
click at [783, 292] on link "Back to my courses" at bounding box center [776, 295] width 235 height 62
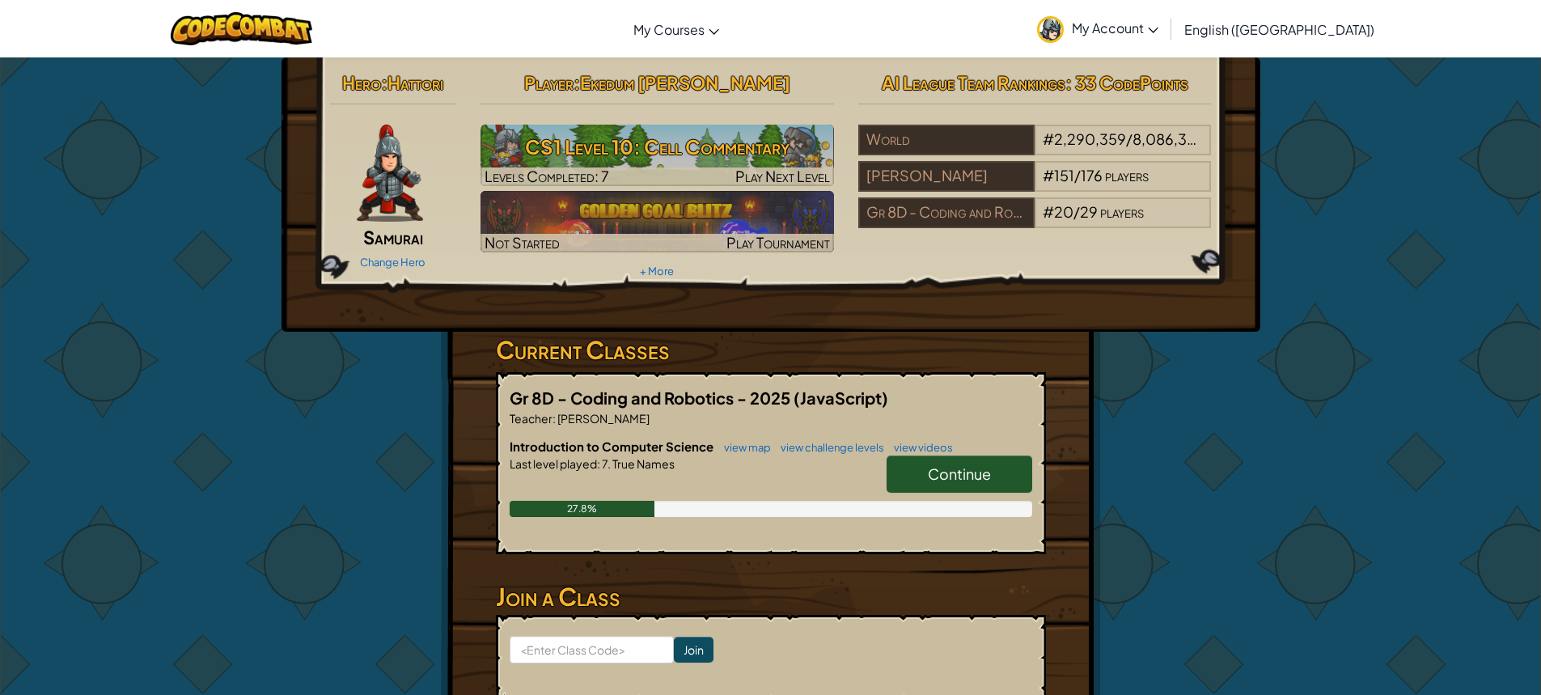
click at [922, 471] on link "Continue" at bounding box center [960, 474] width 146 height 37
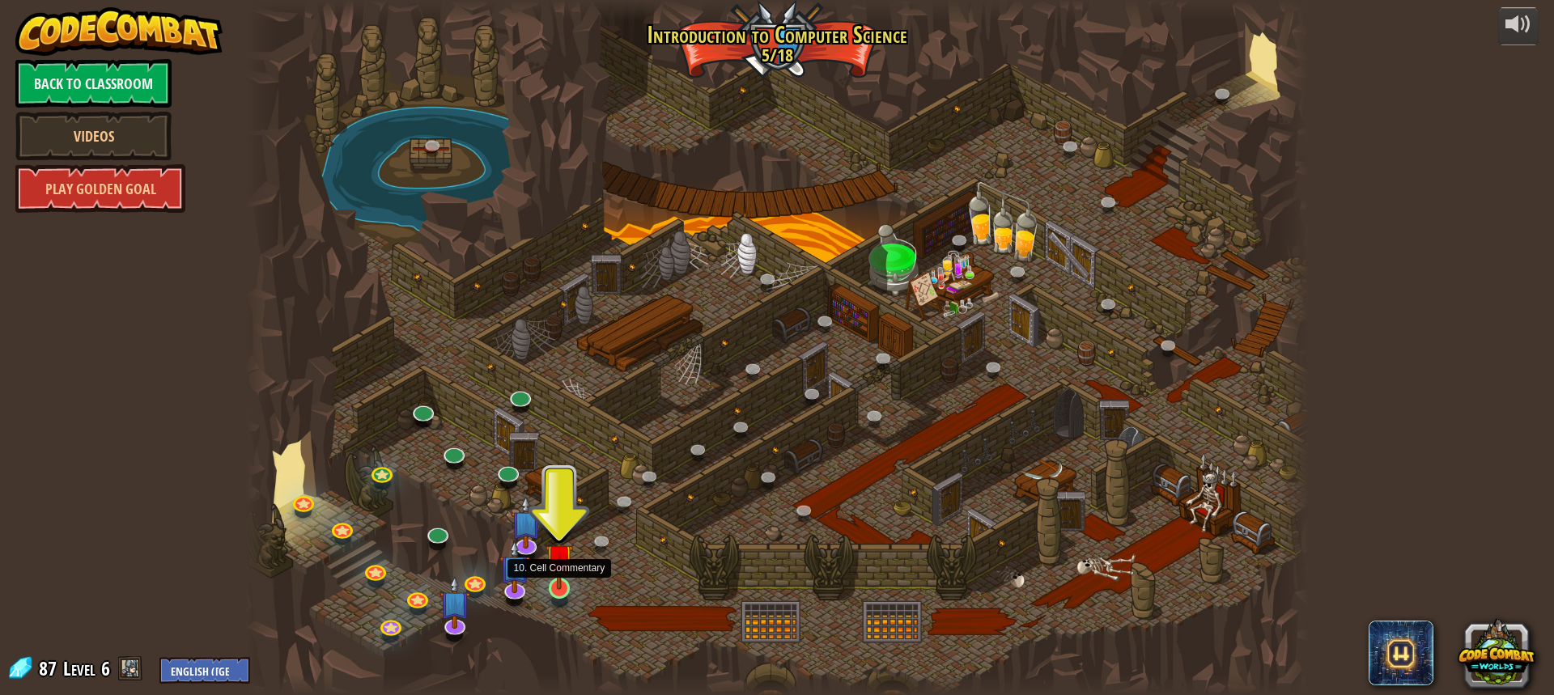
click at [564, 583] on img at bounding box center [559, 558] width 28 height 64
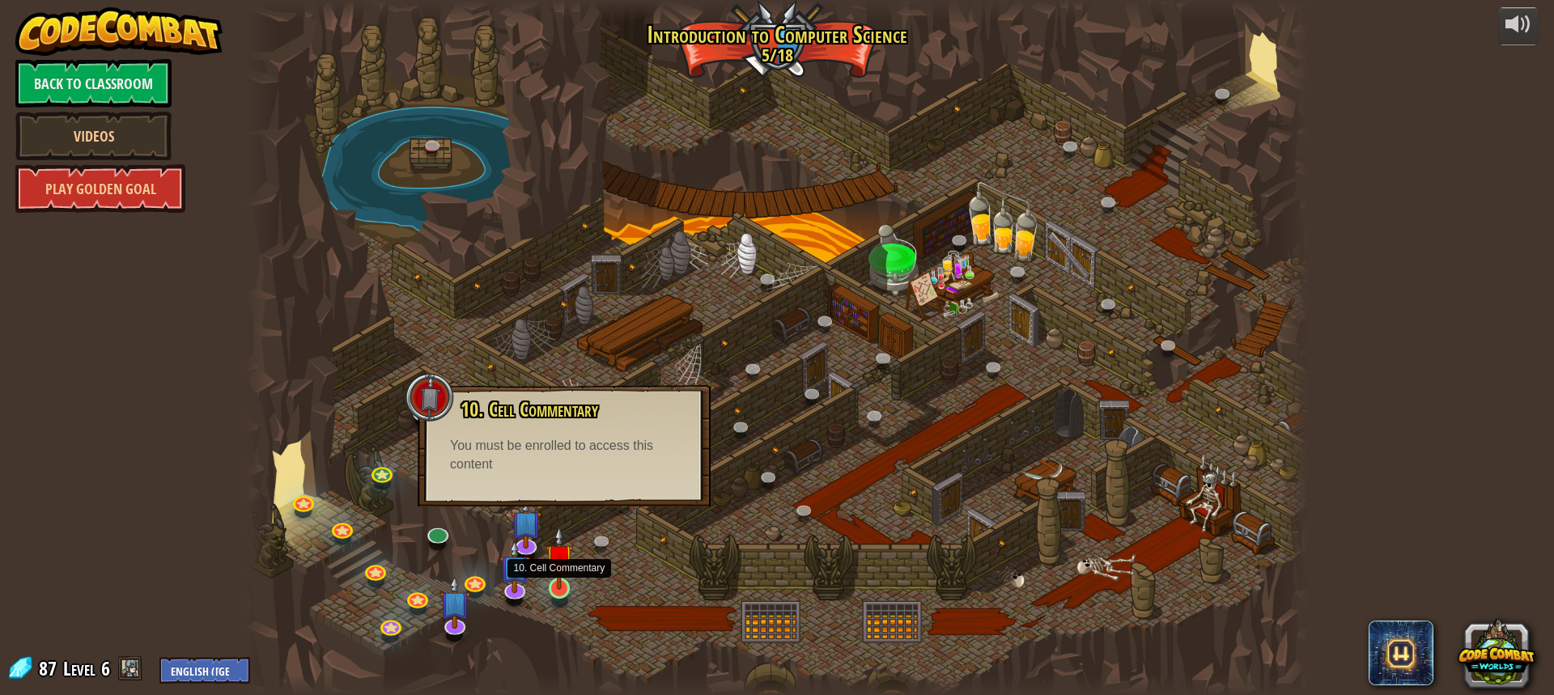
click at [564, 583] on img at bounding box center [559, 558] width 28 height 64
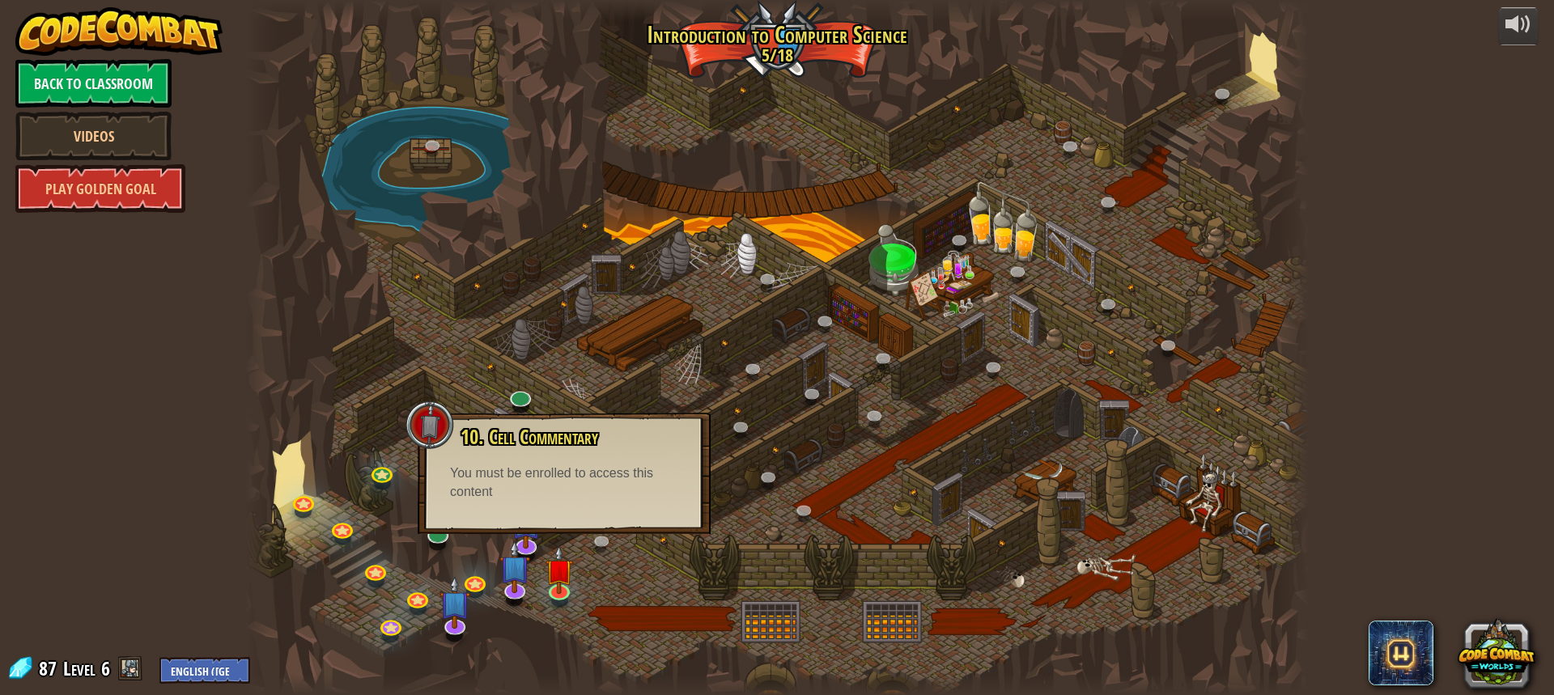
click at [570, 485] on div "You must be enrolled to access this content" at bounding box center [564, 482] width 228 height 37
click at [127, 80] on link "Back to Classroom" at bounding box center [93, 83] width 156 height 49
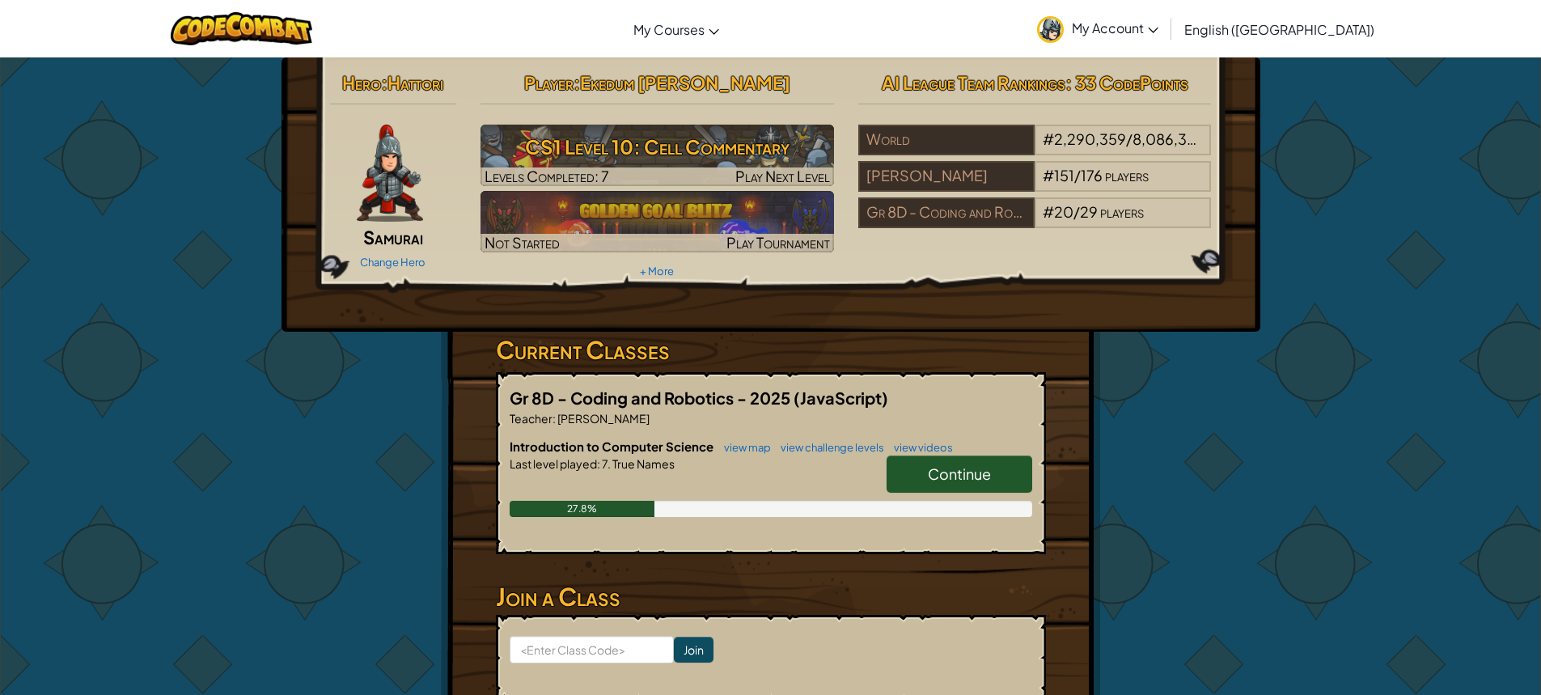
click at [932, 473] on span "Continue" at bounding box center [959, 473] width 63 height 19
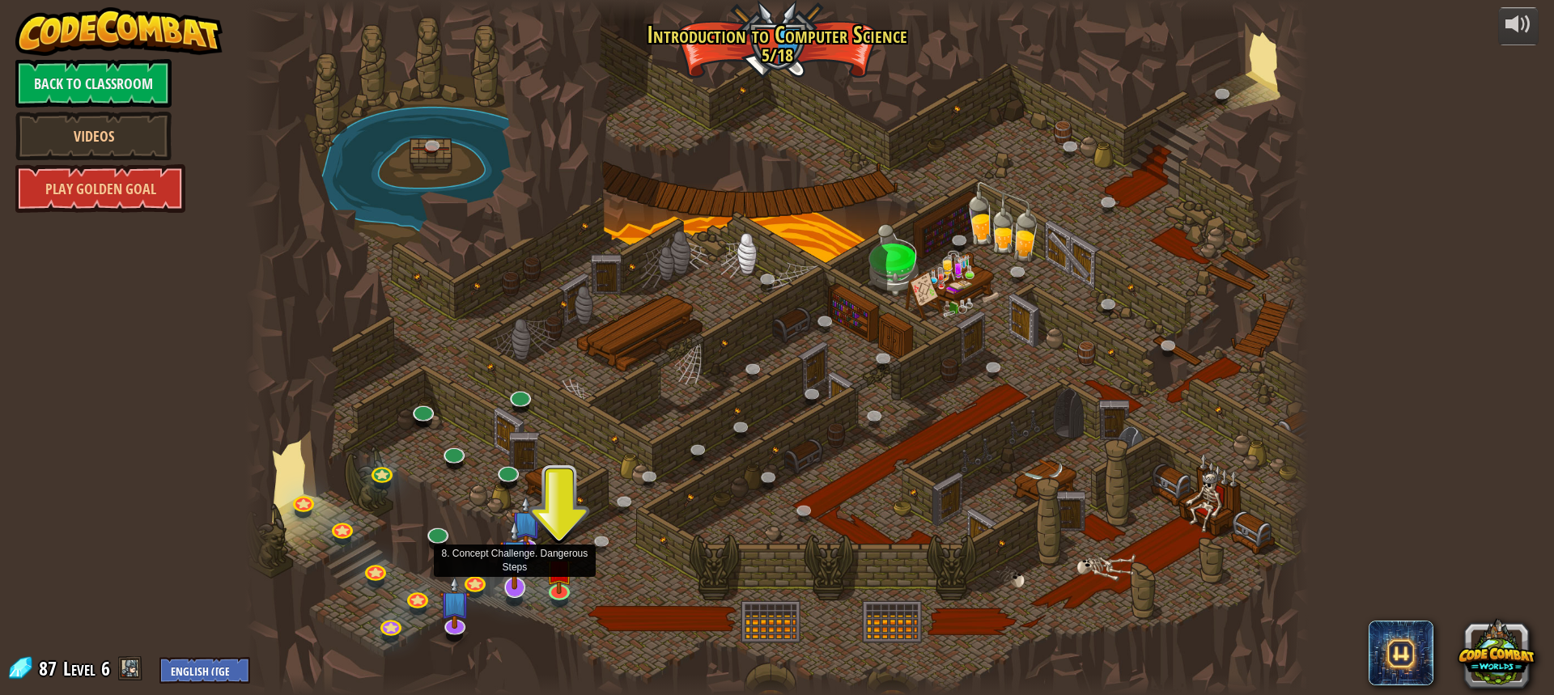
click at [528, 583] on div "25. Kithgard Gates (Locked) Escape the Kithgard dungeons, and don't let the gua…" at bounding box center [776, 347] width 1063 height 695
click at [528, 582] on img at bounding box center [514, 554] width 31 height 70
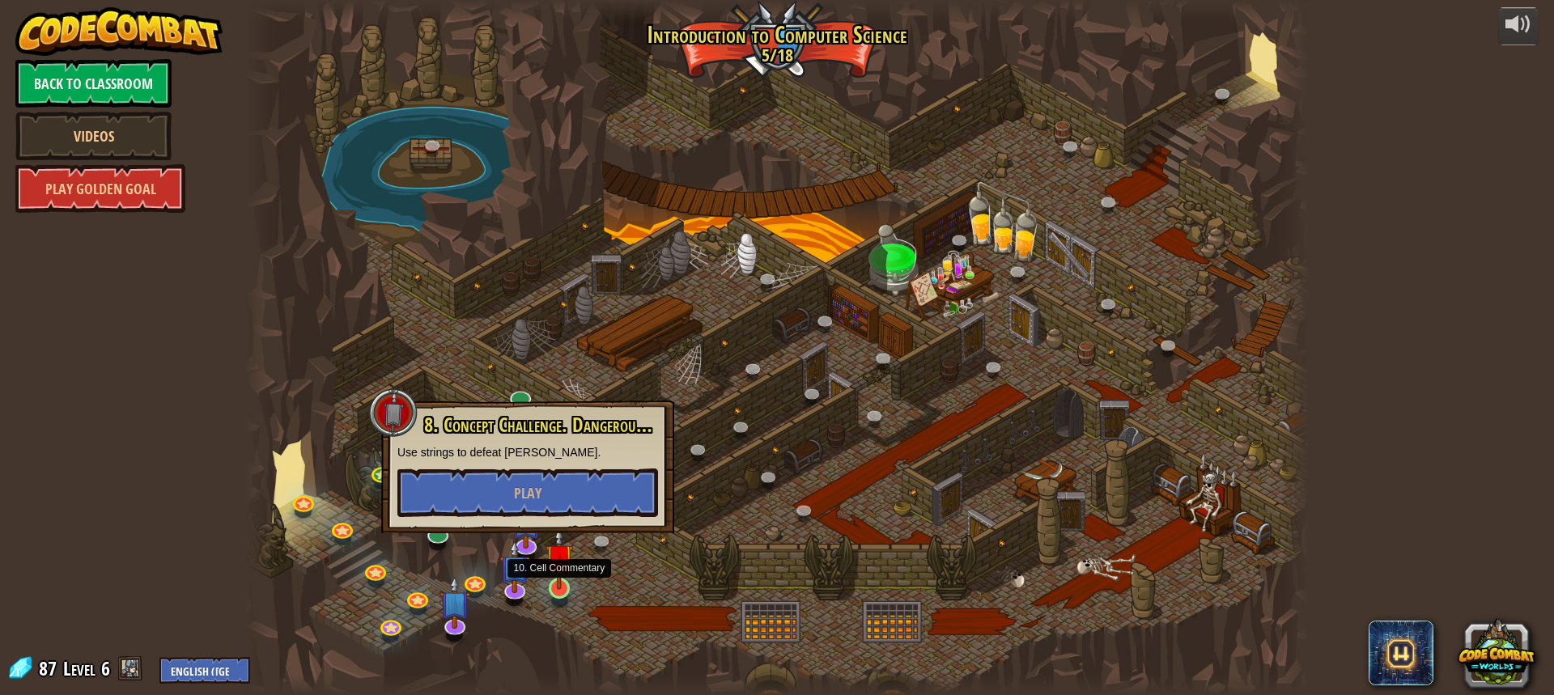
click at [556, 581] on img at bounding box center [559, 558] width 28 height 64
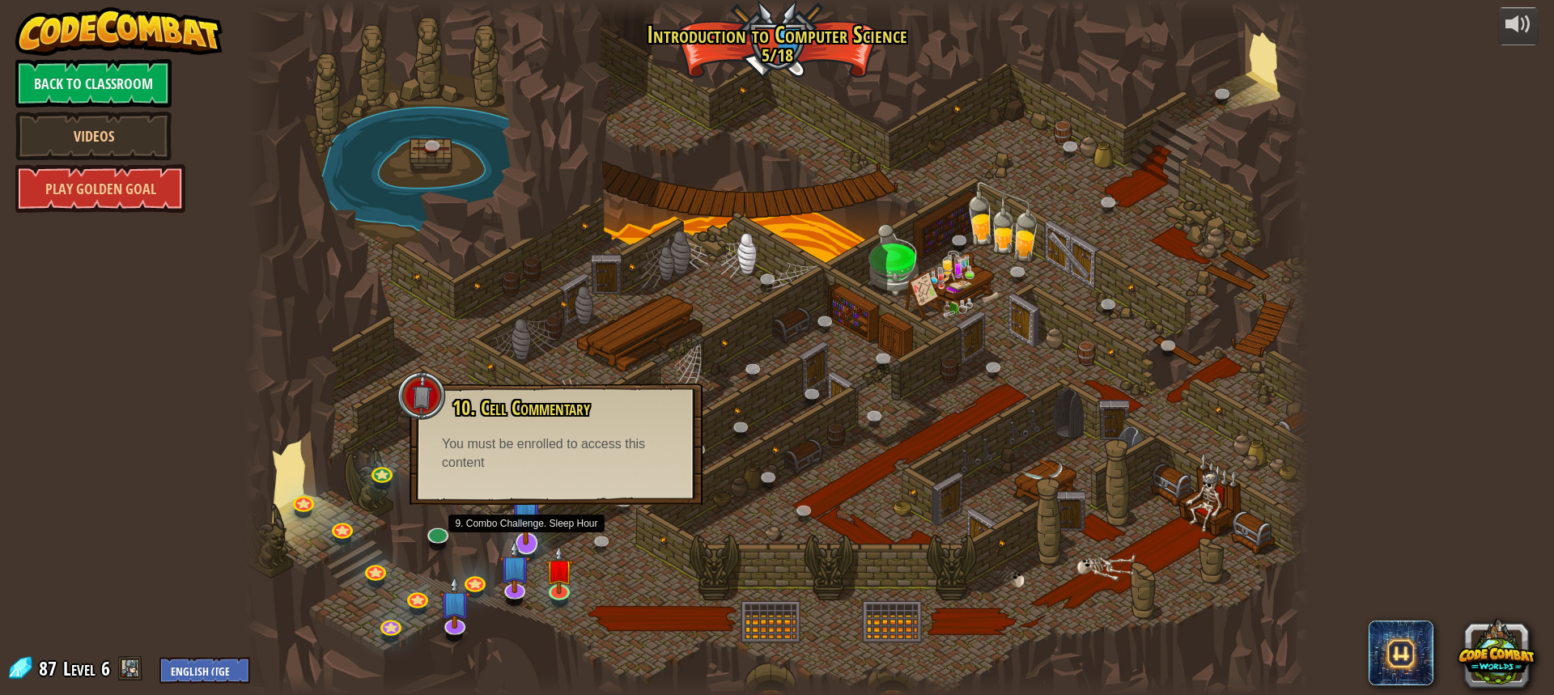
click at [532, 537] on img at bounding box center [526, 510] width 31 height 70
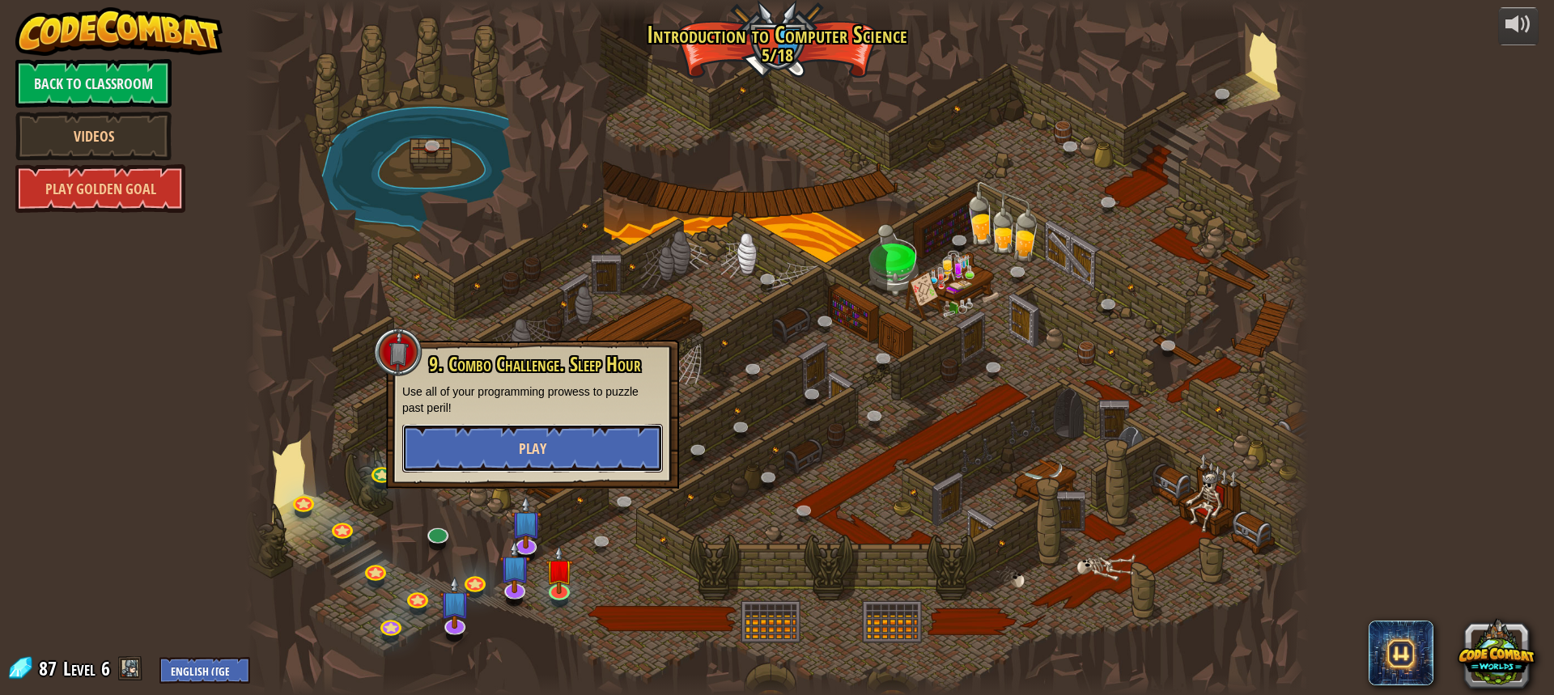
click at [544, 443] on span "Play" at bounding box center [533, 449] width 28 height 20
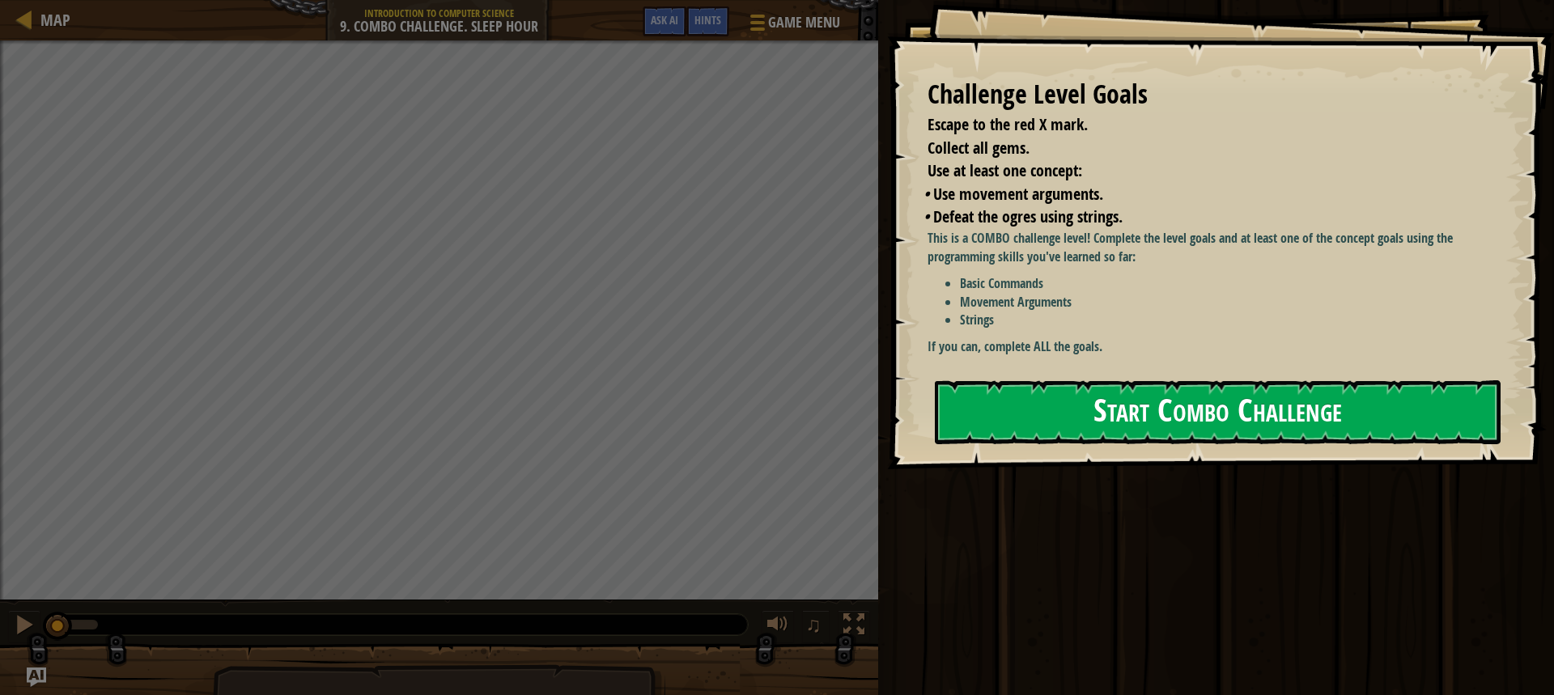
click at [1231, 416] on button "Start Combo Challenge" at bounding box center [1218, 412] width 566 height 64
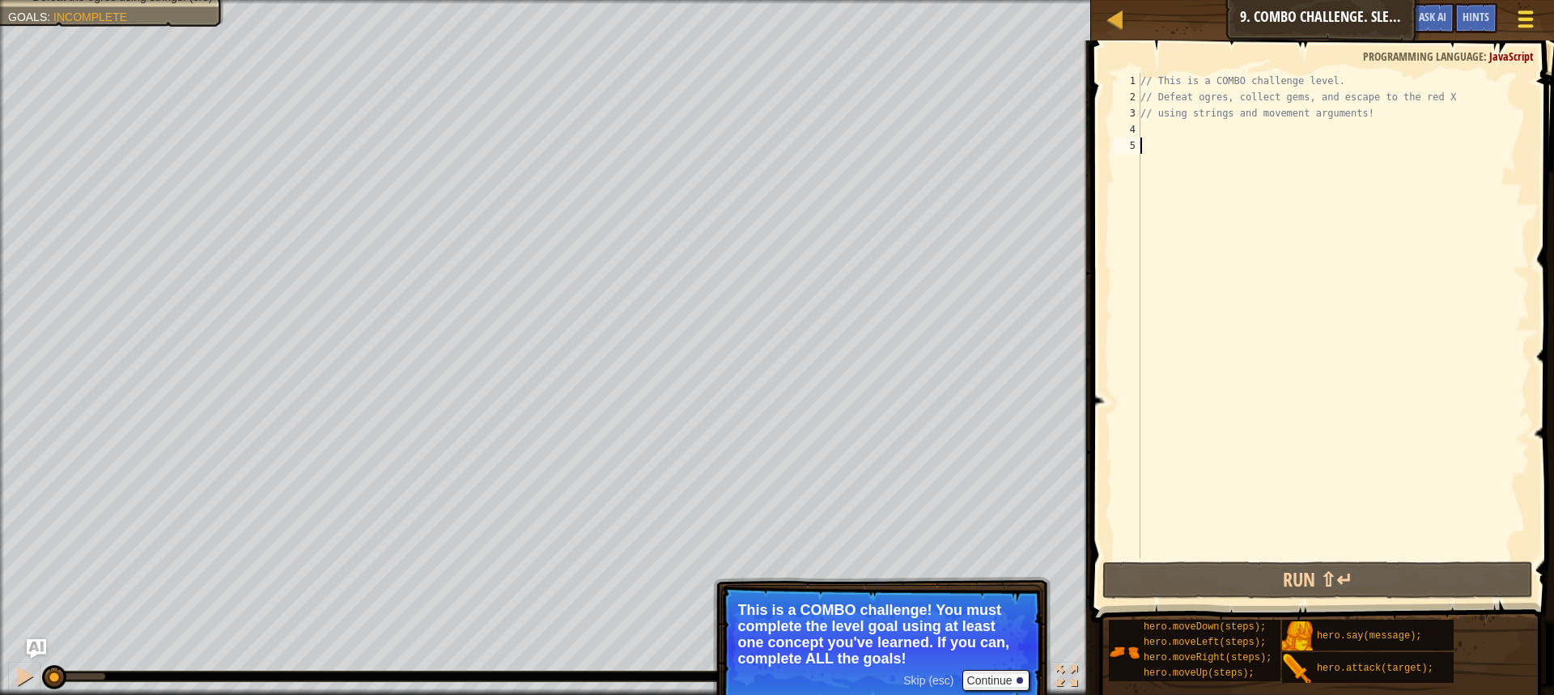
click at [1534, 30] on div at bounding box center [1525, 18] width 22 height 23
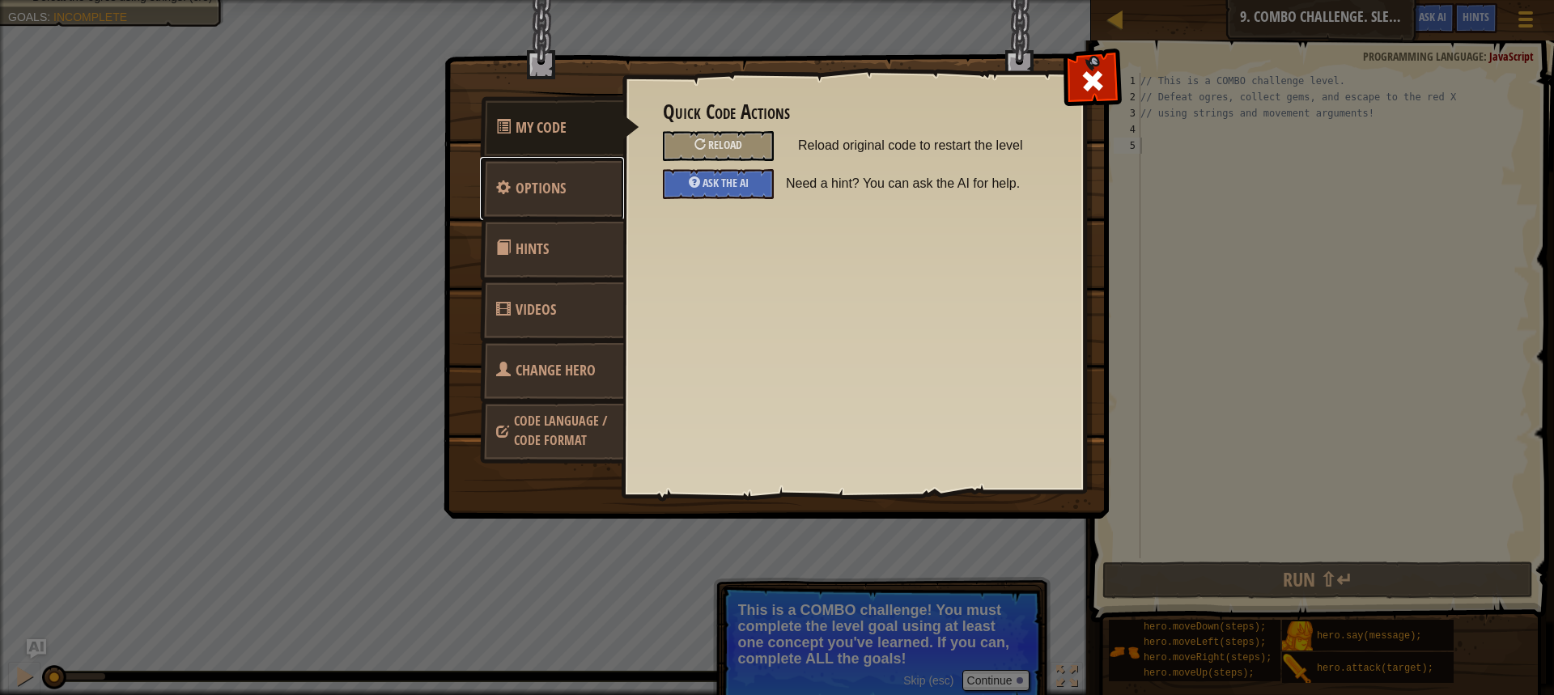
click at [568, 192] on link "Options" at bounding box center [552, 188] width 144 height 63
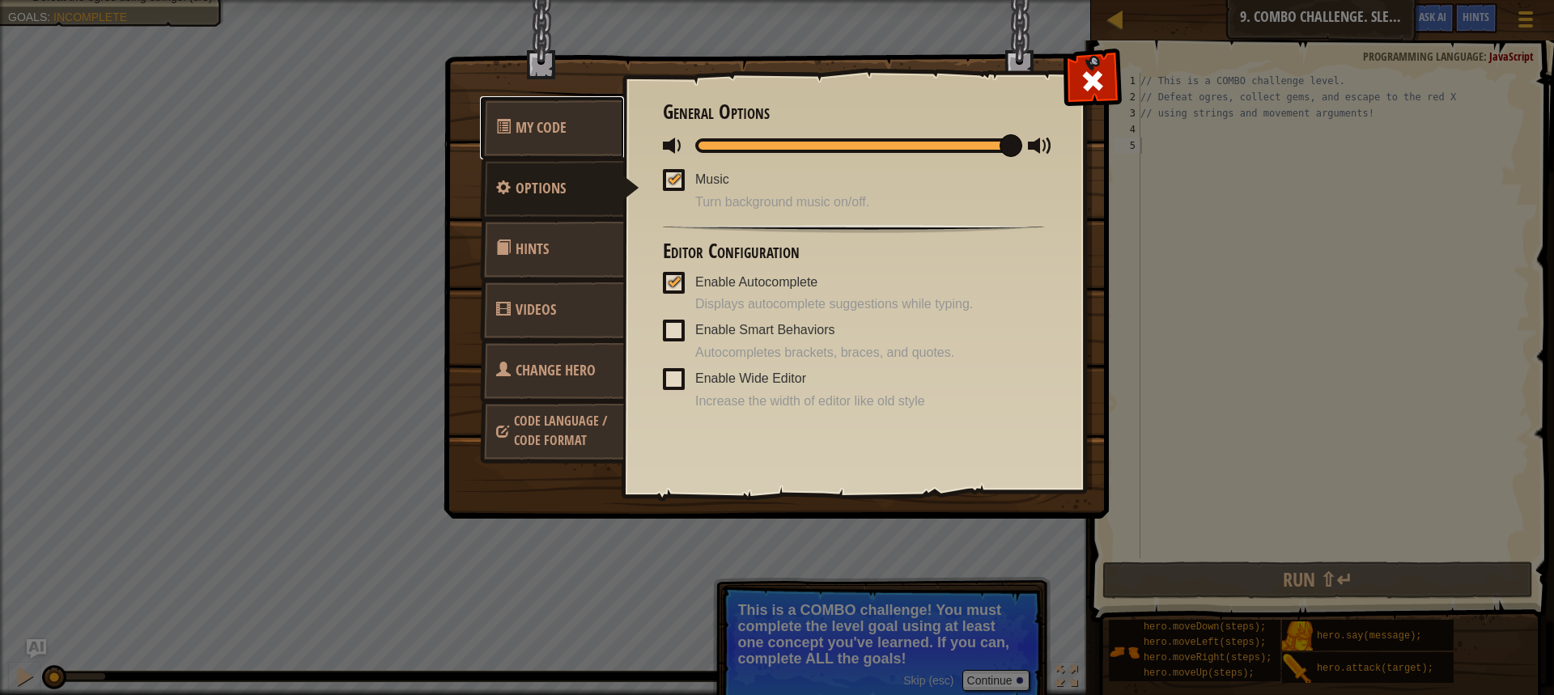
click at [536, 117] on link "My Code" at bounding box center [552, 127] width 144 height 63
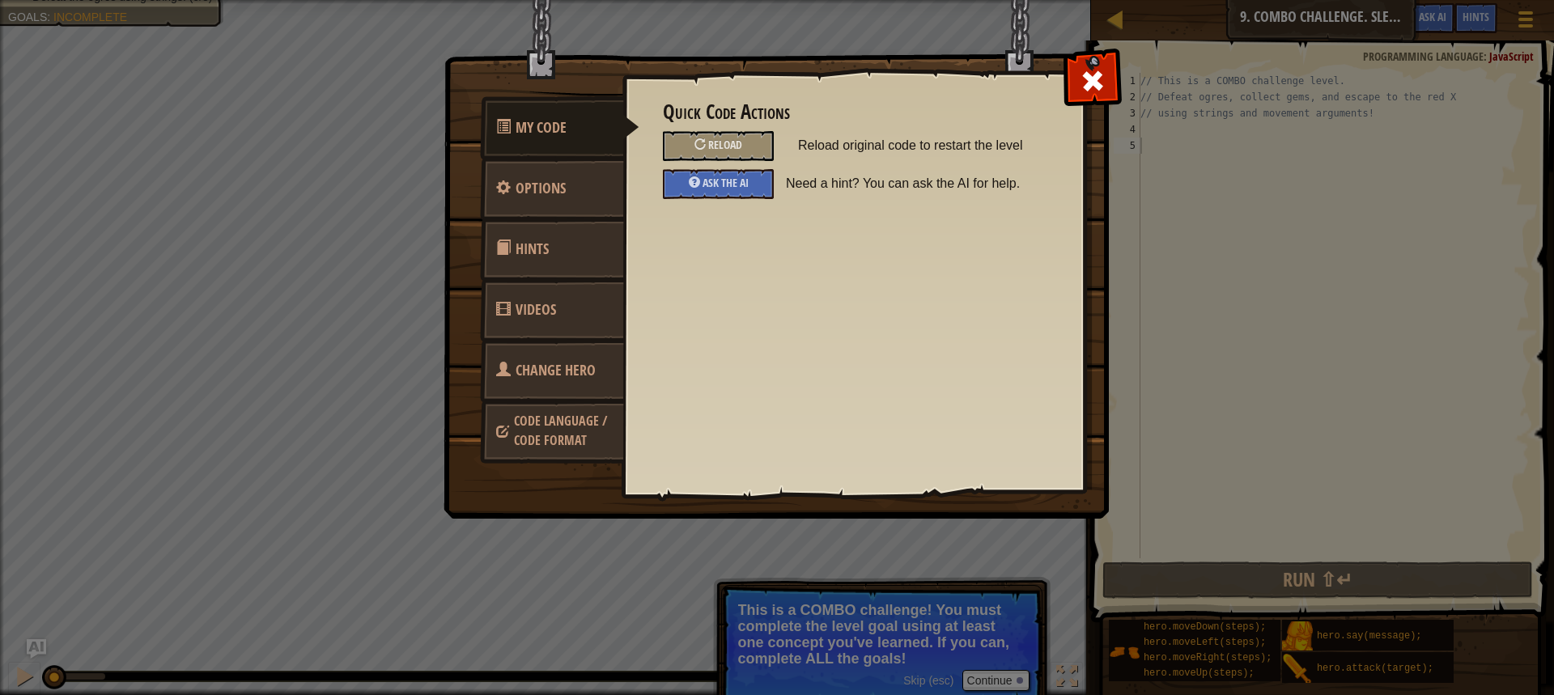
drag, startPoint x: 1083, startPoint y: 69, endPoint x: 1186, endPoint y: 94, distance: 106.6
click at [1092, 73] on span at bounding box center [1092, 81] width 26 height 26
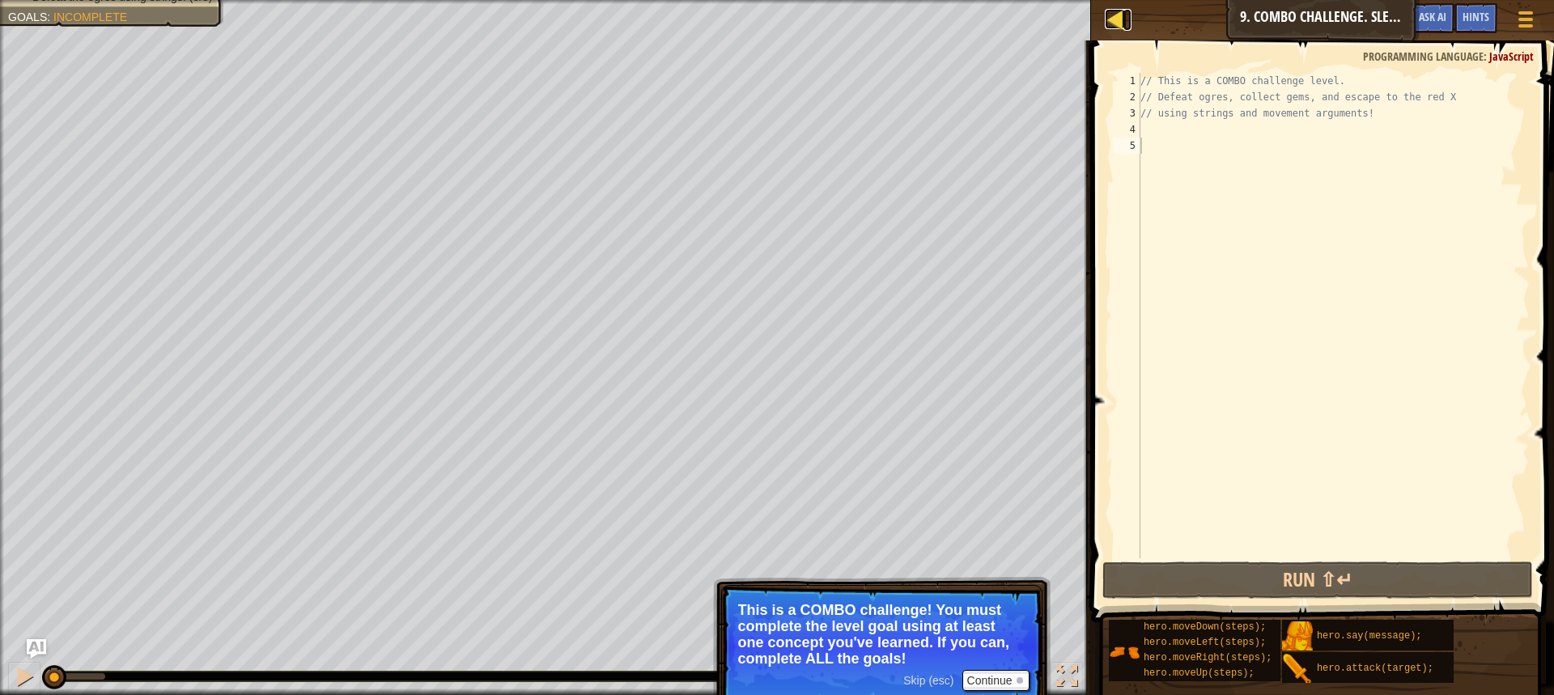
click at [1113, 19] on div at bounding box center [1114, 19] width 20 height 20
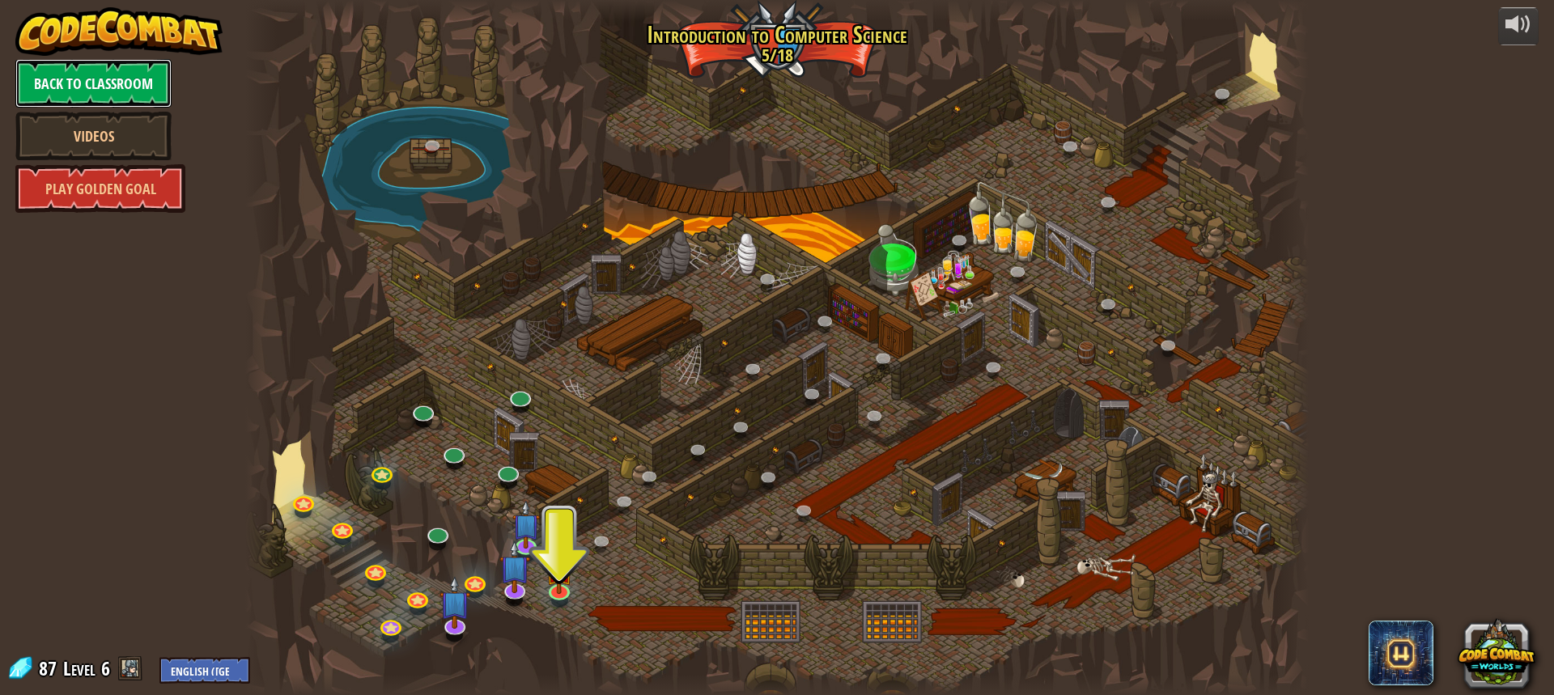
click at [108, 70] on link "Back to Classroom" at bounding box center [93, 83] width 156 height 49
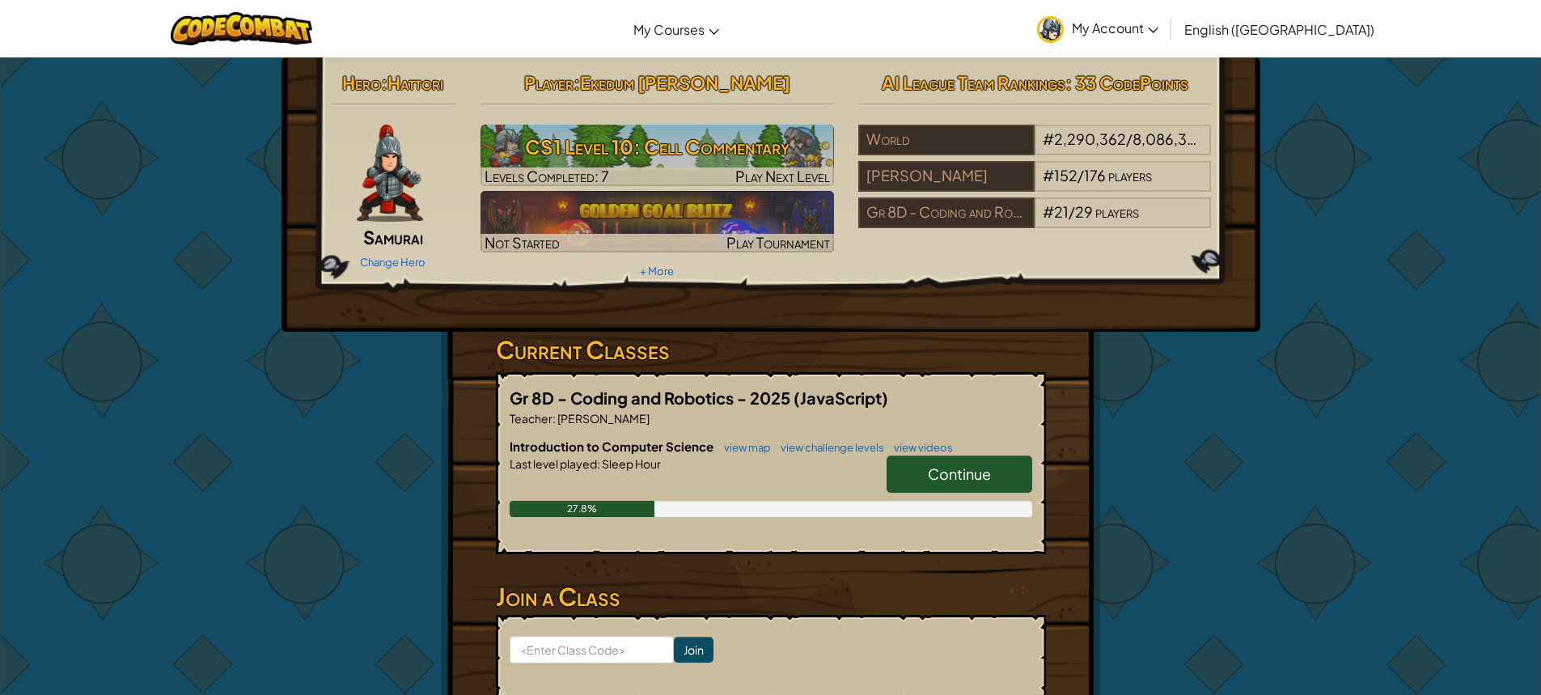
click at [1222, 579] on div "Hero : Hattori Samurai Change Hero Player : Ekedum [PERSON_NAME] CS1 Level 10: …" at bounding box center [771, 423] width 947 height 732
click at [988, 466] on span "Continue" at bounding box center [959, 473] width 63 height 19
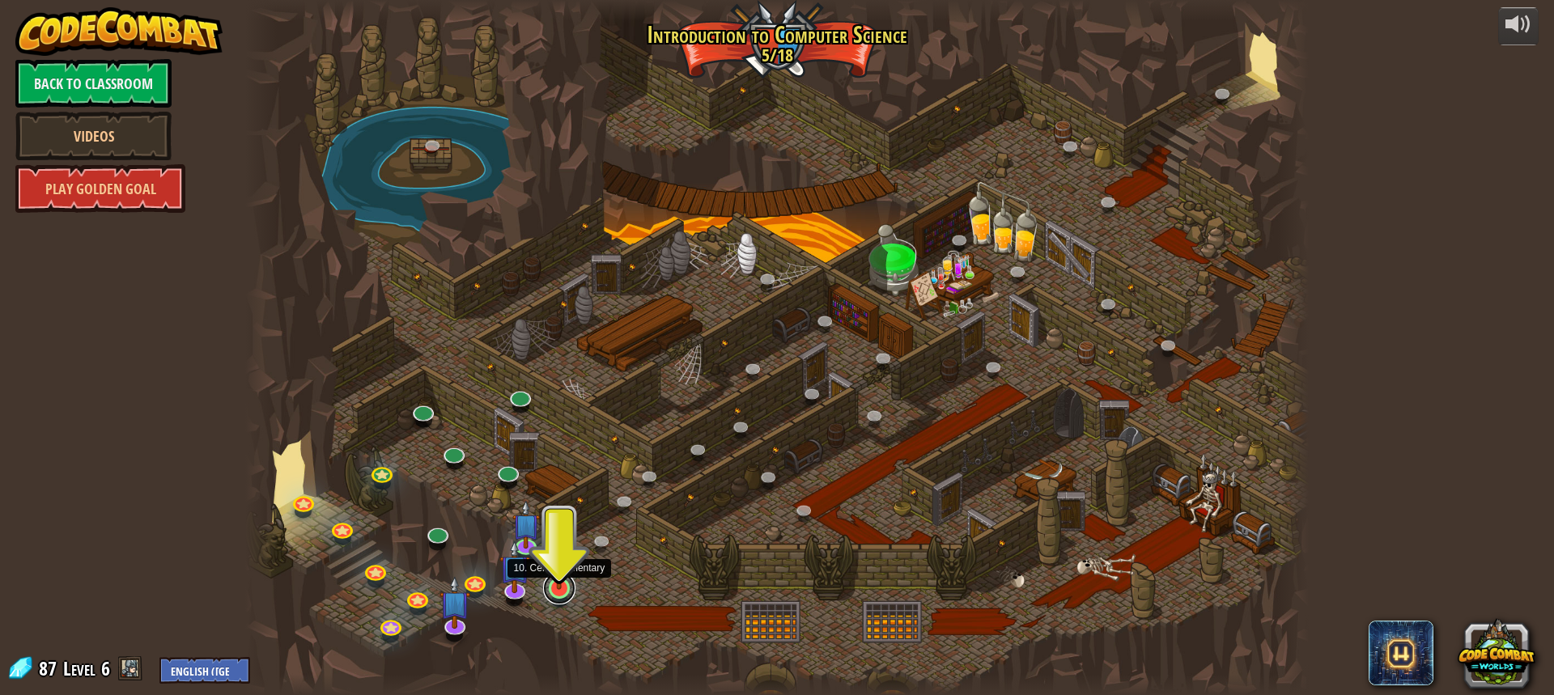
click at [557, 591] on link at bounding box center [559, 588] width 32 height 32
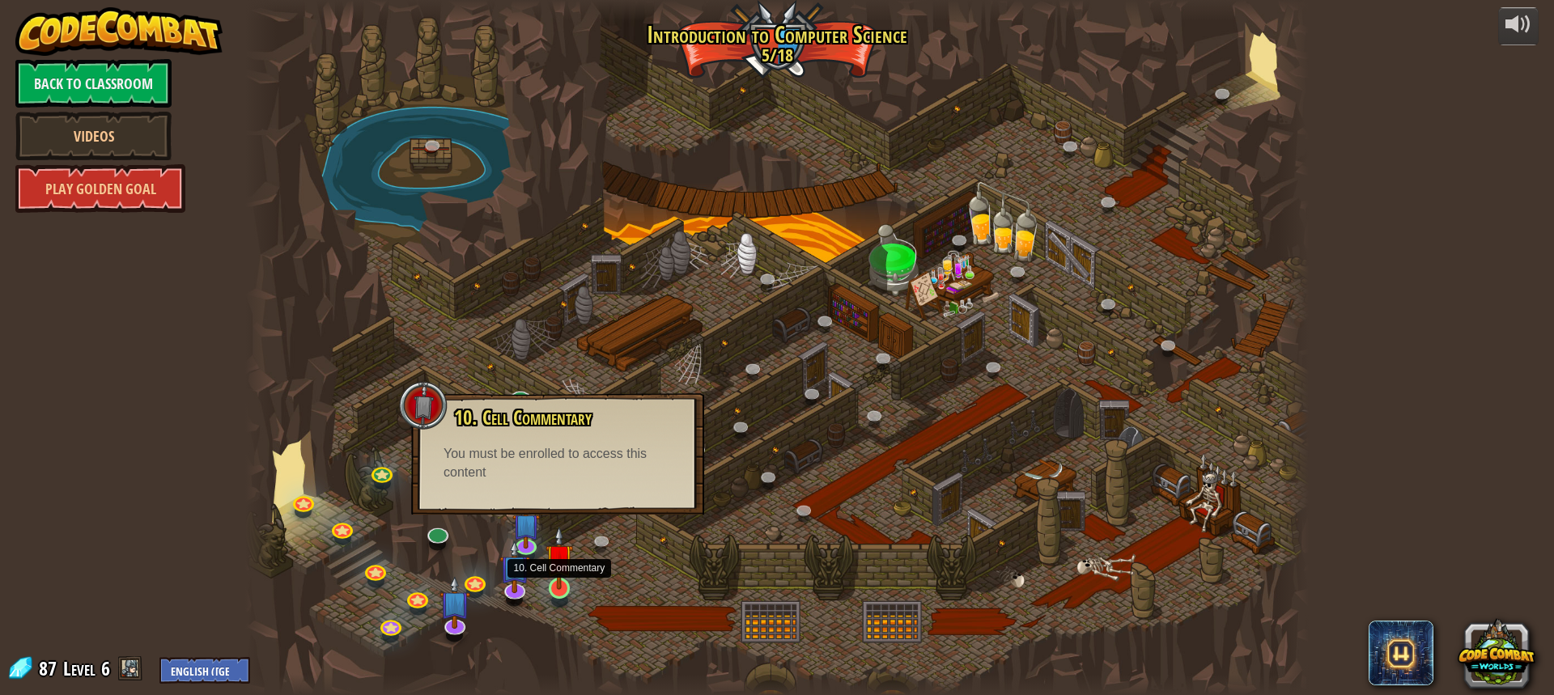
click at [563, 587] on img at bounding box center [559, 558] width 28 height 64
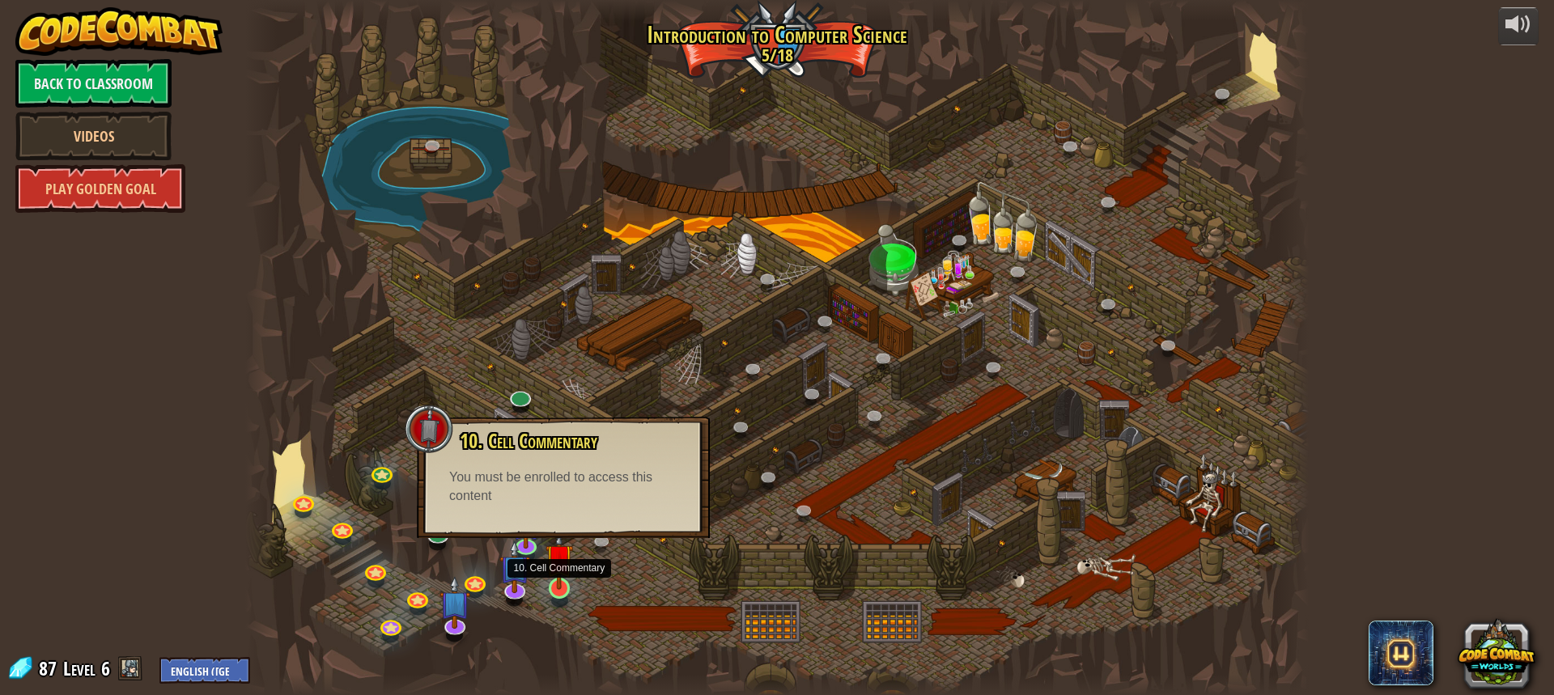
click at [563, 587] on img at bounding box center [559, 558] width 28 height 64
click at [561, 589] on img at bounding box center [559, 558] width 28 height 64
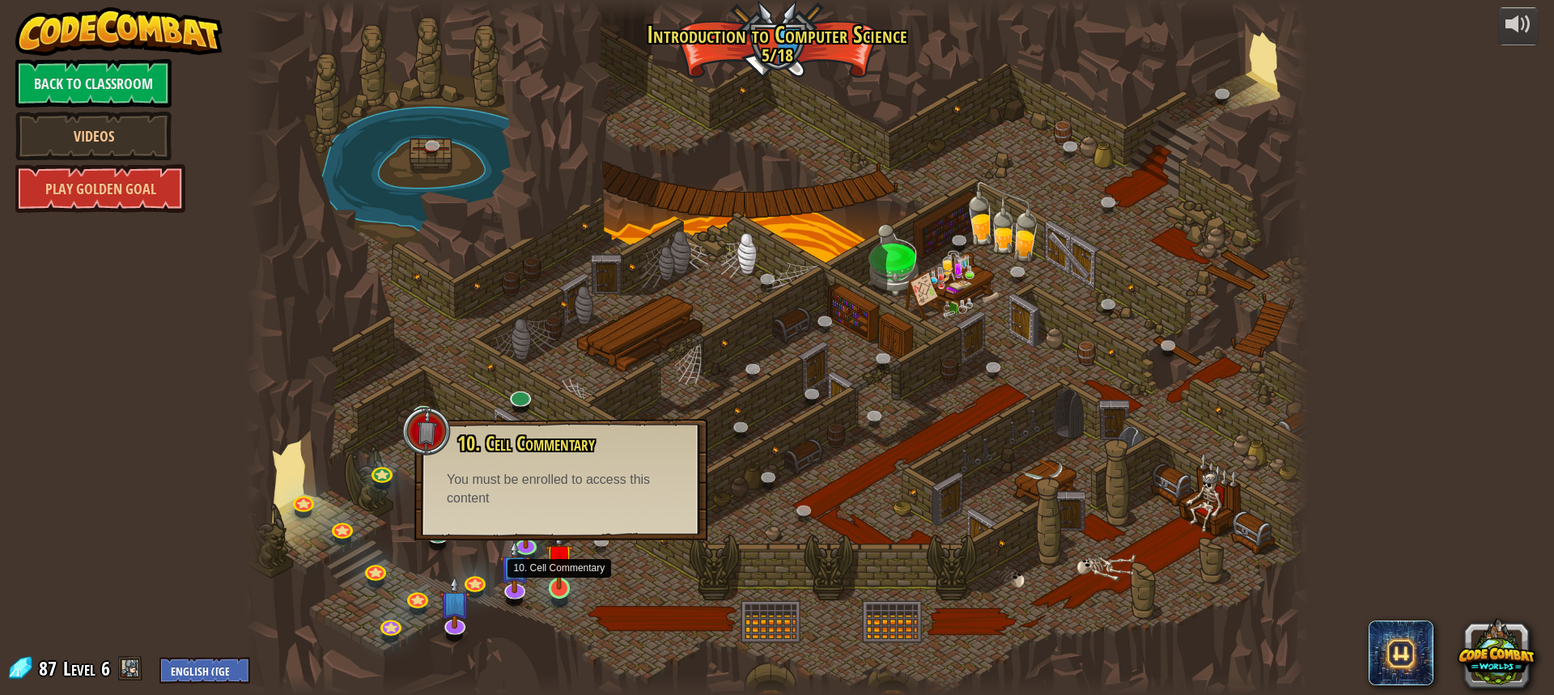
click at [561, 589] on img at bounding box center [559, 558] width 28 height 64
click at [565, 583] on img at bounding box center [559, 558] width 28 height 64
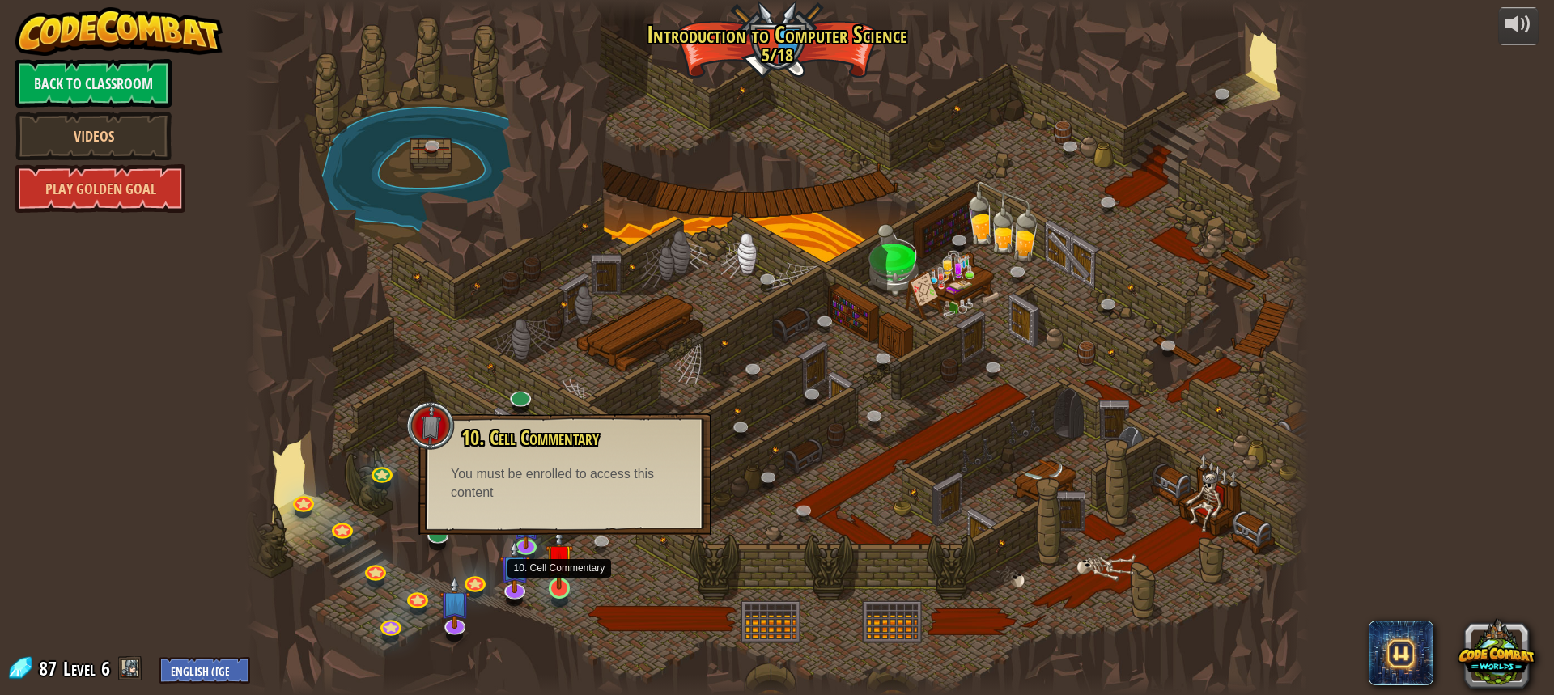
click at [565, 583] on img at bounding box center [559, 558] width 28 height 64
drag, startPoint x: 622, startPoint y: 555, endPoint x: 633, endPoint y: 561, distance: 11.9
click at [633, 561] on div at bounding box center [776, 347] width 1063 height 695
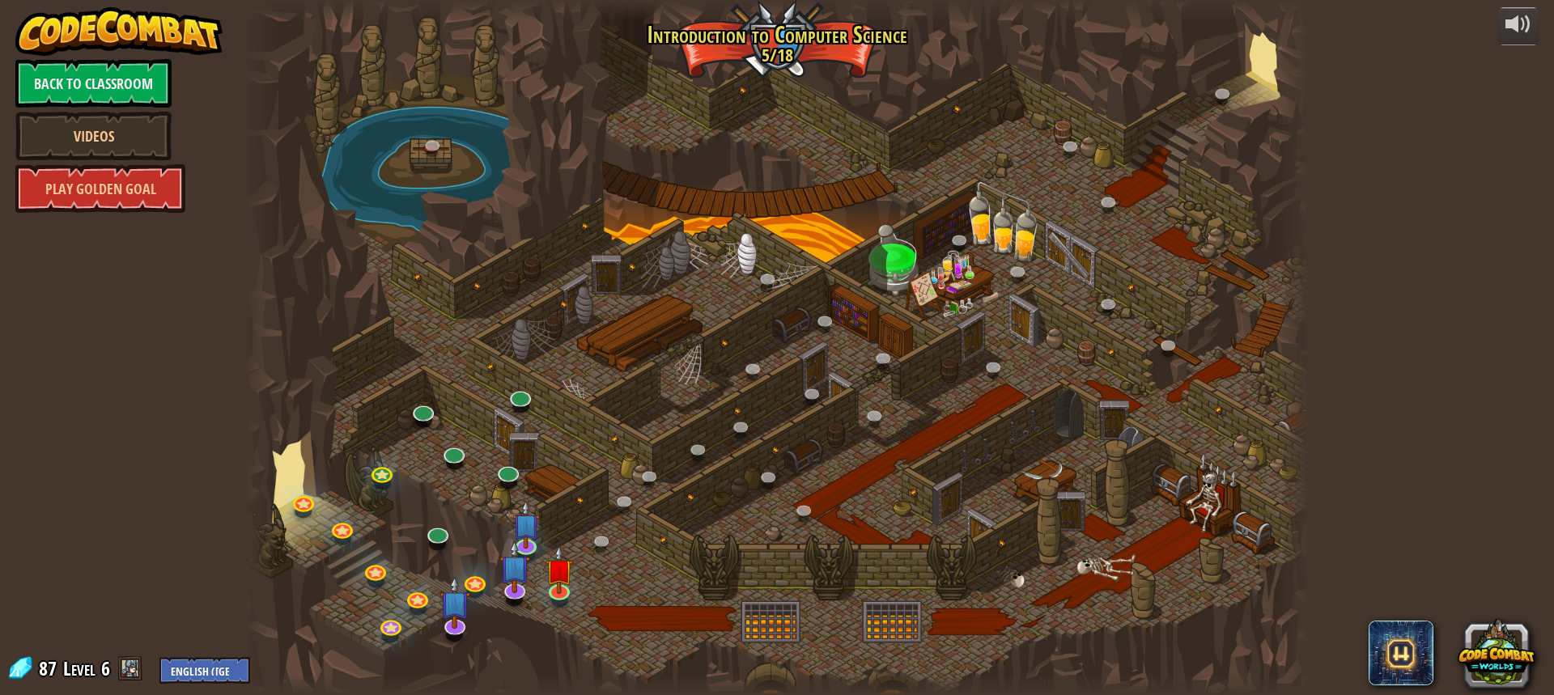
click at [636, 562] on div at bounding box center [776, 347] width 1063 height 695
click at [607, 544] on link at bounding box center [603, 543] width 32 height 32
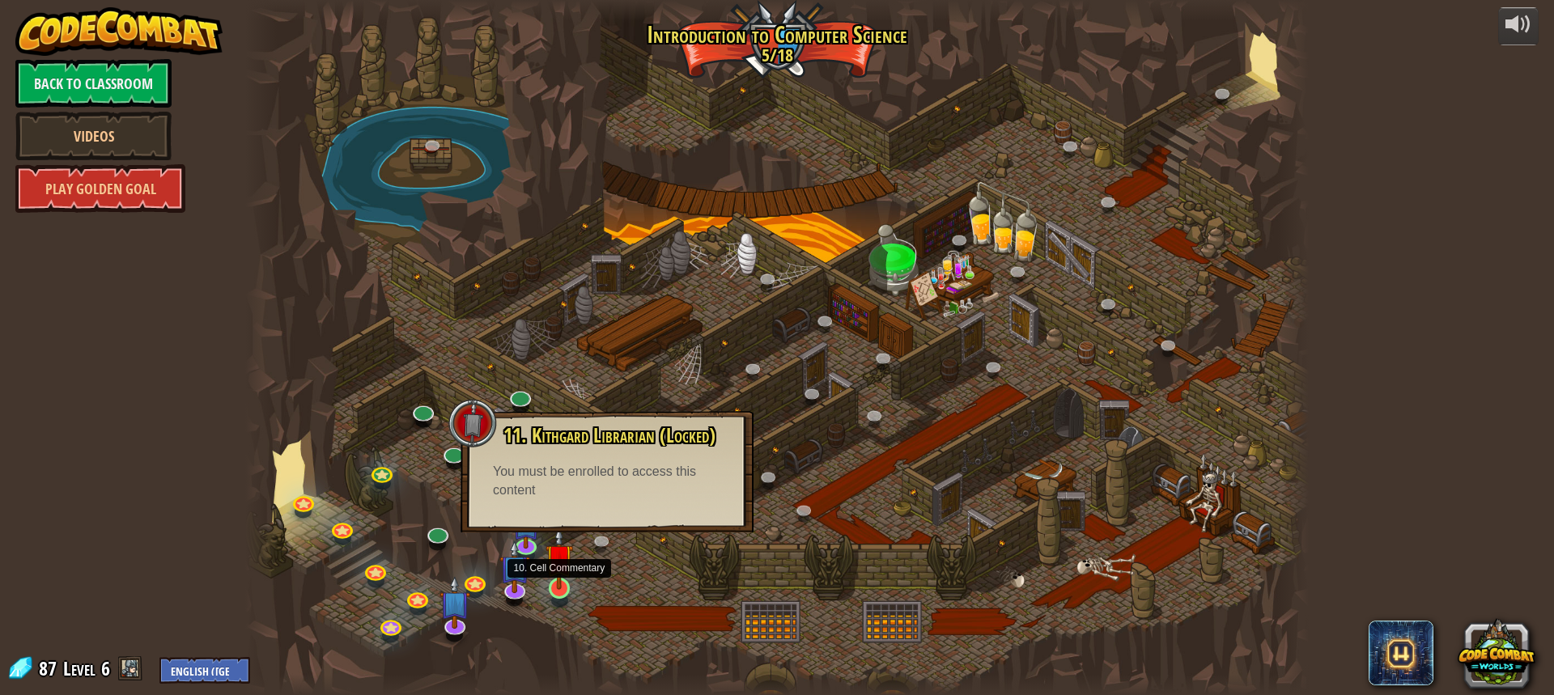
click at [552, 569] on img at bounding box center [559, 558] width 28 height 64
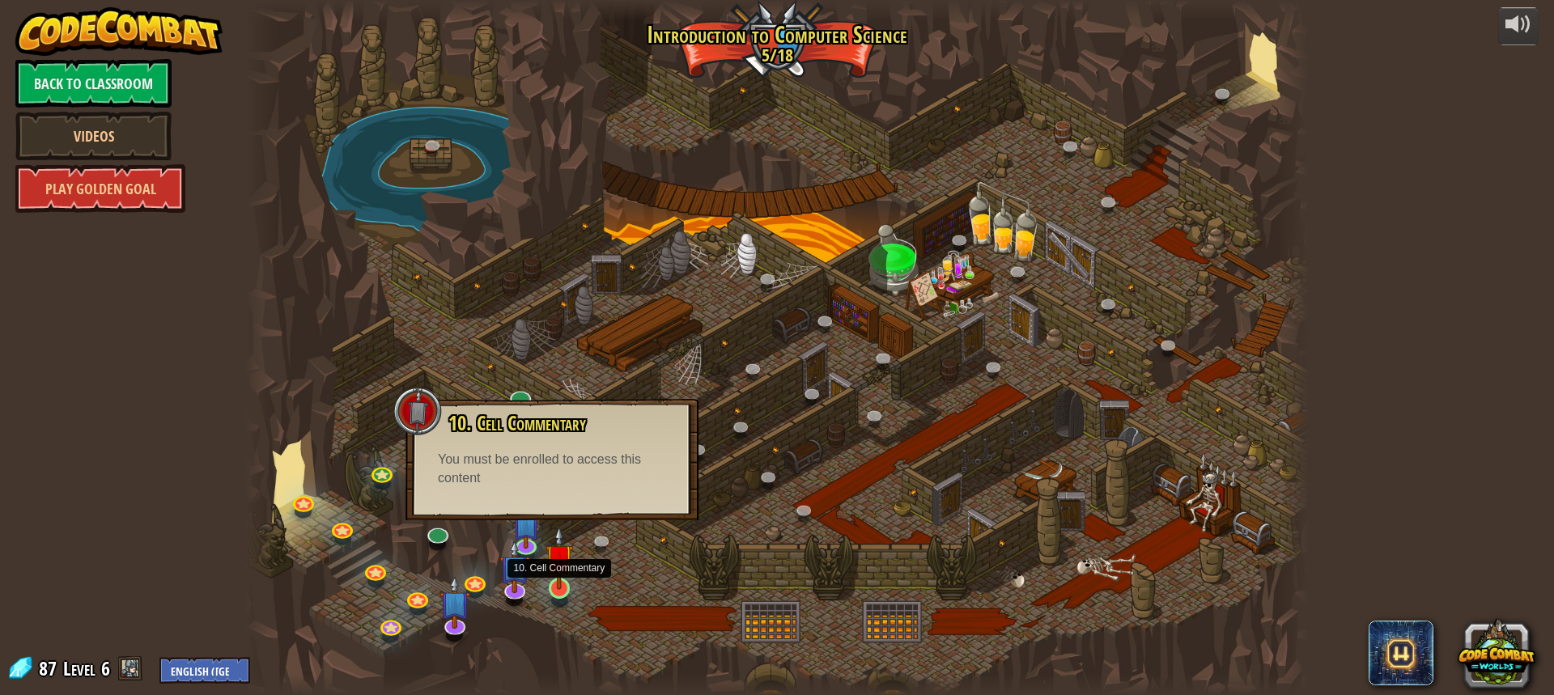
click at [552, 569] on img at bounding box center [559, 558] width 28 height 64
click at [519, 549] on img at bounding box center [514, 554] width 31 height 70
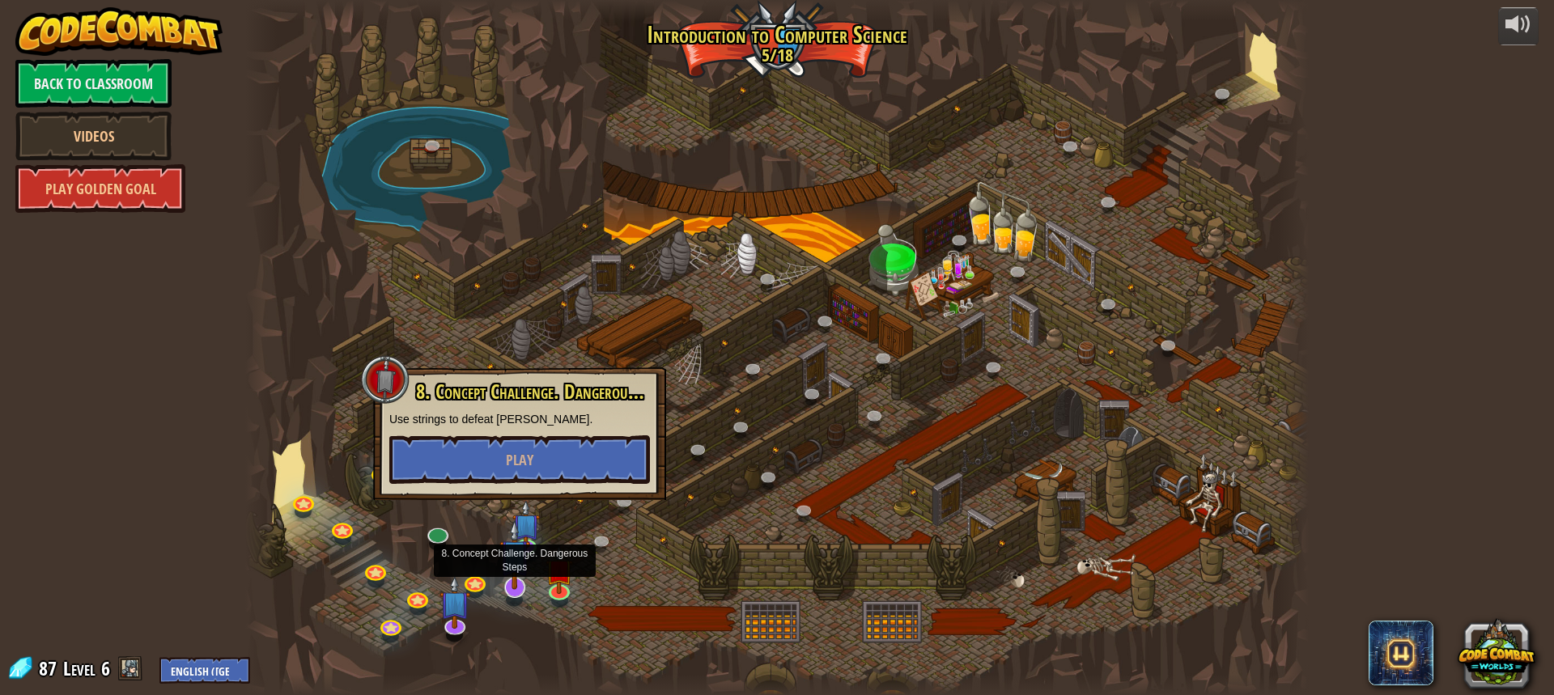
click at [525, 541] on img at bounding box center [514, 554] width 31 height 70
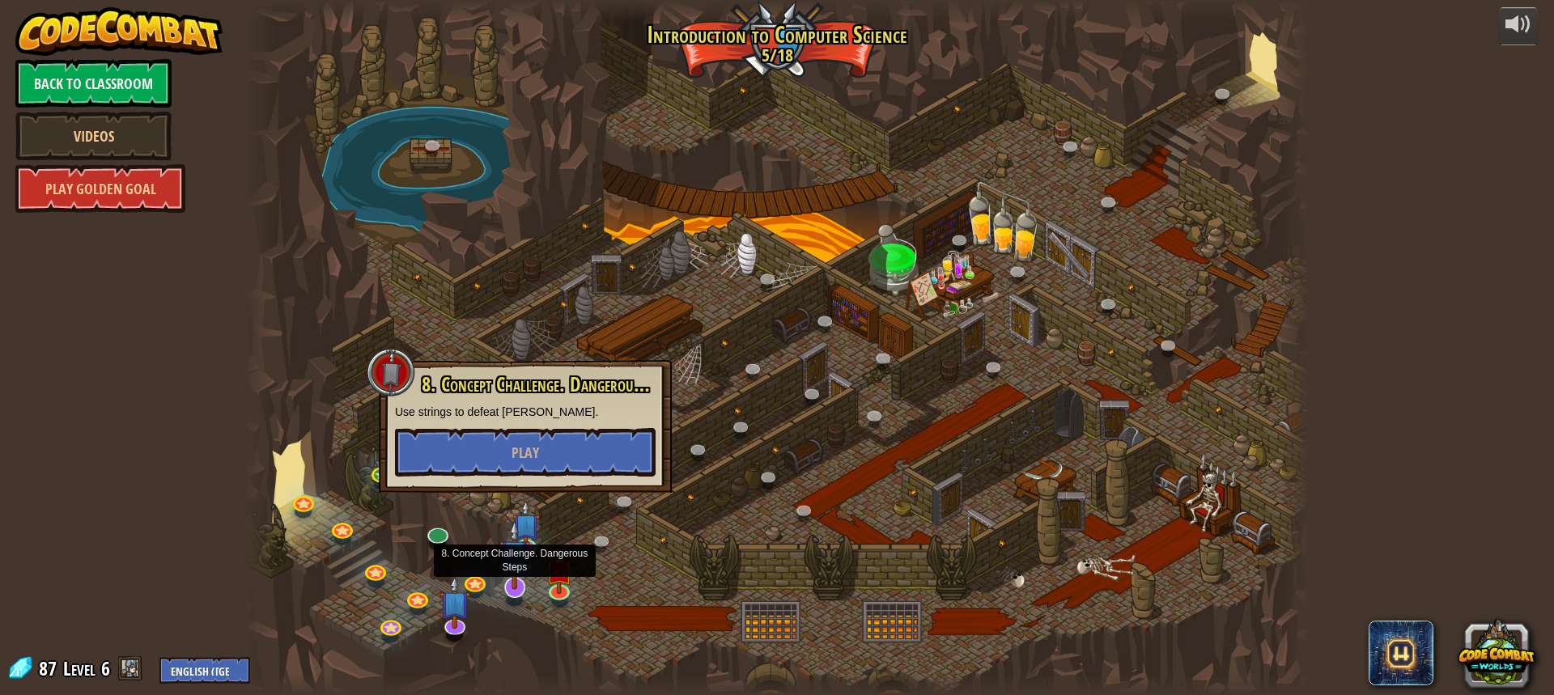
click at [519, 569] on img at bounding box center [514, 554] width 31 height 70
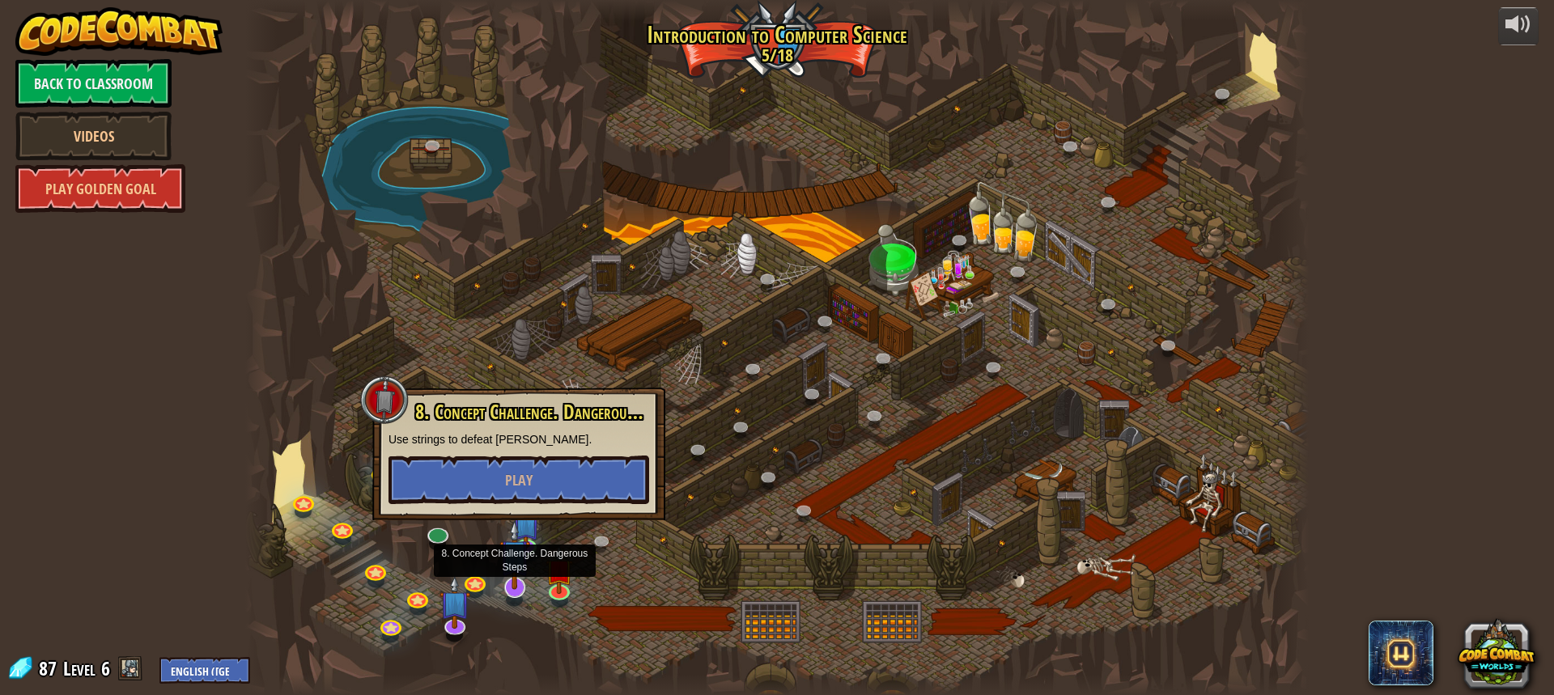
click at [524, 544] on img at bounding box center [514, 554] width 31 height 70
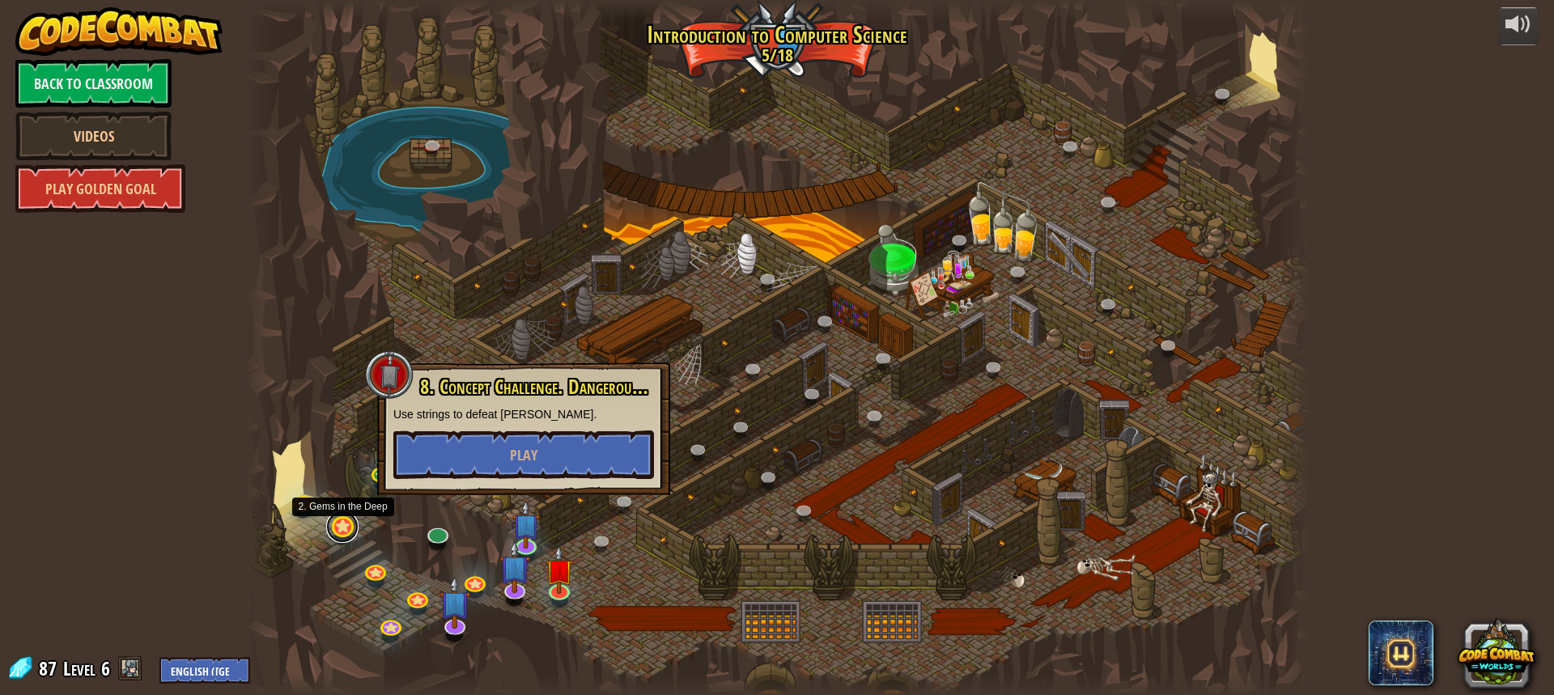
click at [343, 528] on link at bounding box center [342, 527] width 32 height 32
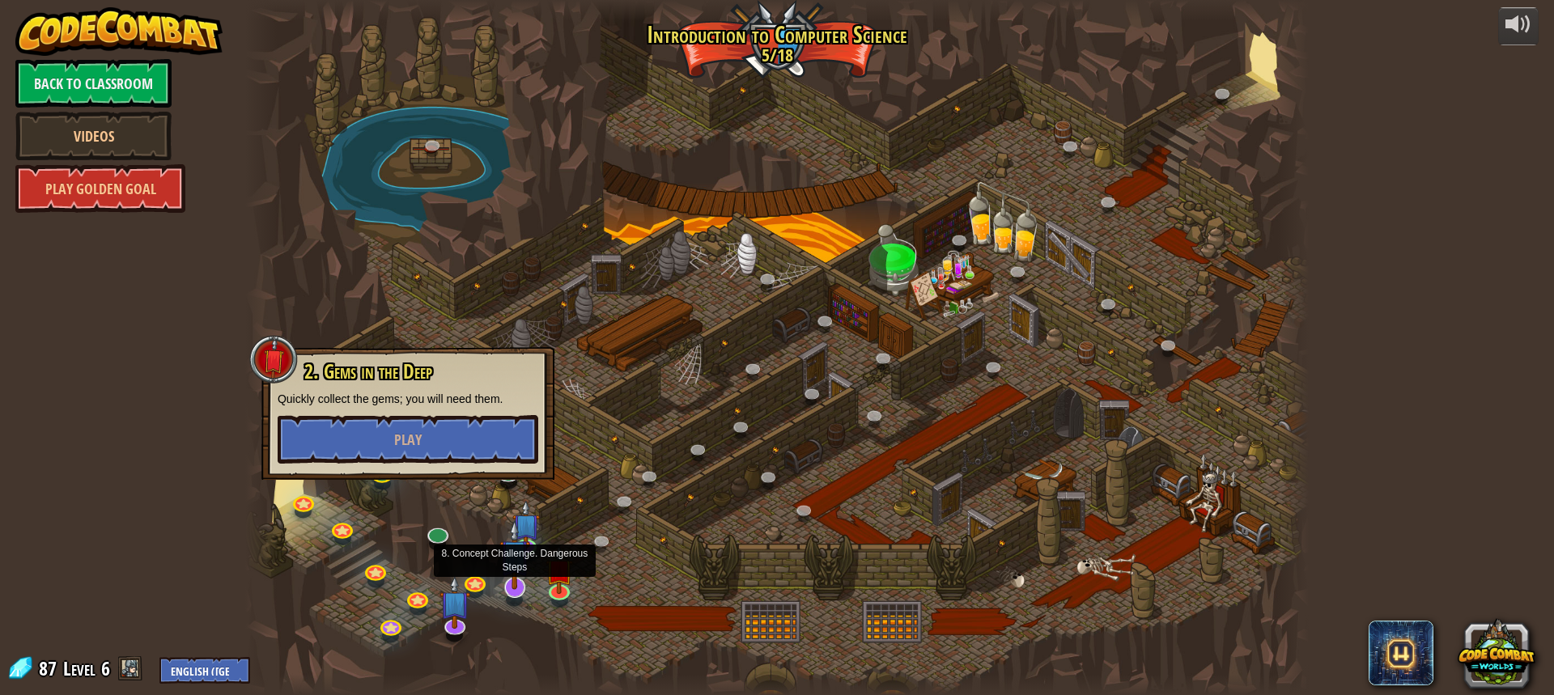
click at [522, 539] on img at bounding box center [514, 554] width 31 height 70
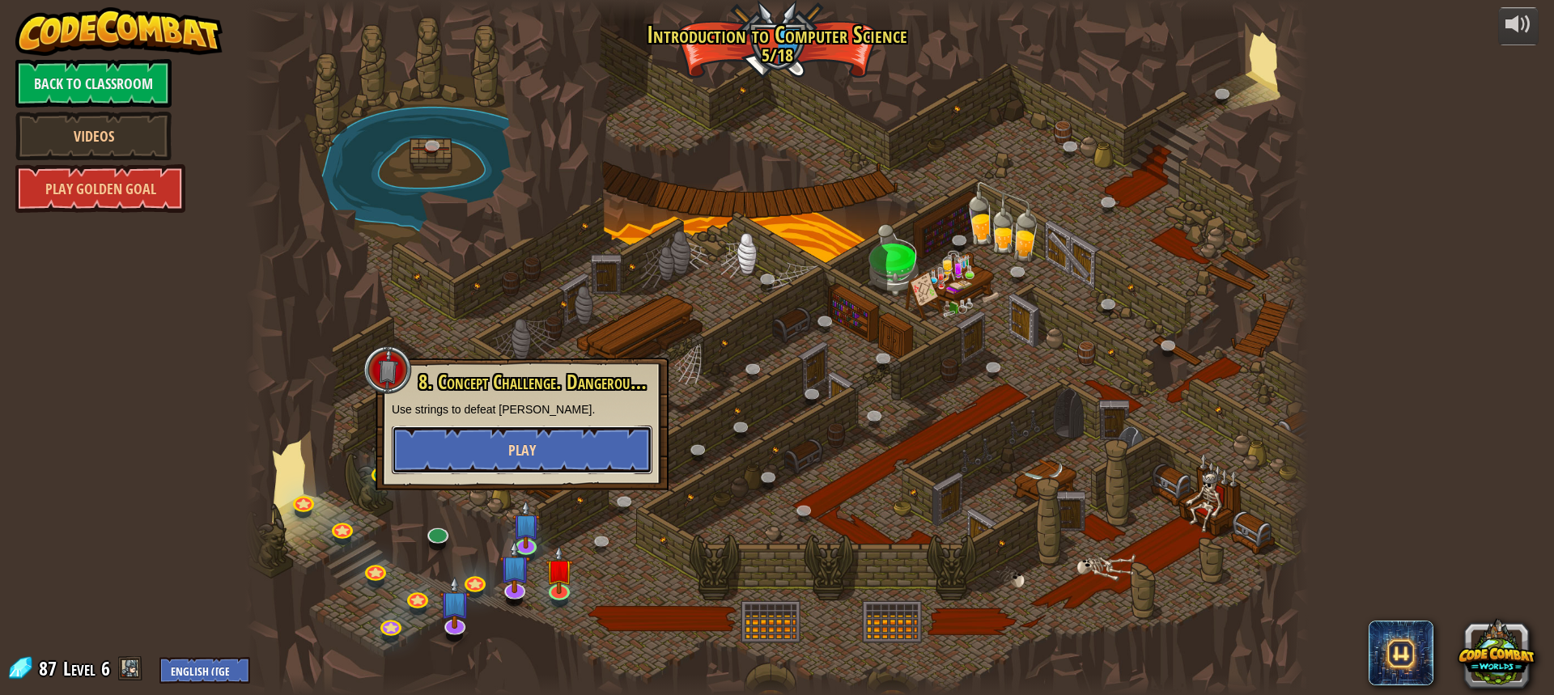
click at [526, 446] on span "Play" at bounding box center [522, 450] width 28 height 20
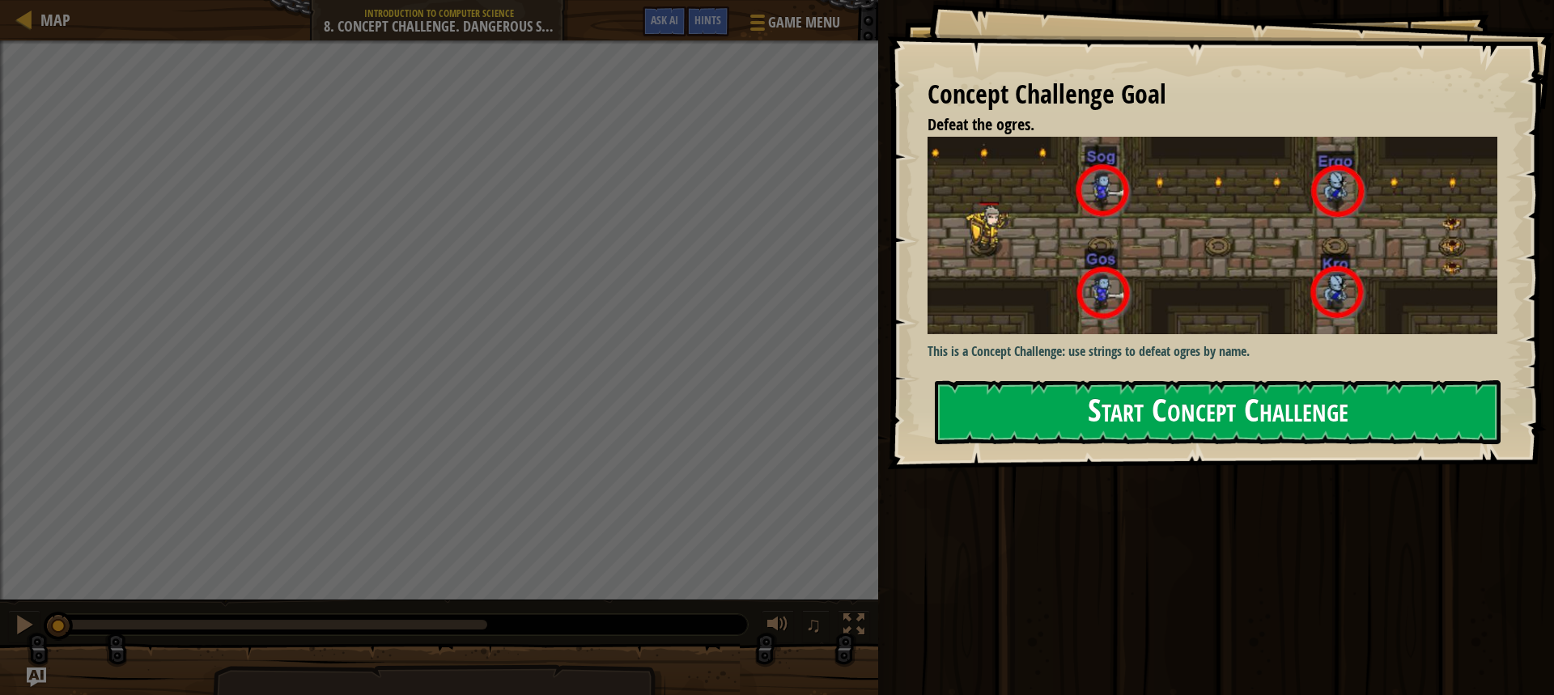
click at [1109, 414] on button "Start Concept Challenge" at bounding box center [1218, 412] width 566 height 64
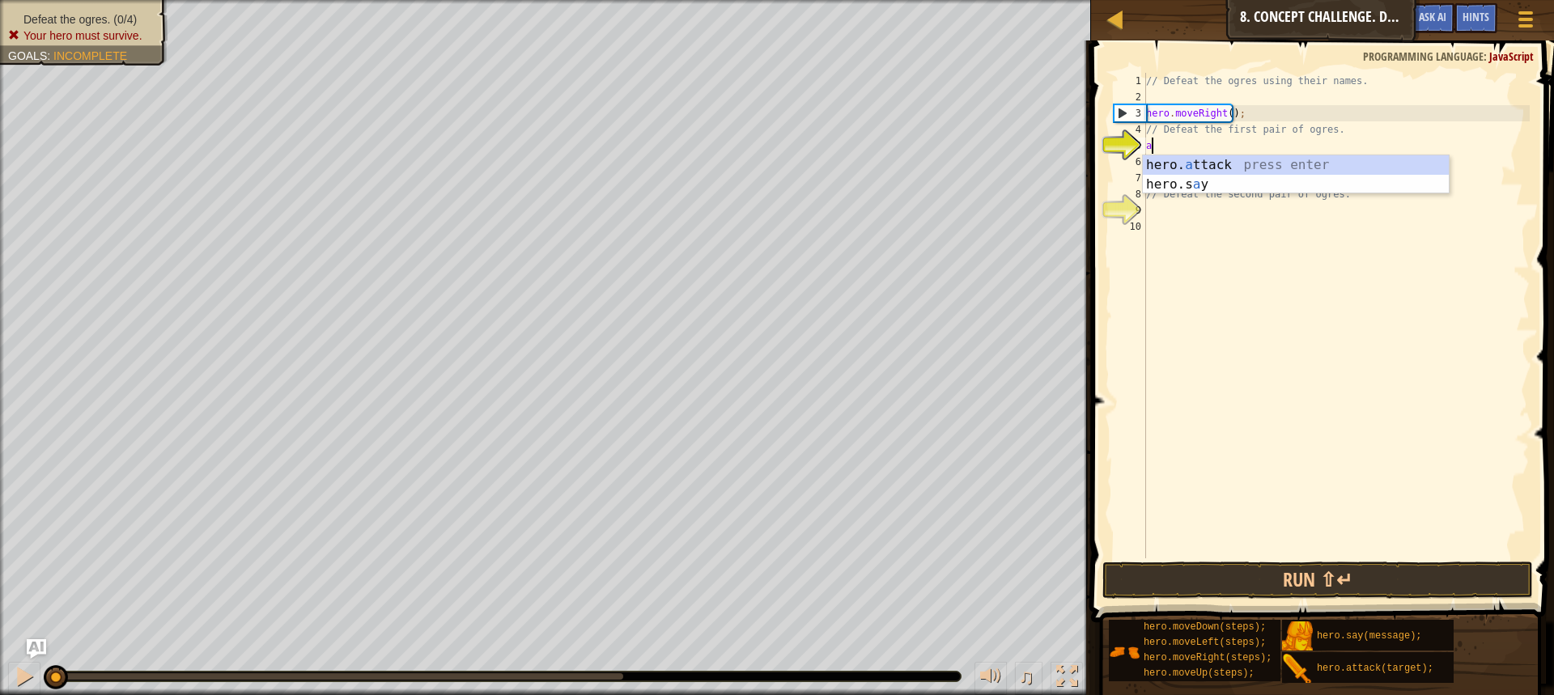
scroll to position [7, 0]
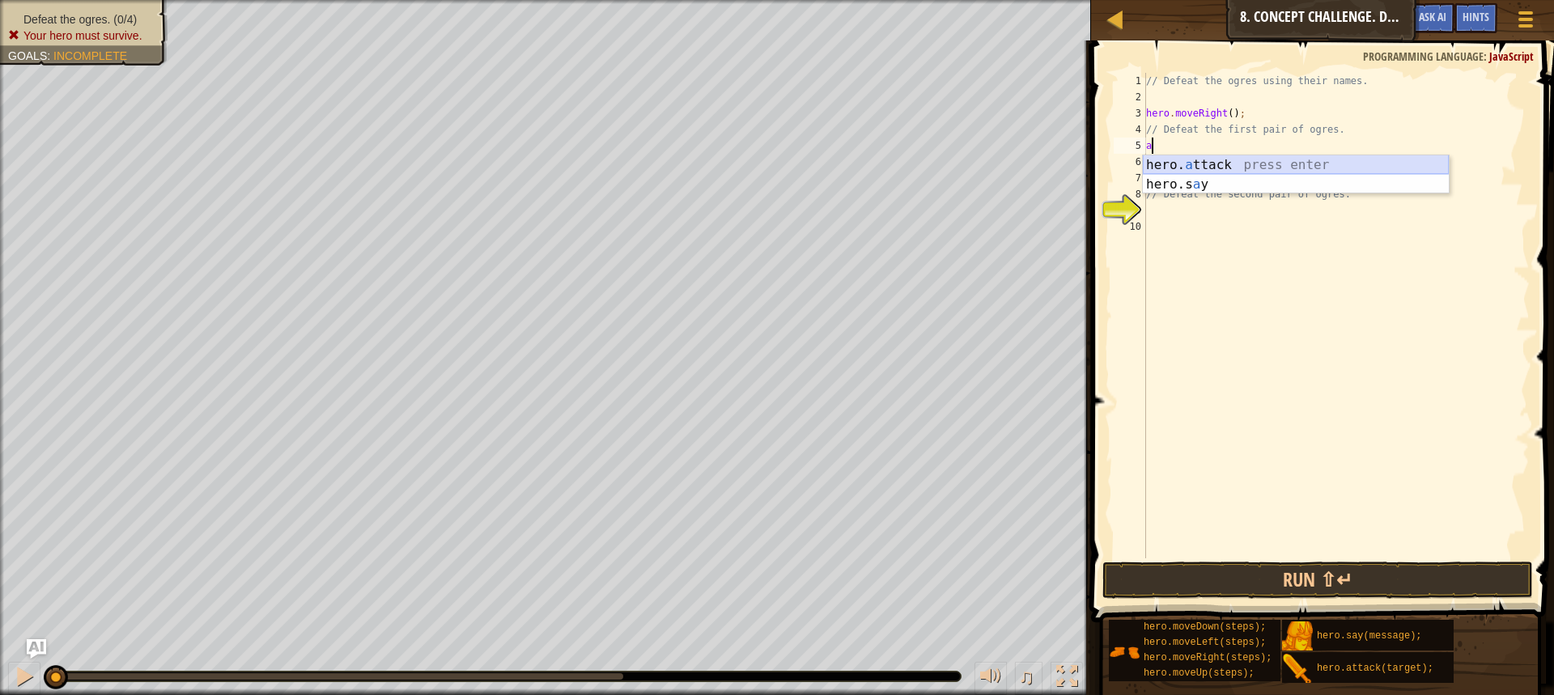
click at [1180, 164] on div "hero. a ttack press enter hero.s a y press enter" at bounding box center [1295, 194] width 306 height 78
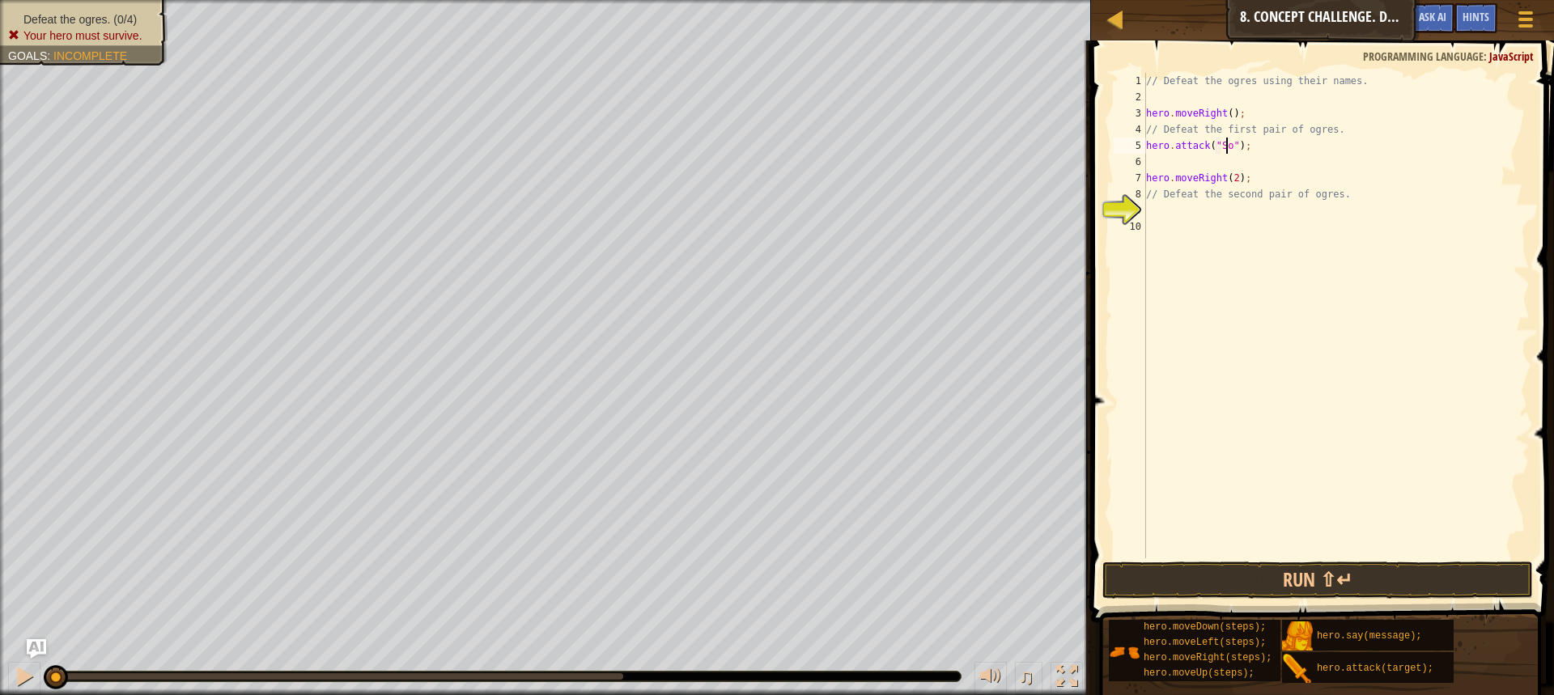
scroll to position [7, 6]
type textarea "hero.attack("Sog");"
click at [1153, 164] on div "// Defeat the ogres using their names. hero . moveRight ( ) ; // Defeat the fir…" at bounding box center [1335, 332] width 387 height 518
click at [1199, 181] on div "hero. at tack press enter" at bounding box center [1295, 201] width 306 height 58
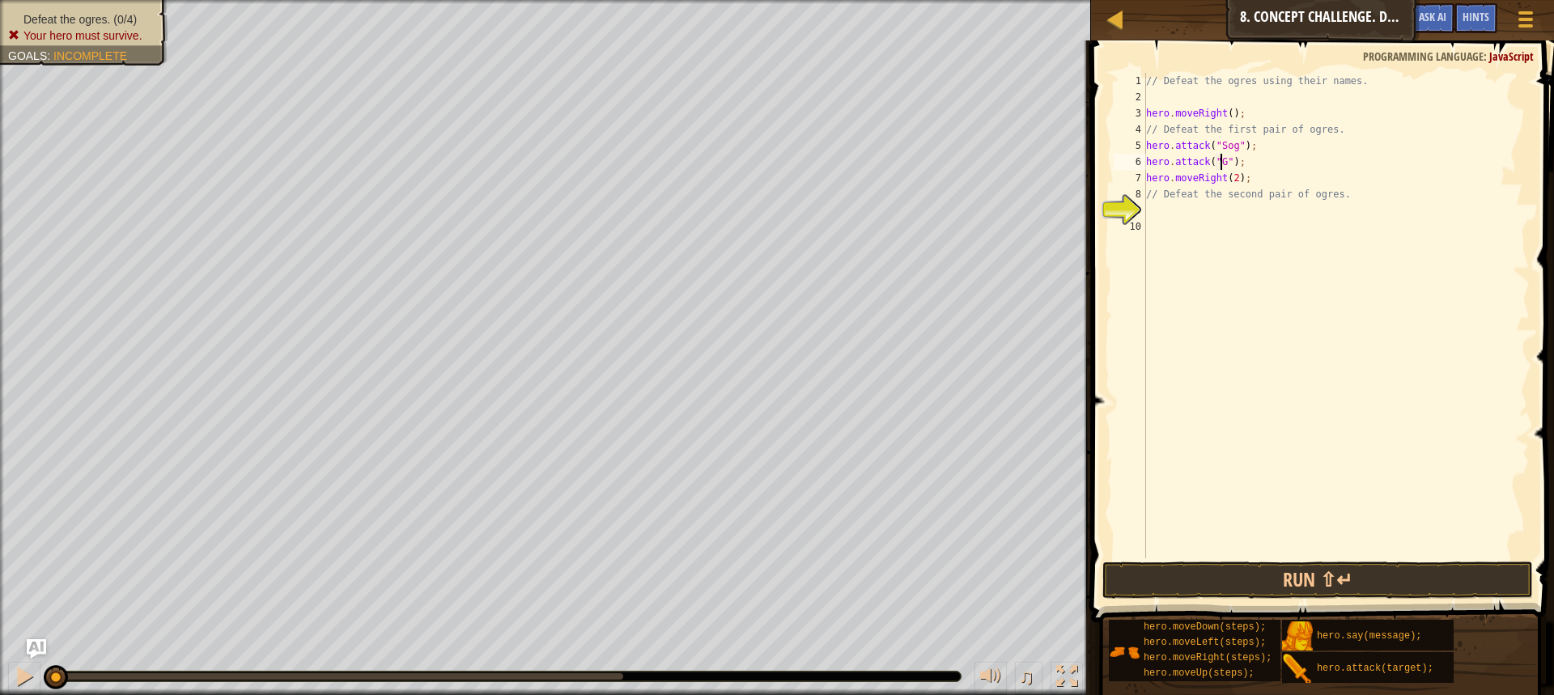
scroll to position [7, 6]
type textarea "hero.attack("Gos");"
click at [1172, 212] on div "// Defeat the ogres using their names. hero . moveRight ( ) ; // Defeat the fir…" at bounding box center [1335, 332] width 387 height 518
click at [1172, 195] on div "// Defeat the ogres using their names. hero . moveRight ( ) ; // Defeat the fir…" at bounding box center [1335, 332] width 387 height 518
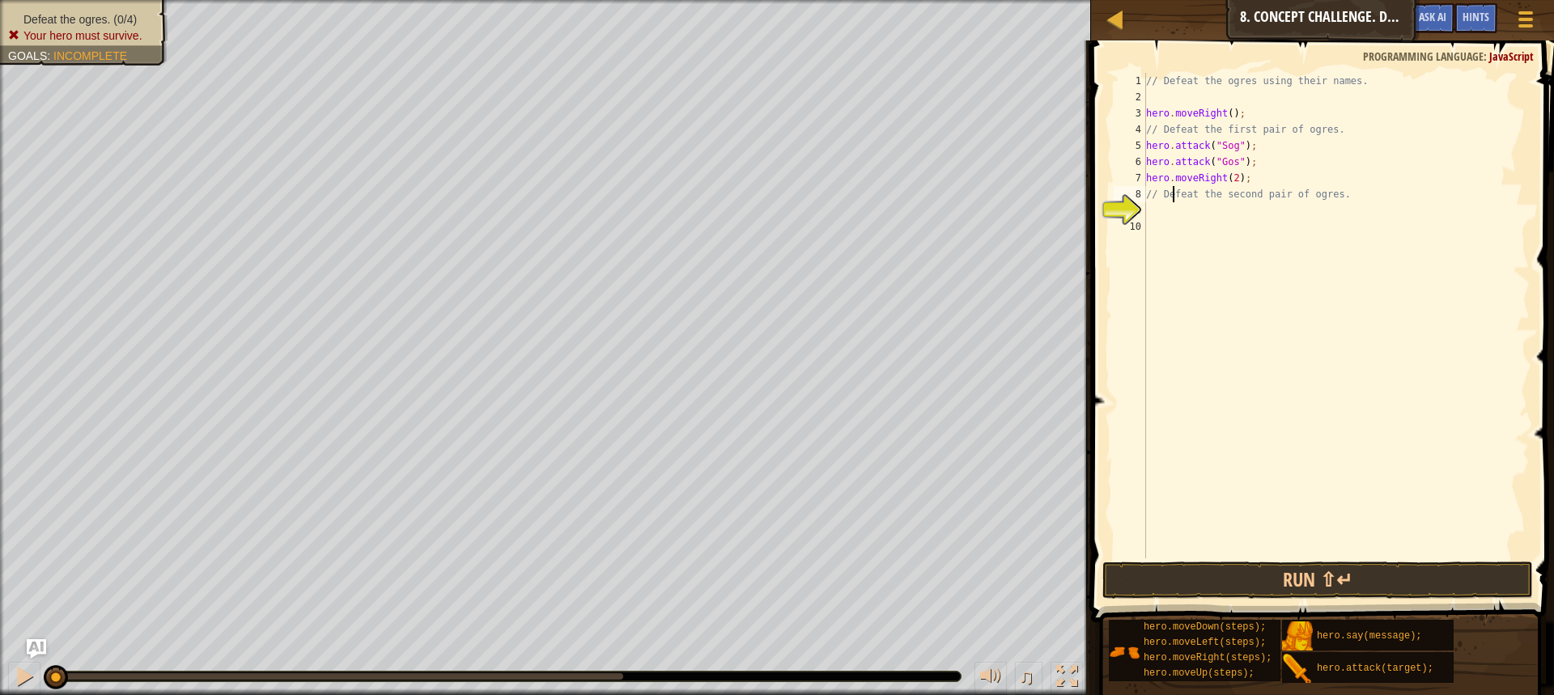
type textarea "// Defeat the second pair of ogres."
click at [1172, 214] on div "// Defeat the ogres using their names. hero . moveRight ( ) ; // Defeat the fir…" at bounding box center [1335, 332] width 387 height 518
click at [1193, 220] on div "hero. att ack press enter" at bounding box center [1295, 249] width 306 height 58
type textarea "hero.attack("Ergo");"
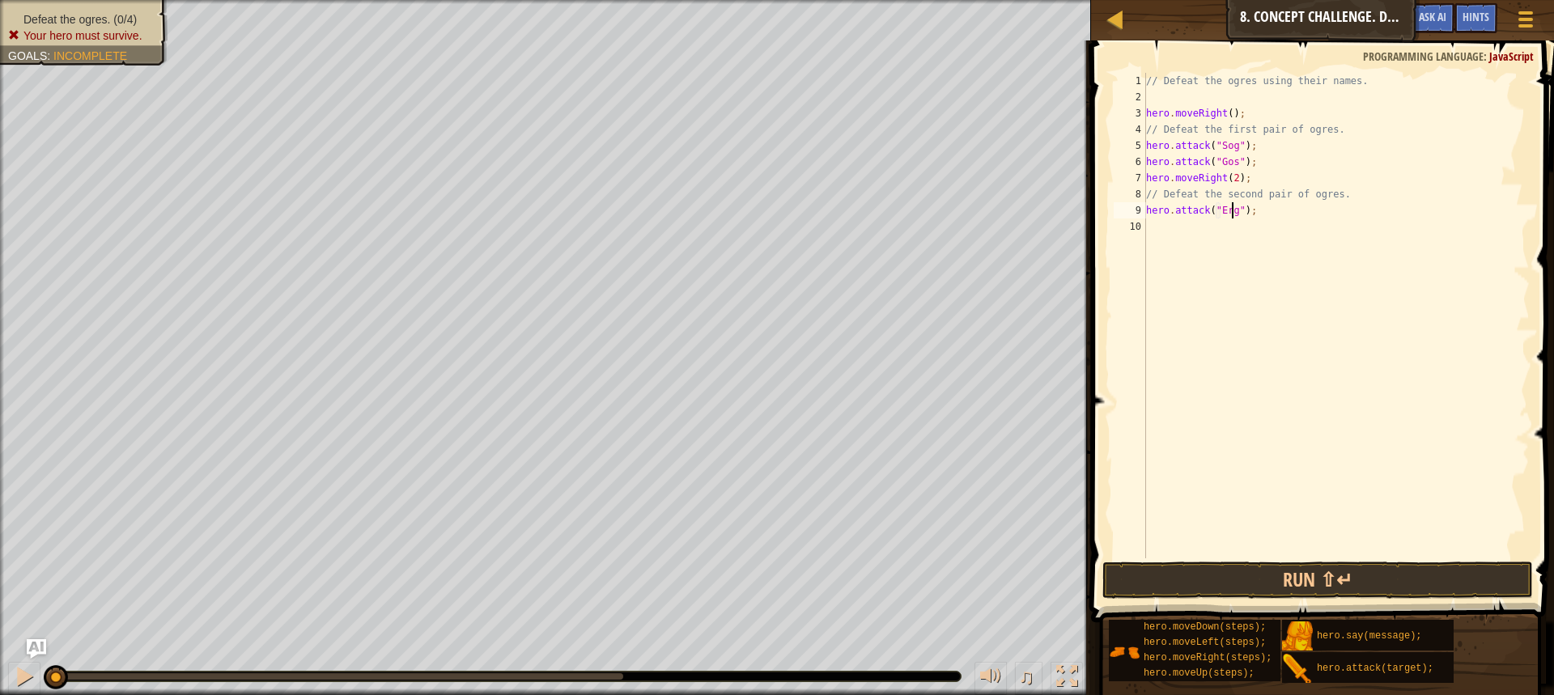
scroll to position [7, 7]
click at [1159, 242] on div "// Defeat the ogres using their names. hero . moveRight ( ) ; // Defeat the fir…" at bounding box center [1335, 332] width 387 height 518
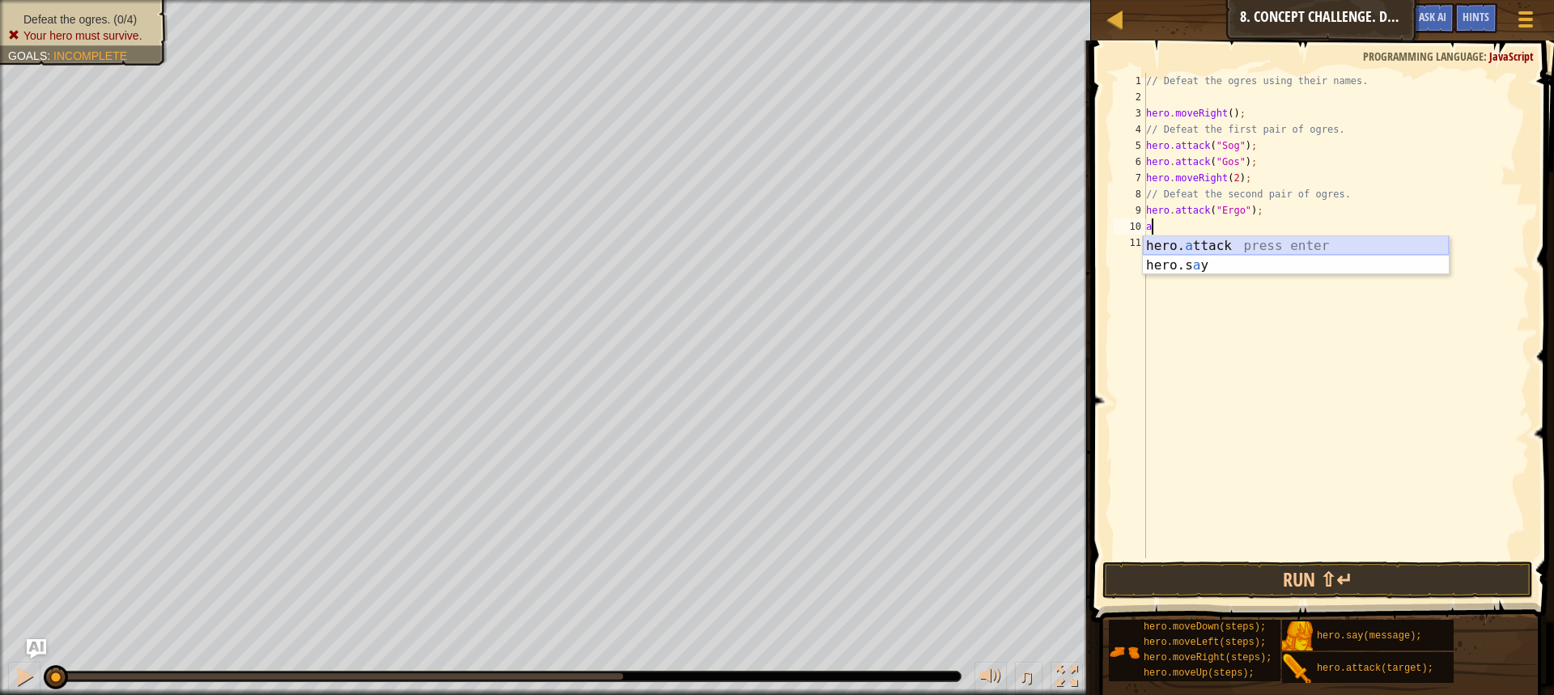
click at [1200, 242] on div "hero. a ttack press enter hero.s a y press enter" at bounding box center [1295, 275] width 306 height 78
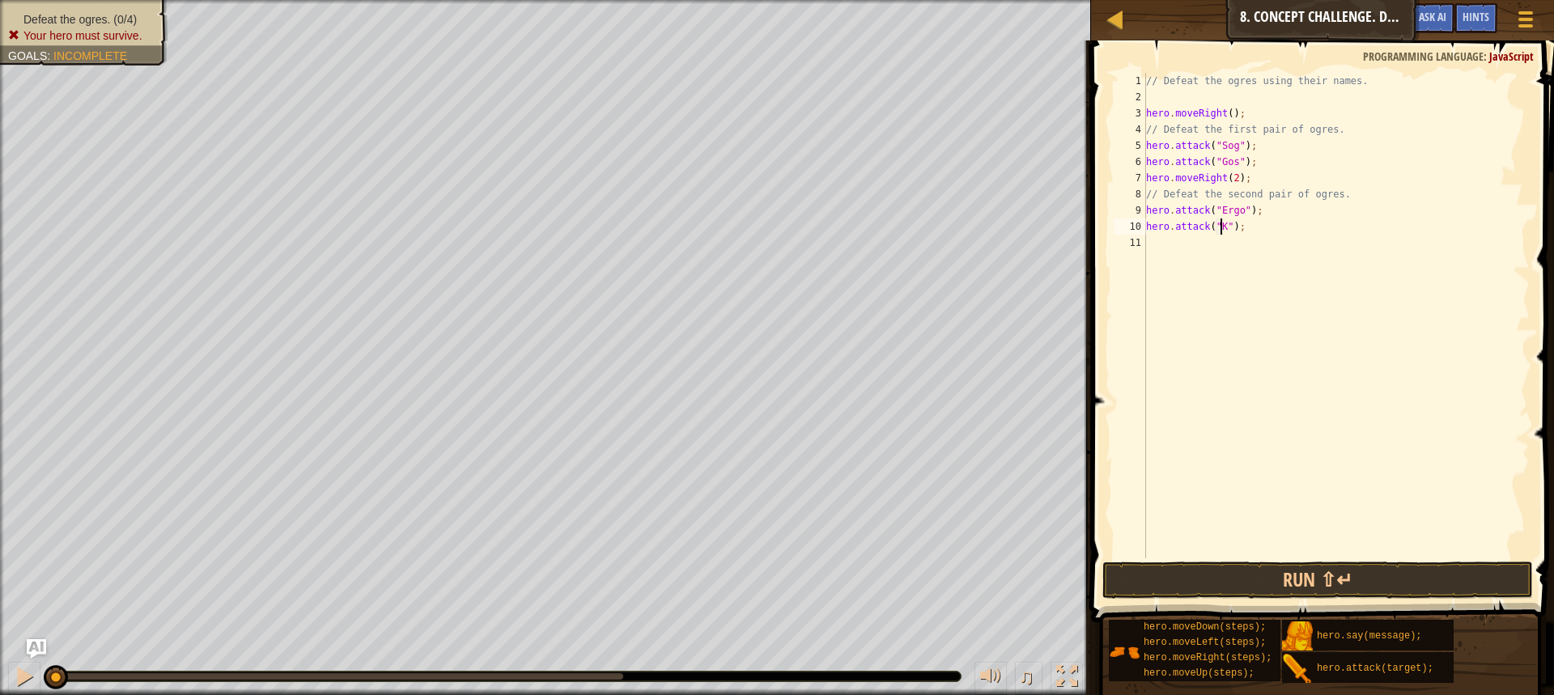
scroll to position [7, 6]
type textarea "hero.attack("Kro");"
click at [1315, 586] on button "Run ⇧↵" at bounding box center [1317, 580] width 430 height 37
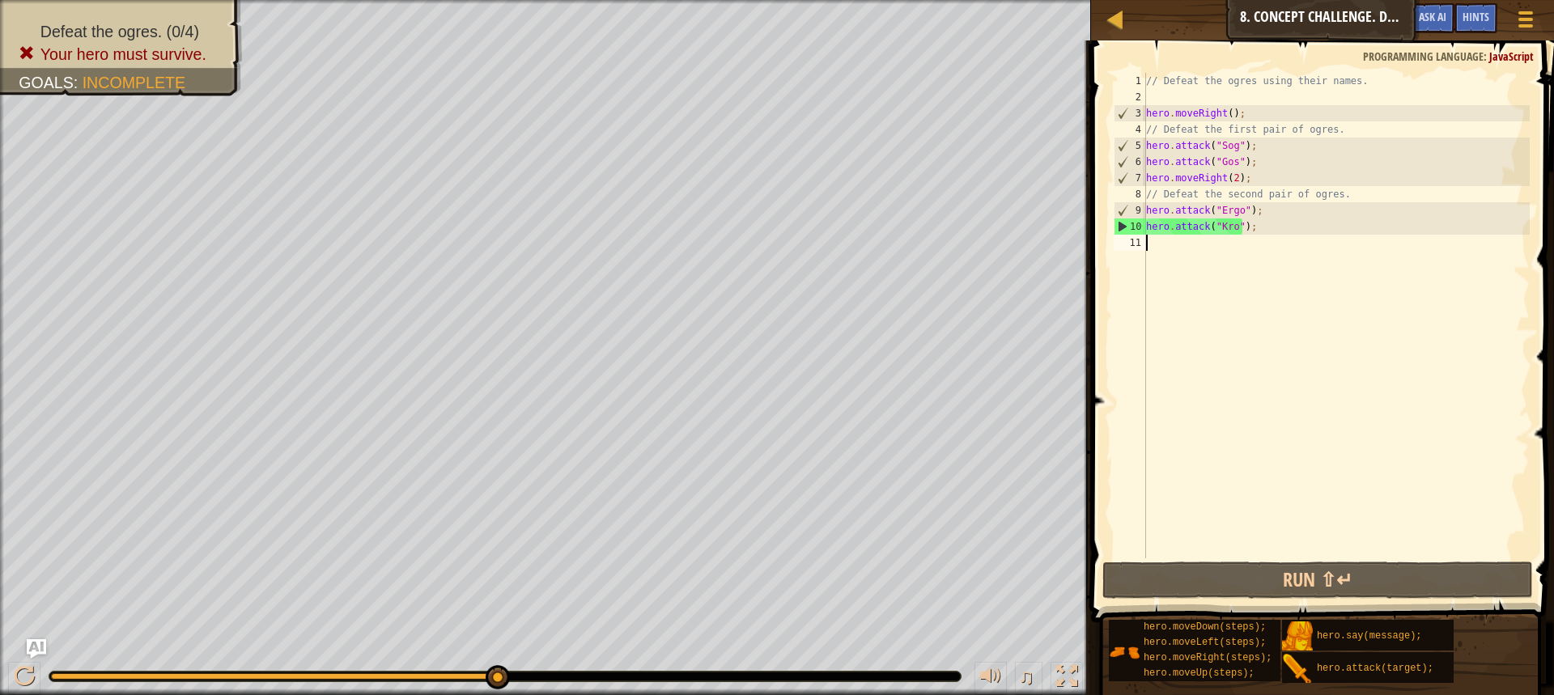
click at [1156, 248] on div "// Defeat the ogres using their names. hero . moveRight ( ) ; // Defeat the fir…" at bounding box center [1335, 332] width 387 height 518
click at [1230, 162] on div "// Defeat the ogres using their names. hero . moveRight ( ) ; // Defeat the fir…" at bounding box center [1335, 332] width 387 height 518
click at [1231, 147] on div "// Defeat the ogres using their names. hero . moveRight ( ) ; // Defeat the fir…" at bounding box center [1335, 332] width 387 height 518
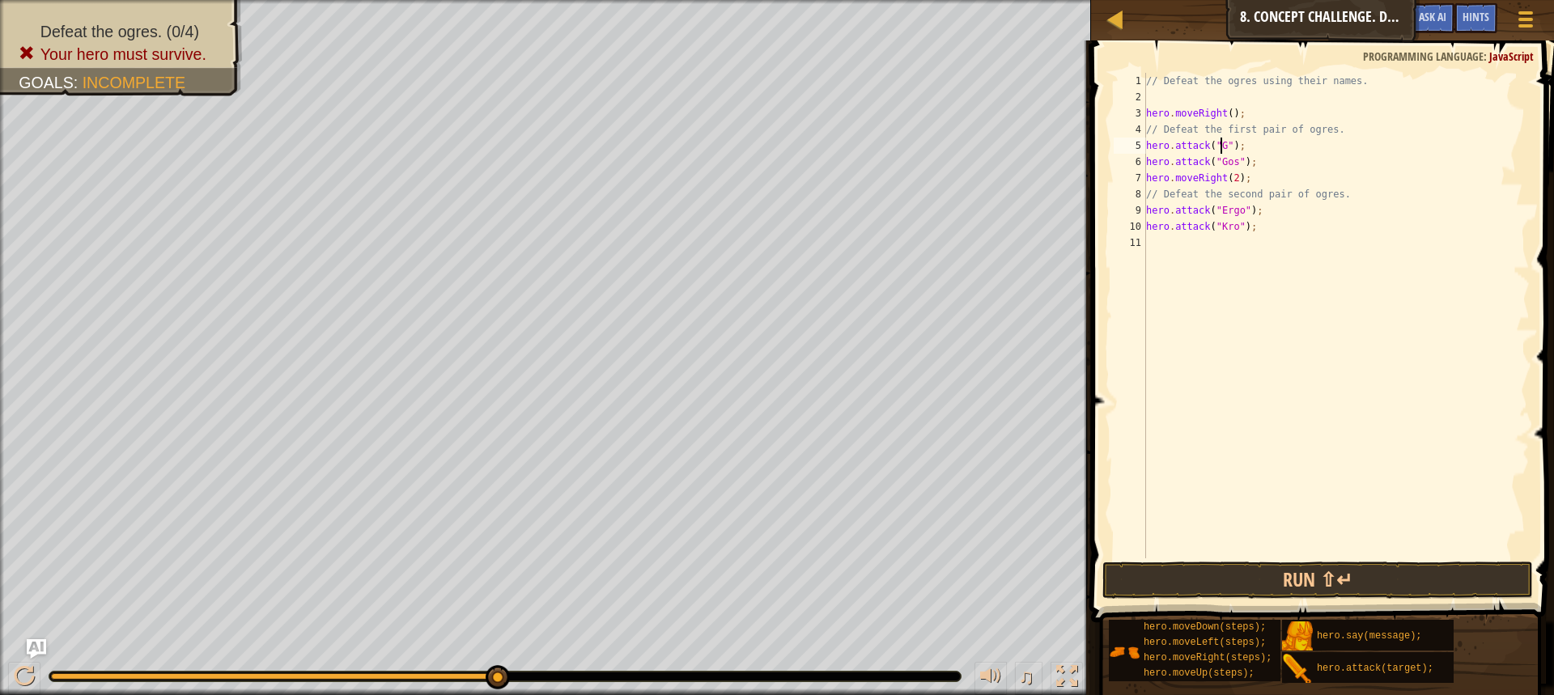
scroll to position [7, 6]
click at [1237, 162] on div "// Defeat the ogres using their names. hero . moveRight ( ) ; // Defeat the fir…" at bounding box center [1335, 332] width 387 height 518
click at [1255, 162] on div "// Defeat the ogres using their names. hero . moveRight ( ) ; // Defeat the fir…" at bounding box center [1335, 332] width 387 height 518
click at [1530, 16] on div at bounding box center [1525, 18] width 22 height 23
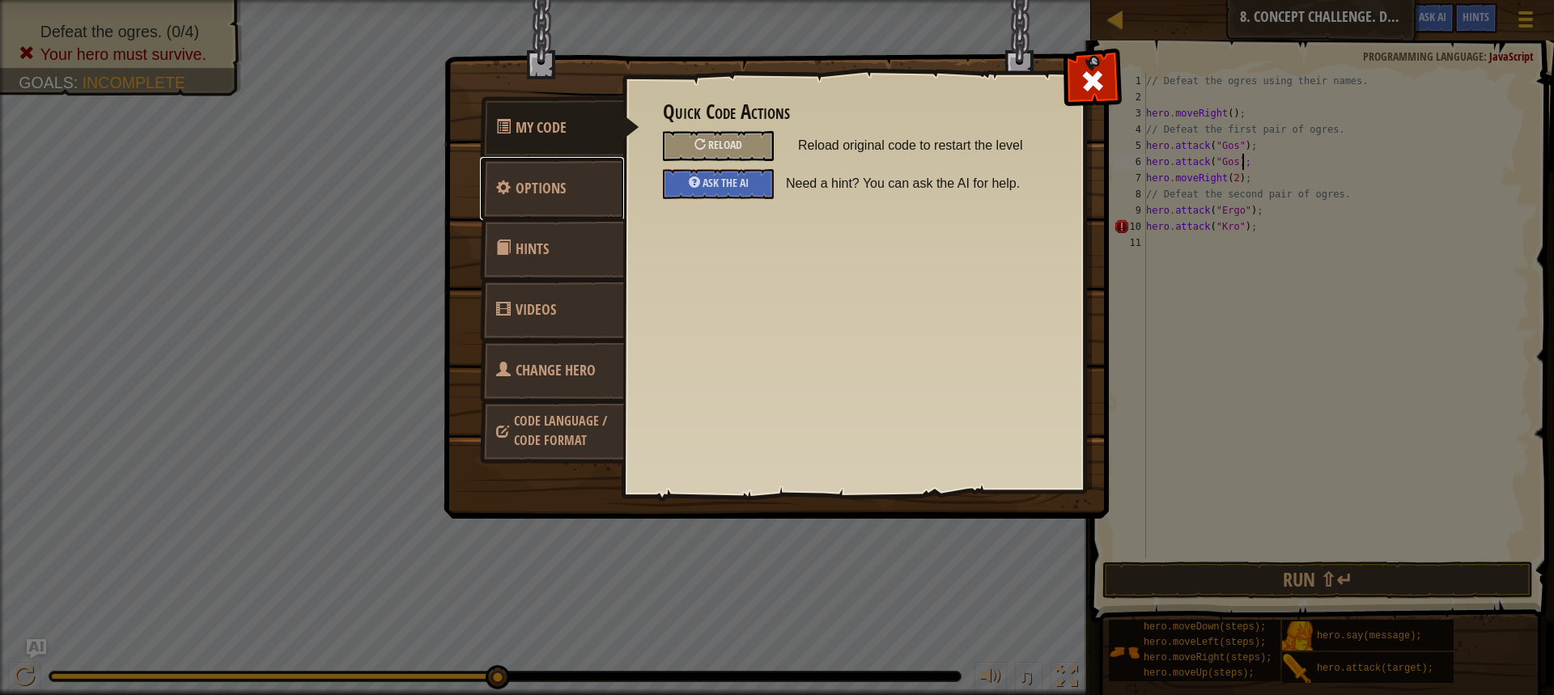
click at [551, 193] on span "Options" at bounding box center [540, 188] width 50 height 20
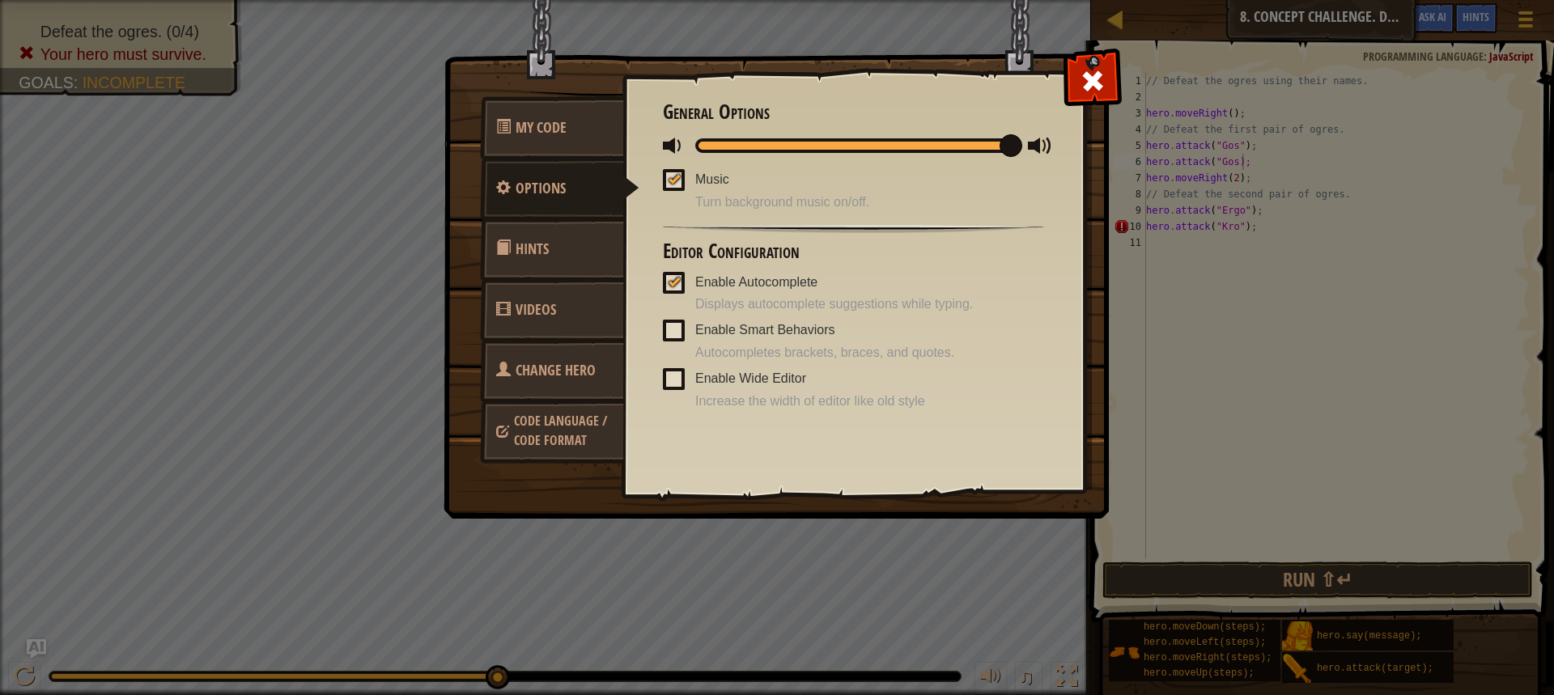
drag, startPoint x: 904, startPoint y: 135, endPoint x: 699, endPoint y: 148, distance: 205.1
click at [699, 148] on div at bounding box center [853, 145] width 381 height 20
click at [674, 177] on div at bounding box center [673, 178] width 11 height 13
click at [0, 0] on input "Music" at bounding box center [0, 0] width 0 height 0
drag, startPoint x: 830, startPoint y: 150, endPoint x: 651, endPoint y: 93, distance: 188.6
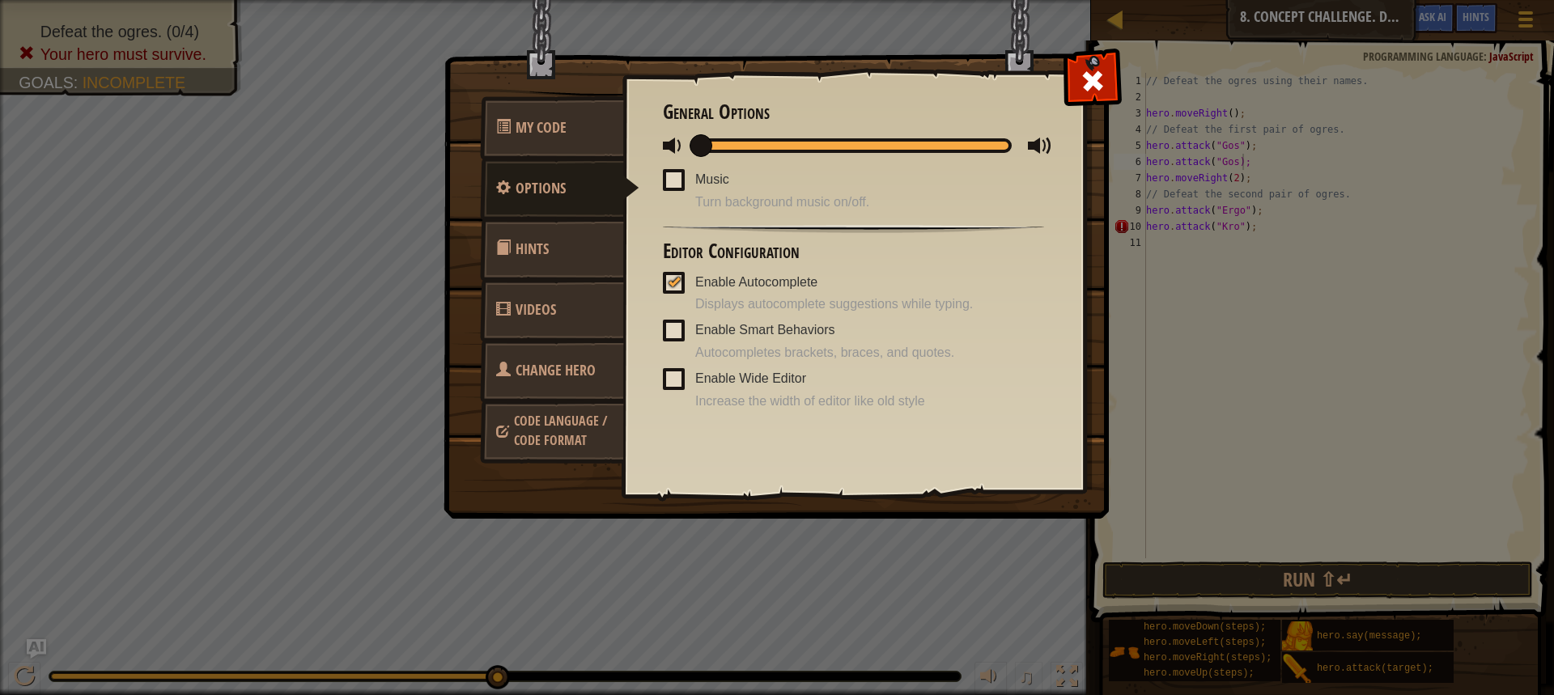
click at [663, 135] on div at bounding box center [853, 145] width 381 height 20
click at [670, 172] on span at bounding box center [674, 180] width 22 height 22
click at [0, 0] on input "Music" at bounding box center [0, 0] width 0 height 0
click at [673, 175] on div at bounding box center [673, 178] width 11 height 13
click at [0, 0] on input "Music" at bounding box center [0, 0] width 0 height 0
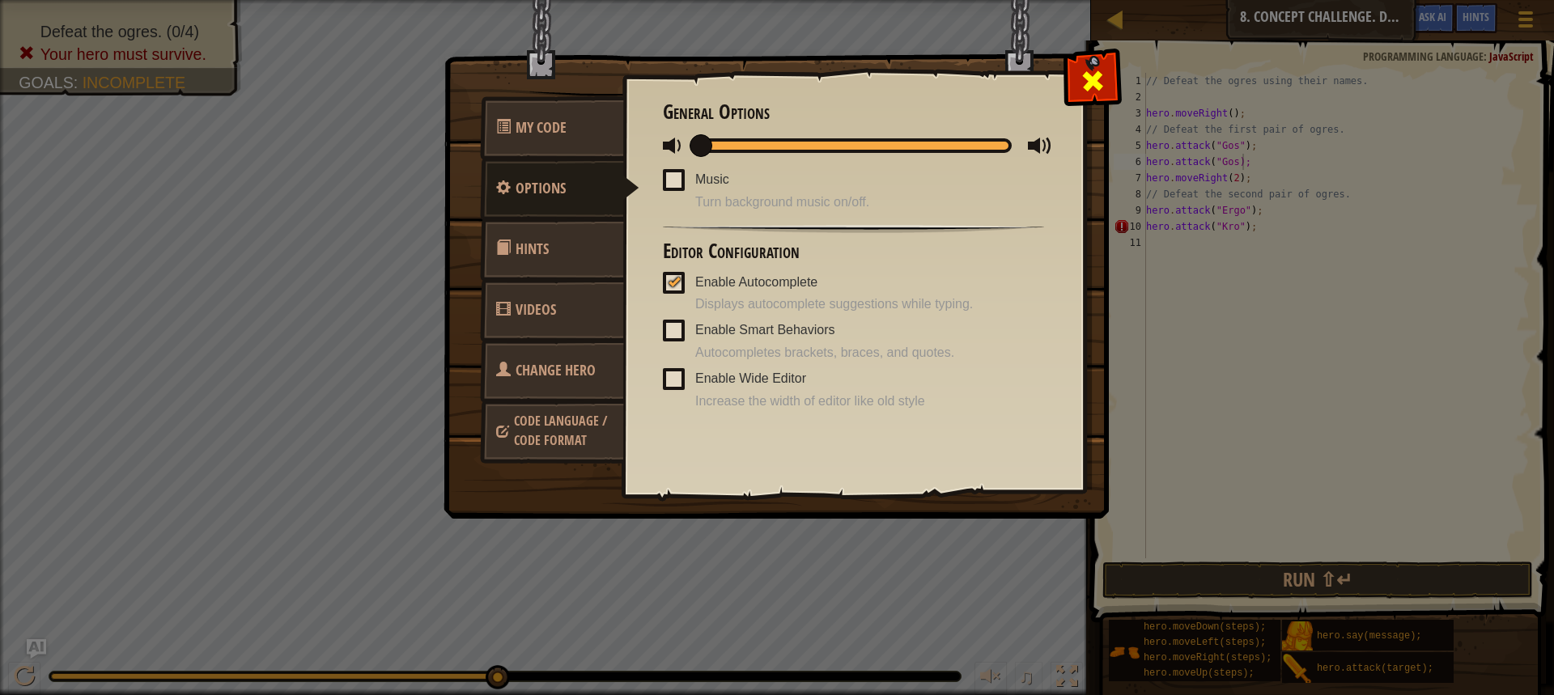
click at [1091, 77] on span at bounding box center [1092, 81] width 26 height 26
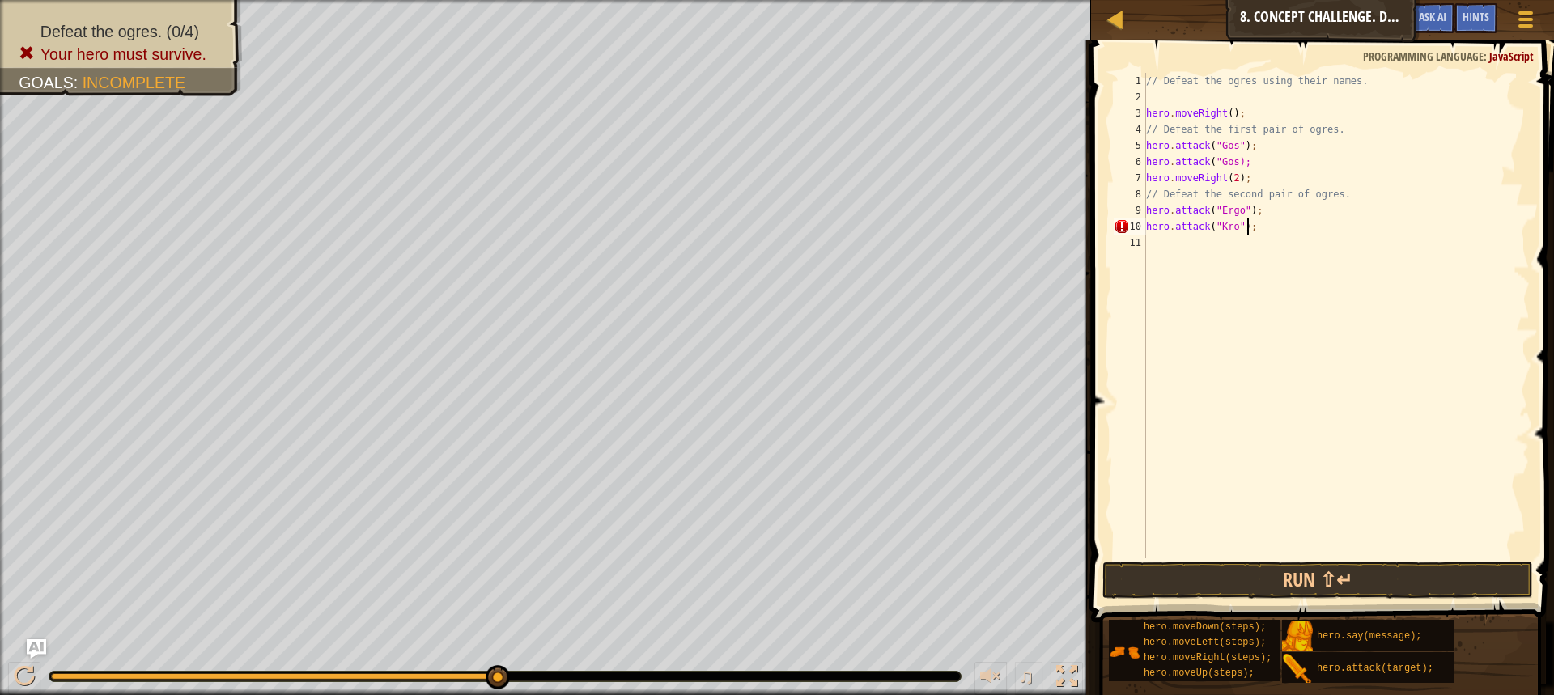
click at [1257, 231] on div "// Defeat the ogres using their names. hero . moveRight ( ) ; // Defeat the fir…" at bounding box center [1335, 332] width 387 height 518
type textarea "h"
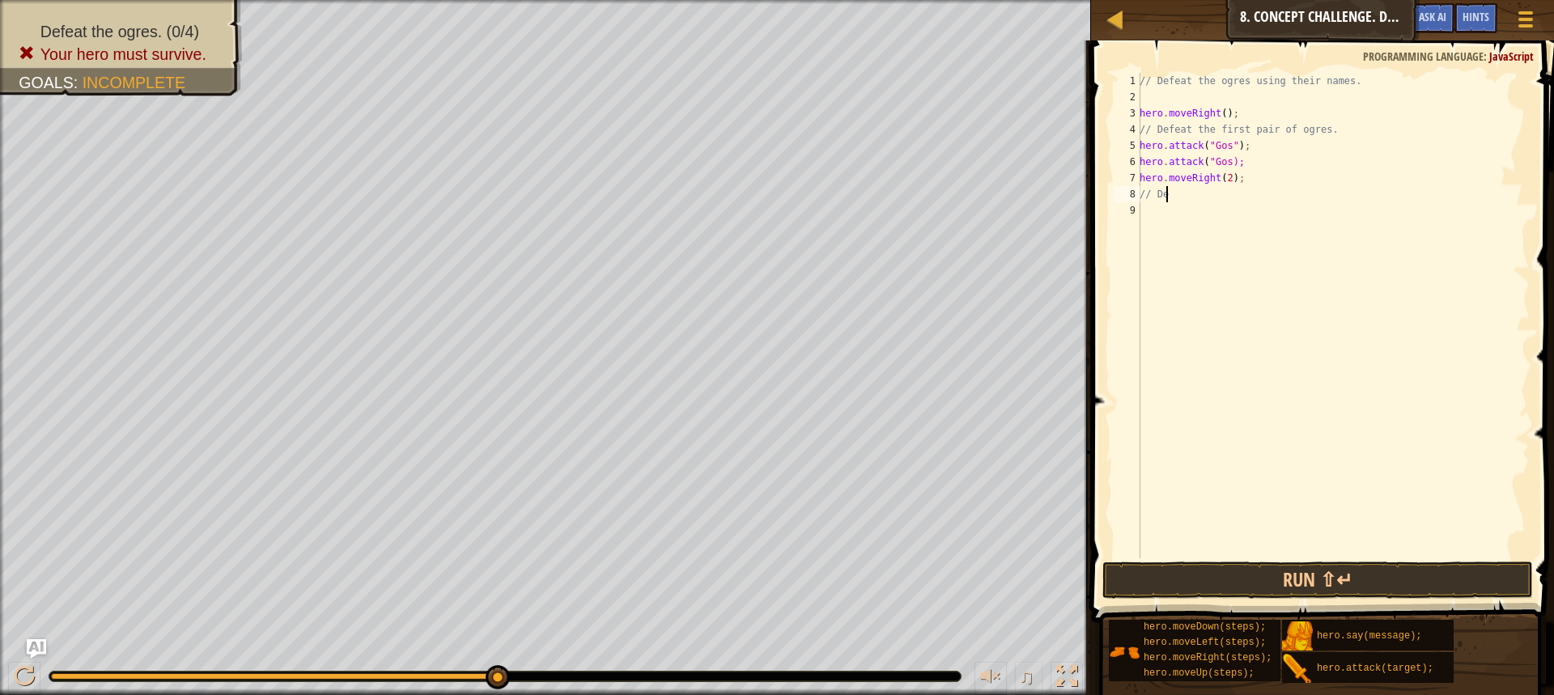
type textarea "/"
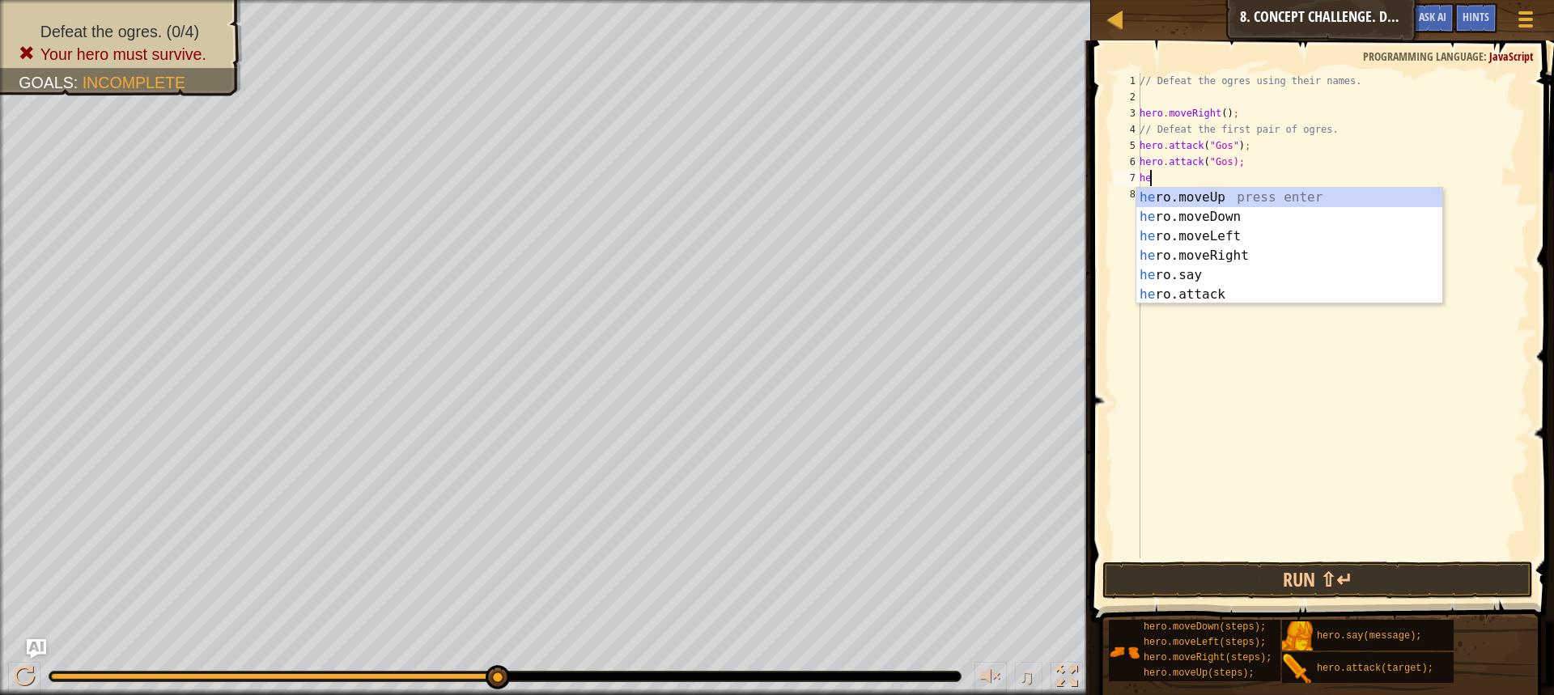
type textarea "h"
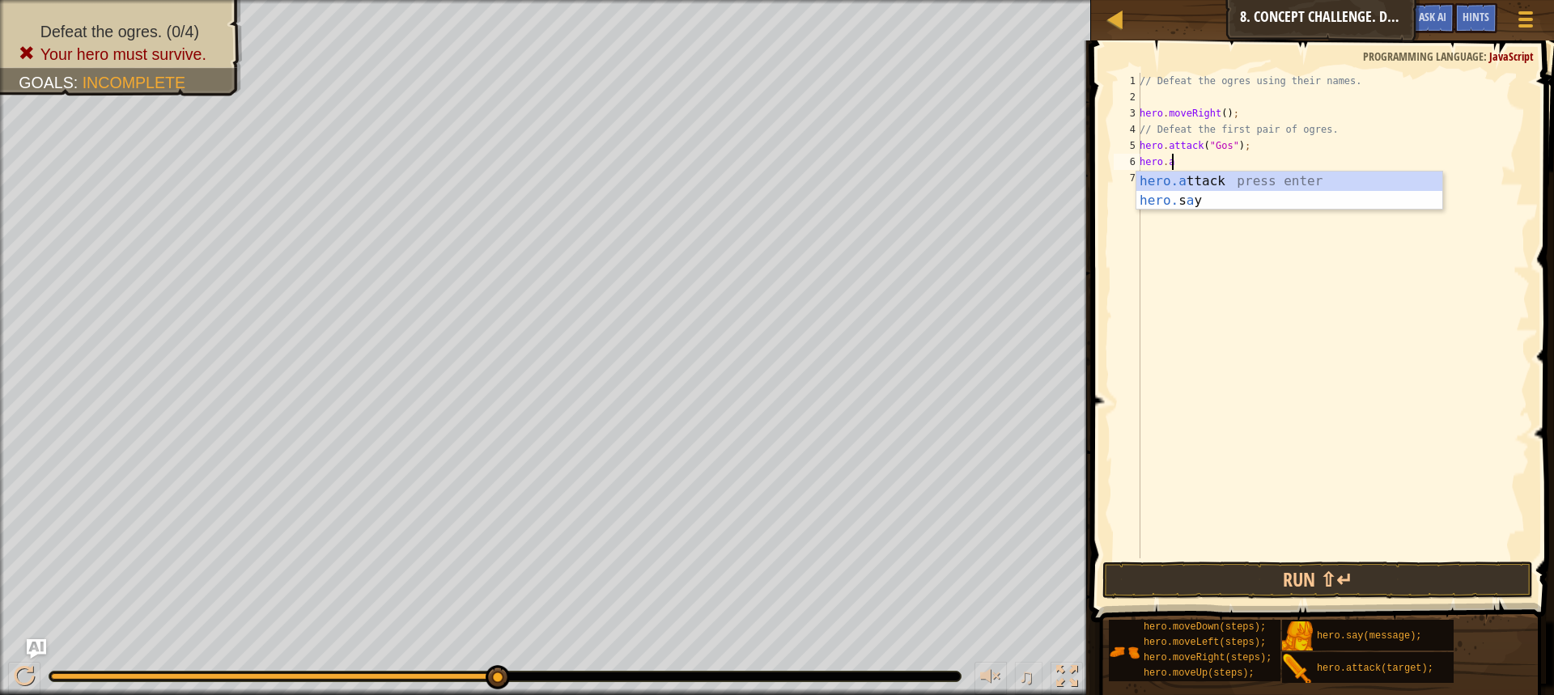
type textarea "h"
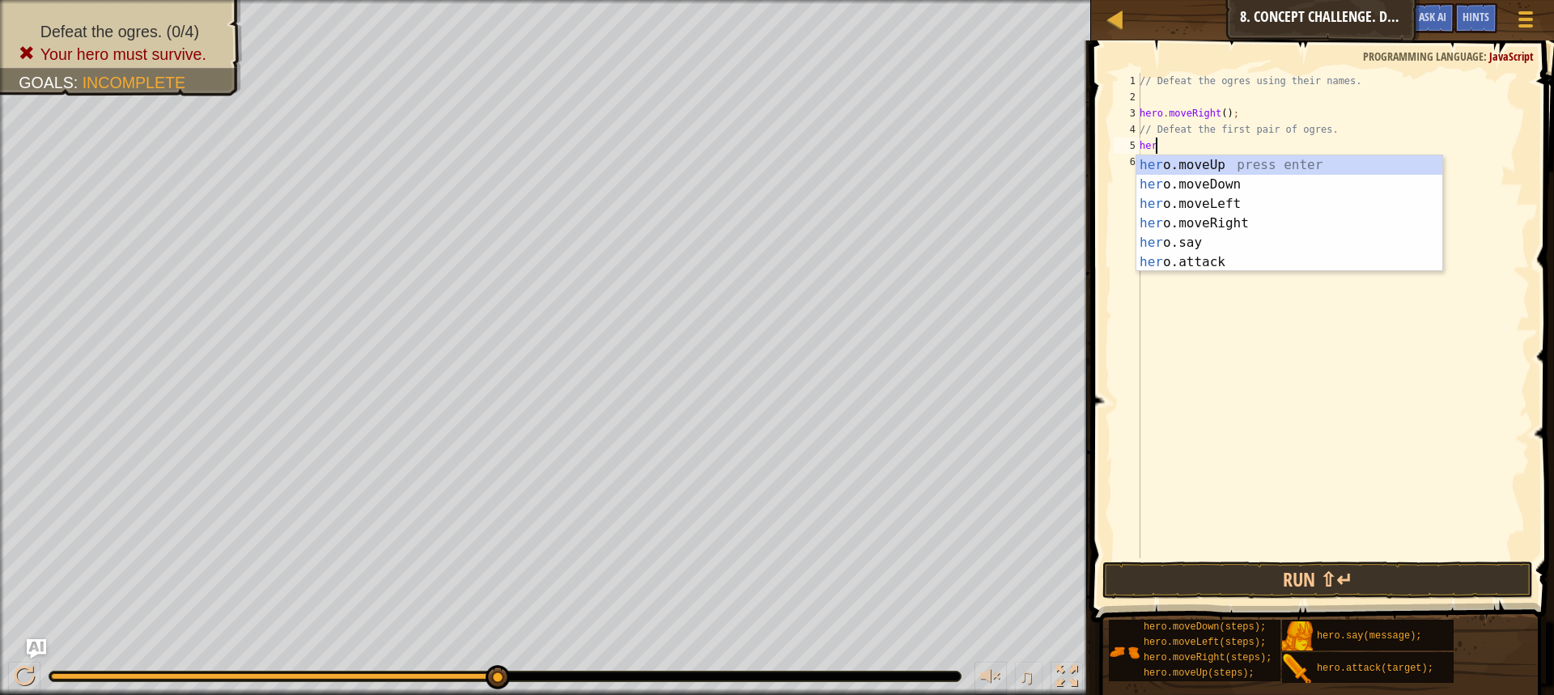
type textarea "h"
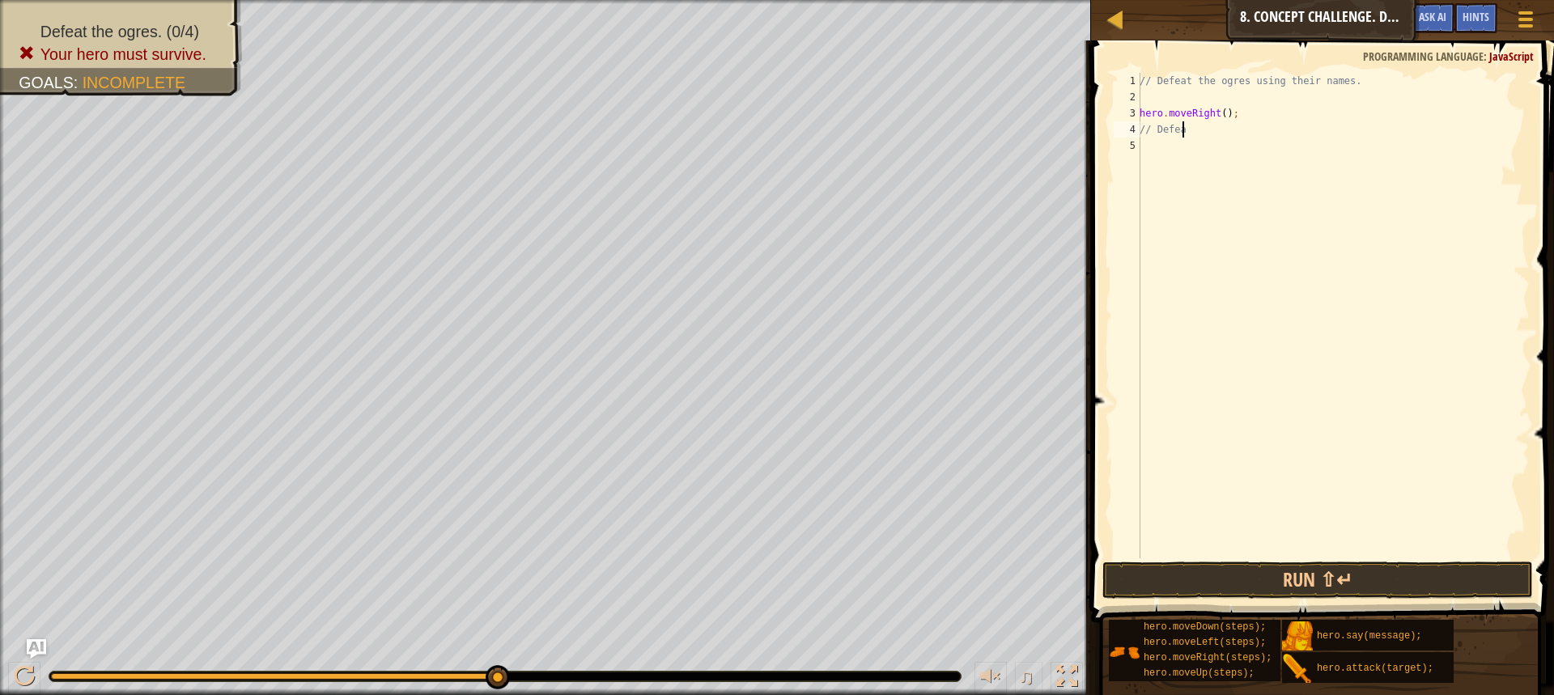
type textarea "/"
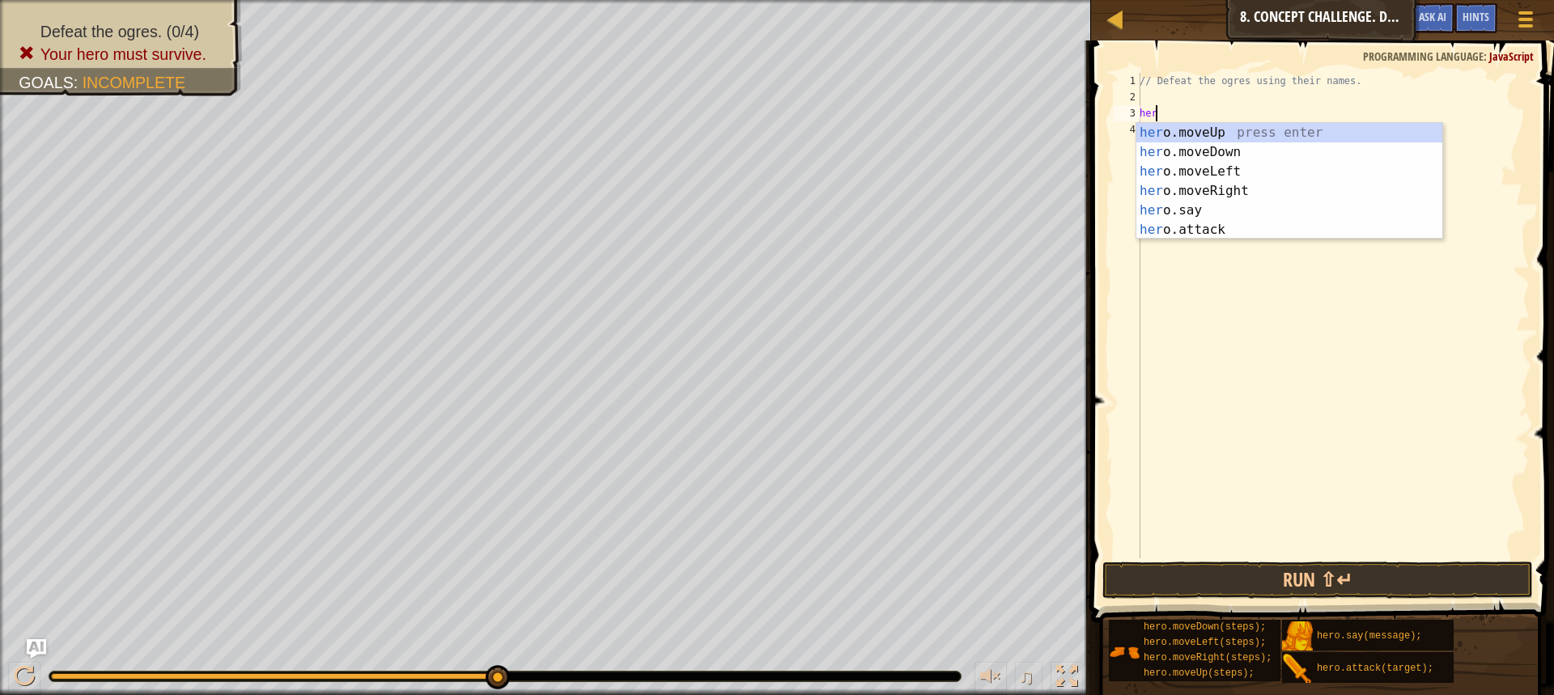
type textarea "h"
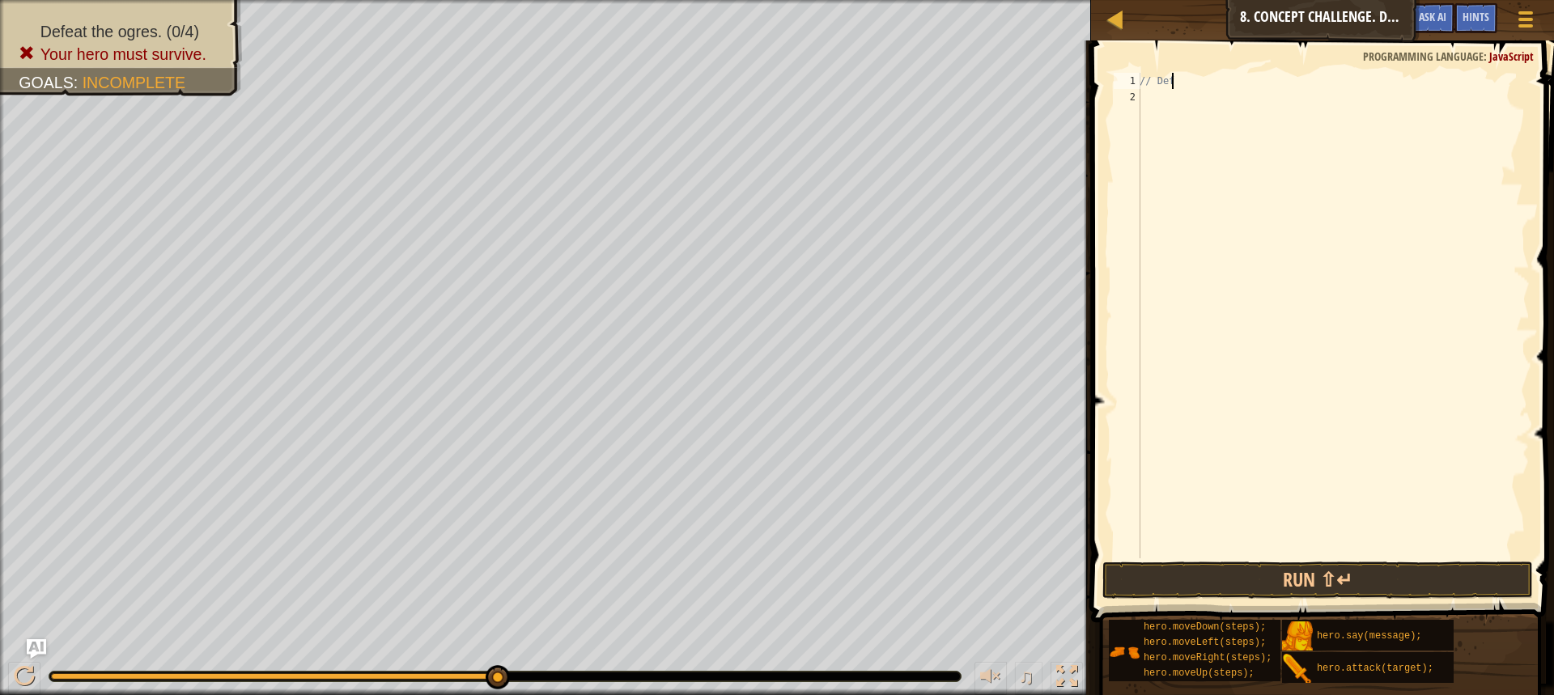
type textarea "/"
type textarea "m"
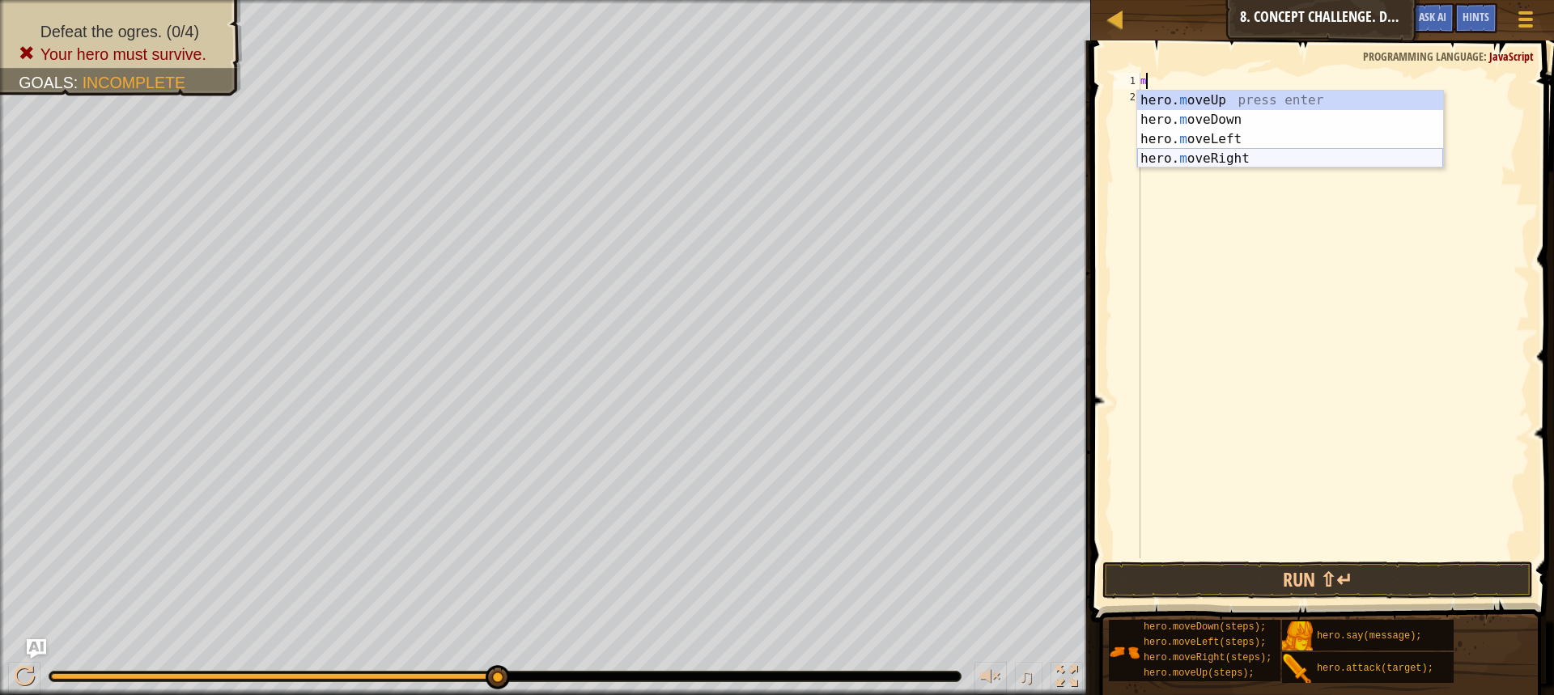
click at [1188, 159] on div "hero. m oveUp press enter hero. m oveDown press enter hero. m oveLeft press ent…" at bounding box center [1290, 149] width 306 height 117
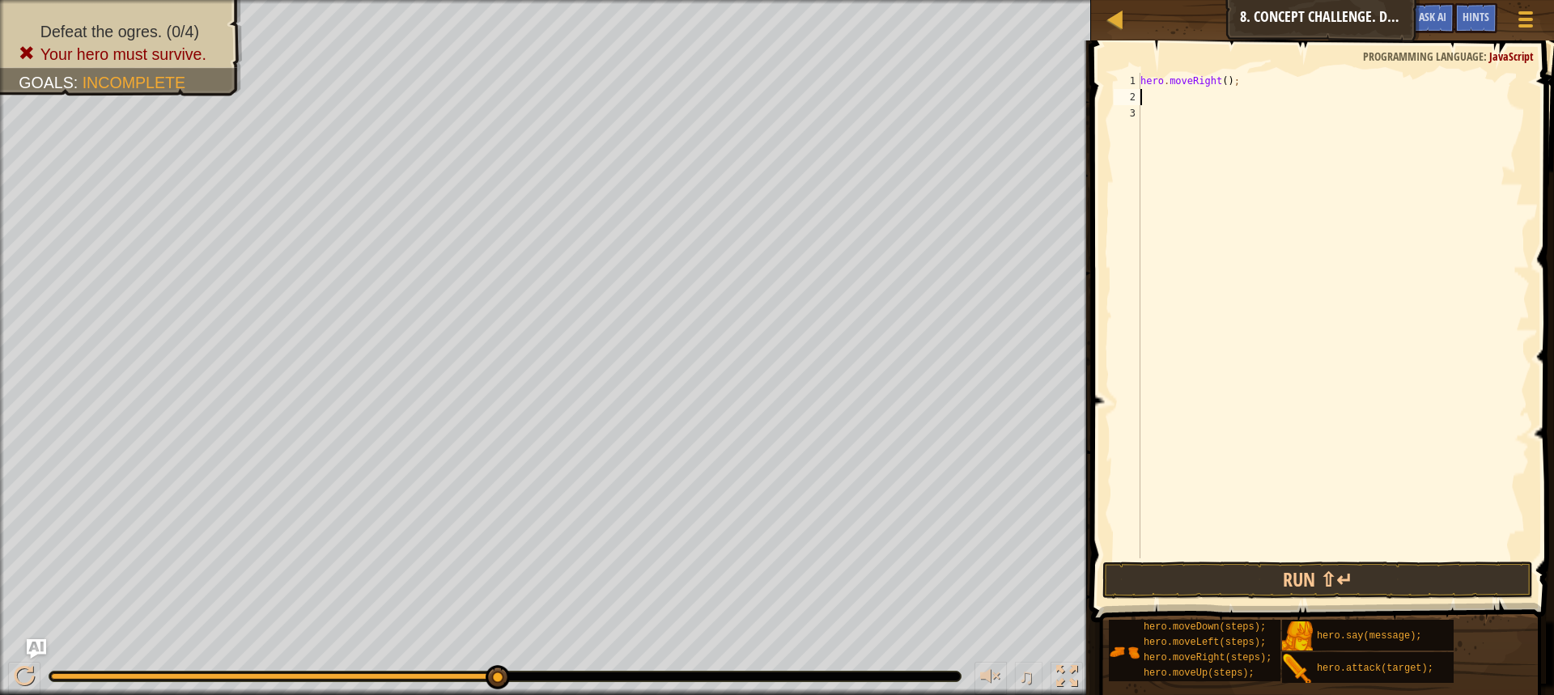
click at [1179, 95] on div "hero . moveRight ( ) ;" at bounding box center [1333, 332] width 392 height 518
click at [1263, 117] on div "hero. at tack press enter" at bounding box center [1290, 136] width 306 height 58
click at [98, 680] on div at bounding box center [504, 677] width 911 height 10
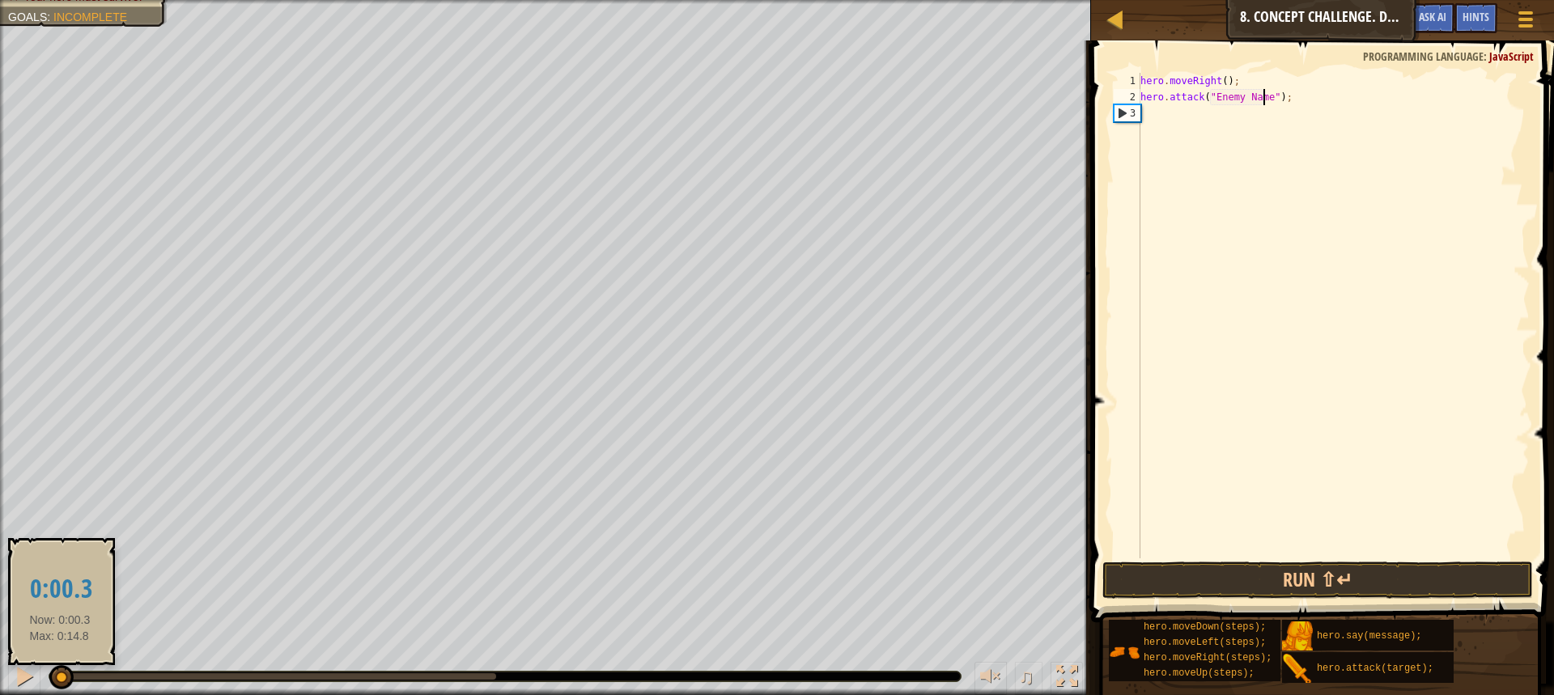
drag, startPoint x: 83, startPoint y: 673, endPoint x: 56, endPoint y: 685, distance: 29.3
click at [56, 680] on div at bounding box center [55, 676] width 9 height 6
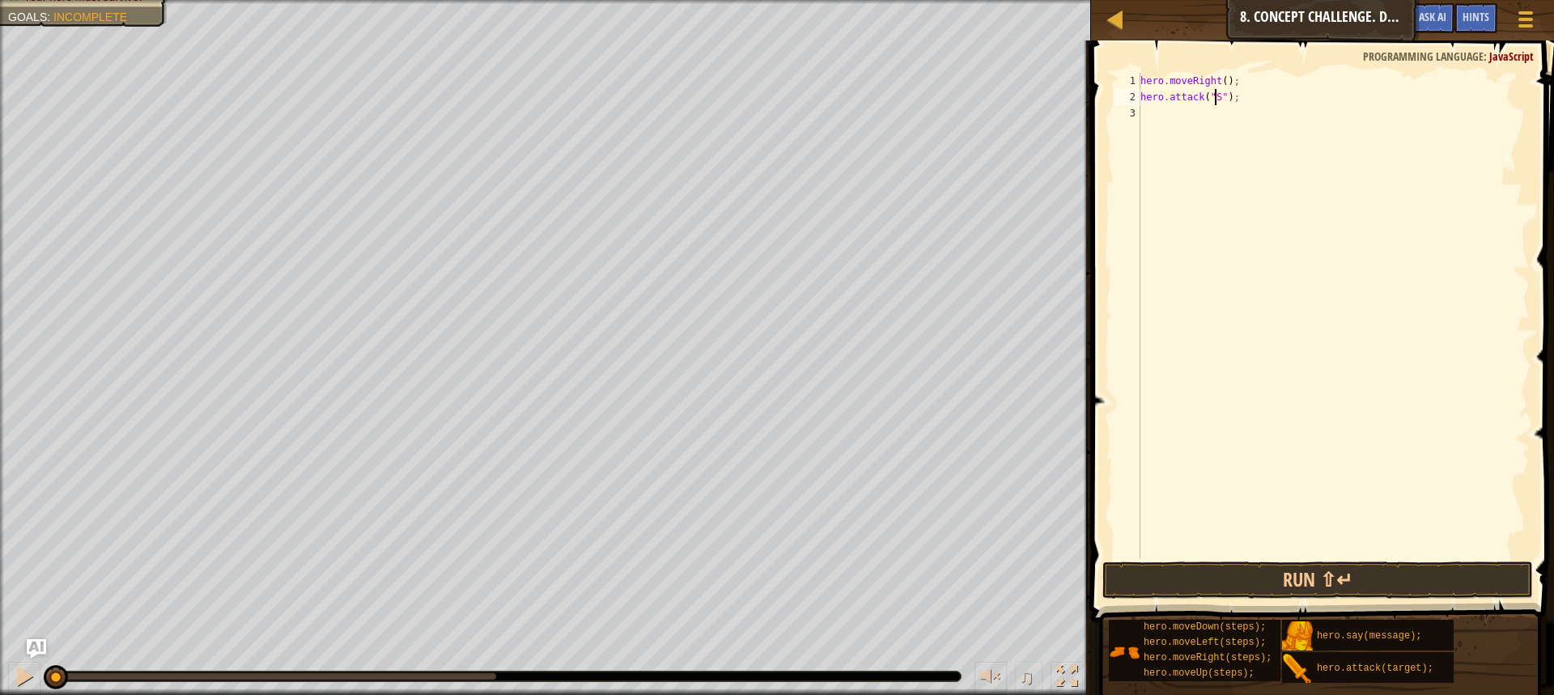
scroll to position [7, 6]
type textarea "hero.attack("Sog");"
click at [1142, 120] on div "hero . moveRight ( ) ; hero . attack ( "Sog" ) ;" at bounding box center [1333, 332] width 392 height 518
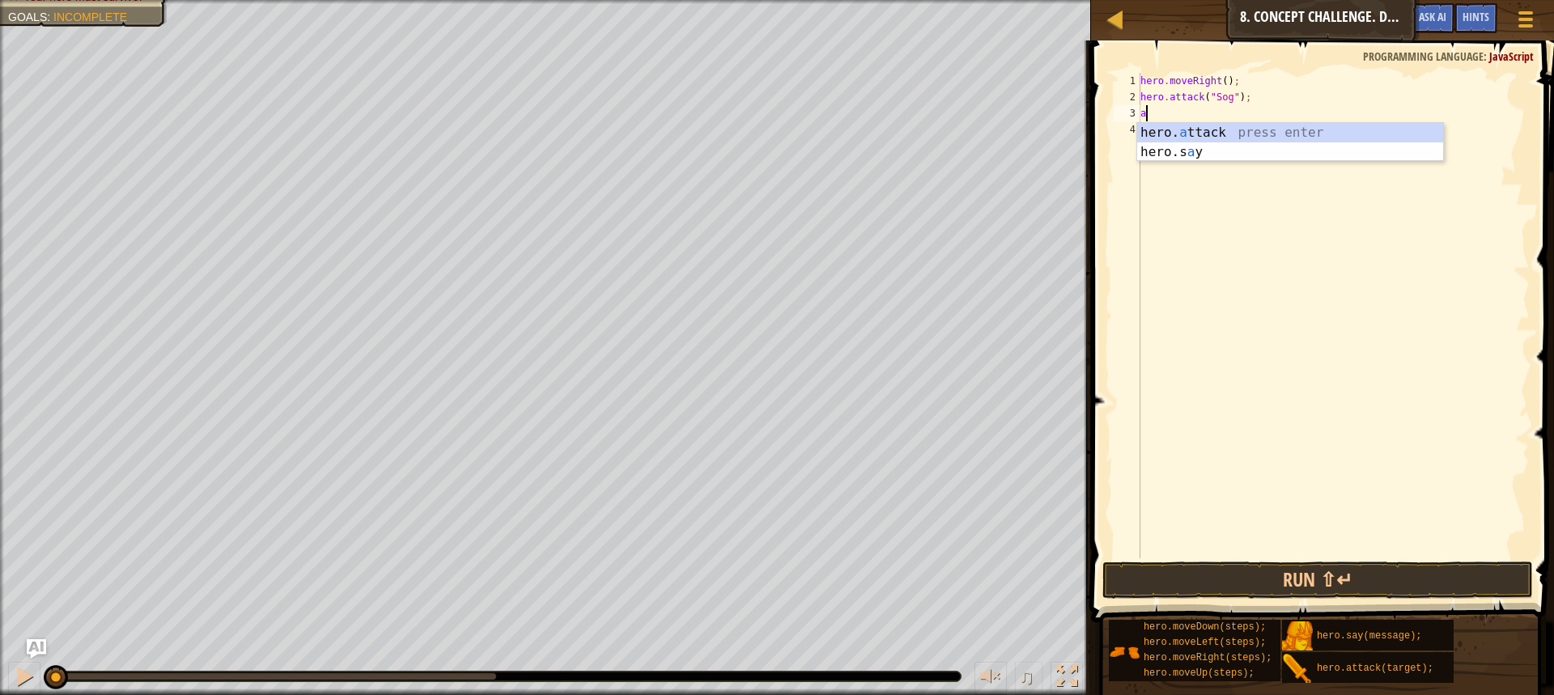
click at [1149, 138] on div "hero. a ttack press enter hero.s a y press enter" at bounding box center [1290, 162] width 306 height 78
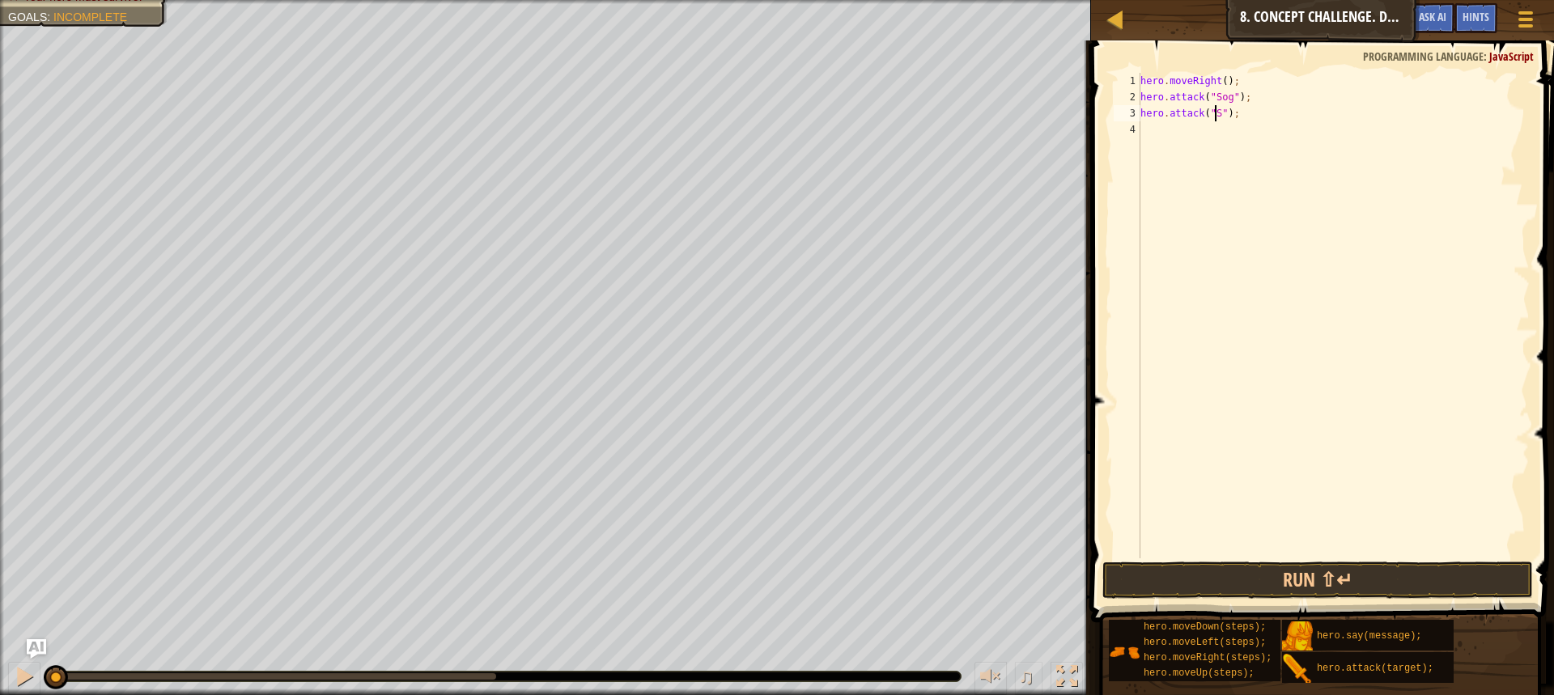
scroll to position [7, 6]
type textarea "hero.attack("Sog");"
click at [1156, 129] on div "hero . moveRight ( ) ; hero . attack ( "Sog" ) ; hero . attack ( "Sog" ) ;" at bounding box center [1333, 332] width 392 height 518
click at [1170, 149] on div "hero. a ttack press enter hero.s a y press enter" at bounding box center [1290, 178] width 306 height 78
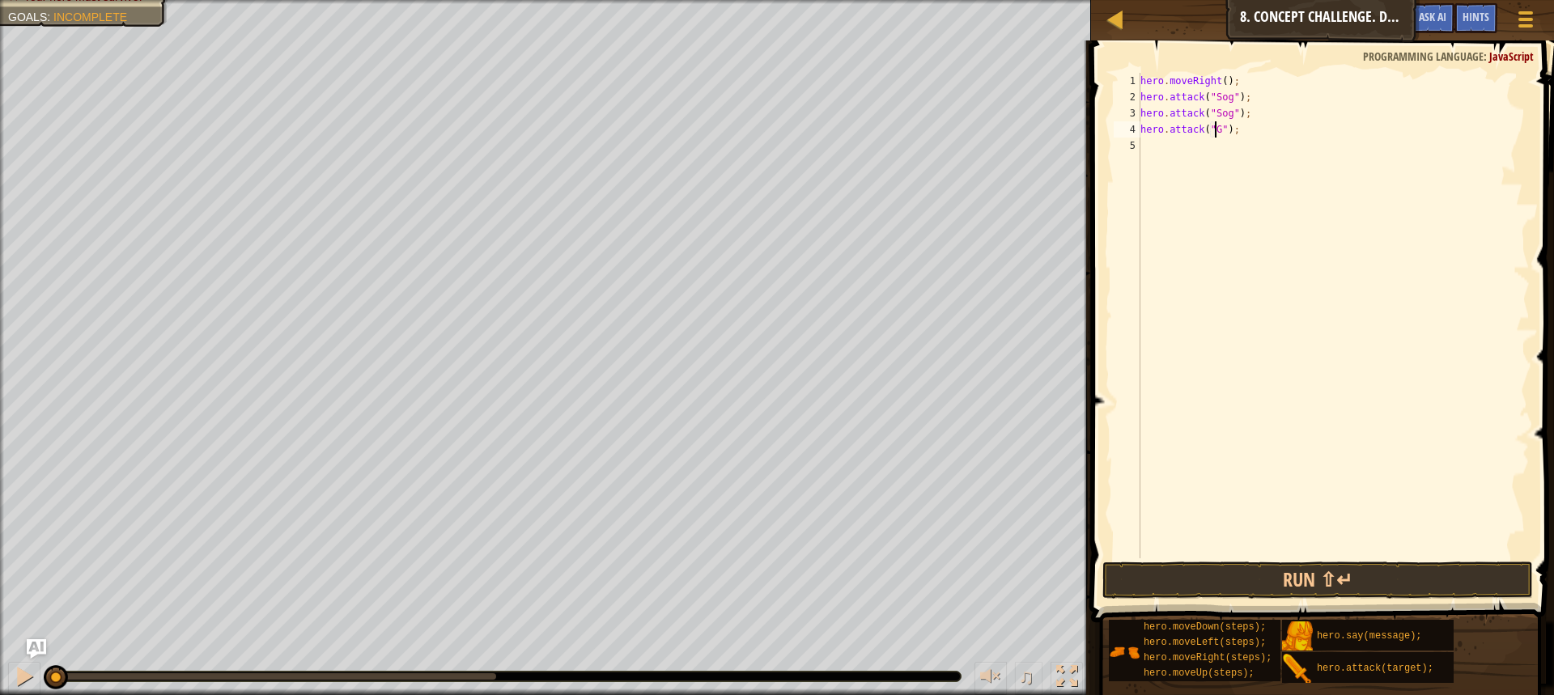
scroll to position [7, 6]
type textarea "hero.attack("Gos");"
click at [1170, 149] on div "hero . moveRight ( ) ; hero . attack ( "Sog" ) ; hero . attack ( "Sog" ) ; hero…" at bounding box center [1333, 332] width 392 height 518
click at [1172, 167] on div "hero. a ttack press enter hero.s a y press enter" at bounding box center [1290, 194] width 306 height 78
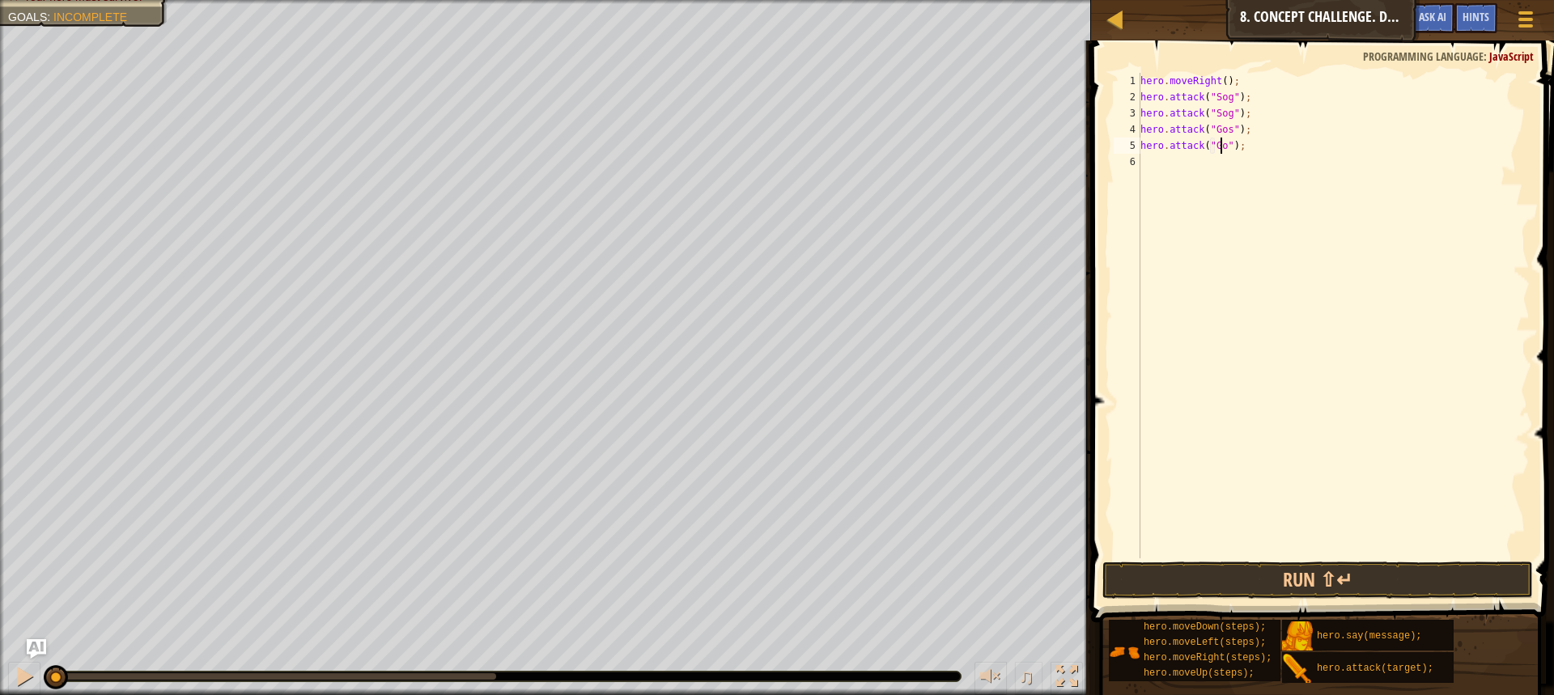
scroll to position [7, 6]
type textarea "hero.attack("Gos");"
click at [1172, 167] on div "hero . moveRight ( ) ; hero . attack ( "Sog" ) ; hero . attack ( "Sog" ) ; hero…" at bounding box center [1333, 332] width 392 height 518
type textarea "m"
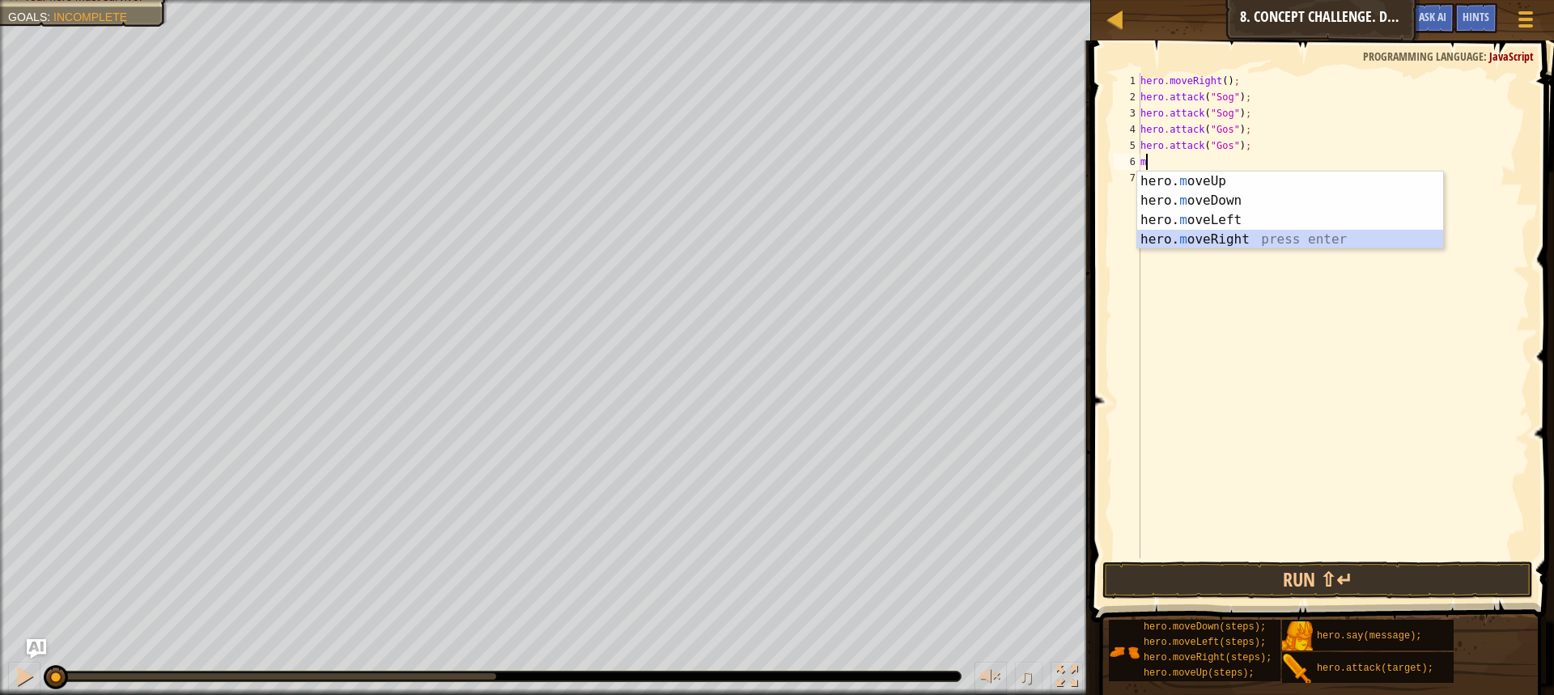
click at [1205, 233] on div "hero. m oveUp press enter hero. m oveDown press enter hero. m oveLeft press ent…" at bounding box center [1290, 230] width 306 height 117
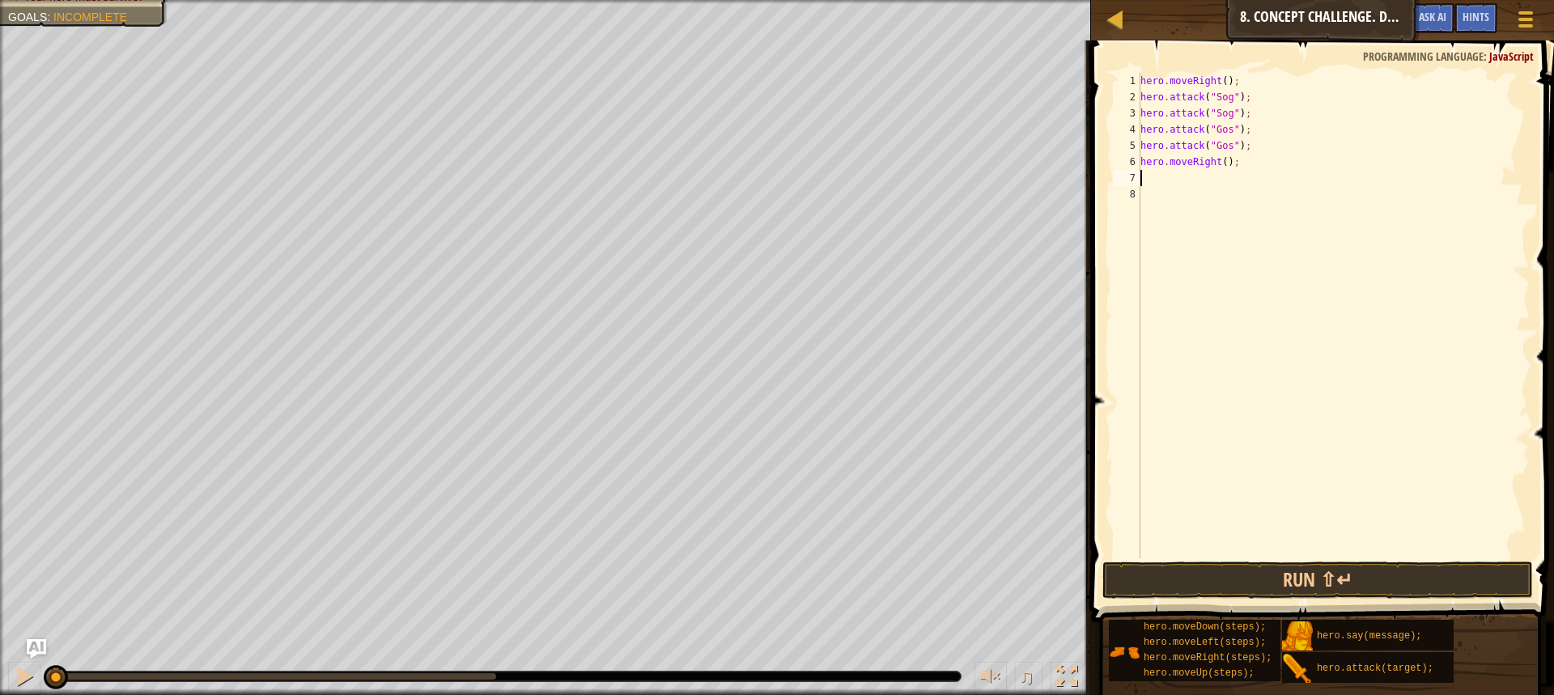
click at [1219, 164] on div "hero . moveRight ( ) ; hero . attack ( "Sog" ) ; hero . attack ( "Sog" ) ; hero…" at bounding box center [1333, 332] width 392 height 518
type textarea "hero.moveRight(2);"
click at [1147, 180] on div "hero . moveRight ( ) ; hero . attack ( "Sog" ) ; hero . attack ( "Sog" ) ; hero…" at bounding box center [1333, 332] width 392 height 518
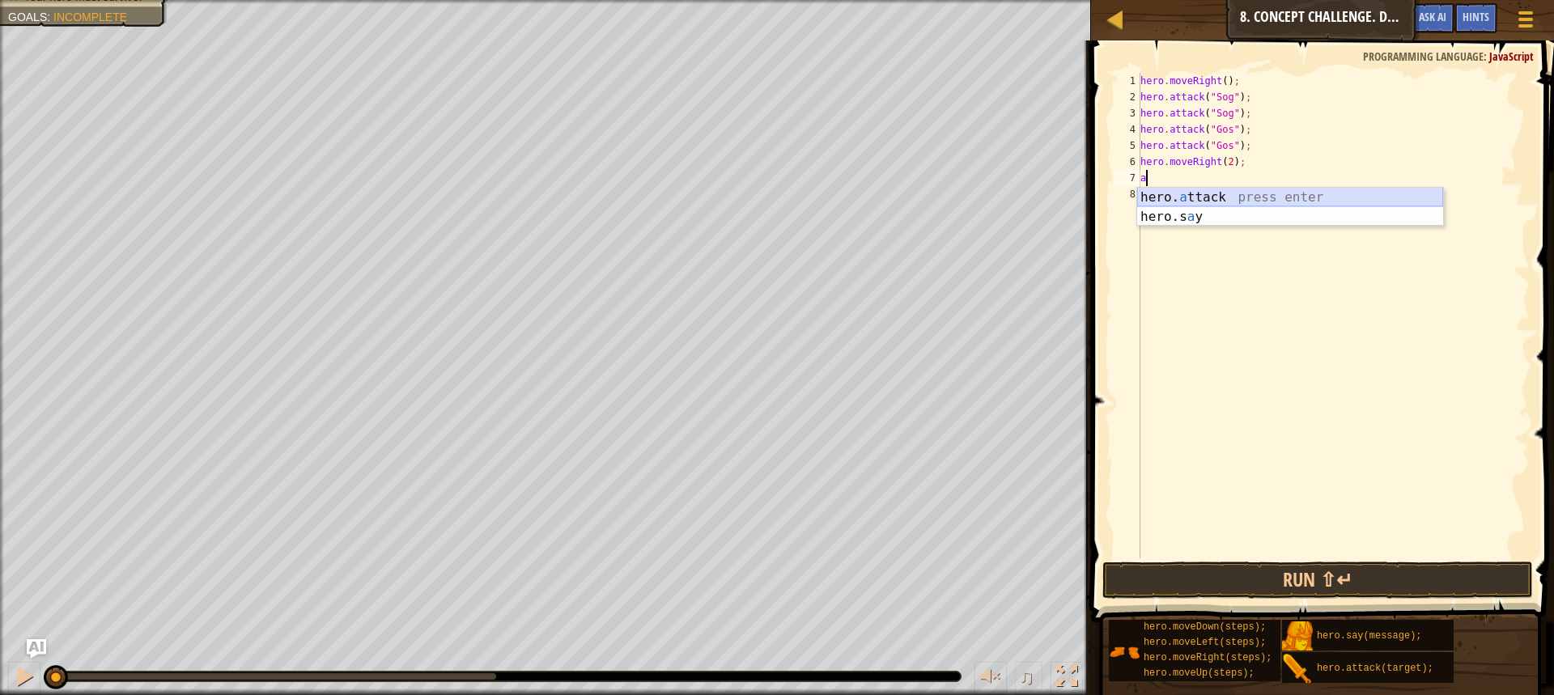
click at [1158, 196] on div "hero. a ttack press enter hero.s a y press enter" at bounding box center [1290, 227] width 306 height 78
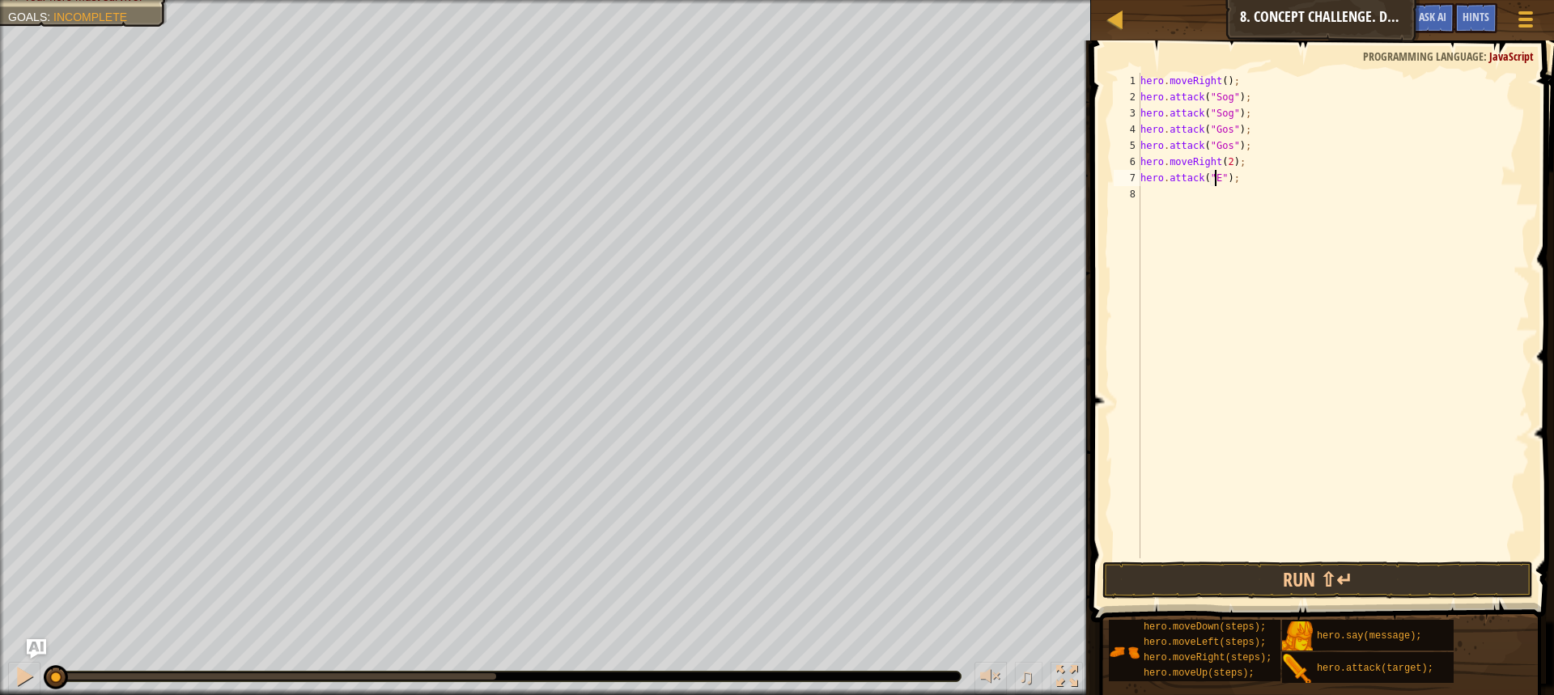
scroll to position [7, 6]
type textarea "hero.attack("Ergo");"
click at [1155, 192] on div "hero . moveRight ( ) ; hero . attack ( "Sog" ) ; hero . attack ( "Sog" ) ; hero…" at bounding box center [1333, 332] width 392 height 518
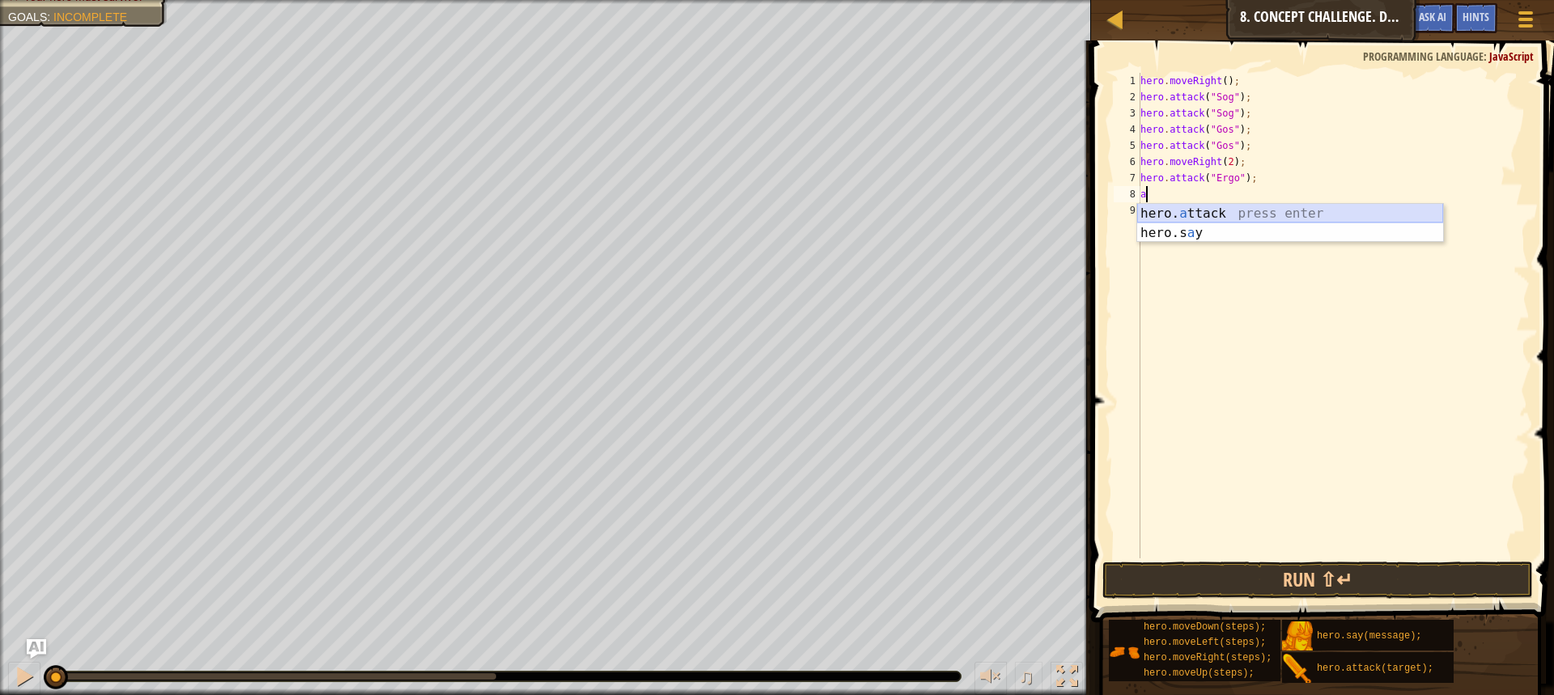
click at [1153, 210] on div "hero. a ttack press enter hero.s a y press enter" at bounding box center [1290, 243] width 306 height 78
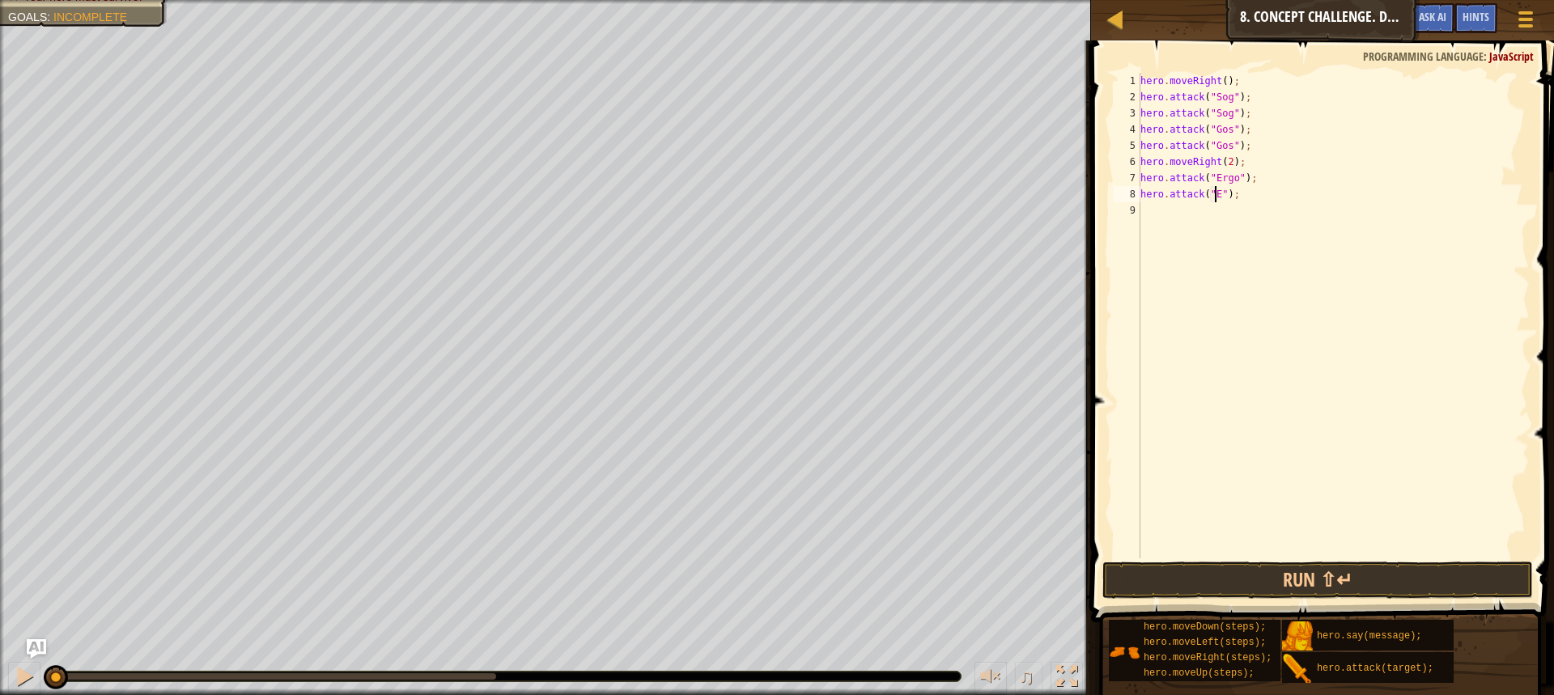
scroll to position [7, 6]
type textarea "hero.attack("Ergo");"
click at [1146, 210] on div "hero . moveRight ( ) ; hero . attack ( "Sog" ) ; hero . attack ( "Sog" ) ; hero…" at bounding box center [1333, 332] width 392 height 518
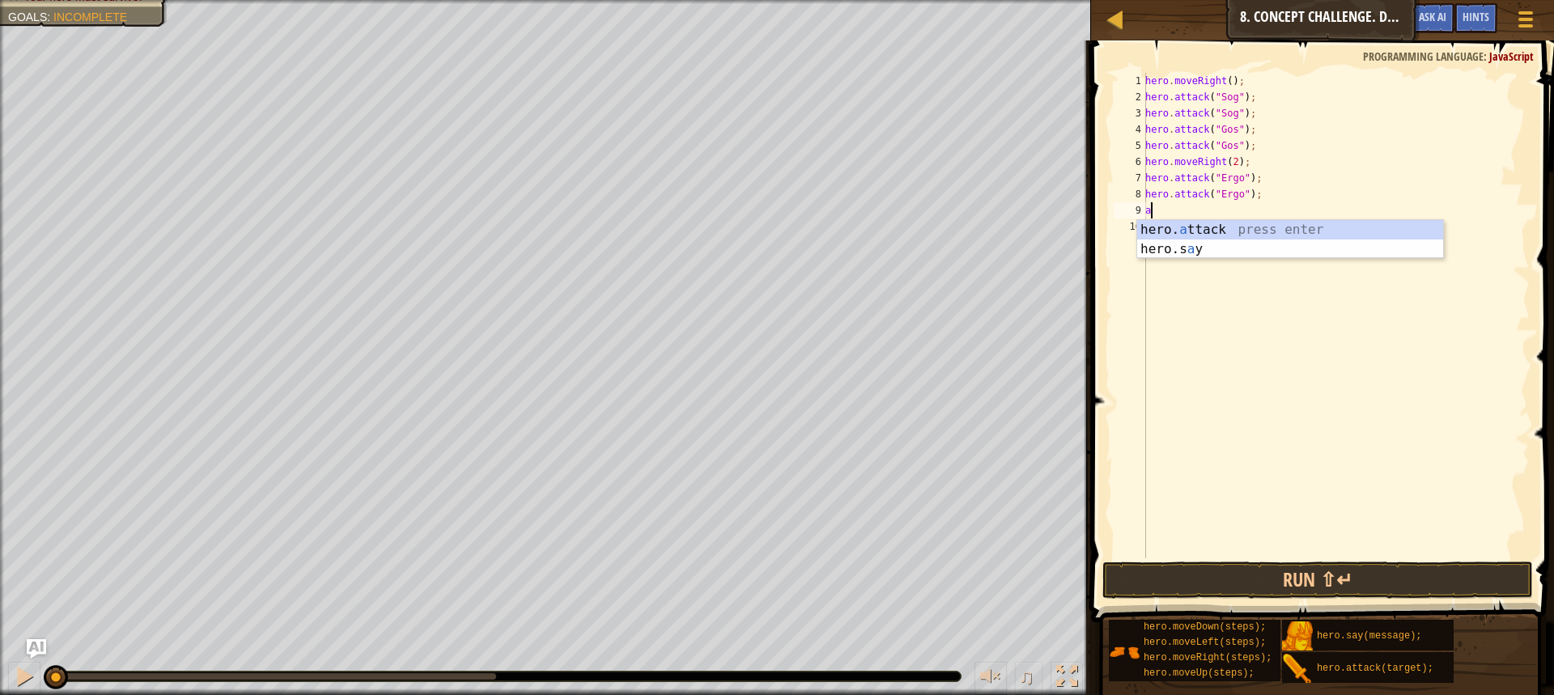
type textarea "at"
click at [1240, 240] on div "hero . moveRight ( ) ; hero . attack ( "Sog" ) ; hero . attack ( "Sog" ) ; hero…" at bounding box center [1336, 332] width 388 height 518
click at [1194, 213] on div "hero . moveRight ( ) ; hero . attack ( "Sog" ) ; hero . attack ( "Sog" ) ; hero…" at bounding box center [1336, 332] width 388 height 518
type textarea "a"
click at [1185, 231] on div "hero. a ttack press enter hero.s a y press enter" at bounding box center [1295, 259] width 306 height 78
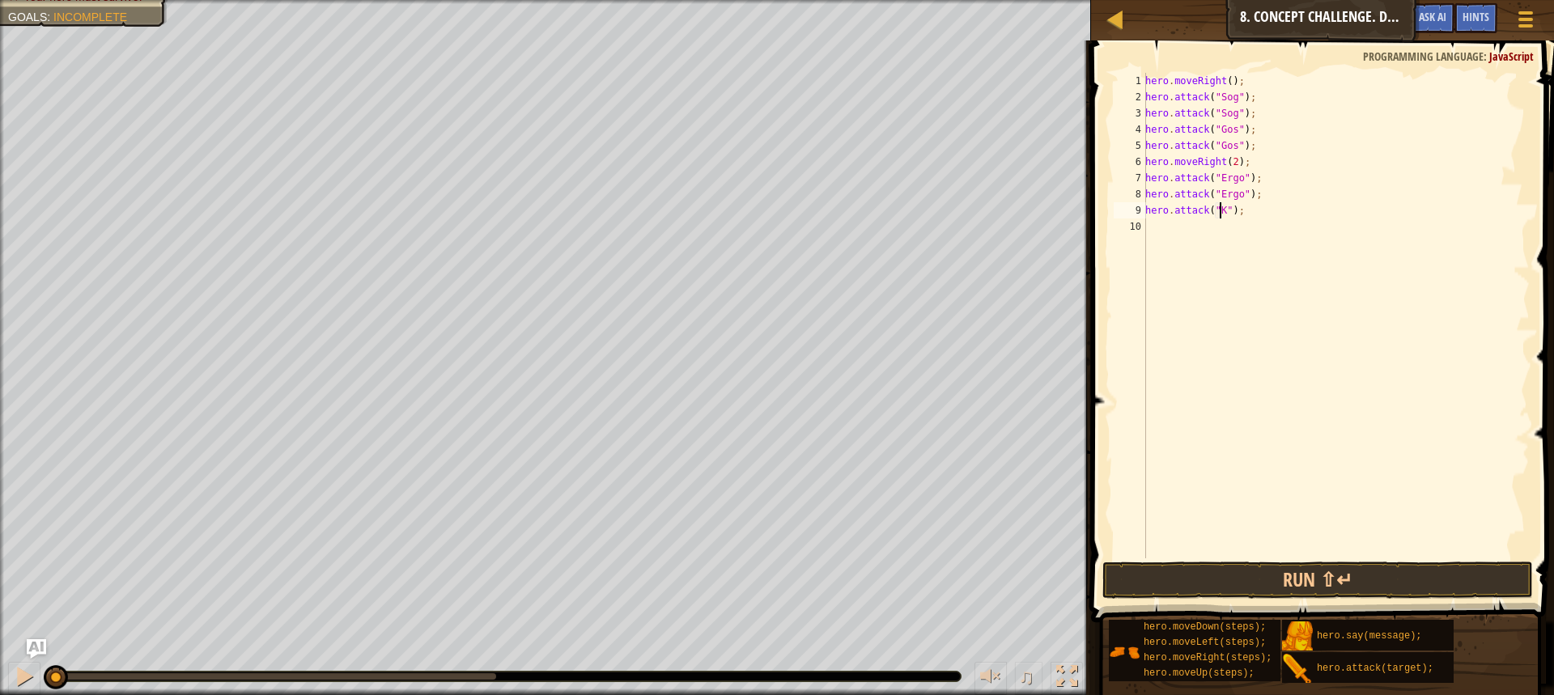
scroll to position [7, 6]
type textarea "hero.attack("Kro");"
click at [1210, 231] on div "hero . moveRight ( ) ; hero . attack ( "Sog" ) ; hero . attack ( "Sog" ) ; hero…" at bounding box center [1336, 332] width 388 height 518
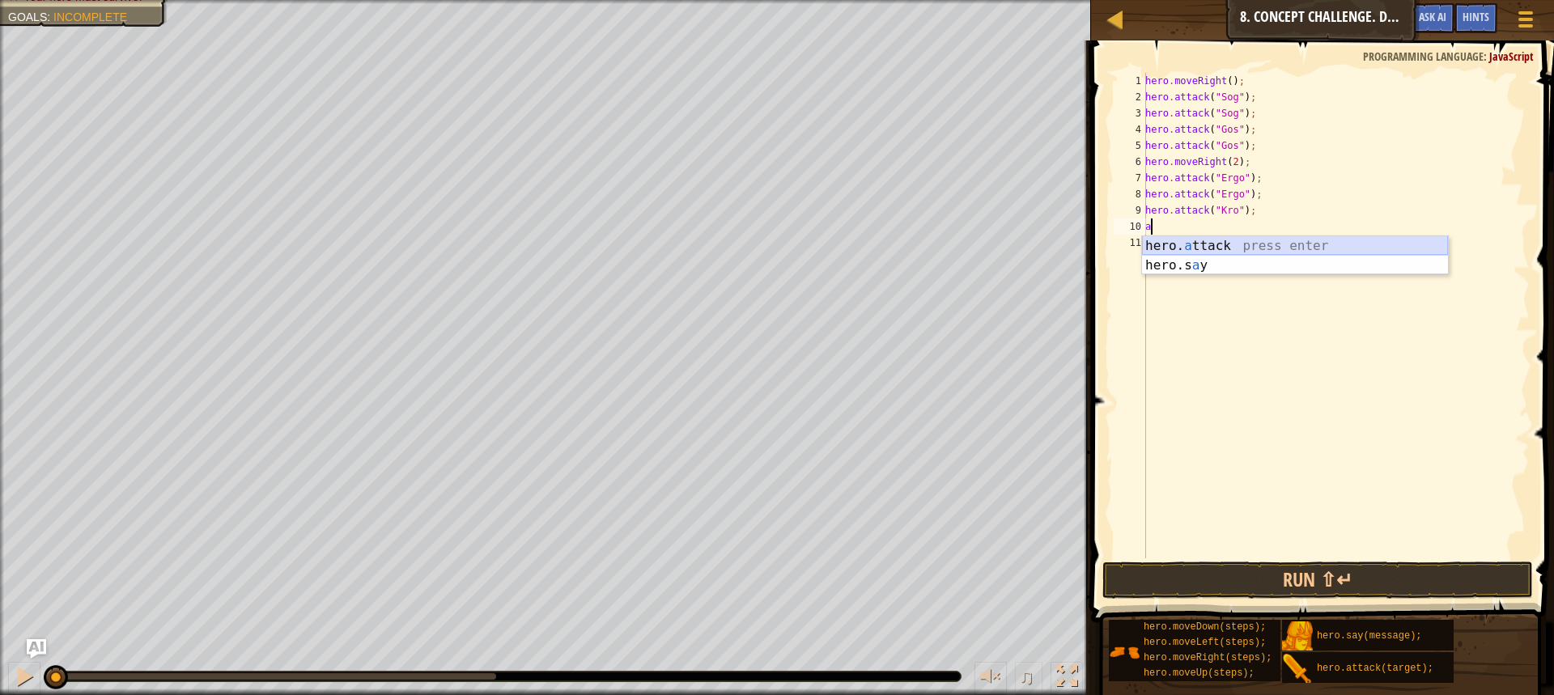
click at [1193, 243] on div "hero. a ttack press enter hero.s a y press enter" at bounding box center [1295, 275] width 306 height 78
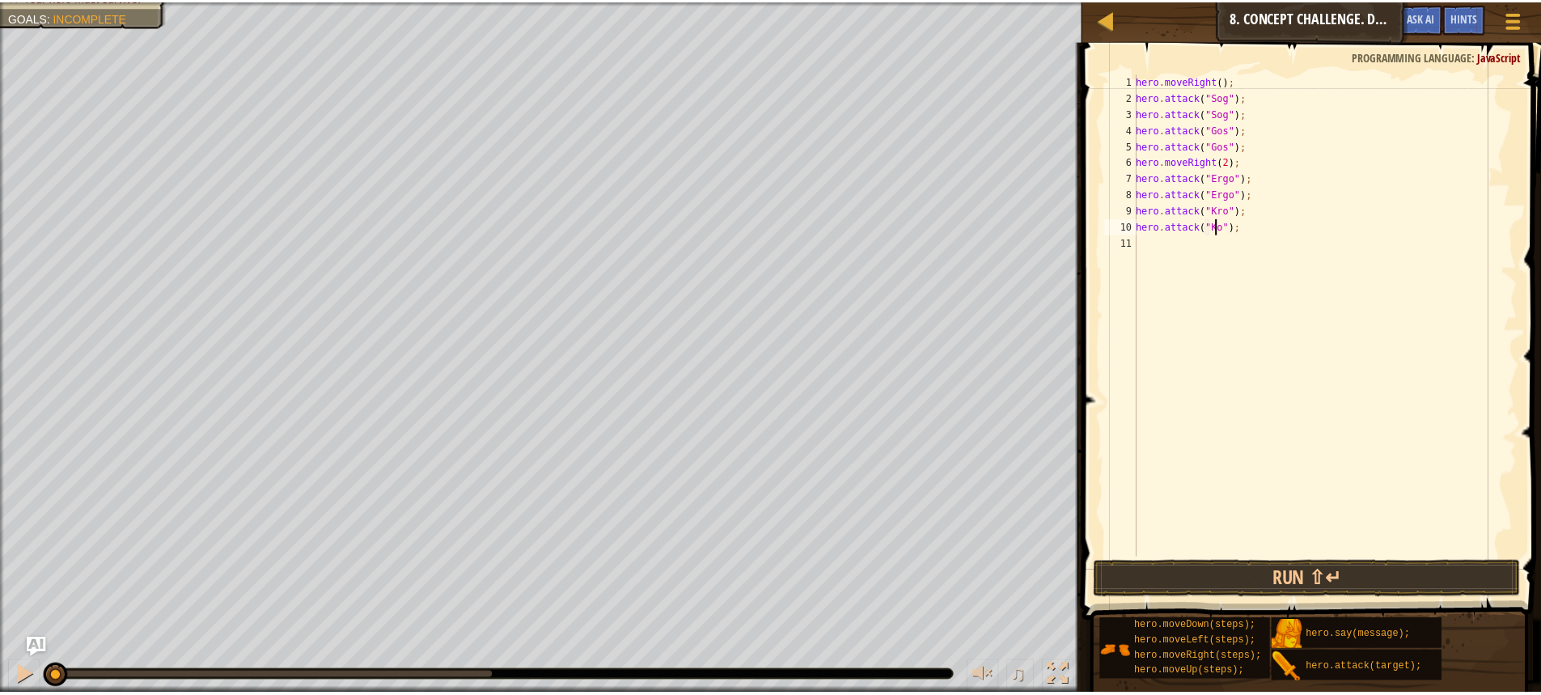
scroll to position [7, 6]
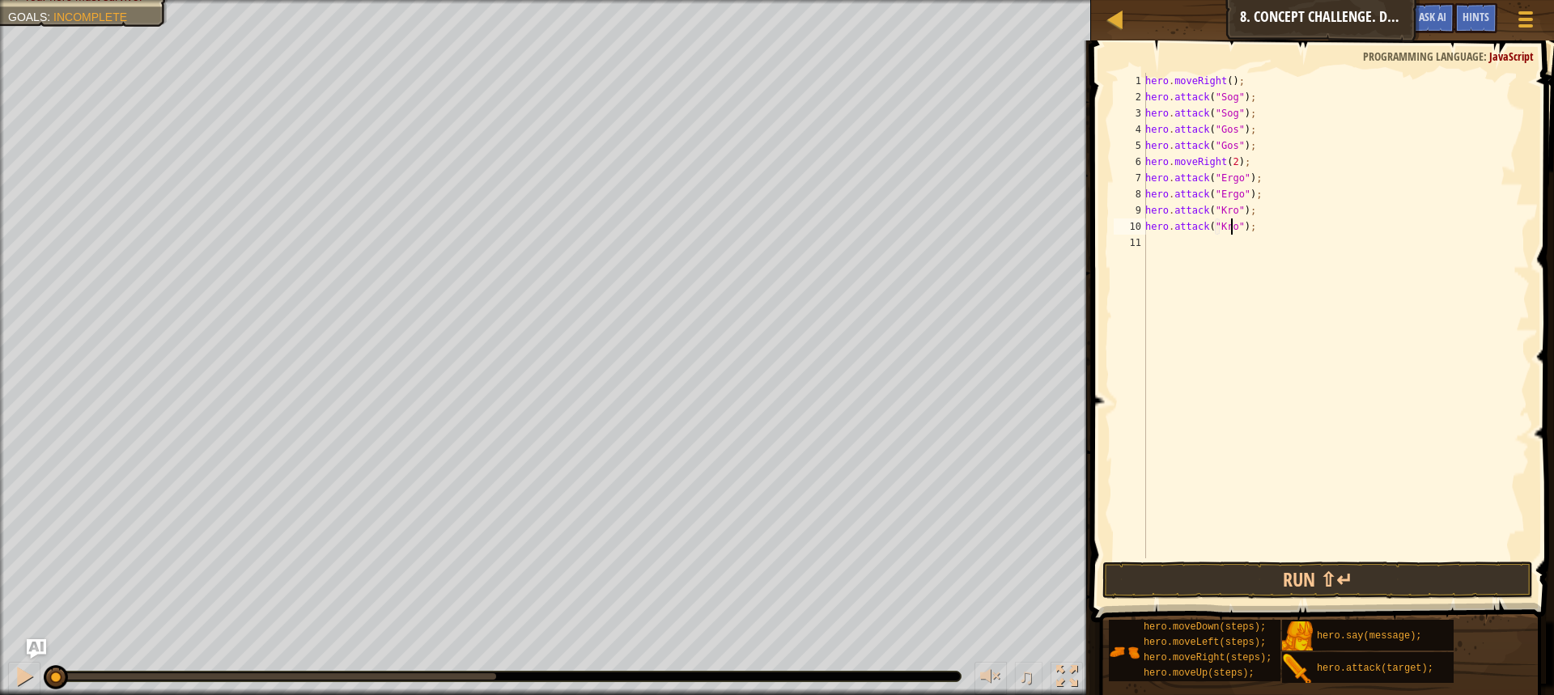
type textarea "hero.attack("Kro");"
click at [1282, 580] on button "Run ⇧↵" at bounding box center [1317, 580] width 430 height 37
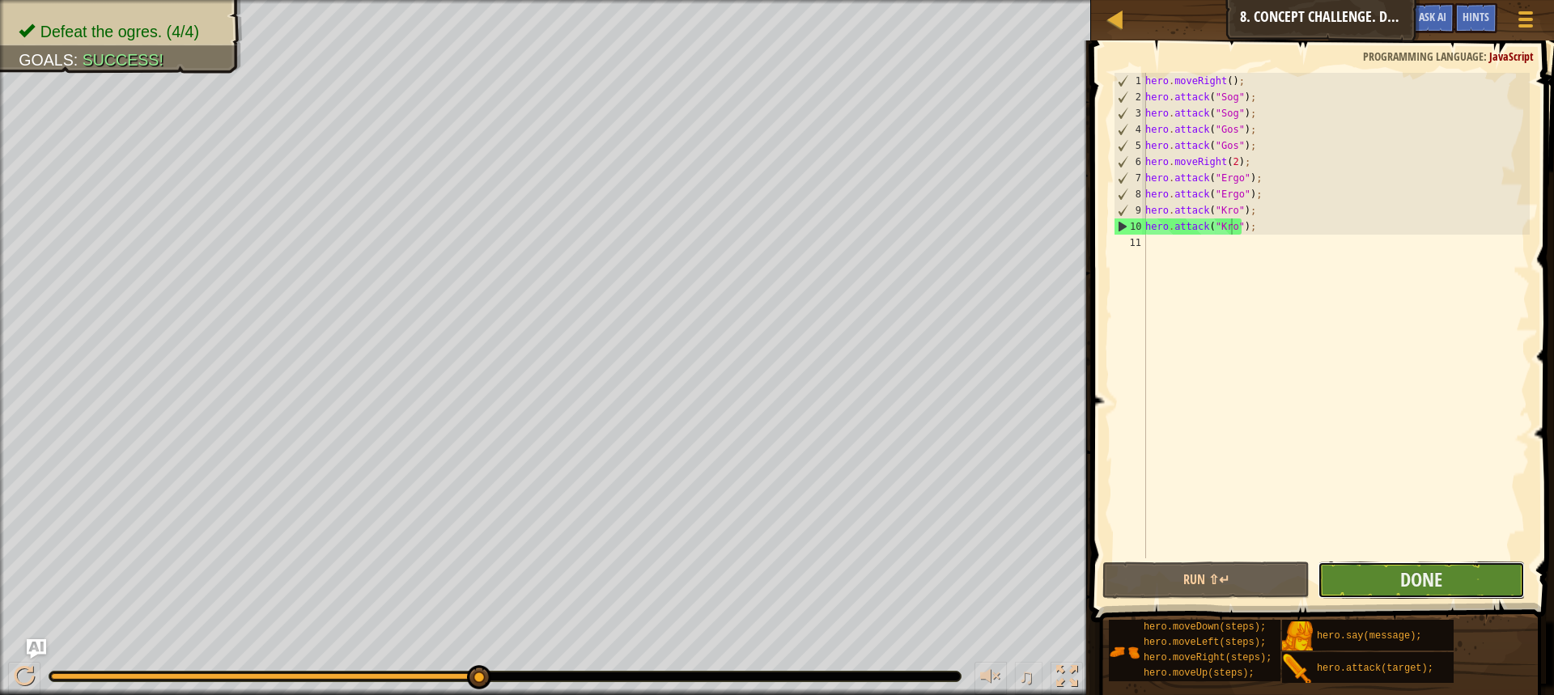
click at [1465, 582] on button "Done" at bounding box center [1420, 580] width 207 height 37
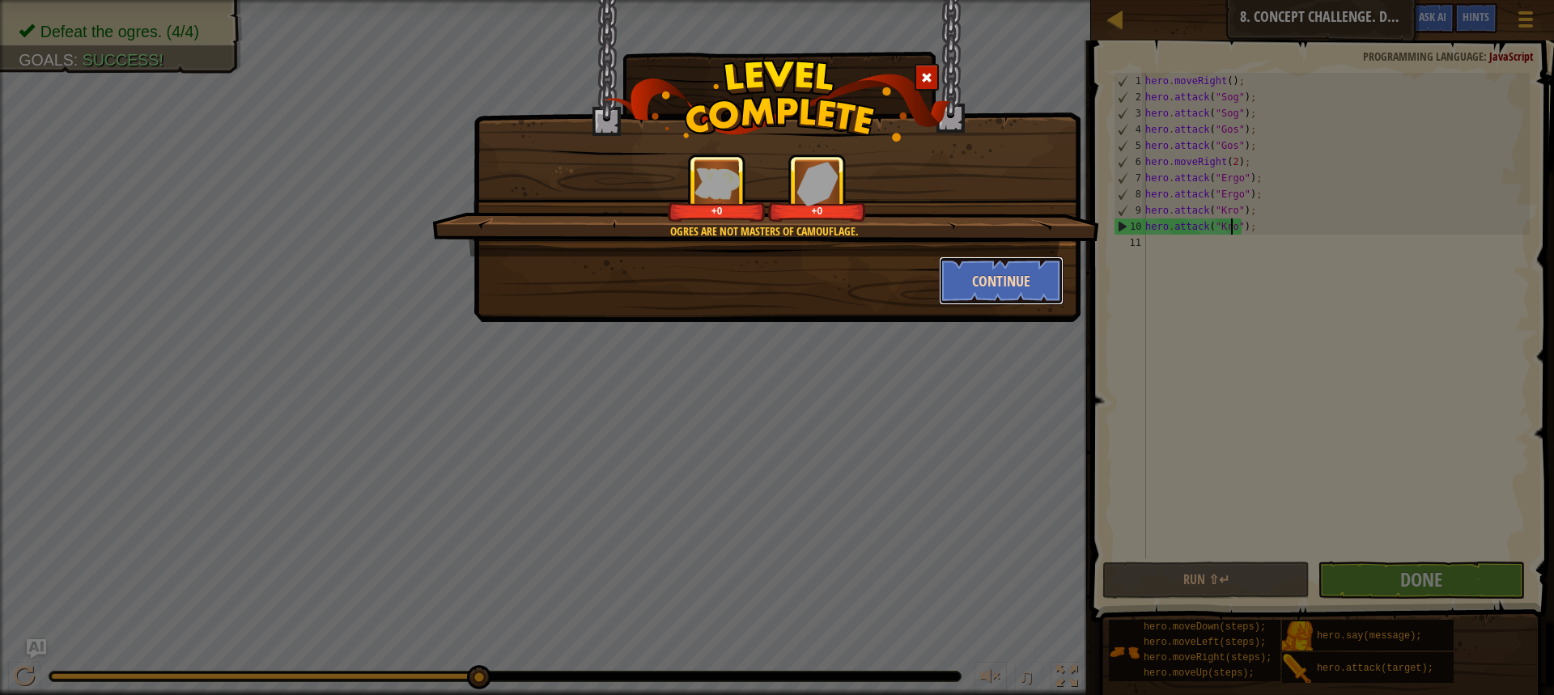
click at [1021, 282] on button "Continue" at bounding box center [1001, 280] width 125 height 49
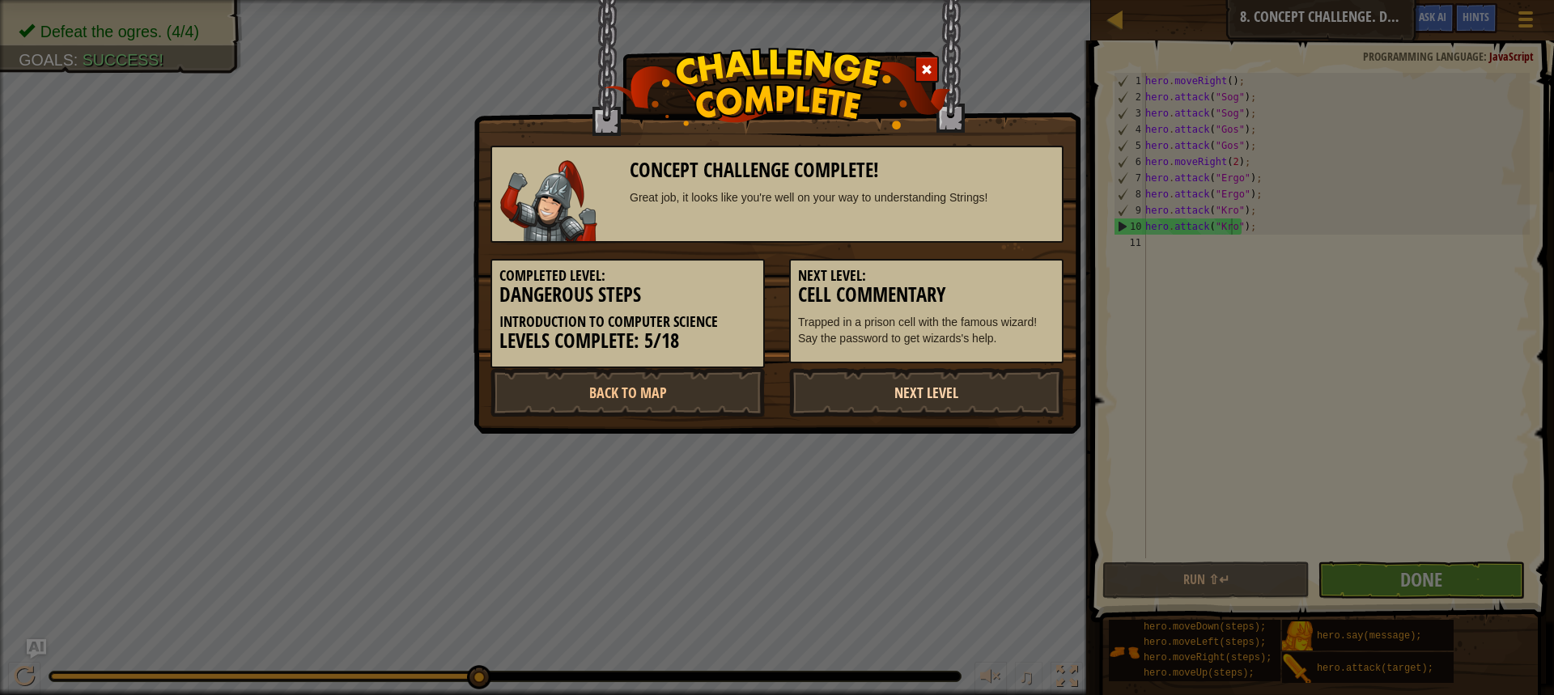
click at [986, 388] on link "Next Level" at bounding box center [926, 392] width 274 height 49
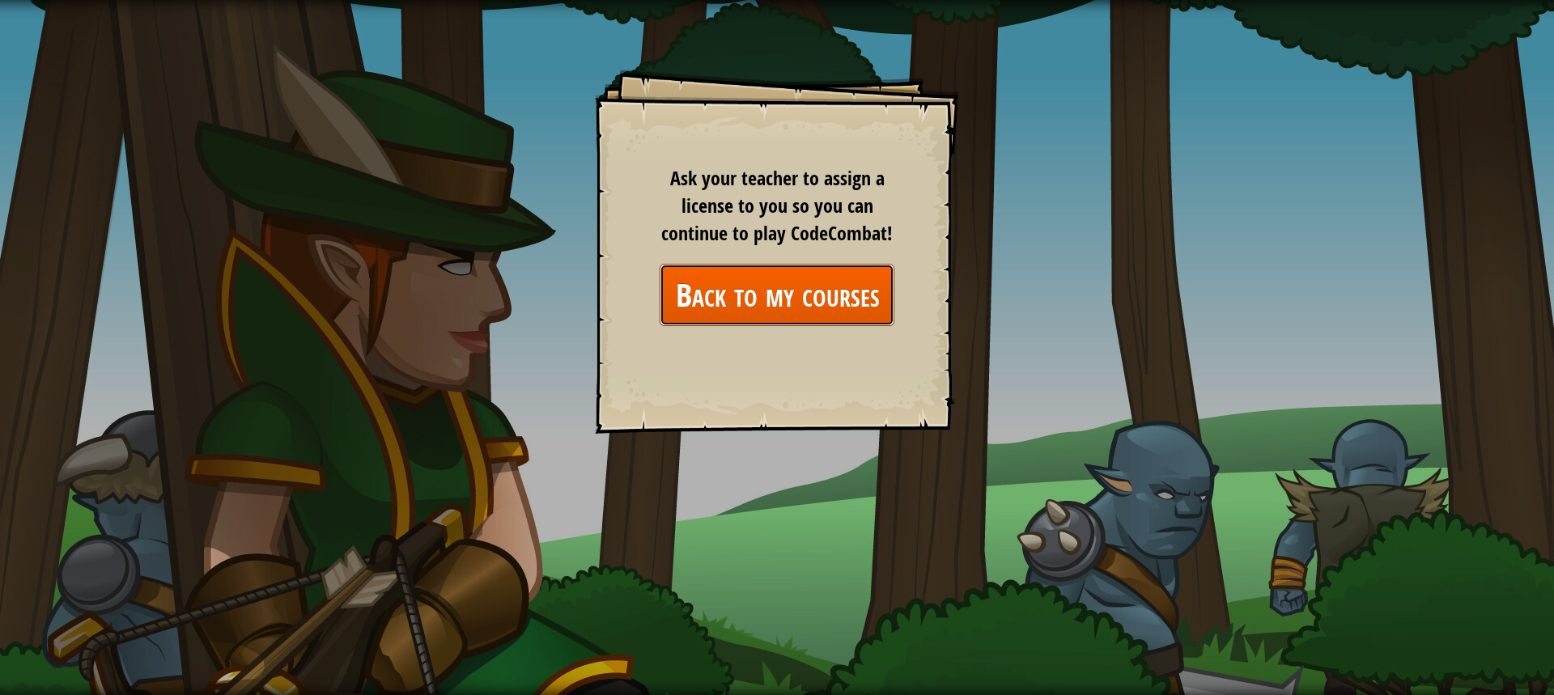
click at [825, 297] on link "Back to my courses" at bounding box center [776, 295] width 235 height 62
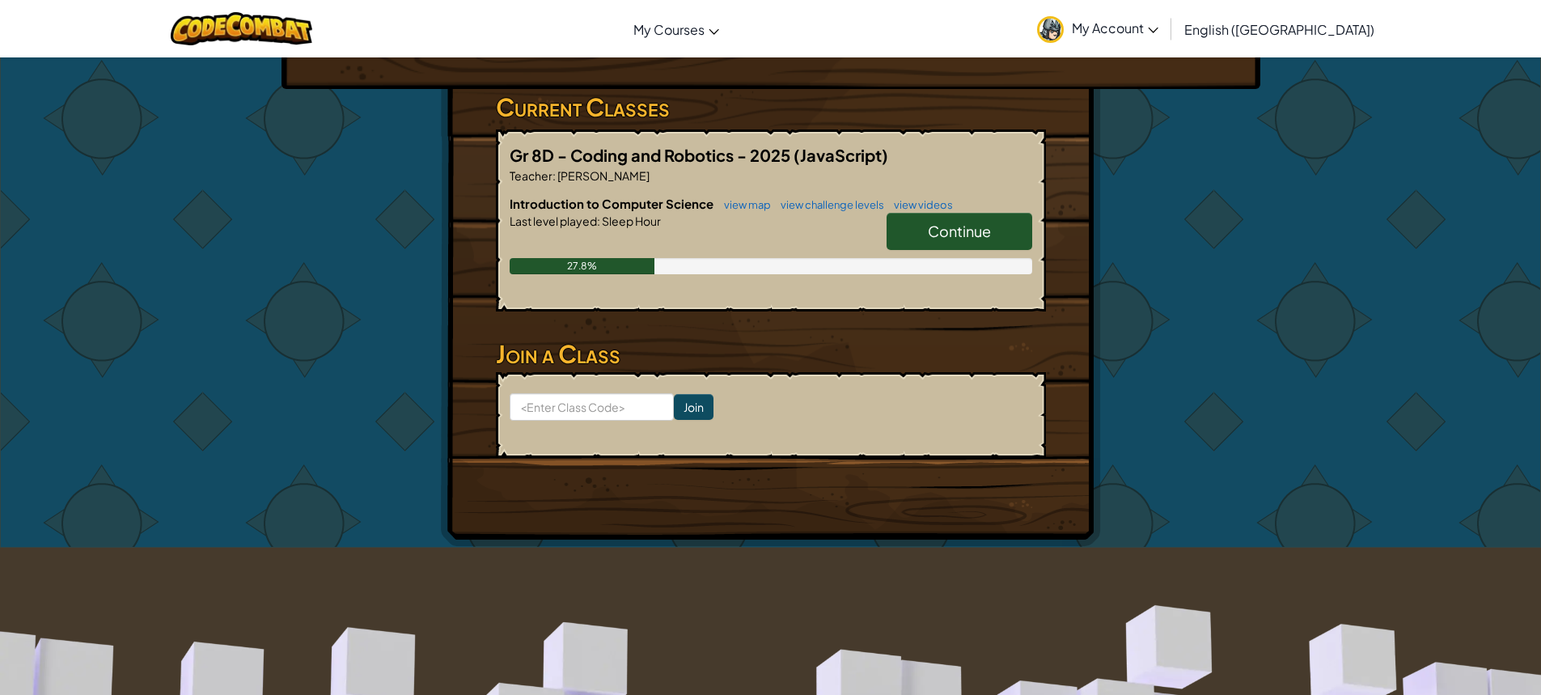
scroll to position [324, 0]
